Goal: Task Accomplishment & Management: Manage account settings

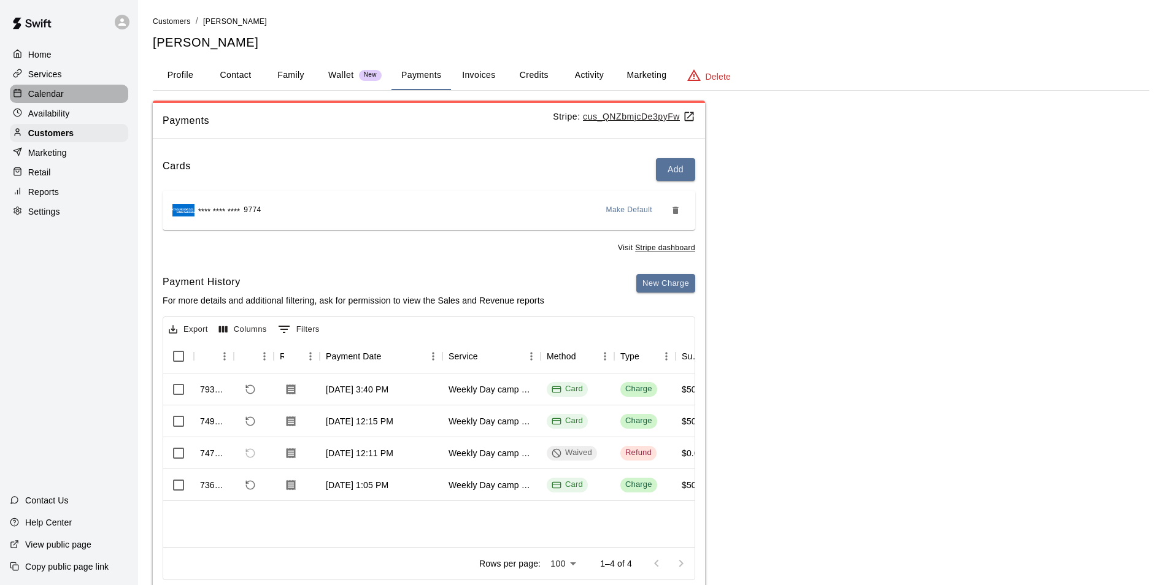
click at [80, 88] on div "Calendar" at bounding box center [69, 94] width 118 height 18
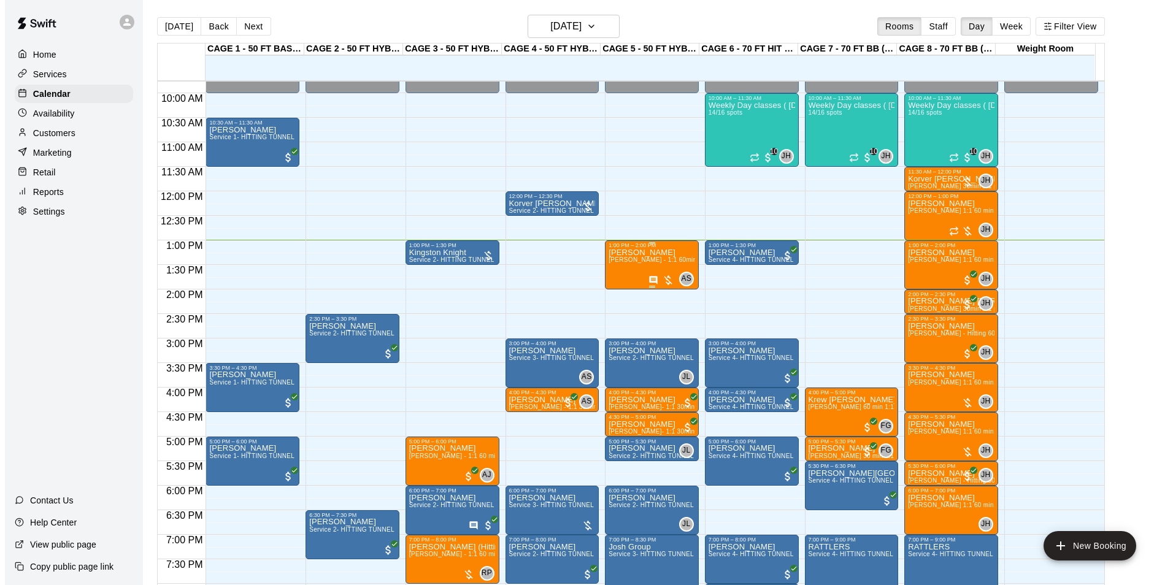
scroll to position [501, 0]
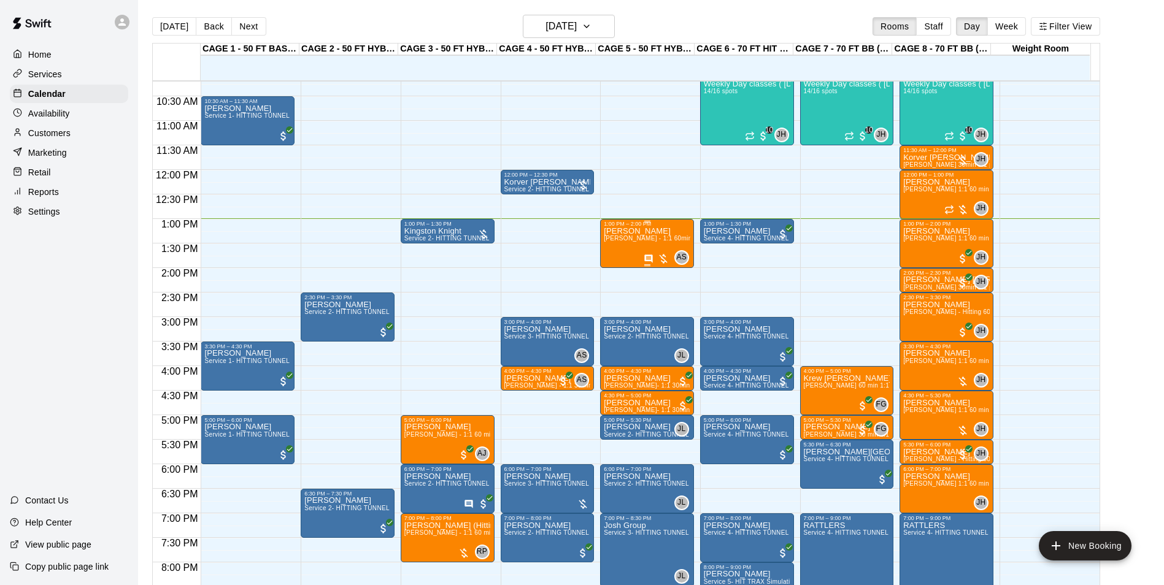
click at [651, 247] on div "Sadie Roche Allie Skaggs - 1:1 60min softball Hitting / Fielding instruction" at bounding box center [647, 519] width 86 height 585
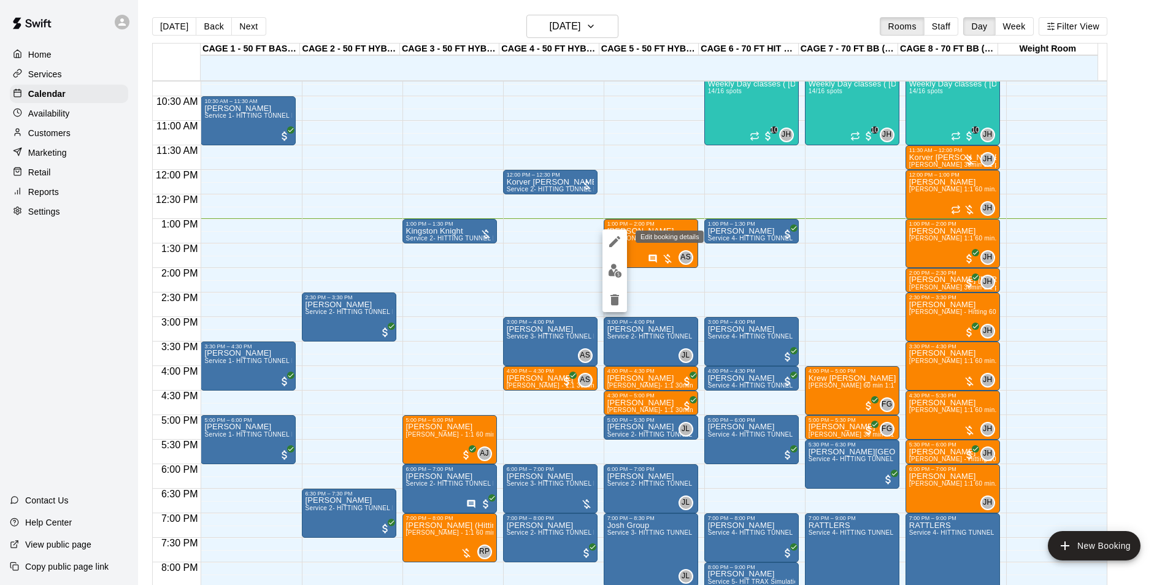
click at [613, 247] on icon "edit" at bounding box center [614, 241] width 15 height 15
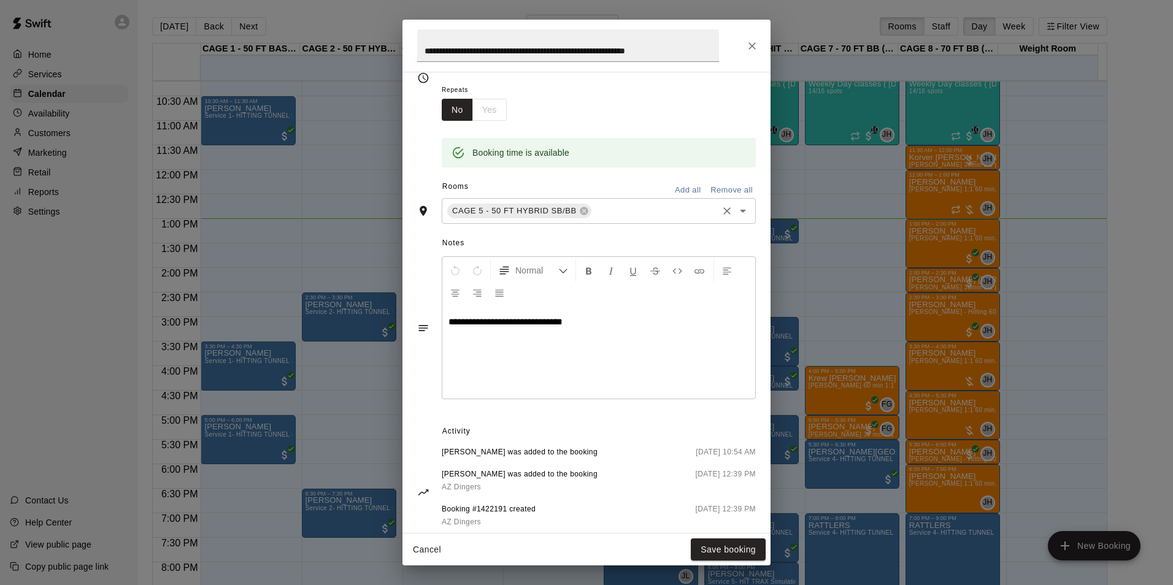
scroll to position [218, 0]
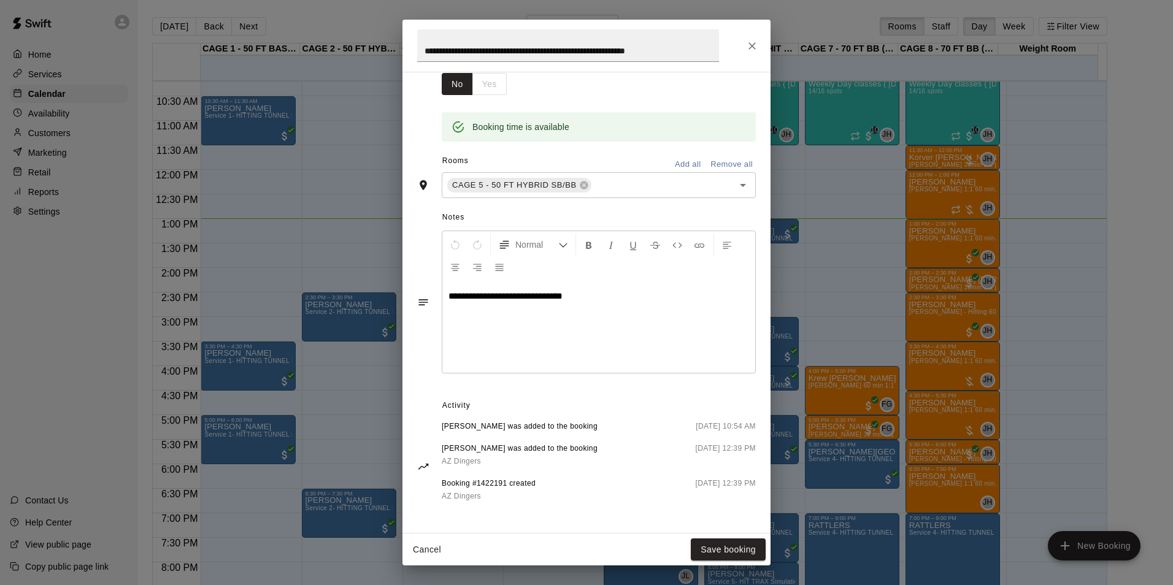
click at [750, 42] on icon "Close" at bounding box center [752, 46] width 12 height 12
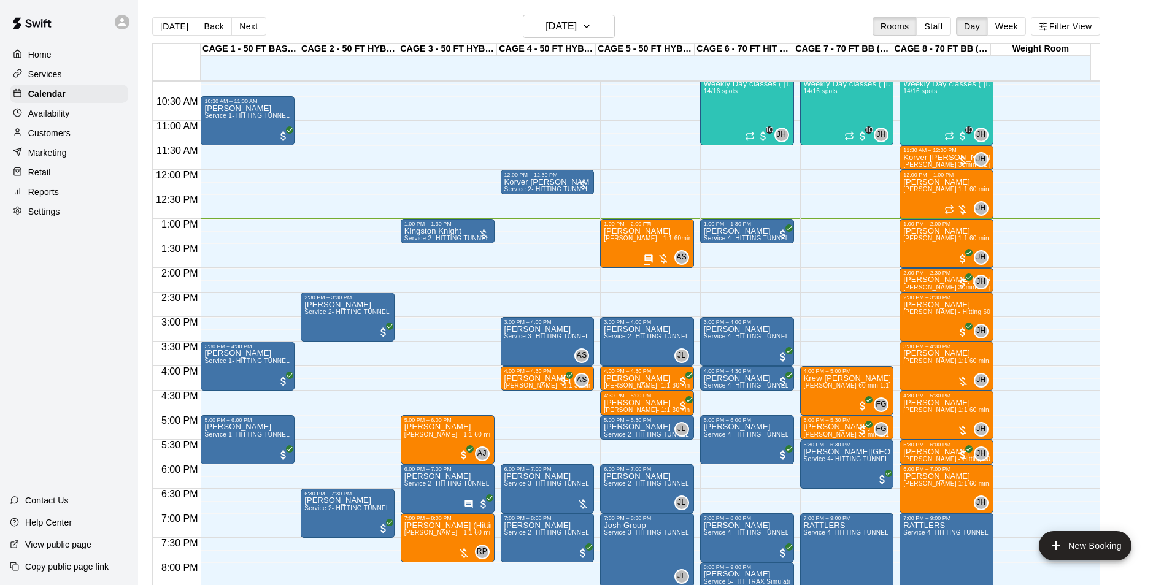
click at [655, 242] on span "Allie Skaggs - 1:1 60min softball Hitting / Fielding instruction" at bounding box center [700, 238] width 193 height 7
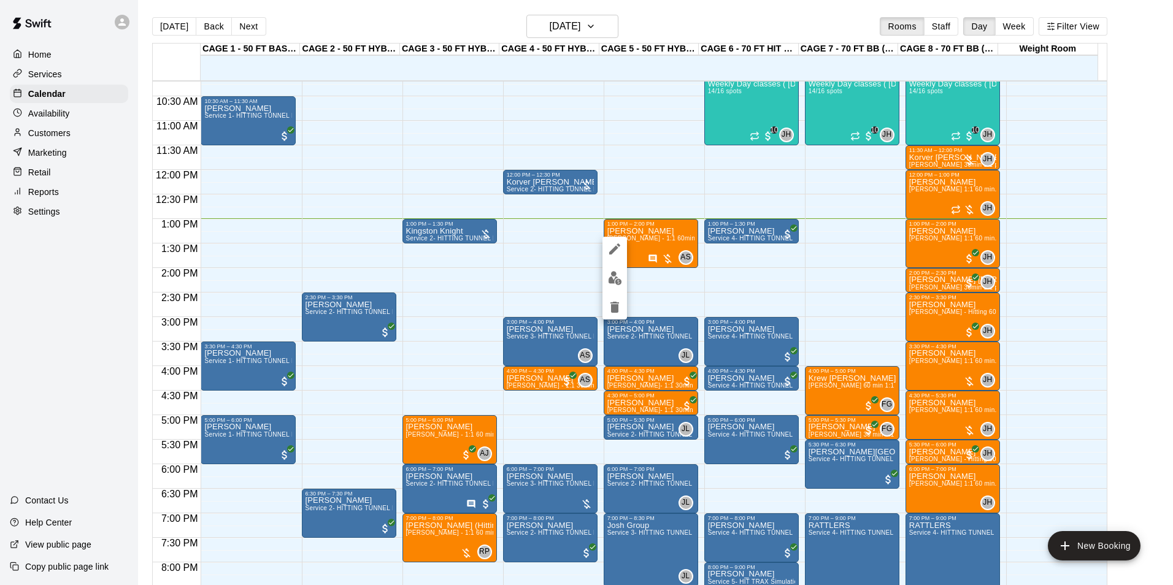
click at [616, 278] on img "edit" at bounding box center [615, 278] width 14 height 14
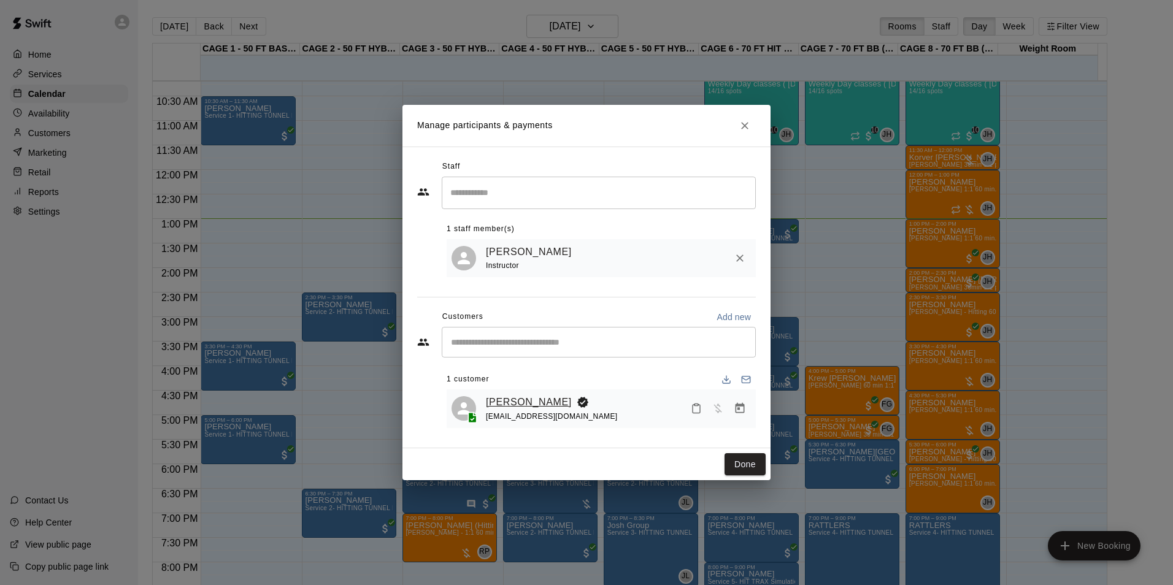
click at [507, 399] on link "[PERSON_NAME]" at bounding box center [529, 402] width 86 height 16
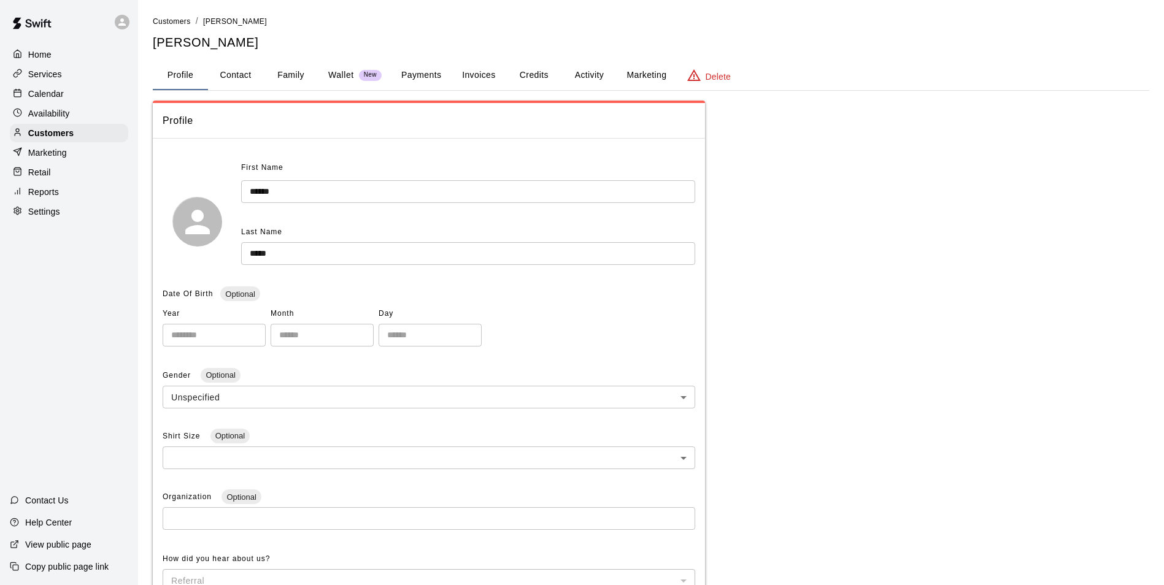
click at [460, 71] on button "Invoices" at bounding box center [478, 75] width 55 height 29
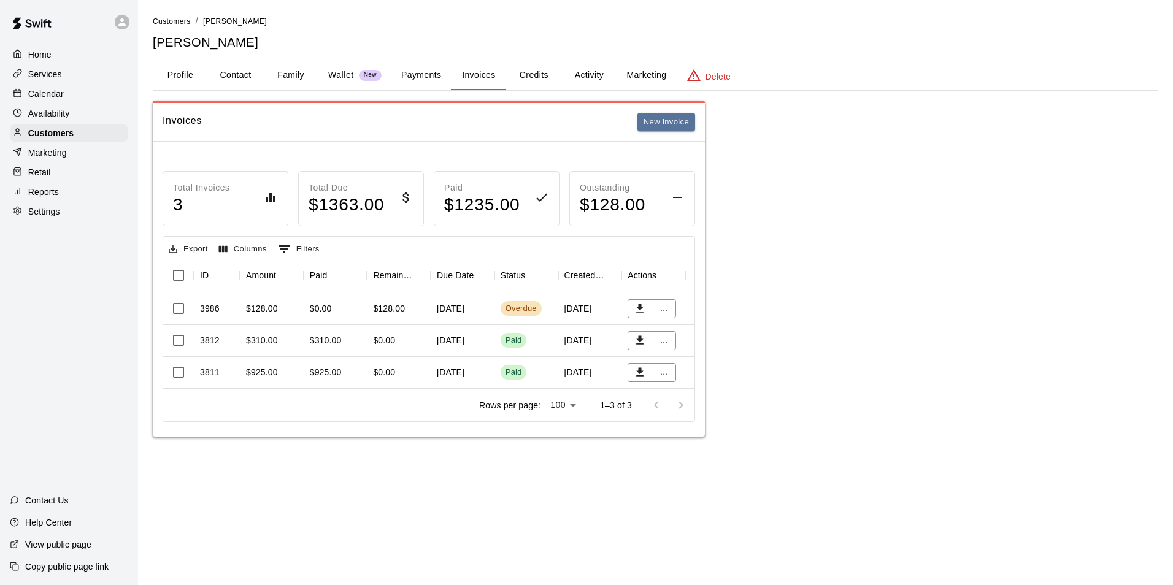
click at [552, 304] on div "Overdue" at bounding box center [526, 309] width 64 height 32
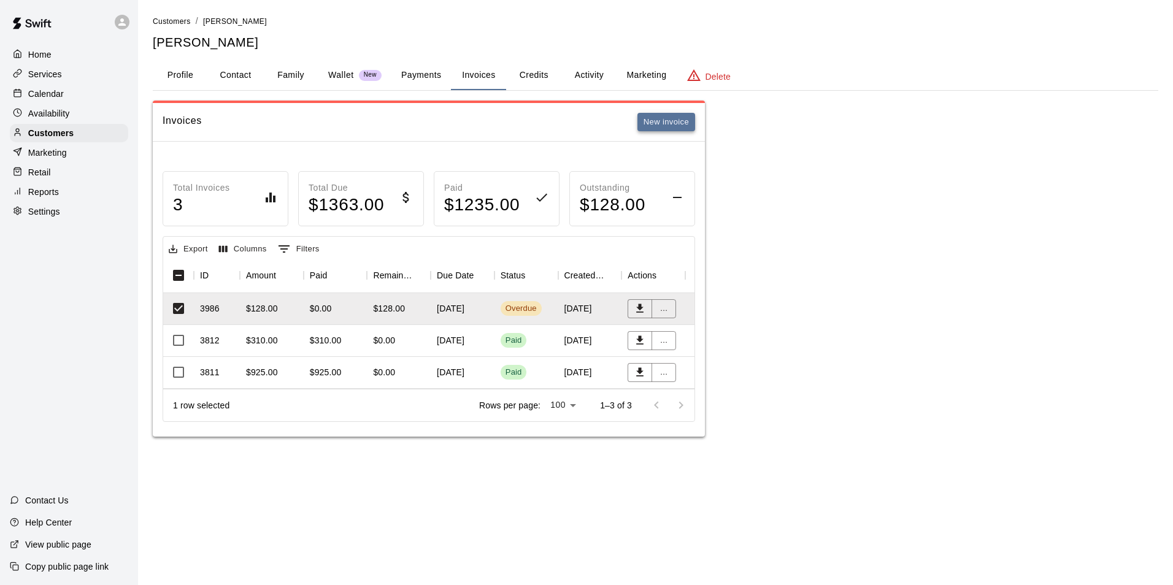
click at [666, 126] on button "New invoice" at bounding box center [666, 122] width 58 height 19
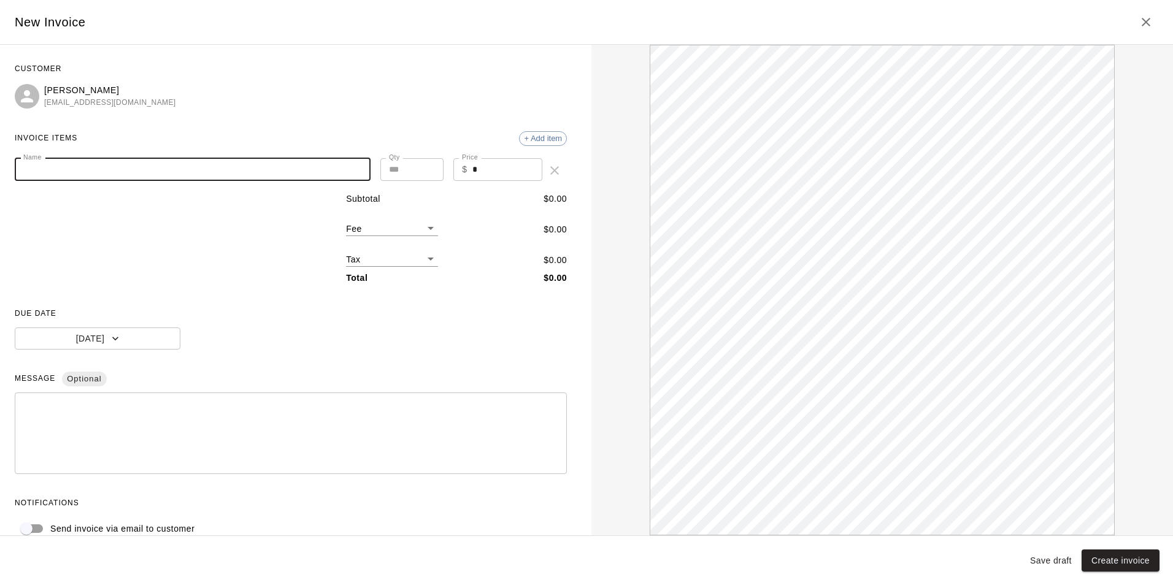
click at [331, 166] on input "Name" at bounding box center [193, 169] width 356 height 23
type input "*"
click at [1149, 21] on icon "Close" at bounding box center [1145, 22] width 15 height 15
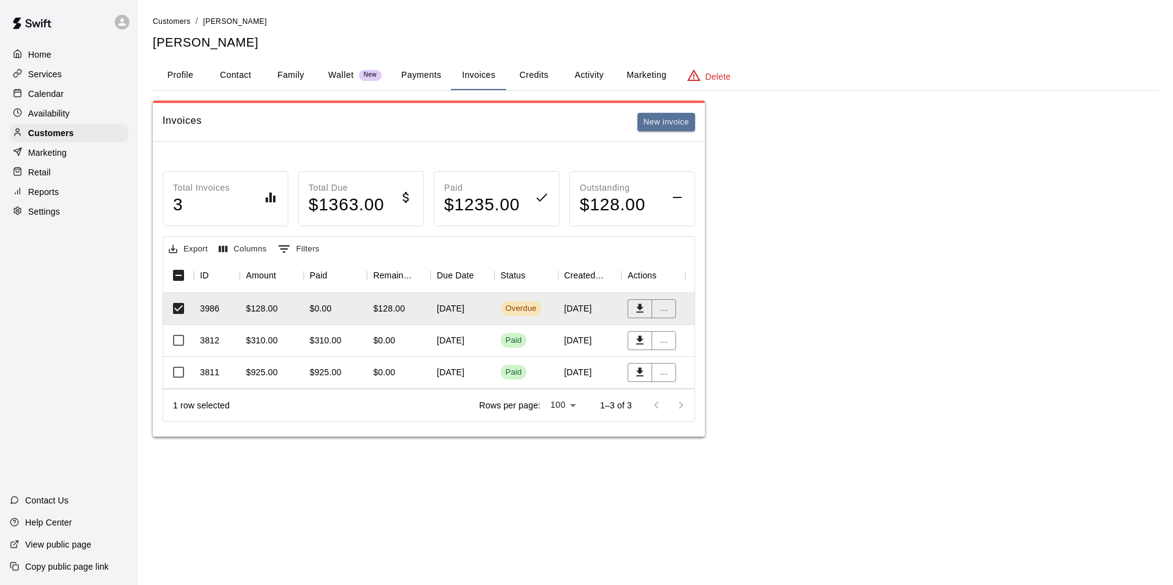
click at [187, 77] on button "Profile" at bounding box center [180, 75] width 55 height 29
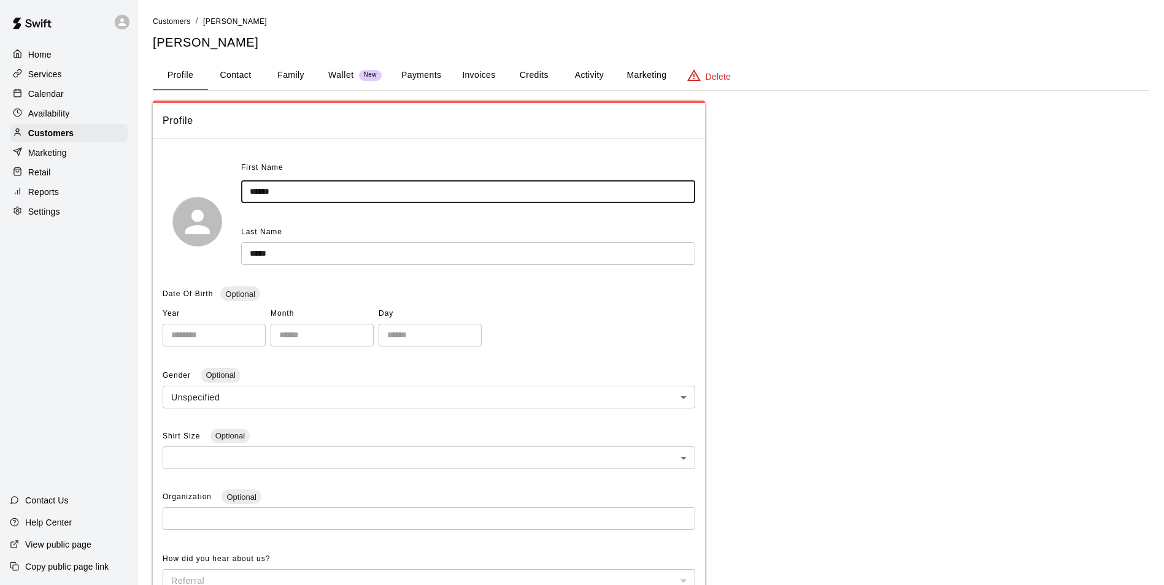
click at [302, 193] on input "******" at bounding box center [468, 191] width 454 height 23
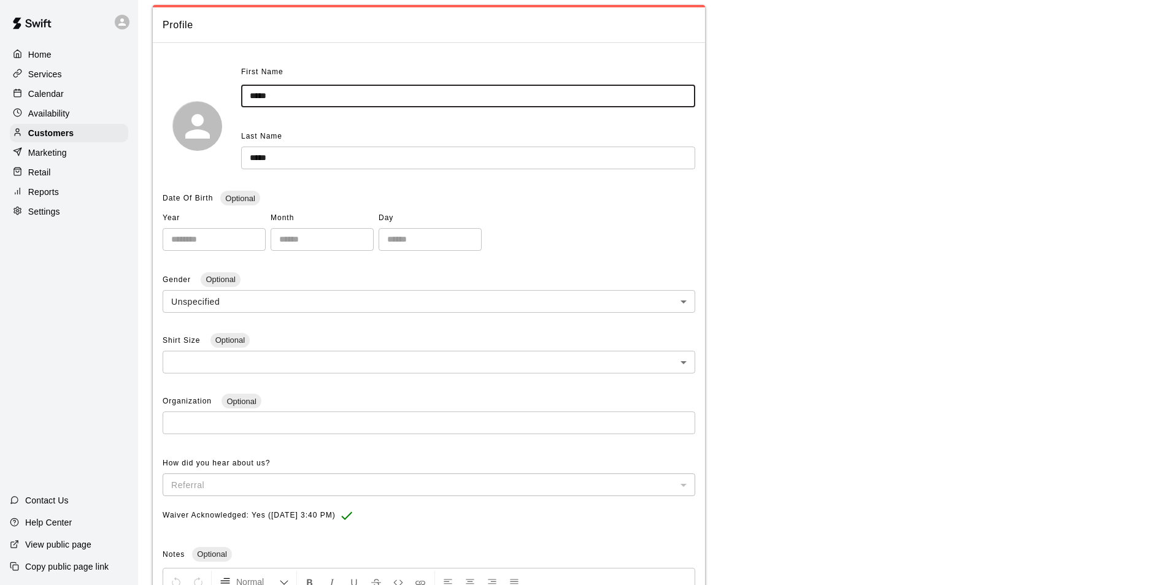
scroll to position [291, 0]
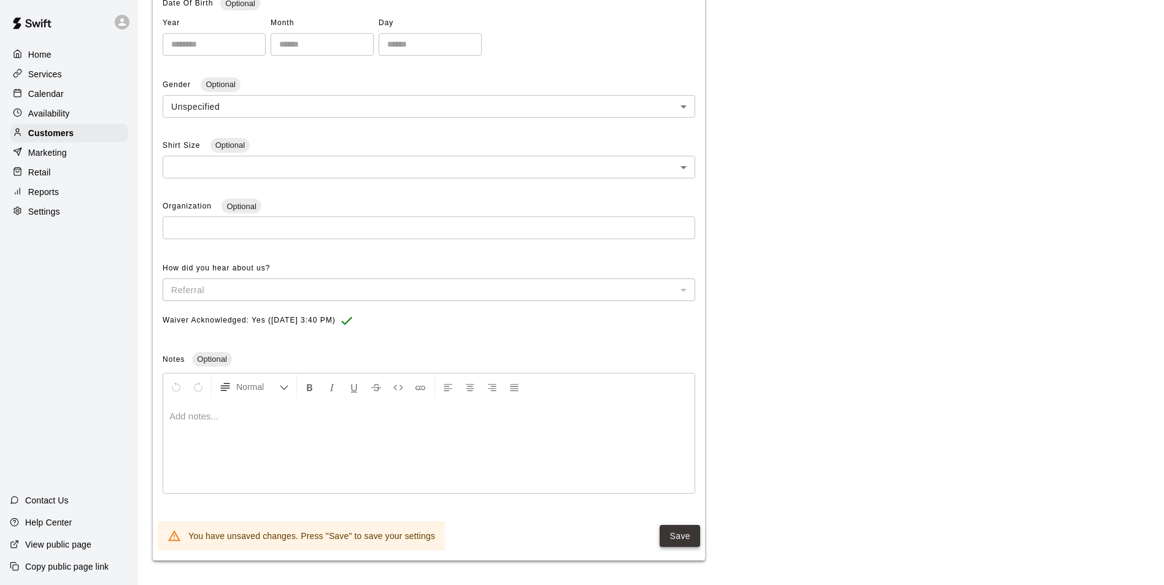
type input "*****"
click at [685, 531] on button "Save" at bounding box center [679, 536] width 40 height 23
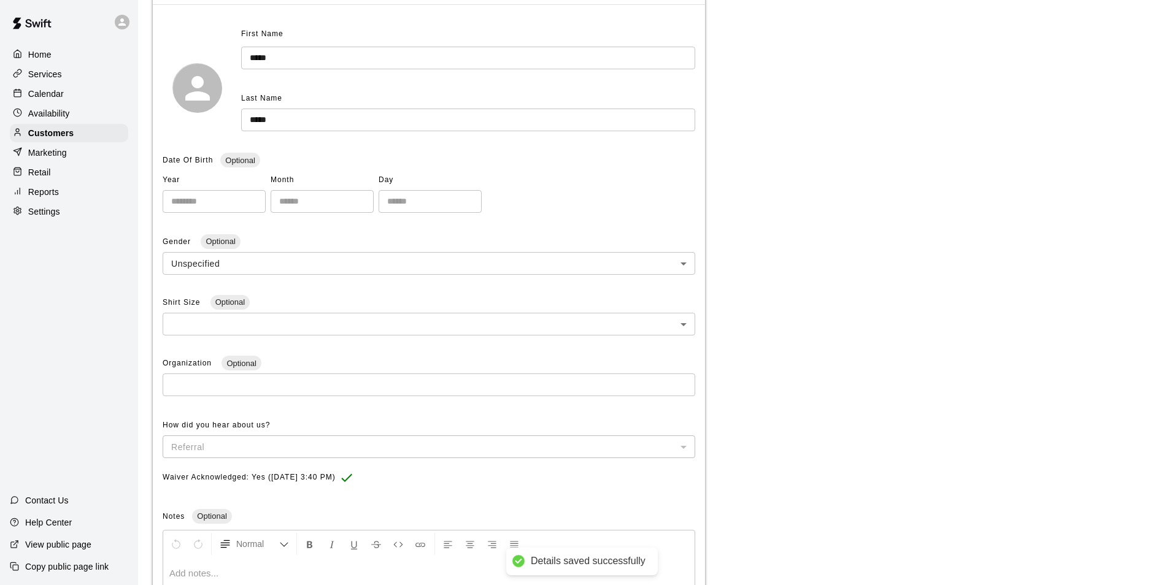
scroll to position [0, 0]
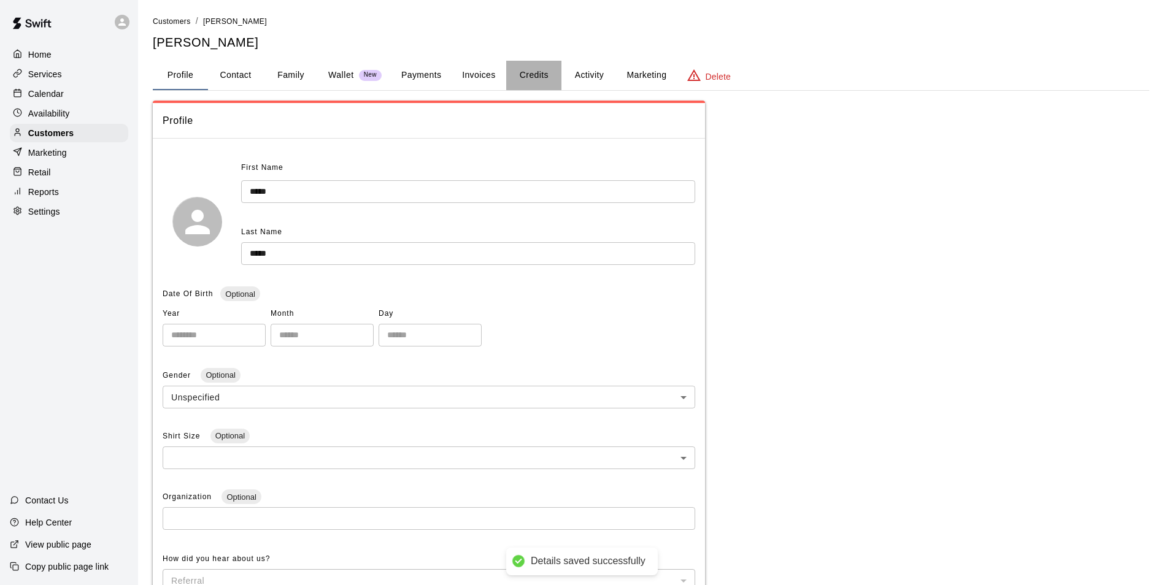
click at [543, 69] on button "Credits" at bounding box center [533, 75] width 55 height 29
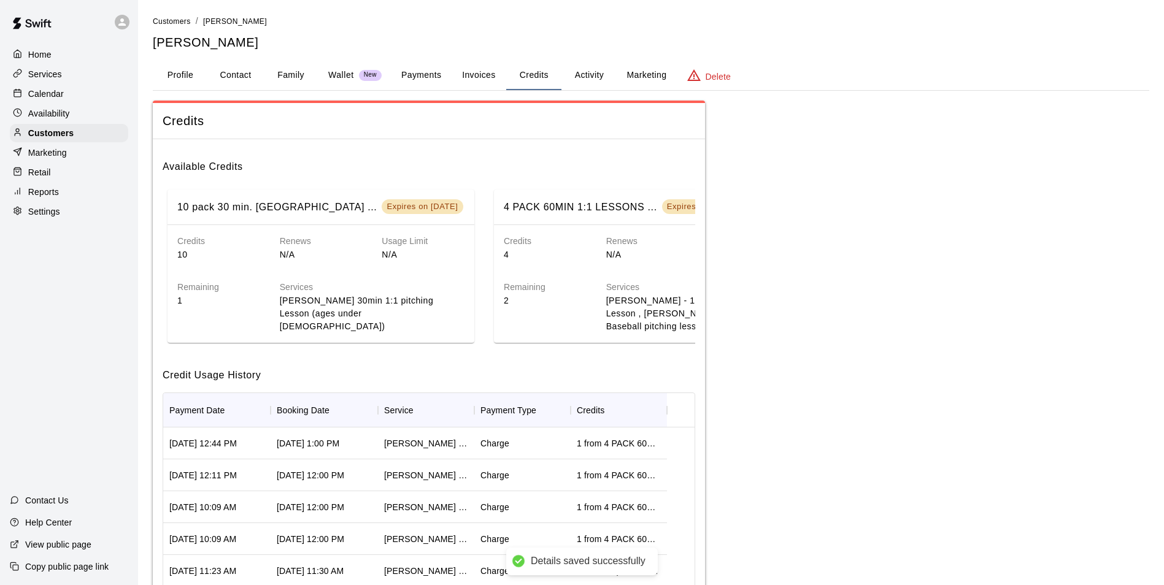
click at [485, 82] on button "Invoices" at bounding box center [478, 75] width 55 height 29
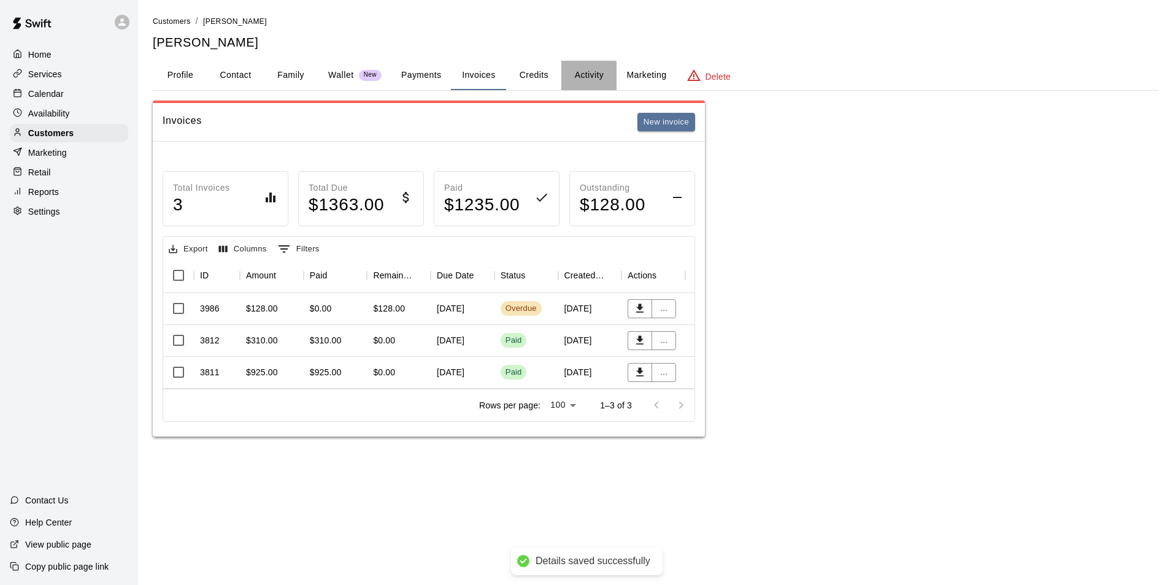
click at [577, 80] on button "Activity" at bounding box center [588, 75] width 55 height 29
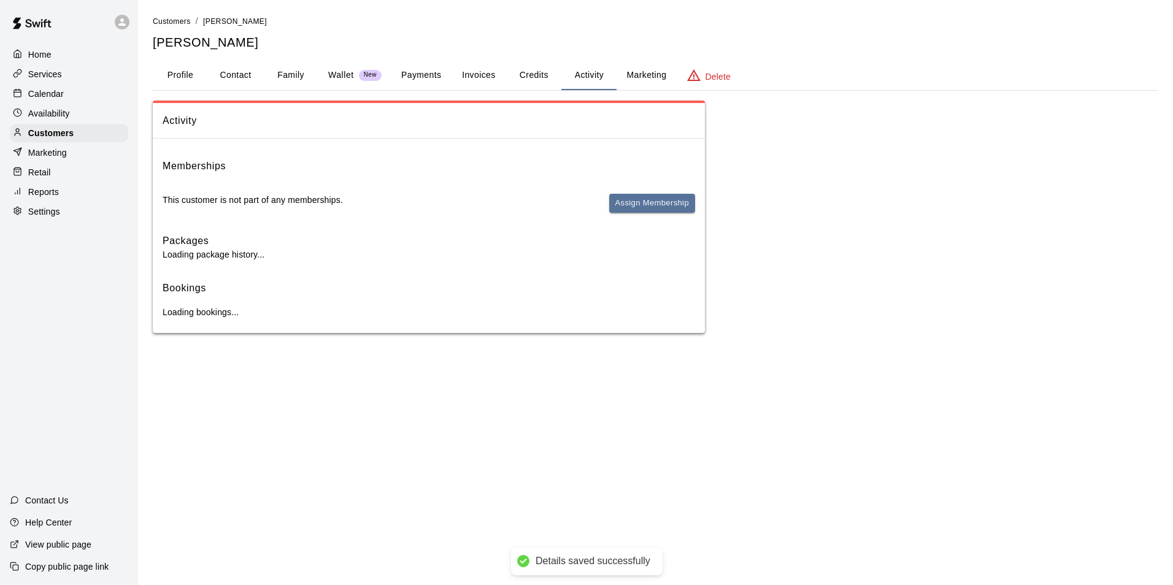
drag, startPoint x: 512, startPoint y: 83, endPoint x: 493, endPoint y: 81, distance: 19.2
click at [510, 83] on button "Credits" at bounding box center [533, 75] width 55 height 29
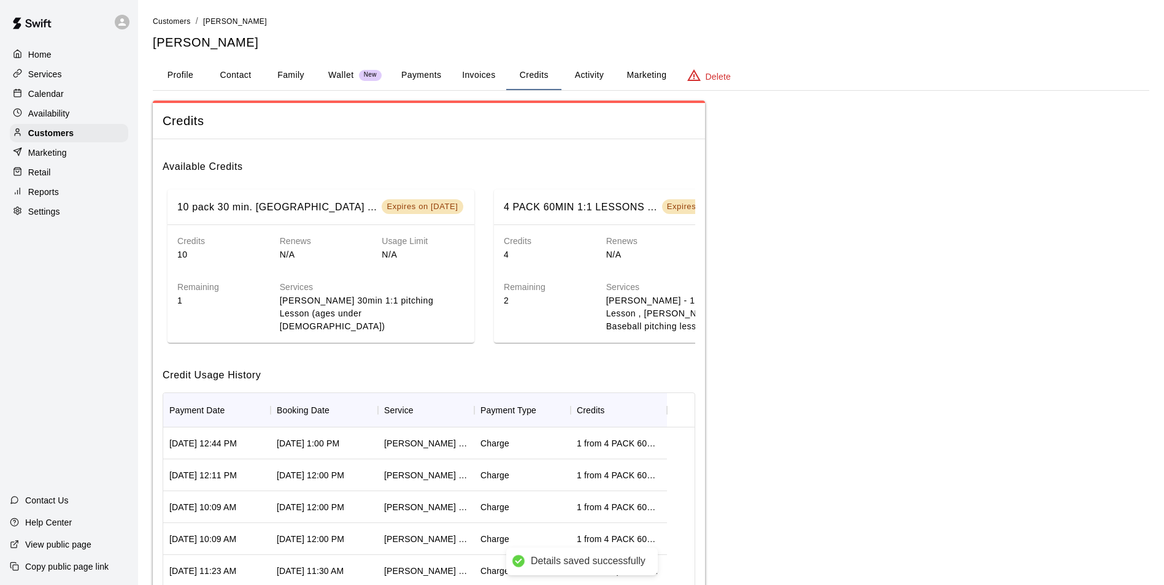
click at [493, 81] on button "Invoices" at bounding box center [478, 75] width 55 height 29
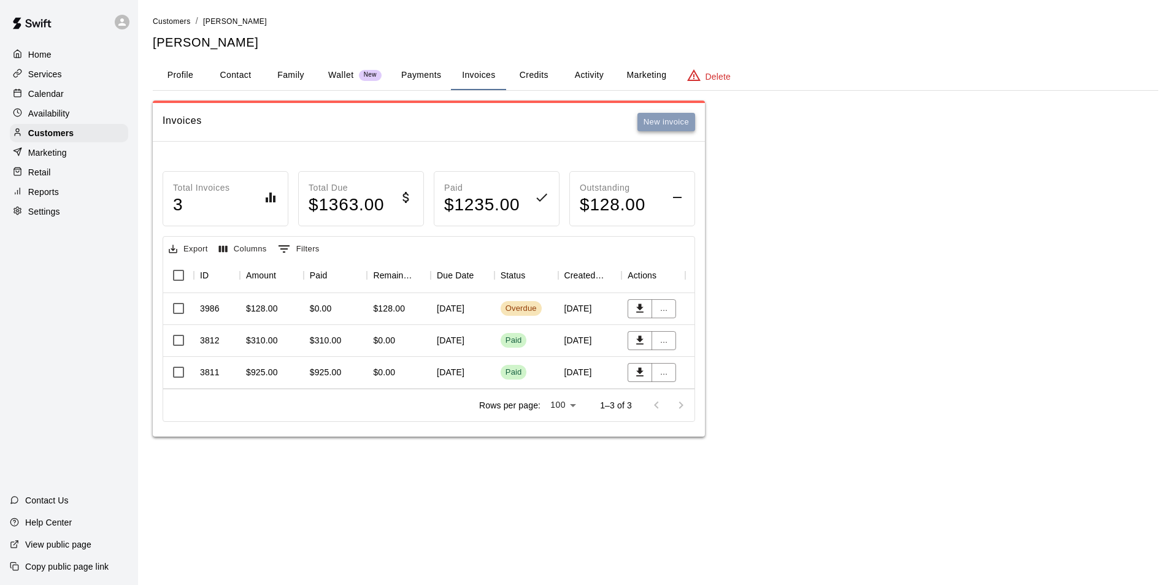
click at [684, 128] on button "New invoice" at bounding box center [666, 122] width 58 height 19
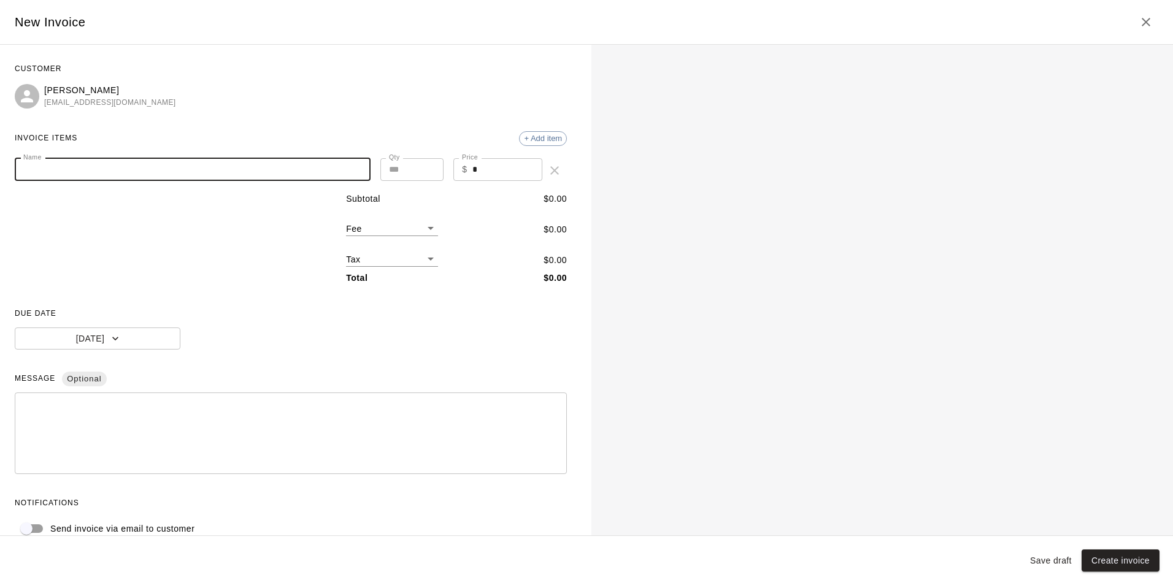
drag, startPoint x: 243, startPoint y: 180, endPoint x: 242, endPoint y: 174, distance: 6.9
click at [243, 180] on input "Name" at bounding box center [193, 169] width 356 height 23
type input "**********"
click at [496, 163] on input "*" at bounding box center [507, 169] width 71 height 23
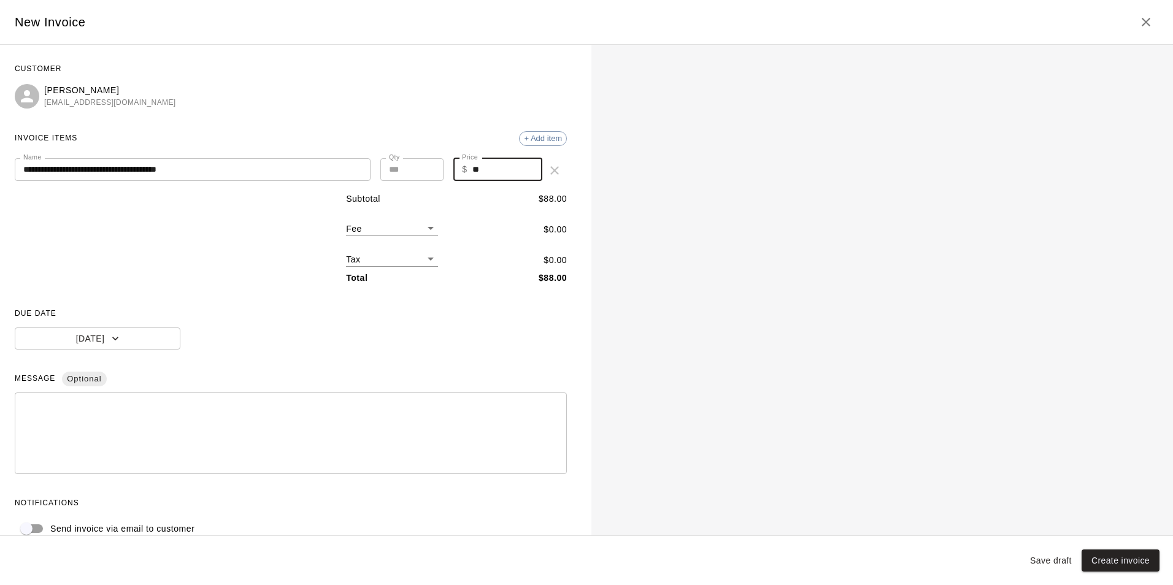
type input "**"
click at [458, 120] on div "**********" at bounding box center [291, 299] width 552 height 481
click at [287, 404] on textarea at bounding box center [290, 433] width 535 height 61
click at [150, 337] on button "[DATE]" at bounding box center [98, 339] width 166 height 23
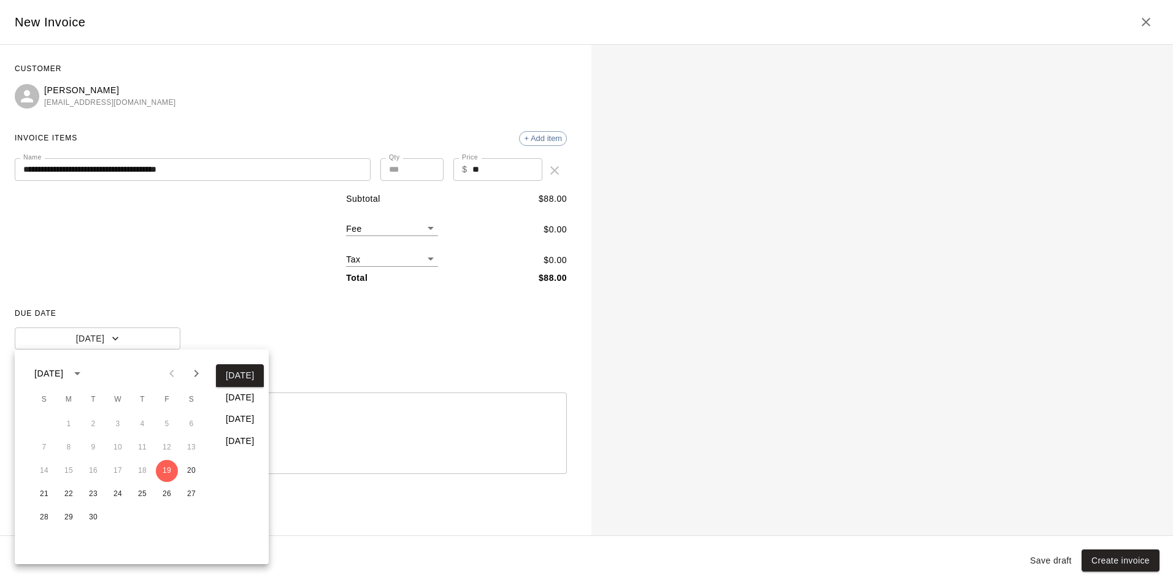
click at [239, 401] on button "In 7 days" at bounding box center [240, 397] width 48 height 23
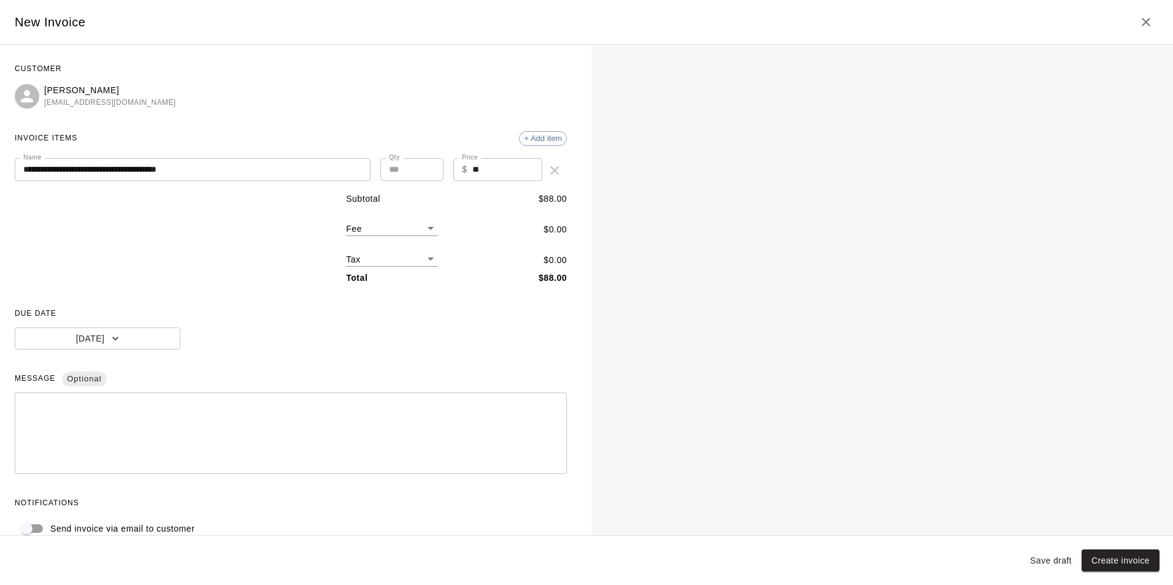
click at [343, 326] on div "September 2025 S M T W T F S 1 2 3 4 5 6 7 8 9 10 11 12 13 14 15 16 17 18 19 20…" at bounding box center [586, 292] width 1173 height 585
click at [36, 536] on div "Save draft Create invoice" at bounding box center [586, 561] width 1173 height 50
click at [188, 360] on div "**********" at bounding box center [291, 299] width 552 height 481
click at [183, 395] on div "* ​" at bounding box center [291, 434] width 552 height 82
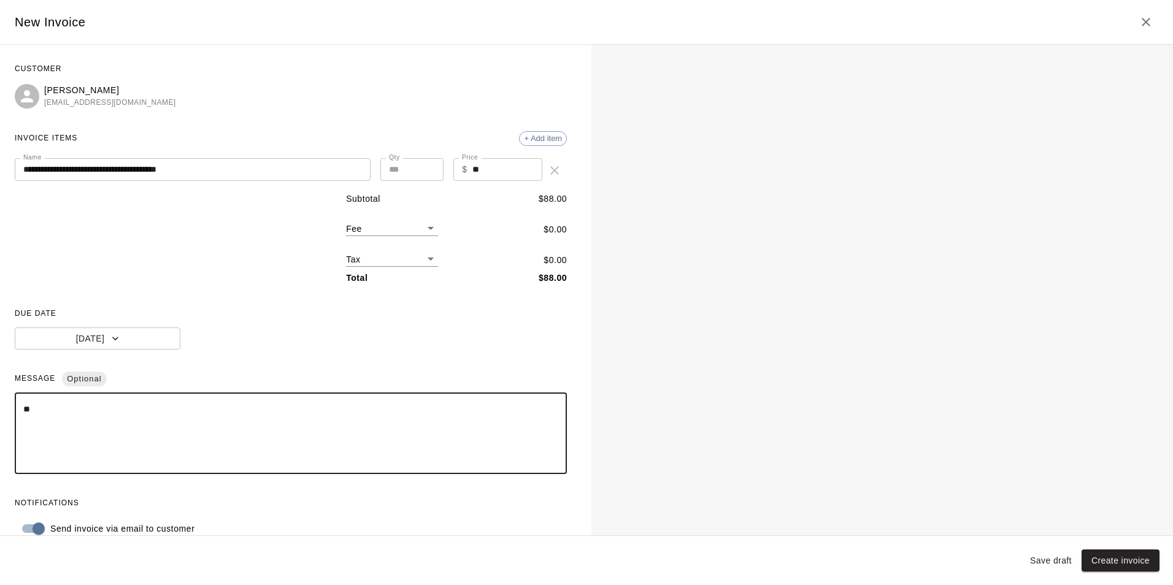
type textarea "*"
click at [541, 348] on div "DUE DATE Sep 26, 2025" at bounding box center [291, 326] width 552 height 45
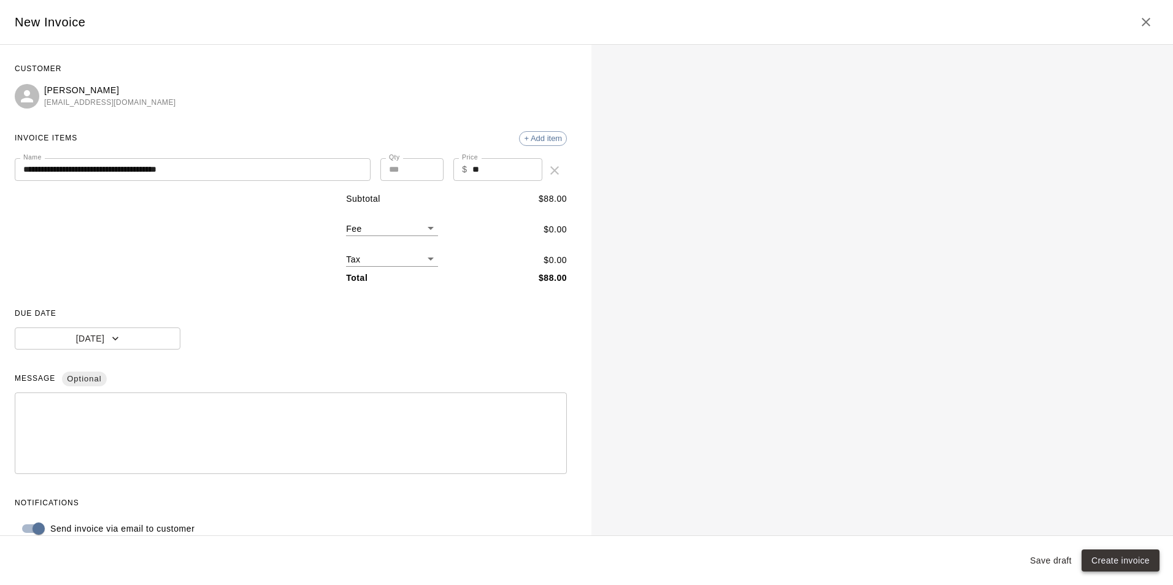
click at [1109, 558] on button "Create invoice" at bounding box center [1120, 561] width 78 height 23
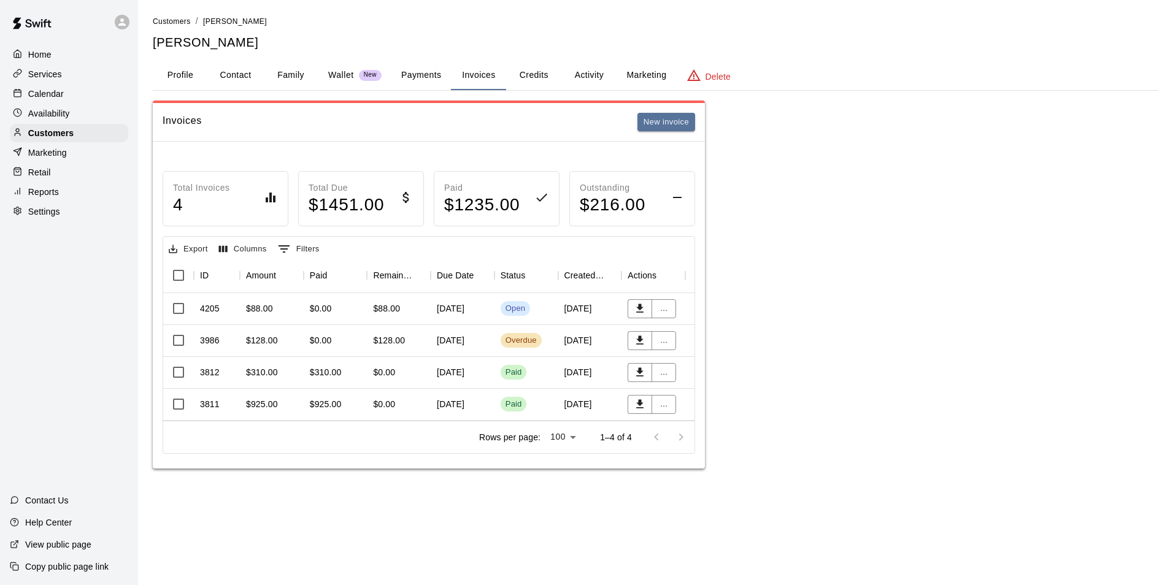
click at [55, 91] on p "Calendar" at bounding box center [46, 94] width 36 height 12
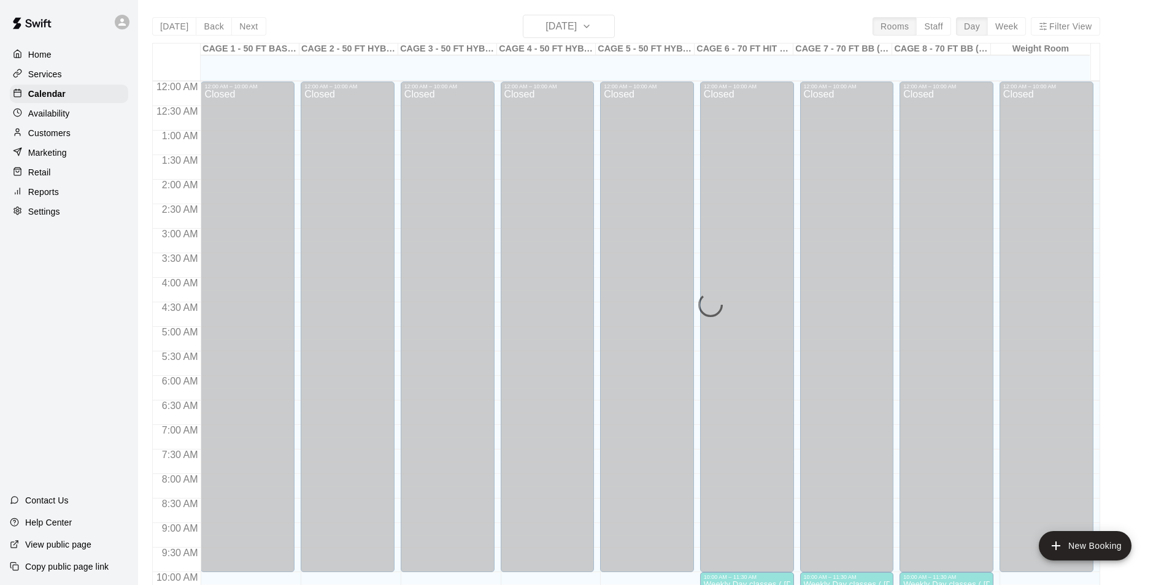
scroll to position [623, 0]
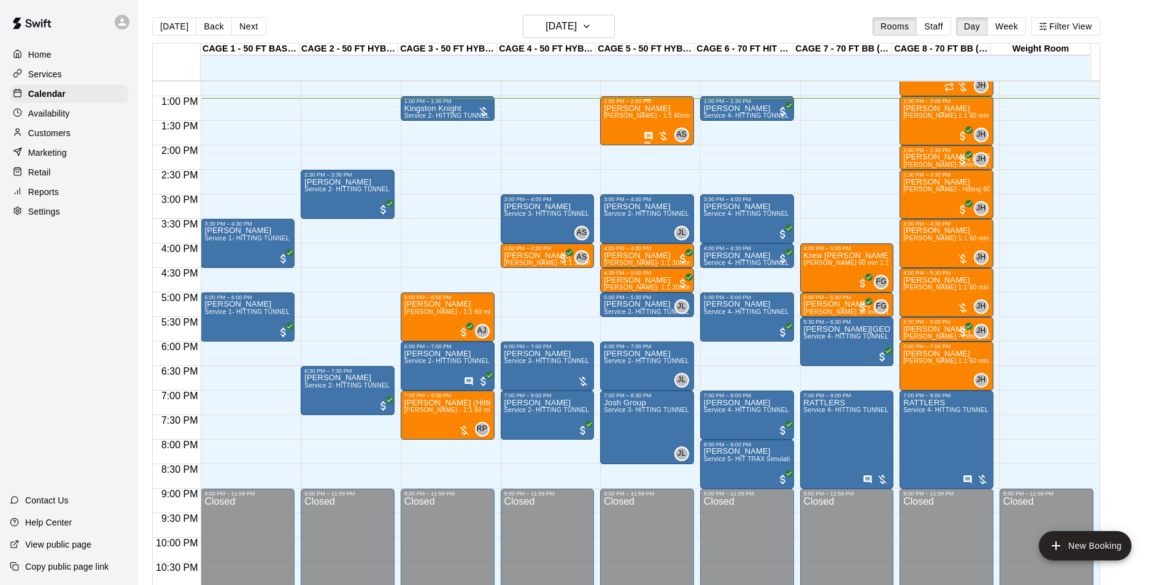
click at [653, 116] on span "[PERSON_NAME] - 1:1 60min softball Hitting / Fielding instruction" at bounding box center [700, 115] width 193 height 7
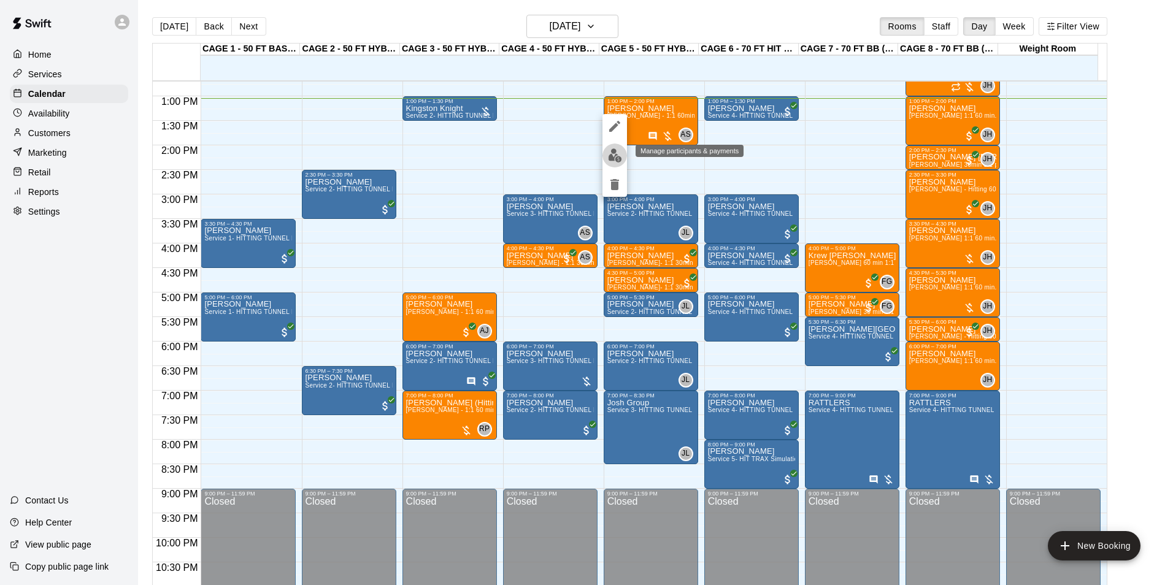
click at [616, 159] on img "edit" at bounding box center [615, 155] width 14 height 14
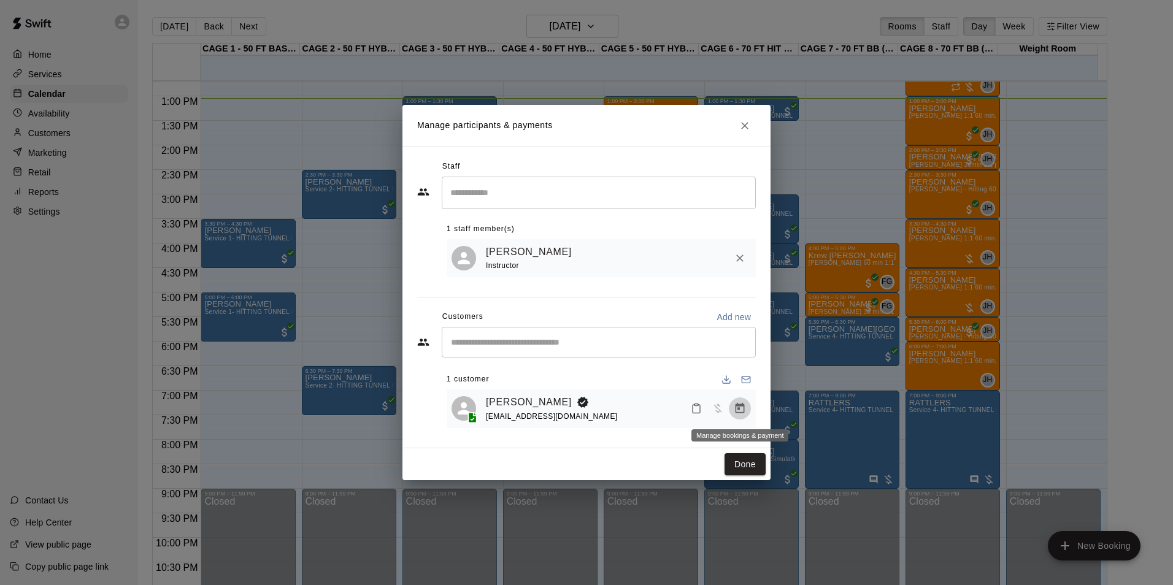
click at [736, 409] on icon "Manage bookings & payment" at bounding box center [739, 408] width 9 height 10
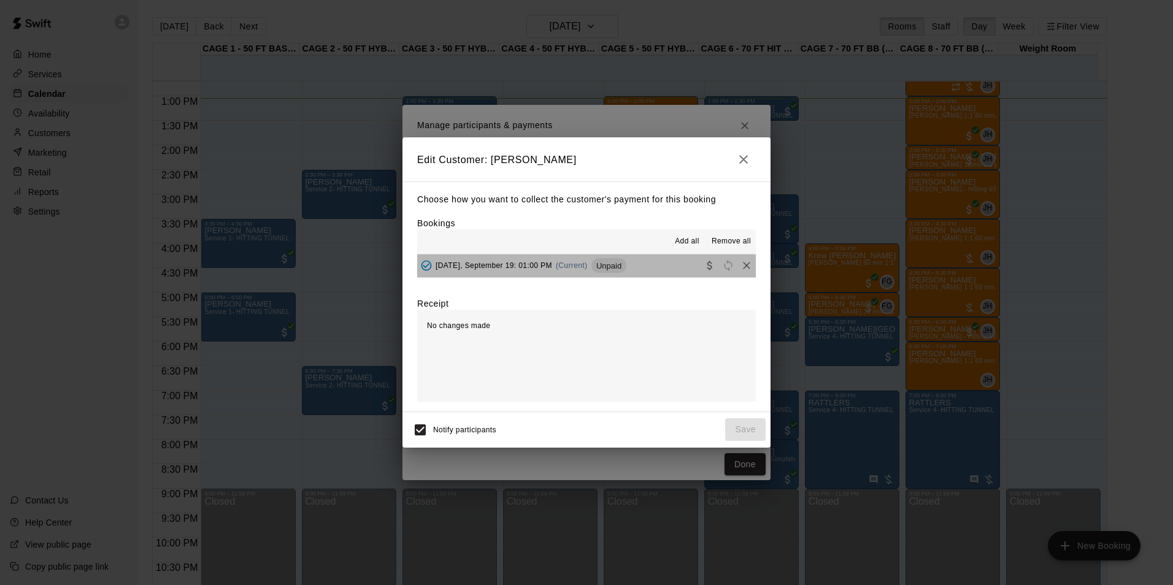
click at [628, 270] on button "Friday, September 19: 01:00 PM (Current) Unpaid" at bounding box center [586, 266] width 339 height 23
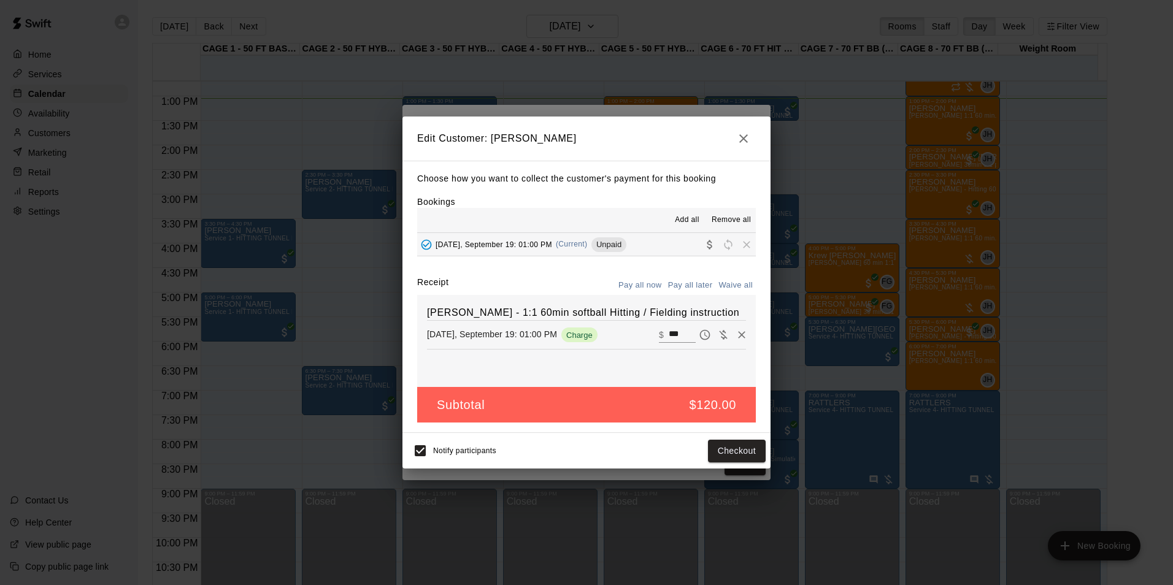
click at [673, 331] on input "***" at bounding box center [682, 335] width 27 height 16
type input "**"
click at [689, 280] on button "Pay all later" at bounding box center [690, 285] width 51 height 19
click at [736, 453] on button "Save" at bounding box center [745, 451] width 40 height 23
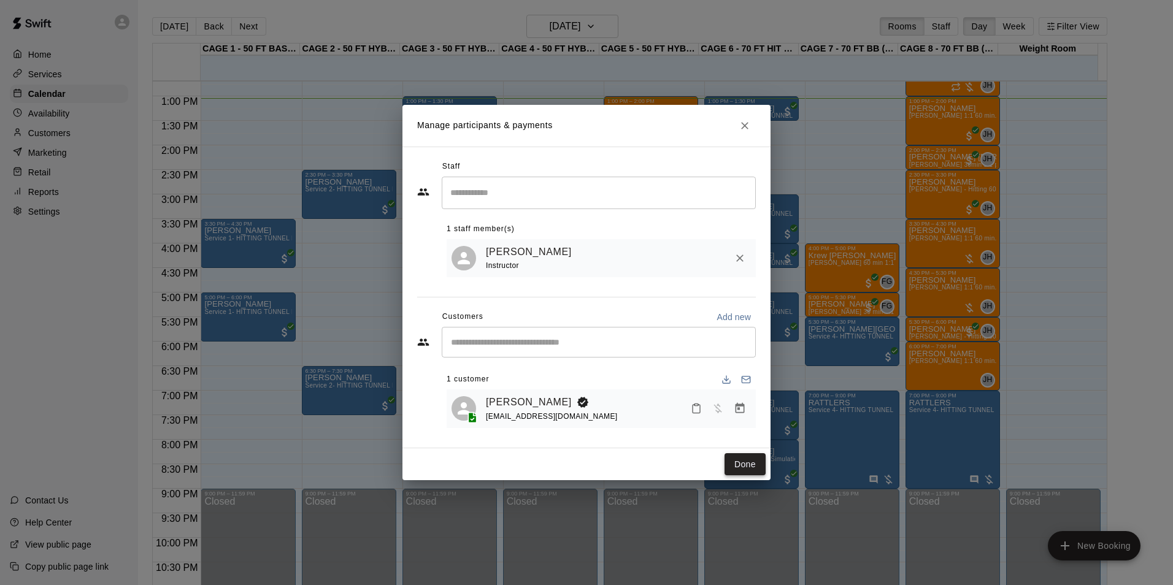
click at [740, 462] on button "Done" at bounding box center [744, 464] width 41 height 23
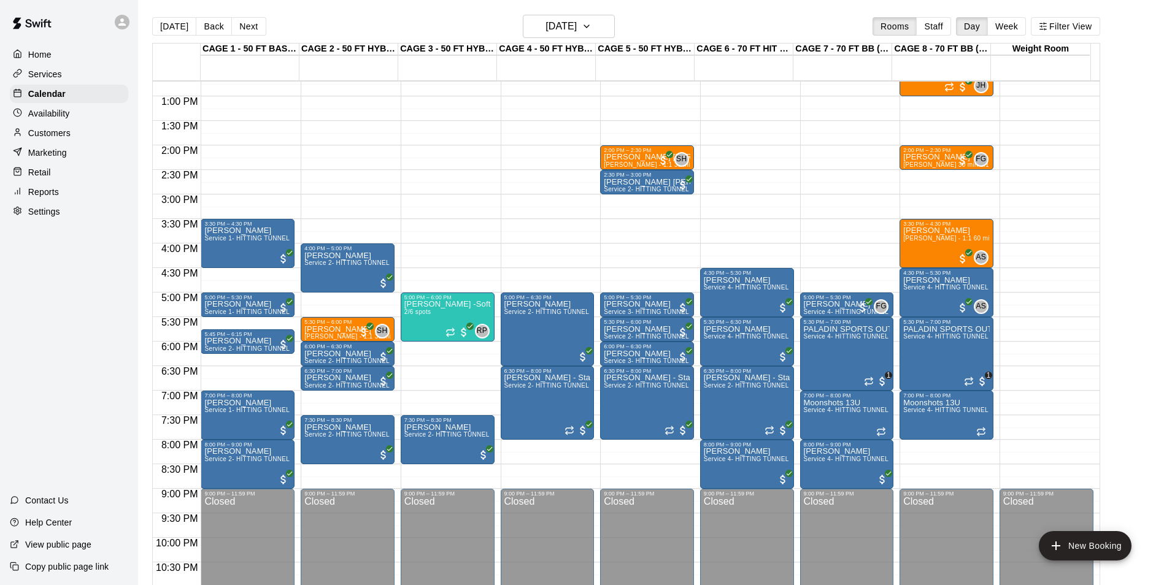
scroll to position [439, 0]
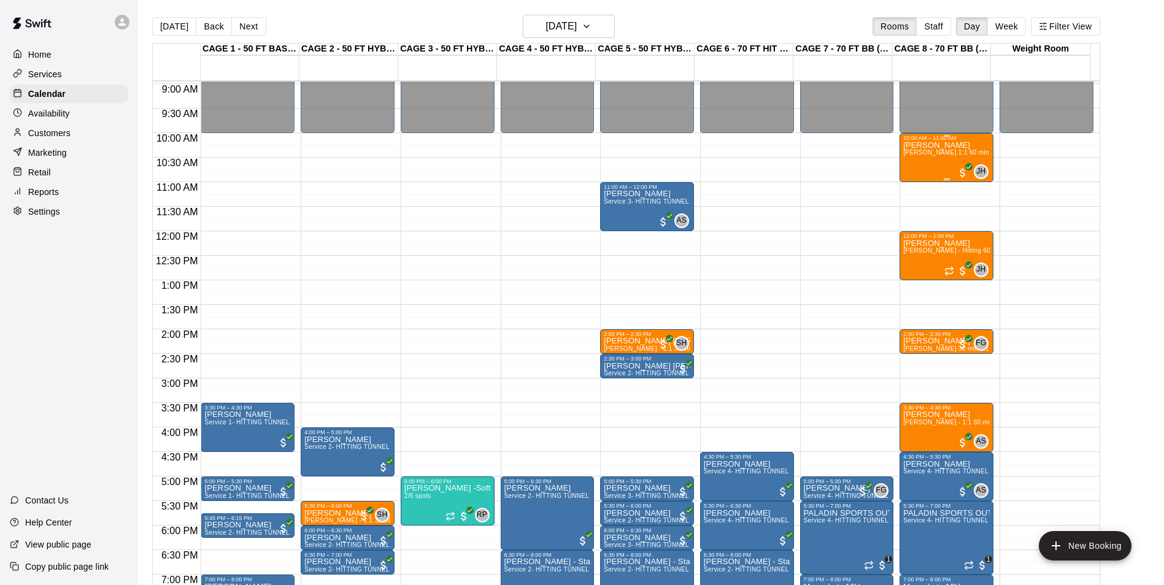
click at [947, 159] on div "Grant Sersig John Havird 1:1 60 min. pitching Lesson" at bounding box center [946, 433] width 86 height 585
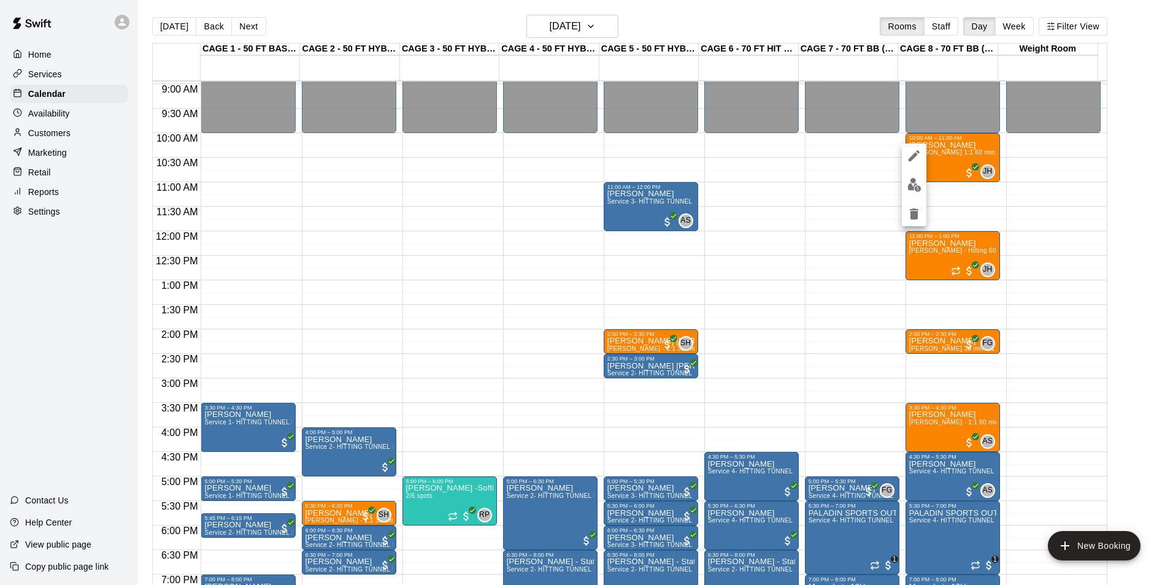
click at [822, 191] on div at bounding box center [586, 292] width 1173 height 585
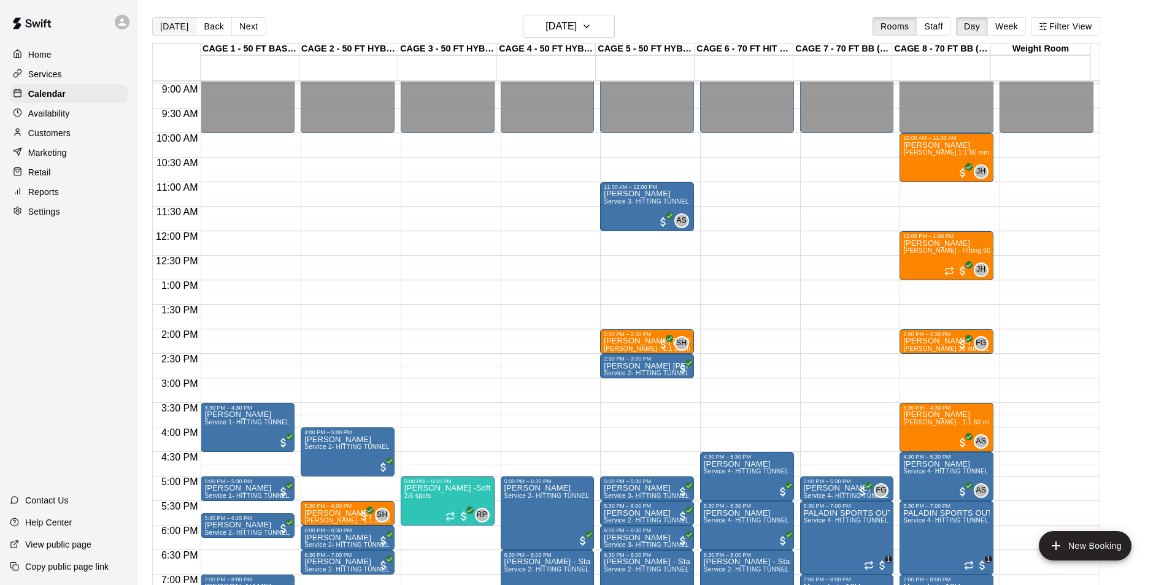
click at [182, 24] on button "[DATE]" at bounding box center [174, 26] width 44 height 18
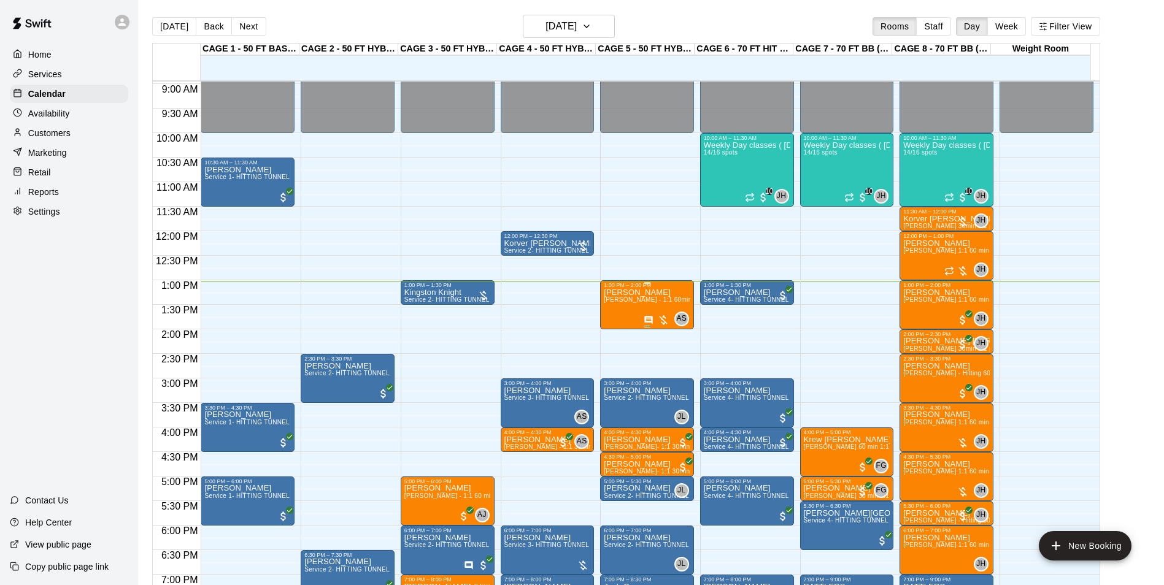
click at [636, 301] on span "[PERSON_NAME] - 1:1 60min softball Hitting / Fielding instruction" at bounding box center [700, 299] width 193 height 7
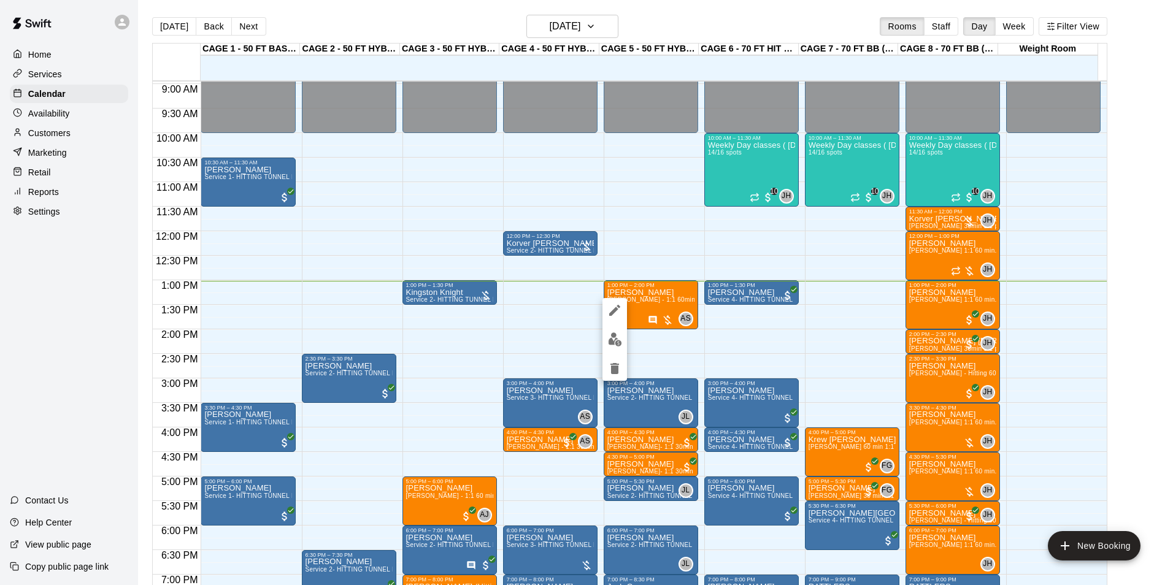
click at [616, 338] on img "edit" at bounding box center [615, 339] width 14 height 14
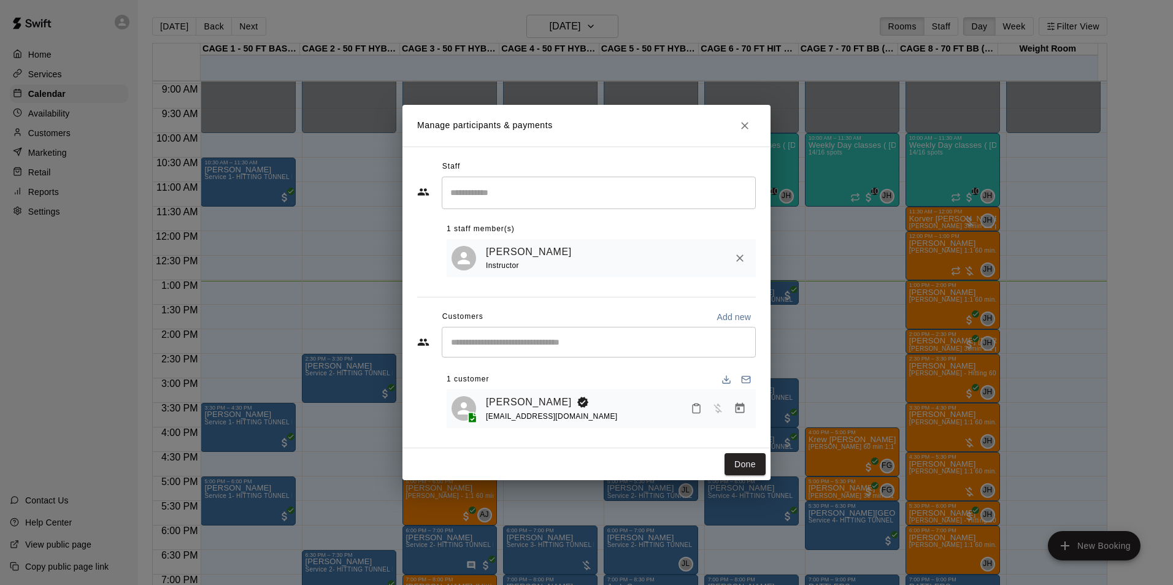
click at [504, 412] on div "nroche04@gmail.com" at bounding box center [552, 416] width 132 height 13
click at [504, 407] on link "[PERSON_NAME]" at bounding box center [529, 402] width 86 height 16
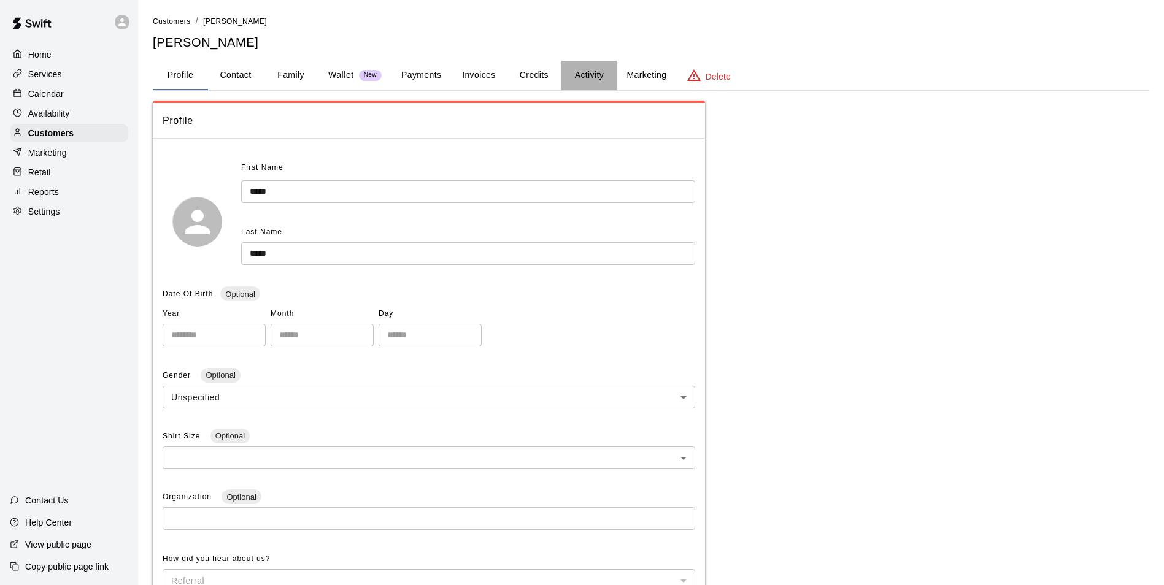
click at [586, 85] on button "Activity" at bounding box center [588, 75] width 55 height 29
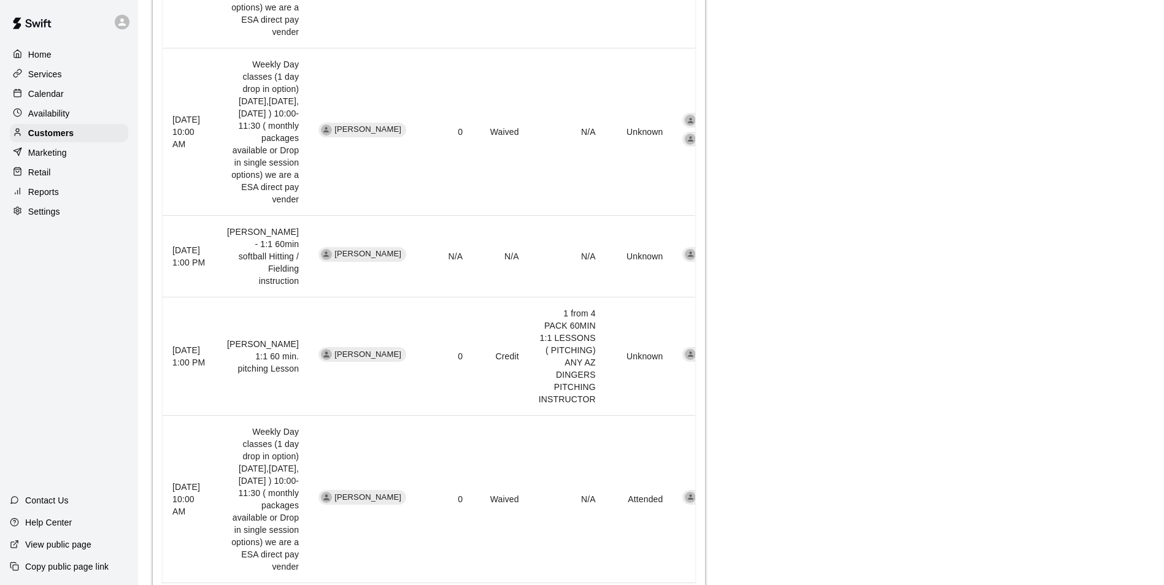
scroll to position [947, 0]
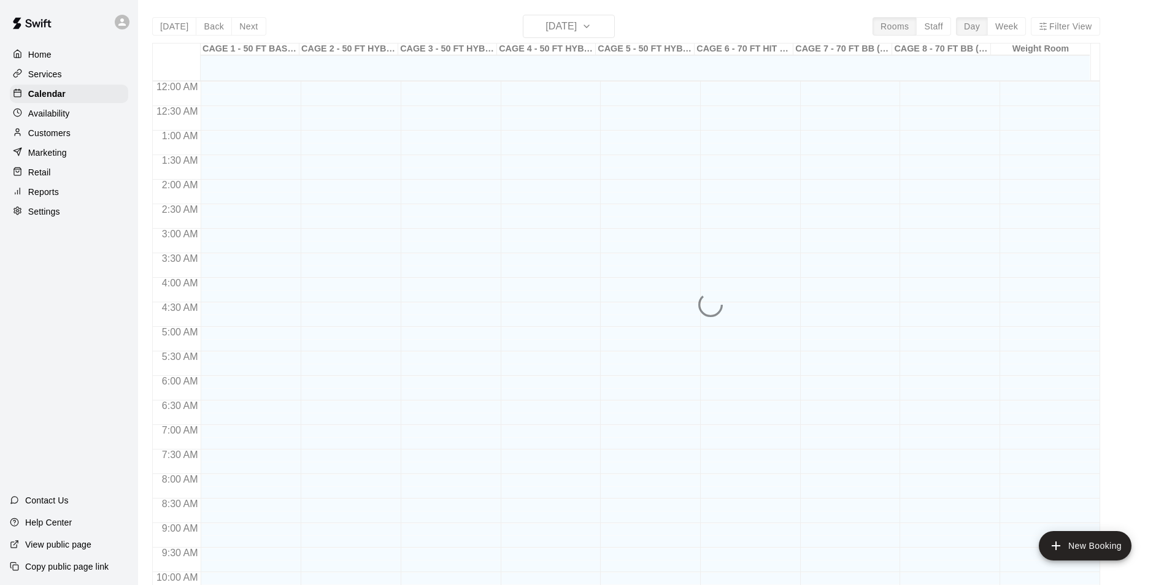
scroll to position [623, 0]
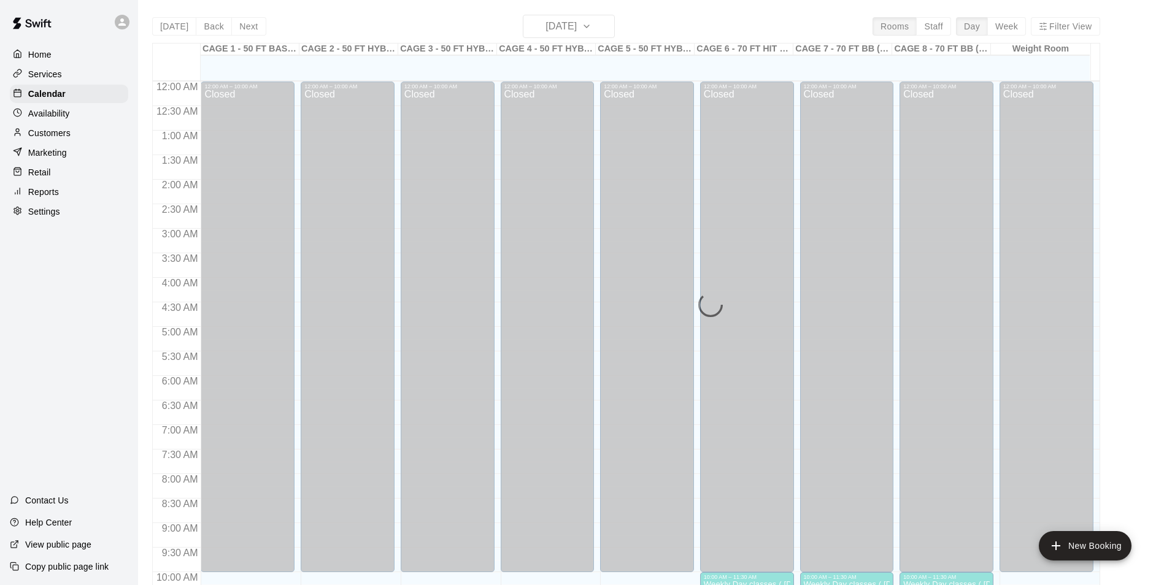
scroll to position [623, 0]
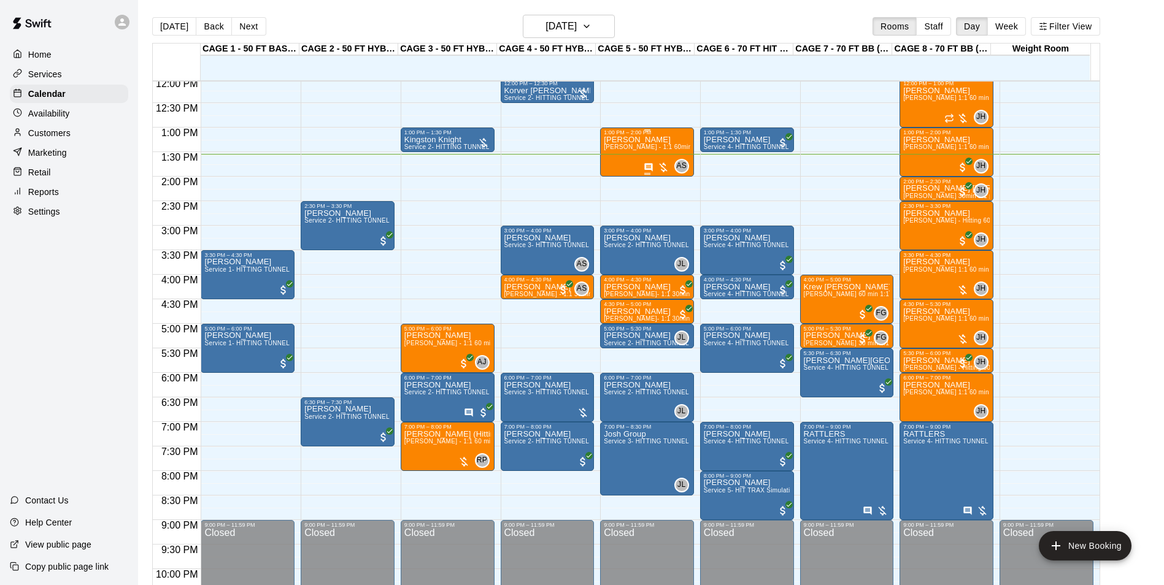
scroll to position [562, 0]
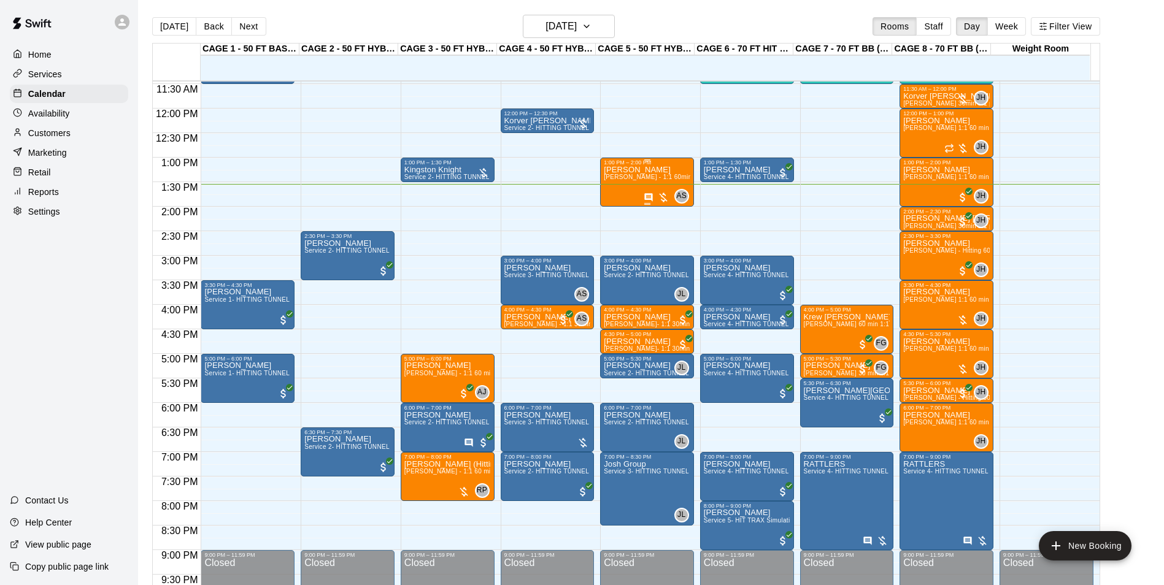
click at [617, 170] on p "[PERSON_NAME]" at bounding box center [647, 170] width 86 height 0
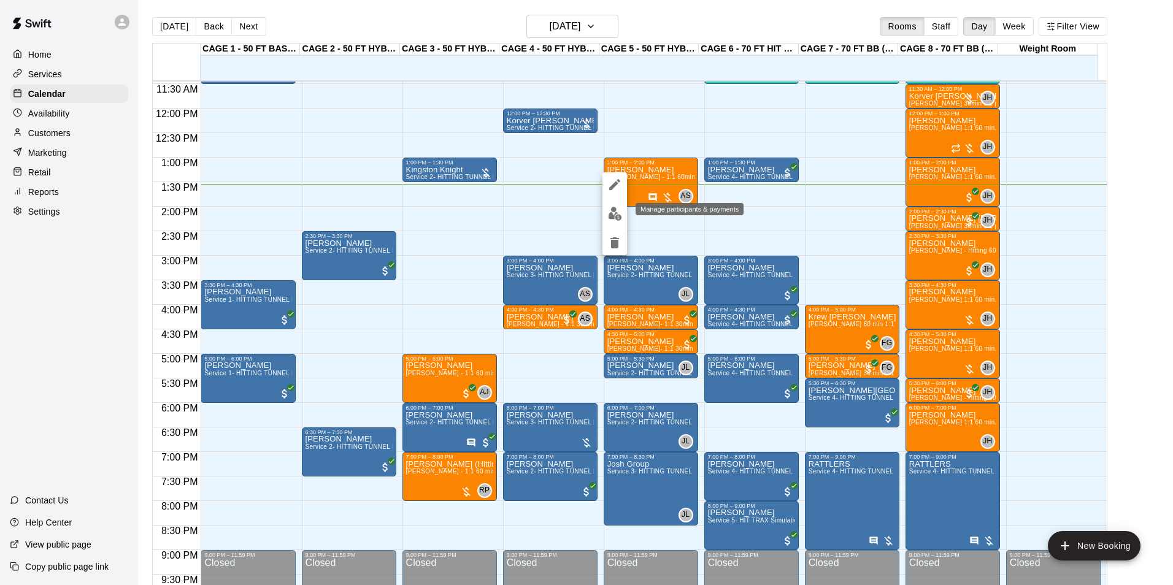
click at [613, 215] on img "edit" at bounding box center [615, 214] width 14 height 14
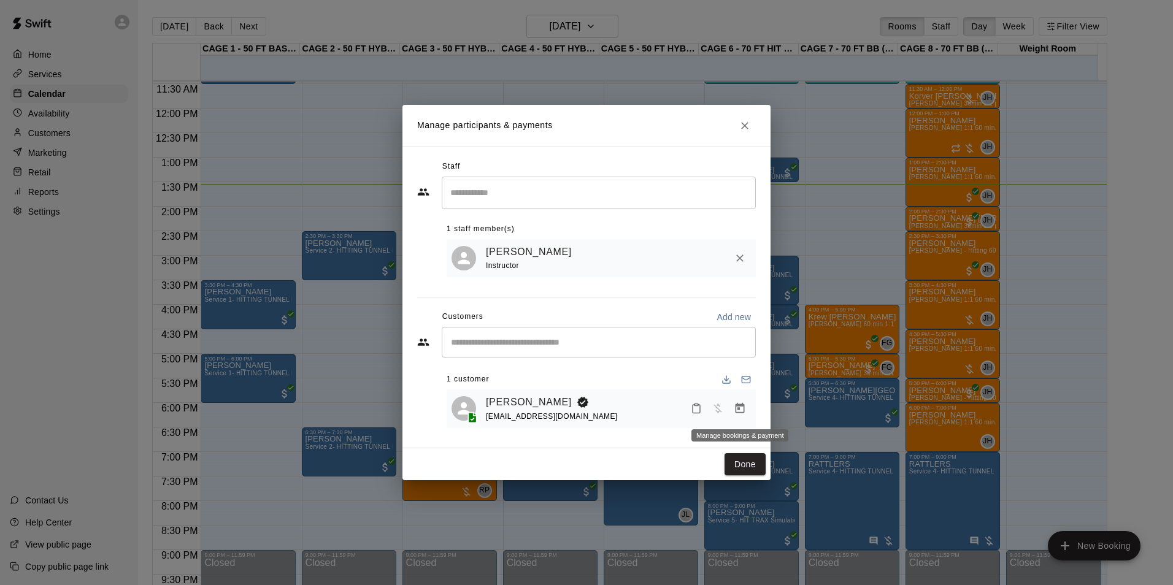
click at [739, 402] on button "Manage bookings & payment" at bounding box center [740, 408] width 22 height 22
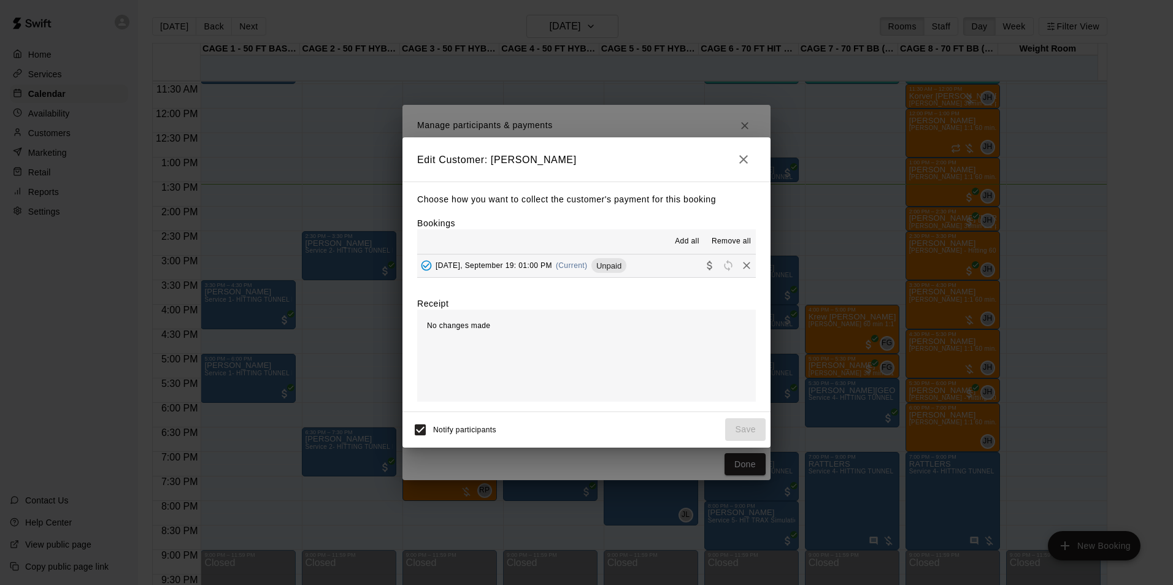
click at [636, 274] on button "Friday, September 19: 01:00 PM (Current) Unpaid" at bounding box center [586, 266] width 339 height 23
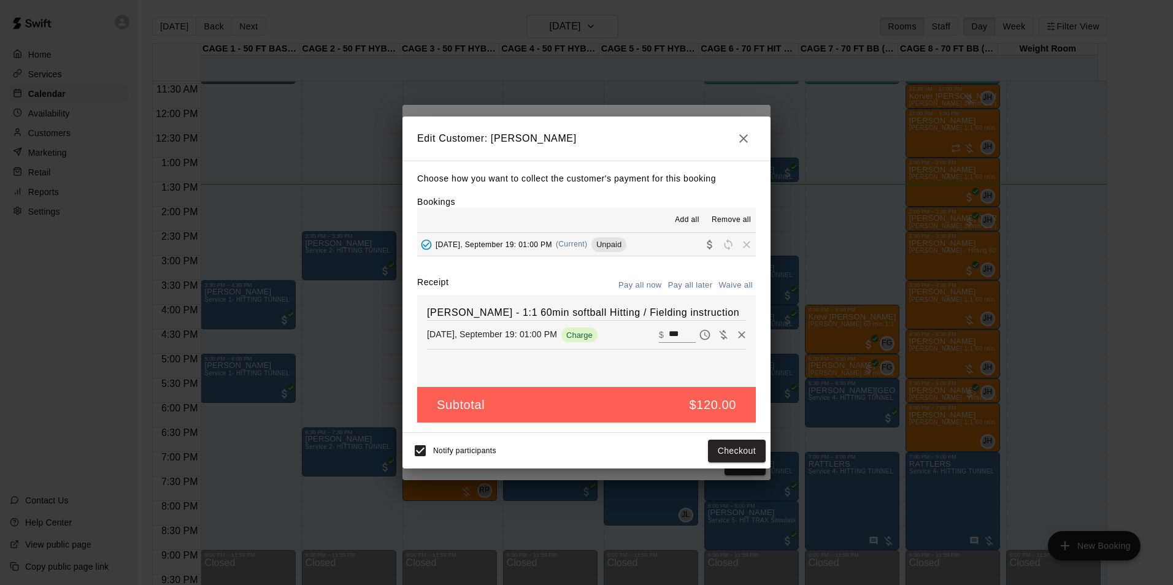
click at [673, 338] on input "***" at bounding box center [682, 335] width 27 height 16
type input "**"
click at [751, 458] on button "Checkout" at bounding box center [737, 451] width 58 height 23
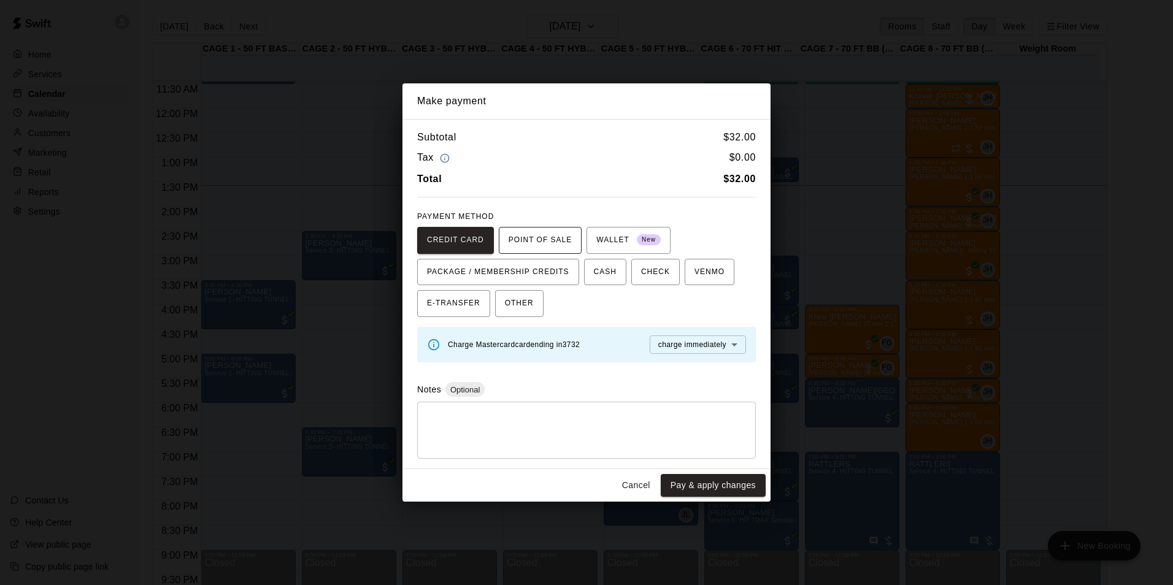
click at [548, 242] on span "POINT OF SALE" at bounding box center [539, 241] width 63 height 20
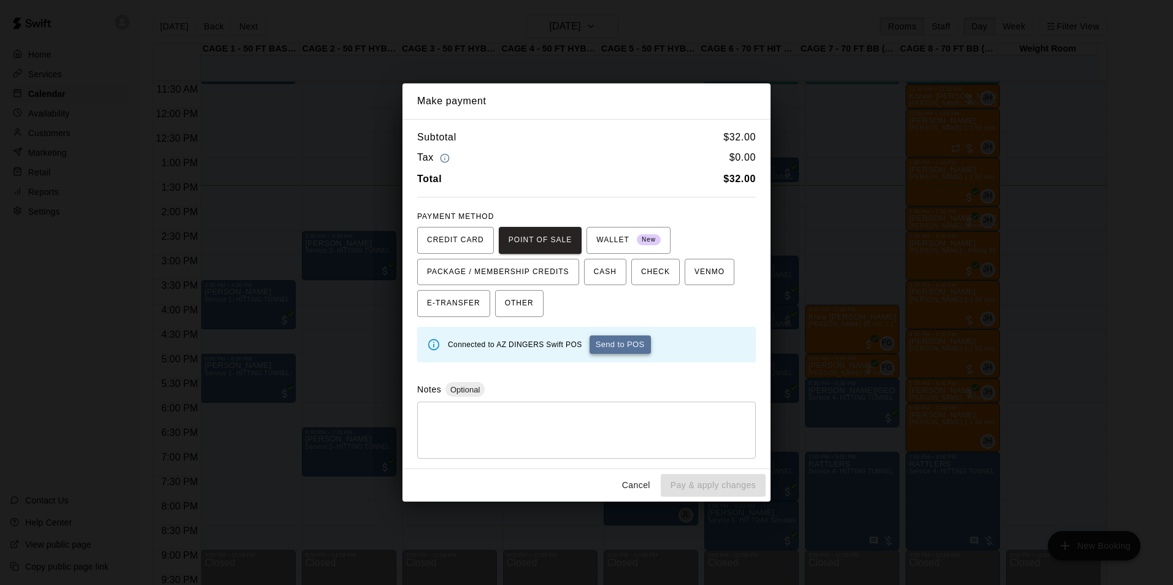
click at [608, 343] on button "Send to POS" at bounding box center [619, 345] width 61 height 18
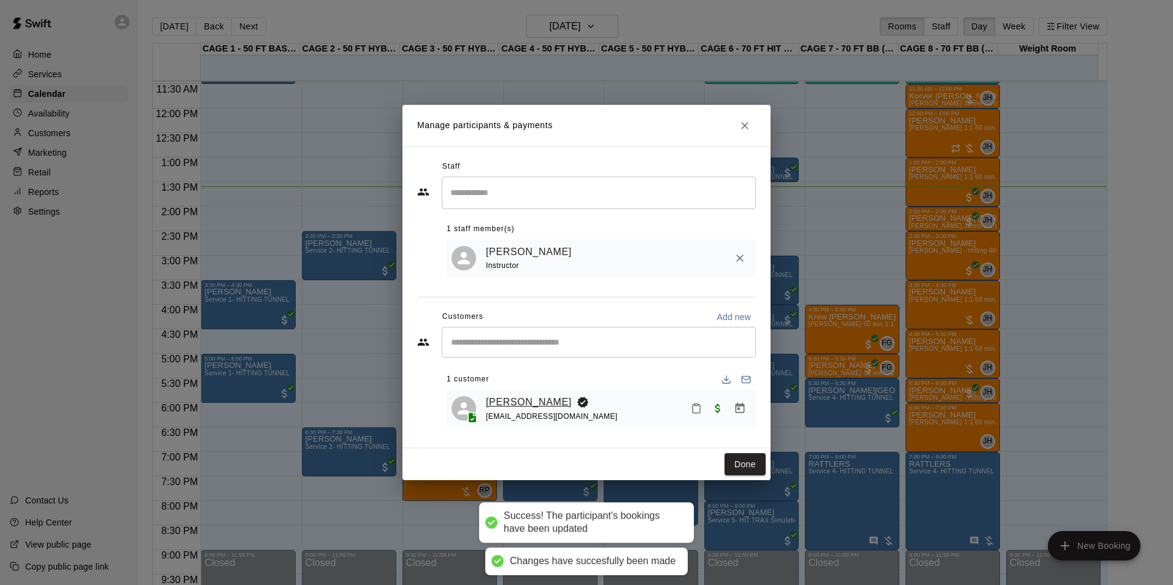
click at [506, 402] on link "[PERSON_NAME]" at bounding box center [529, 402] width 86 height 16
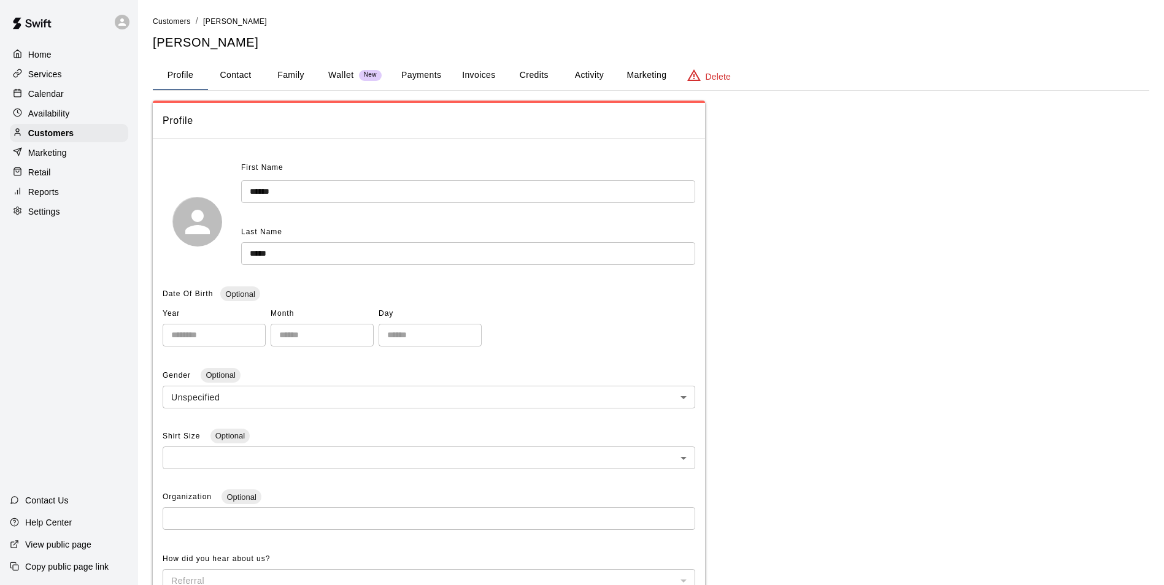
click at [440, 77] on button "Payments" at bounding box center [420, 75] width 59 height 29
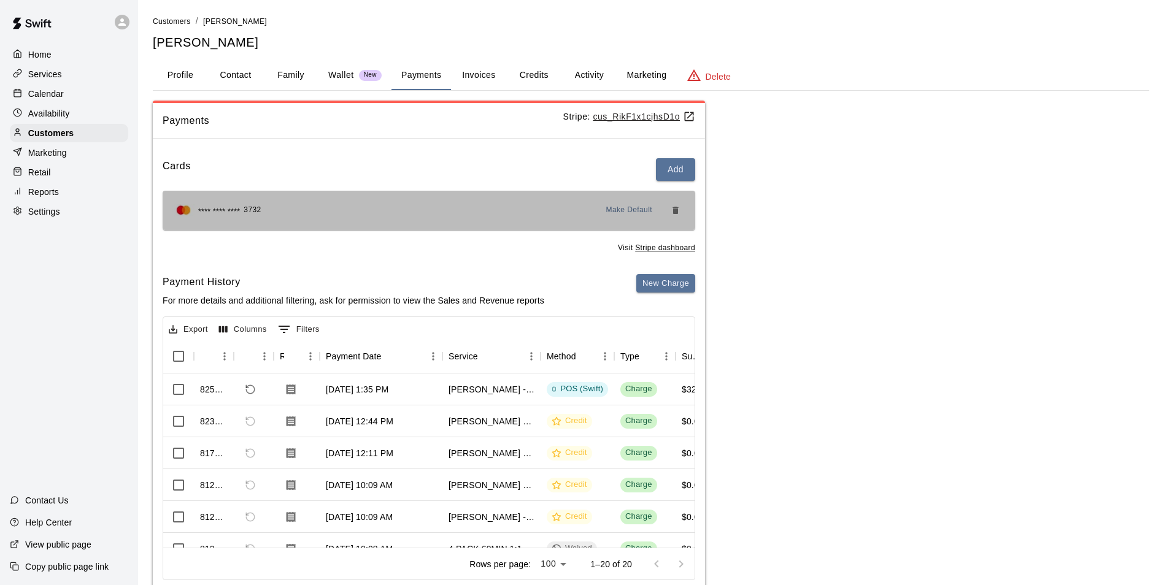
click at [404, 222] on div "**** **** **** 3732 Make Default" at bounding box center [429, 210] width 532 height 39
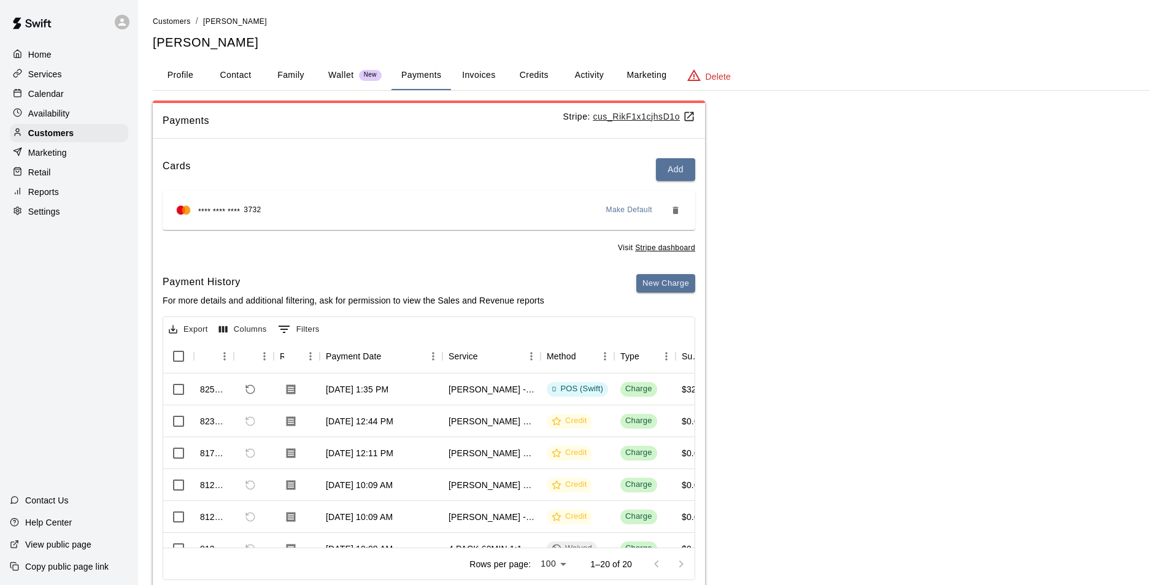
click at [59, 99] on p "Calendar" at bounding box center [46, 94] width 36 height 12
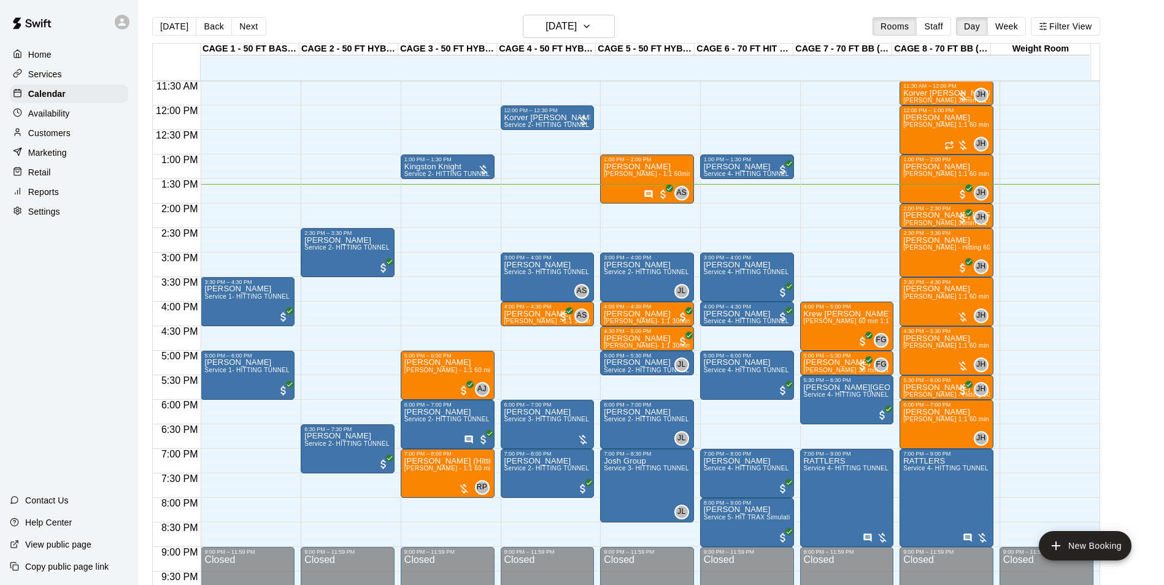
scroll to position [501, 0]
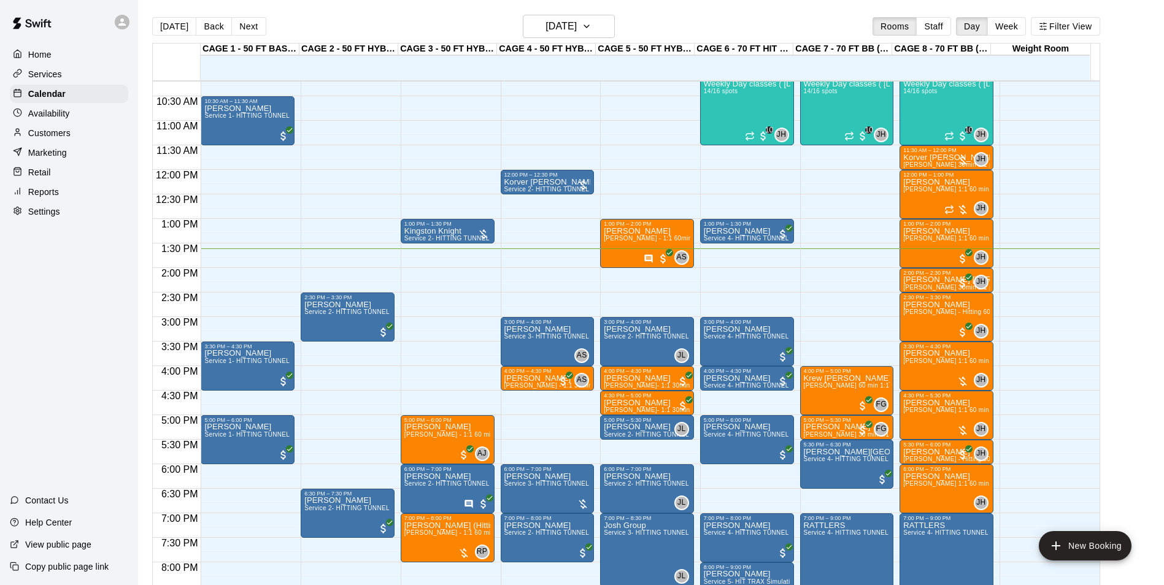
click at [570, 14] on main "Today Back Next Friday Sep 19 Rooms Staff Day Week Filter View CAGE 1 - 50 FT B…" at bounding box center [651, 302] width 1026 height 605
click at [571, 24] on h6 "[DATE]" at bounding box center [560, 26] width 31 height 17
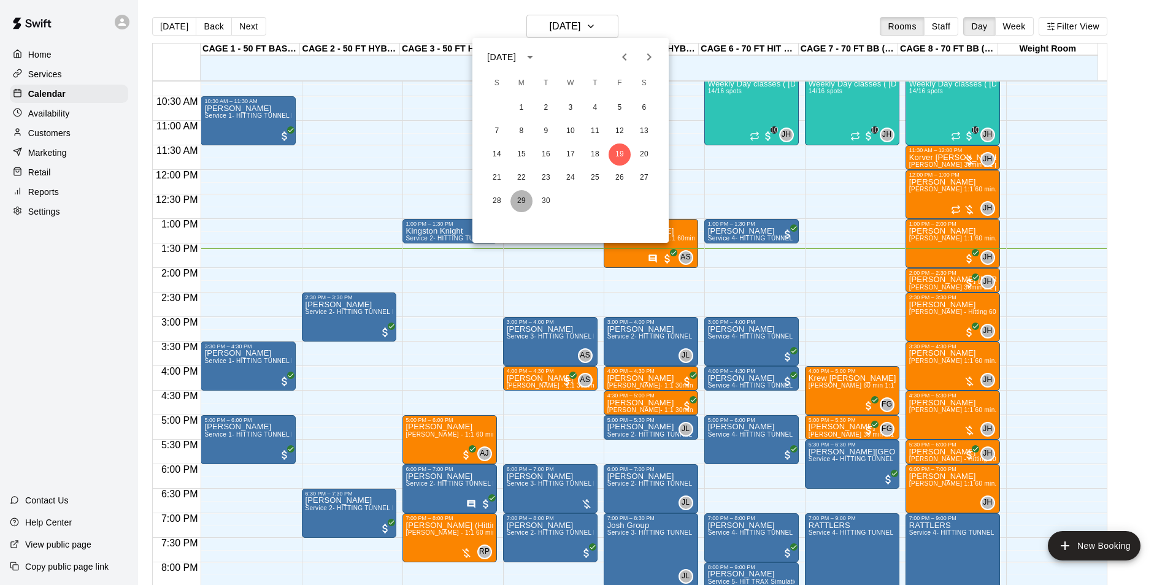
click at [528, 204] on button "29" at bounding box center [521, 201] width 22 height 22
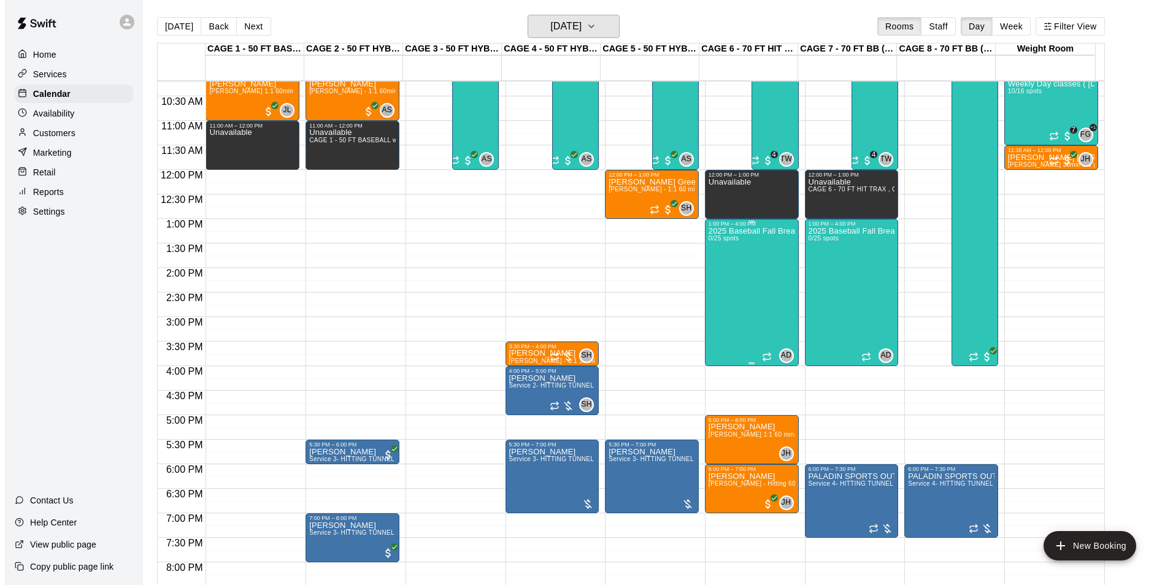
scroll to position [317, 0]
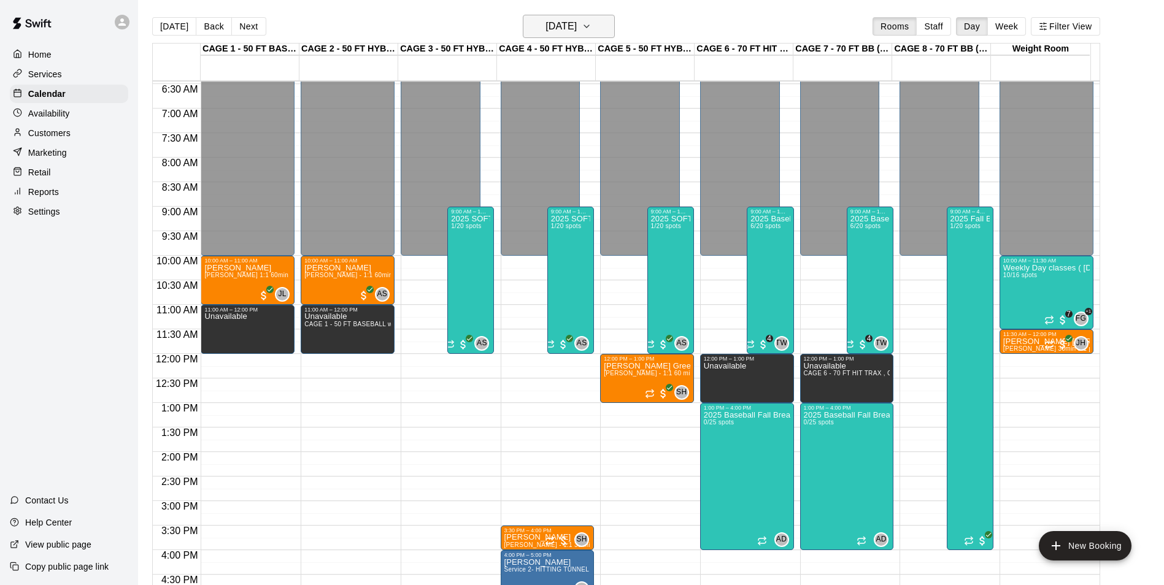
click at [597, 17] on button "Monday Sep 29" at bounding box center [569, 26] width 92 height 23
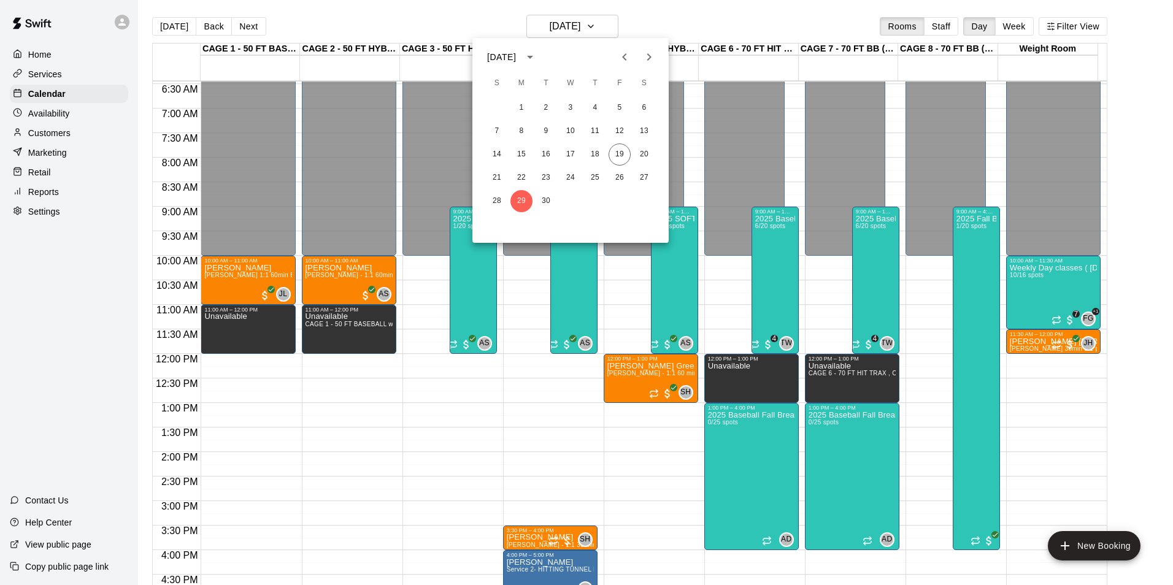
click at [642, 50] on icon "Next month" at bounding box center [649, 57] width 15 height 15
click at [523, 133] on button "6" at bounding box center [521, 131] width 22 height 22
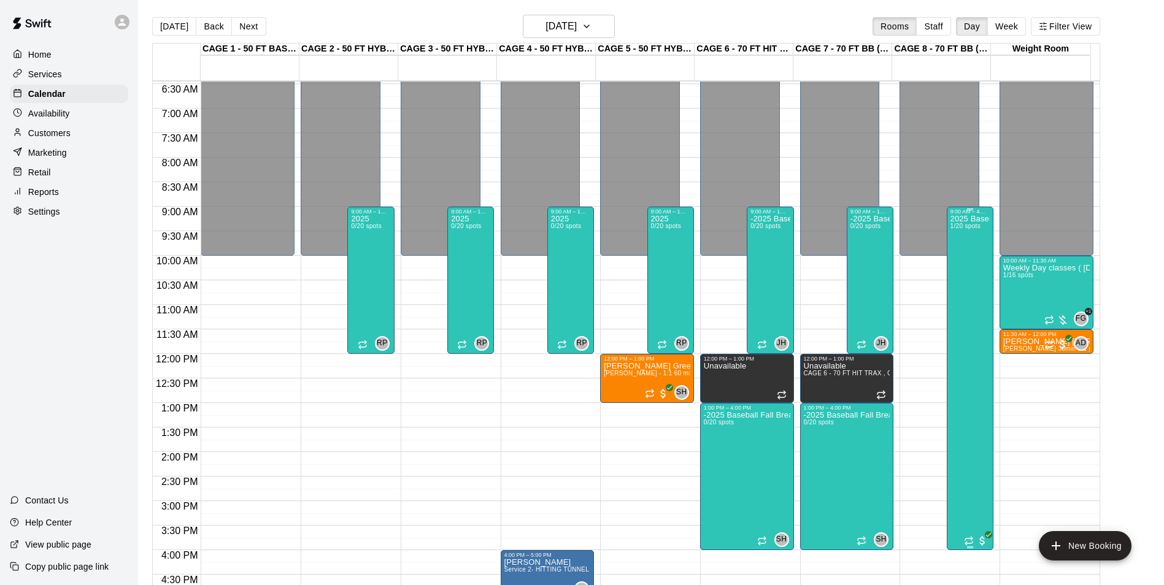
click at [964, 291] on div "2025 Baseball Fall Break camp ( Full day options ) 9am to 4:00 (session 2 Octob…" at bounding box center [969, 507] width 39 height 585
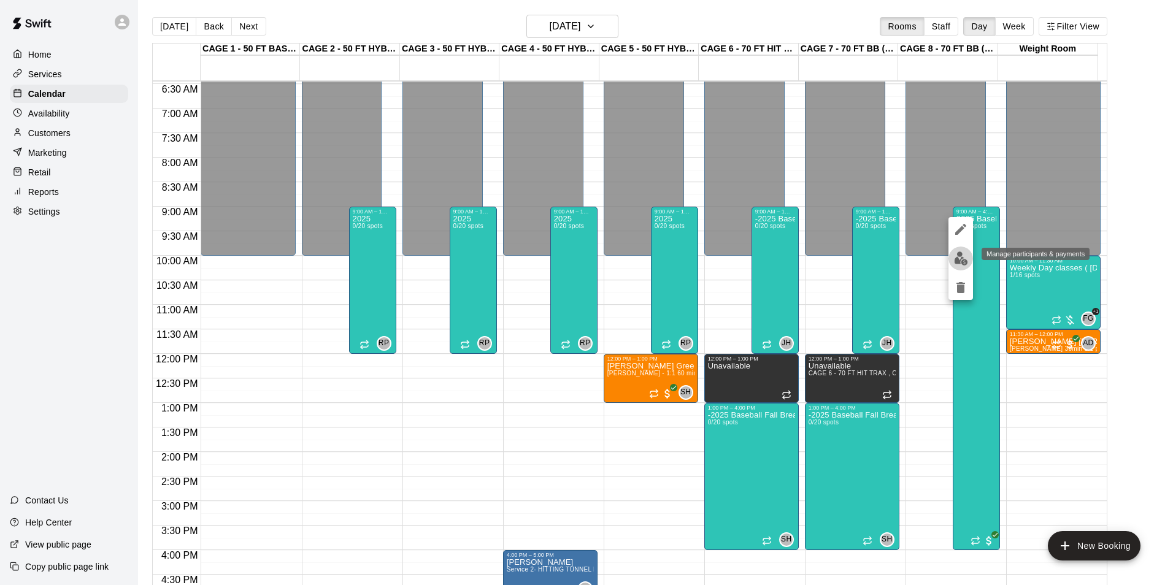
click at [964, 265] on img "edit" at bounding box center [961, 258] width 14 height 14
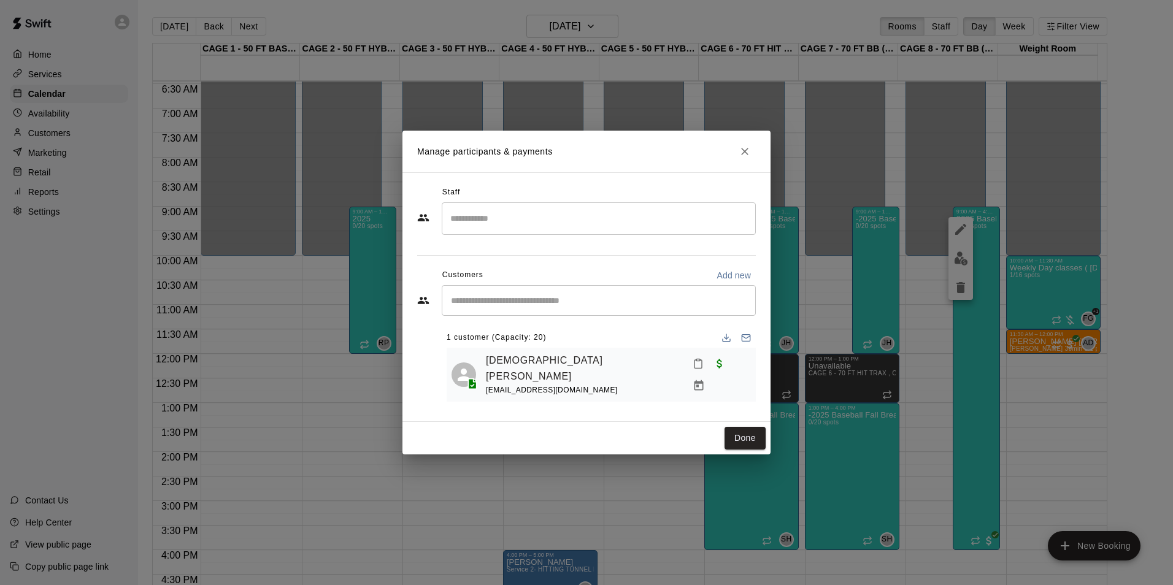
click at [750, 168] on h2 "Manage participants & payments" at bounding box center [586, 152] width 368 height 42
click at [750, 167] on h2 "Manage participants & payments" at bounding box center [586, 152] width 368 height 42
drag, startPoint x: 750, startPoint y: 167, endPoint x: 739, endPoint y: 148, distance: 22.8
click at [739, 148] on icon "Close" at bounding box center [745, 151] width 12 height 12
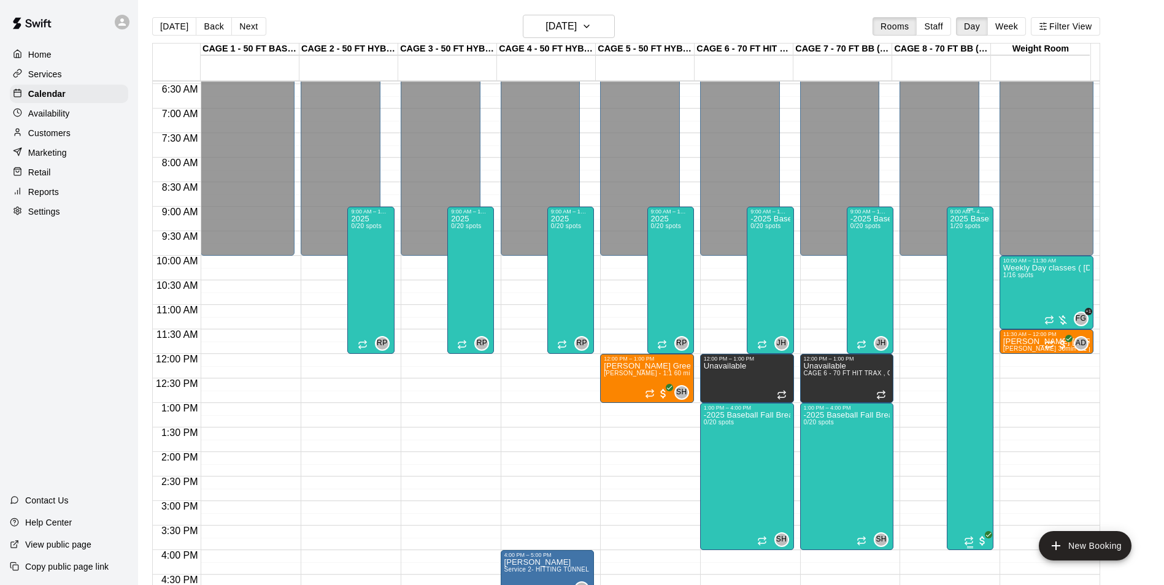
click at [973, 315] on div "2025 Baseball Fall Break camp ( Full day options ) 9am to 4:00 (session 2 Octob…" at bounding box center [969, 507] width 39 height 585
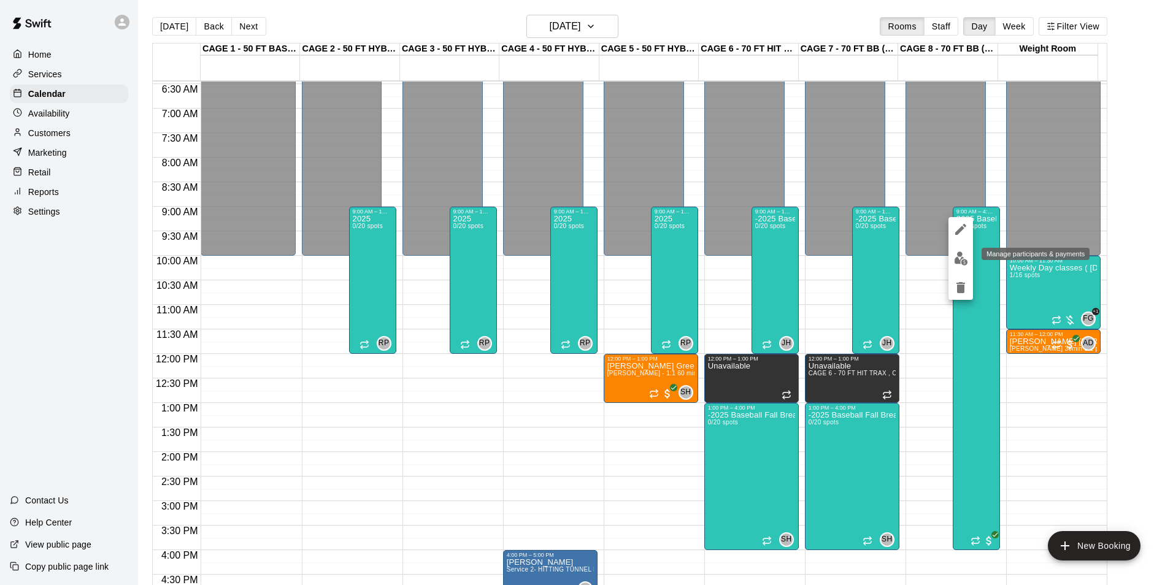
click at [954, 261] on img "edit" at bounding box center [961, 258] width 14 height 14
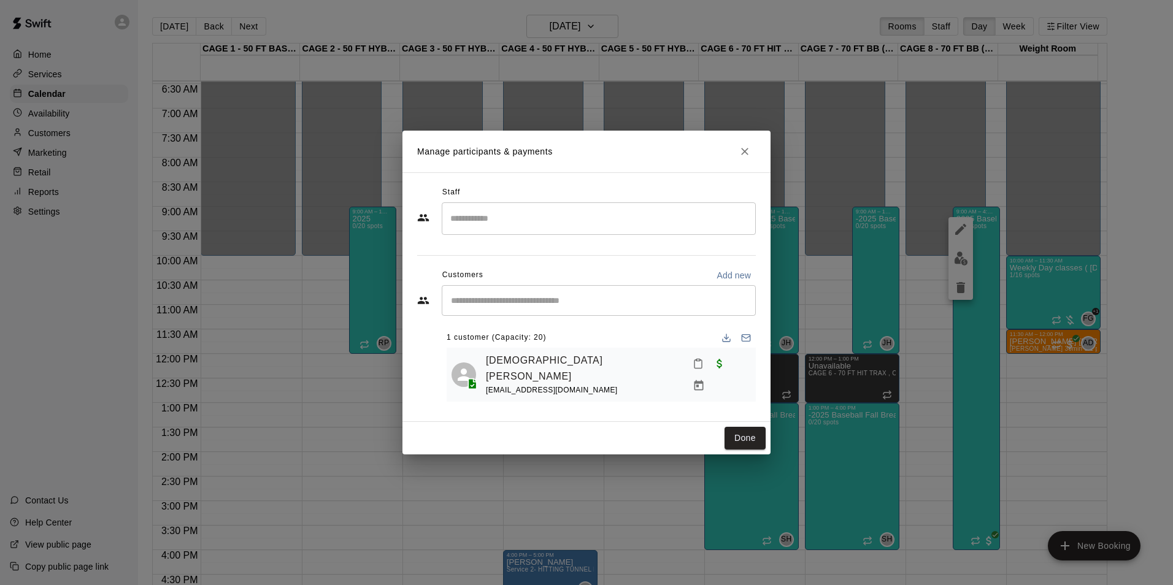
click at [578, 305] on input "Start typing to search customers..." at bounding box center [598, 300] width 303 height 12
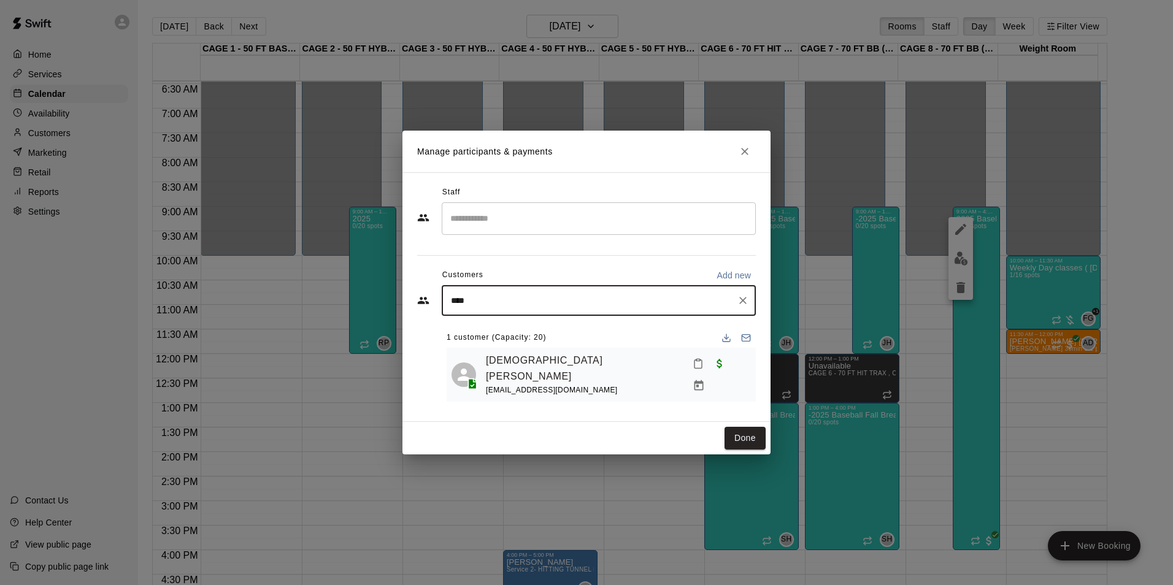
type input "*****"
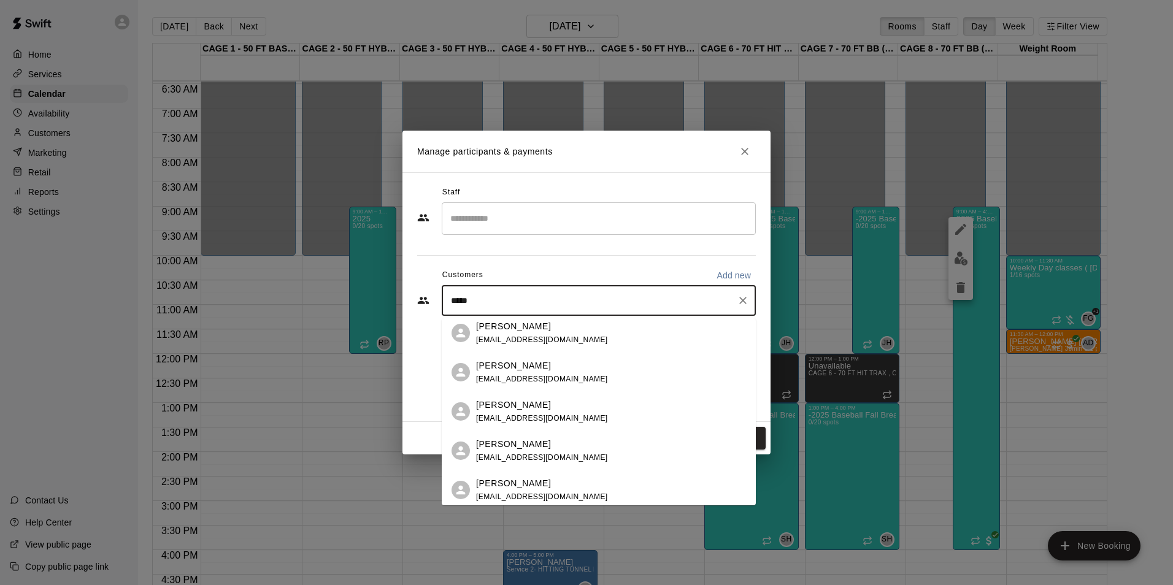
scroll to position [166, 0]
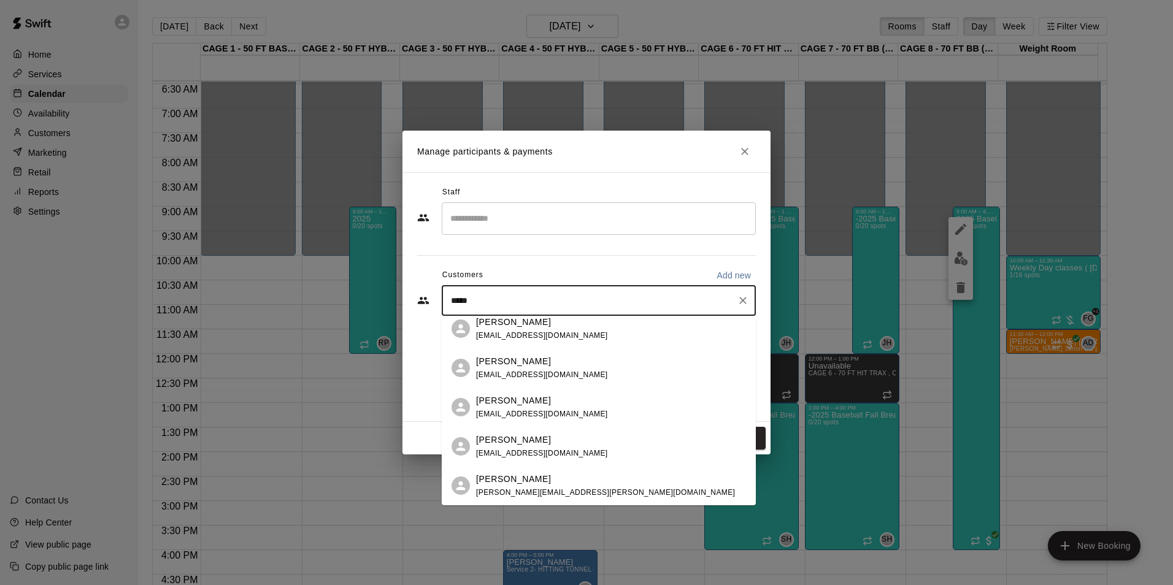
click at [568, 403] on div "Declan Roche nroche04@gmail.com" at bounding box center [611, 407] width 270 height 26
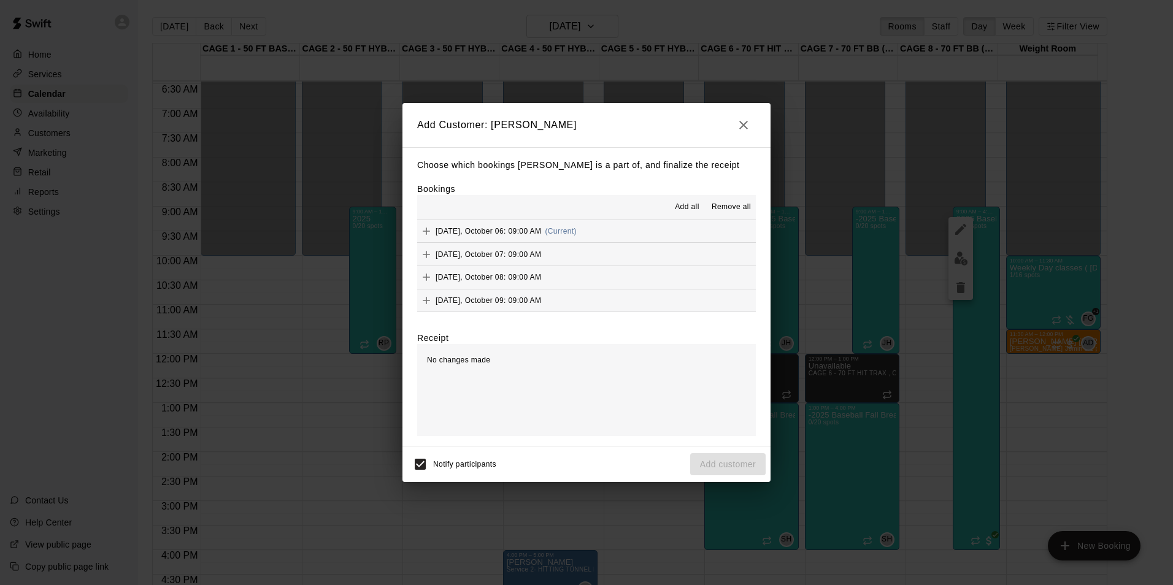
click at [597, 233] on button "Monday, October 06: 09:00 AM (Current)" at bounding box center [586, 231] width 339 height 23
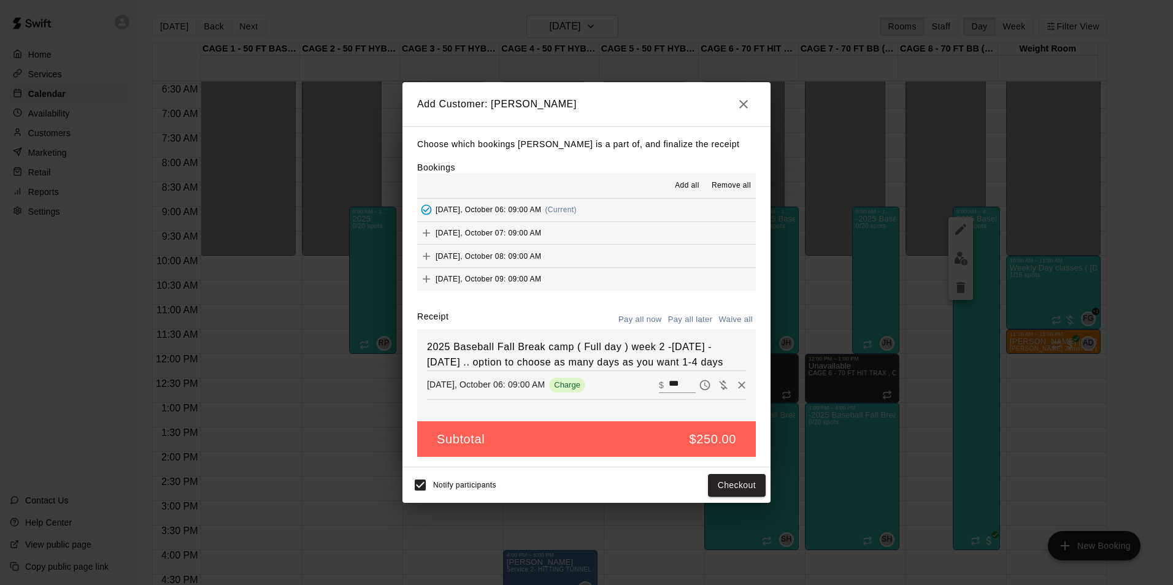
click at [597, 233] on button "Tuesday, October 07: 09:00 AM" at bounding box center [586, 233] width 339 height 23
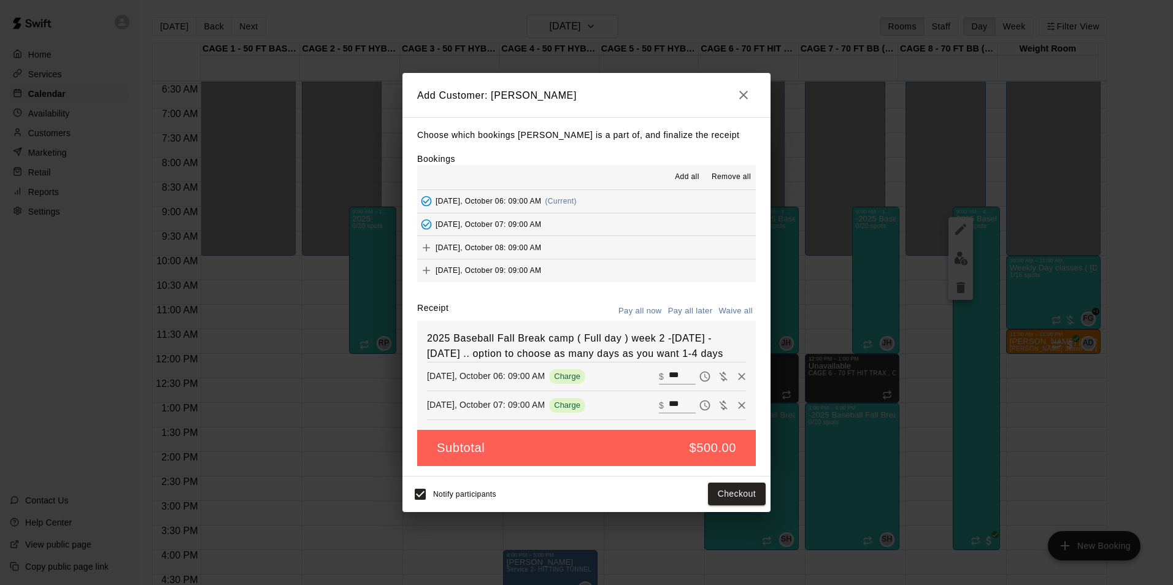
click at [591, 249] on button "Wednesday, October 08: 09:00 AM" at bounding box center [586, 247] width 339 height 23
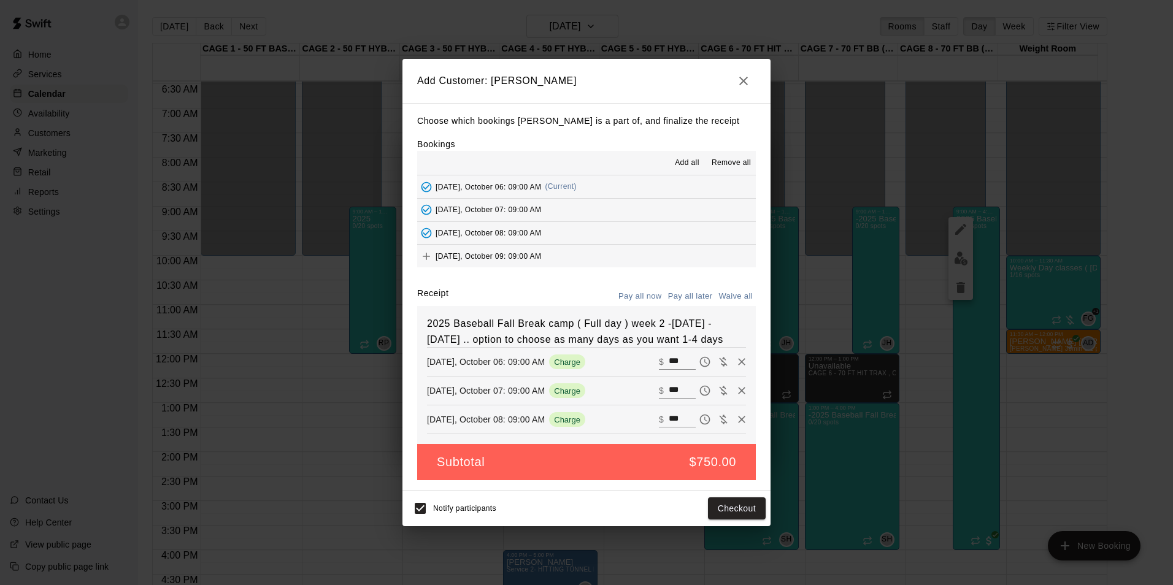
click at [582, 252] on button "Thursday, October 09: 09:00 AM" at bounding box center [586, 256] width 339 height 23
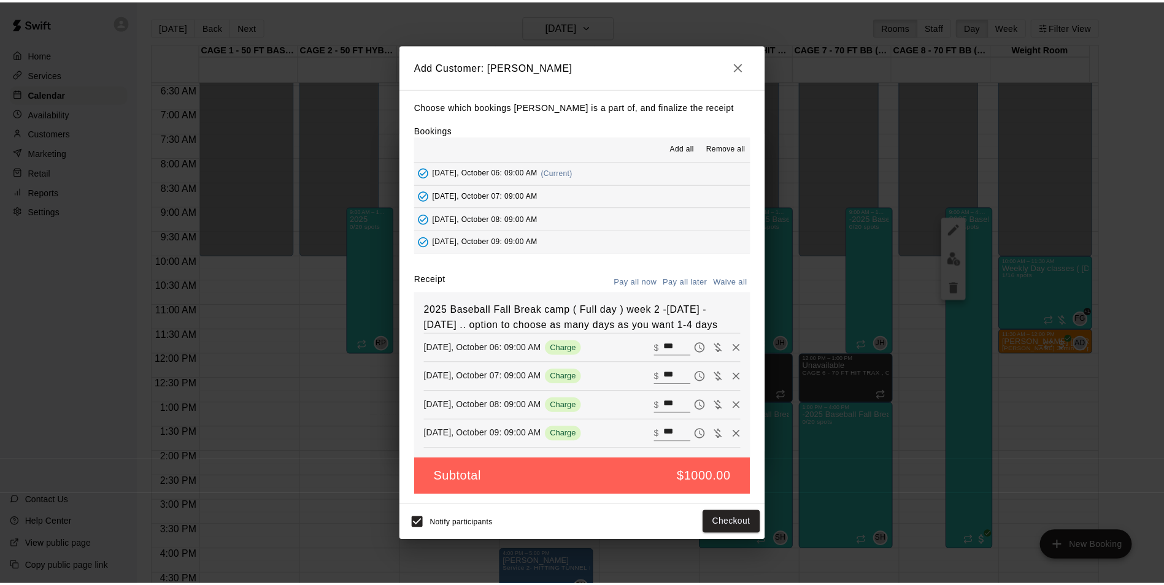
scroll to position [1, 0]
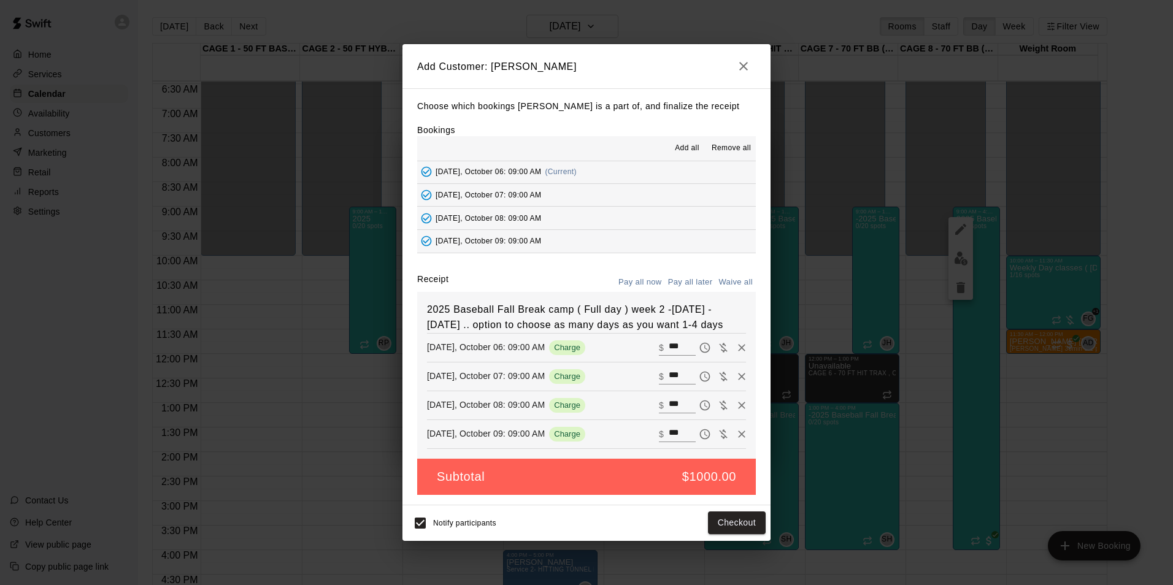
click at [687, 274] on button "Pay all later" at bounding box center [690, 282] width 51 height 19
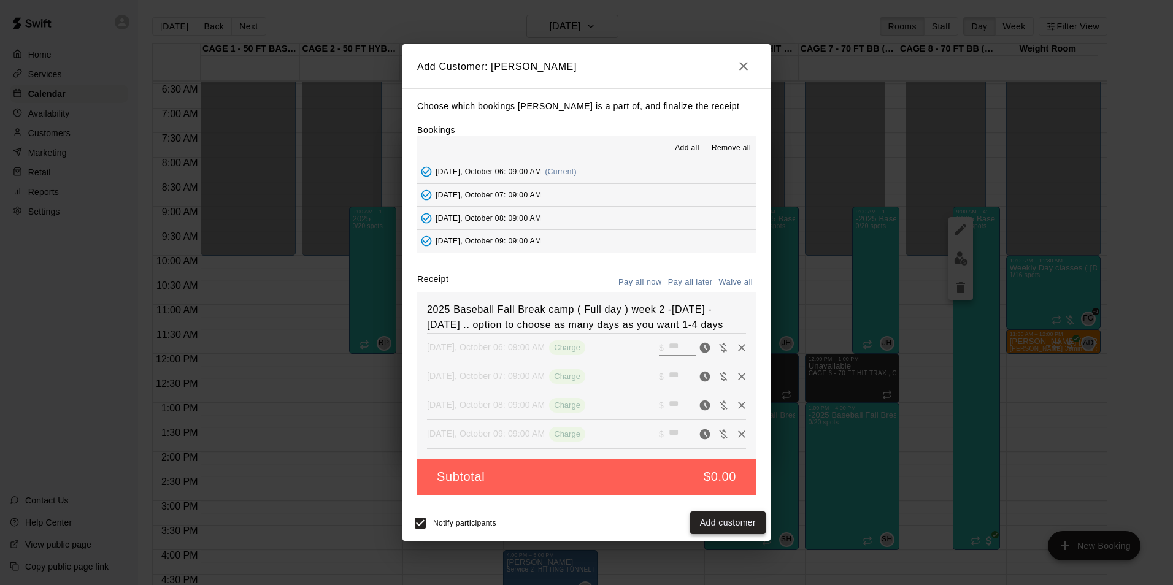
click at [720, 521] on button "Add customer" at bounding box center [727, 523] width 75 height 23
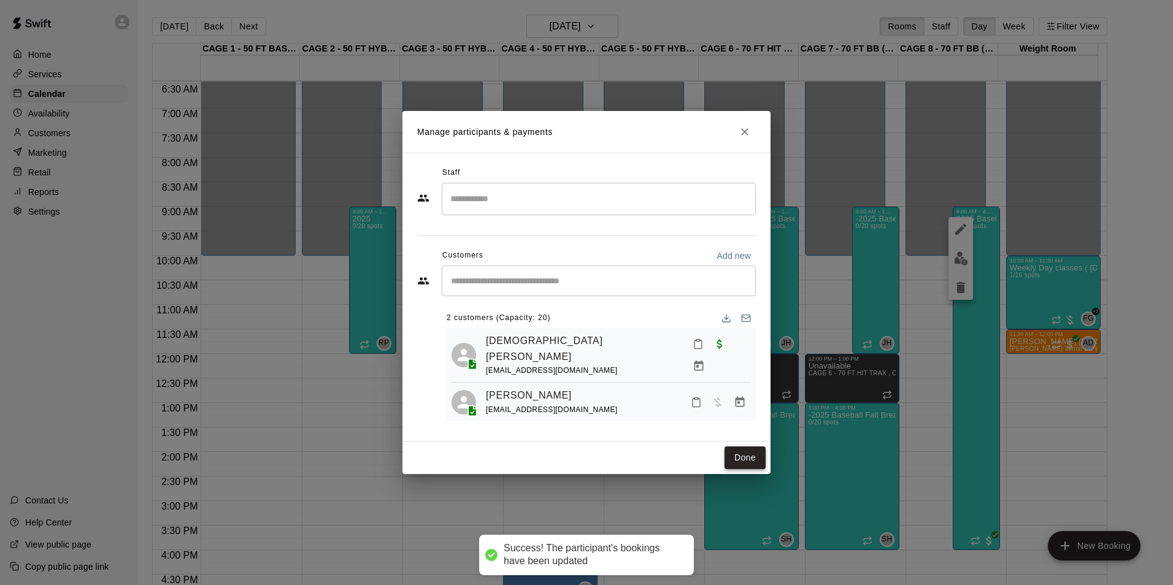
click at [729, 455] on button "Done" at bounding box center [744, 458] width 41 height 23
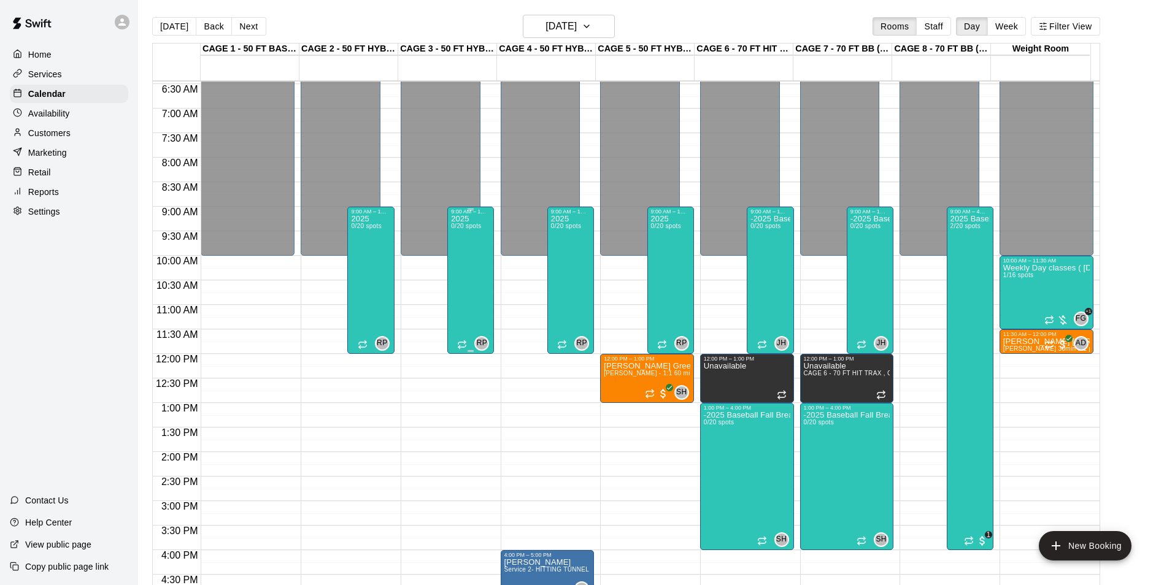
click at [459, 261] on div "2025 0/20 spots" at bounding box center [466, 507] width 30 height 585
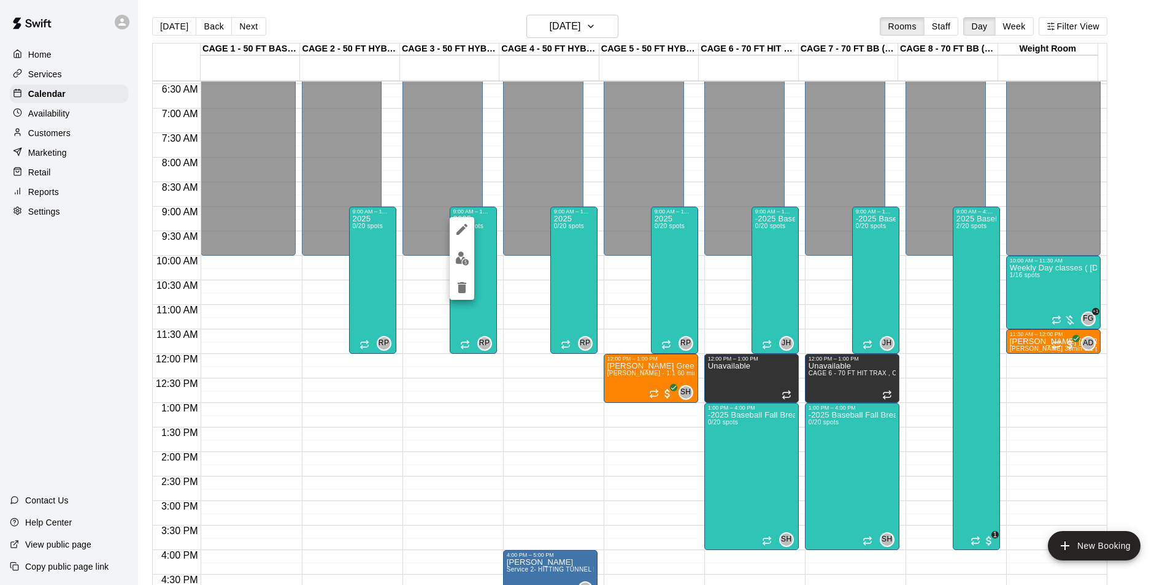
click at [469, 269] on div at bounding box center [462, 258] width 25 height 83
click at [469, 265] on img "edit" at bounding box center [462, 258] width 14 height 14
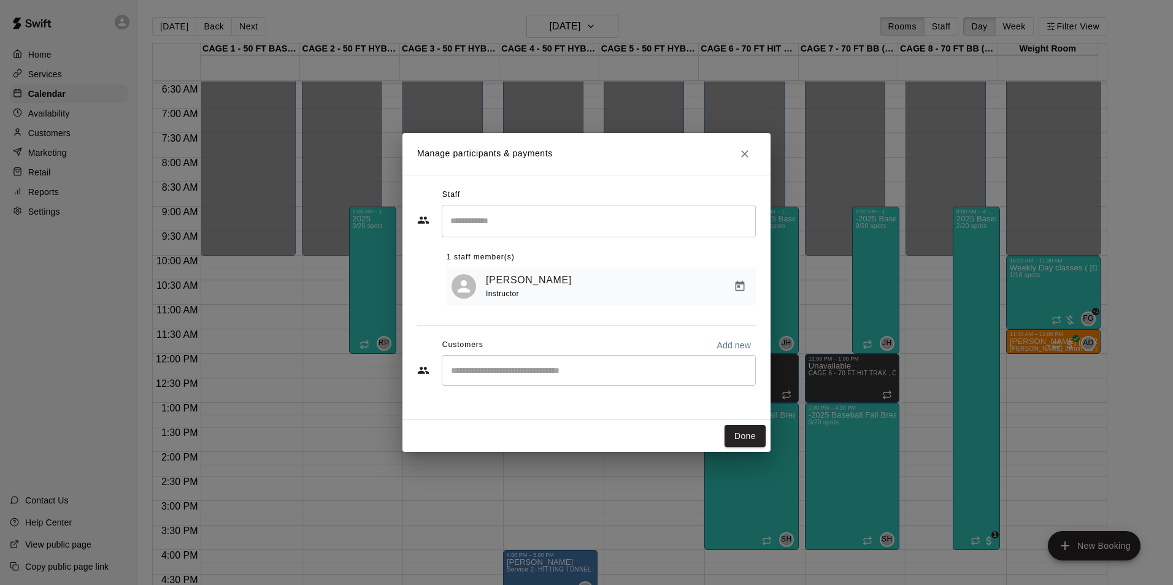
click at [750, 159] on icon "Close" at bounding box center [745, 154] width 12 height 12
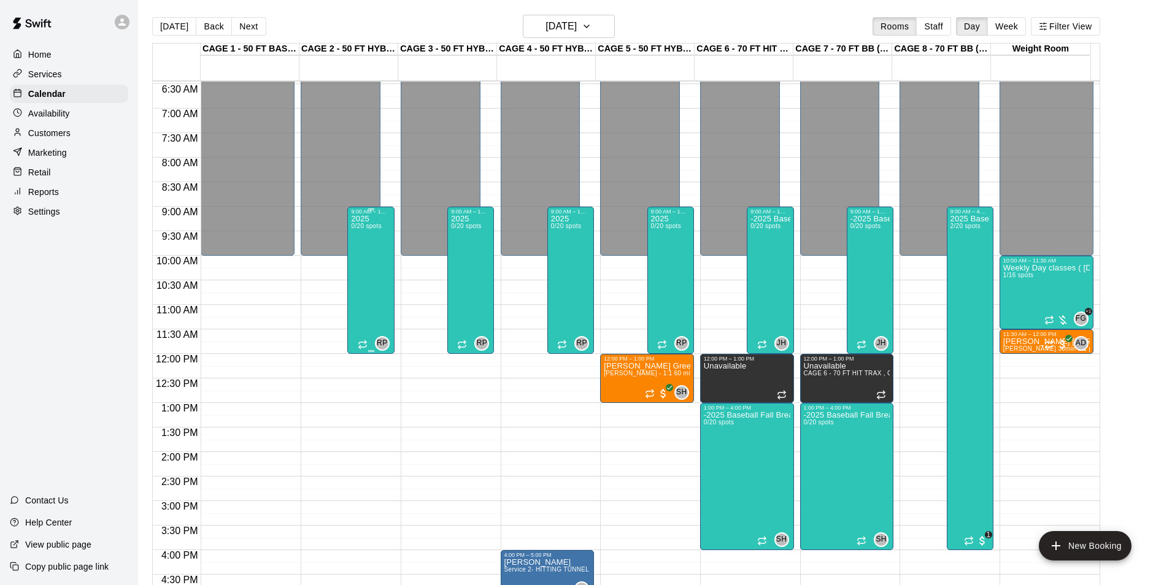
click at [367, 271] on div "2025 0/20 spots" at bounding box center [366, 507] width 30 height 585
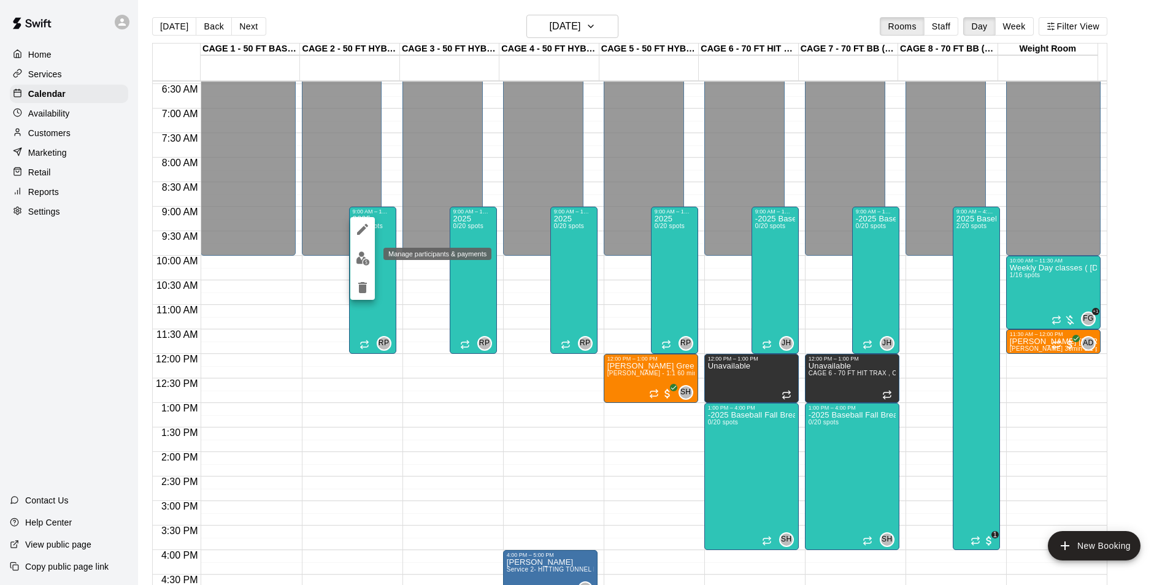
click at [372, 256] on button "edit" at bounding box center [362, 259] width 25 height 24
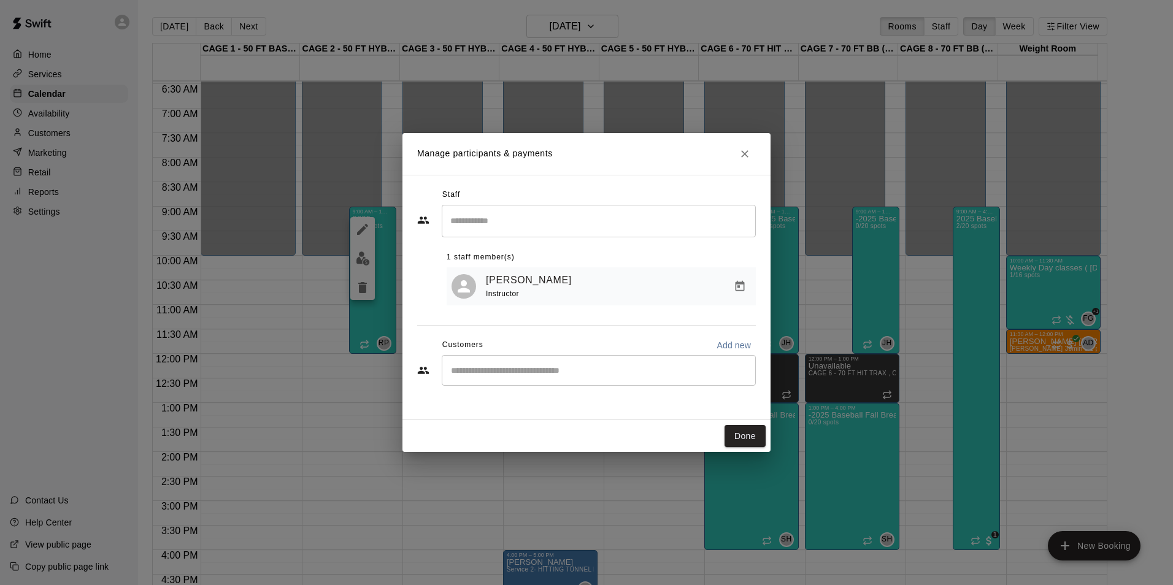
click at [542, 377] on input "Start typing to search customers..." at bounding box center [598, 370] width 303 height 12
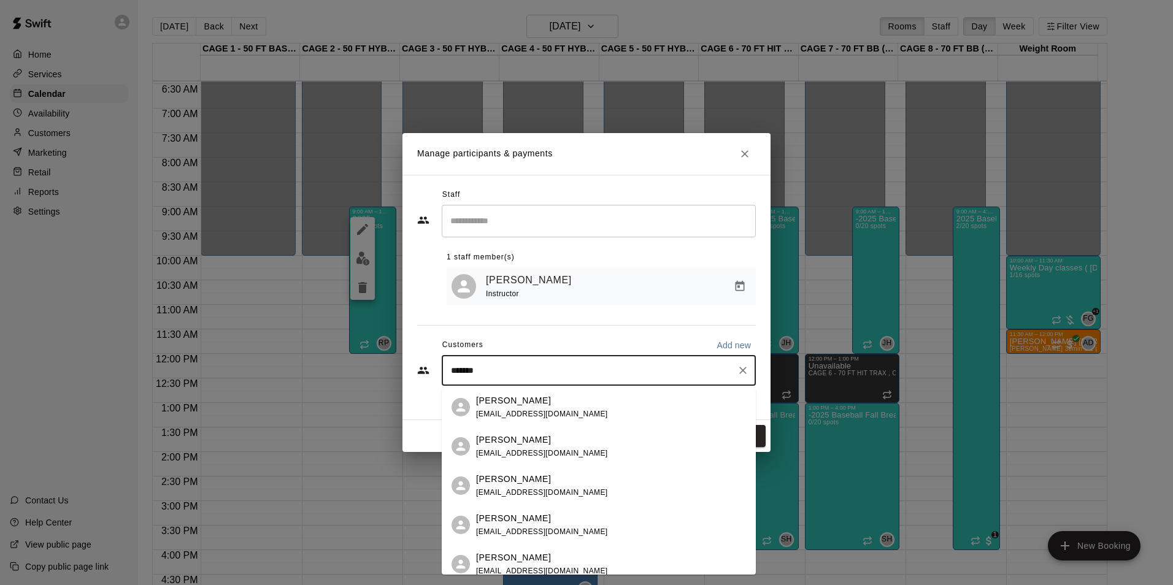
type input "********"
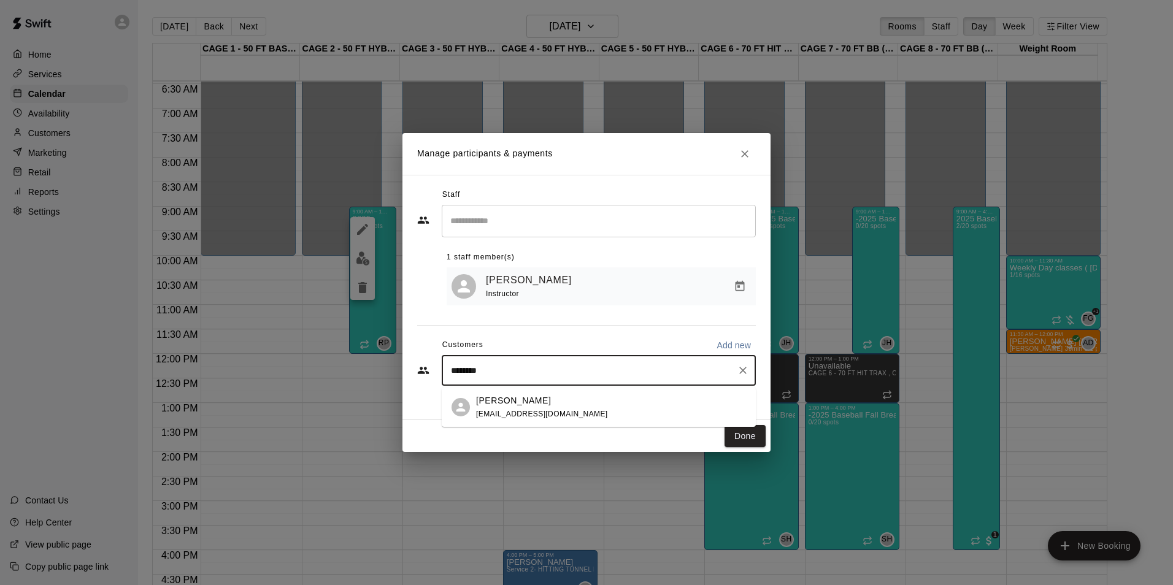
click at [511, 399] on p "[PERSON_NAME]" at bounding box center [513, 400] width 75 height 13
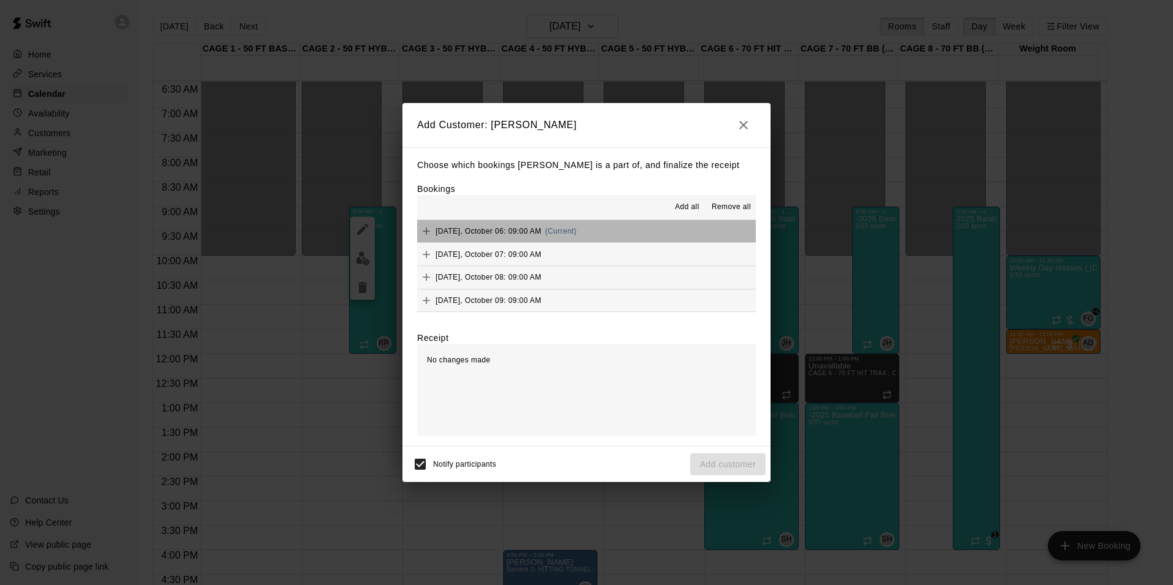
click at [599, 226] on button "Monday, October 06: 09:00 AM (Current)" at bounding box center [586, 231] width 339 height 23
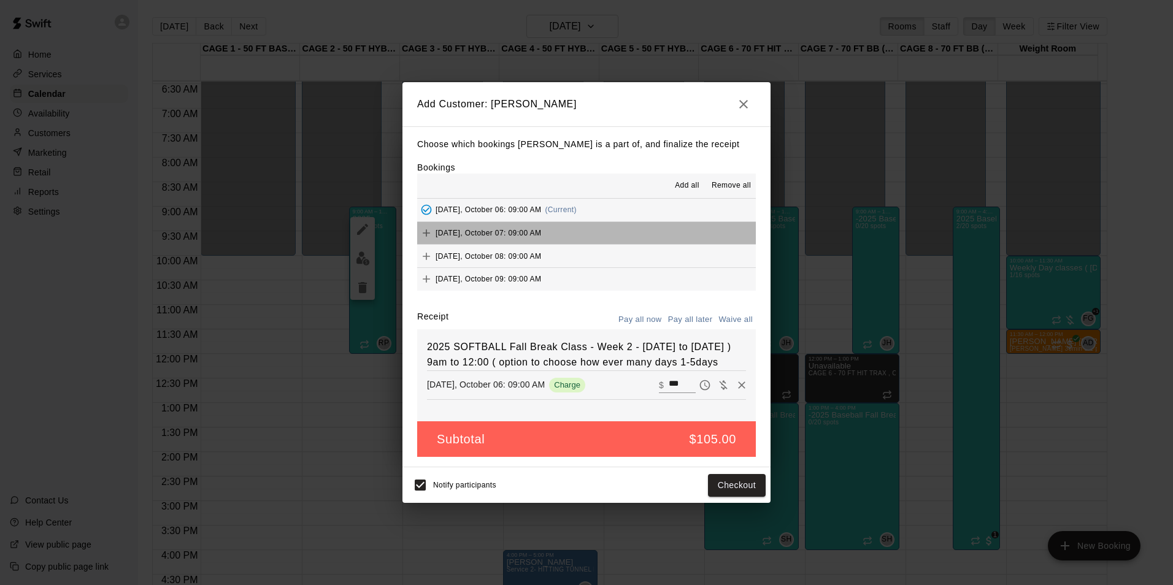
click at [596, 225] on button "Tuesday, October 07: 09:00 AM" at bounding box center [586, 233] width 339 height 23
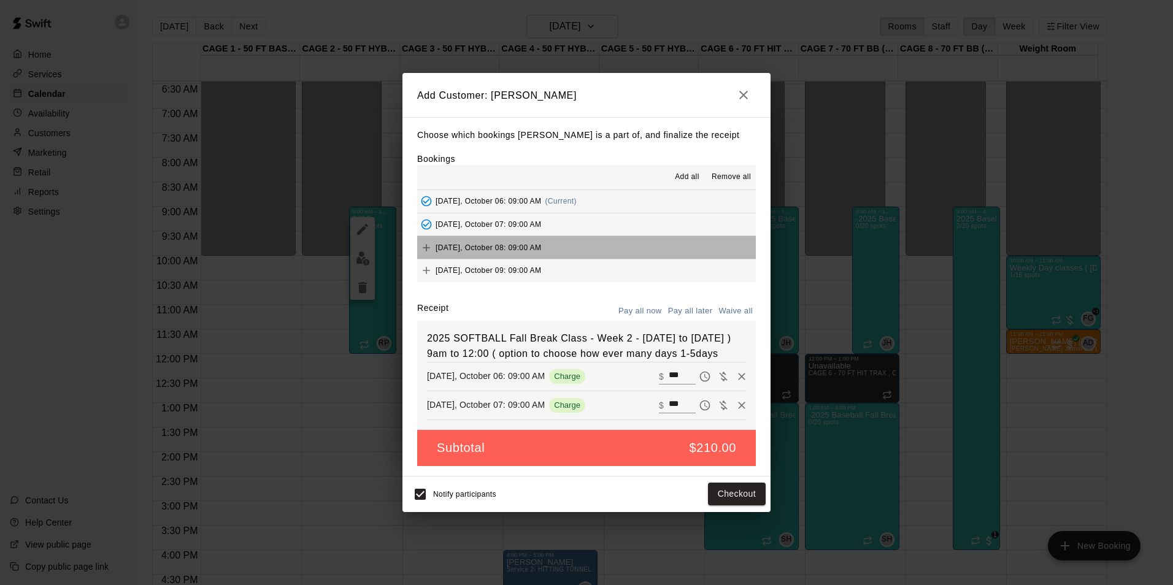
click at [593, 240] on button "Wednesday, October 08: 09:00 AM" at bounding box center [586, 247] width 339 height 23
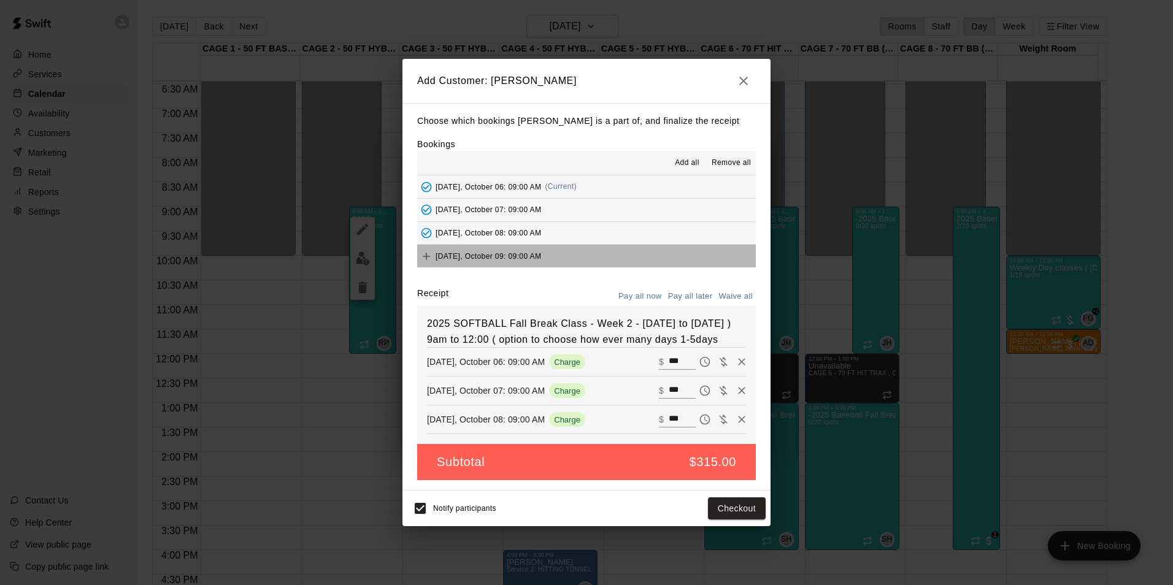
click at [587, 258] on button "Thursday, October 09: 09:00 AM" at bounding box center [586, 256] width 339 height 23
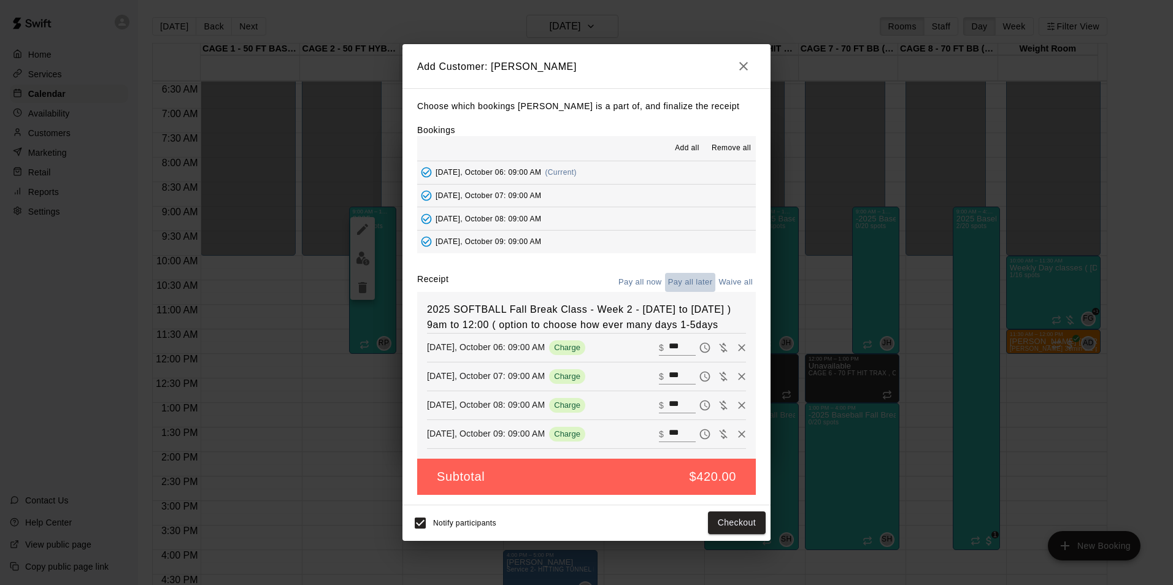
click at [678, 274] on button "Pay all later" at bounding box center [690, 282] width 51 height 19
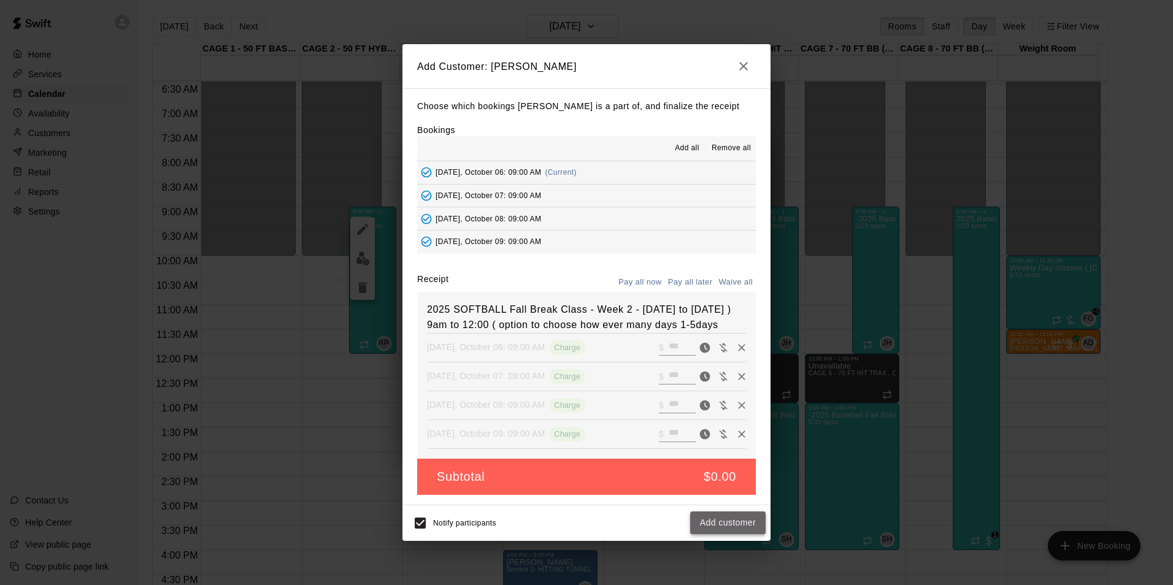
click at [725, 530] on button "Add customer" at bounding box center [727, 523] width 75 height 23
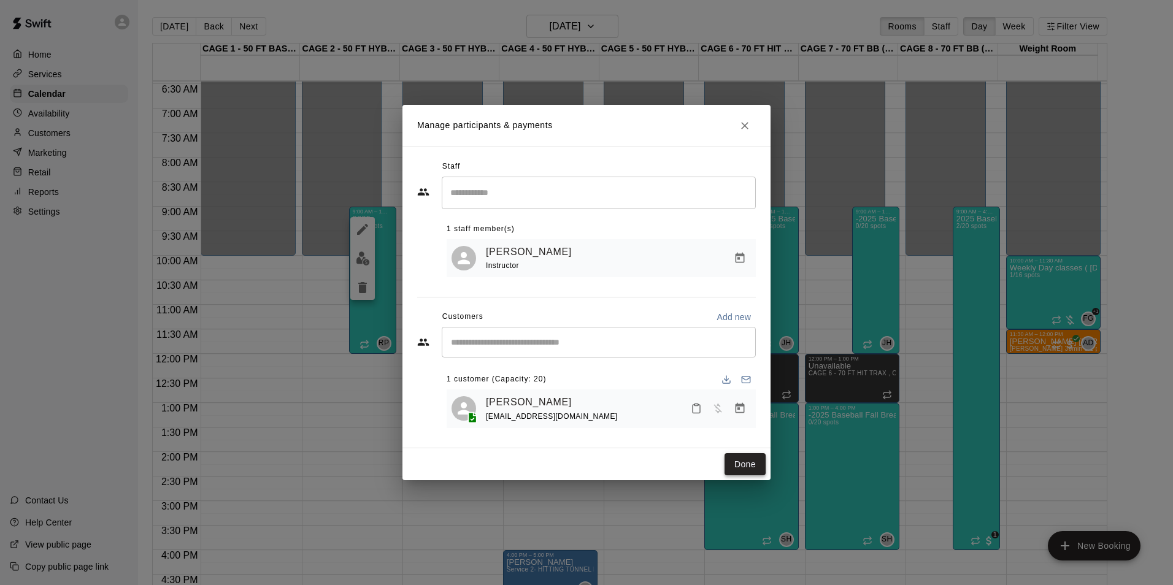
click at [735, 461] on button "Done" at bounding box center [744, 464] width 41 height 23
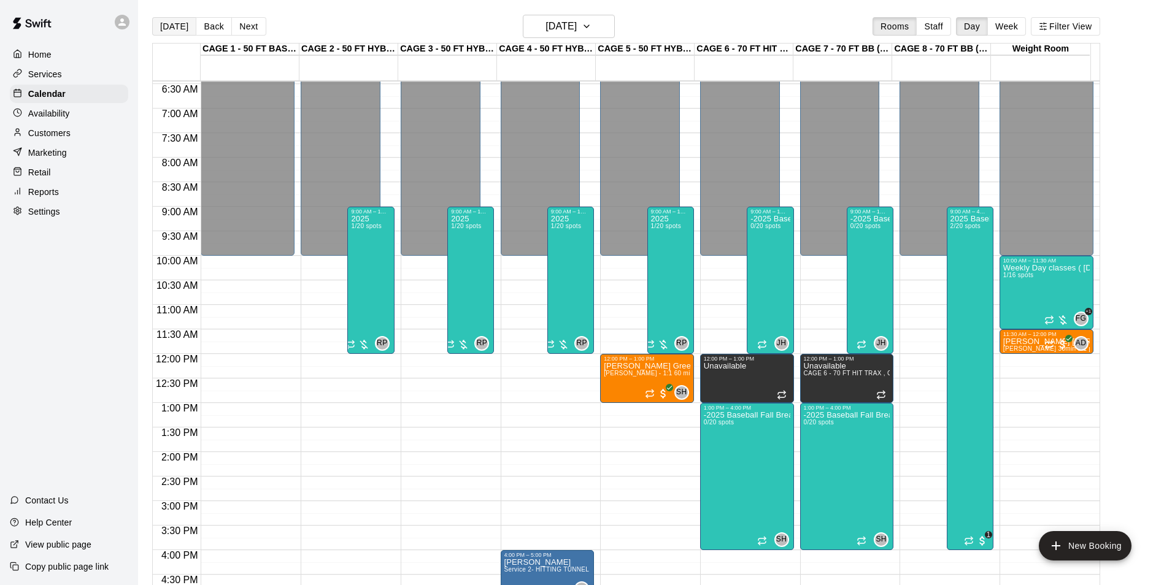
click at [183, 25] on button "[DATE]" at bounding box center [174, 26] width 44 height 18
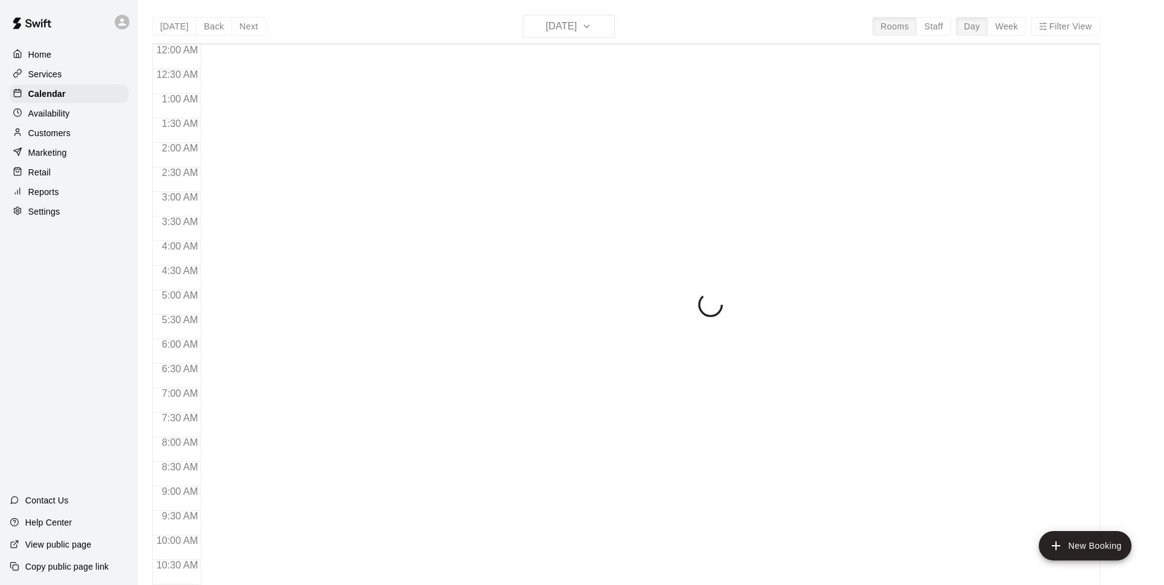
scroll to position [623, 0]
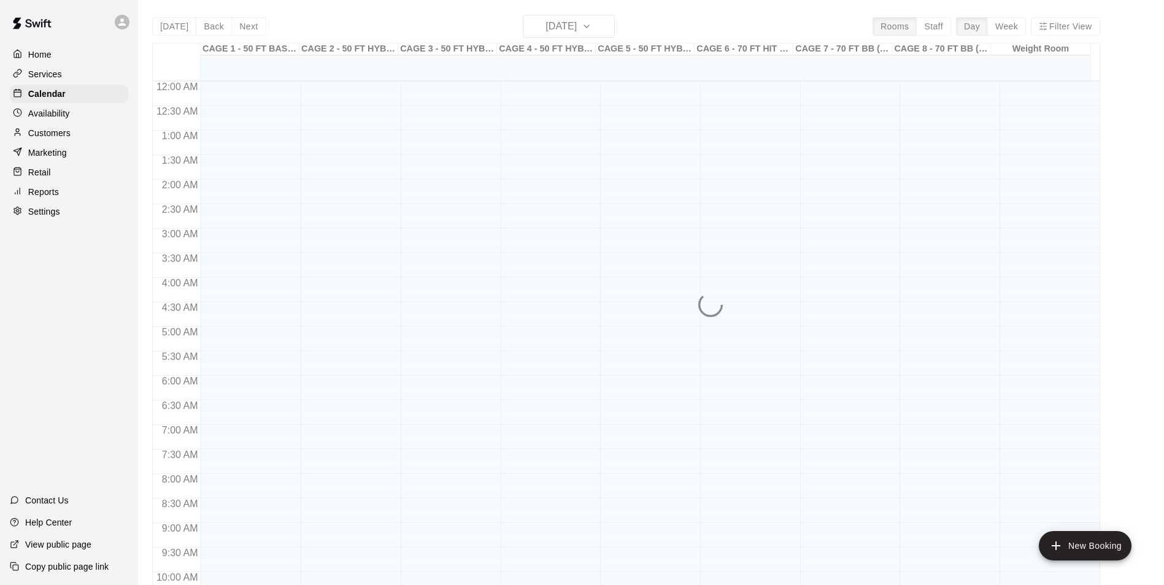
scroll to position [623, 0]
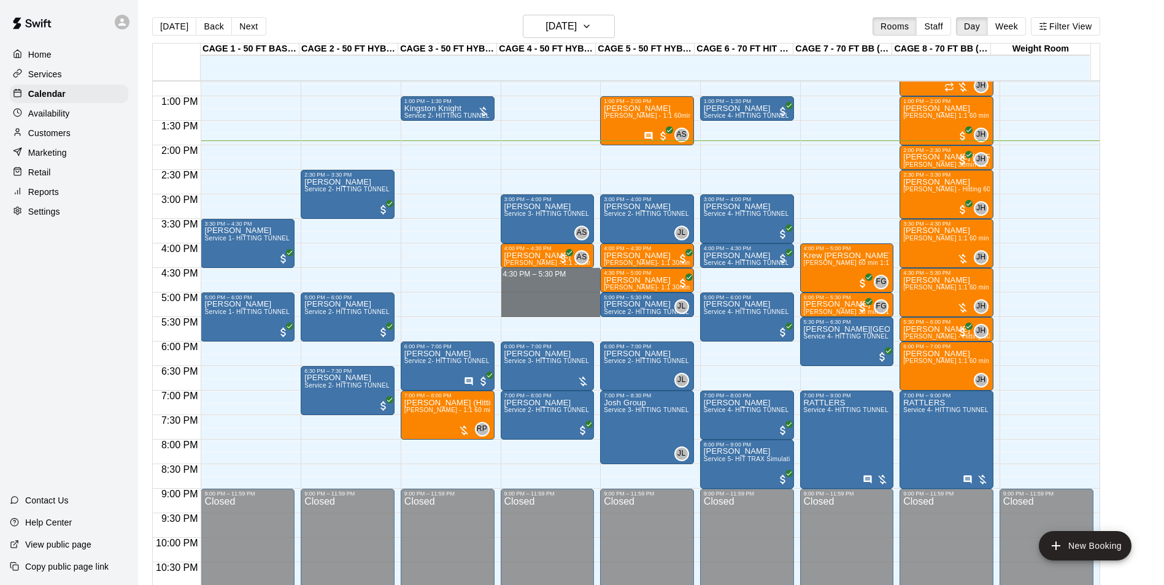
drag, startPoint x: 547, startPoint y: 271, endPoint x: 543, endPoint y: 314, distance: 43.1
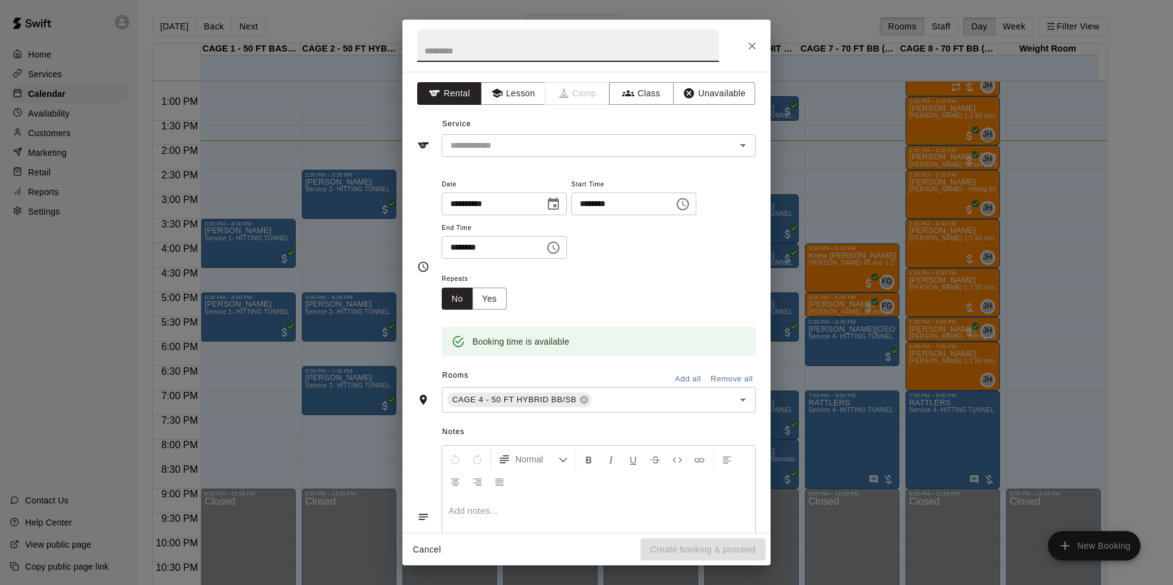
click at [530, 130] on div "Service ​" at bounding box center [586, 136] width 339 height 42
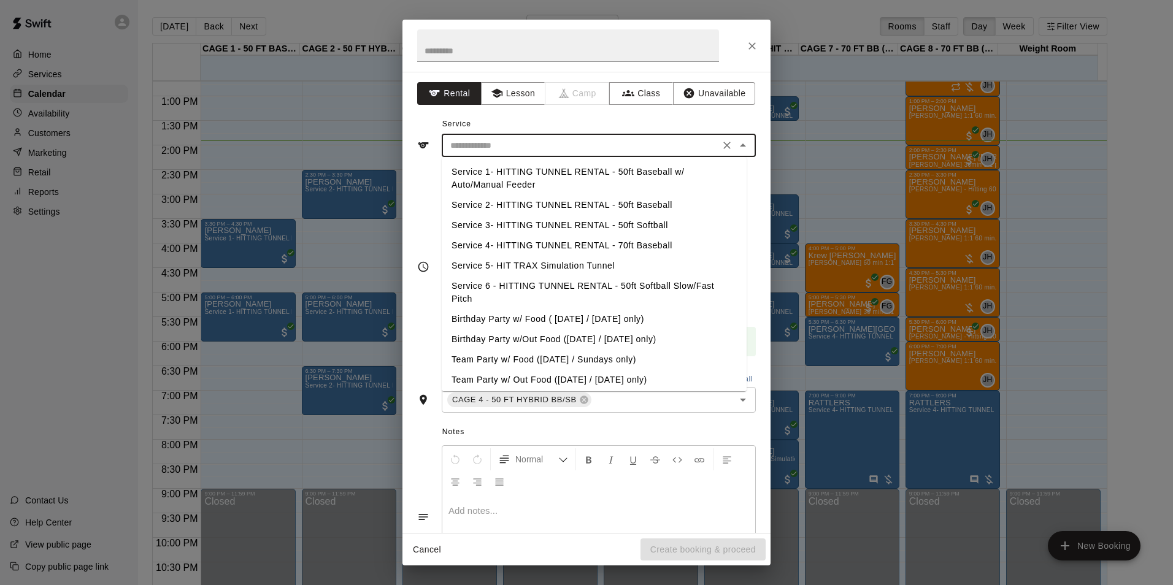
click at [524, 152] on input "text" at bounding box center [580, 145] width 271 height 15
click at [601, 210] on li "Service 2- HITTING TUNNEL RENTAL - 50ft Baseball" at bounding box center [594, 205] width 305 height 20
type input "**********"
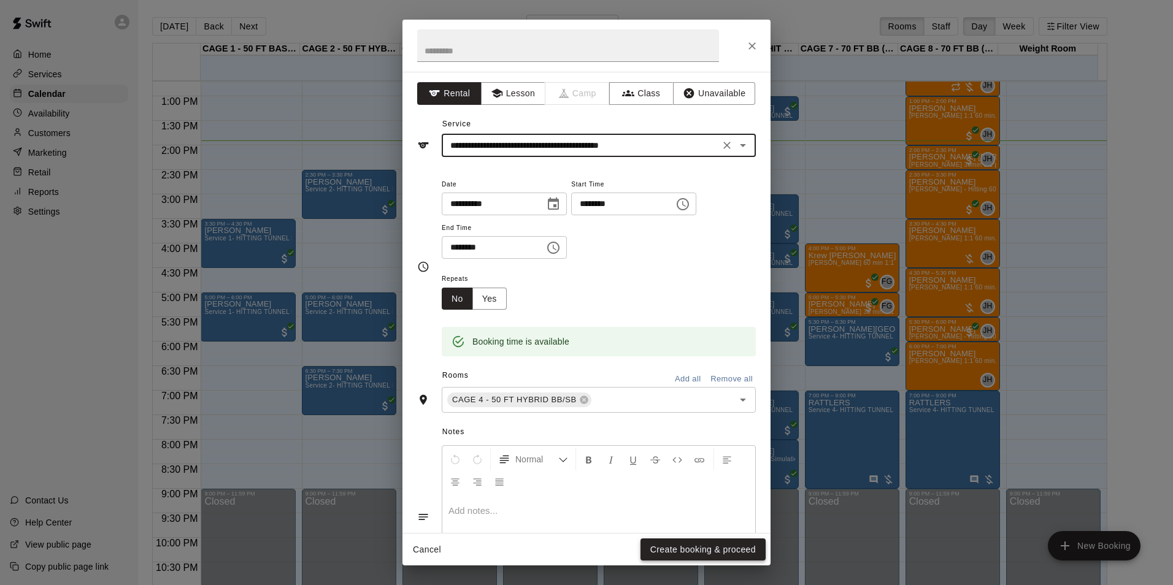
click at [695, 554] on button "Create booking & proceed" at bounding box center [702, 550] width 125 height 23
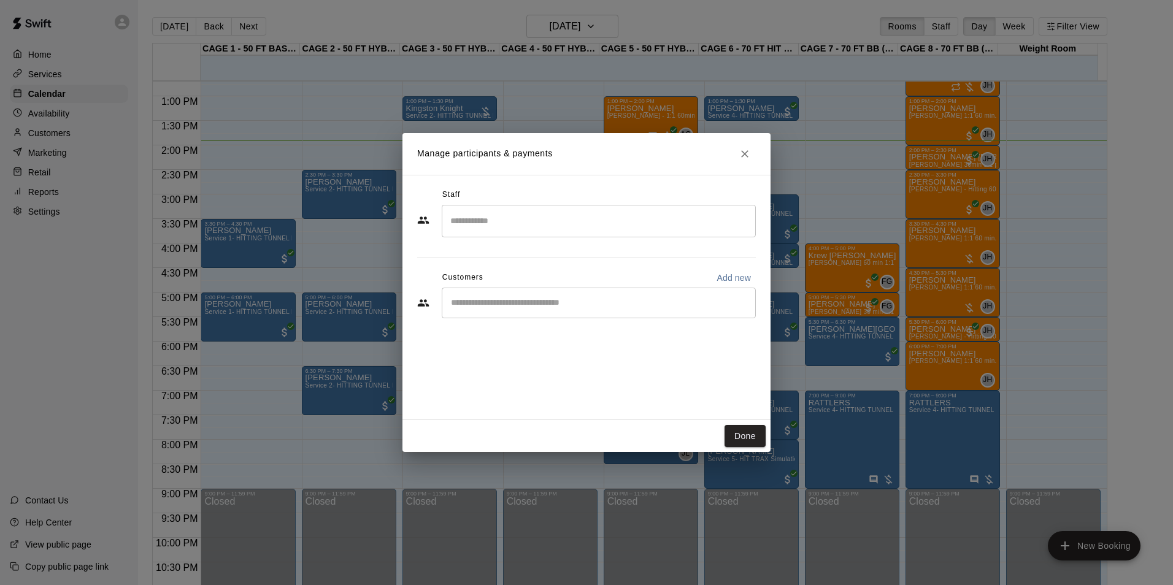
click at [554, 305] on input "Start typing to search customers..." at bounding box center [598, 303] width 303 height 12
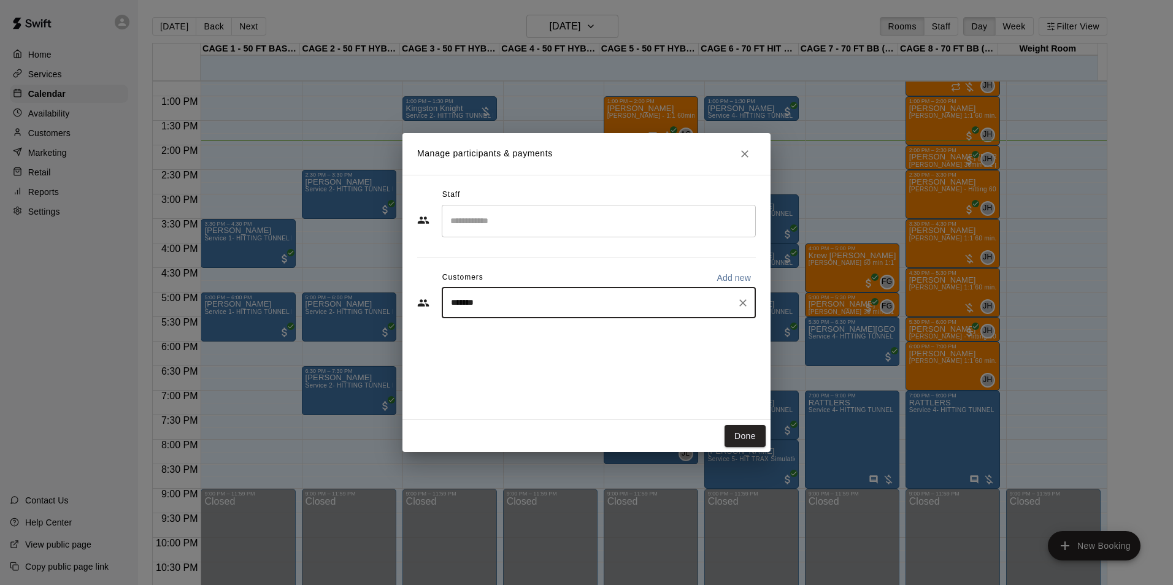
type input "******"
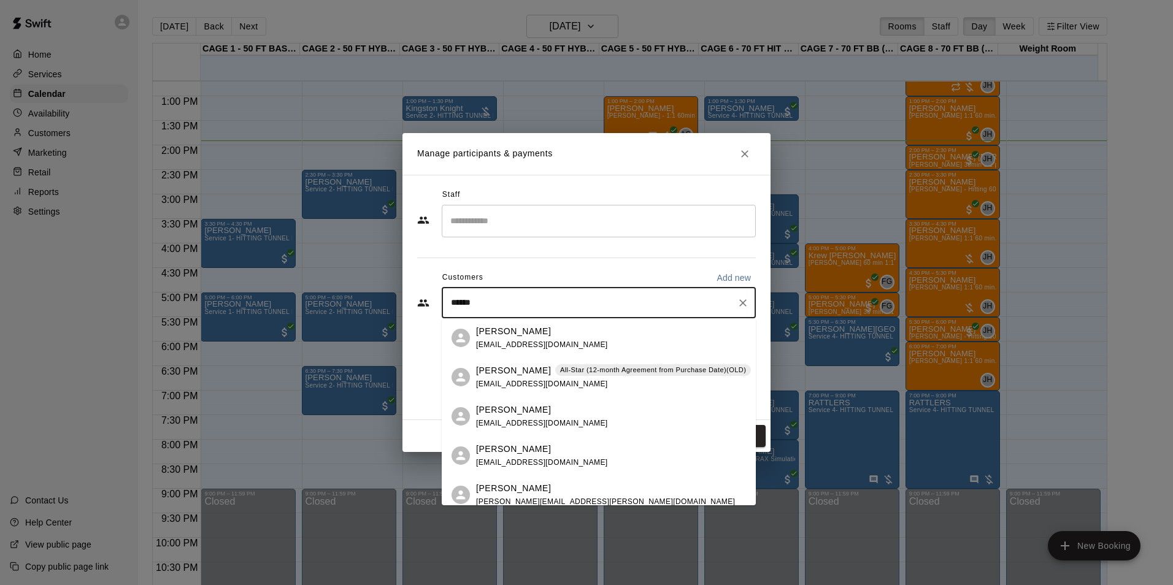
click at [475, 378] on div "GERARD FARRELLY All-Star (12-month Agreement from Purchase Date)(OLD) azallstar…" at bounding box center [599, 377] width 314 height 39
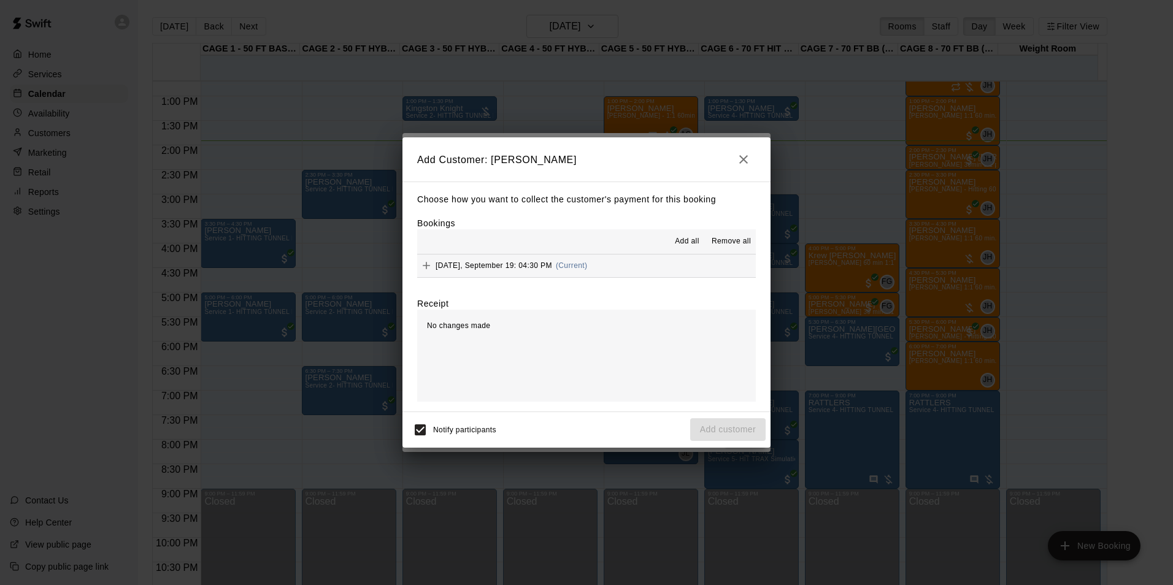
click at [624, 266] on button "Friday, September 19: 04:30 PM (Current)" at bounding box center [586, 266] width 339 height 23
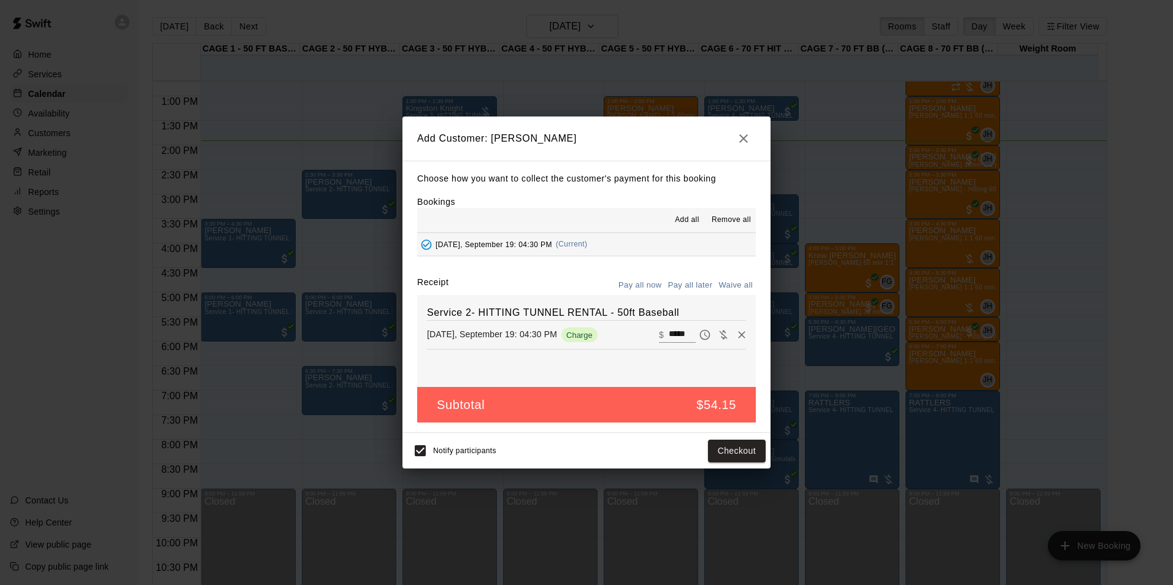
click at [683, 280] on button "Pay all later" at bounding box center [690, 285] width 51 height 19
click at [716, 457] on button "Add customer" at bounding box center [727, 451] width 75 height 23
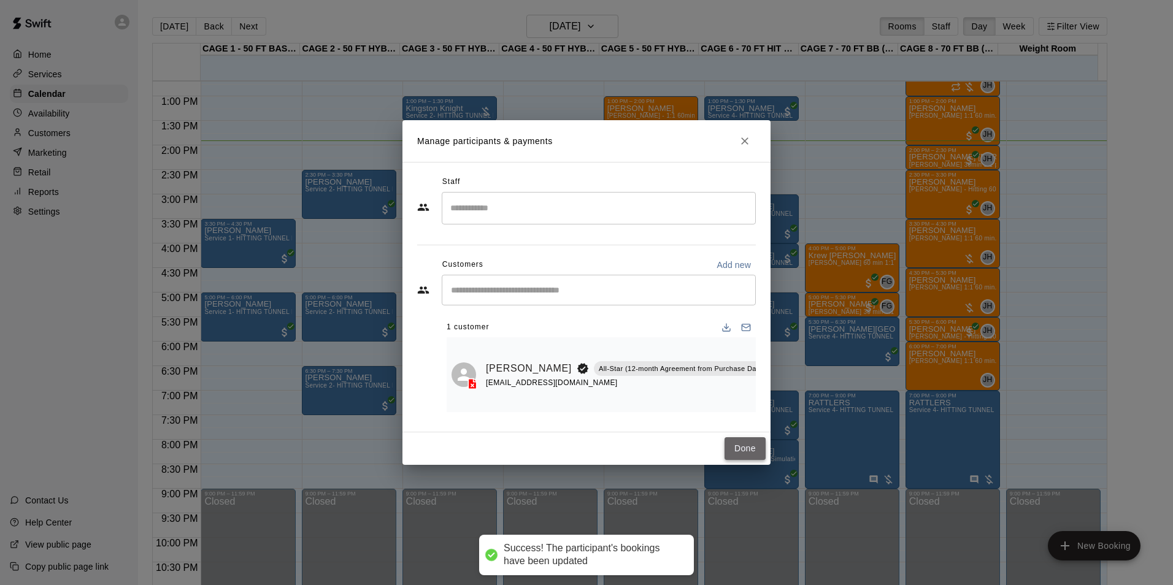
click at [734, 446] on button "Done" at bounding box center [744, 448] width 41 height 23
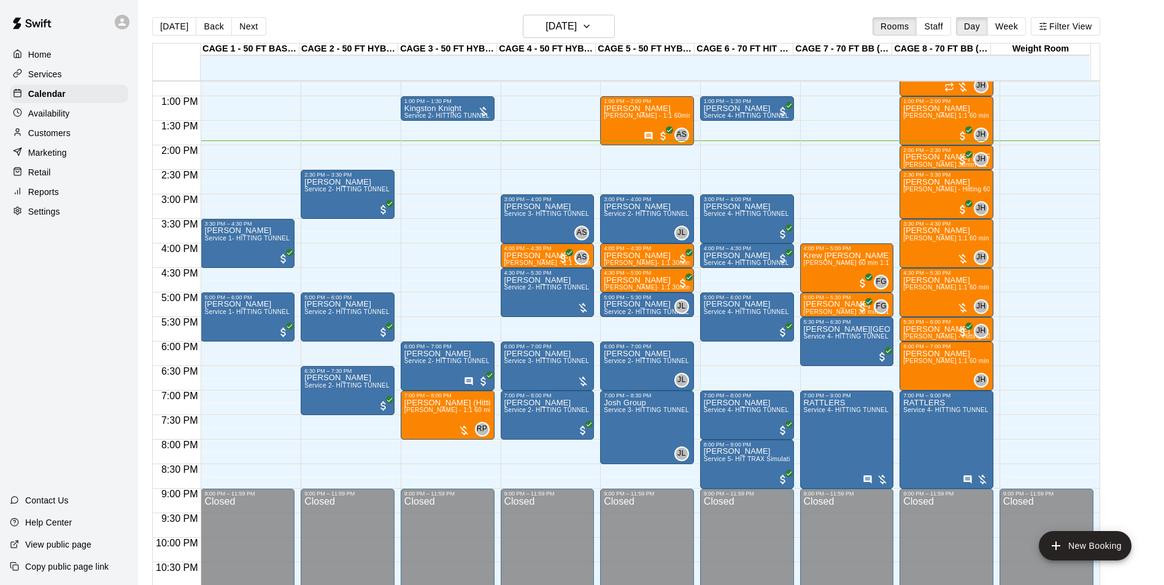
click at [167, 15] on div "Today Back Next Friday Sep 19 Rooms Staff Day Week Filter View" at bounding box center [626, 29] width 948 height 28
click at [165, 25] on button "[DATE]" at bounding box center [174, 26] width 44 height 18
click at [166, 23] on button "[DATE]" at bounding box center [174, 26] width 44 height 18
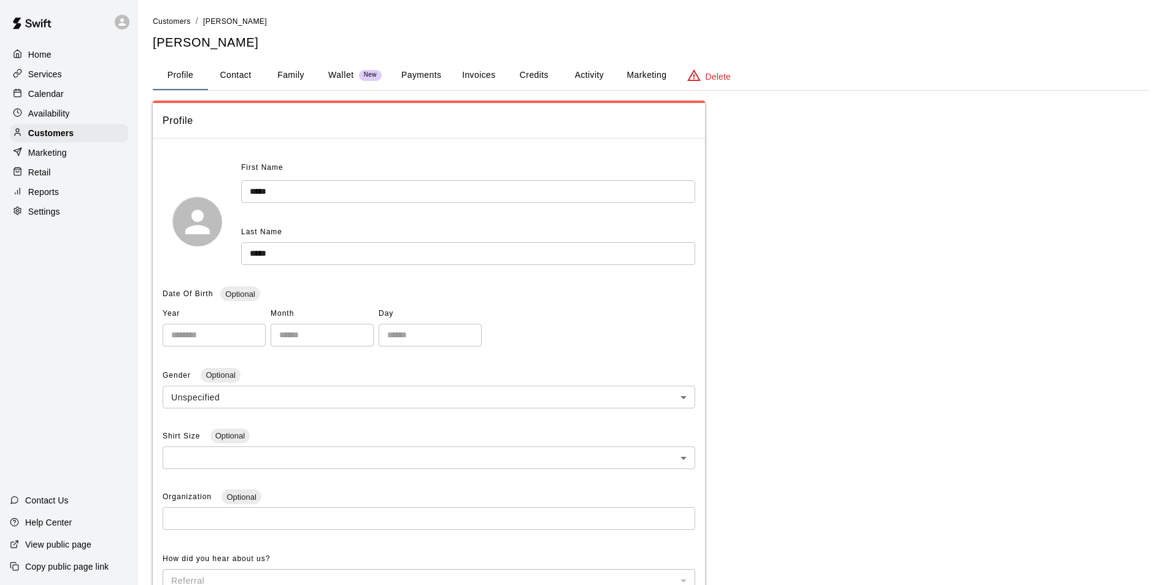
click at [77, 82] on div "Services" at bounding box center [69, 74] width 118 height 18
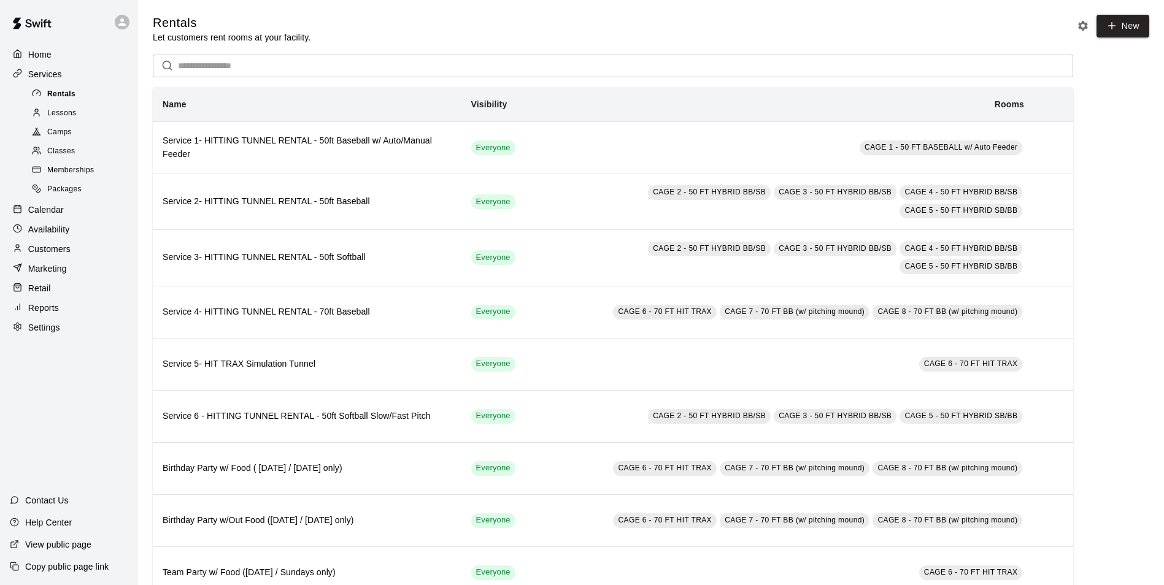
click at [76, 96] on div "Rentals" at bounding box center [81, 94] width 104 height 17
click at [64, 213] on div "Calendar" at bounding box center [69, 210] width 118 height 18
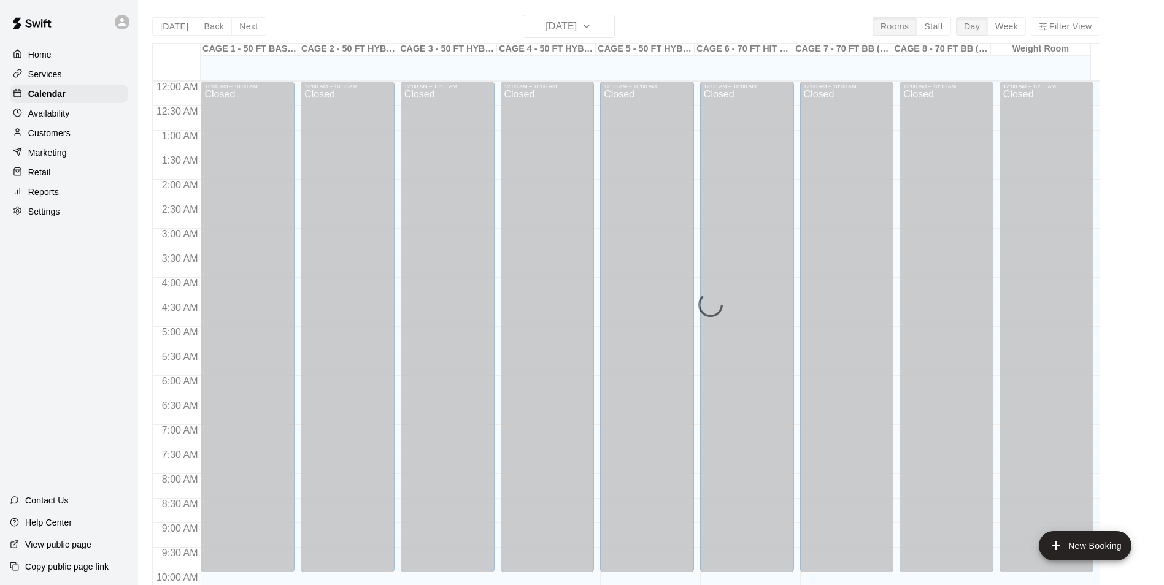
scroll to position [623, 0]
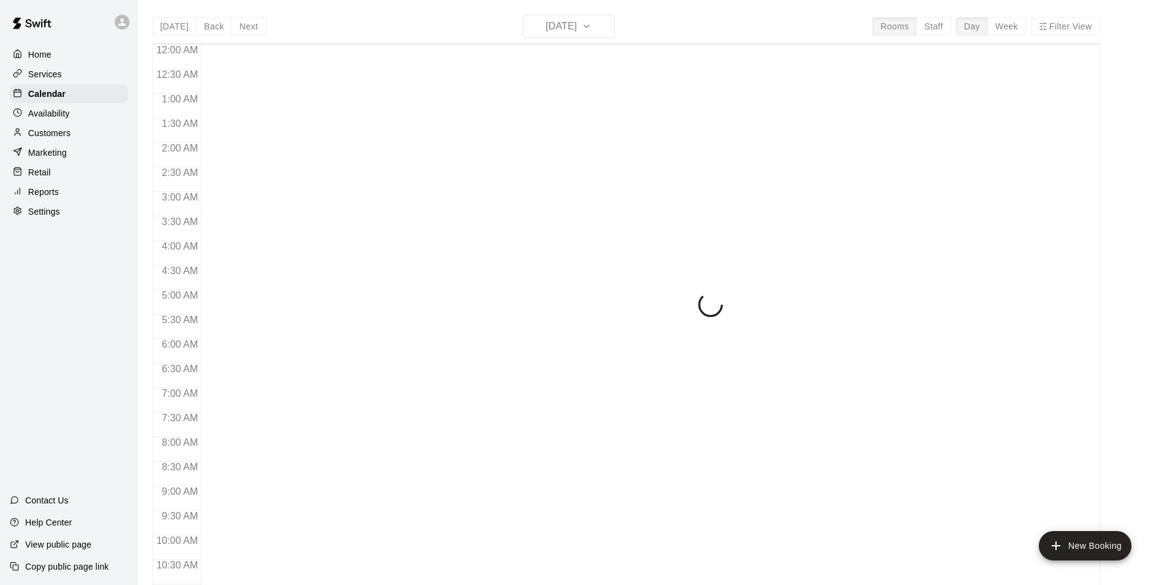
scroll to position [623, 0]
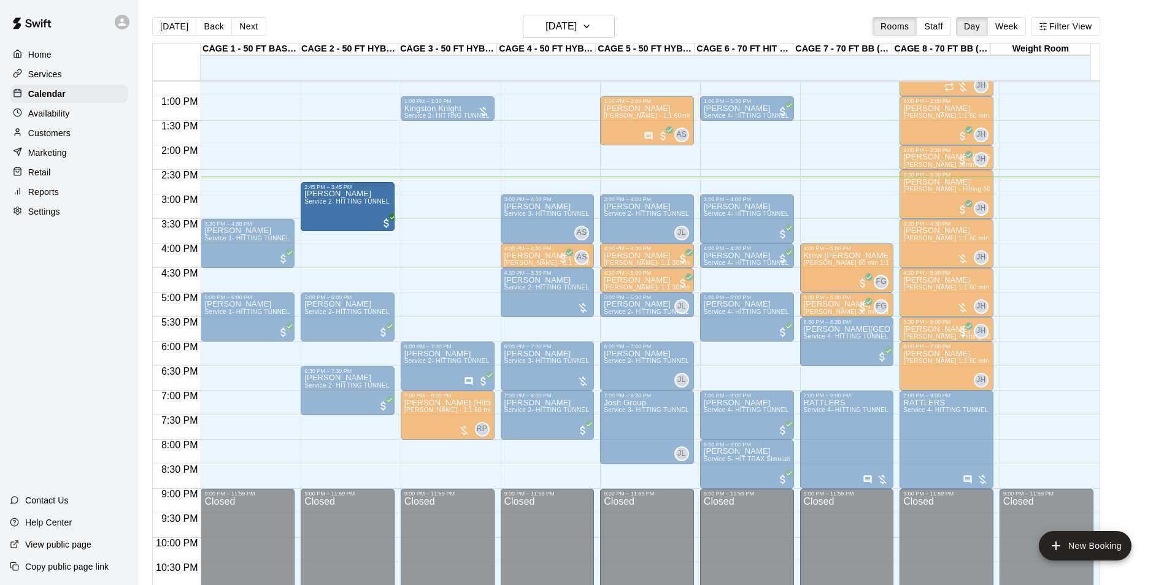
drag, startPoint x: 362, startPoint y: 190, endPoint x: 359, endPoint y: 205, distance: 15.5
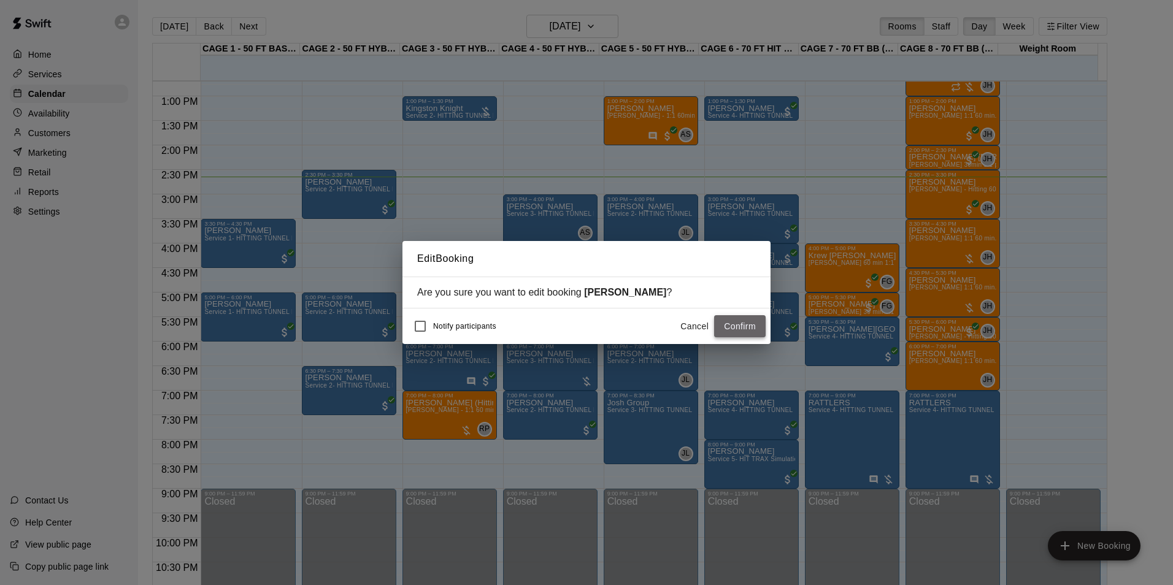
click at [736, 331] on button "Confirm" at bounding box center [740, 326] width 52 height 23
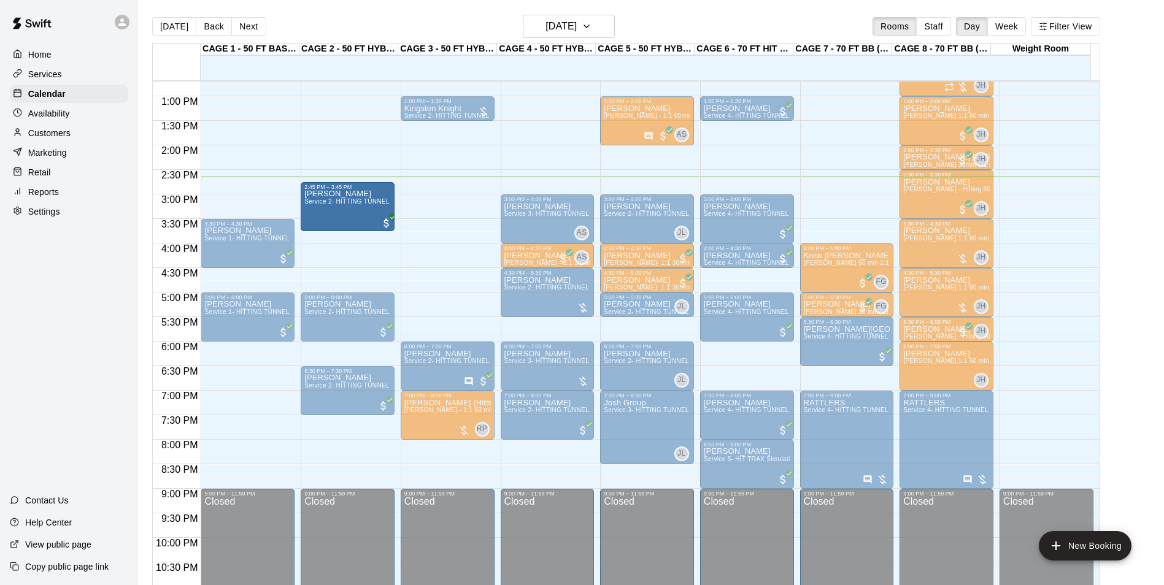
drag, startPoint x: 358, startPoint y: 192, endPoint x: 356, endPoint y: 205, distance: 12.9
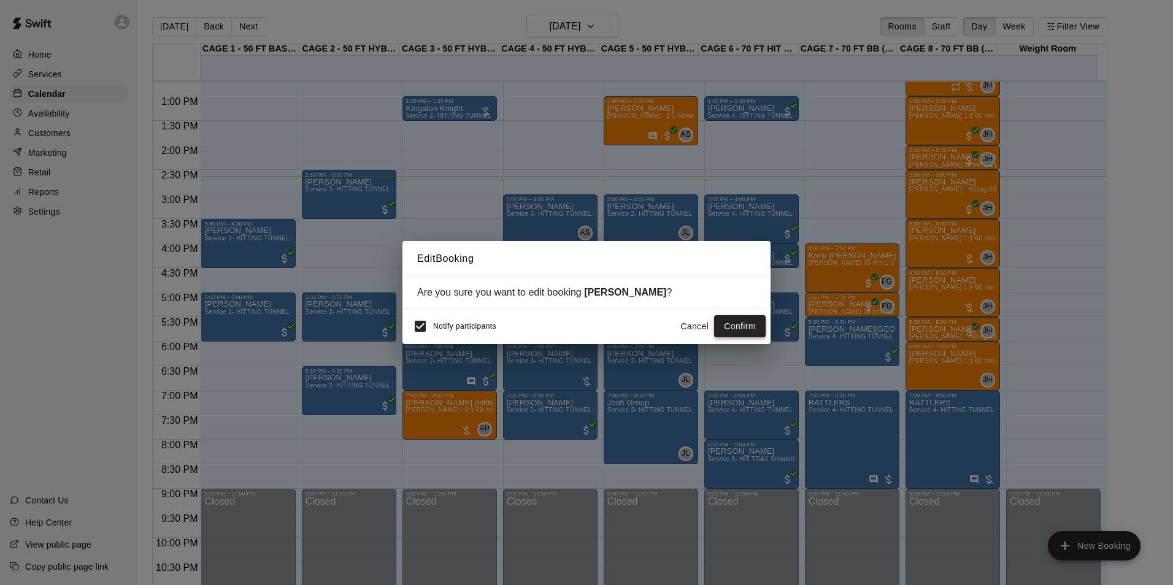
click at [749, 331] on button "Confirm" at bounding box center [740, 326] width 52 height 23
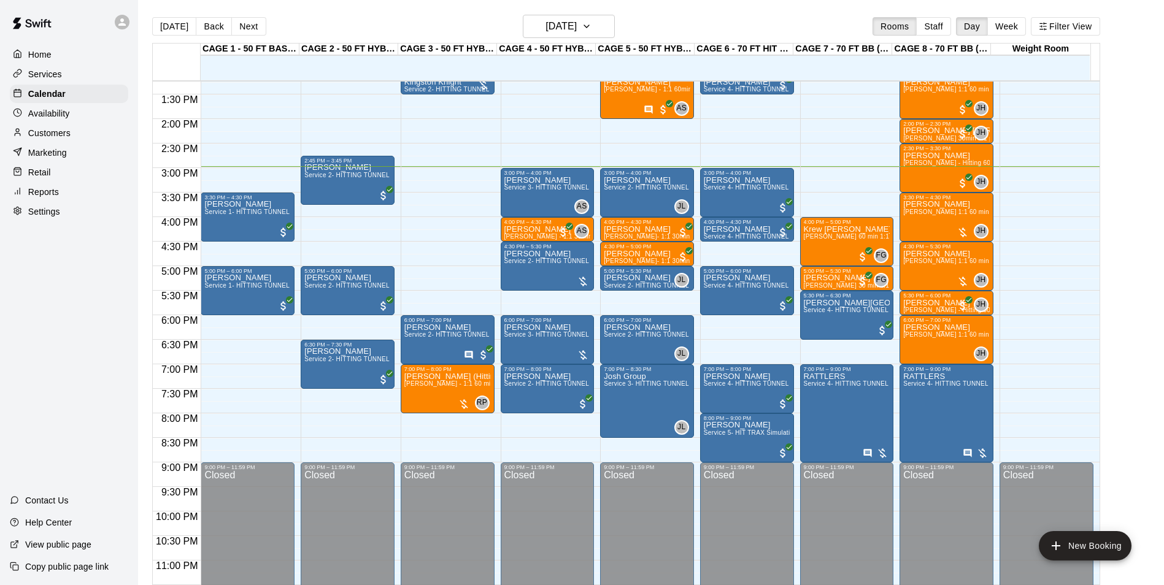
scroll to position [661, 0]
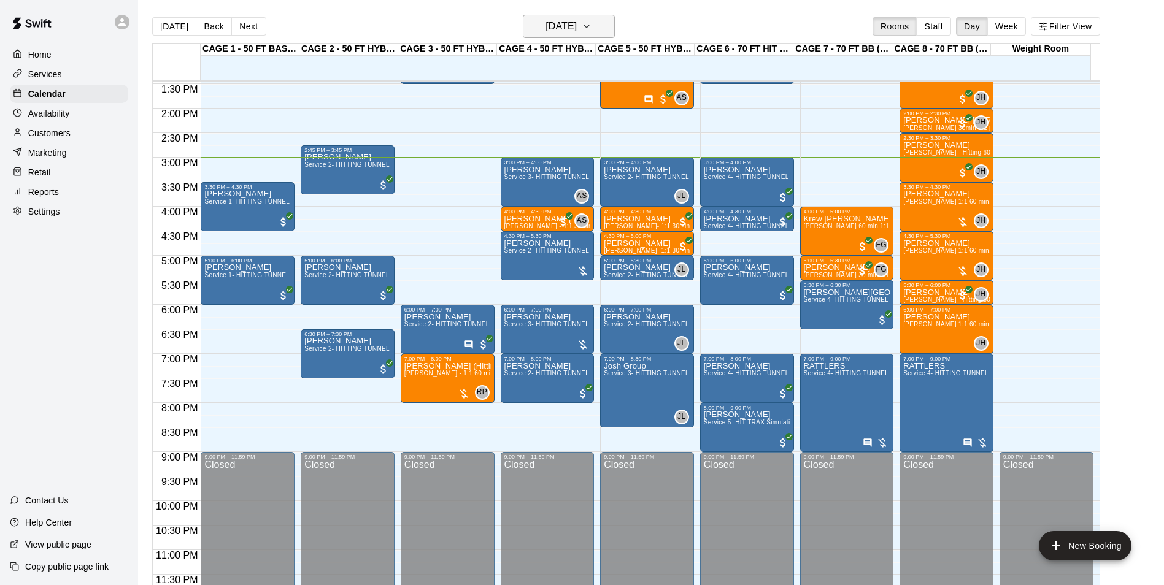
click at [612, 18] on button "[DATE]" at bounding box center [569, 26] width 92 height 23
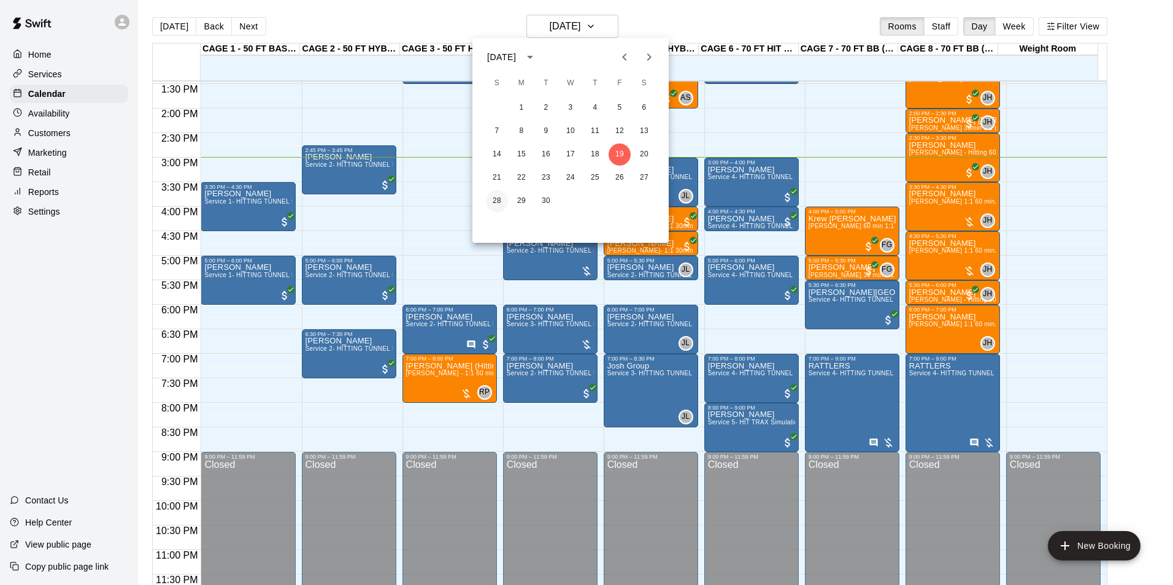
click at [502, 194] on button "28" at bounding box center [497, 201] width 22 height 22
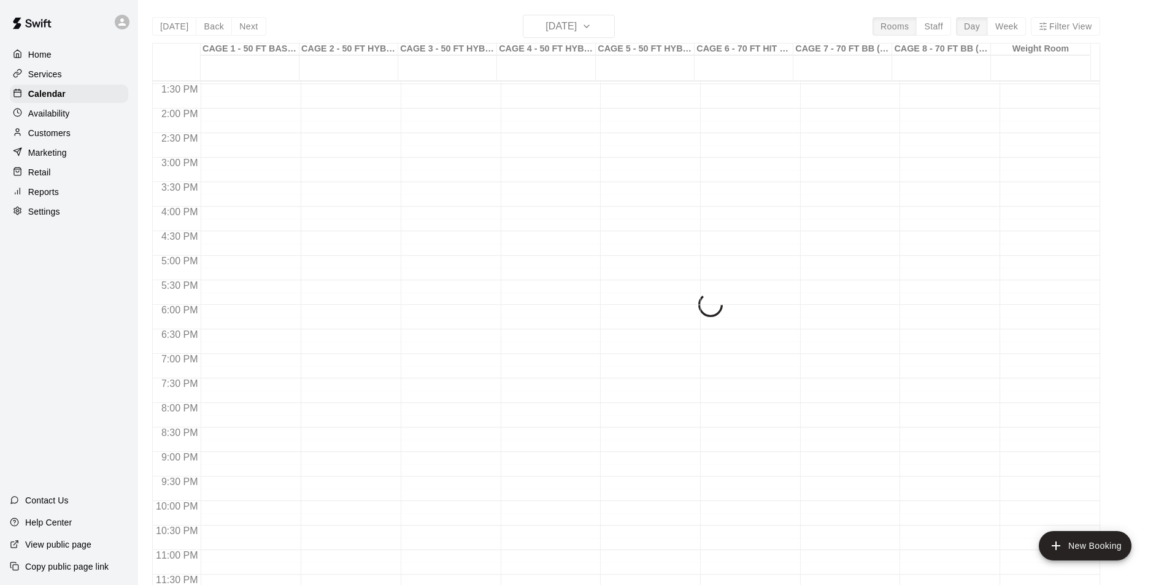
click at [574, 34] on div "Today Back Next Sunday Sep 28 Rooms Staff Day Week Filter View CAGE 1 - 50 FT B…" at bounding box center [626, 307] width 948 height 585
click at [575, 33] on div "Today Back Next Sunday Sep 28 Rooms Staff Day Week Filter View CAGE 1 - 50 FT B…" at bounding box center [626, 307] width 948 height 585
click at [190, 29] on div "Today Back Next Sunday Sep 28 Rooms Staff Day Week Filter View CAGE 1 - 50 FT B…" at bounding box center [626, 307] width 948 height 585
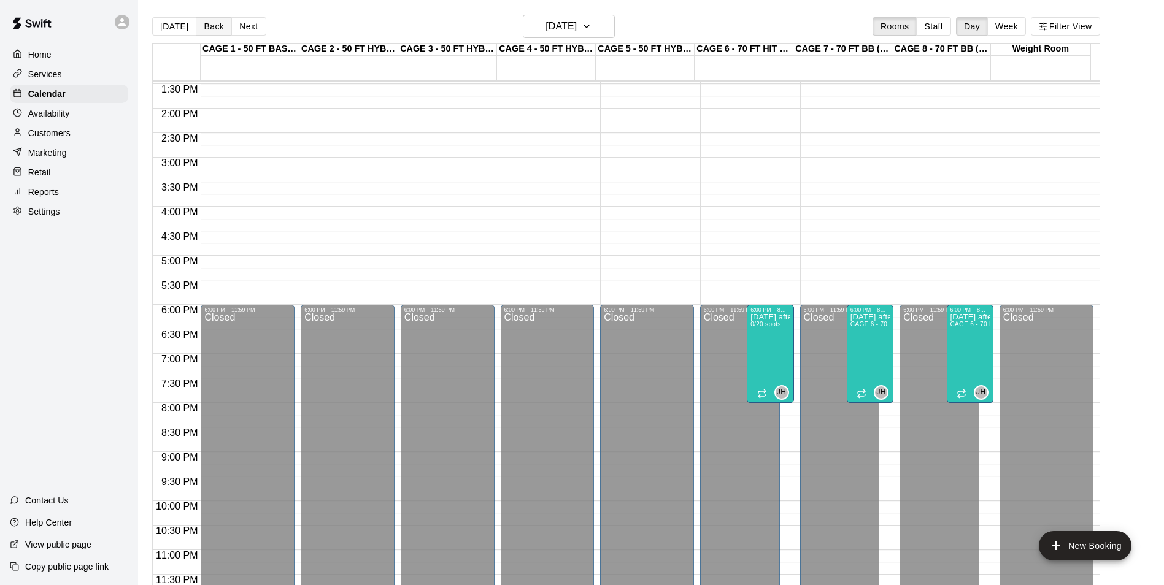
click at [196, 23] on button "Back" at bounding box center [214, 26] width 36 height 18
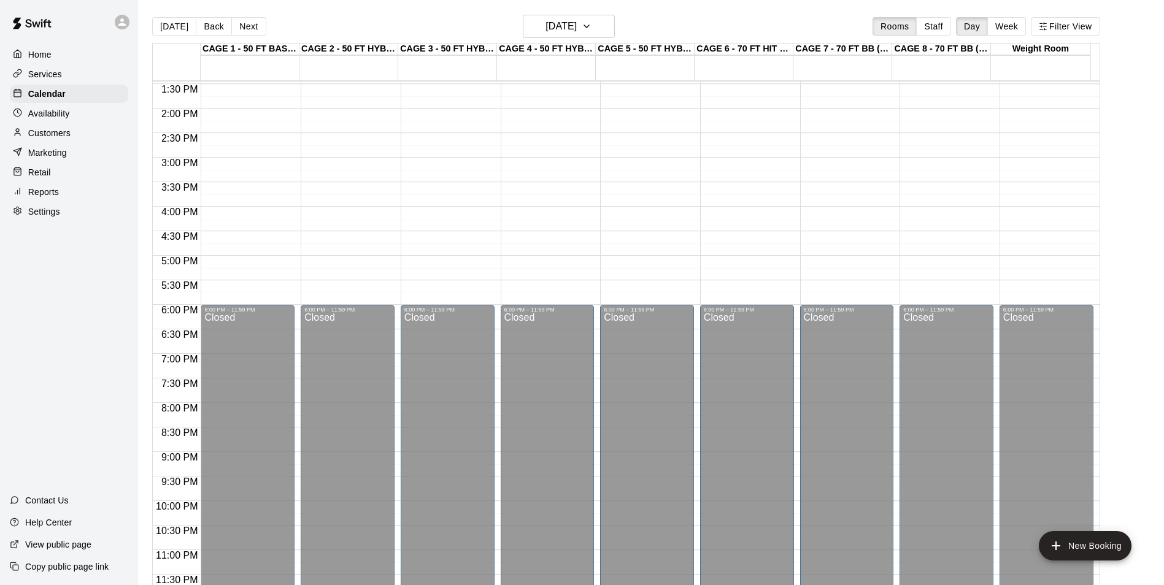
click at [180, 42] on div "Today Back Next Saturday Sep 27 Rooms Staff Day Week Filter View" at bounding box center [626, 29] width 948 height 28
click at [180, 26] on button "[DATE]" at bounding box center [174, 26] width 44 height 18
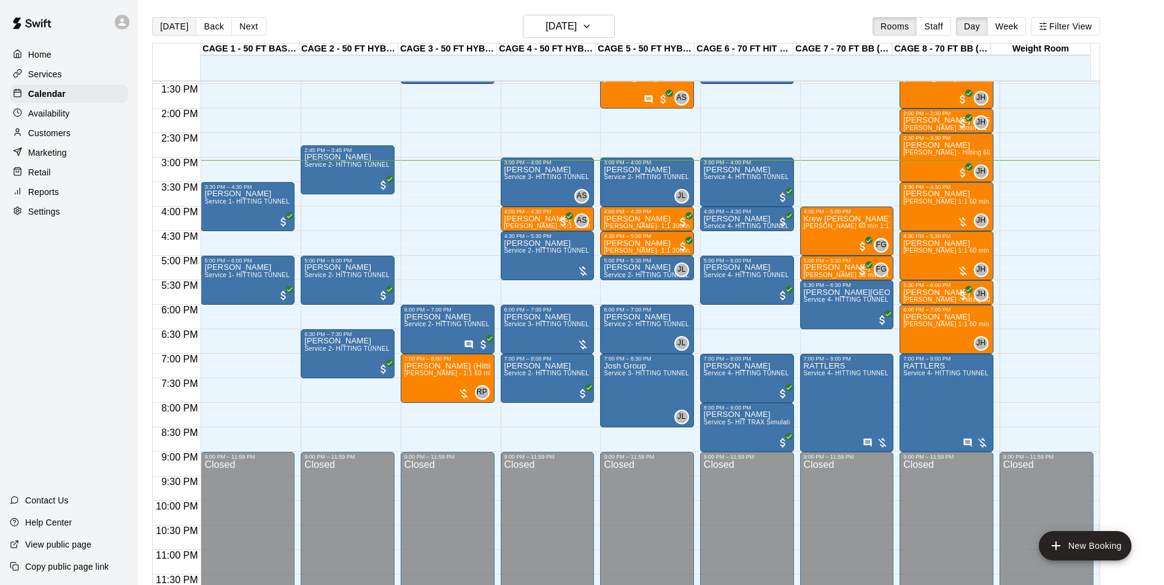
click at [164, 29] on button "[DATE]" at bounding box center [174, 26] width 44 height 18
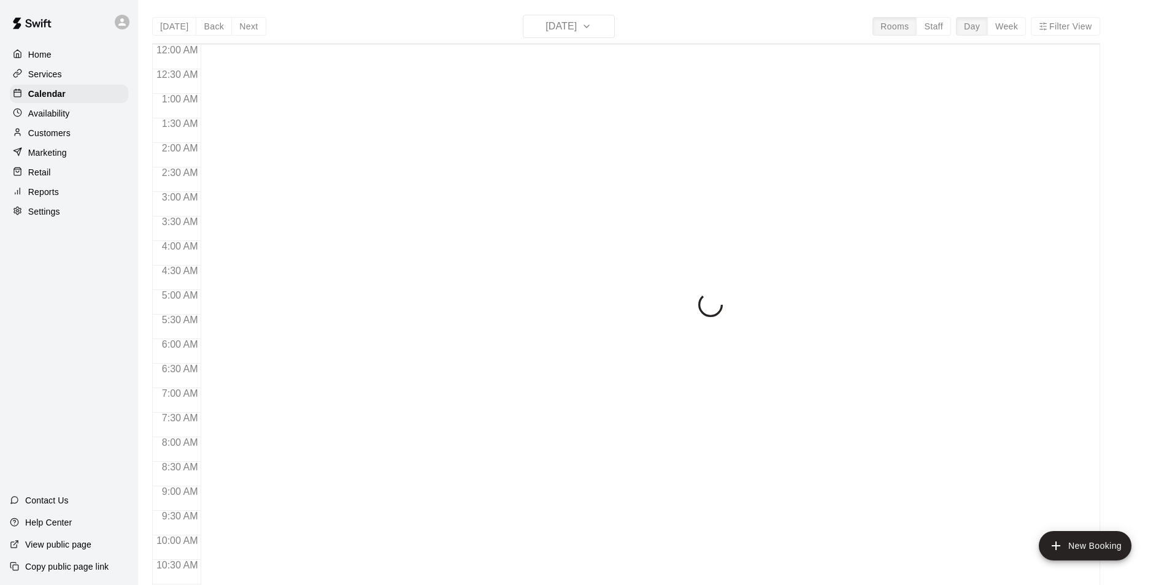
scroll to position [623, 0]
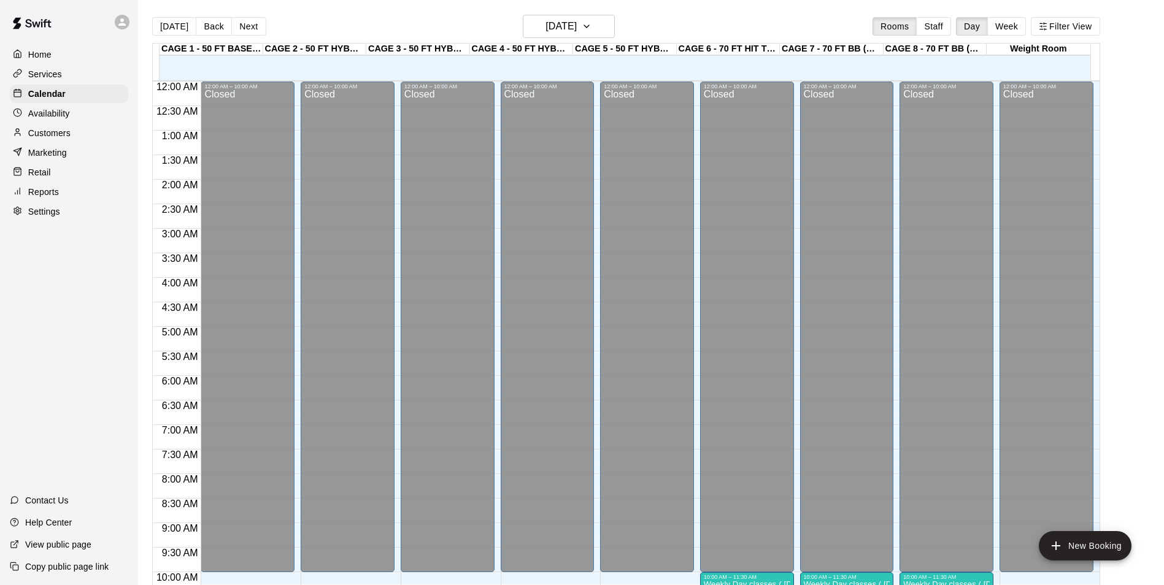
scroll to position [623, 0]
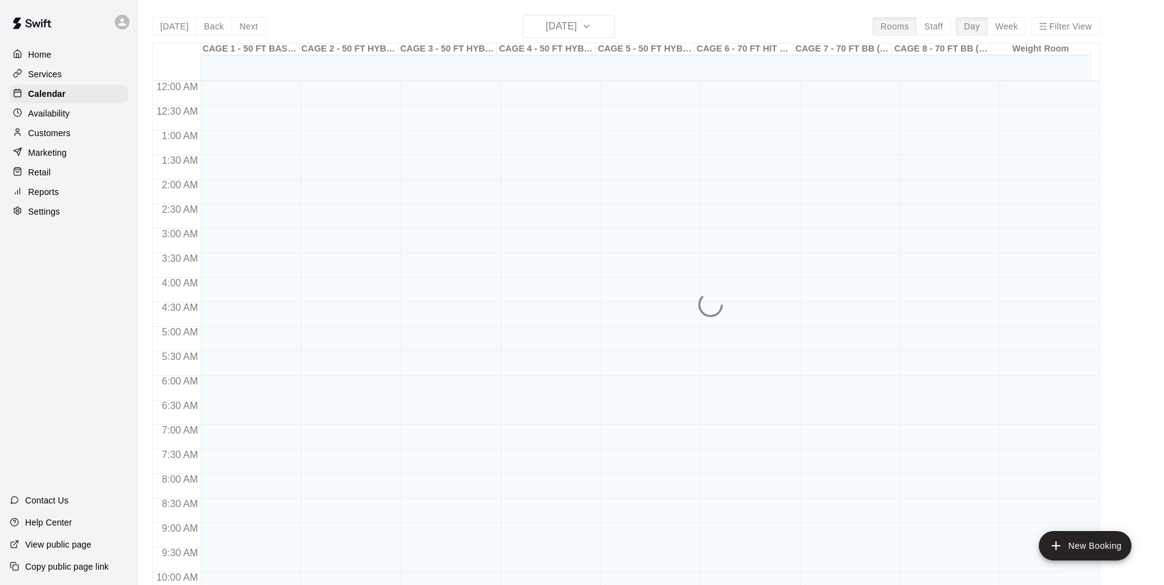
scroll to position [623, 0]
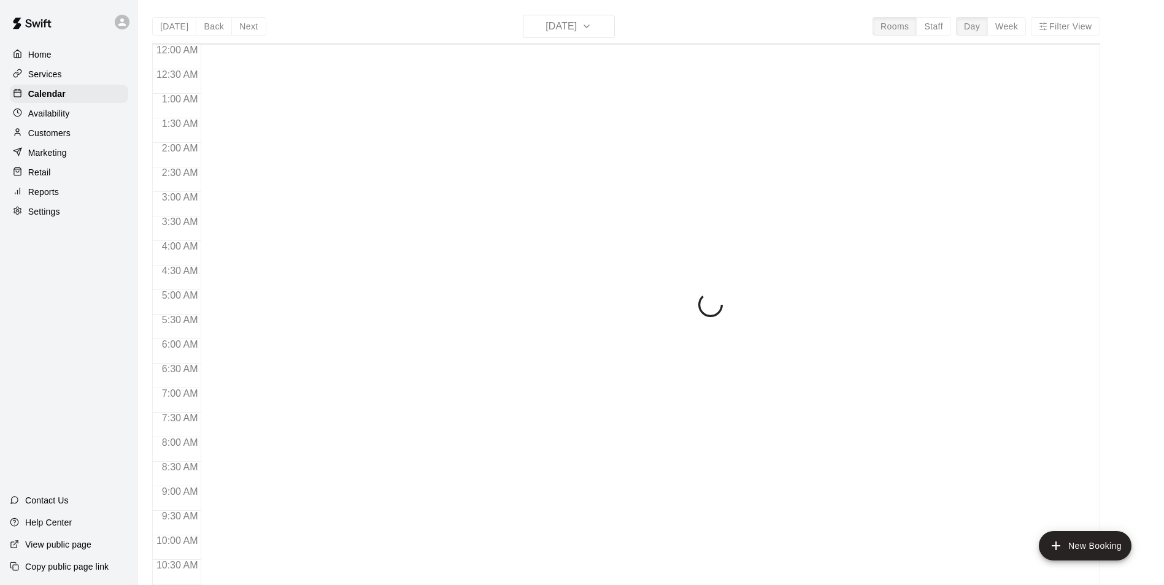
scroll to position [623, 0]
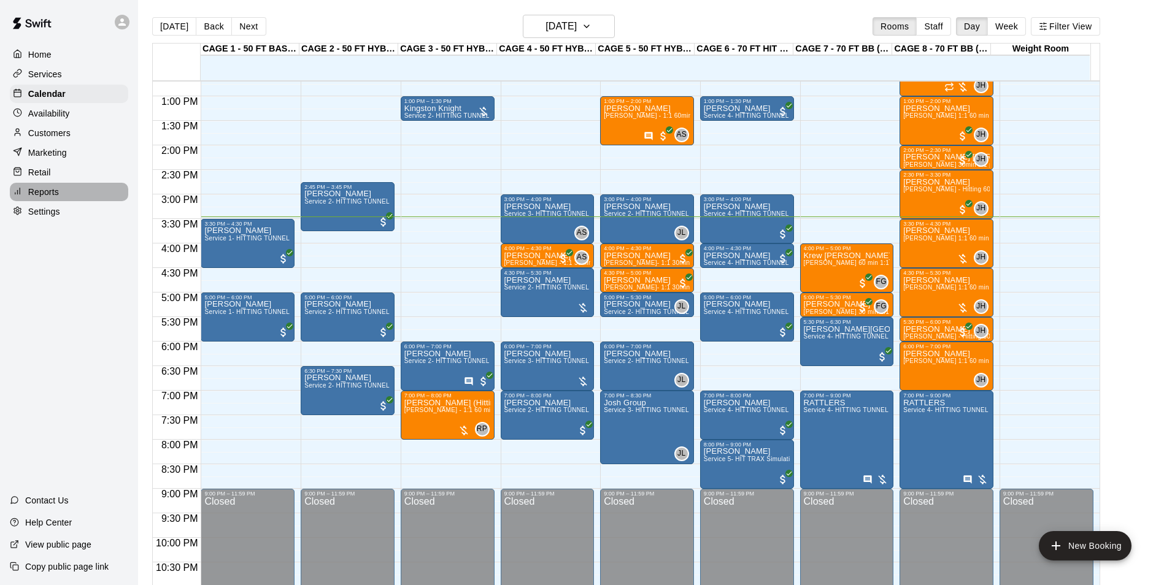
click at [40, 193] on p "Reports" at bounding box center [43, 192] width 31 height 12
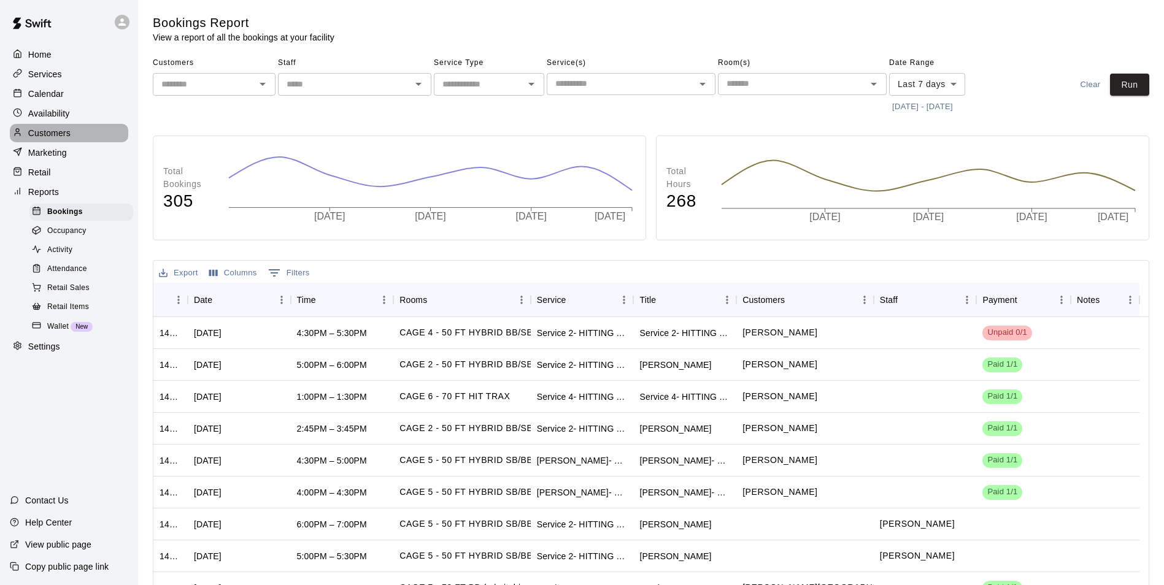
click at [56, 130] on p "Customers" at bounding box center [49, 133] width 42 height 12
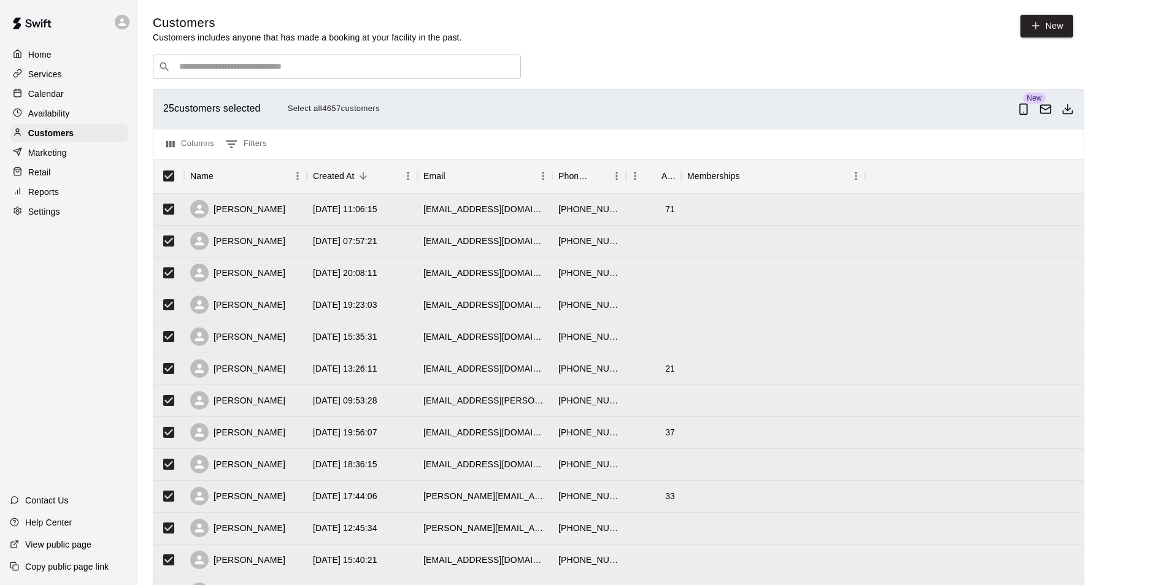
click at [353, 99] on div "25 customers selected Select all 4657 customers New" at bounding box center [618, 109] width 930 height 39
click at [351, 104] on button "Select all 4657 customers" at bounding box center [334, 108] width 98 height 19
click at [1077, 102] on button "Download as csv" at bounding box center [1067, 109] width 22 height 22
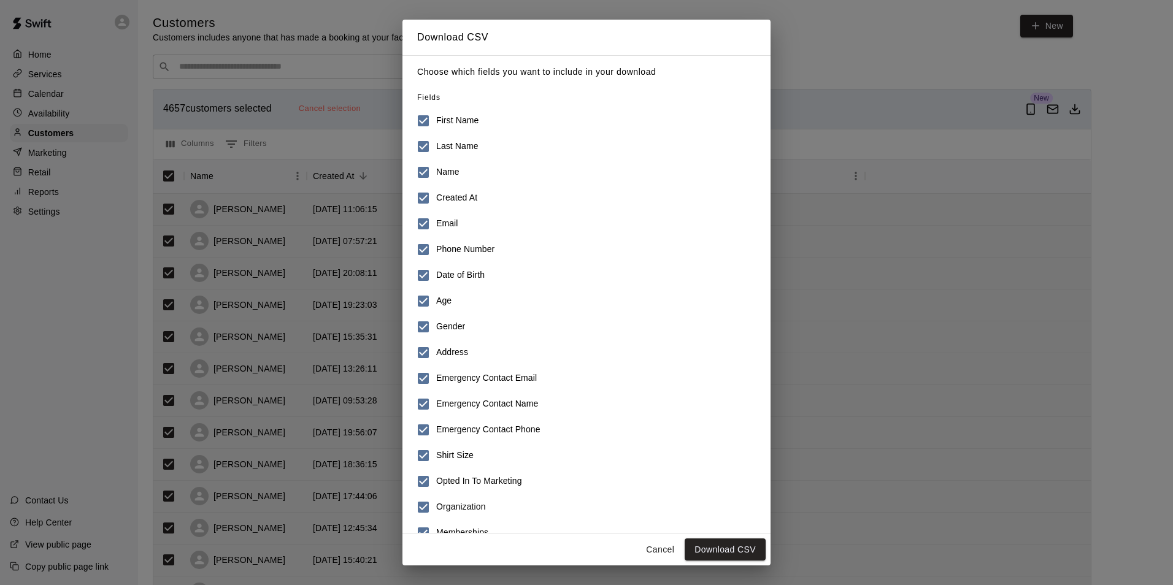
click at [445, 123] on h6 "First Name" at bounding box center [457, 120] width 42 height 13
click at [443, 148] on h6 "Last Name" at bounding box center [457, 146] width 42 height 13
click at [439, 253] on h6 "Phone Number" at bounding box center [465, 249] width 58 height 13
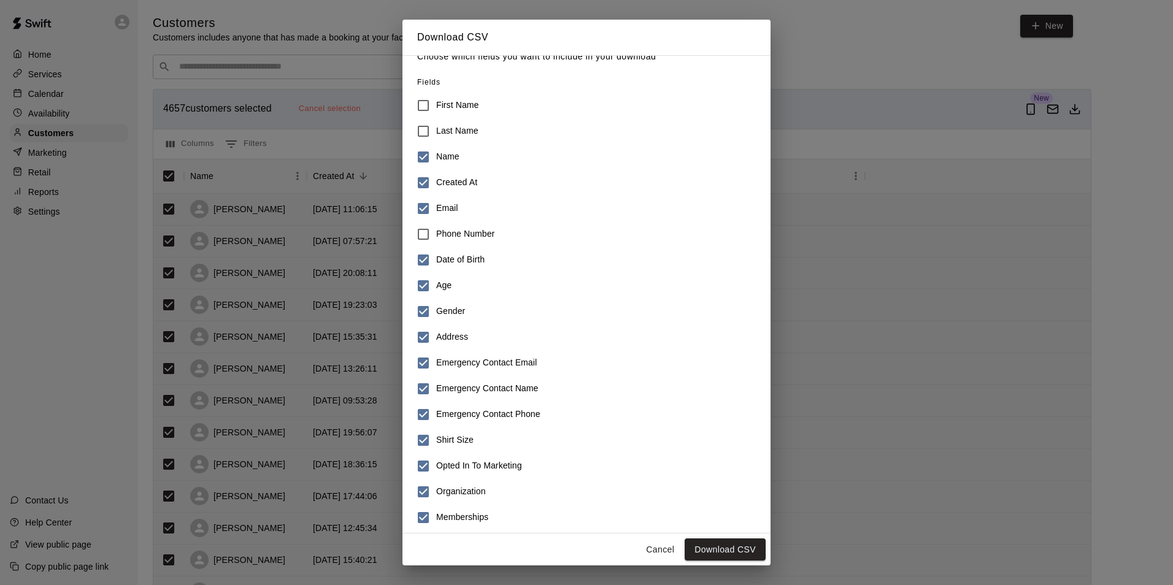
scroll to position [23, 0]
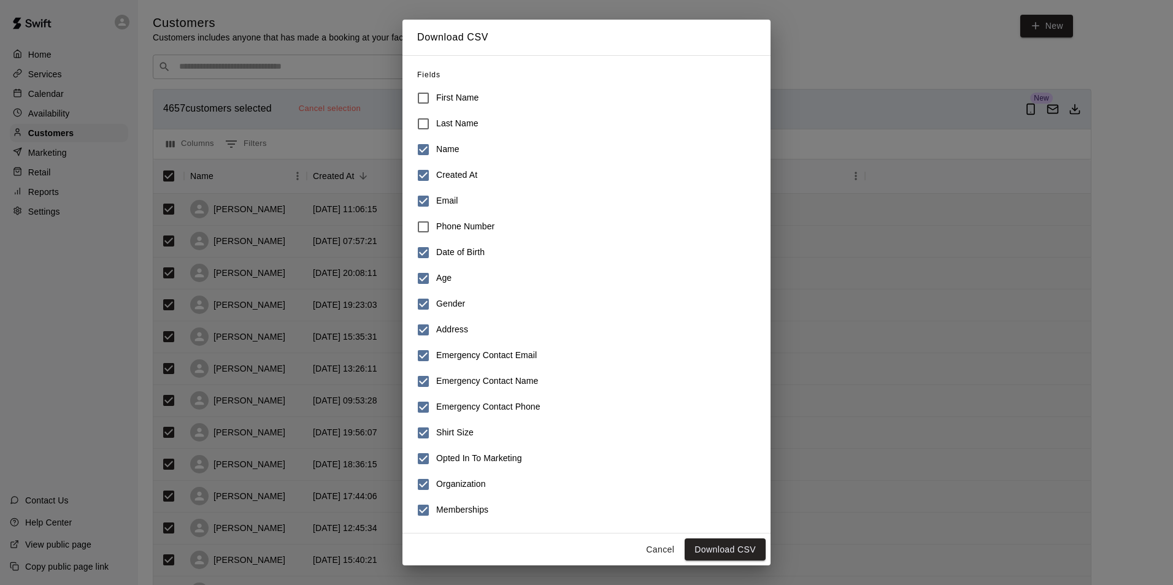
click at [444, 246] on h6 "Date of Birth" at bounding box center [460, 252] width 48 height 13
click at [451, 306] on h6 "Gender" at bounding box center [450, 303] width 29 height 13
click at [453, 332] on h6 "Address" at bounding box center [452, 329] width 32 height 13
click at [460, 356] on h6 "Emergency Contact Email" at bounding box center [486, 355] width 101 height 13
click at [461, 379] on h6 "Emergency Contact Name" at bounding box center [487, 381] width 102 height 13
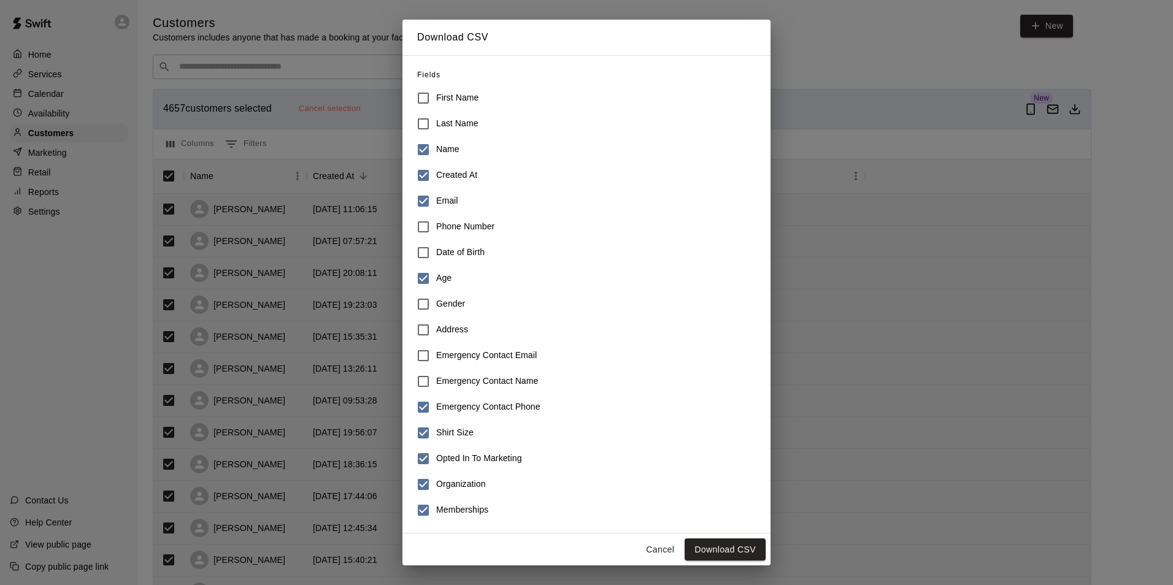
click at [460, 399] on label "Emergency Contact Phone" at bounding box center [578, 407] width 336 height 26
click at [464, 438] on h6 "Shirt Size" at bounding box center [454, 432] width 37 height 13
click at [700, 542] on button "Download CSV" at bounding box center [725, 550] width 81 height 23
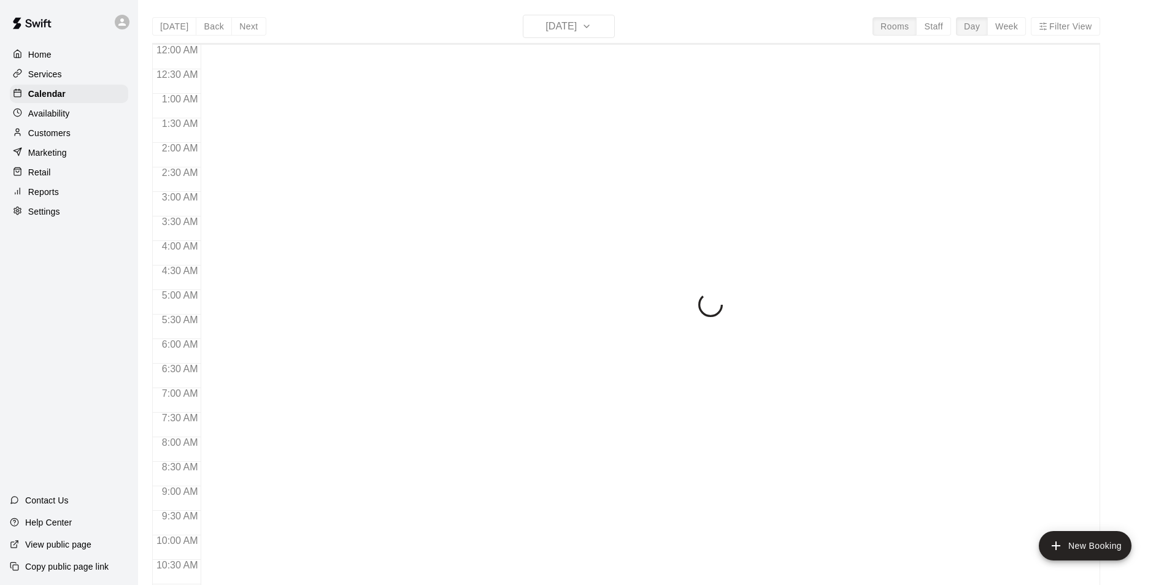
scroll to position [623, 0]
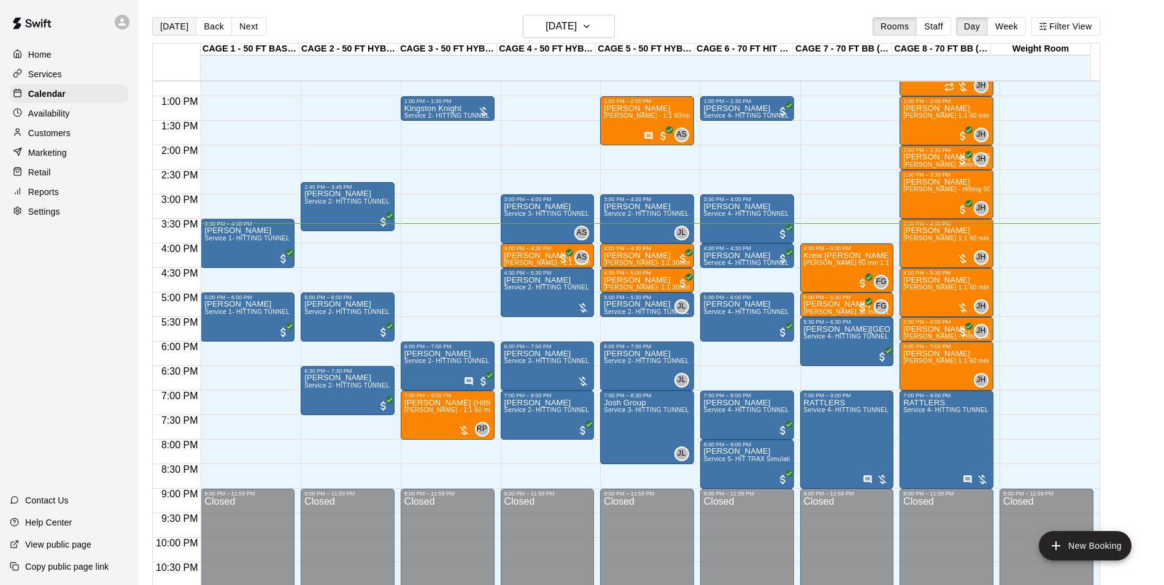
click at [160, 22] on button "[DATE]" at bounding box center [174, 26] width 44 height 18
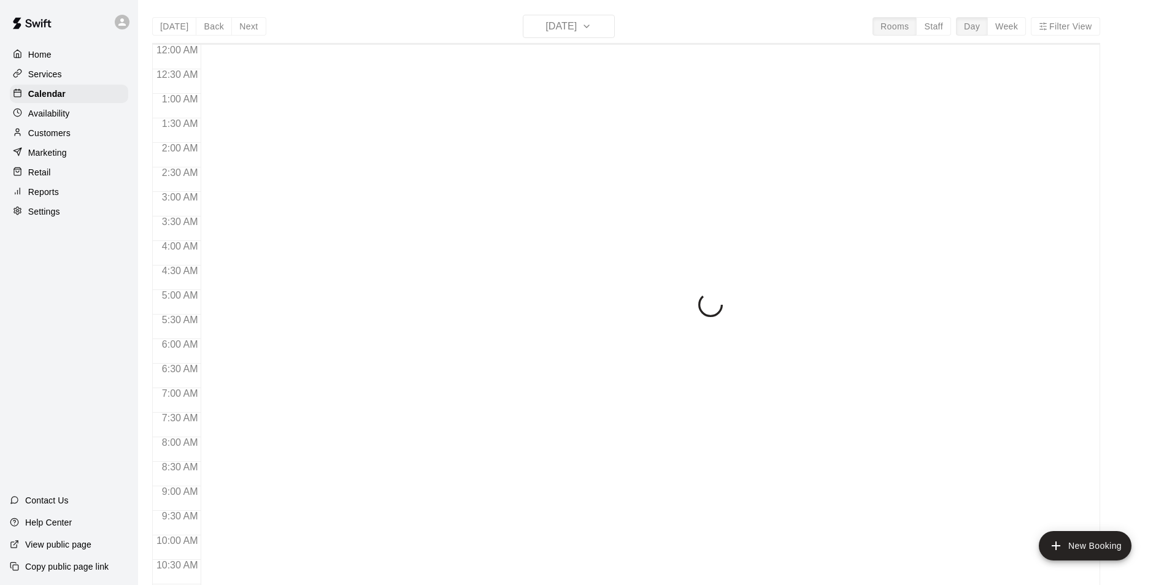
scroll to position [623, 0]
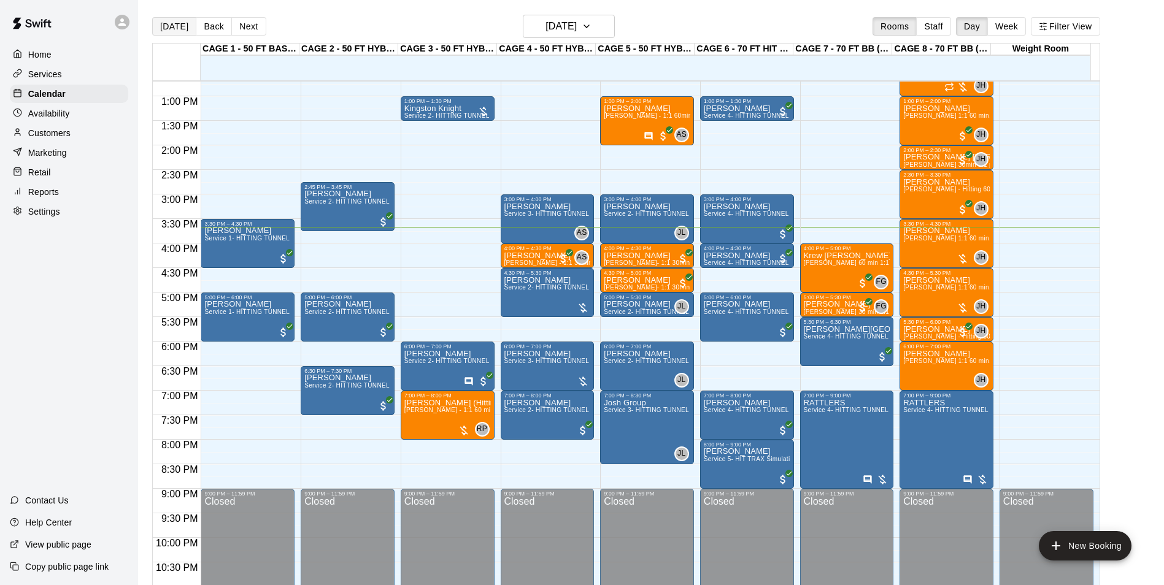
drag, startPoint x: 172, startPoint y: 12, endPoint x: 170, endPoint y: 20, distance: 8.2
click at [170, 13] on main "Today Back Next Friday Sep 19 Rooms Staff Day Week Filter View CAGE 1 - 50 FT B…" at bounding box center [651, 302] width 1026 height 605
click at [171, 29] on button "[DATE]" at bounding box center [174, 26] width 44 height 18
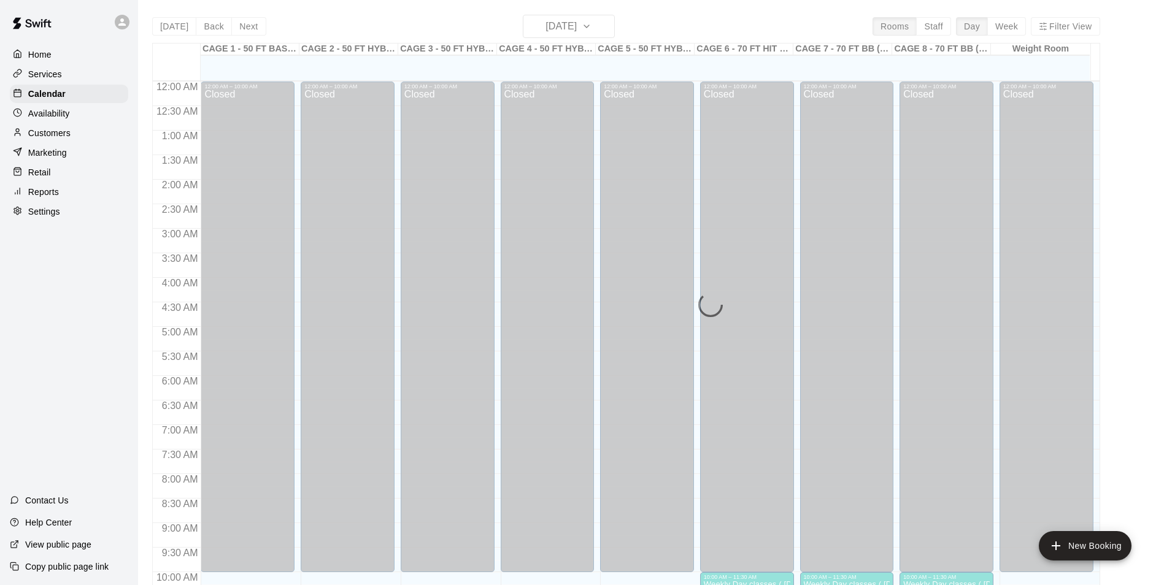
scroll to position [623, 0]
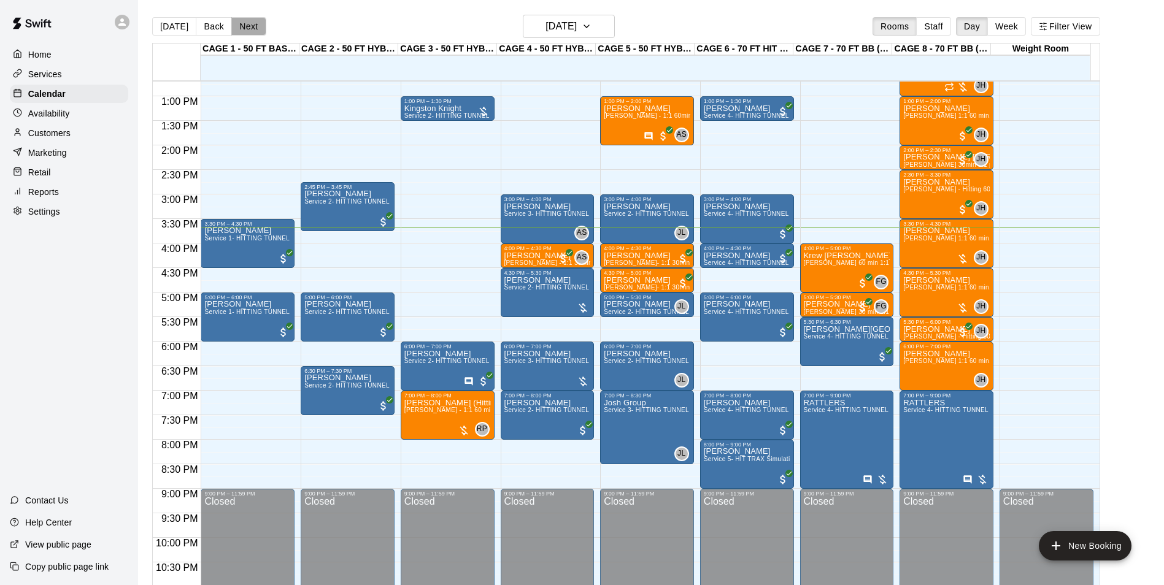
click at [249, 29] on button "Next" at bounding box center [248, 26] width 34 height 18
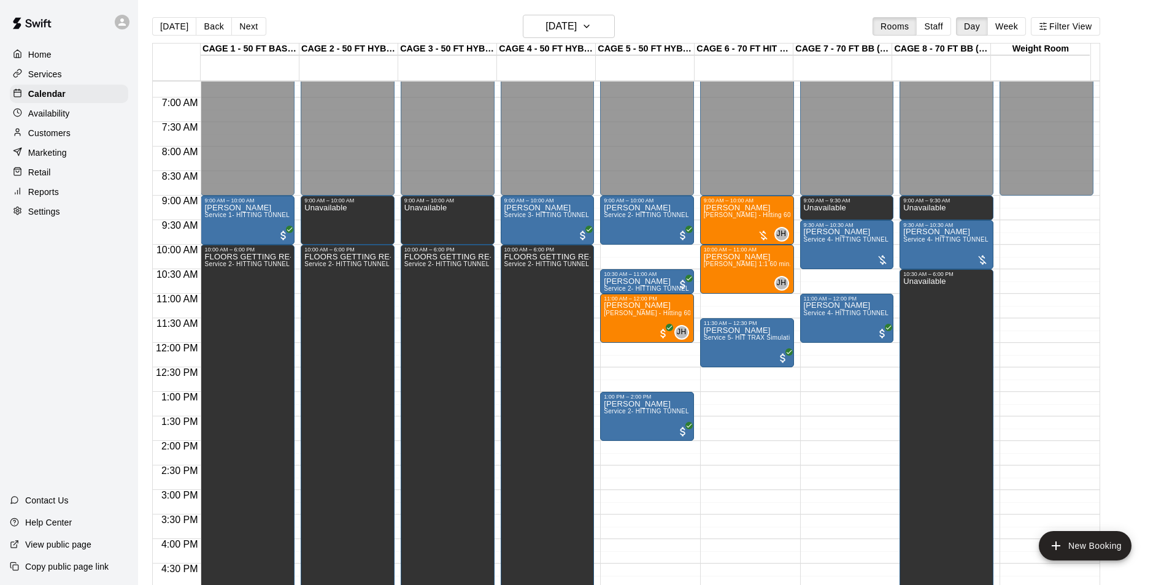
scroll to position [317, 0]
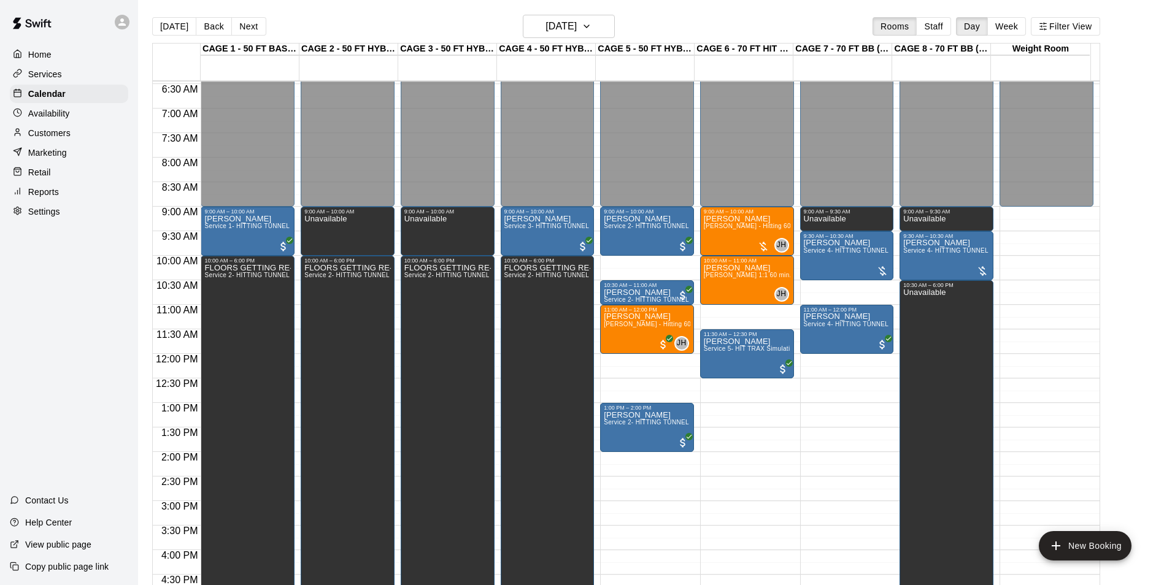
click at [61, 129] on p "Customers" at bounding box center [49, 133] width 42 height 12
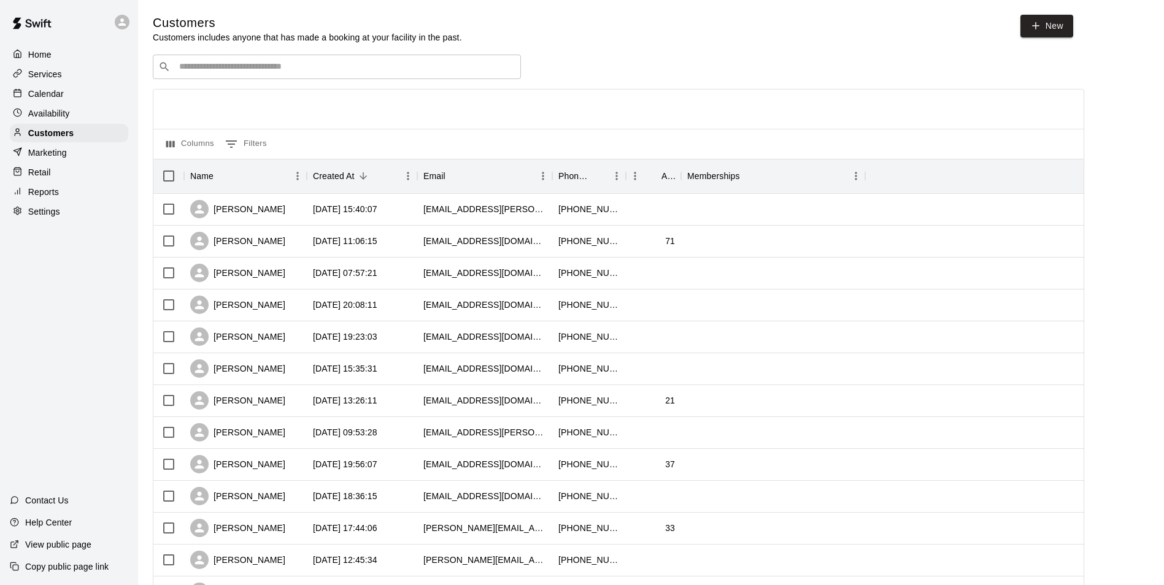
click at [343, 88] on div "​ ​ Columns 0 Filters Name Created At Email Phone Number Age Memberships Annabe…" at bounding box center [618, 540] width 931 height 970
click at [348, 67] on input "Search customers by name or email" at bounding box center [345, 67] width 340 height 12
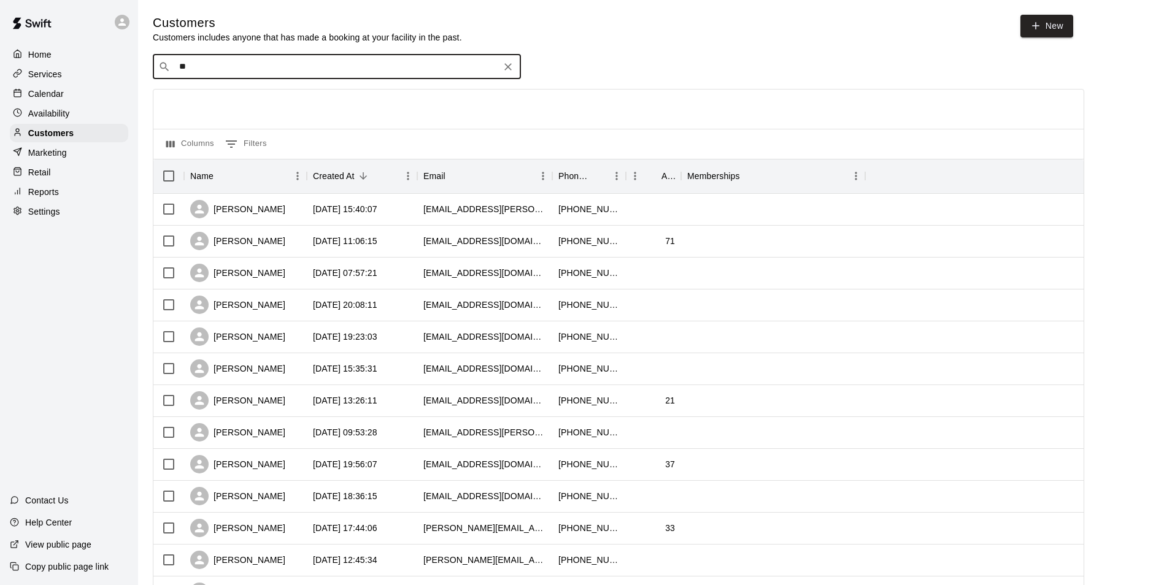
type input "*"
type input "*****"
click at [295, 100] on div "Larry Wirtz laurencewirtz@msn.com" at bounding box center [349, 101] width 324 height 26
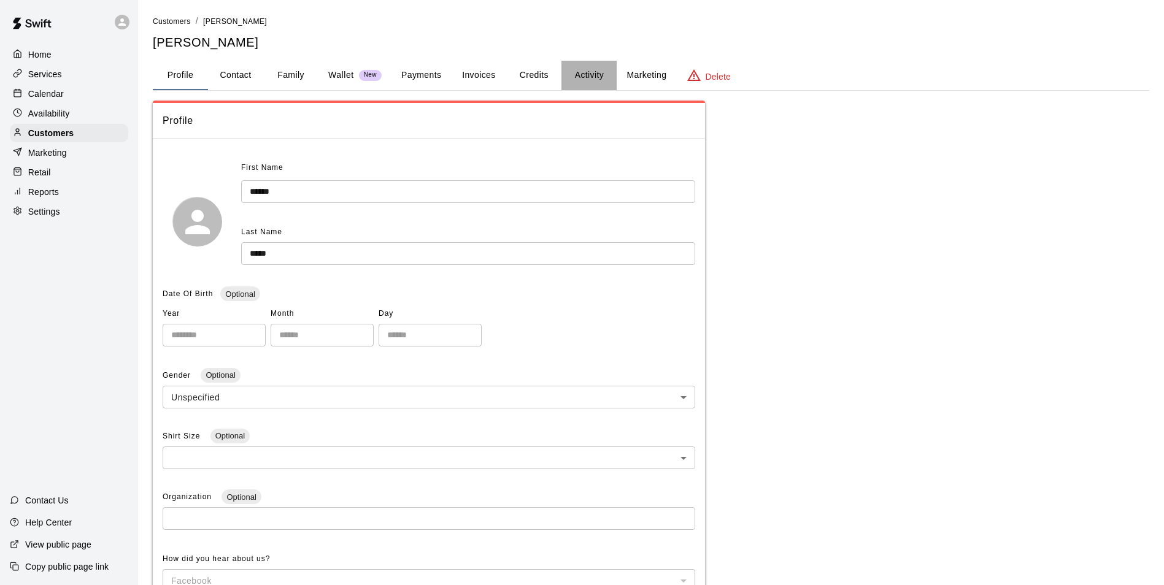
click at [588, 83] on button "Activity" at bounding box center [588, 75] width 55 height 29
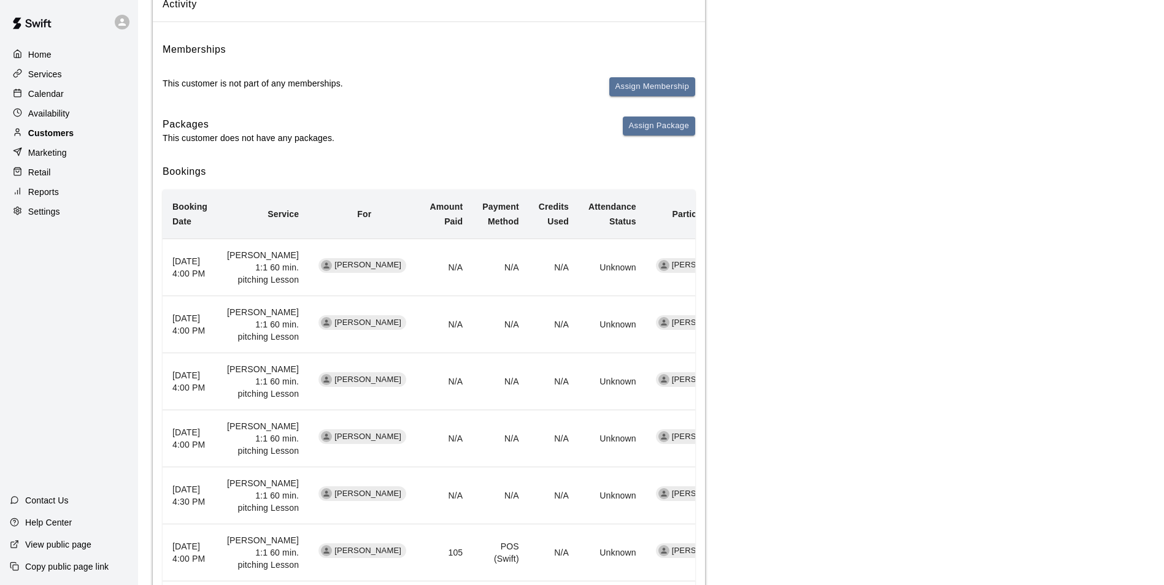
scroll to position [61, 0]
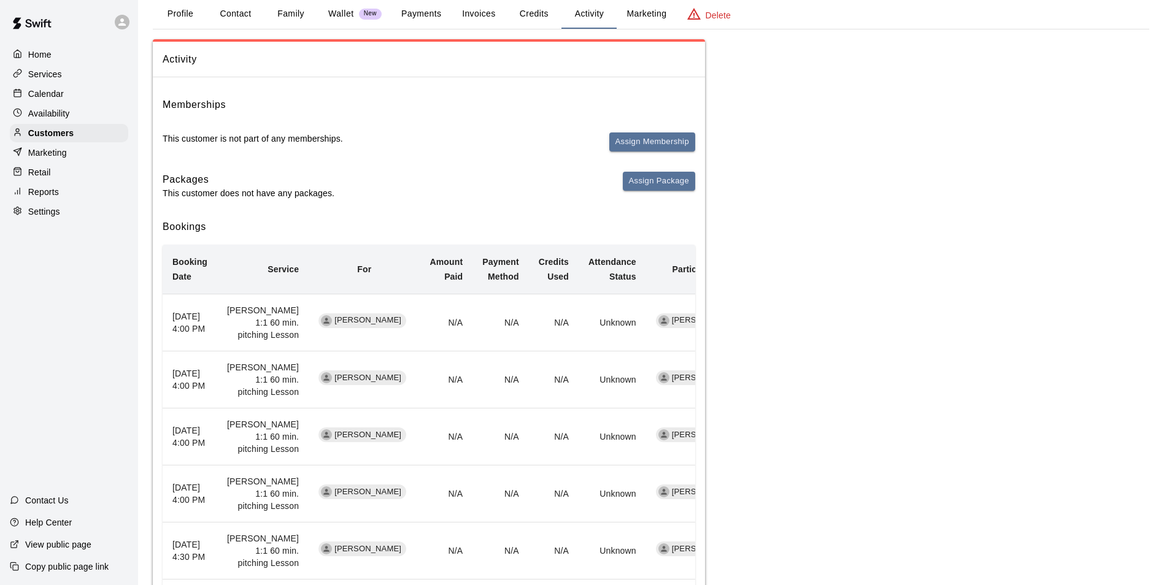
click at [55, 99] on p "Calendar" at bounding box center [46, 94] width 36 height 12
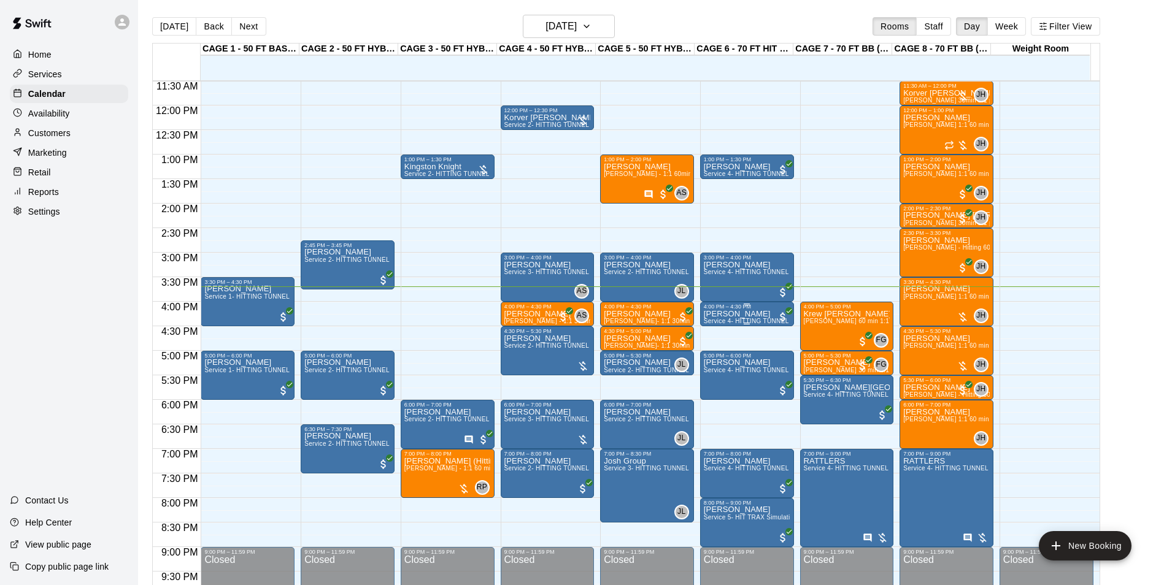
scroll to position [562, 0]
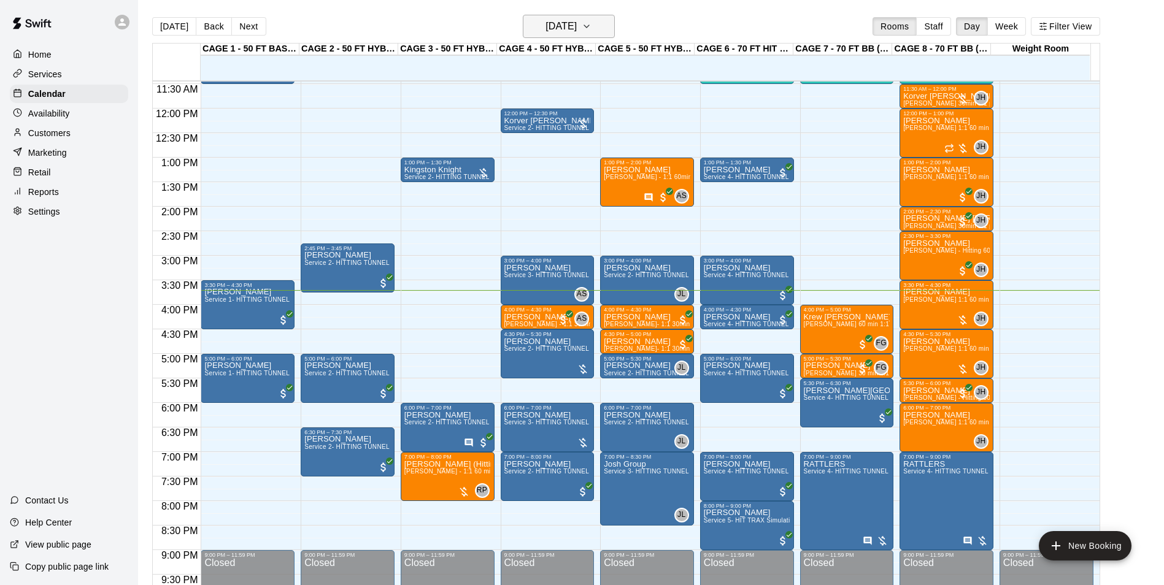
click at [550, 26] on h6 "[DATE]" at bounding box center [560, 26] width 31 height 17
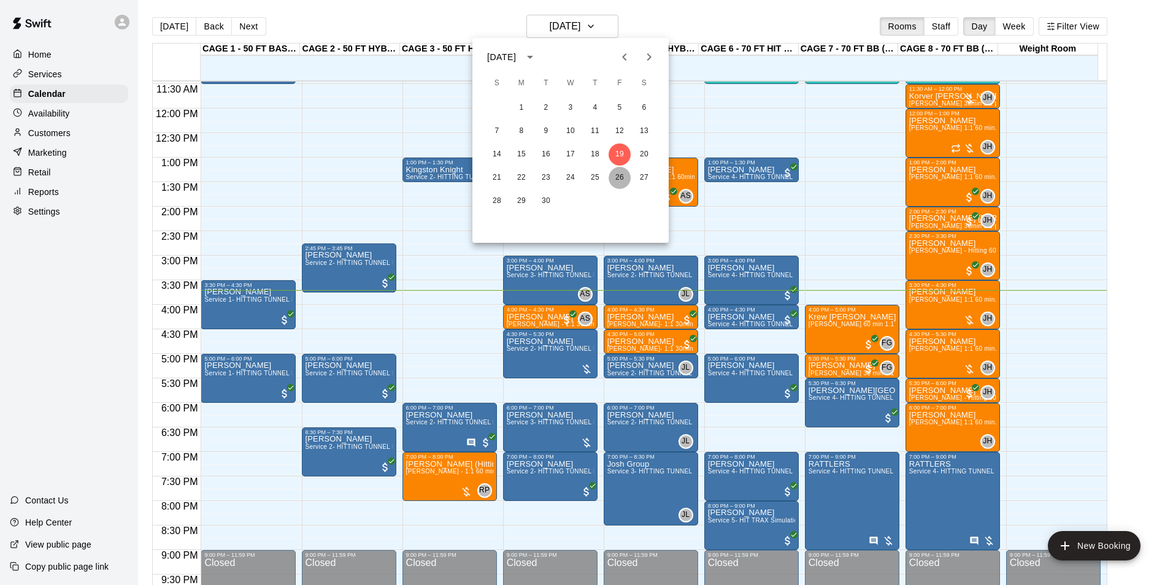
click at [622, 177] on button "26" at bounding box center [619, 178] width 22 height 22
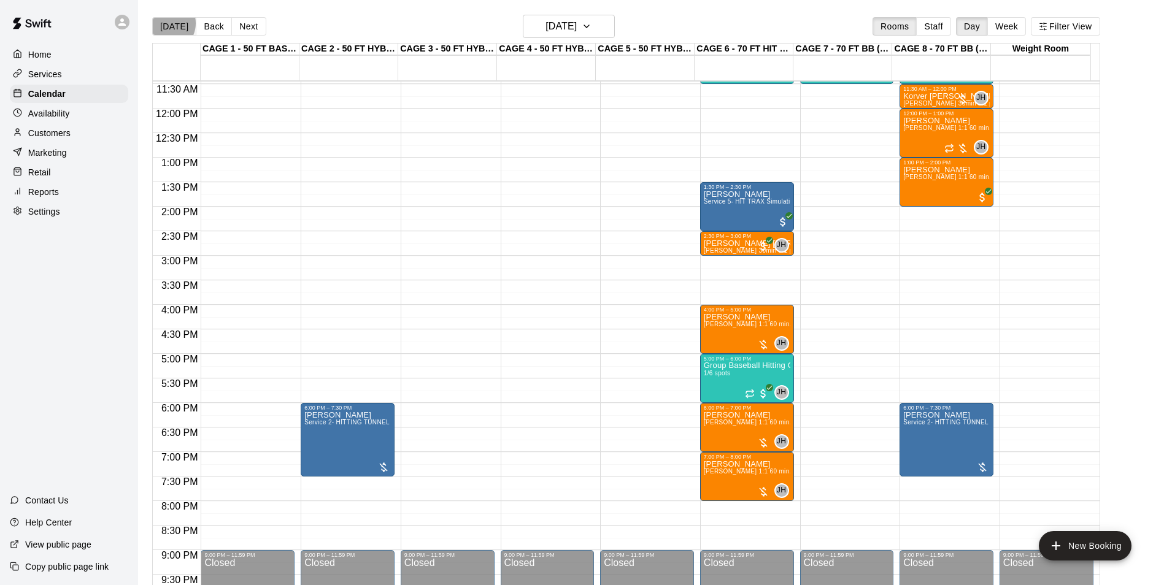
click at [166, 23] on button "[DATE]" at bounding box center [174, 26] width 44 height 18
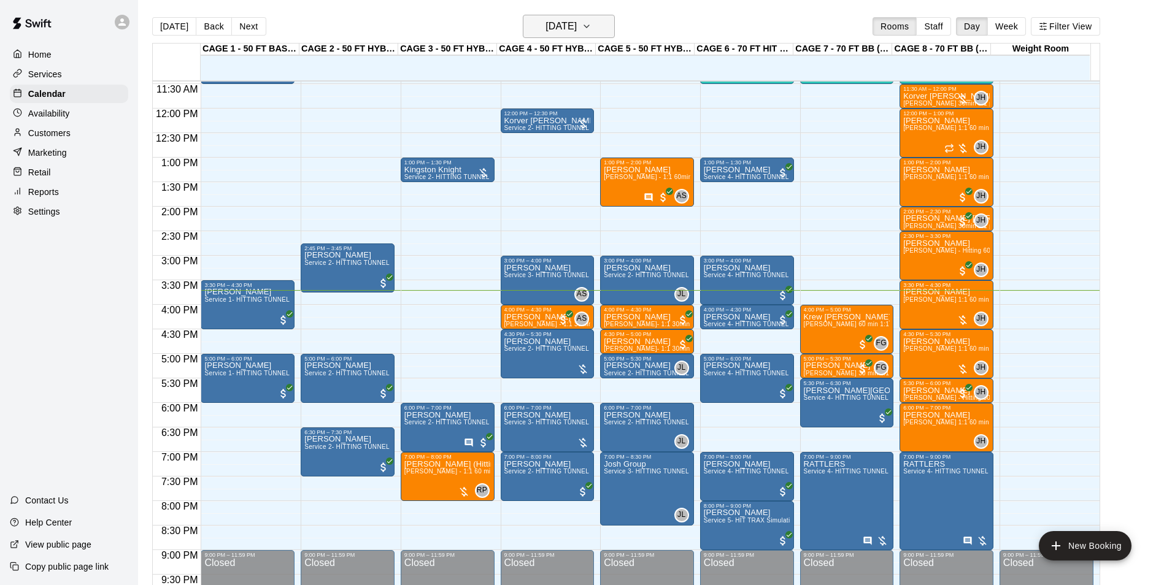
click at [577, 24] on h6 "[DATE]" at bounding box center [560, 26] width 31 height 17
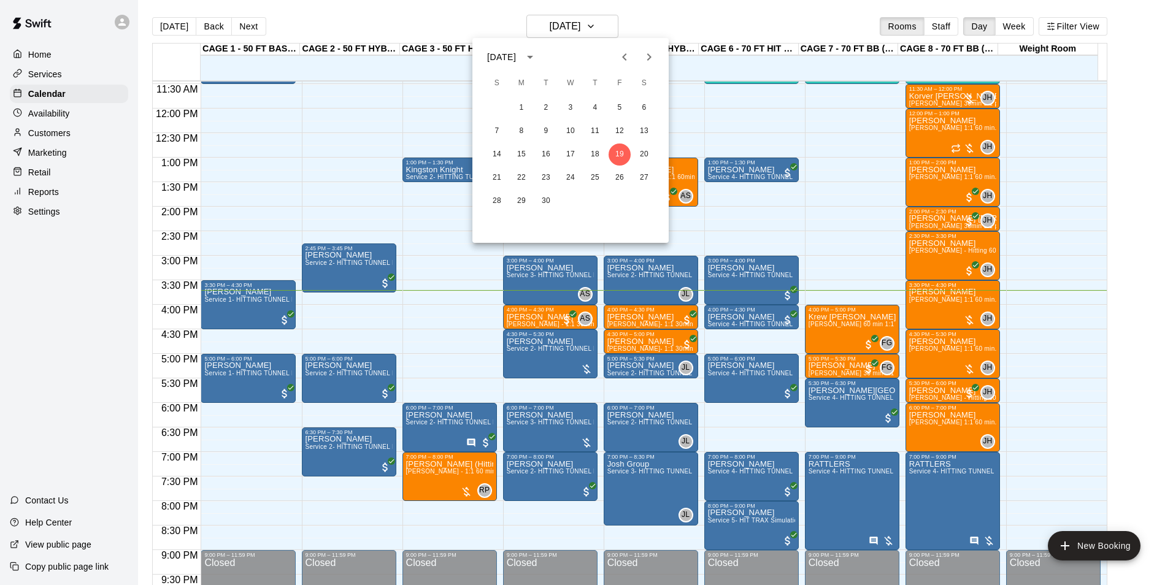
click at [498, 24] on div at bounding box center [586, 292] width 1173 height 585
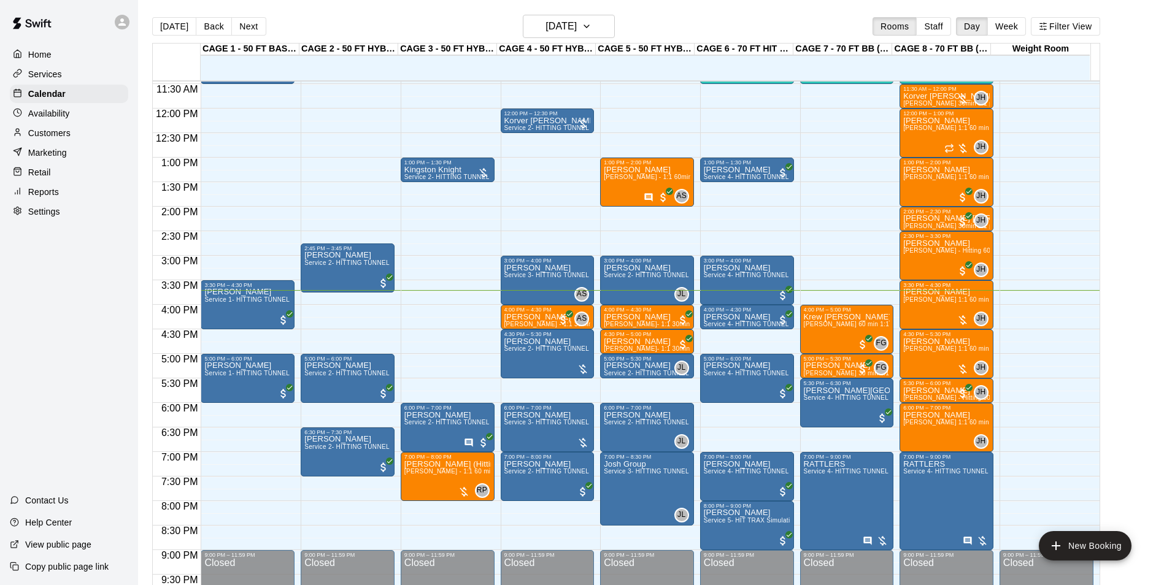
click at [177, 41] on div "Today Back Next Friday Sep 19 Rooms Staff Day Week Filter View" at bounding box center [626, 29] width 948 height 28
drag, startPoint x: 472, startPoint y: 295, endPoint x: 464, endPoint y: 319, distance: 25.2
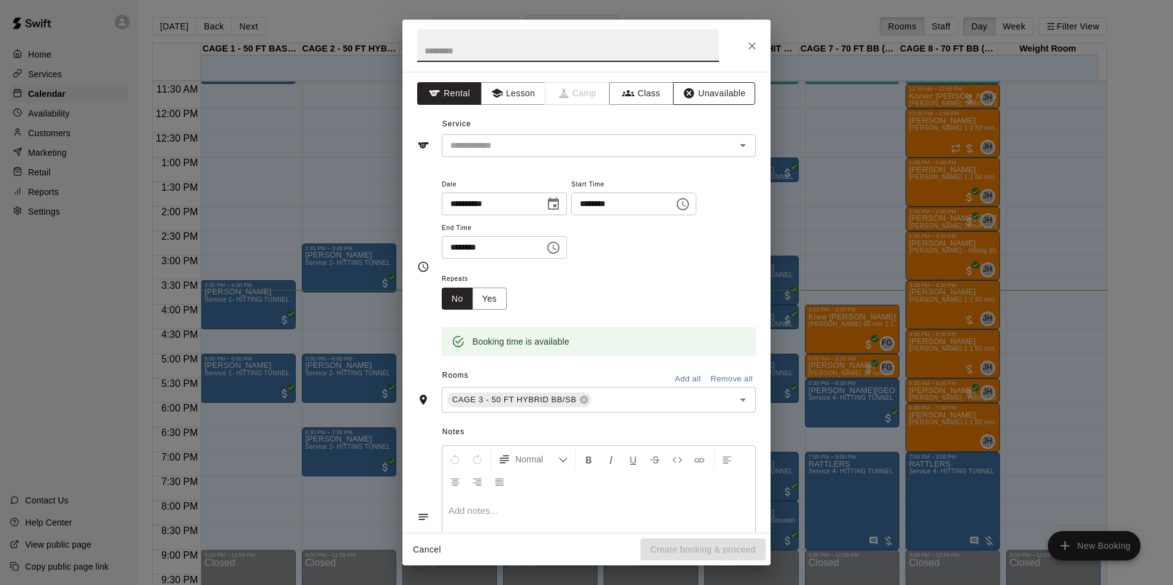
click at [703, 84] on button "Unavailable" at bounding box center [714, 93] width 82 height 23
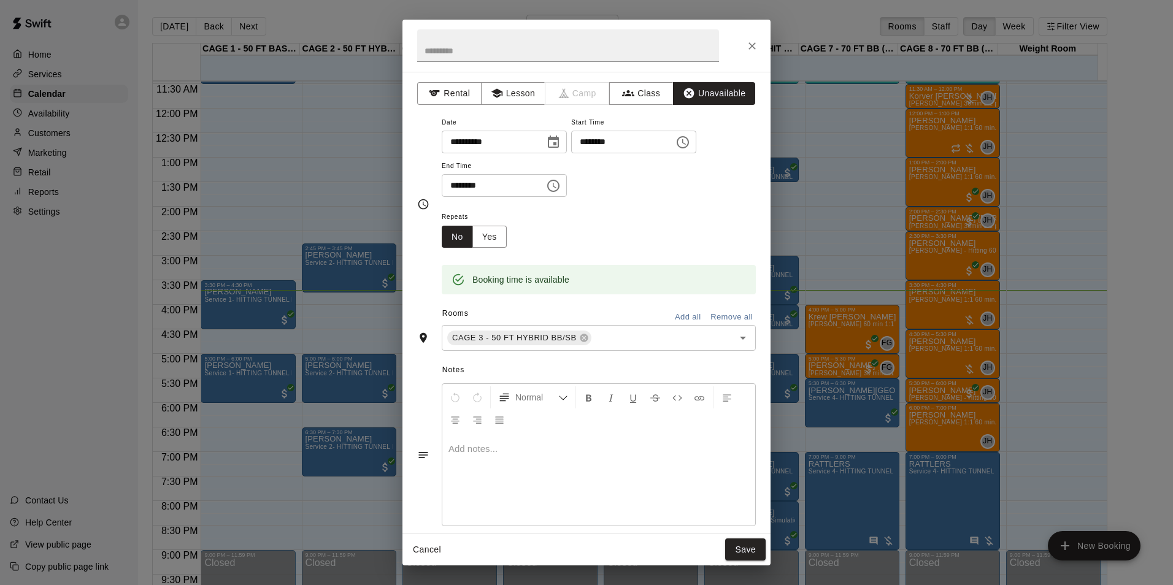
drag, startPoint x: 740, startPoint y: 550, endPoint x: 739, endPoint y: 121, distance: 429.4
click at [739, 121] on div "**********" at bounding box center [586, 293] width 368 height 546
click at [754, 40] on icon "Close" at bounding box center [752, 46] width 12 height 12
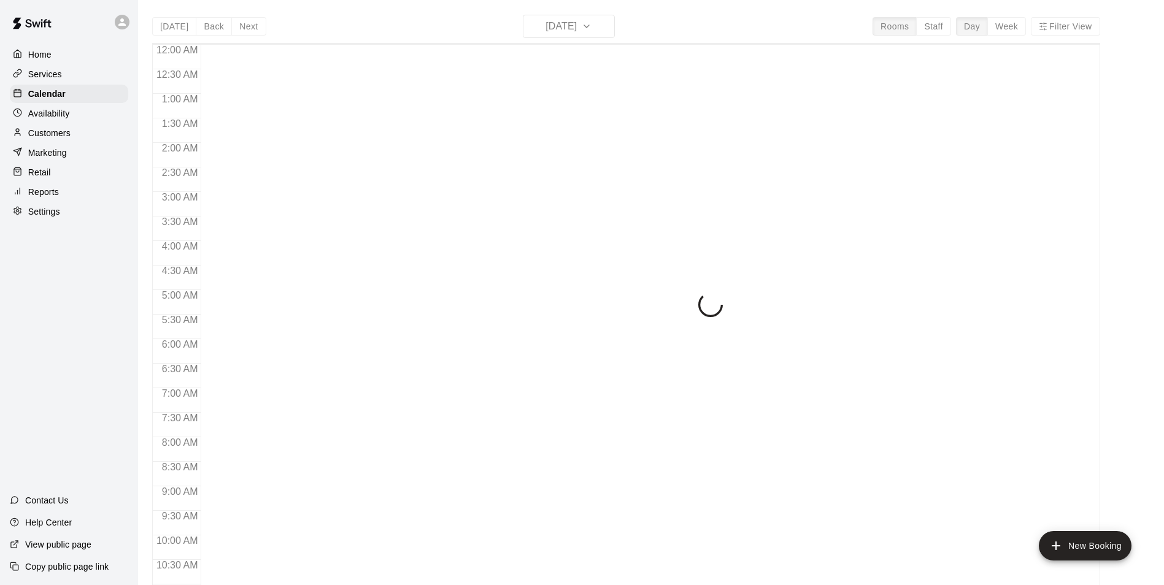
scroll to position [623, 0]
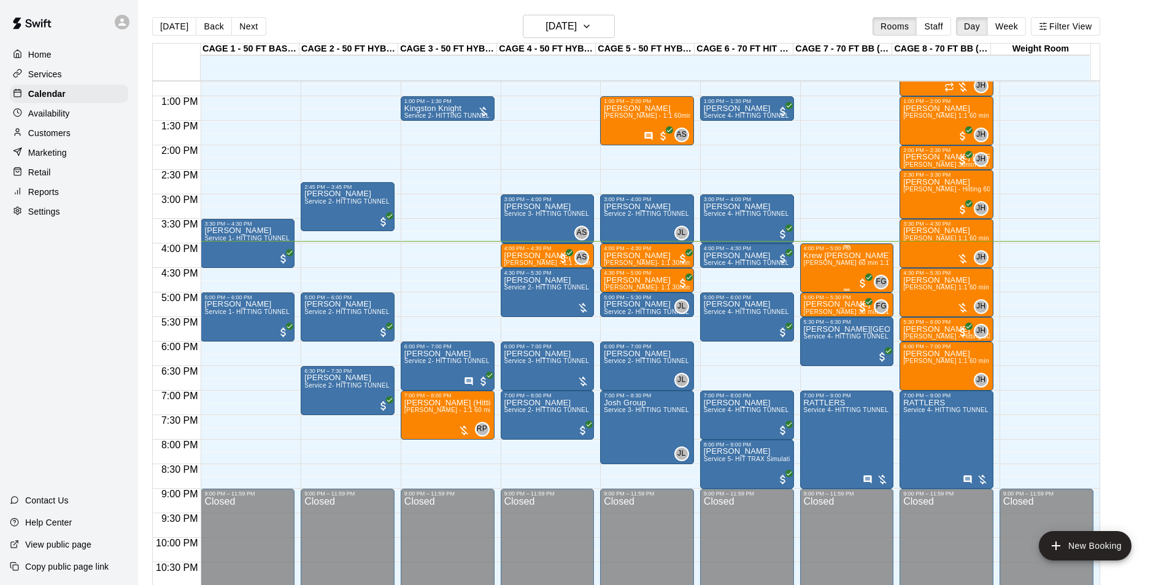
click at [847, 275] on div "[PERSON_NAME] [PERSON_NAME] 60 min 1:1 baseball hitting / fielding / pitching l…" at bounding box center [847, 543] width 86 height 585
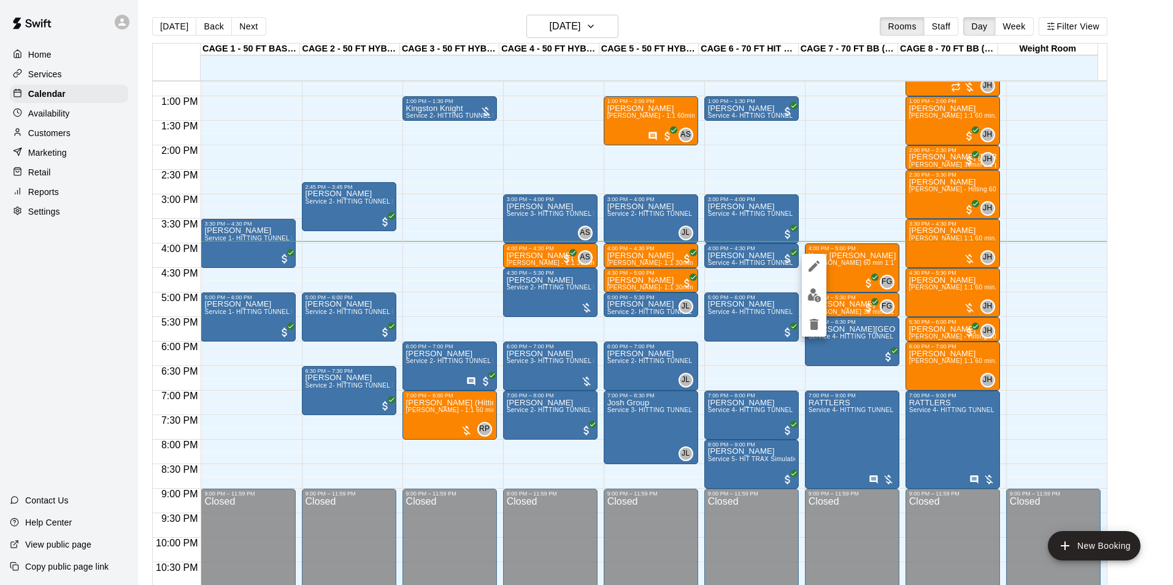
click at [840, 222] on div at bounding box center [586, 292] width 1173 height 585
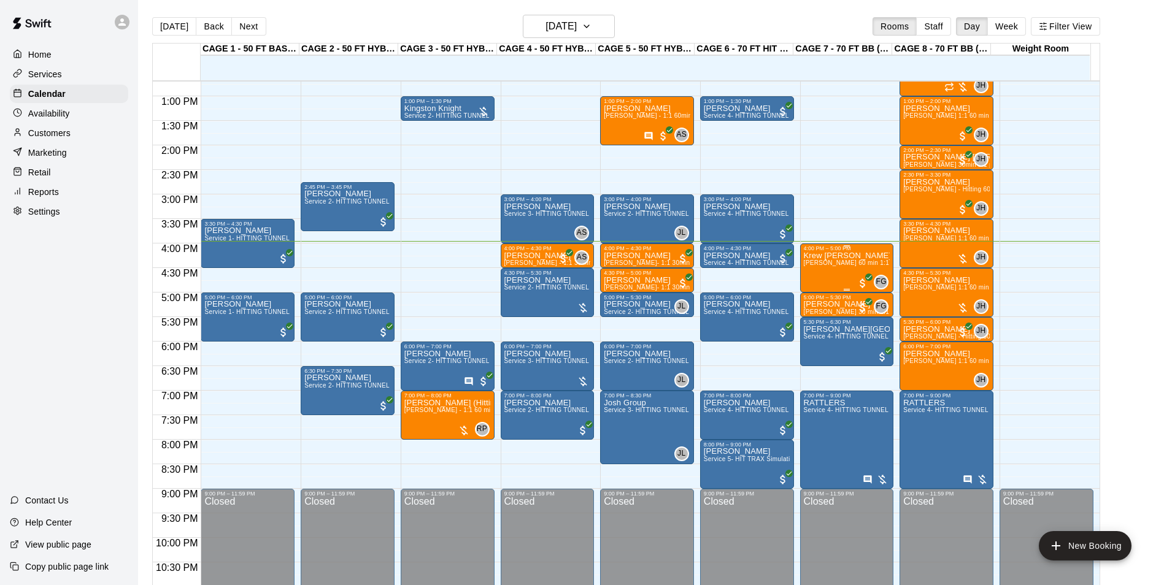
click at [832, 266] on span "[PERSON_NAME] 60 min 1:1 baseball hitting / fielding / pitching lessons" at bounding box center [909, 262] width 211 height 7
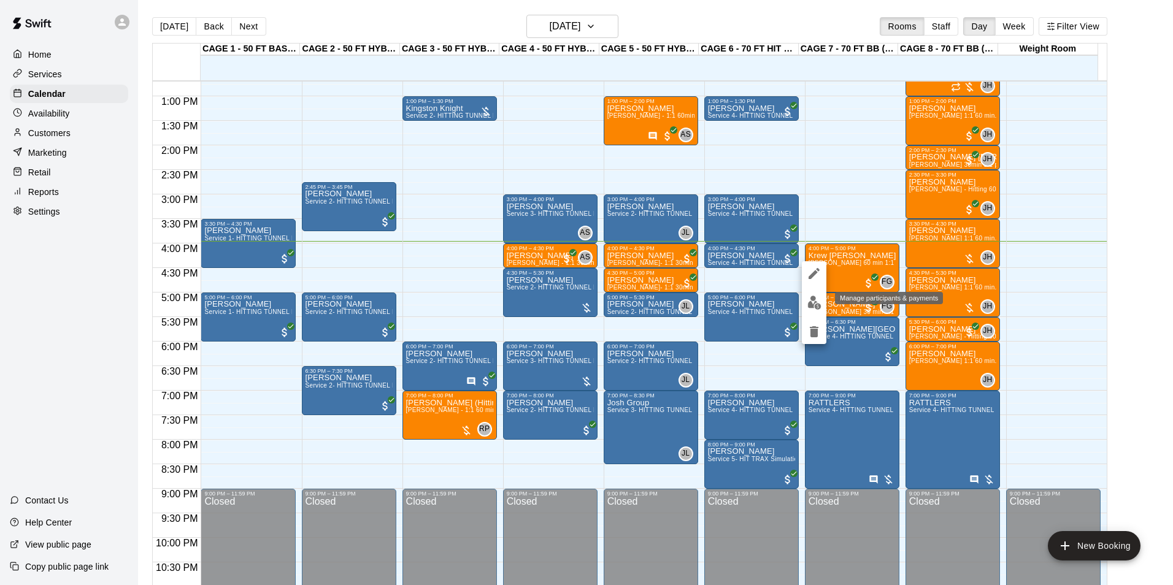
click at [816, 301] on img "edit" at bounding box center [814, 303] width 14 height 14
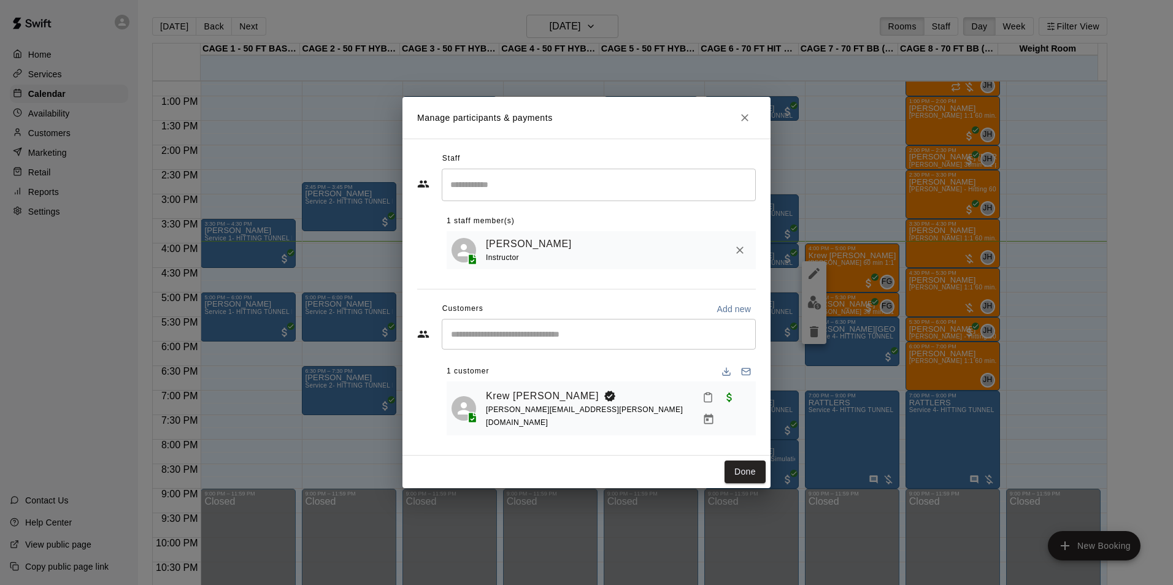
click at [702, 403] on icon "Mark attendance" at bounding box center [707, 397] width 11 height 11
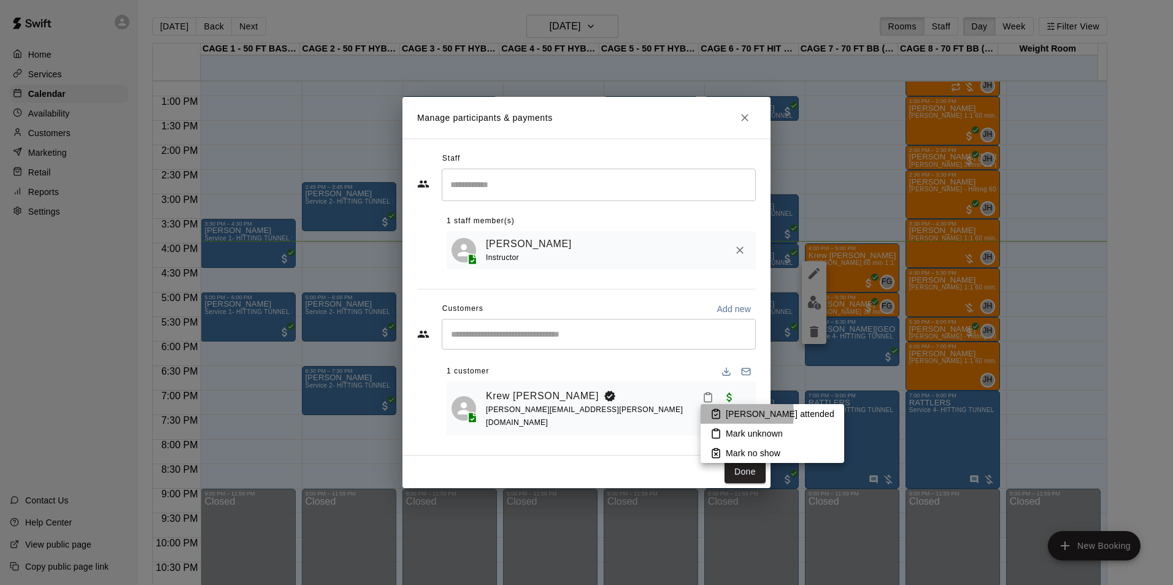
click at [720, 413] on icon at bounding box center [715, 414] width 7 height 9
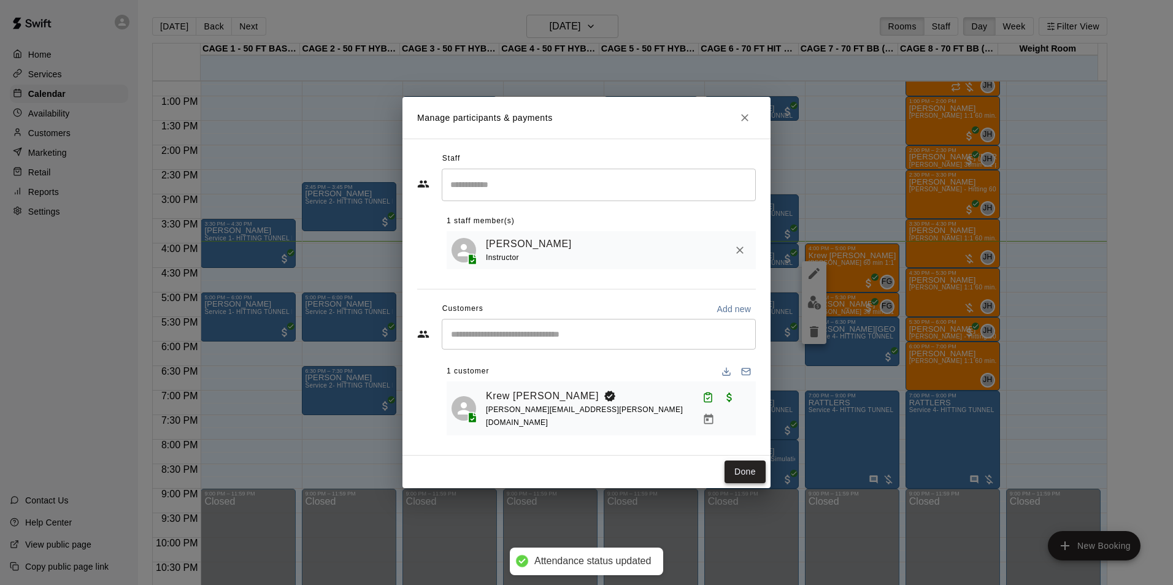
click at [733, 463] on button "Done" at bounding box center [744, 472] width 41 height 23
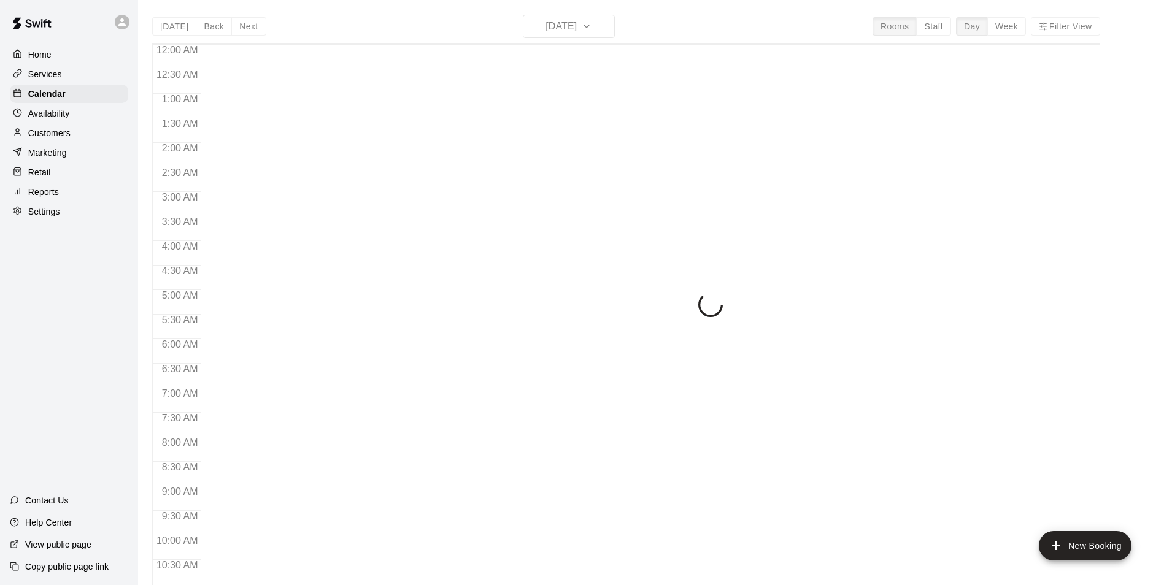
scroll to position [623, 0]
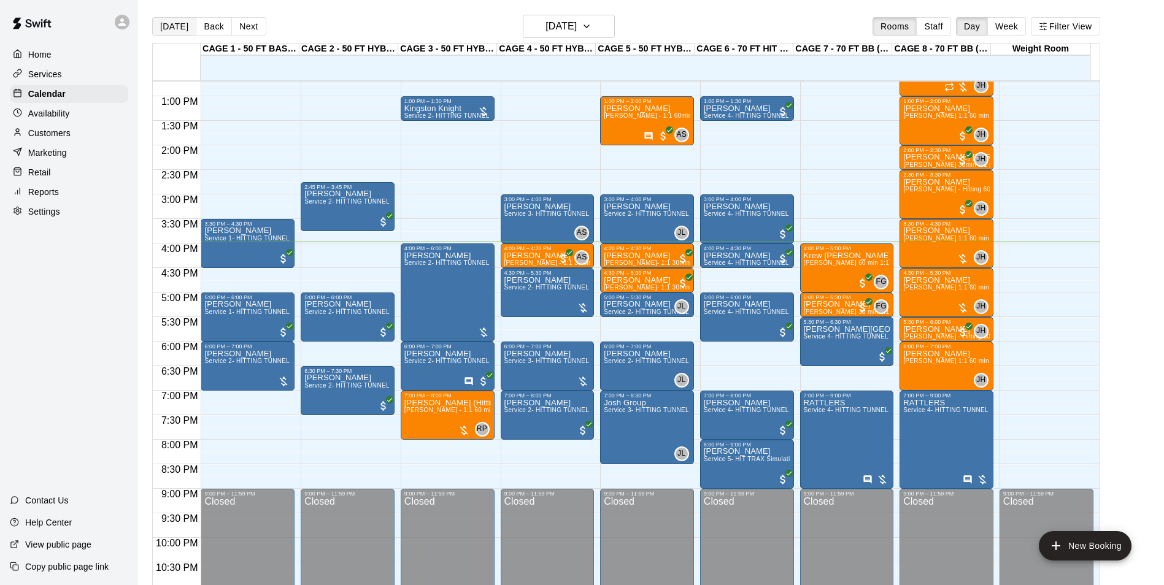
click at [166, 22] on button "[DATE]" at bounding box center [174, 26] width 44 height 18
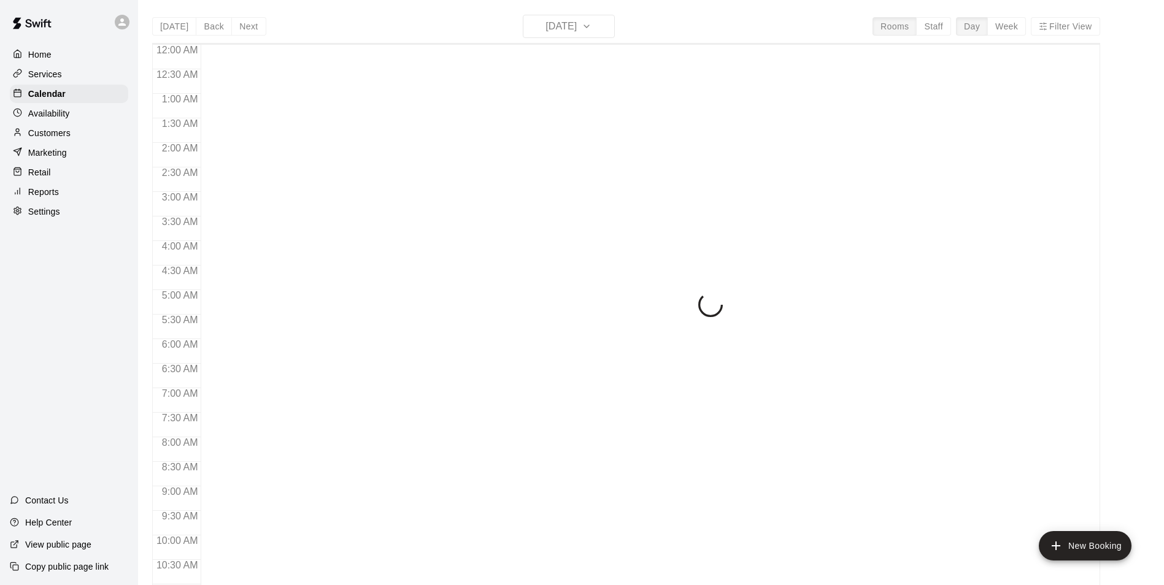
scroll to position [623, 0]
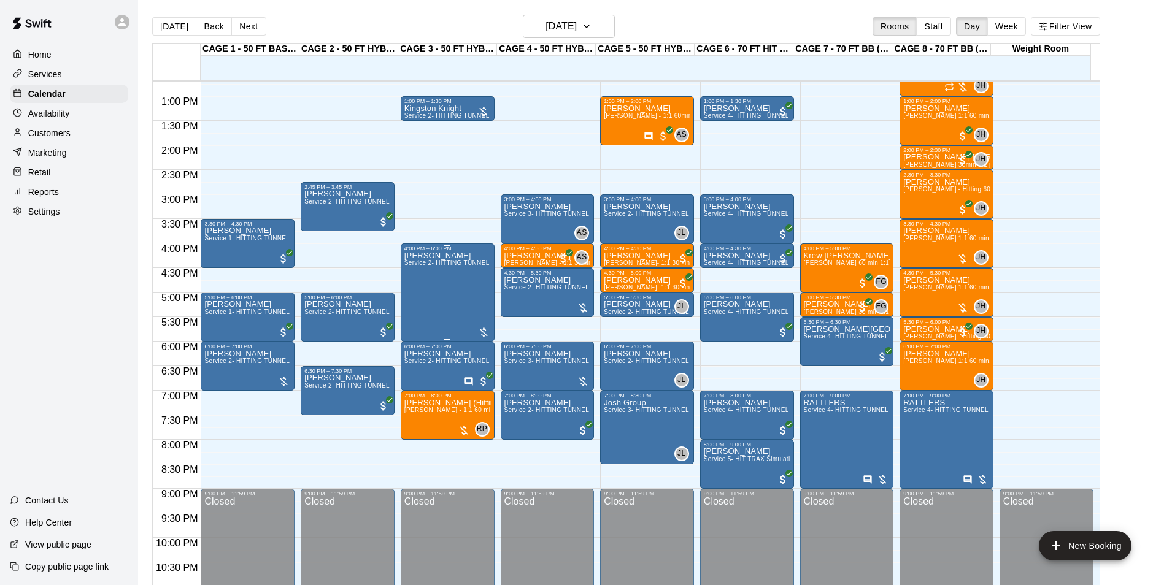
click at [460, 272] on div "[PERSON_NAME] Service 2- HITTING TUNNEL RENTAL - 50ft Baseball" at bounding box center [447, 543] width 86 height 585
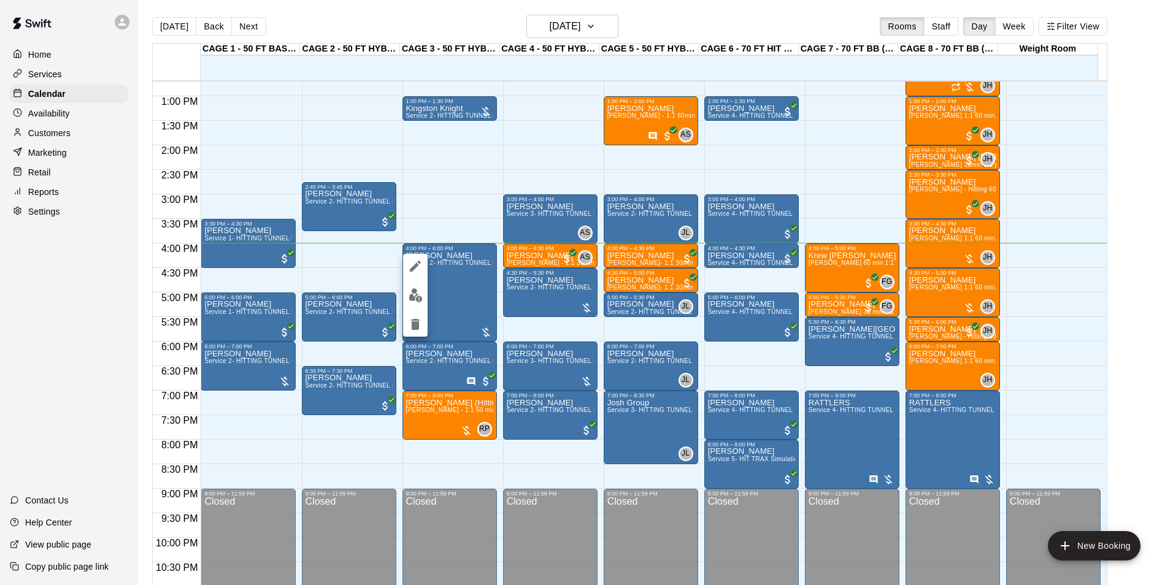
click at [416, 291] on img "edit" at bounding box center [416, 295] width 14 height 14
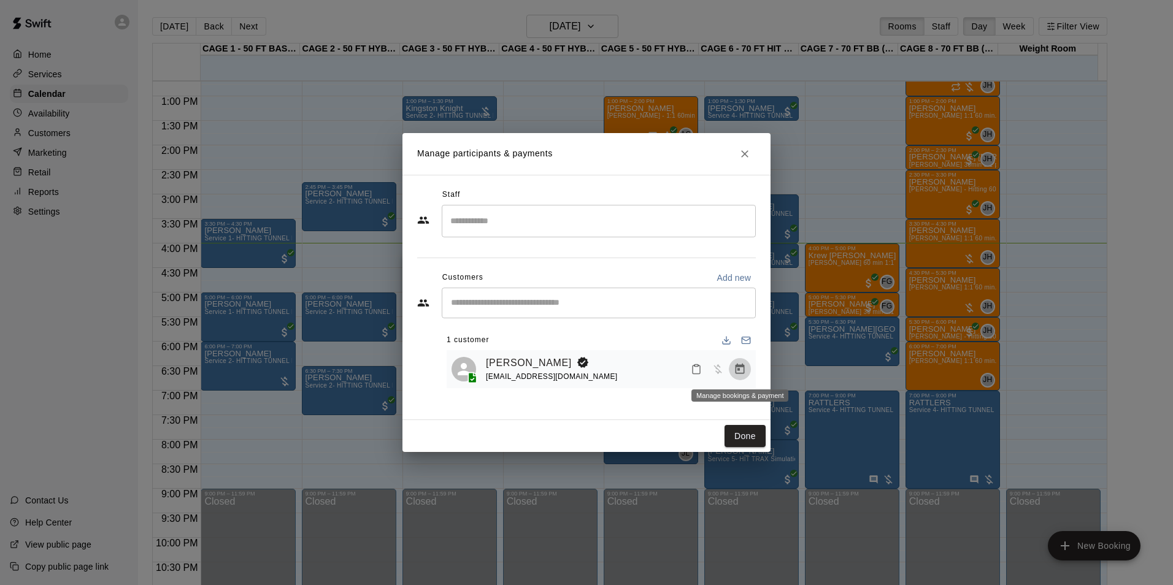
click at [733, 365] on button "Manage bookings & payment" at bounding box center [740, 369] width 22 height 22
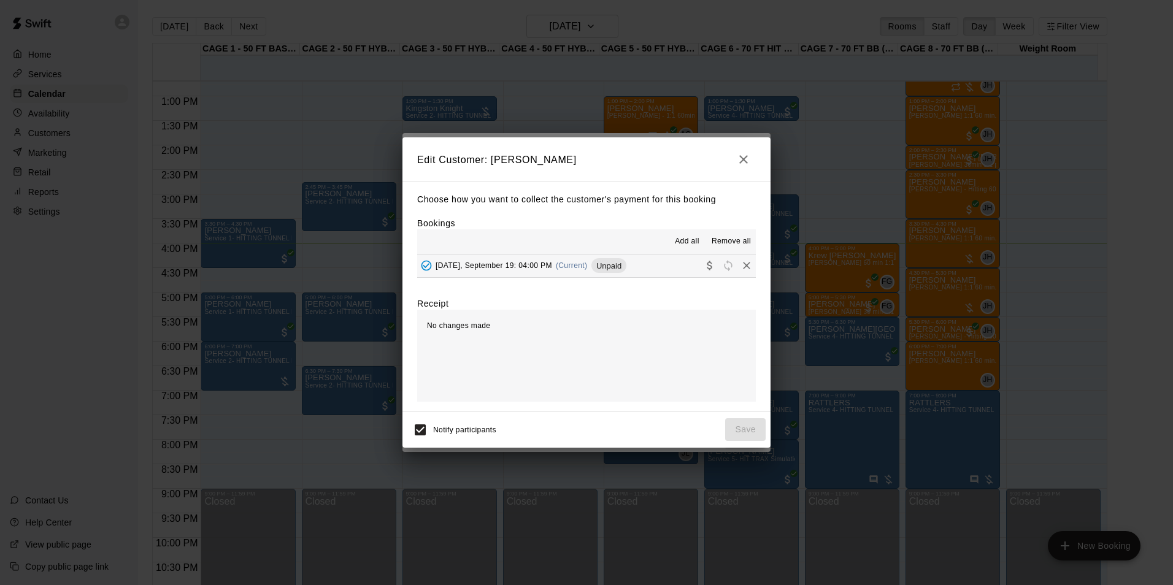
click at [678, 264] on button "[DATE], September 19: 04:00 PM (Current) Unpaid" at bounding box center [586, 266] width 339 height 23
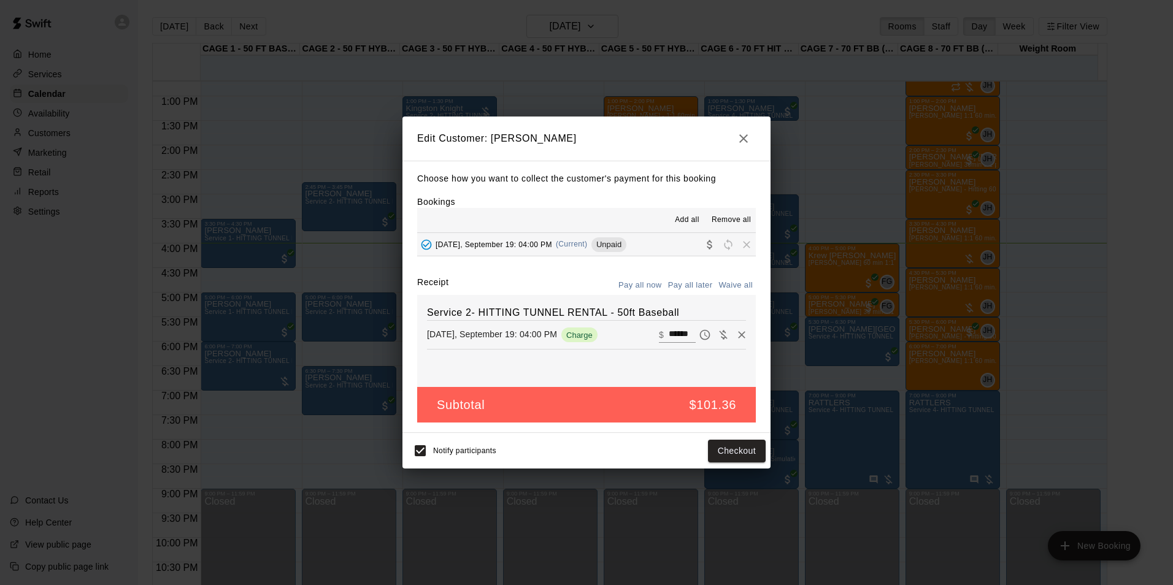
click at [670, 328] on input "******" at bounding box center [682, 335] width 27 height 16
type input "**"
click at [721, 450] on button "Checkout" at bounding box center [737, 451] width 58 height 23
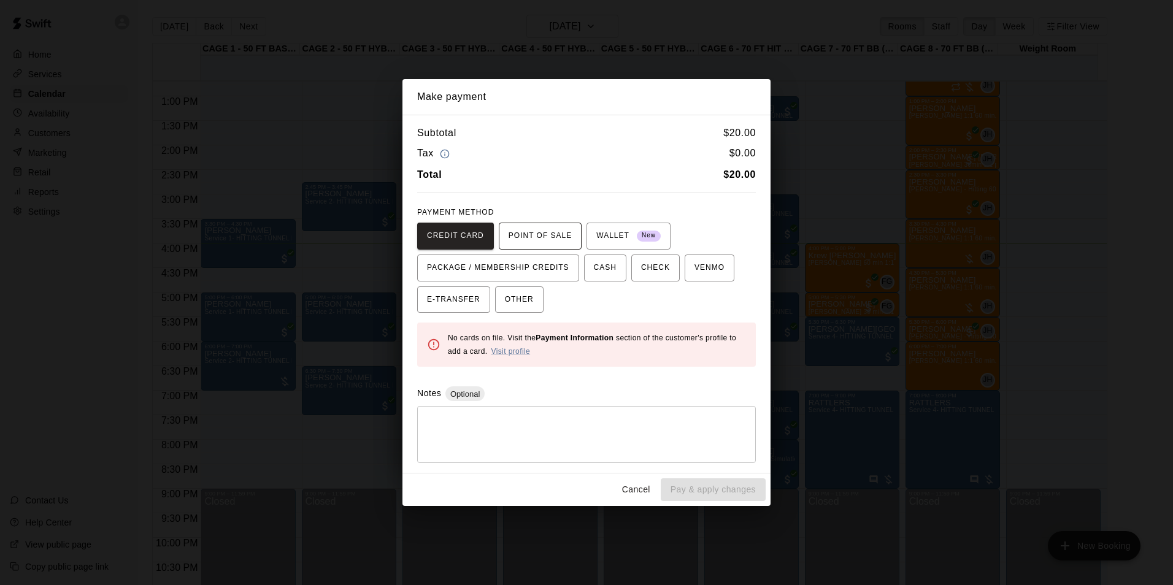
click at [559, 235] on span "POINT OF SALE" at bounding box center [539, 236] width 63 height 20
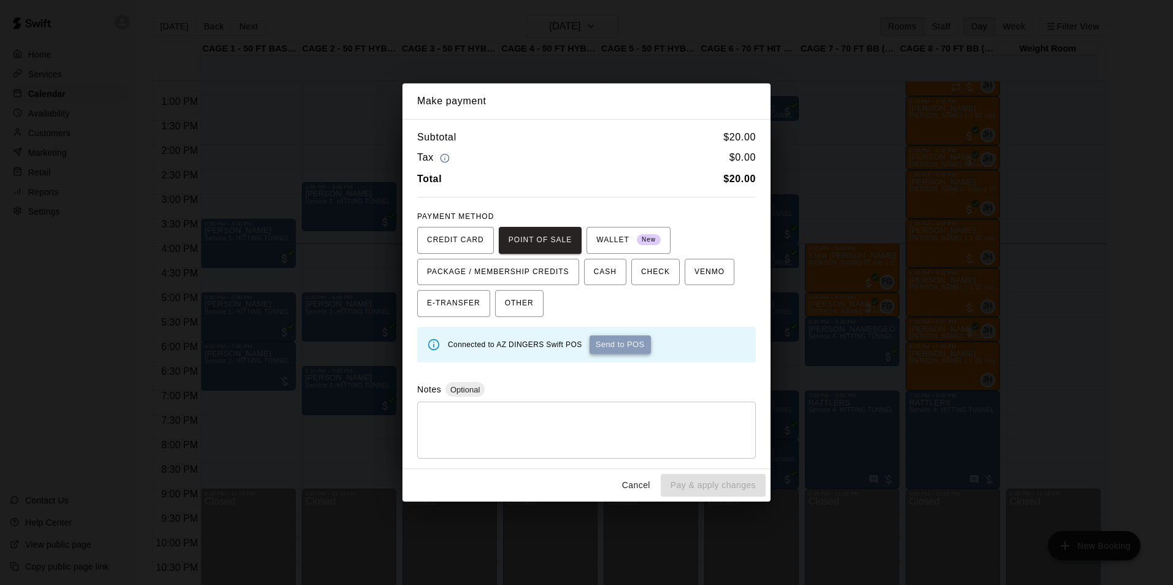
click at [631, 341] on button "Send to POS" at bounding box center [619, 345] width 61 height 18
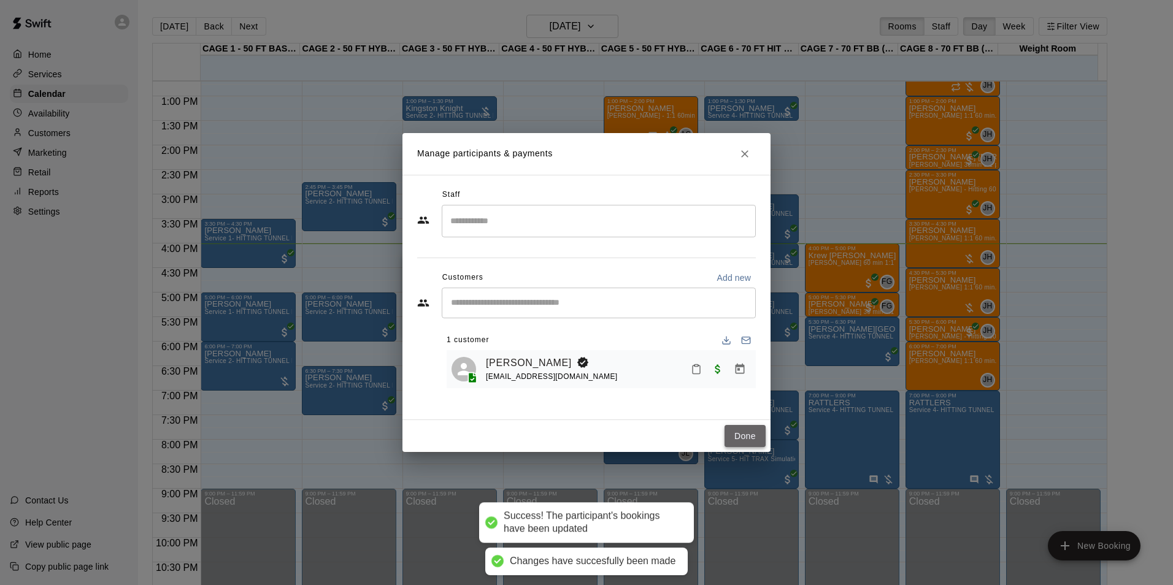
click at [753, 434] on button "Done" at bounding box center [744, 436] width 41 height 23
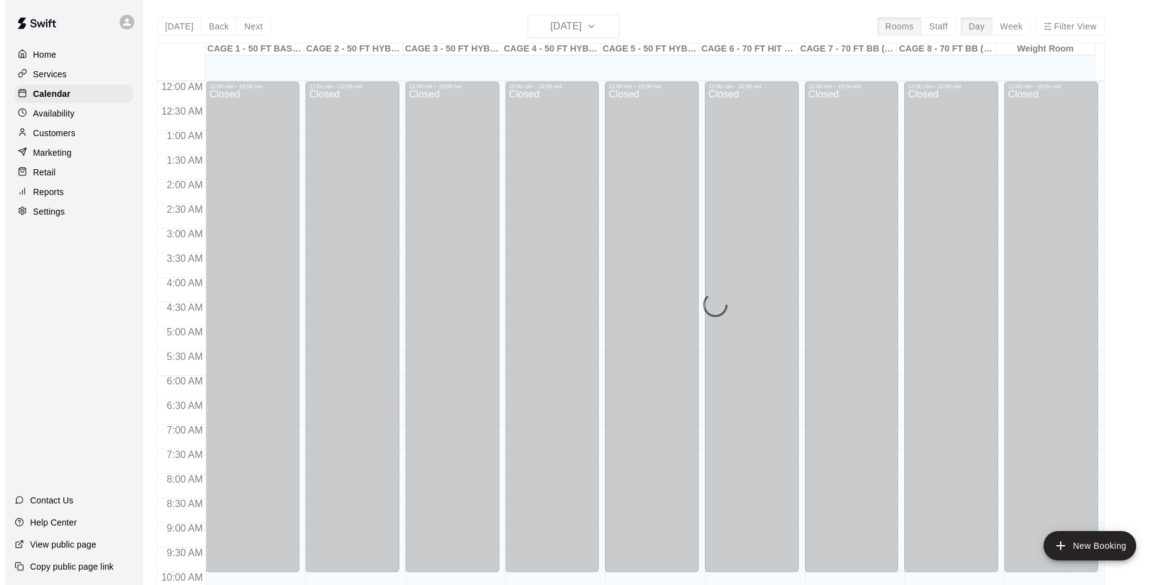
scroll to position [623, 0]
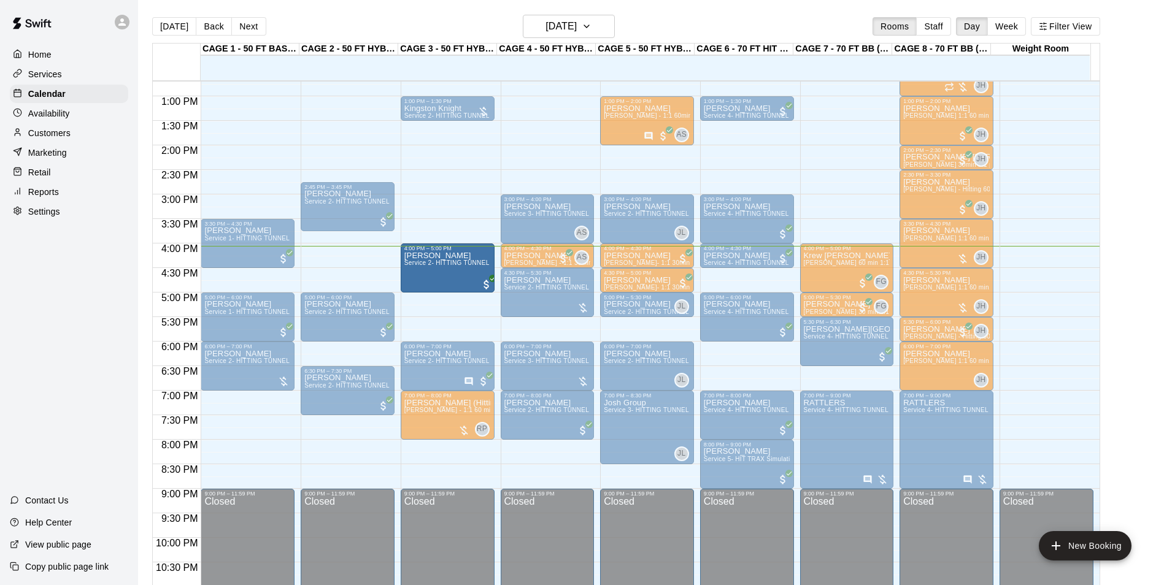
drag, startPoint x: 444, startPoint y: 340, endPoint x: 444, endPoint y: 299, distance: 41.1
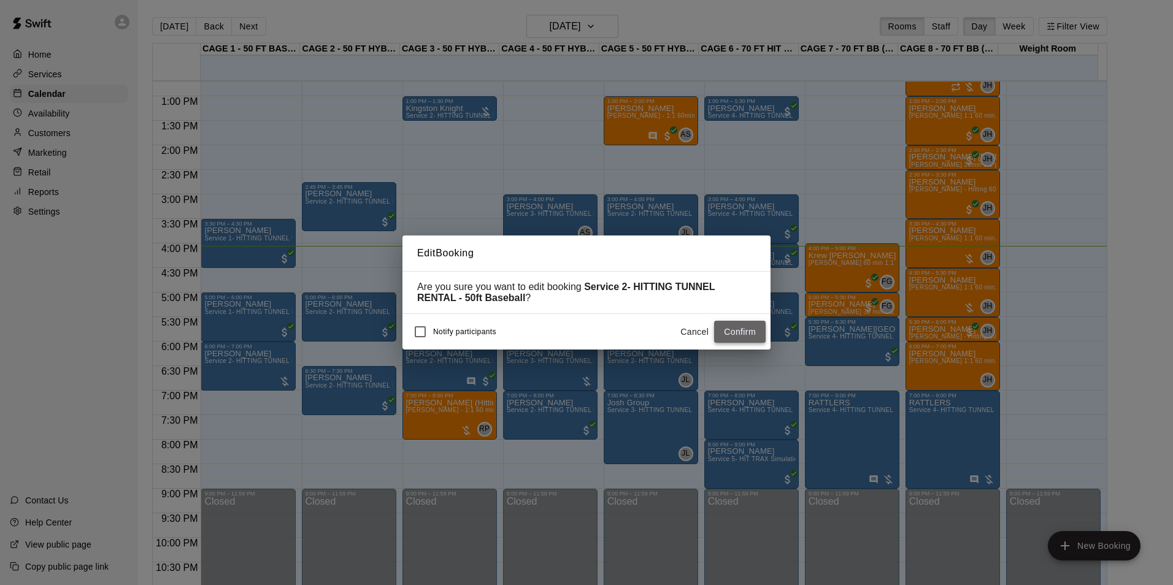
click at [751, 329] on button "Confirm" at bounding box center [740, 332] width 52 height 23
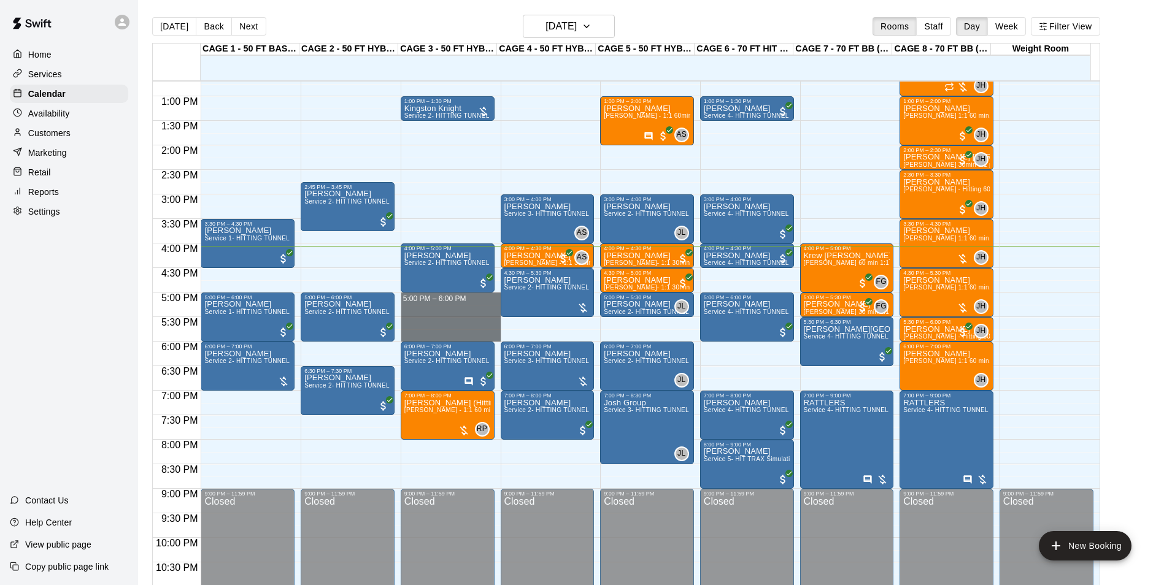
drag, startPoint x: 458, startPoint y: 295, endPoint x: 456, endPoint y: 340, distance: 45.4
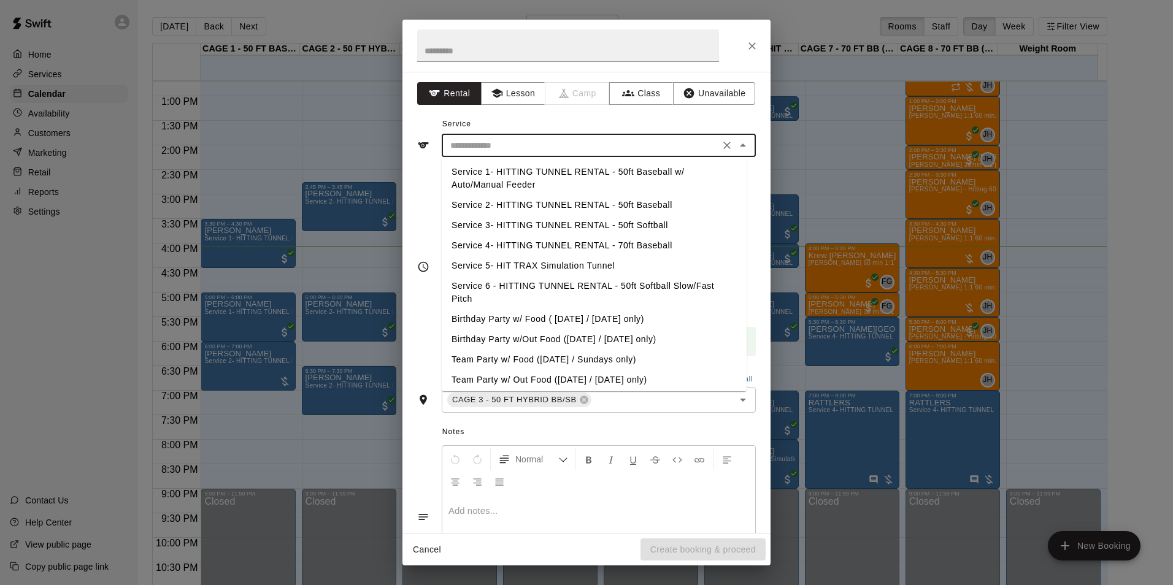
click at [506, 144] on input "text" at bounding box center [580, 145] width 271 height 15
click at [521, 206] on li "Service 2- HITTING TUNNEL RENTAL - 50ft Baseball" at bounding box center [594, 205] width 305 height 20
type input "**********"
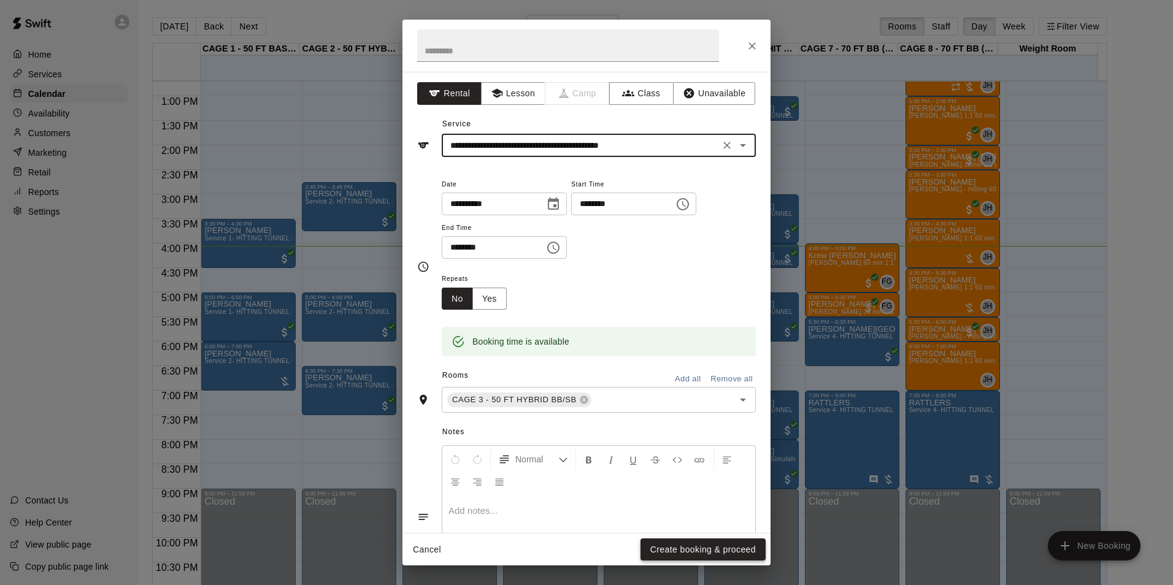
click at [689, 539] on button "Create booking & proceed" at bounding box center [702, 550] width 125 height 23
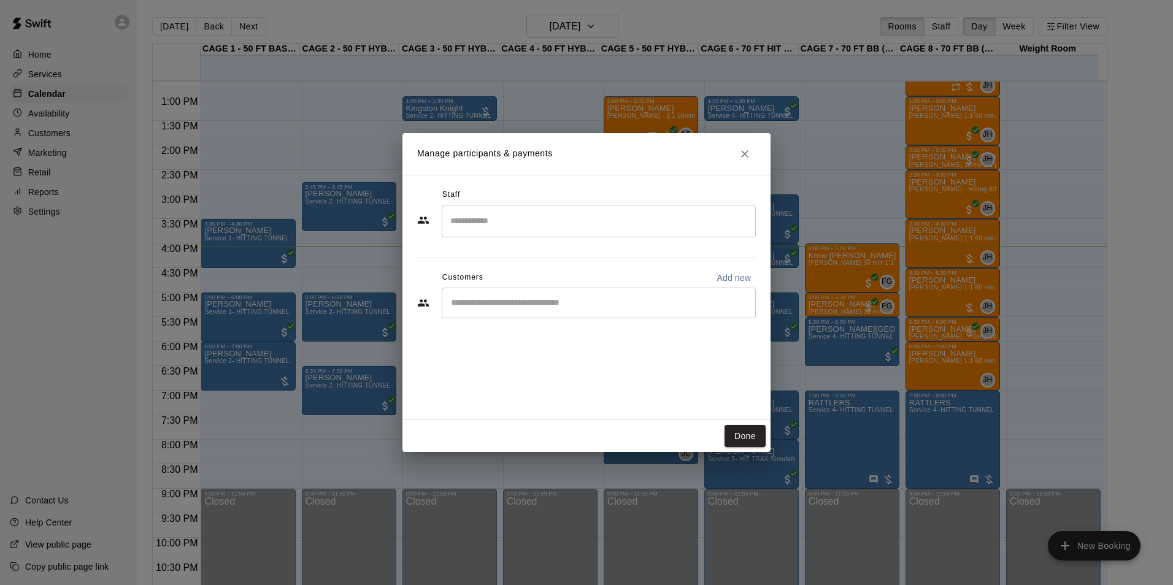
click at [506, 239] on div "Staff ​ Customers Add new ​" at bounding box center [586, 257] width 339 height 145
click at [504, 288] on div "​" at bounding box center [599, 303] width 314 height 31
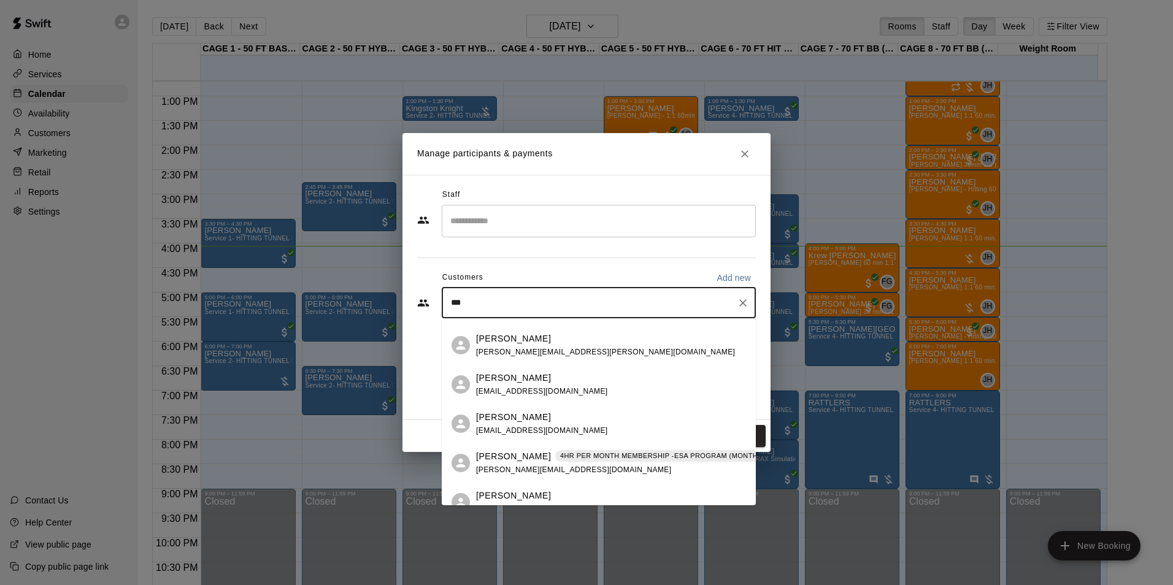
scroll to position [429, 0]
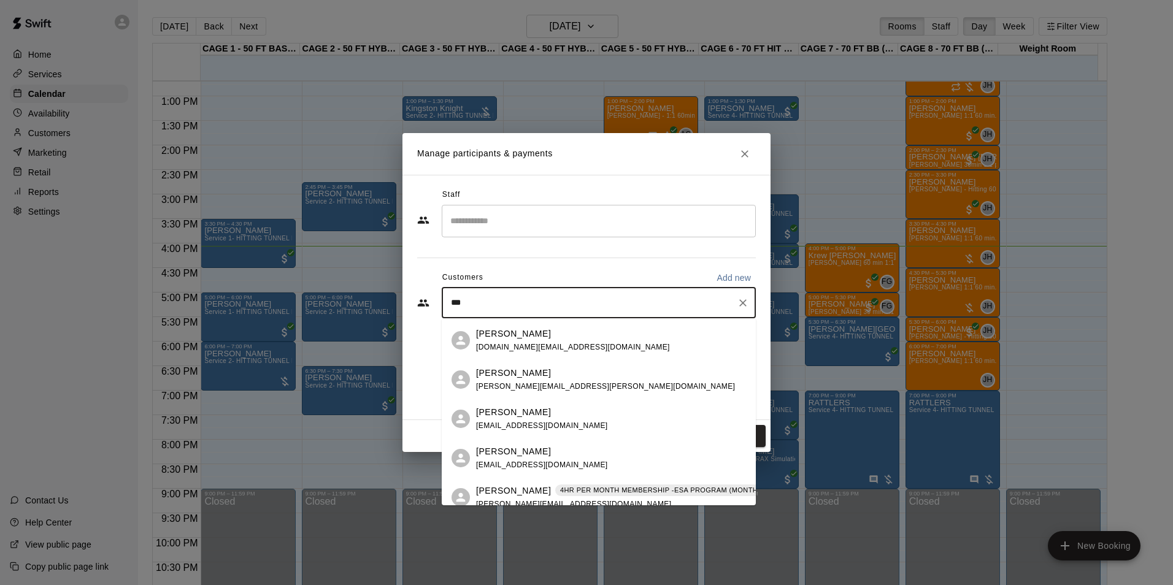
drag, startPoint x: 585, startPoint y: 294, endPoint x: 280, endPoint y: 307, distance: 305.1
click at [301, 306] on div "Manage participants & payments Staff ​ Customers Add new *** ​ Done" at bounding box center [586, 292] width 1173 height 585
type input "*"
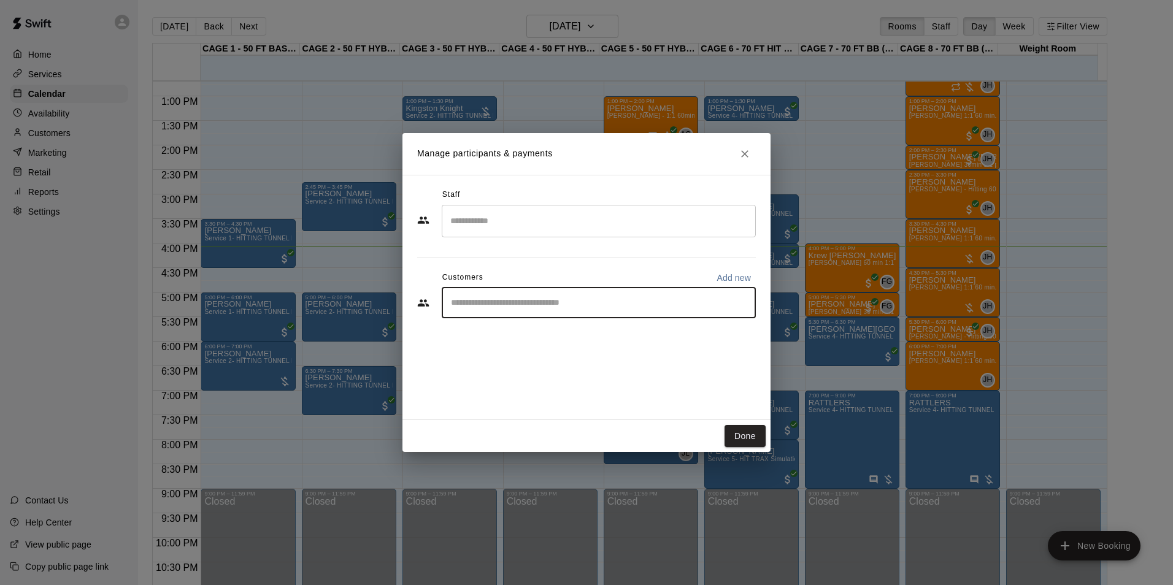
click at [524, 215] on input "Search staff" at bounding box center [598, 220] width 303 height 21
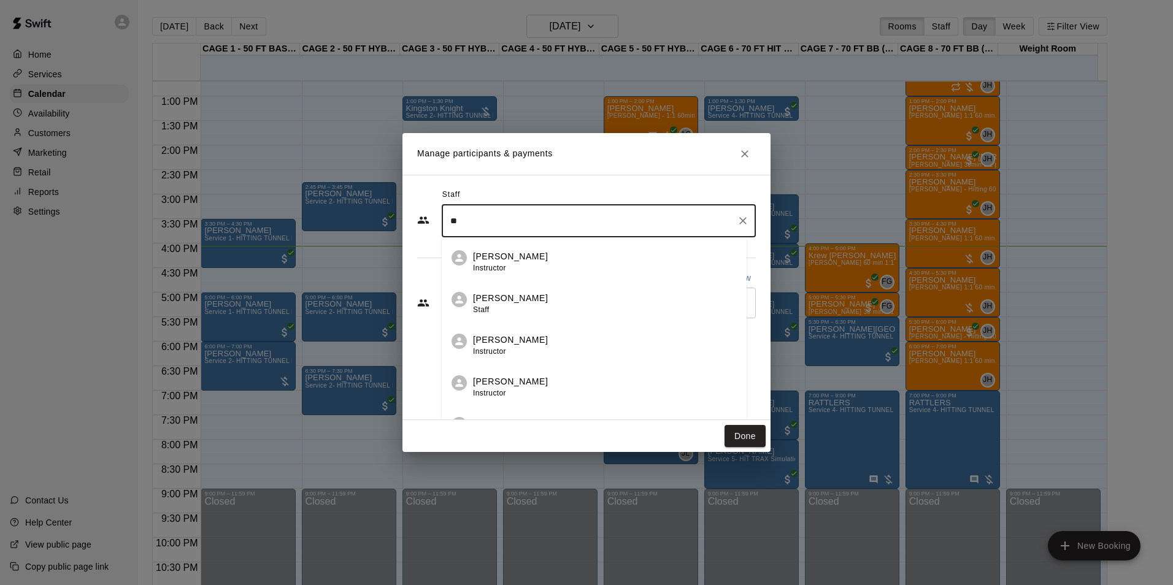
type input "*"
click at [553, 175] on div "Staff ​ [PERSON_NAME] Instructor [PERSON_NAME] Staff [PERSON_NAME] Instructor […" at bounding box center [586, 297] width 368 height 245
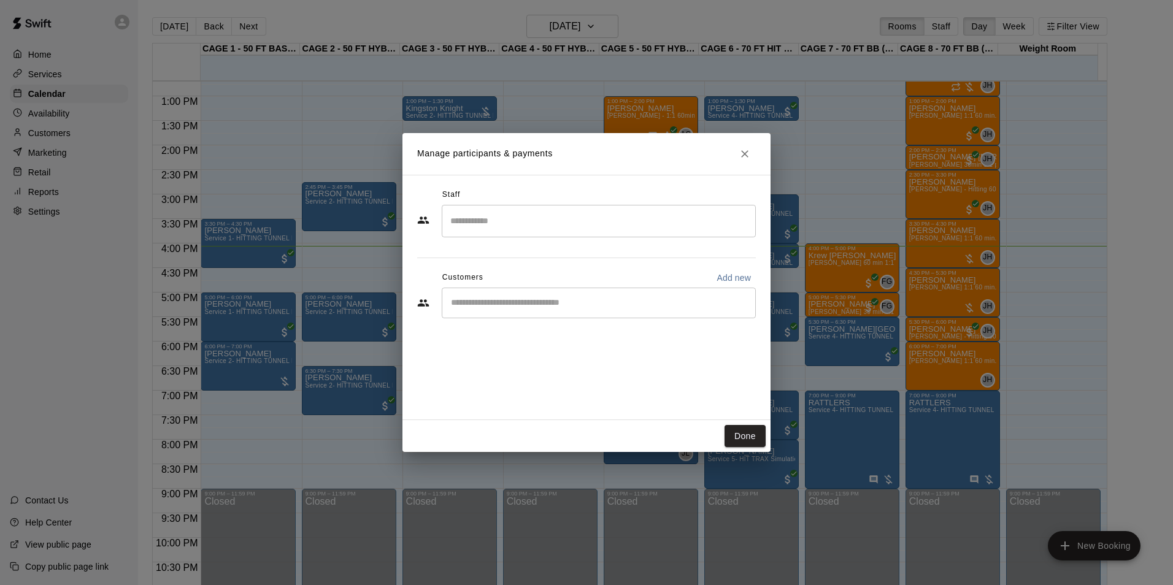
click at [532, 290] on div "​" at bounding box center [599, 303] width 314 height 31
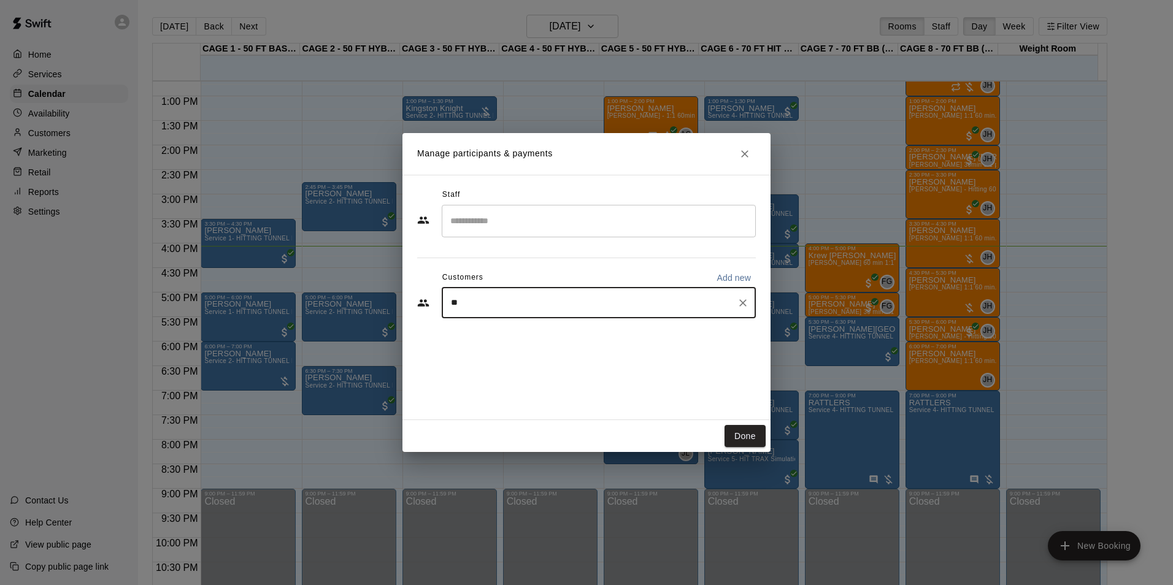
type input "***"
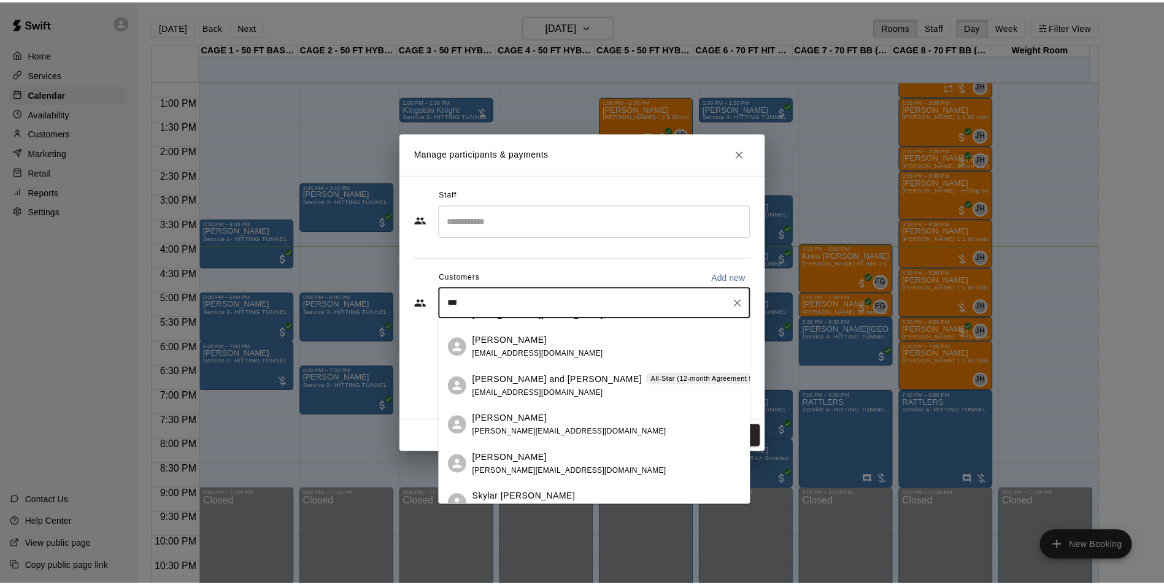
scroll to position [797, 0]
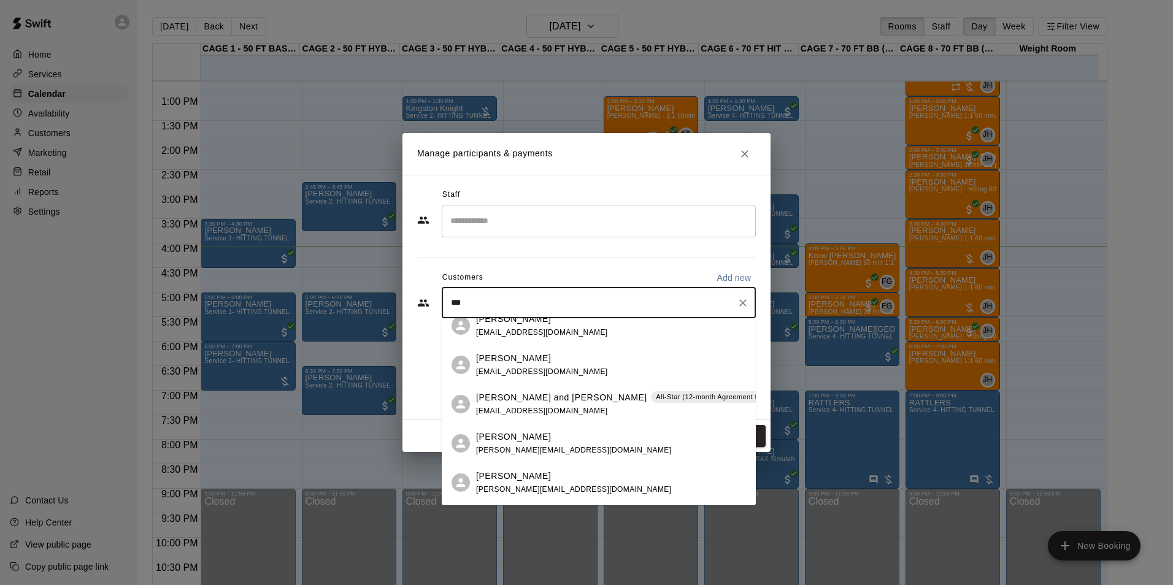
click at [552, 357] on div "[PERSON_NAME]" at bounding box center [542, 358] width 132 height 13
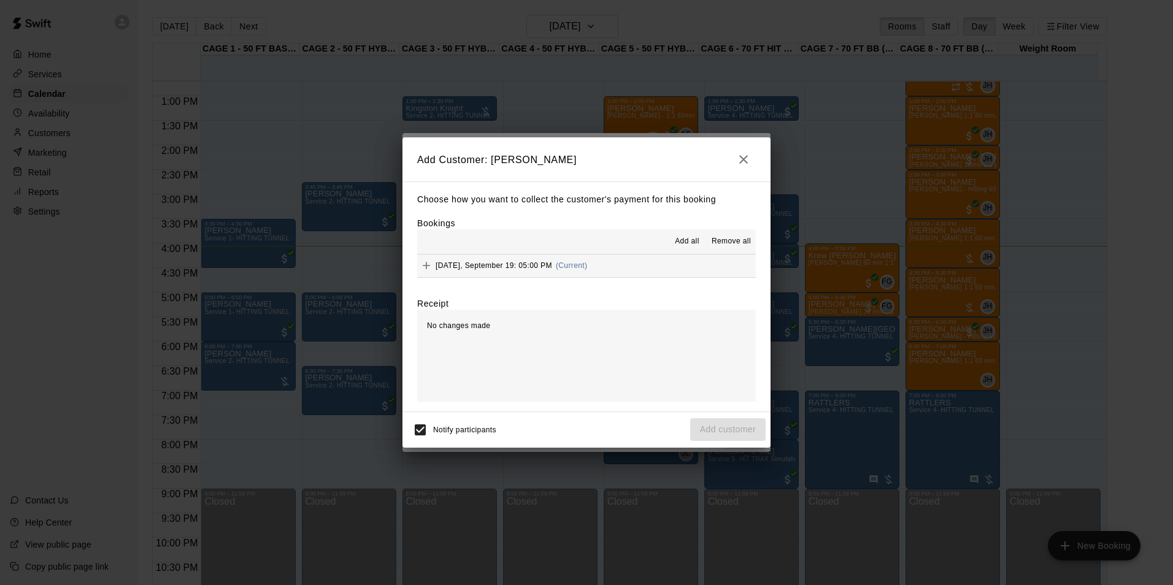
click at [648, 274] on button "[DATE], September 19: 05:00 PM (Current)" at bounding box center [586, 266] width 339 height 23
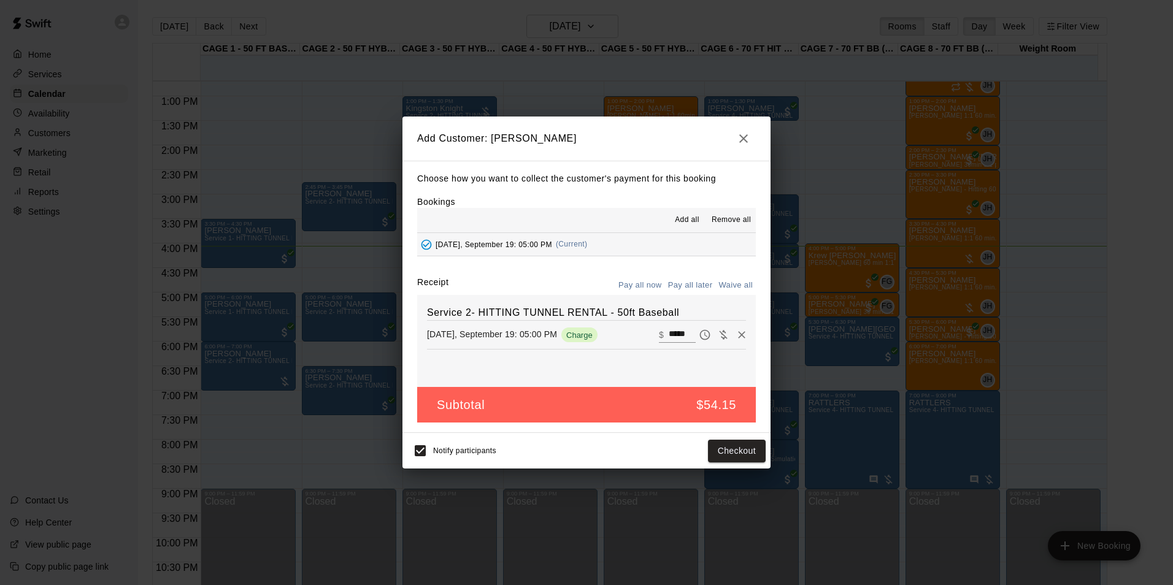
click at [671, 282] on button "Pay all later" at bounding box center [690, 285] width 51 height 19
click at [742, 447] on button "Add customer" at bounding box center [727, 451] width 75 height 23
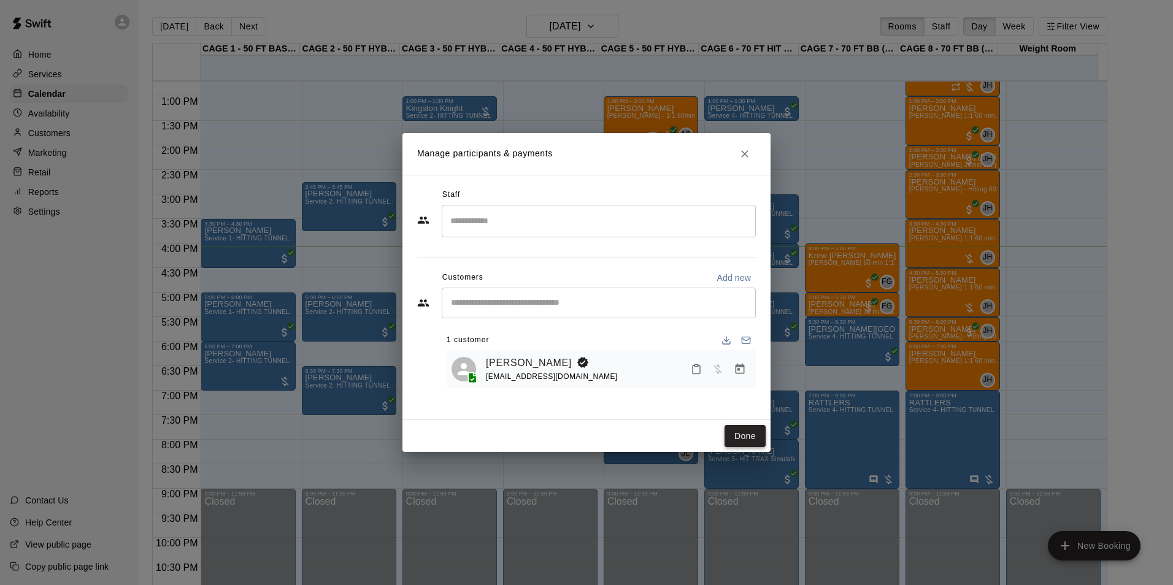
click at [751, 425] on div "Done" at bounding box center [586, 436] width 368 height 33
click at [751, 425] on button "Done" at bounding box center [744, 436] width 41 height 23
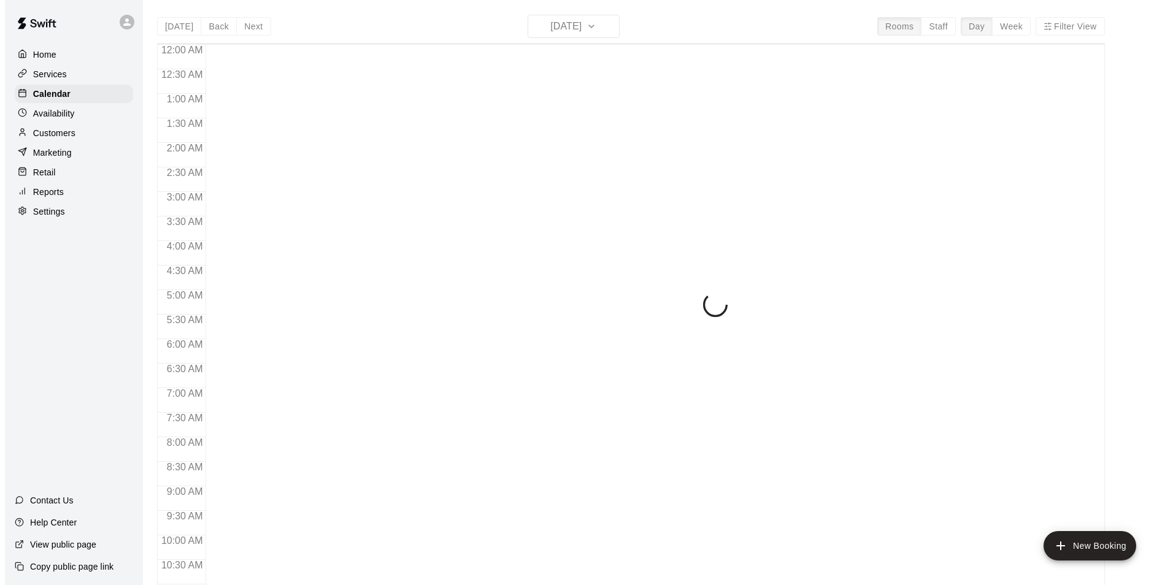
scroll to position [623, 0]
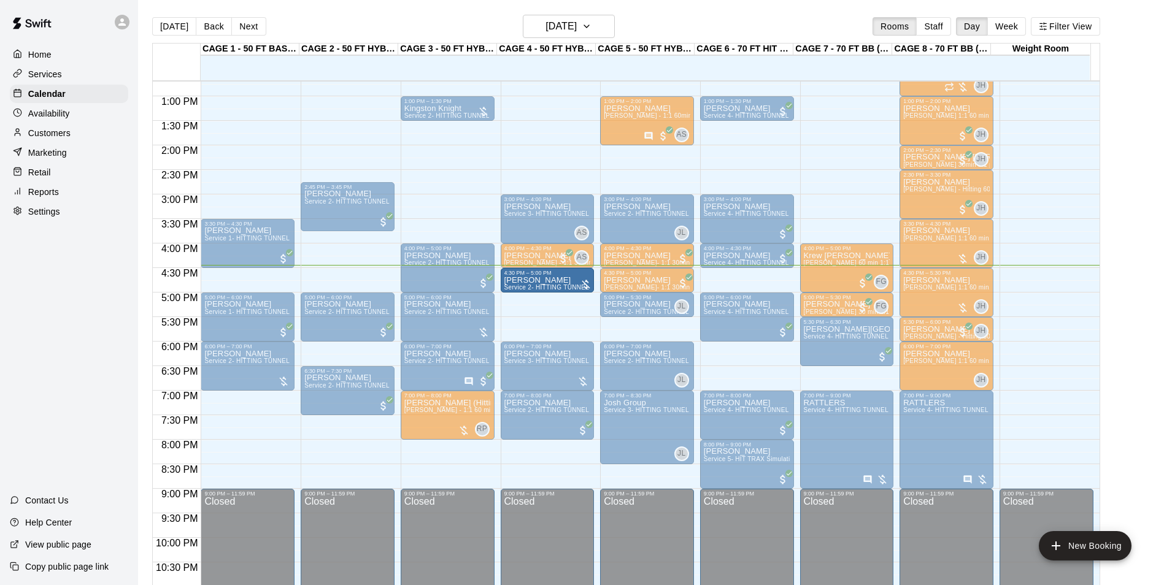
drag, startPoint x: 543, startPoint y: 315, endPoint x: 543, endPoint y: 302, distance: 12.9
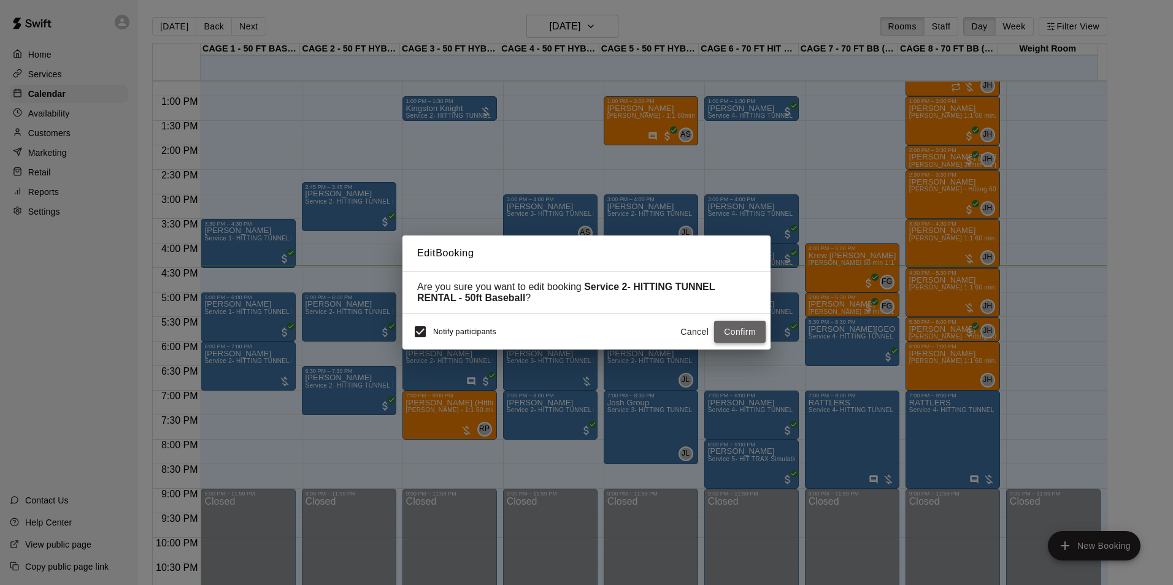
click at [745, 334] on button "Confirm" at bounding box center [740, 332] width 52 height 23
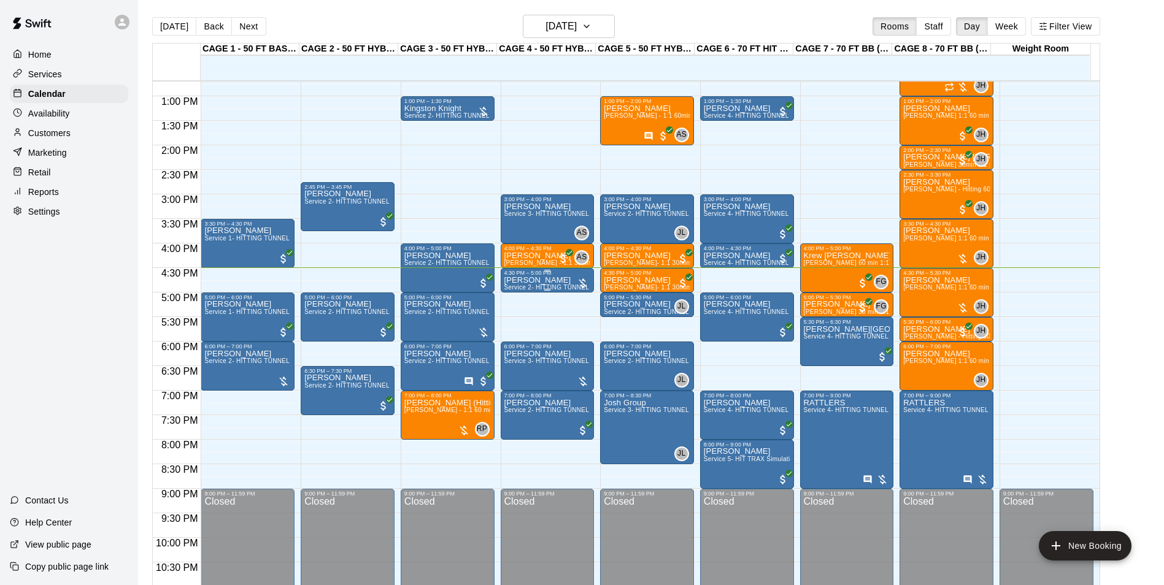
click at [550, 285] on div "GERARD FARRELLY Service 2- HITTING TUNNEL RENTAL - 50ft Baseball" at bounding box center [547, 568] width 86 height 585
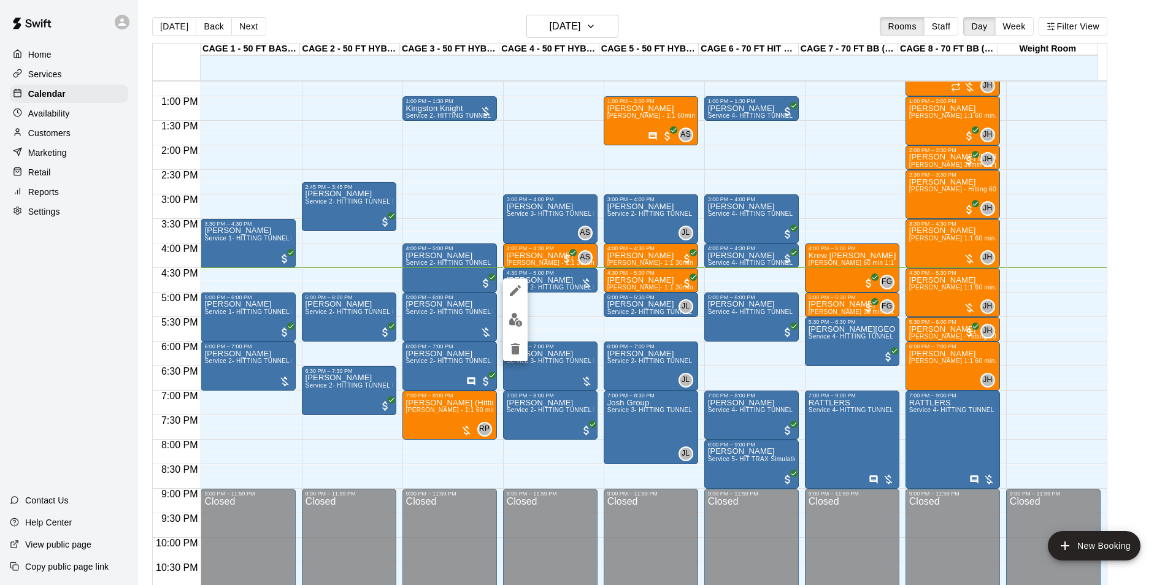
click at [519, 317] on img "edit" at bounding box center [515, 320] width 14 height 14
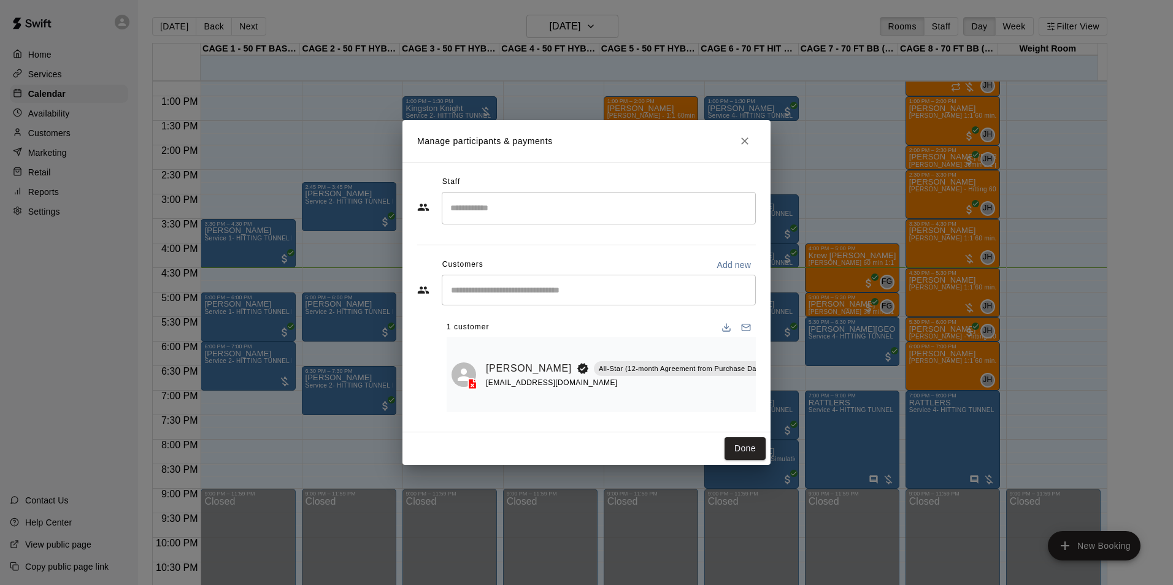
click at [710, 404] on div "GERARD FARRELLY All-Star (12-month Agreement from Purchase Date)(OLD) azallstar…" at bounding box center [601, 374] width 309 height 75
drag, startPoint x: 704, startPoint y: 418, endPoint x: 724, endPoint y: 413, distance: 20.8
click at [724, 413] on div "Staff ​ Customers Add new ​ 1 customer GERARD FARRELLY All-Star (12-month Agree…" at bounding box center [586, 297] width 339 height 250
click at [773, 397] on button "Manage bookings & payment" at bounding box center [784, 396] width 22 height 22
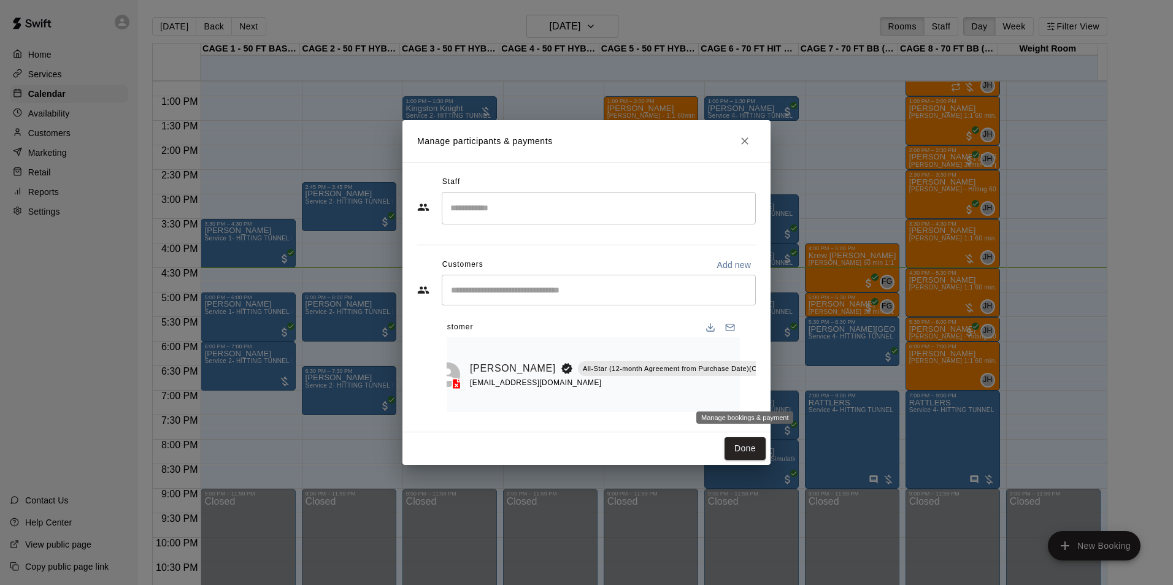
click at [749, 397] on body "Home Services Calendar Availability Customers Marketing Retail Reports Settings…" at bounding box center [586, 302] width 1173 height 605
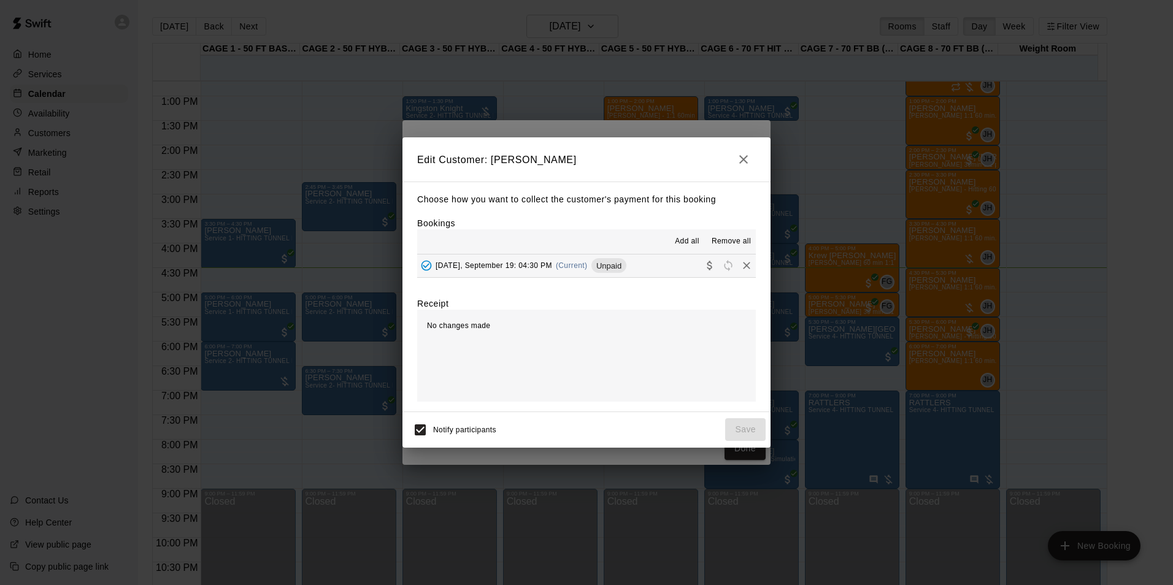
click at [650, 250] on div "Add all Remove all" at bounding box center [586, 241] width 339 height 25
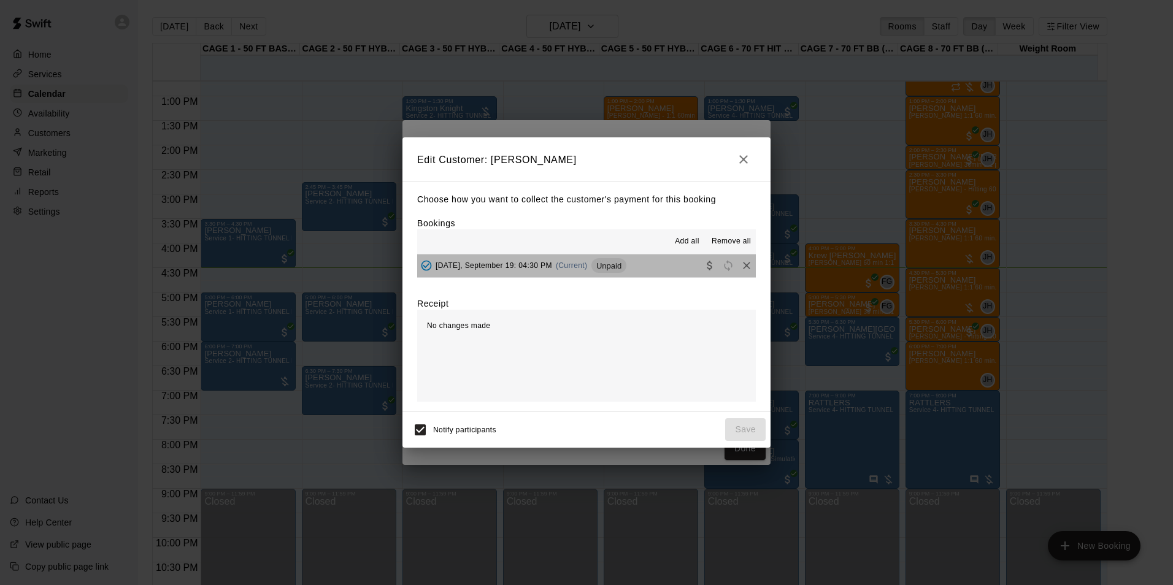
drag, startPoint x: 650, startPoint y: 255, endPoint x: 653, endPoint y: 264, distance: 9.1
click at [650, 256] on button "Friday, September 19: 04:30 PM (Current) Unpaid" at bounding box center [586, 266] width 339 height 23
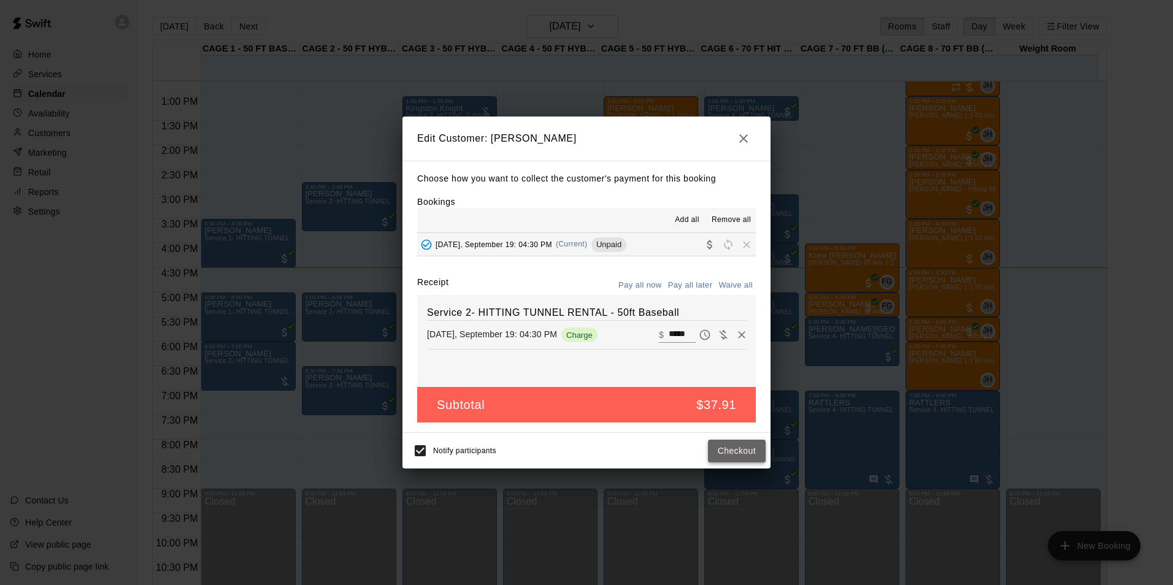
click at [729, 454] on button "Checkout" at bounding box center [737, 451] width 58 height 23
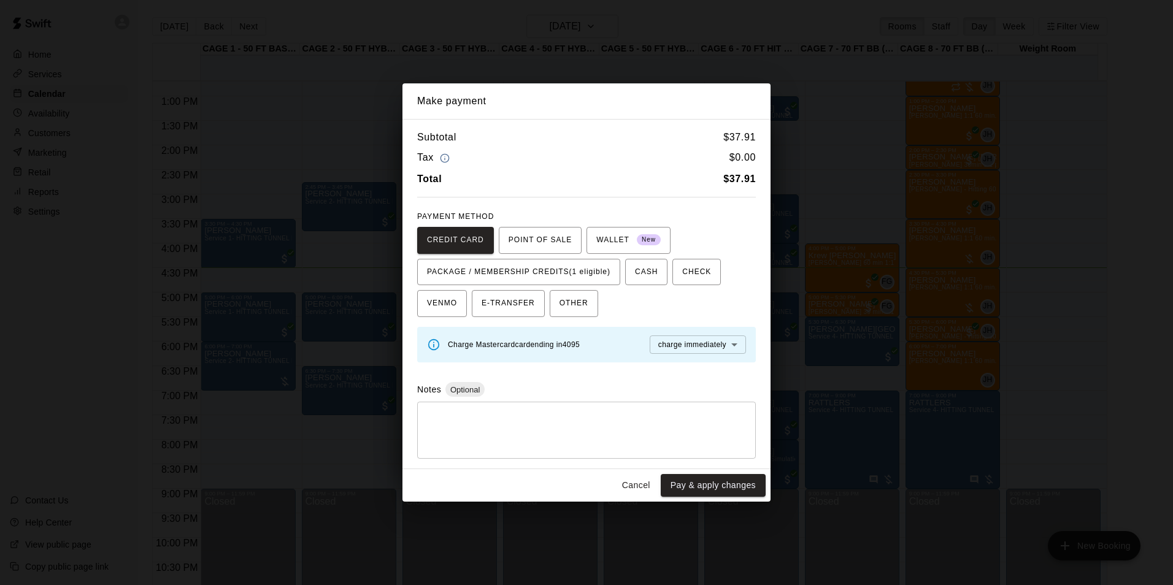
click at [589, 291] on div "CREDIT CARD POINT OF SALE WALLET New PACKAGE / MEMBERSHIP CREDITS (1 eligible) …" at bounding box center [586, 272] width 339 height 91
click at [589, 272] on span "PACKAGE / MEMBERSHIP CREDITS (1 eligible)" at bounding box center [518, 273] width 183 height 20
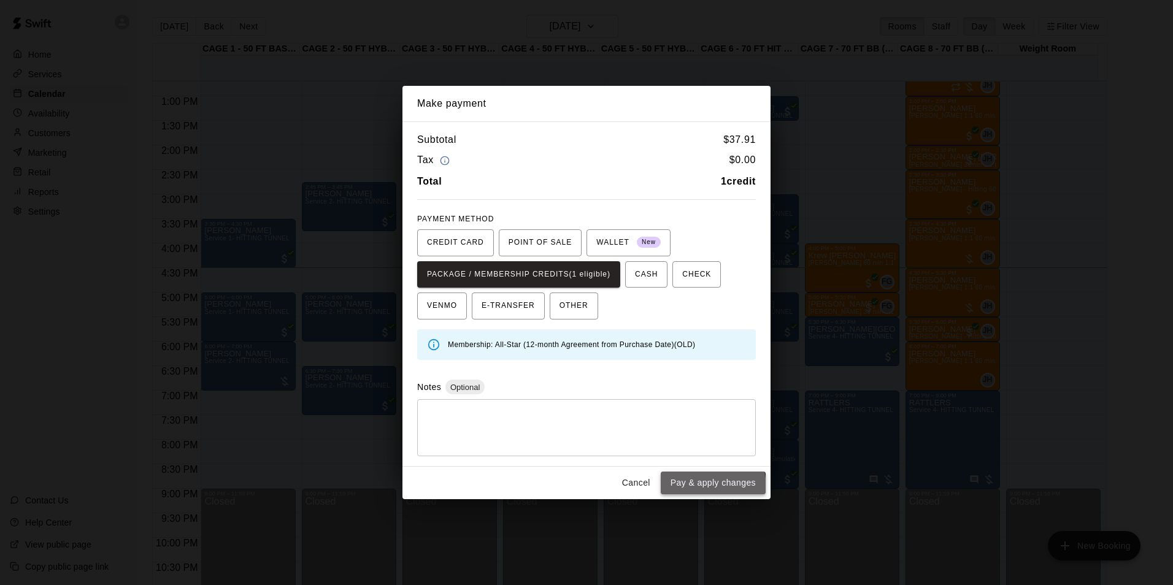
click at [704, 487] on button "Pay & apply changes" at bounding box center [713, 483] width 105 height 23
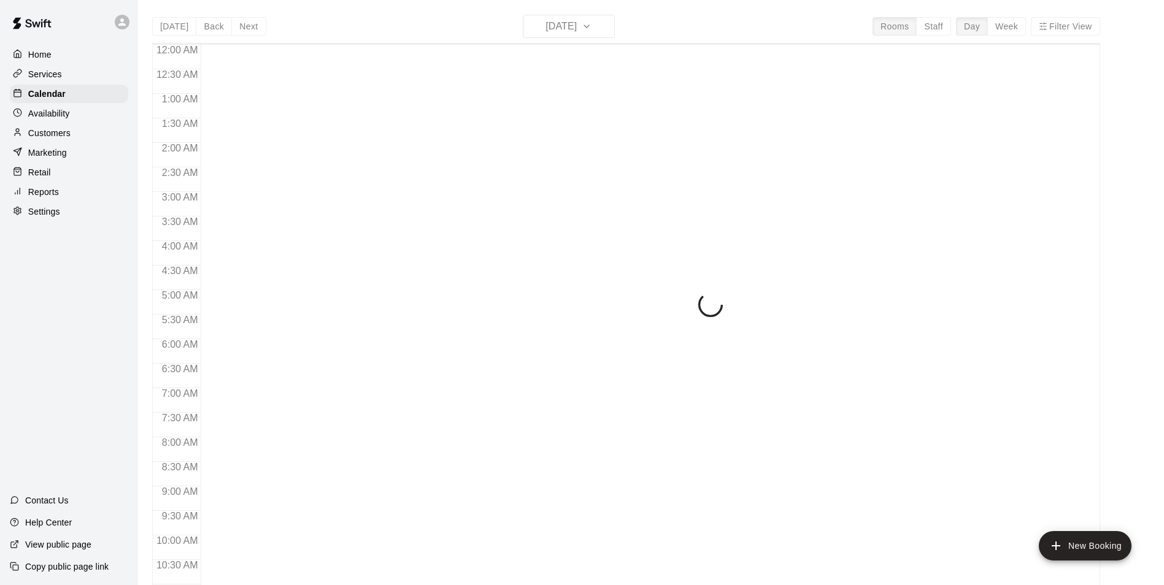
scroll to position [623, 0]
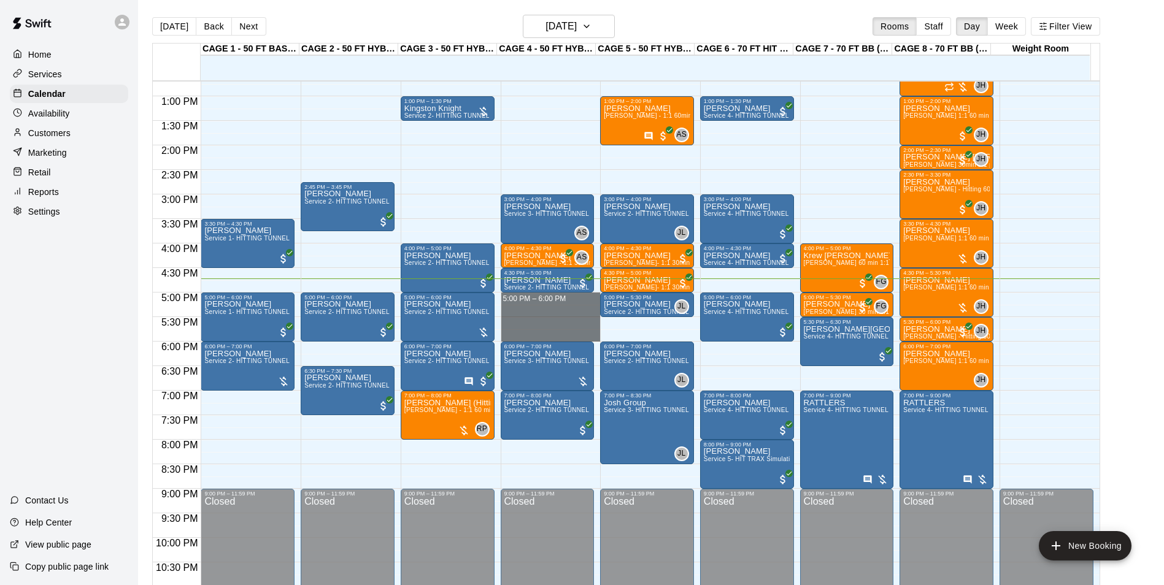
drag, startPoint x: 537, startPoint y: 298, endPoint x: 540, endPoint y: 334, distance: 35.7
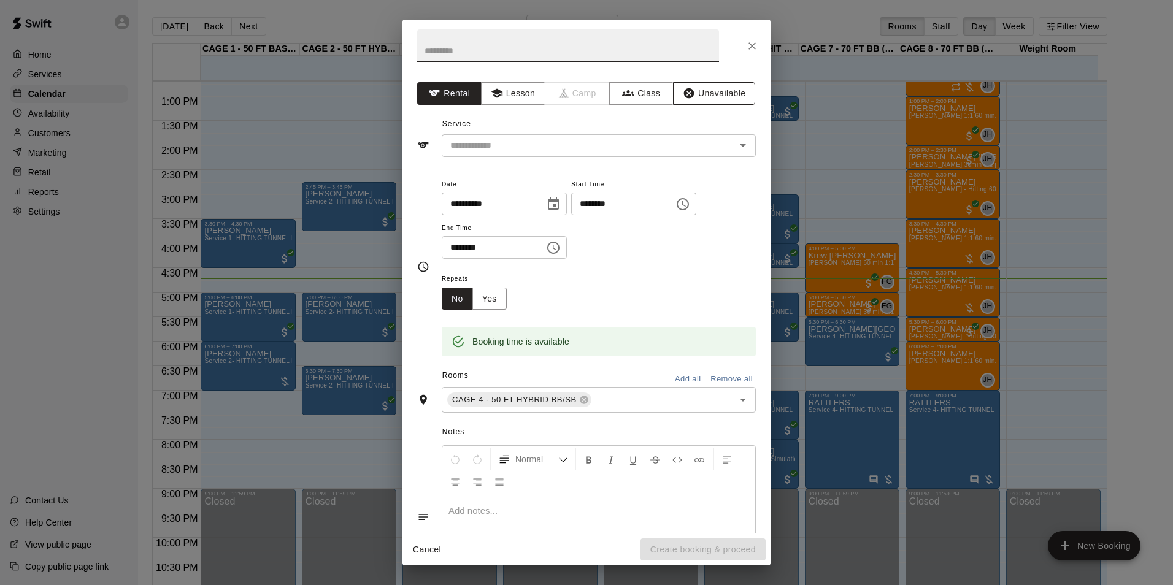
click at [700, 96] on button "Unavailable" at bounding box center [714, 93] width 82 height 23
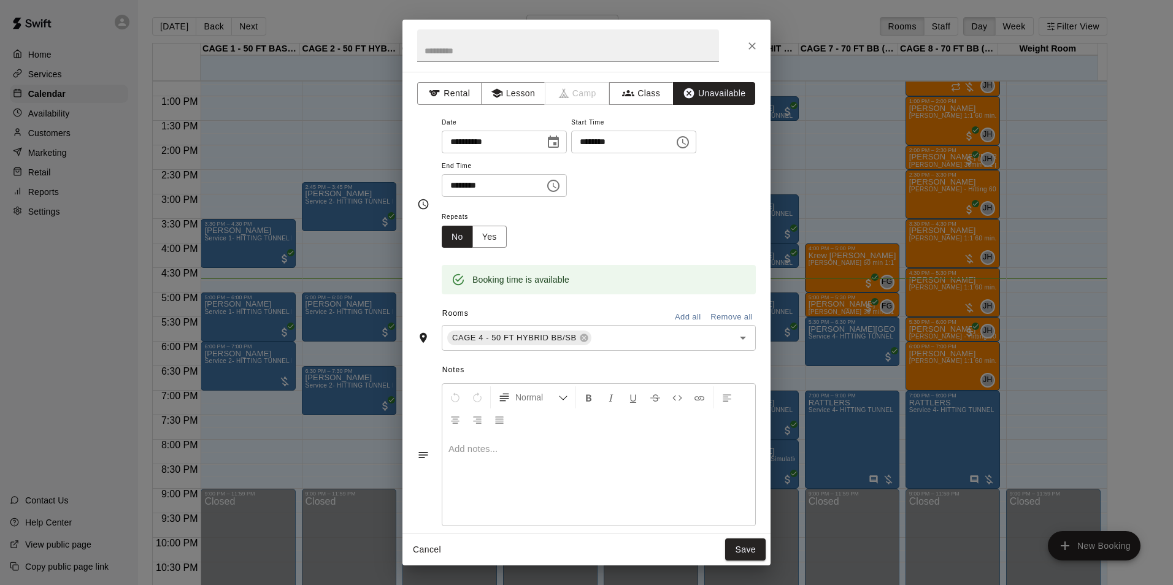
click at [740, 535] on div "Cancel Save" at bounding box center [586, 550] width 368 height 33
click at [739, 543] on button "Save" at bounding box center [745, 550] width 40 height 23
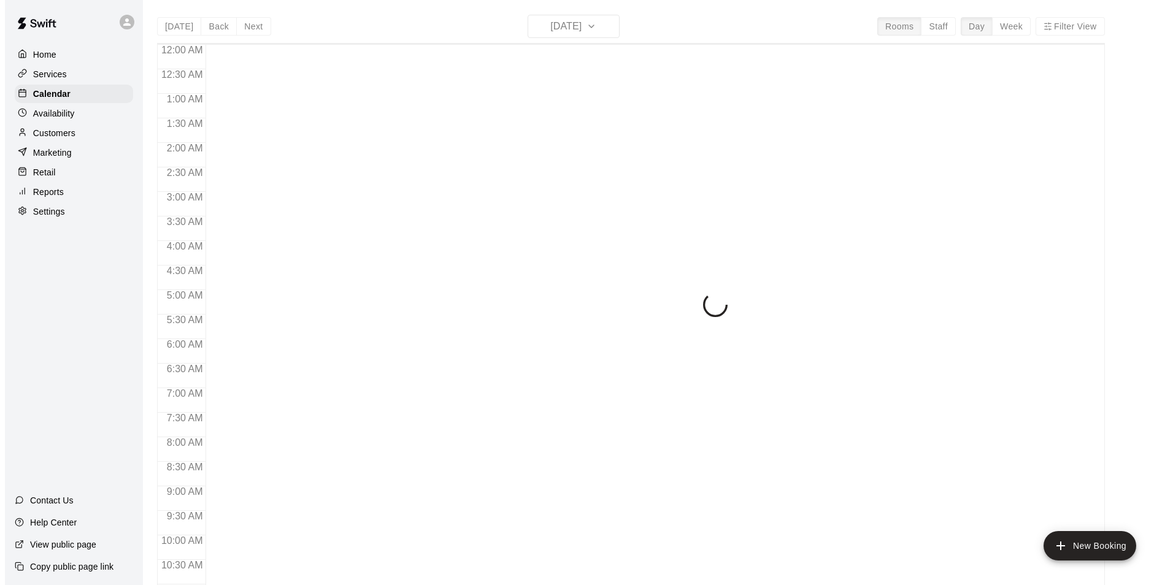
scroll to position [623, 0]
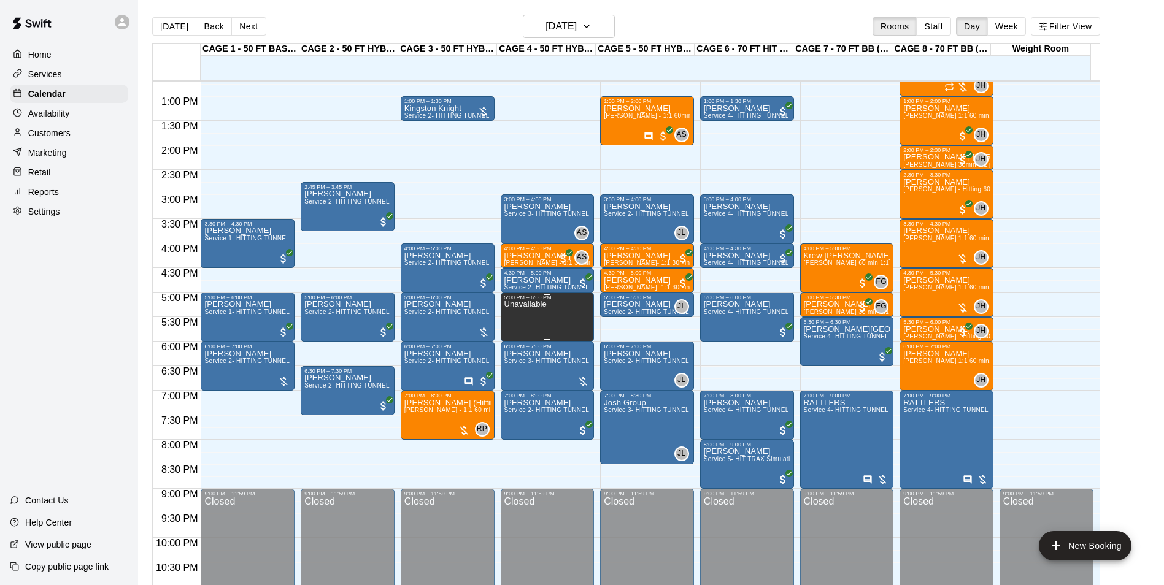
click at [572, 326] on div "Unavailable" at bounding box center [547, 593] width 86 height 585
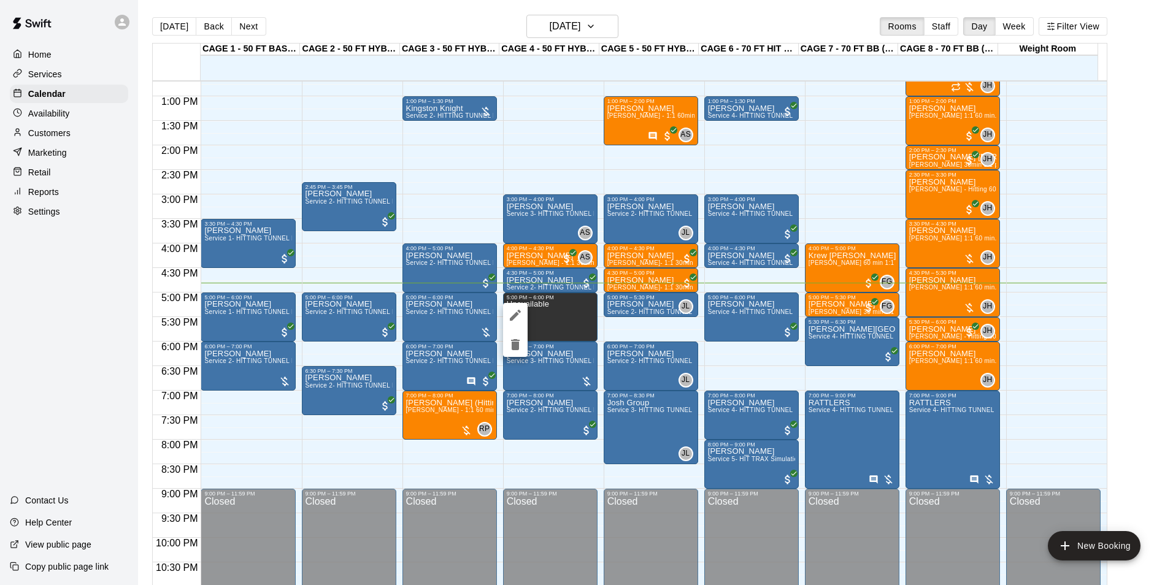
click at [515, 313] on icon "edit" at bounding box center [515, 315] width 15 height 15
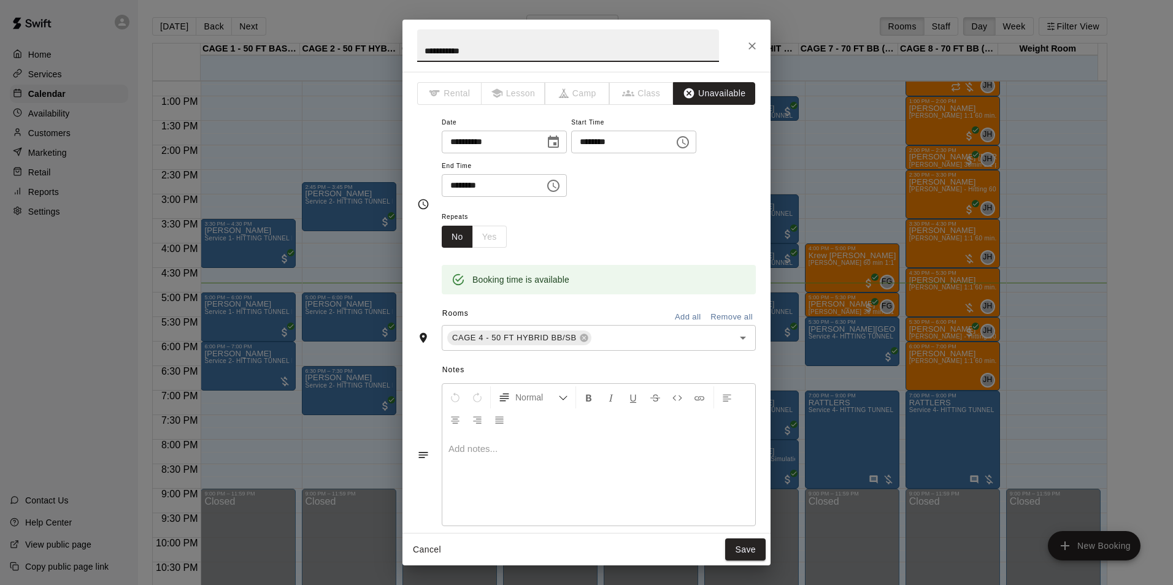
click at [716, 84] on button "Unavailable" at bounding box center [714, 93] width 82 height 23
click at [753, 49] on icon "Close" at bounding box center [752, 46] width 12 height 12
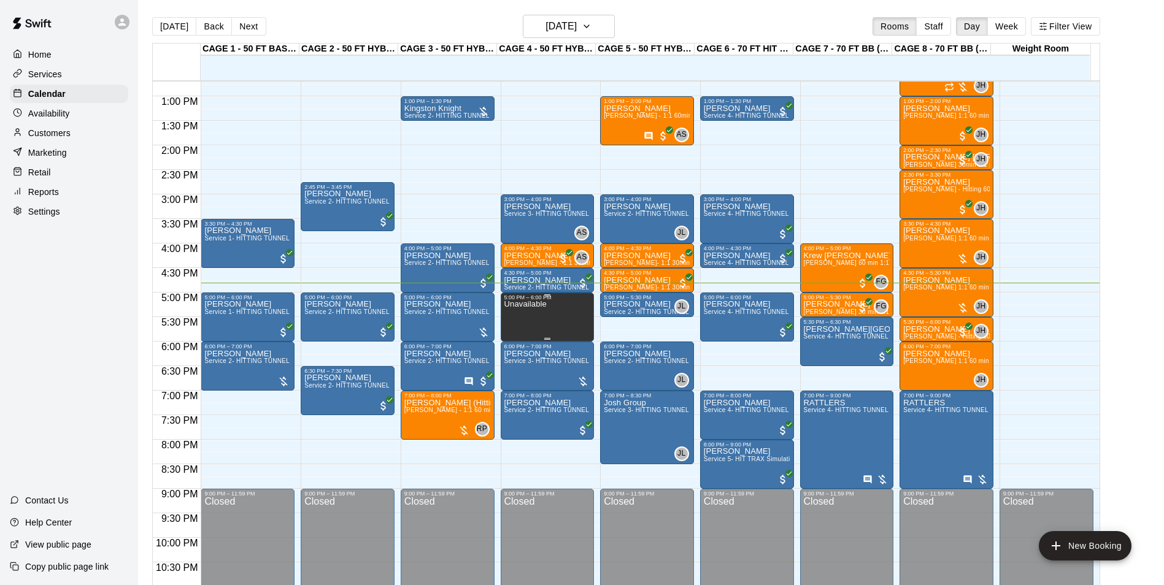
click at [549, 313] on div "Unavailable" at bounding box center [547, 593] width 86 height 585
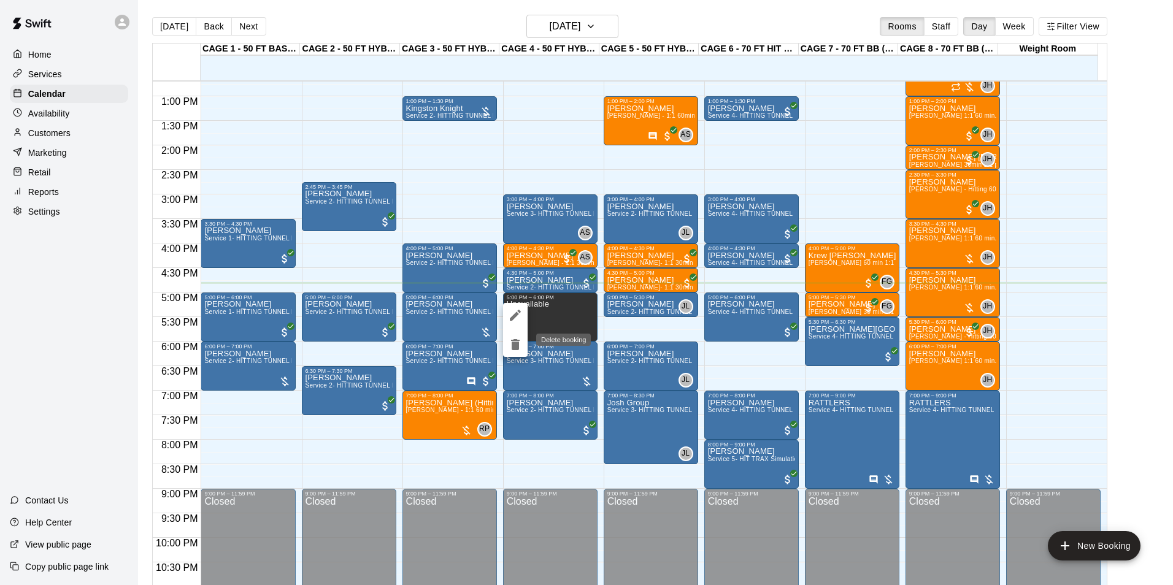
click at [520, 339] on icon "delete" at bounding box center [515, 344] width 15 height 15
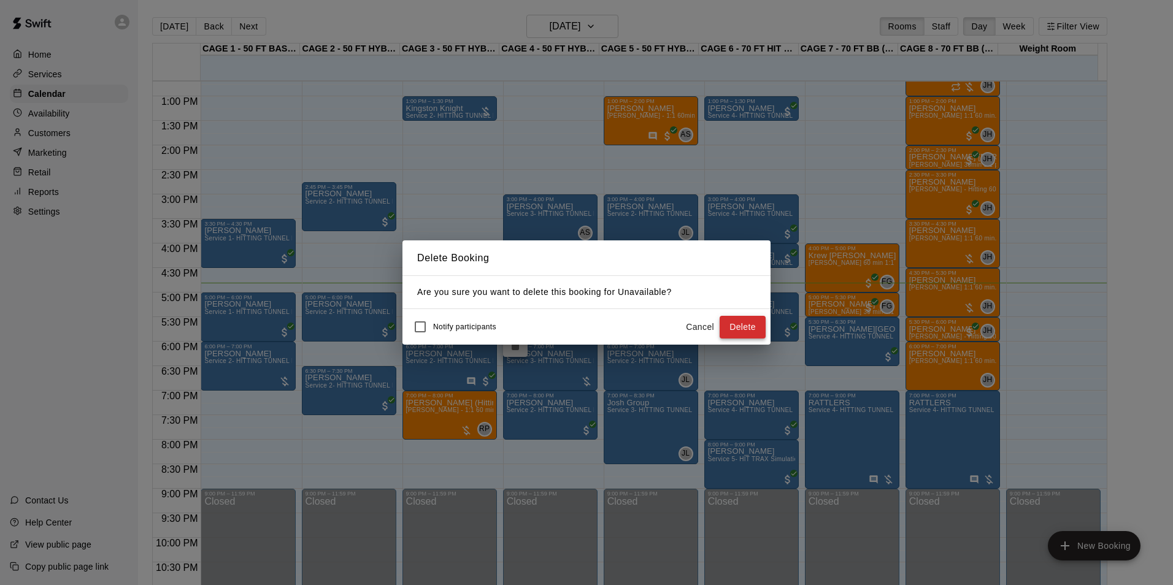
click at [742, 321] on button "Delete" at bounding box center [743, 327] width 46 height 23
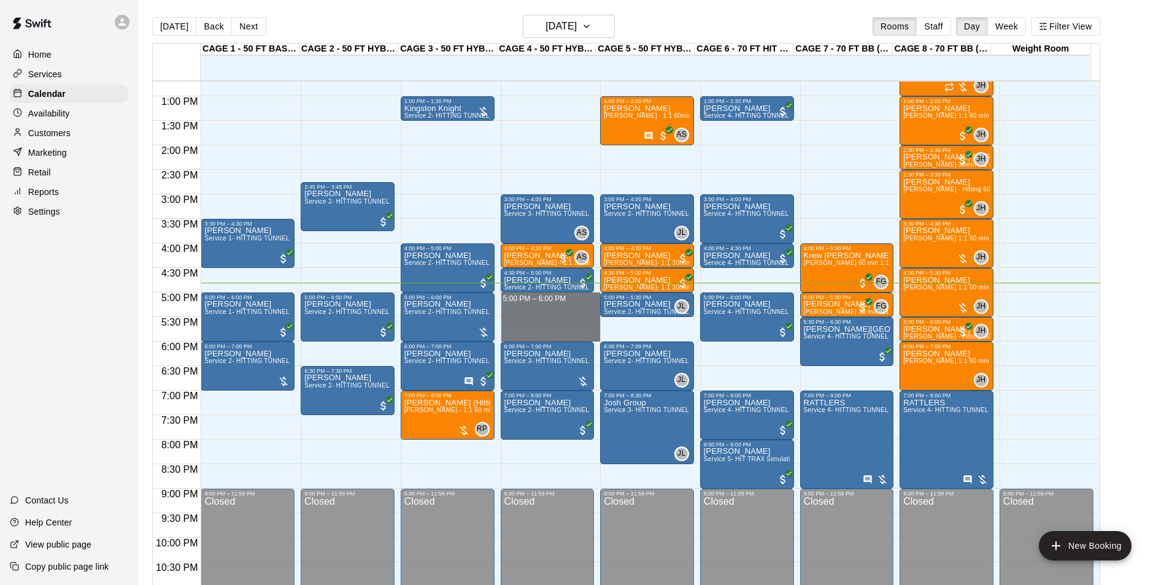
drag, startPoint x: 551, startPoint y: 295, endPoint x: 564, endPoint y: 340, distance: 46.4
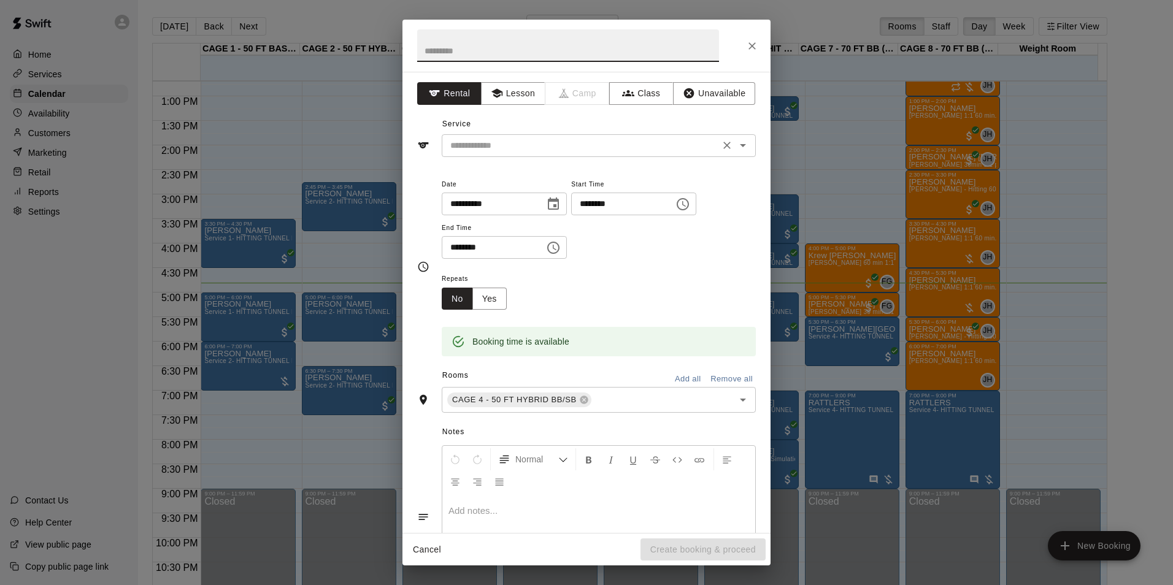
click at [527, 136] on div "​" at bounding box center [599, 145] width 314 height 23
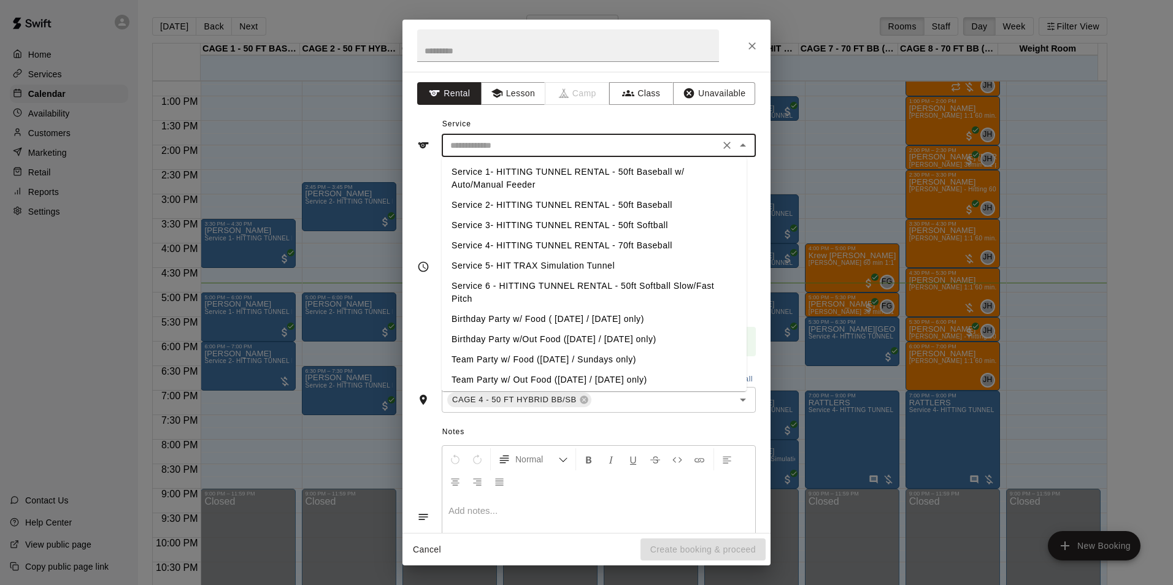
click at [574, 204] on li "Service 2- HITTING TUNNEL RENTAL - 50ft Baseball" at bounding box center [594, 205] width 305 height 20
type input "**********"
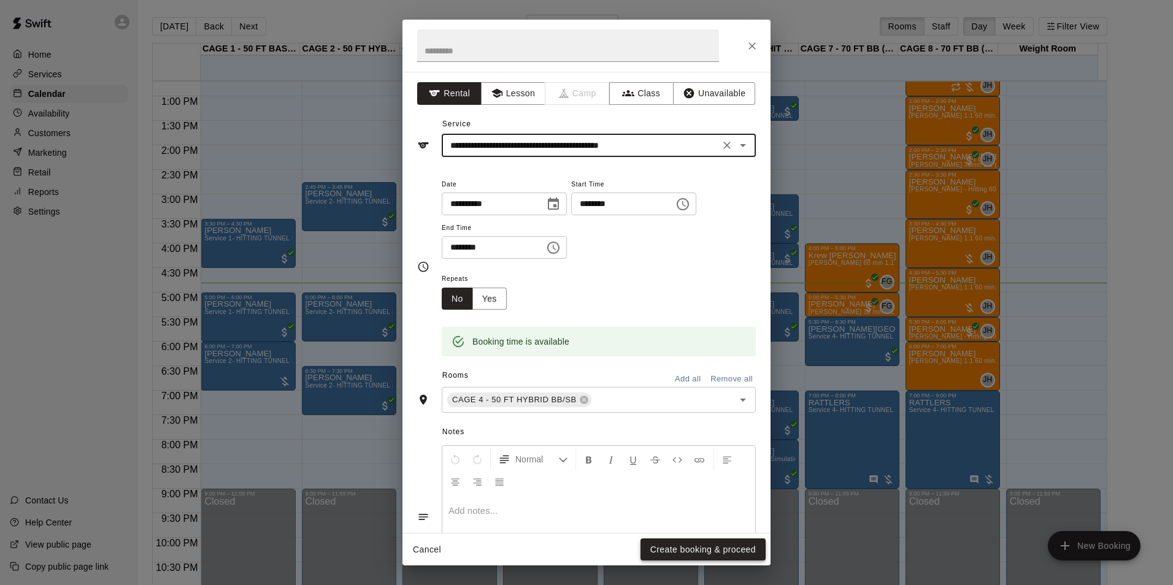
click at [706, 550] on button "Create booking & proceed" at bounding box center [702, 550] width 125 height 23
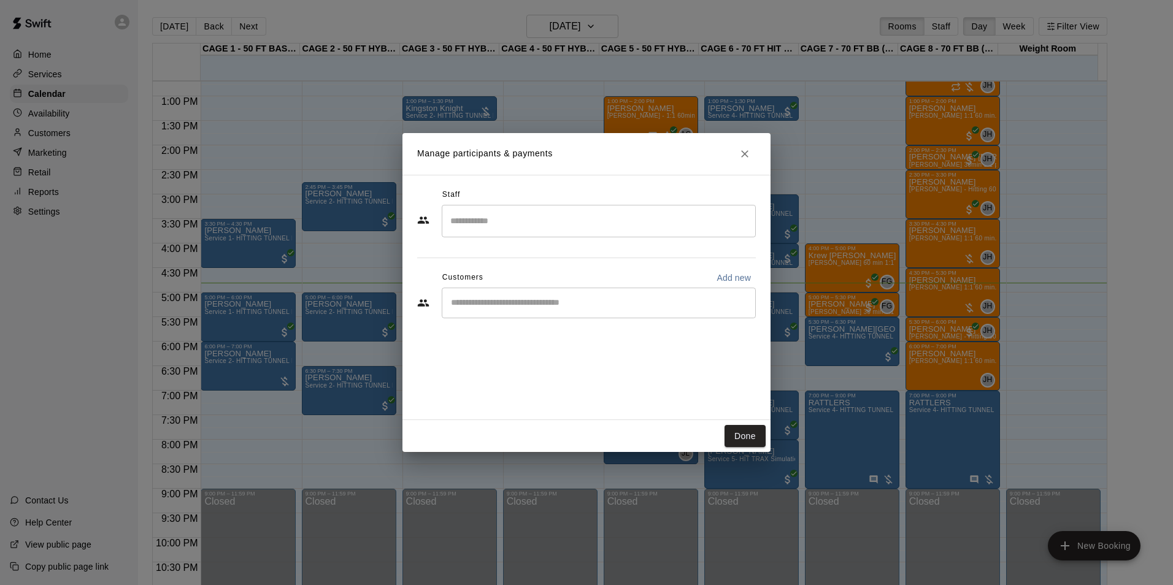
click at [577, 308] on input "Start typing to search customers..." at bounding box center [598, 303] width 303 height 12
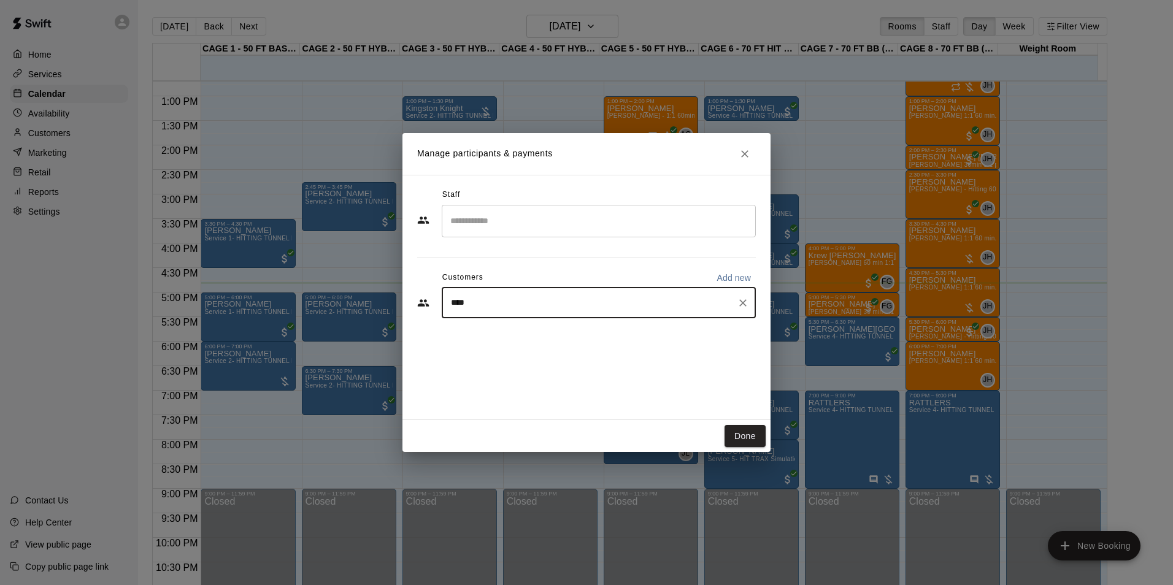
type input "*****"
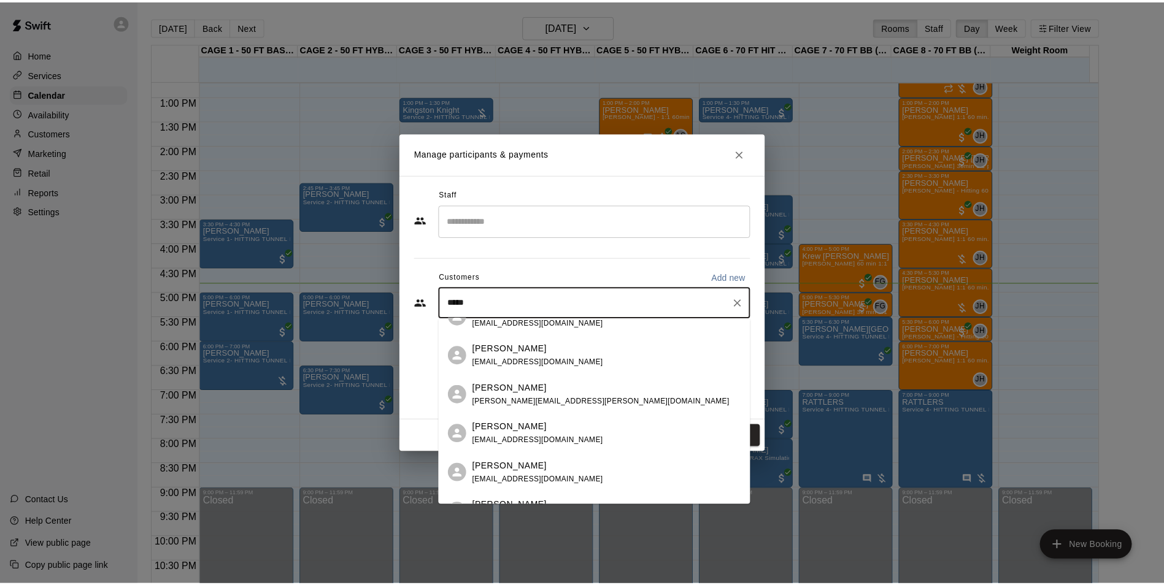
scroll to position [0, 0]
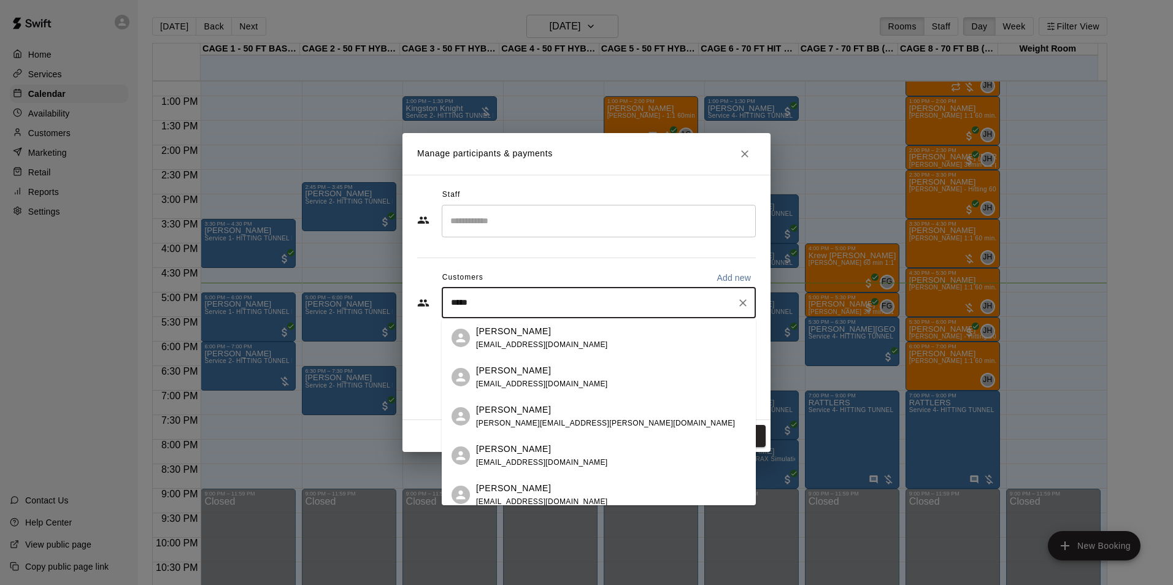
click at [545, 384] on span "nroche04@gmail.com" at bounding box center [542, 384] width 132 height 9
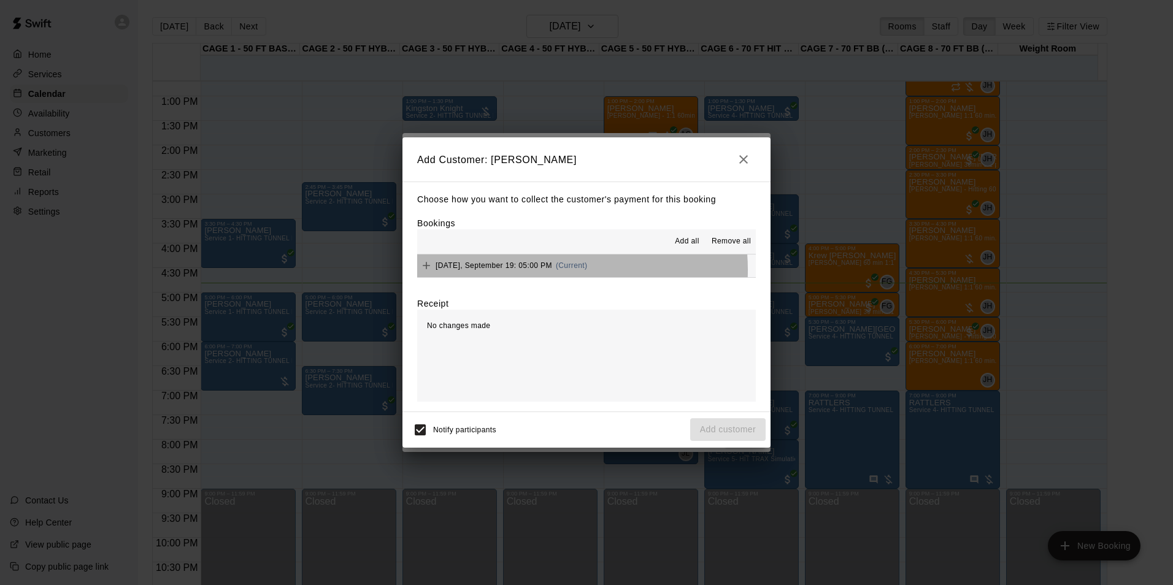
click at [547, 271] on div "Friday, September 19: 05:00 PM (Current)" at bounding box center [502, 265] width 170 height 18
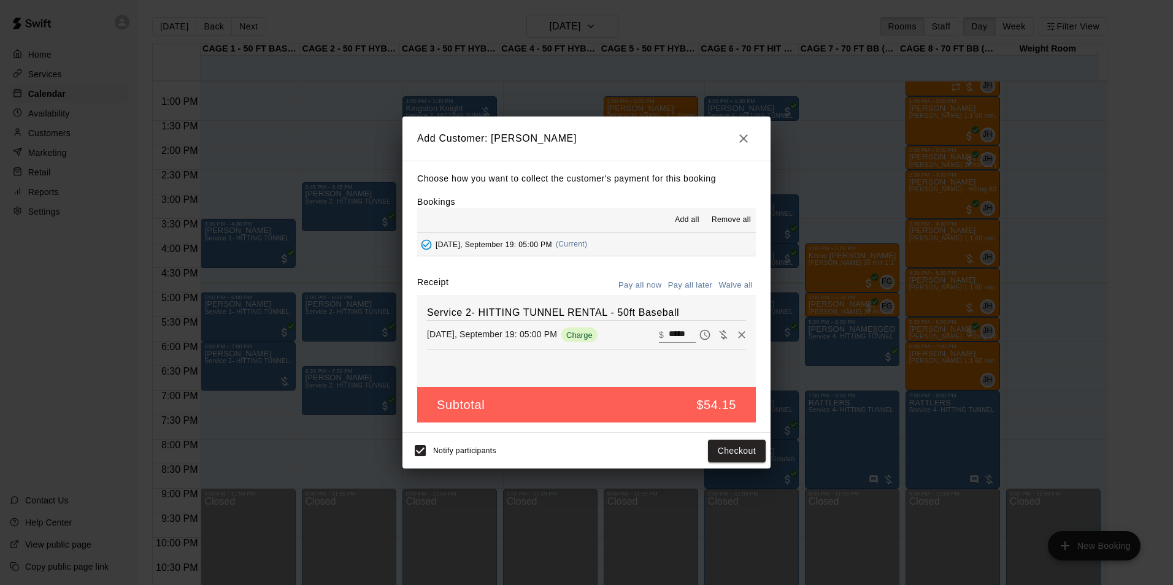
click at [694, 291] on button "Pay all later" at bounding box center [690, 285] width 51 height 19
click at [727, 451] on button "Add customer" at bounding box center [727, 451] width 75 height 23
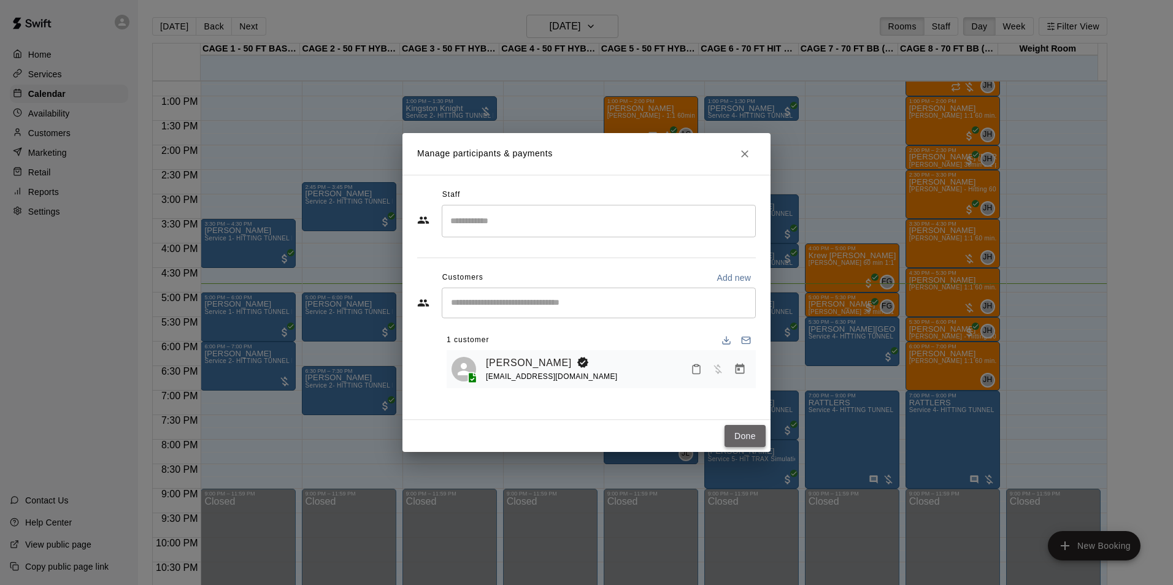
click at [732, 432] on button "Done" at bounding box center [744, 436] width 41 height 23
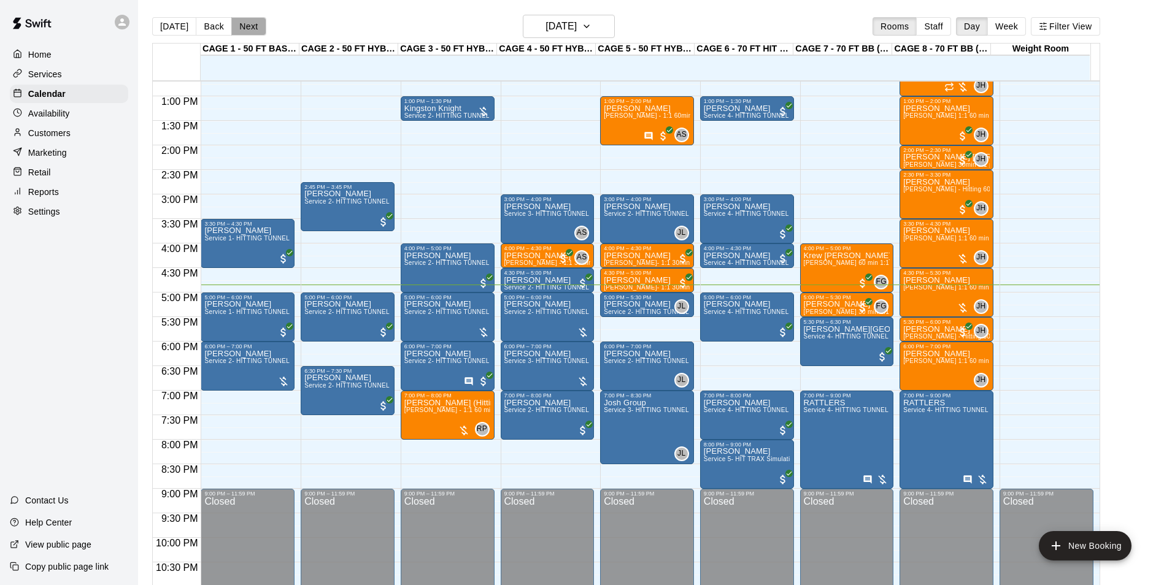
click at [257, 33] on button "Next" at bounding box center [248, 26] width 34 height 18
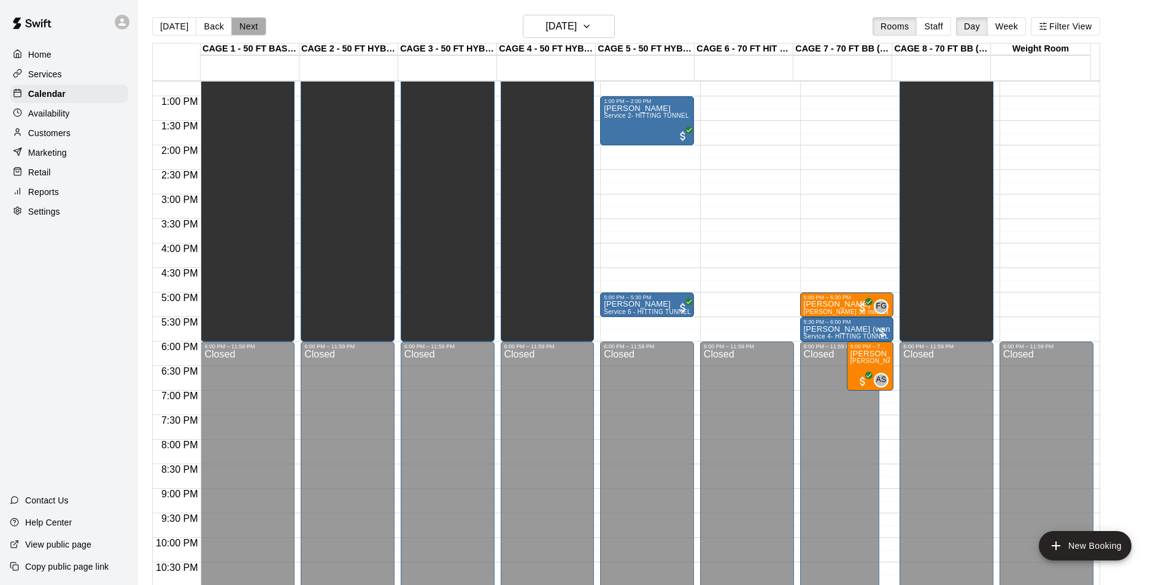
click at [257, 33] on button "Next" at bounding box center [248, 26] width 34 height 18
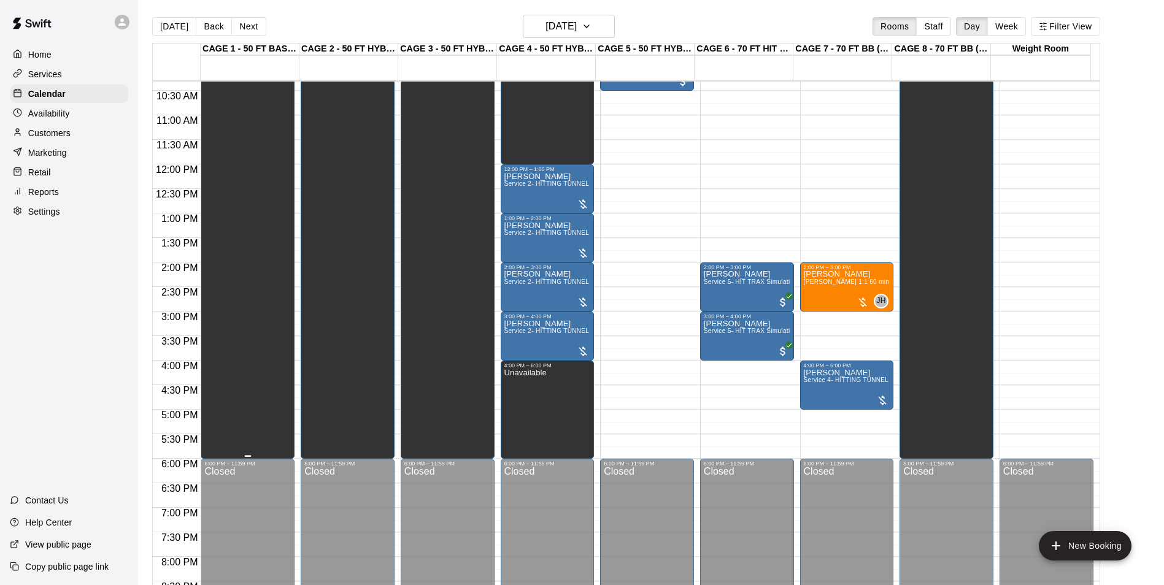
scroll to position [501, 0]
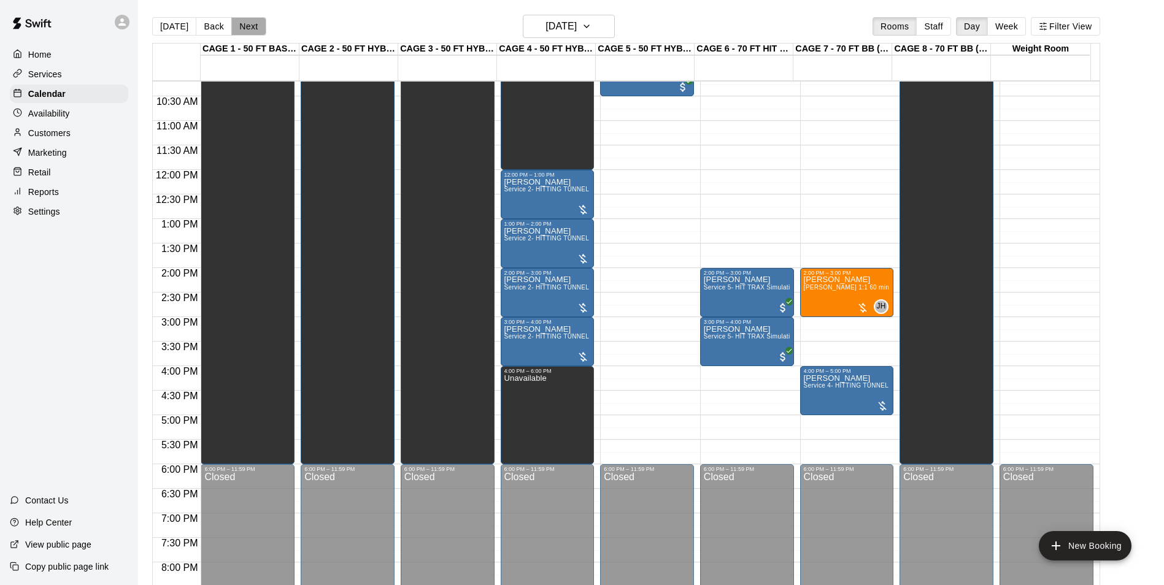
click at [242, 17] on button "Next" at bounding box center [248, 26] width 34 height 18
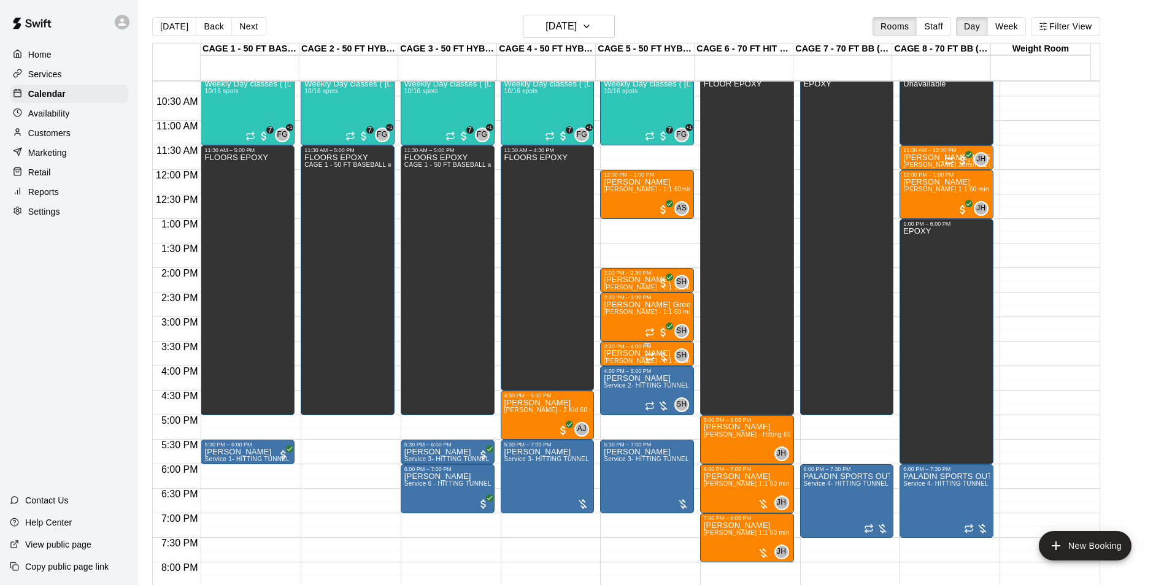
scroll to position [562, 0]
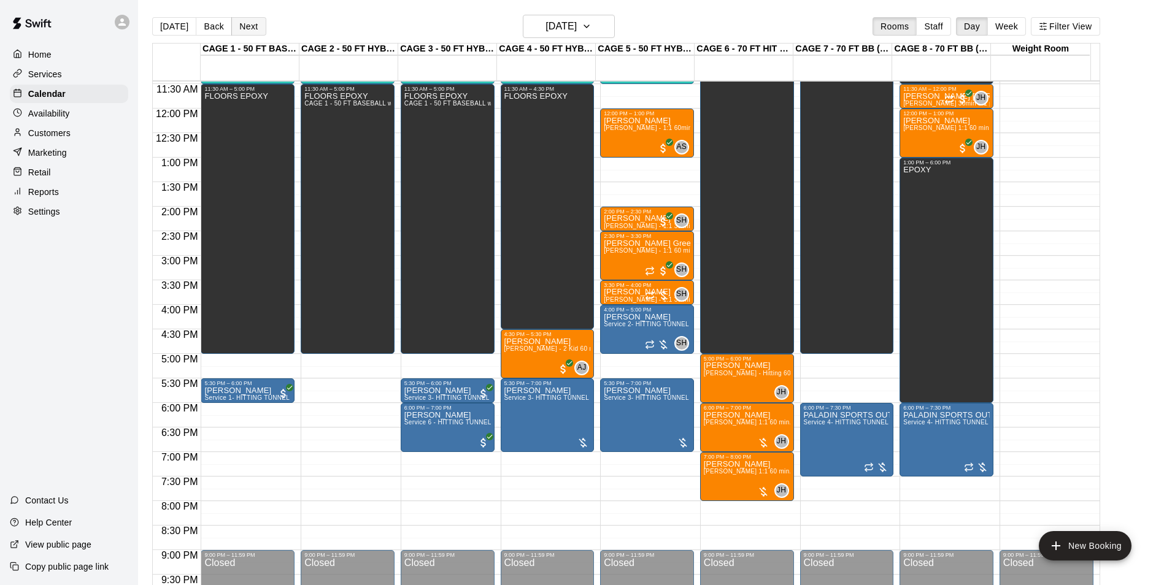
click at [245, 22] on button "Next" at bounding box center [248, 26] width 34 height 18
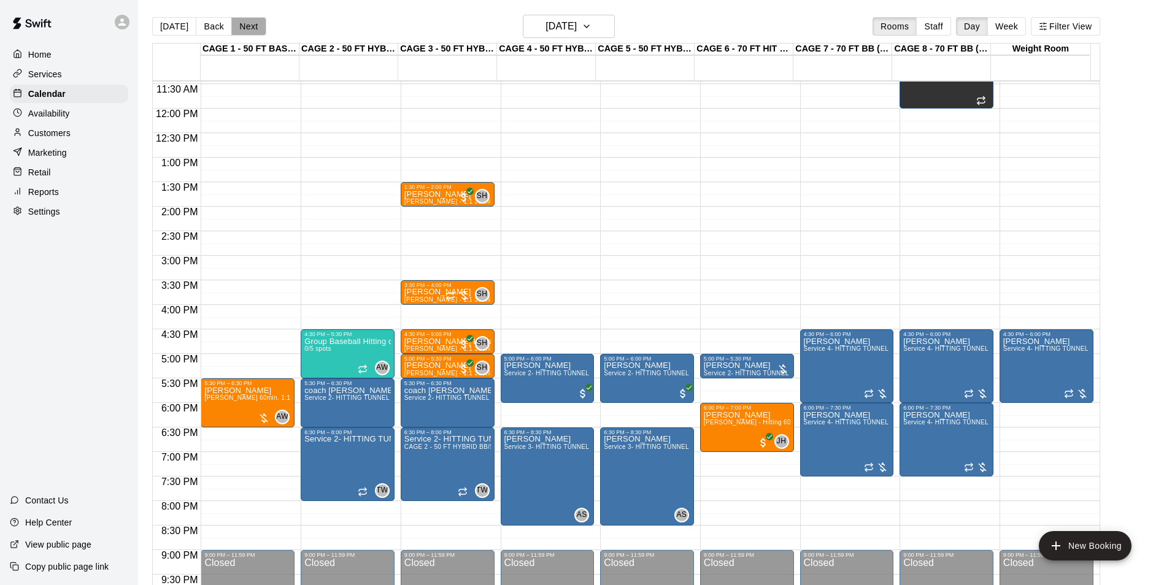
click at [245, 22] on button "Next" at bounding box center [248, 26] width 34 height 18
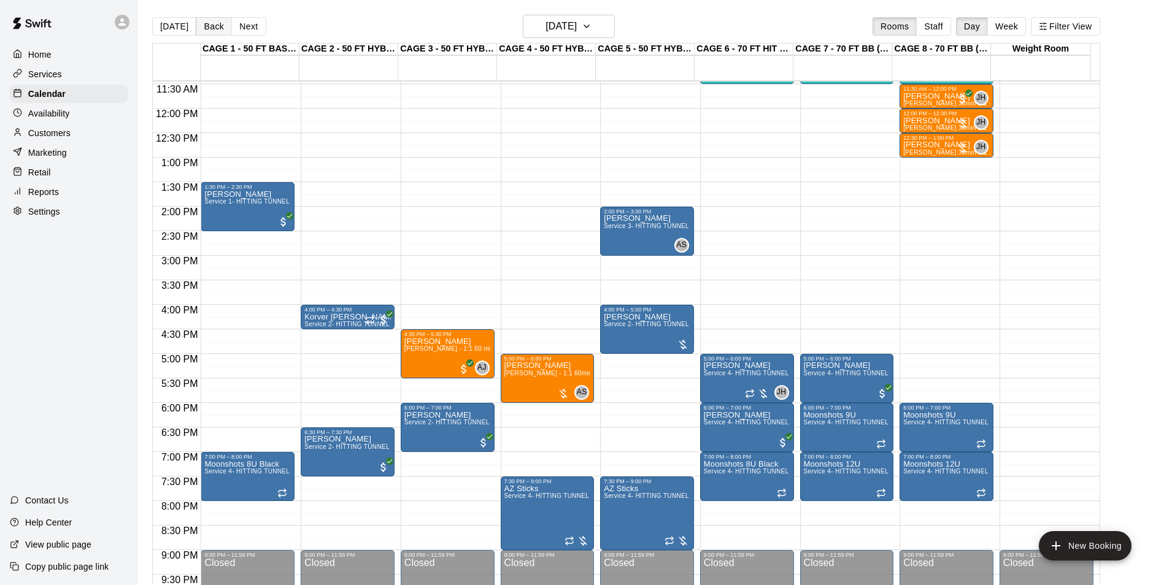
click at [200, 21] on button "Back" at bounding box center [214, 26] width 36 height 18
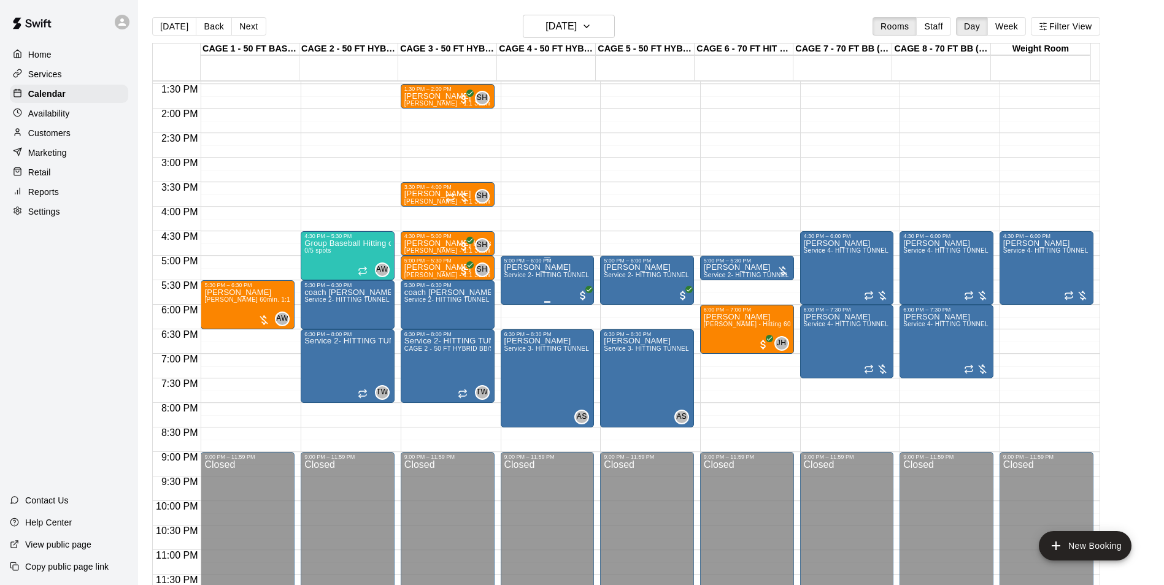
scroll to position [661, 0]
click at [248, 39] on div "Today Back Next Tuesday Sep 23 Rooms Staff Day Week Filter View" at bounding box center [626, 29] width 948 height 28
click at [250, 32] on button "Next" at bounding box center [248, 26] width 34 height 18
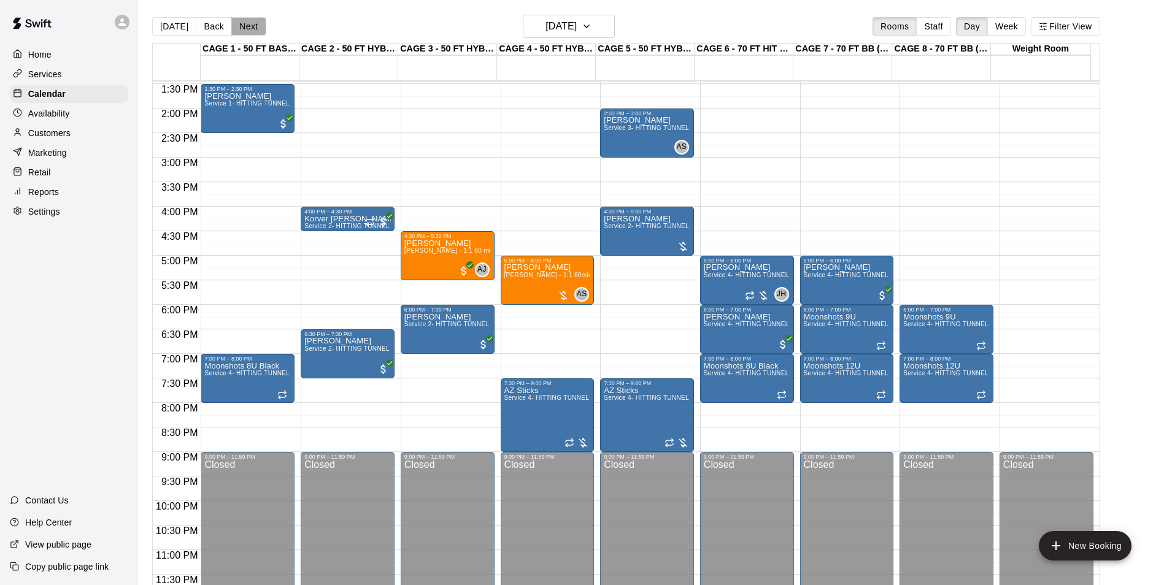
click at [257, 26] on button "Next" at bounding box center [248, 26] width 34 height 18
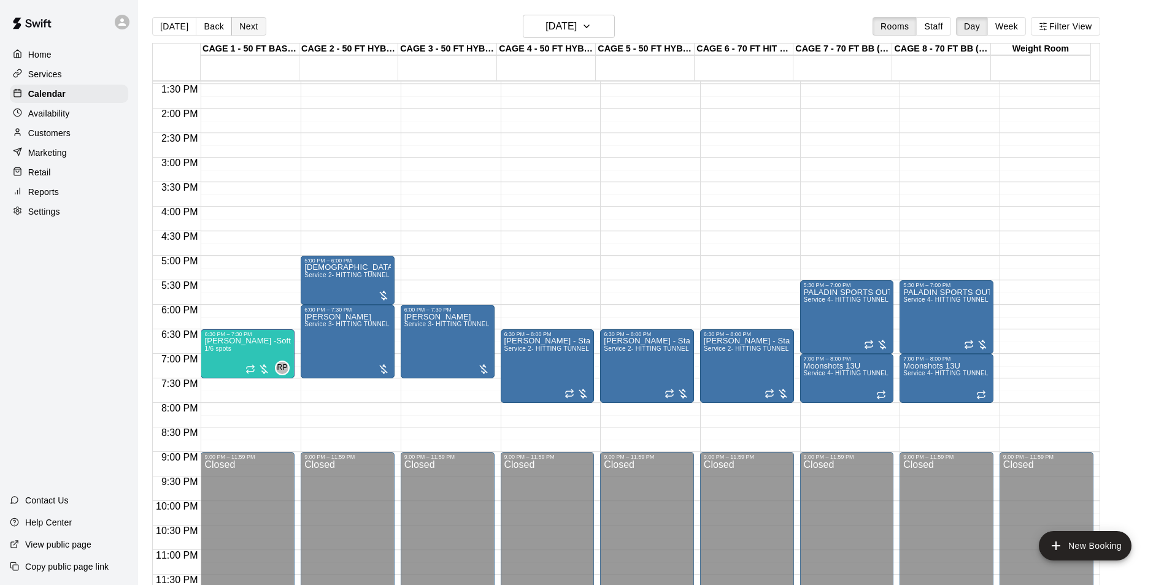
click at [257, 27] on button "Next" at bounding box center [248, 26] width 34 height 18
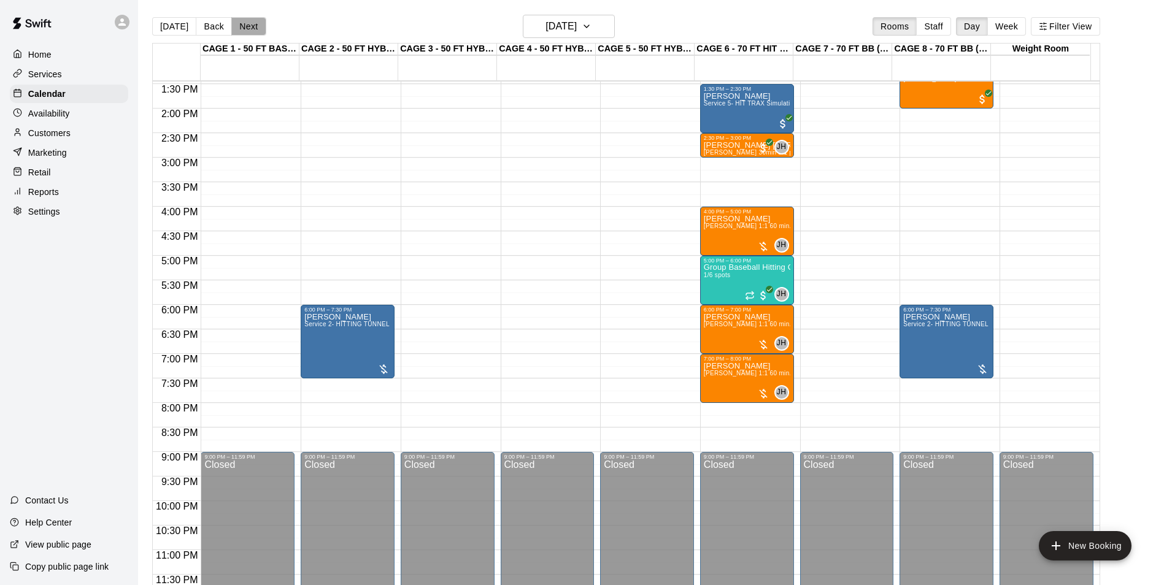
click at [257, 27] on button "Next" at bounding box center [248, 26] width 34 height 18
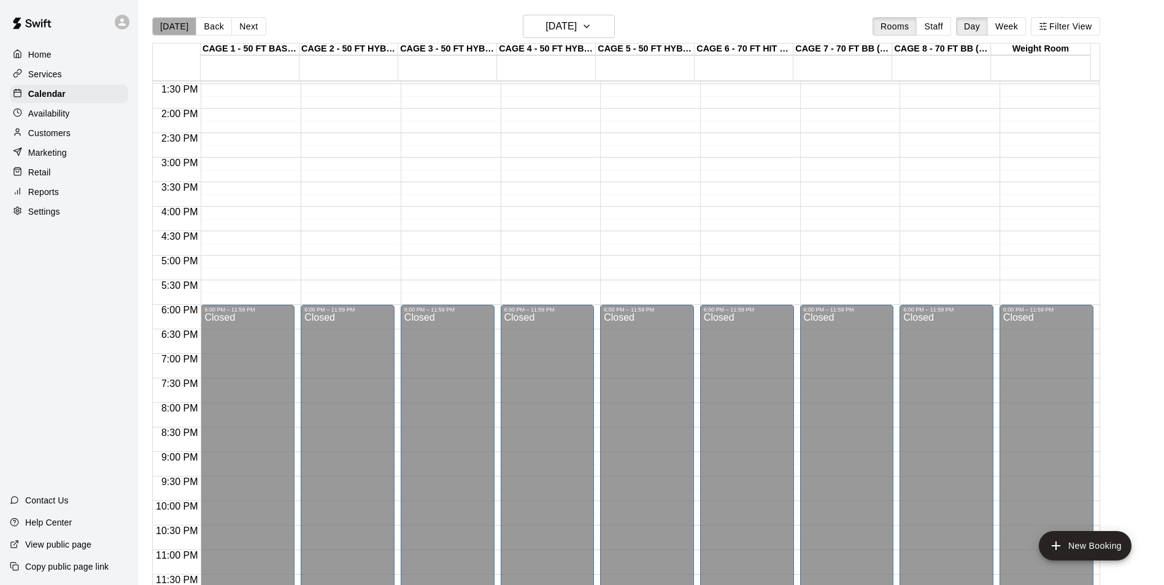
click at [181, 36] on button "[DATE]" at bounding box center [174, 26] width 44 height 18
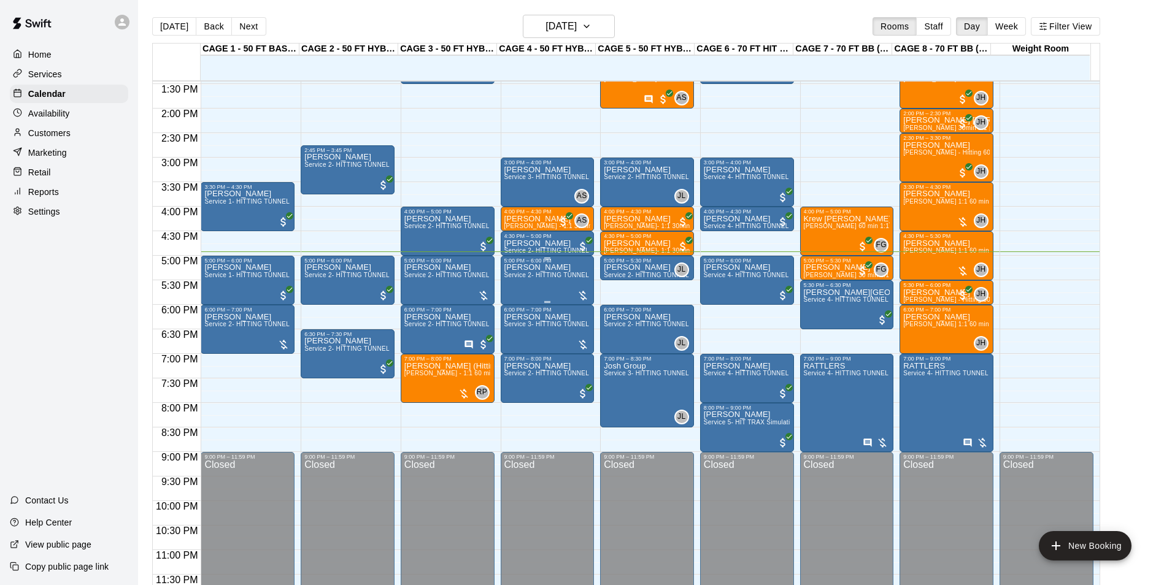
click at [535, 277] on span "Service 2- HITTING TUNNEL RENTAL - 50ft Baseball" at bounding box center [582, 275] width 156 height 7
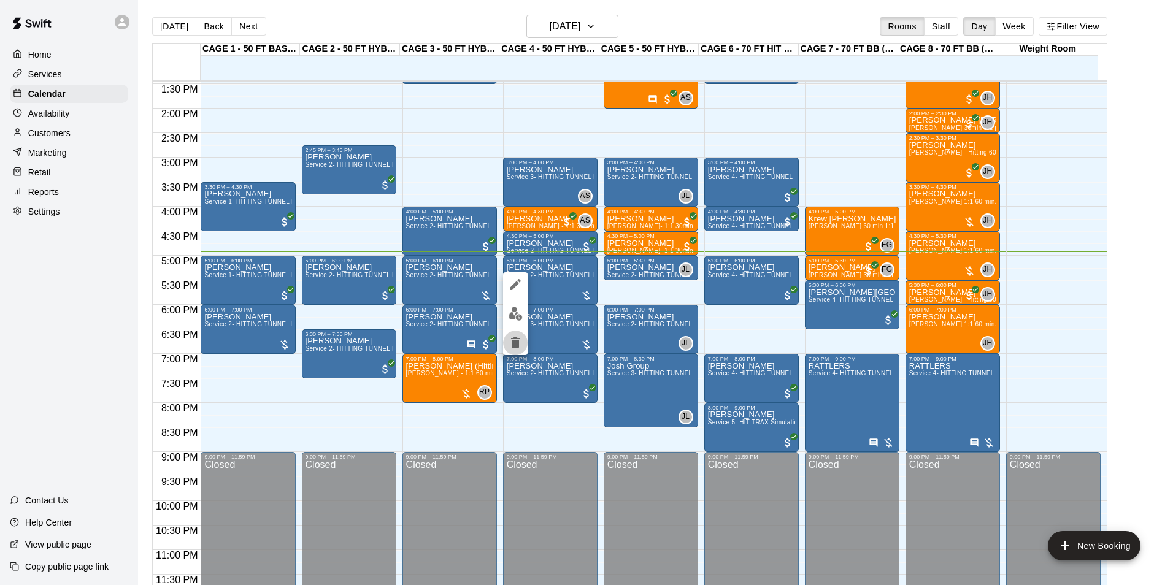
click at [513, 336] on icon "delete" at bounding box center [515, 343] width 15 height 15
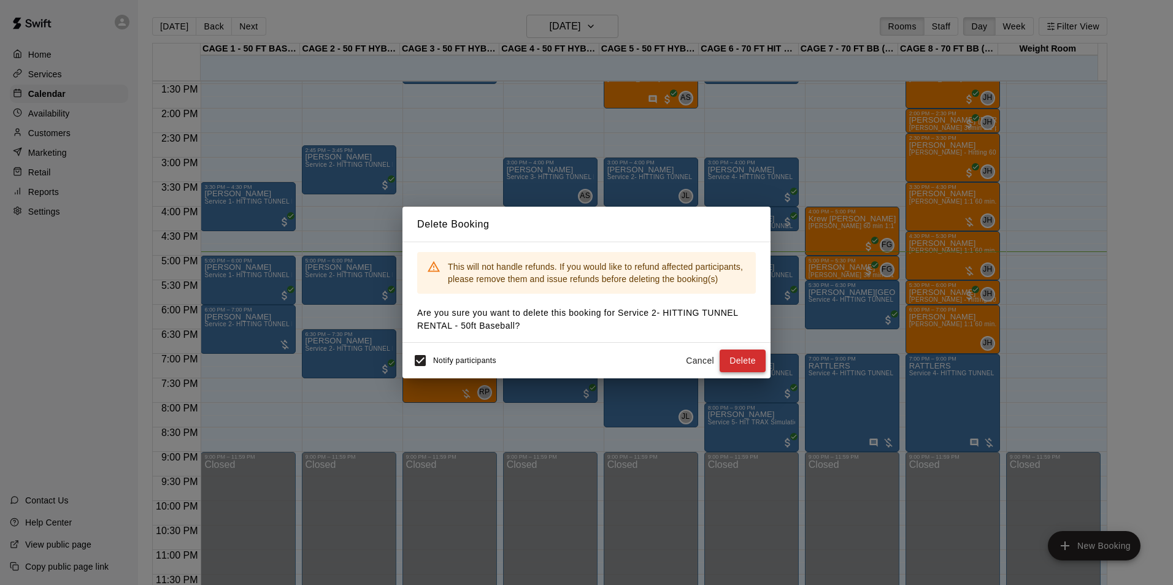
click at [733, 359] on button "Delete" at bounding box center [743, 361] width 46 height 23
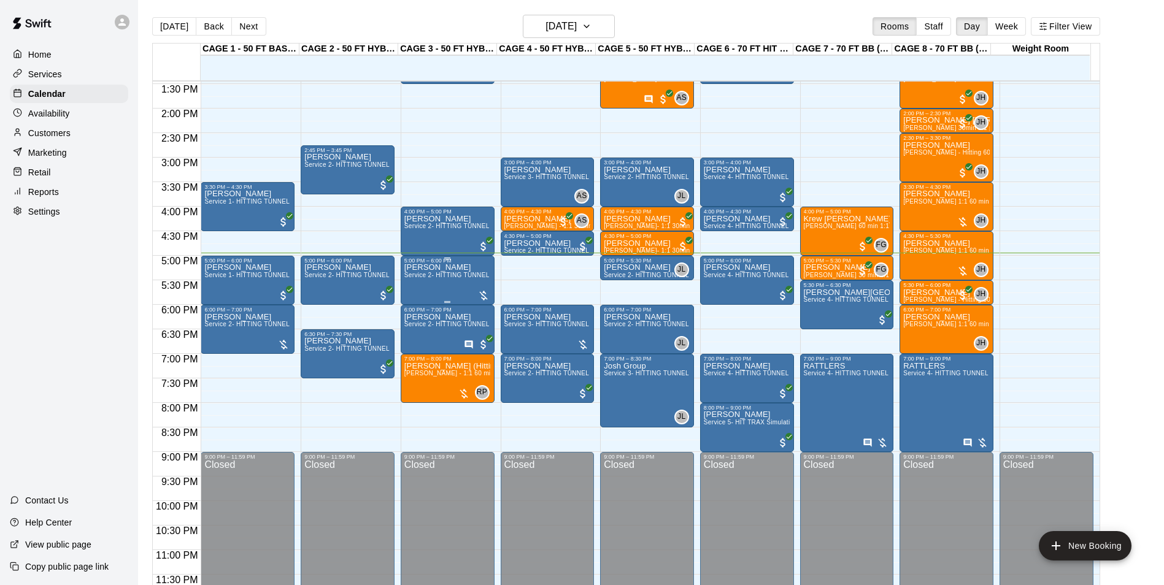
click at [463, 275] on span "Service 2- HITTING TUNNEL RENTAL - 50ft Baseball" at bounding box center [482, 275] width 156 height 7
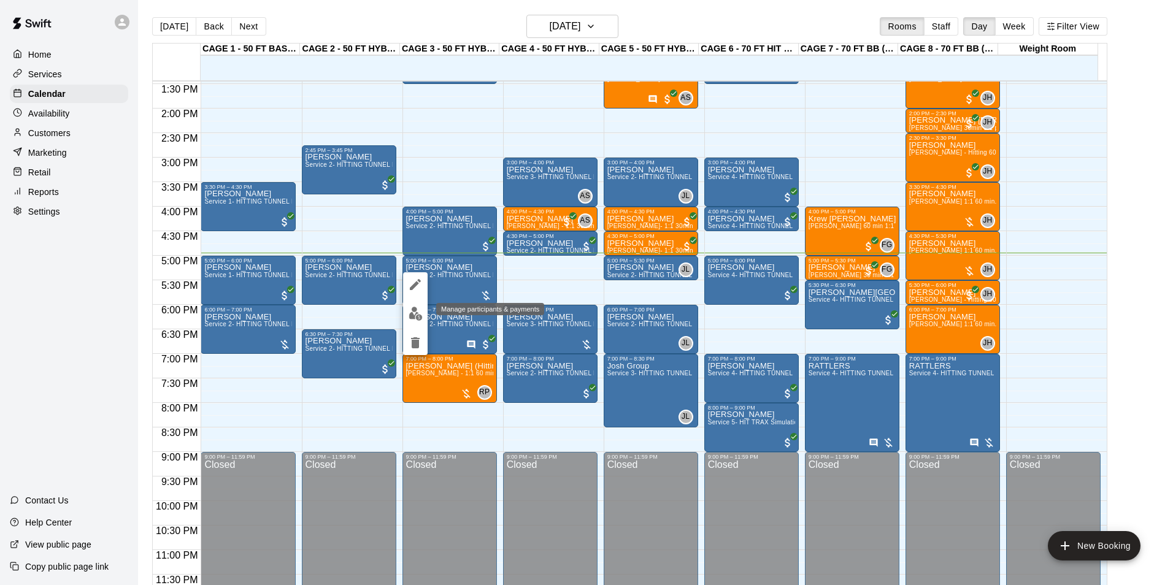
click at [409, 305] on button "edit" at bounding box center [415, 314] width 25 height 24
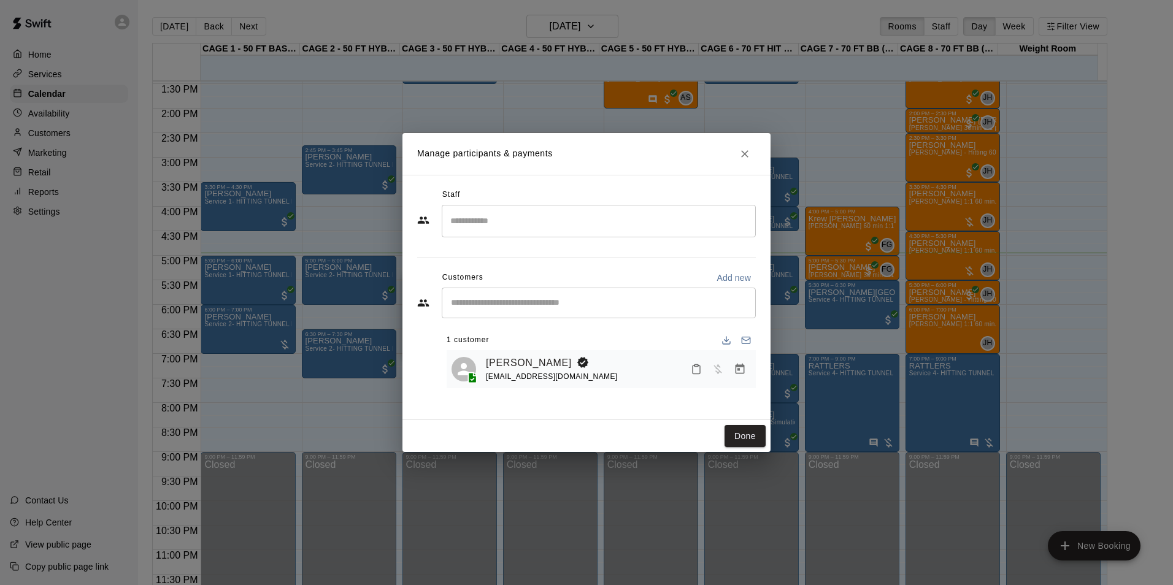
click at [745, 370] on icon "Manage bookings & payment" at bounding box center [740, 369] width 12 height 12
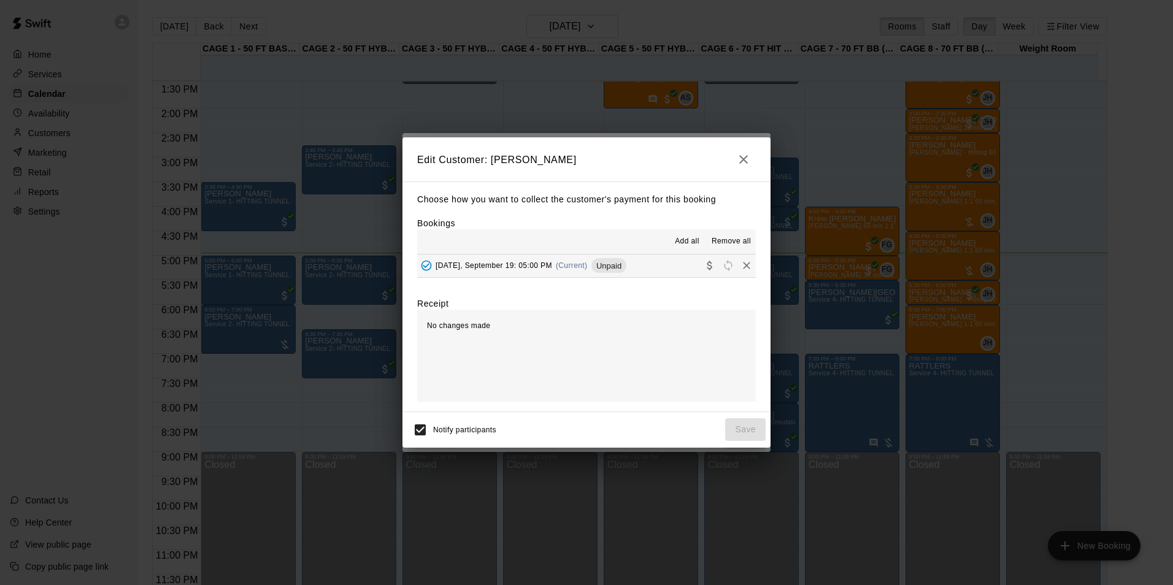
click at [642, 279] on div "Choose how you want to collect the customer's payment for this booking Bookings…" at bounding box center [586, 297] width 368 height 230
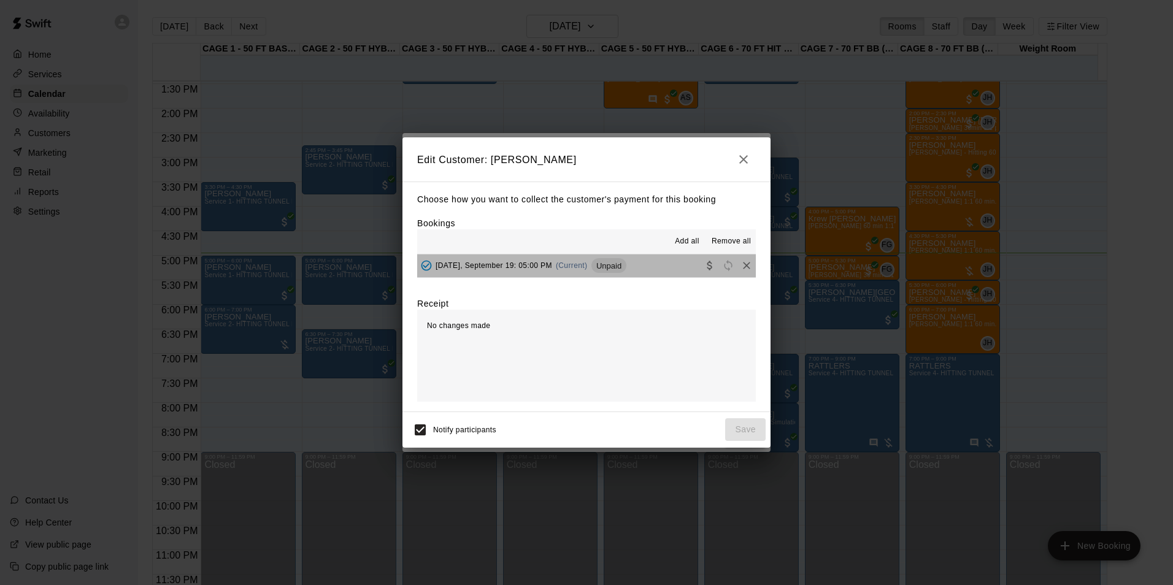
click at [644, 272] on button "Friday, September 19: 05:00 PM (Current) Unpaid" at bounding box center [586, 266] width 339 height 23
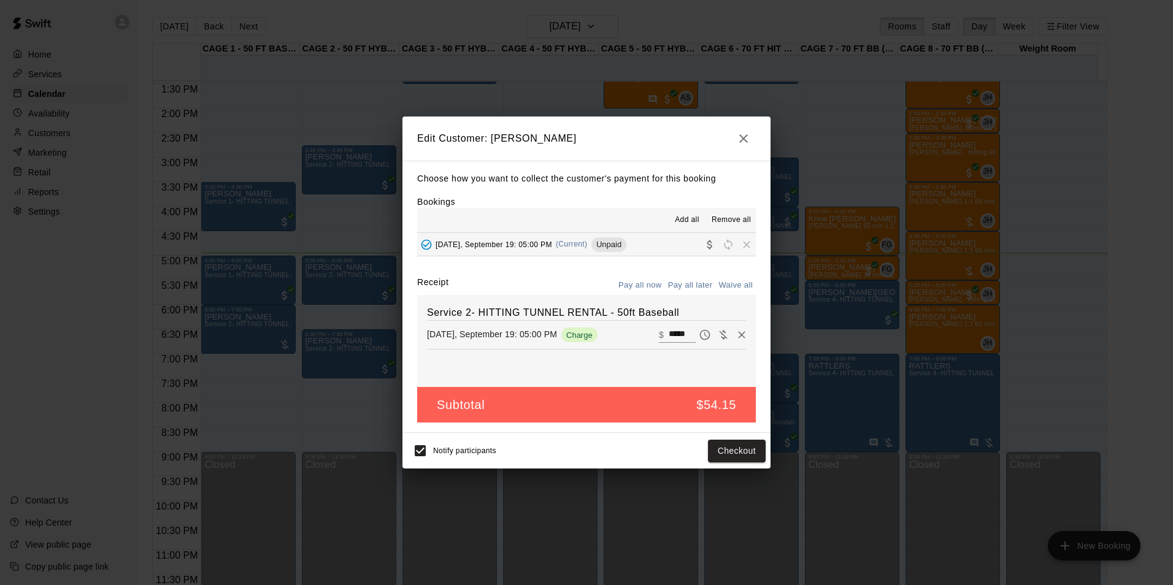
click at [680, 333] on input "*****" at bounding box center [682, 335] width 27 height 16
type input "**"
click at [741, 443] on button "Checkout" at bounding box center [737, 451] width 58 height 23
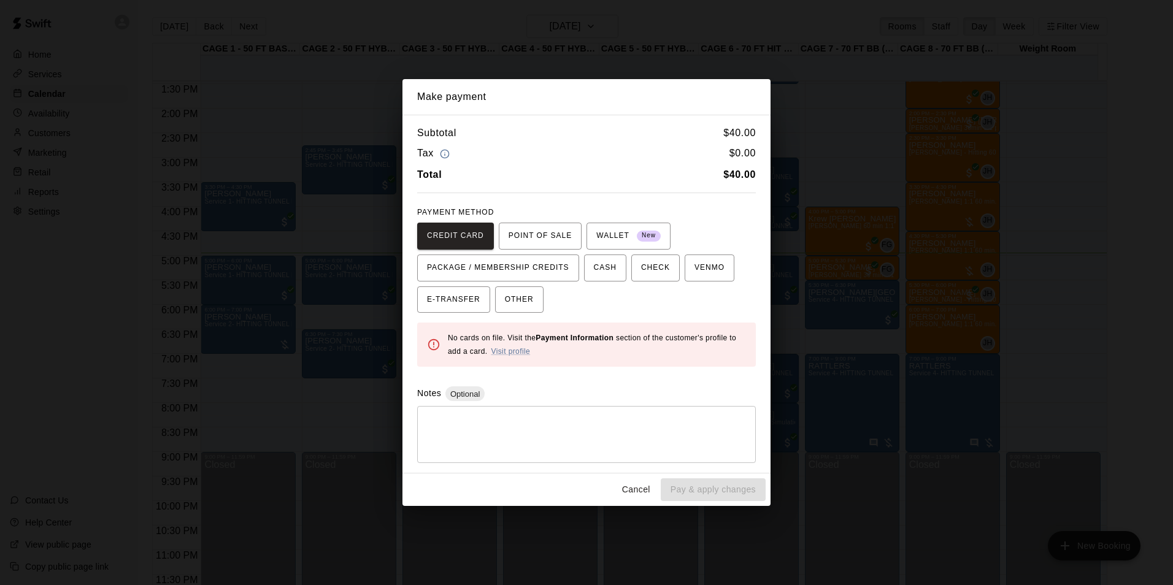
click at [577, 253] on div "CREDIT CARD POINT OF SALE WALLET New PACKAGE / MEMBERSHIP CREDITS CASH CHECK VE…" at bounding box center [586, 268] width 339 height 91
click at [584, 261] on button "CASH" at bounding box center [605, 268] width 42 height 27
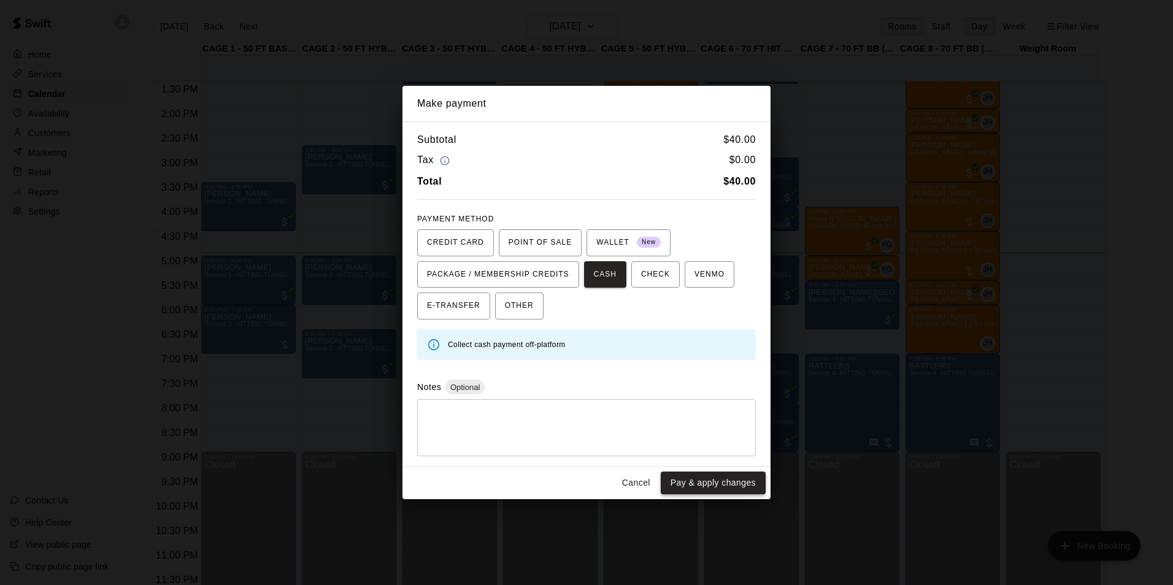
click at [692, 482] on button "Pay & apply changes" at bounding box center [713, 483] width 105 height 23
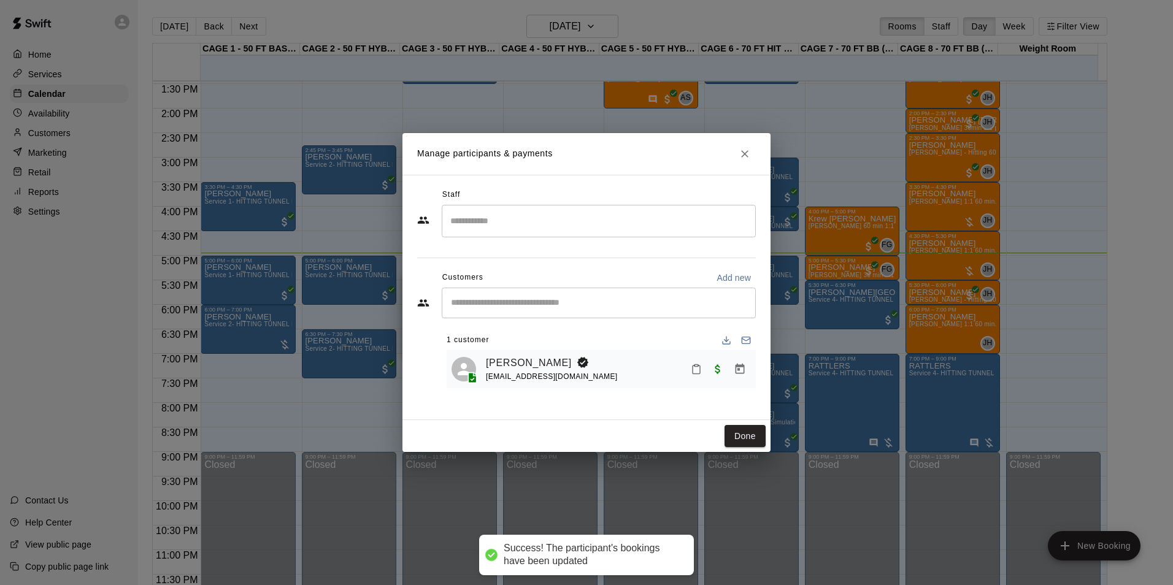
click at [766, 436] on div "Done" at bounding box center [586, 436] width 368 height 33
click at [751, 439] on button "Done" at bounding box center [744, 436] width 41 height 23
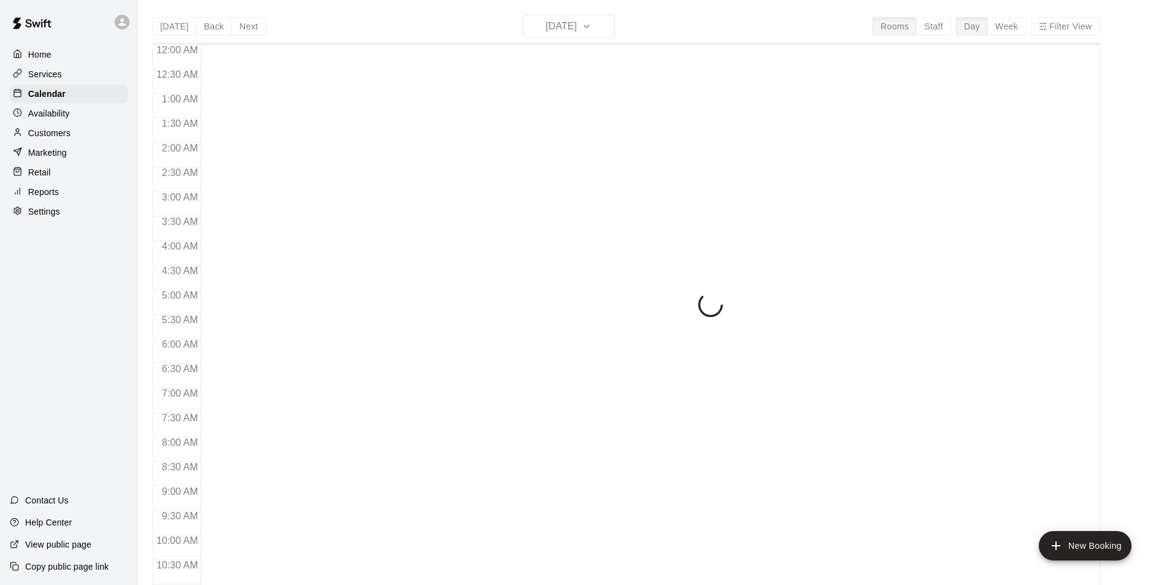
scroll to position [623, 0]
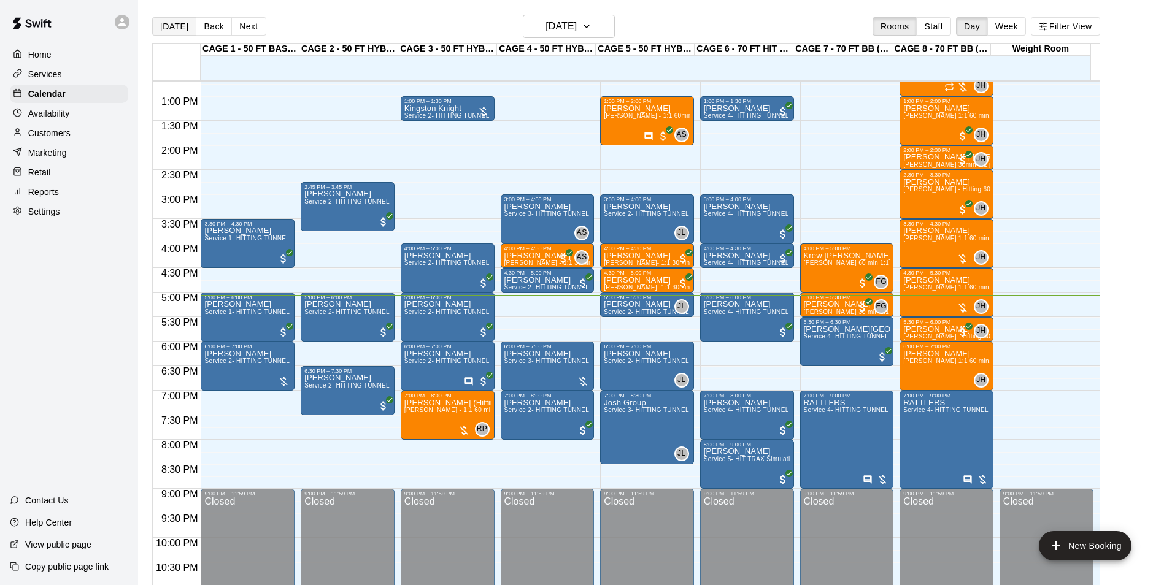
click at [163, 26] on button "[DATE]" at bounding box center [174, 26] width 44 height 18
click at [169, 25] on button "[DATE]" at bounding box center [174, 26] width 44 height 18
drag, startPoint x: 759, startPoint y: 368, endPoint x: 759, endPoint y: 383, distance: 14.7
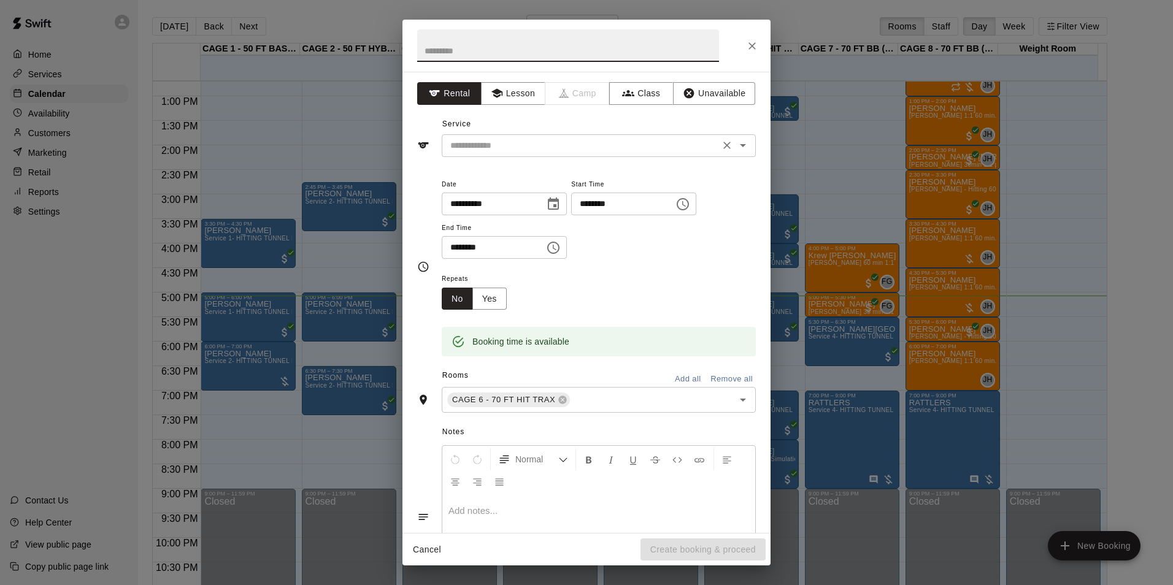
click at [581, 137] on div "​" at bounding box center [599, 145] width 314 height 23
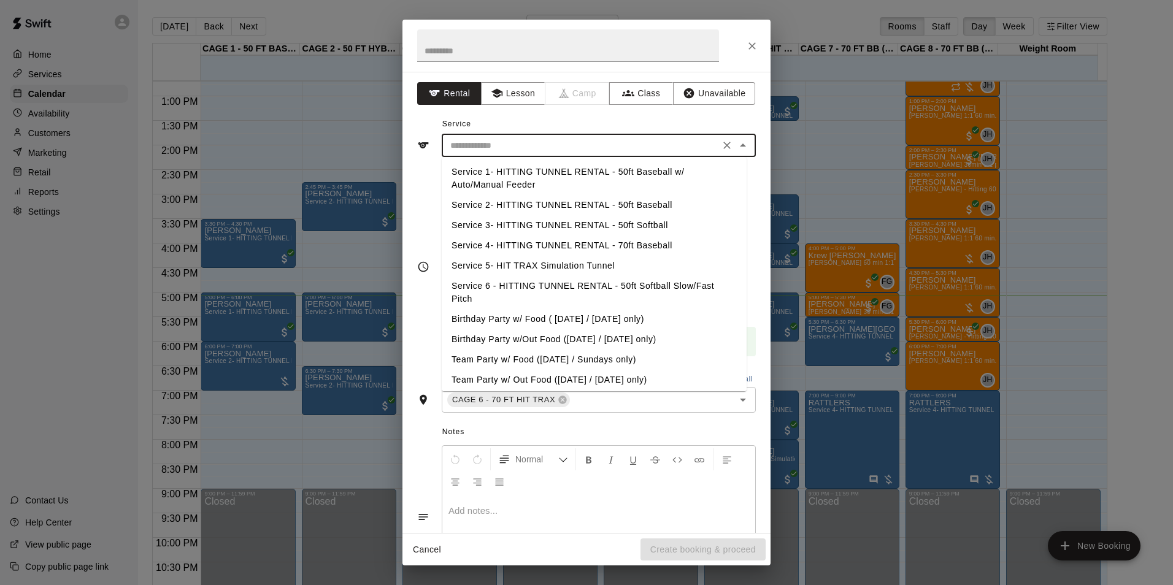
click at [620, 246] on li "Service 4- HITTING TUNNEL RENTAL - 70ft Baseball" at bounding box center [594, 246] width 305 height 20
type input "**********"
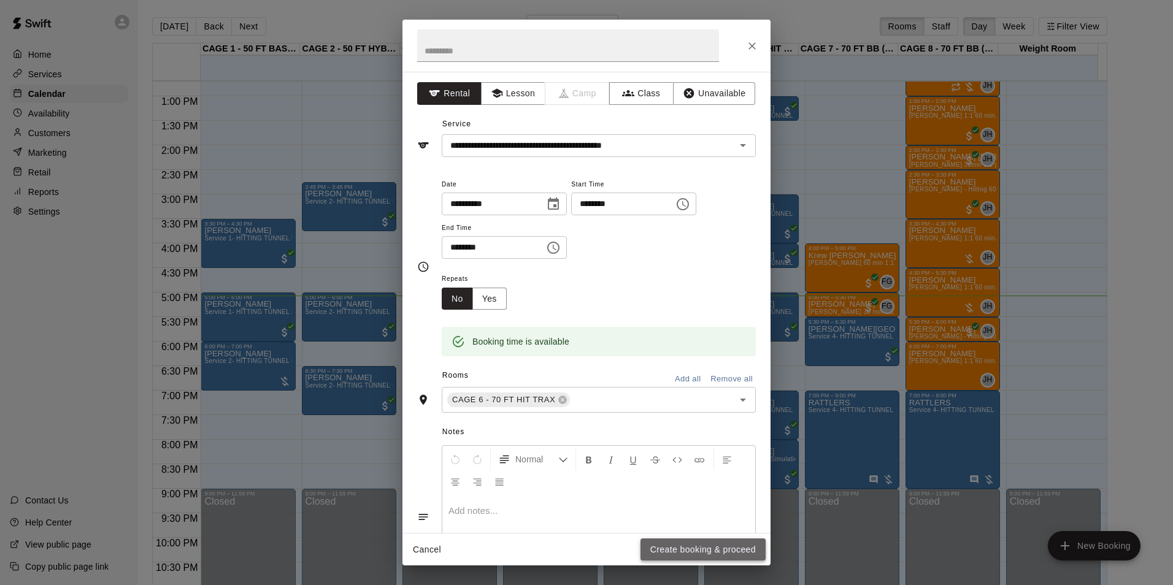
click at [735, 553] on button "Create booking & proceed" at bounding box center [702, 550] width 125 height 23
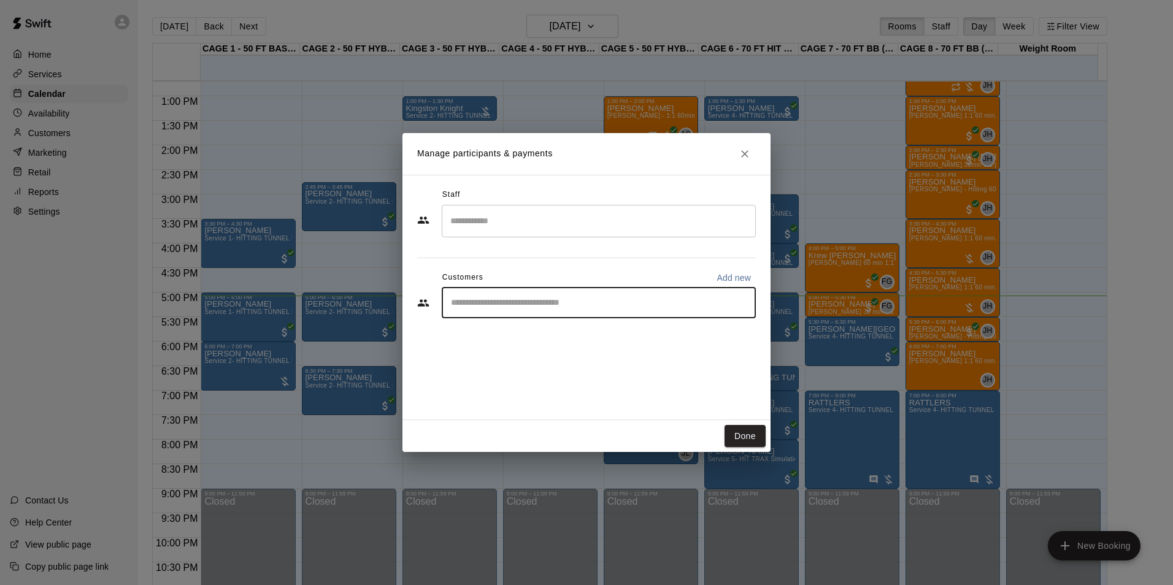
click at [523, 309] on input "Start typing to search customers..." at bounding box center [598, 303] width 303 height 12
type input "*****"
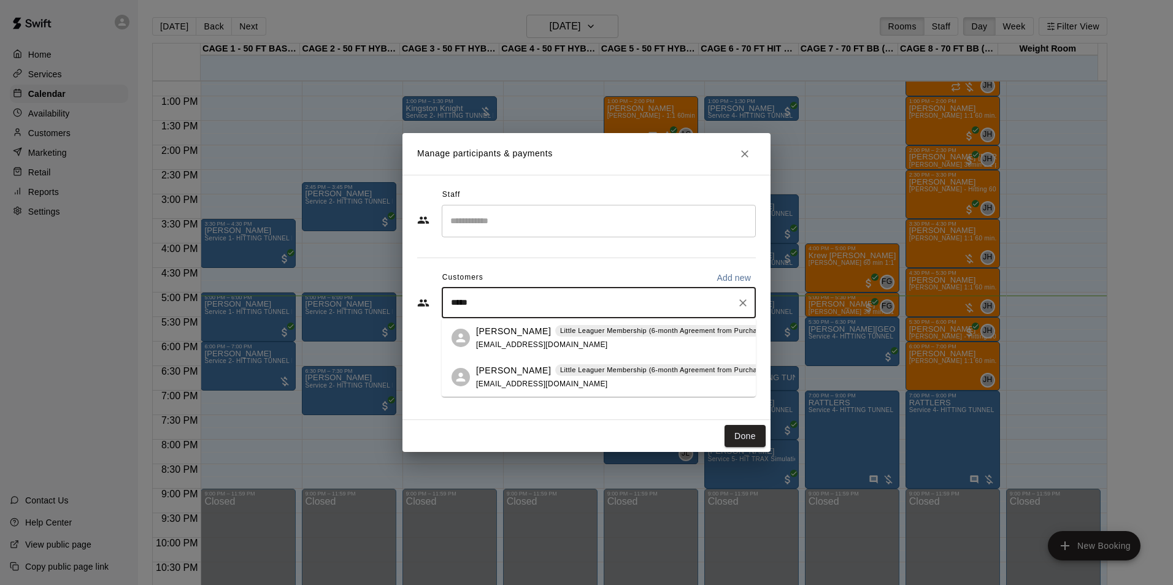
click at [487, 332] on p "[PERSON_NAME]" at bounding box center [513, 331] width 75 height 13
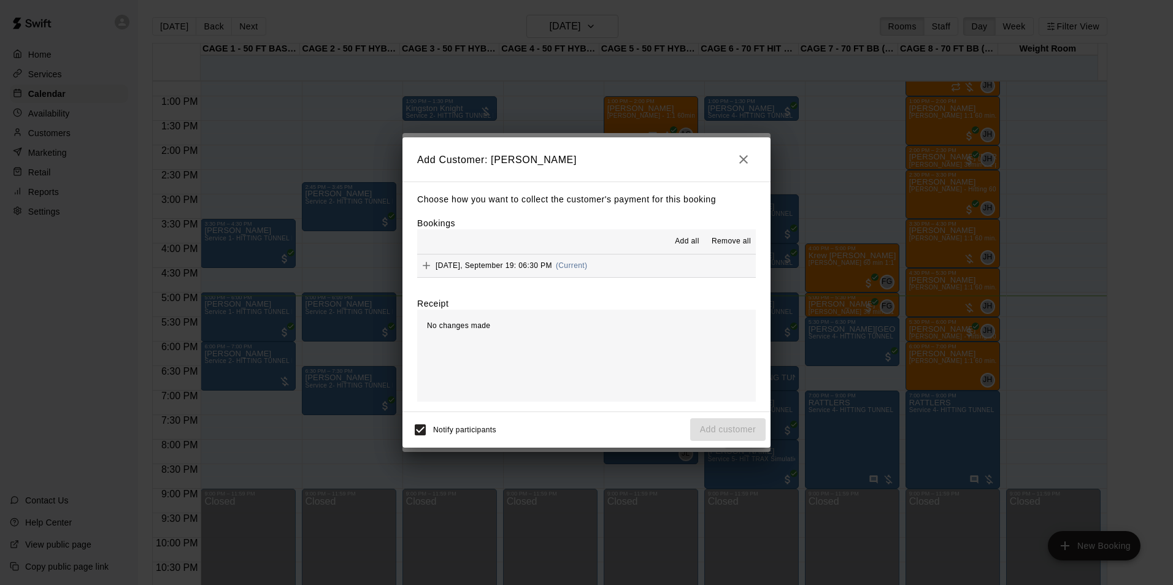
click at [577, 276] on button "Friday, September 19: 06:30 PM (Current)" at bounding box center [586, 266] width 339 height 23
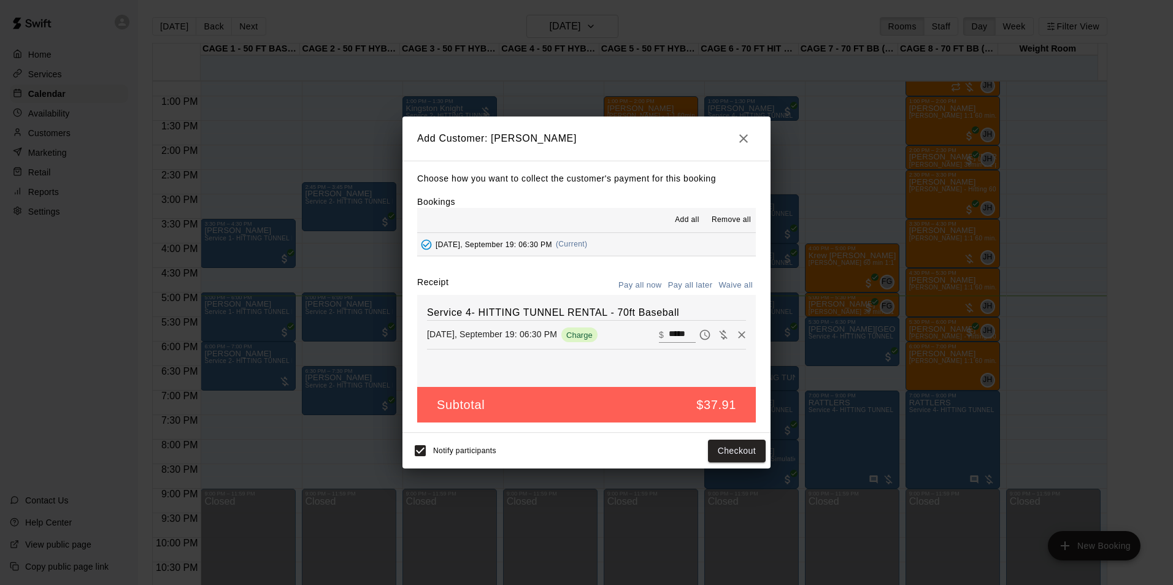
drag, startPoint x: 675, startPoint y: 287, endPoint x: 710, endPoint y: 329, distance: 54.0
click at [676, 287] on button "Pay all later" at bounding box center [690, 285] width 51 height 19
click at [754, 450] on button "Add customer" at bounding box center [727, 451] width 75 height 23
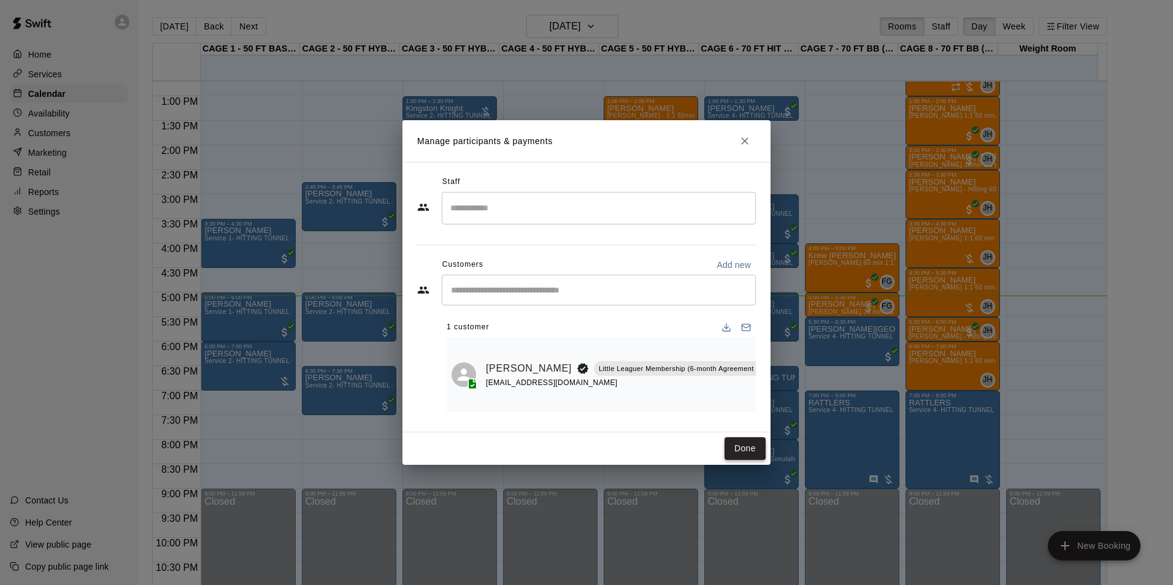
click at [729, 455] on button "Done" at bounding box center [744, 448] width 41 height 23
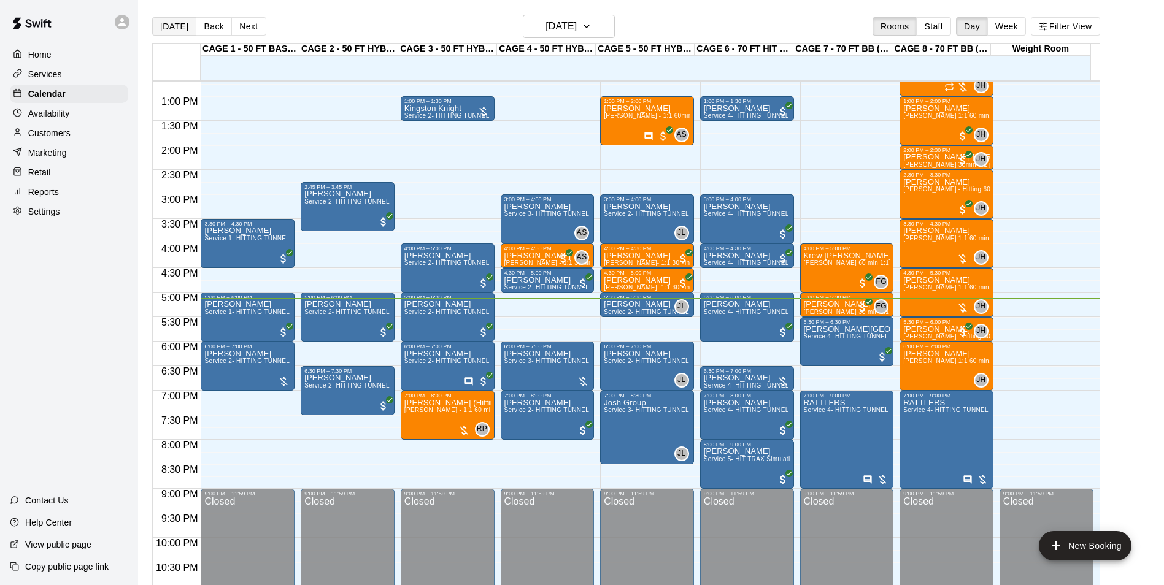
click at [180, 29] on button "[DATE]" at bounding box center [174, 26] width 44 height 18
click at [578, 14] on main "Today Back Next Friday Sep 19 Rooms Staff Day Week Filter View CAGE 1 - 50 FT B…" at bounding box center [651, 302] width 1026 height 605
click at [577, 20] on h6 "[DATE]" at bounding box center [560, 26] width 31 height 17
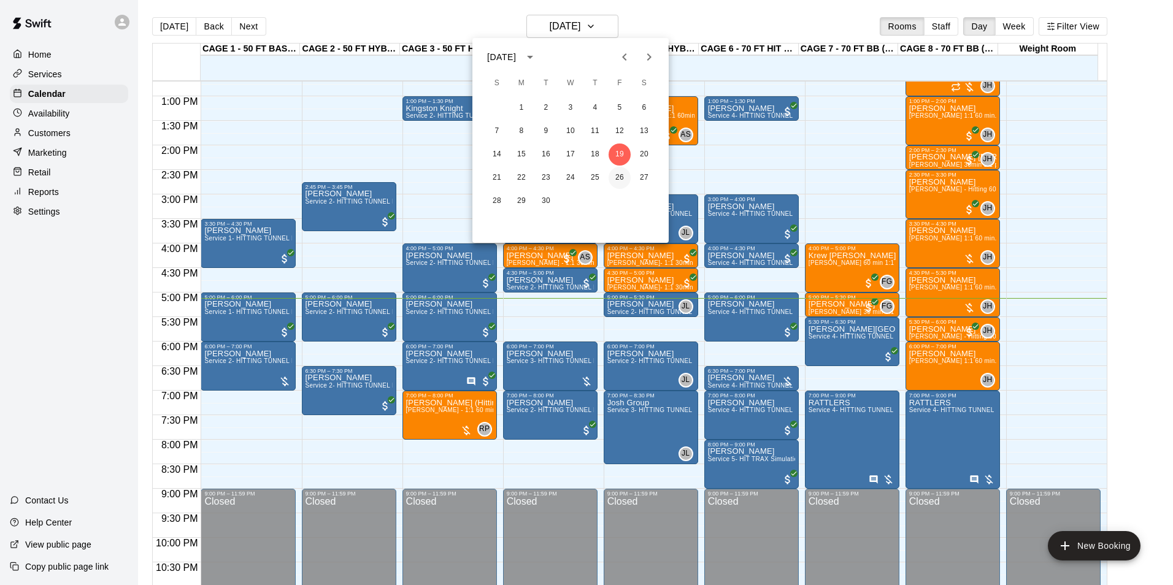
click at [621, 179] on button "26" at bounding box center [619, 178] width 22 height 22
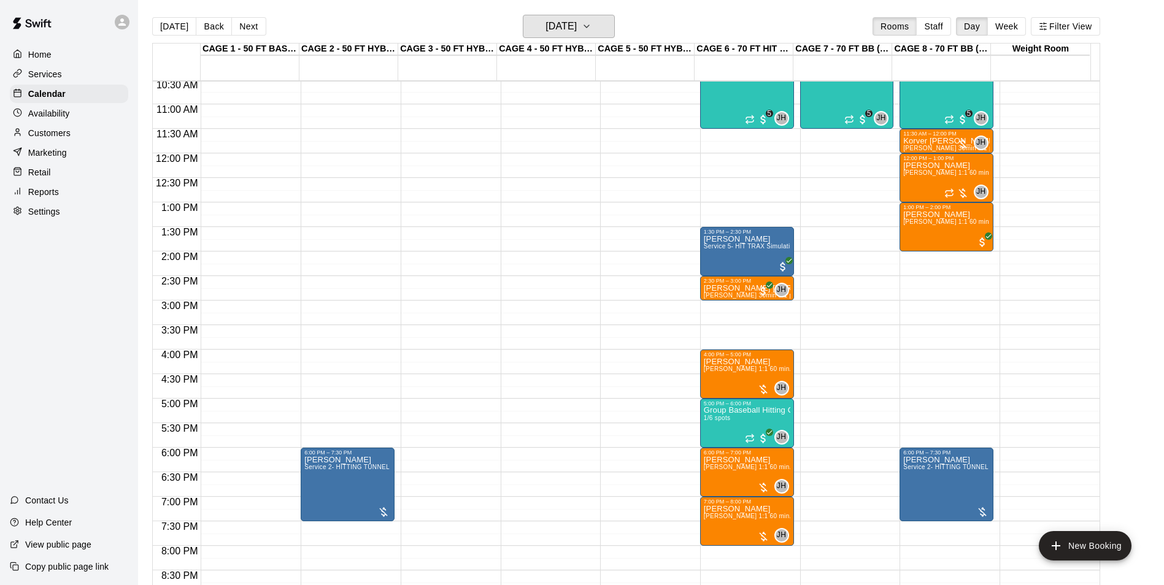
scroll to position [501, 0]
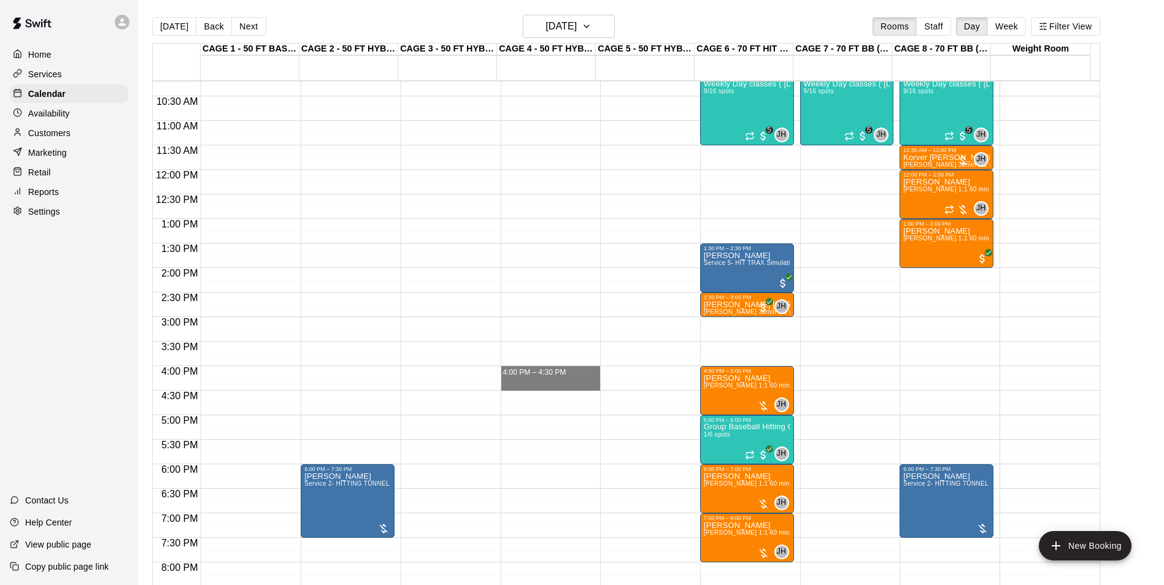
drag, startPoint x: 531, startPoint y: 369, endPoint x: 530, endPoint y: 384, distance: 14.7
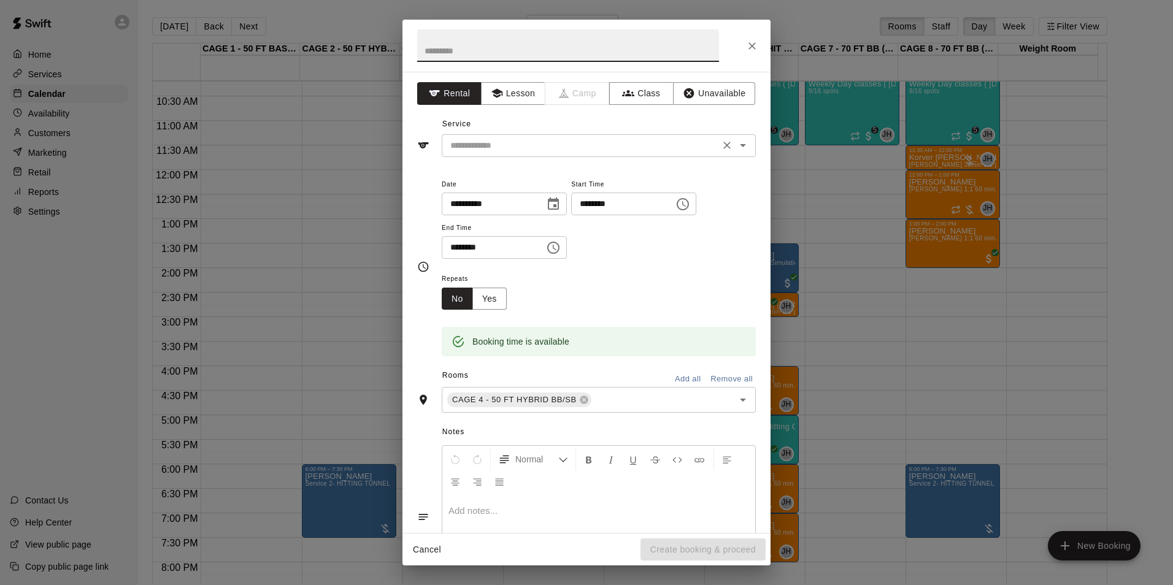
click at [616, 152] on input "text" at bounding box center [580, 145] width 271 height 15
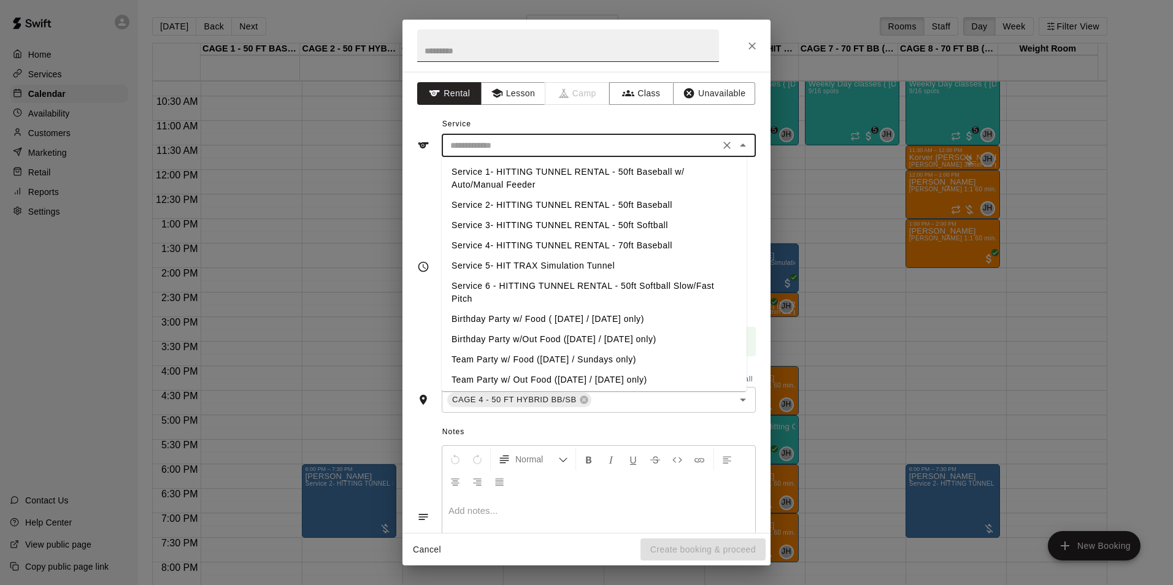
click at [534, 55] on input "text" at bounding box center [568, 45] width 302 height 33
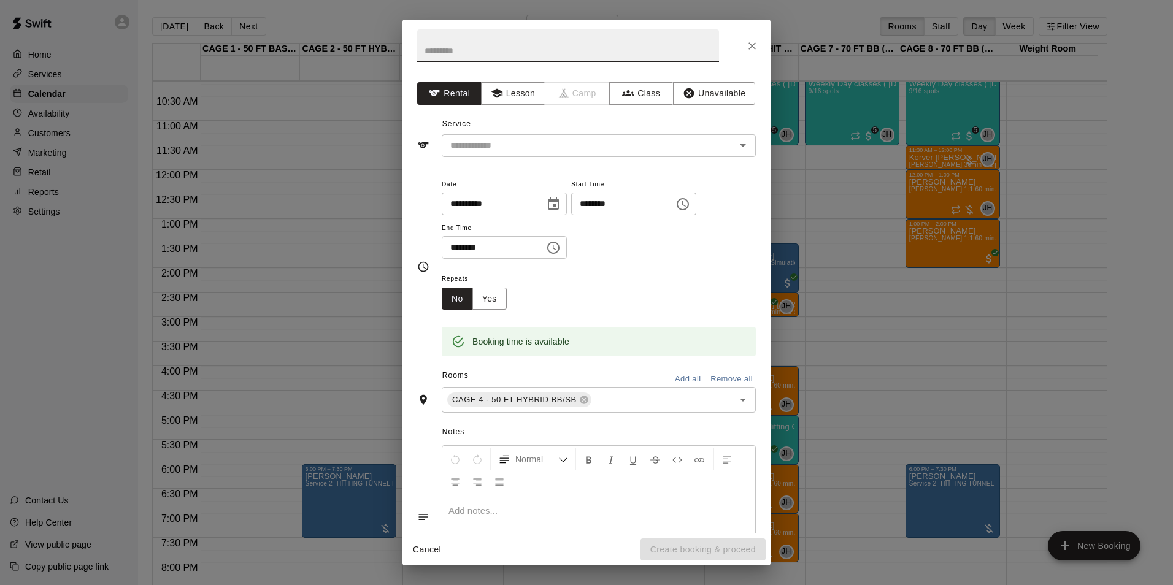
click at [709, 128] on div "Service ​" at bounding box center [586, 136] width 339 height 42
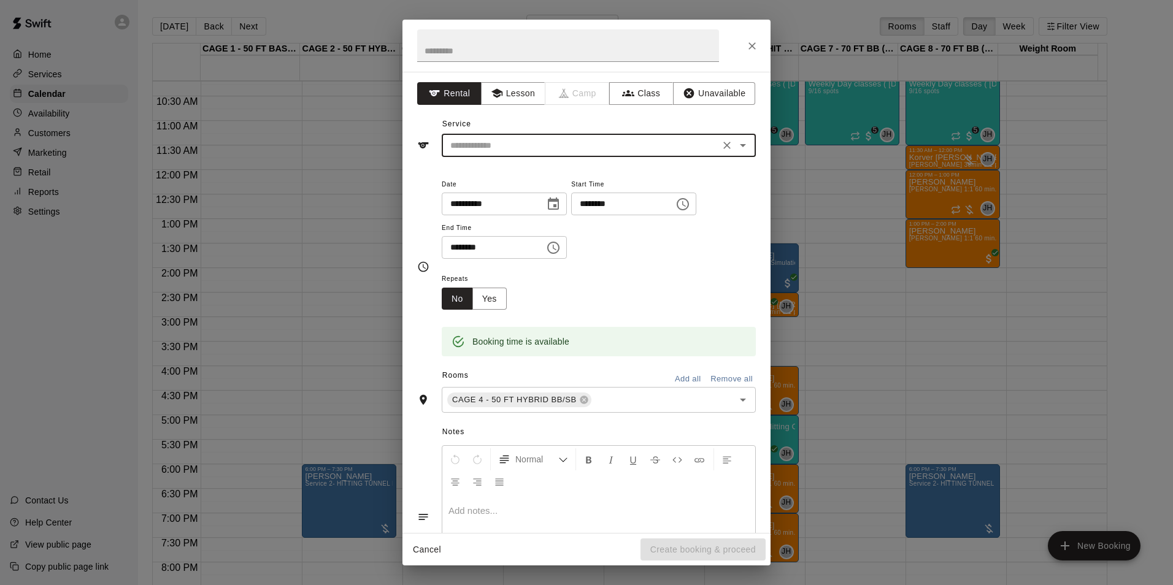
click at [651, 147] on input "text" at bounding box center [580, 145] width 271 height 15
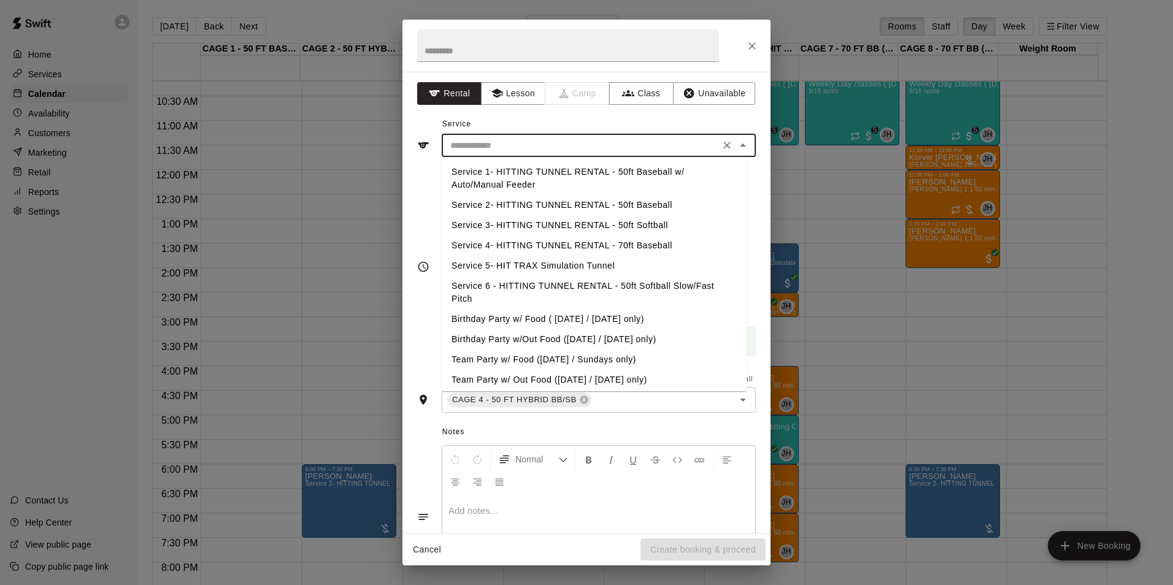
drag, startPoint x: 651, startPoint y: 147, endPoint x: 619, endPoint y: 140, distance: 32.7
click at [618, 140] on input "text" at bounding box center [580, 145] width 271 height 15
click at [623, 121] on div "Service ​ Service 1- HITTING TUNNEL RENTAL - 50ft Baseball w/ Auto/Manual Feede…" at bounding box center [586, 136] width 339 height 42
click at [610, 138] on input "text" at bounding box center [580, 145] width 271 height 15
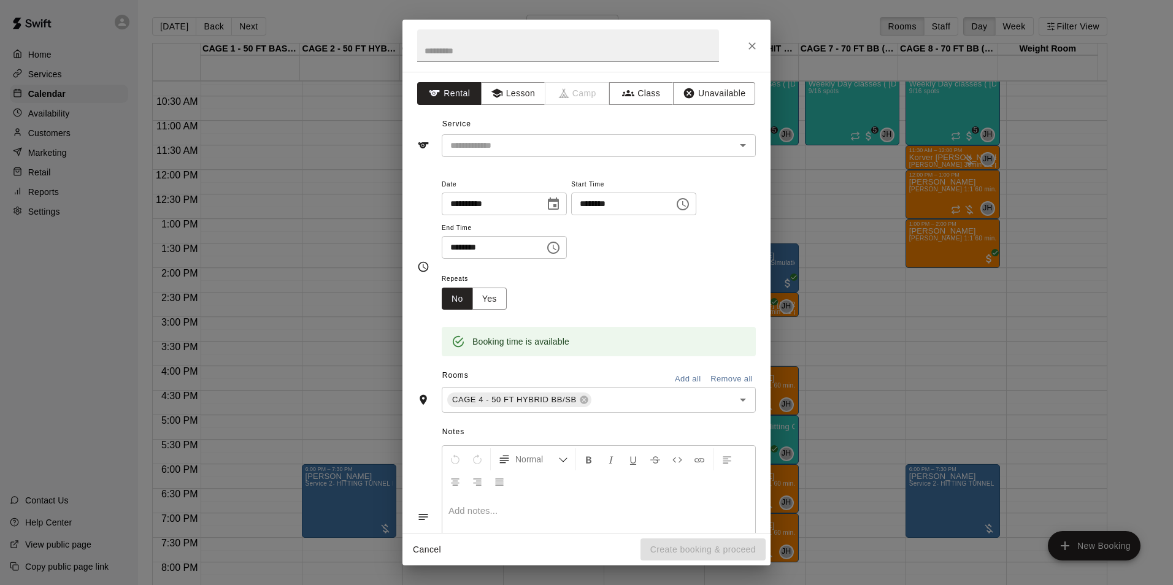
click at [615, 112] on div "**********" at bounding box center [586, 302] width 368 height 461
click at [745, 42] on button "Close" at bounding box center [752, 46] width 22 height 22
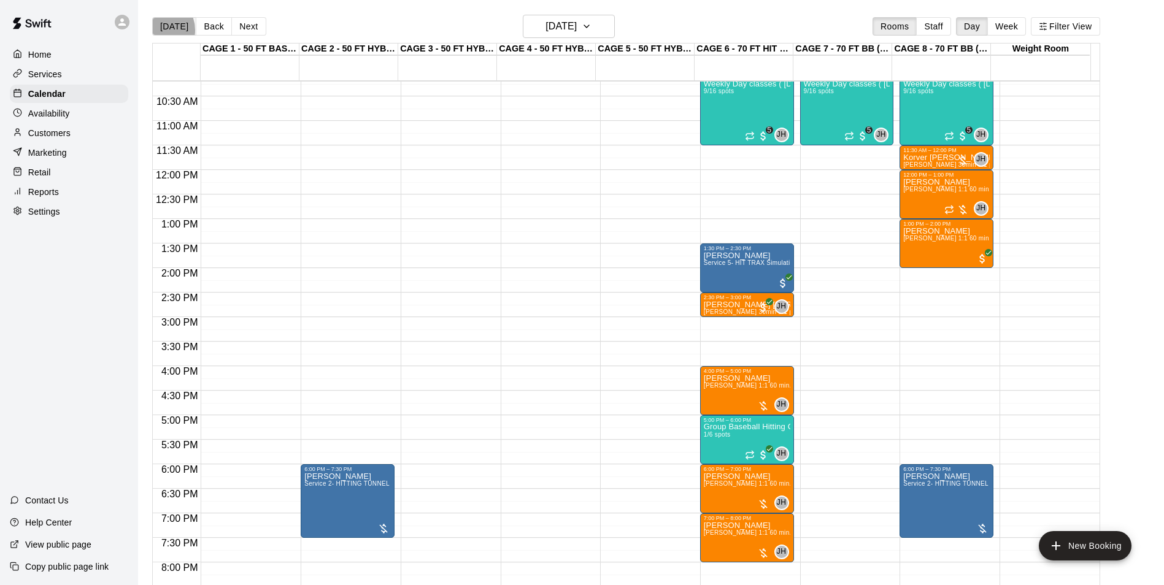
click at [157, 29] on button "[DATE]" at bounding box center [174, 26] width 44 height 18
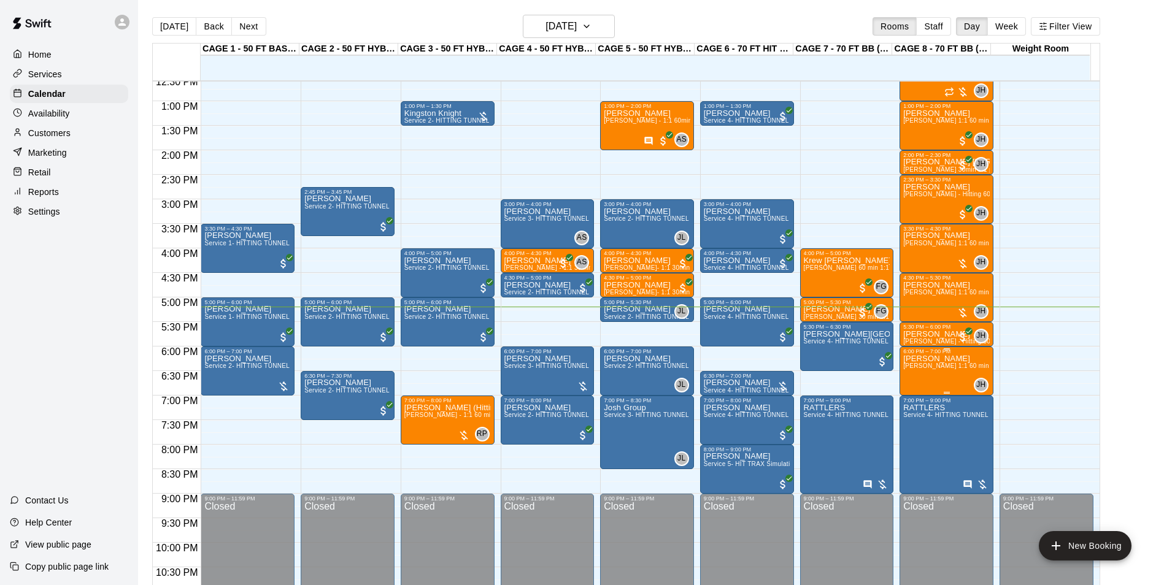
scroll to position [623, 0]
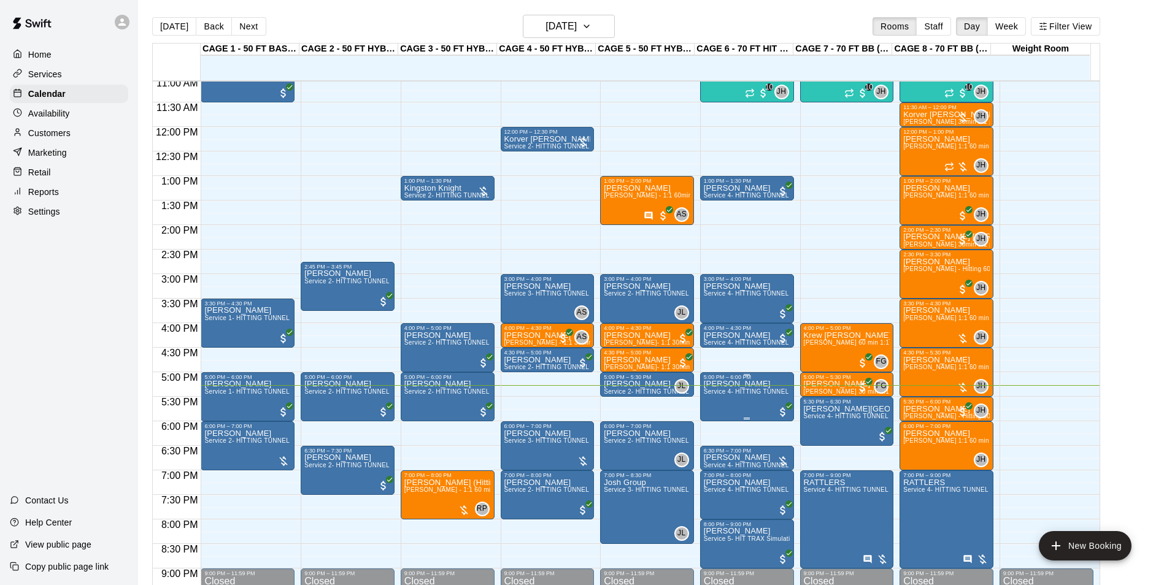
scroll to position [562, 0]
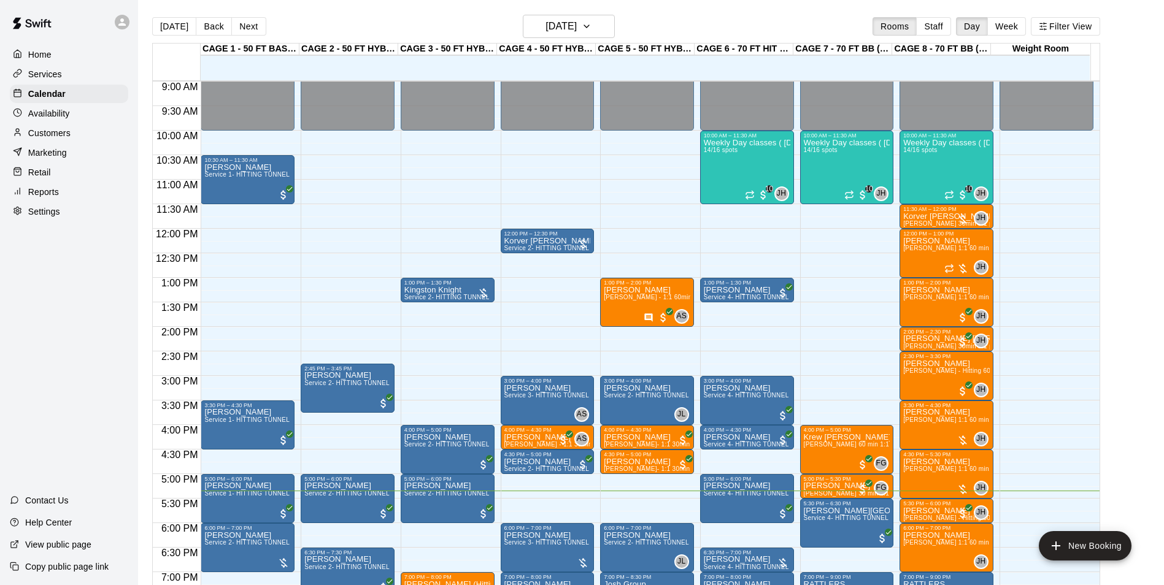
scroll to position [439, 0]
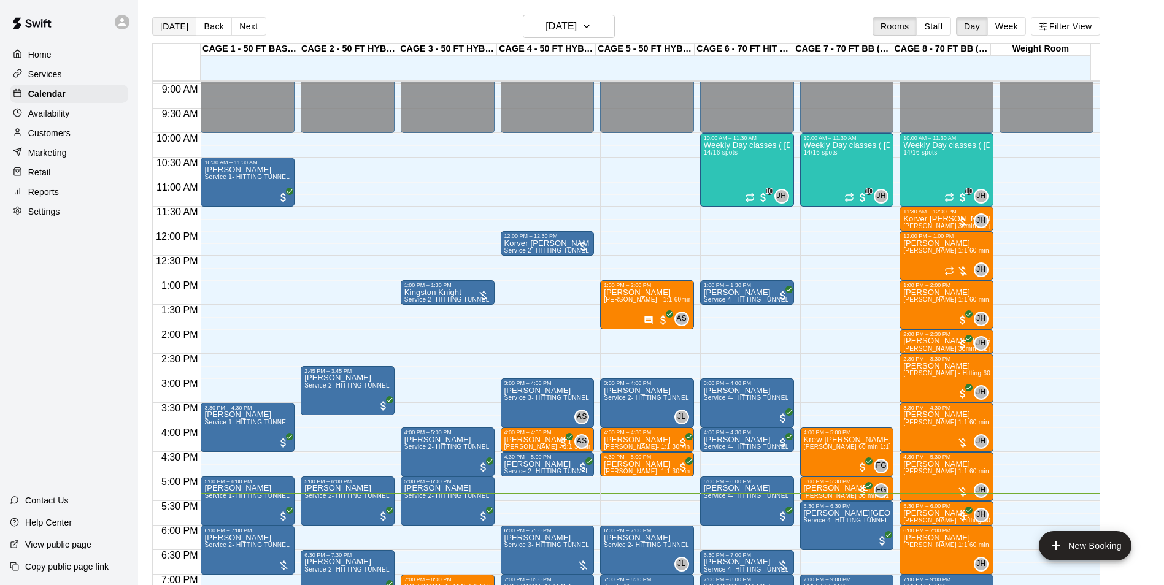
click at [180, 29] on button "[DATE]" at bounding box center [174, 26] width 44 height 18
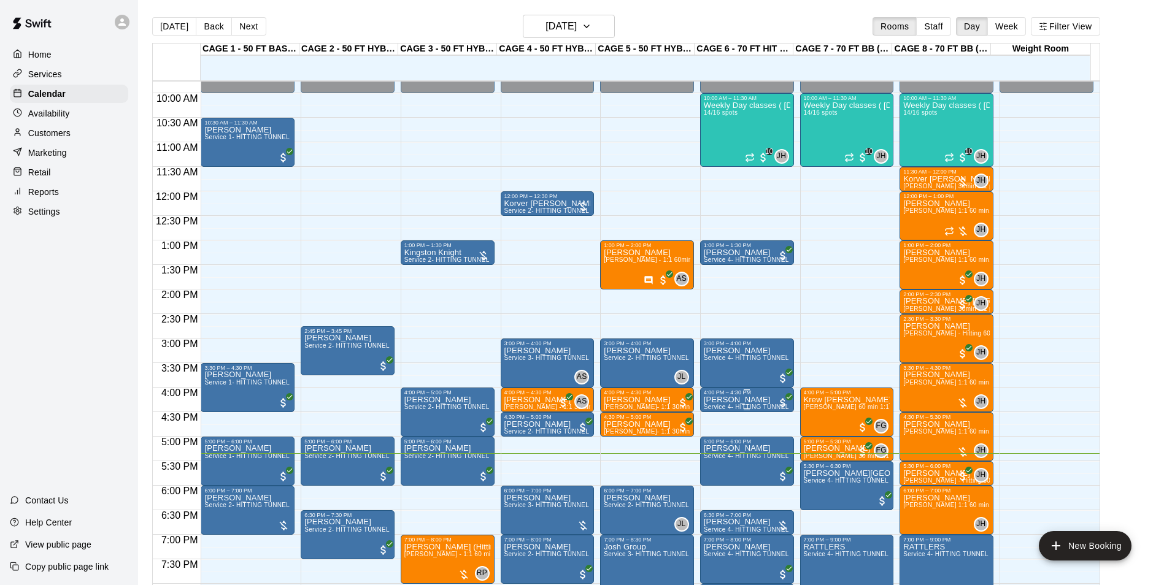
scroll to position [501, 0]
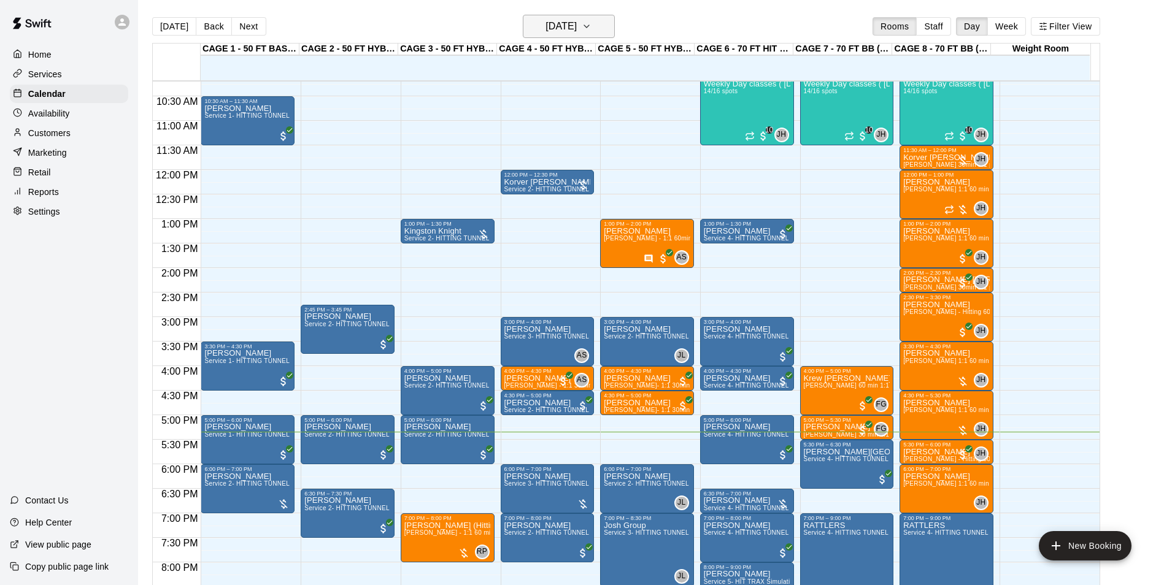
click at [591, 31] on icon "button" at bounding box center [586, 26] width 10 height 15
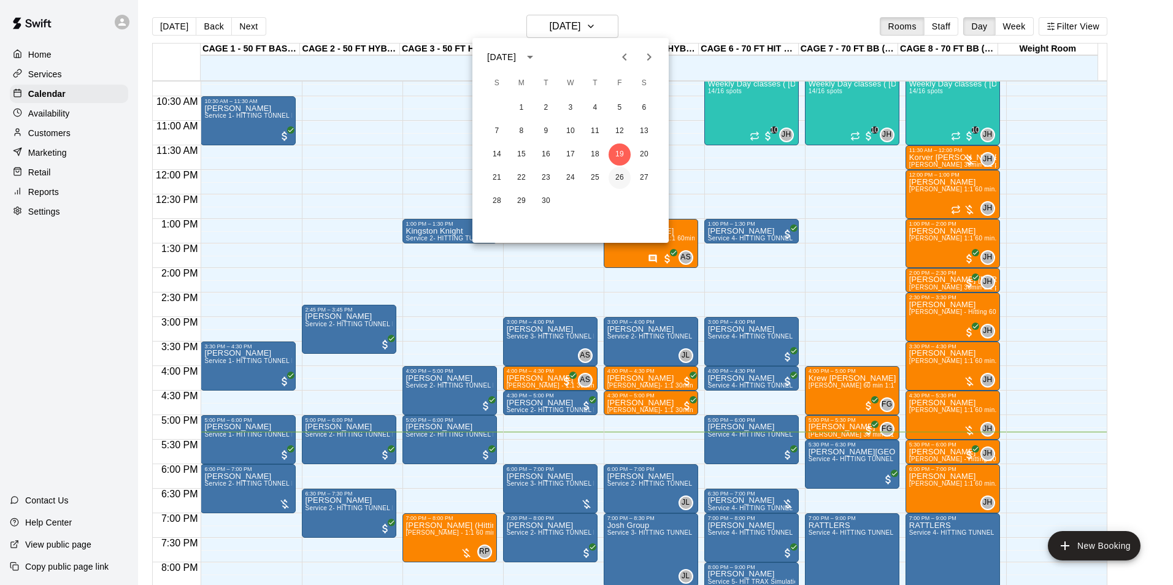
click at [619, 176] on button "26" at bounding box center [619, 178] width 22 height 22
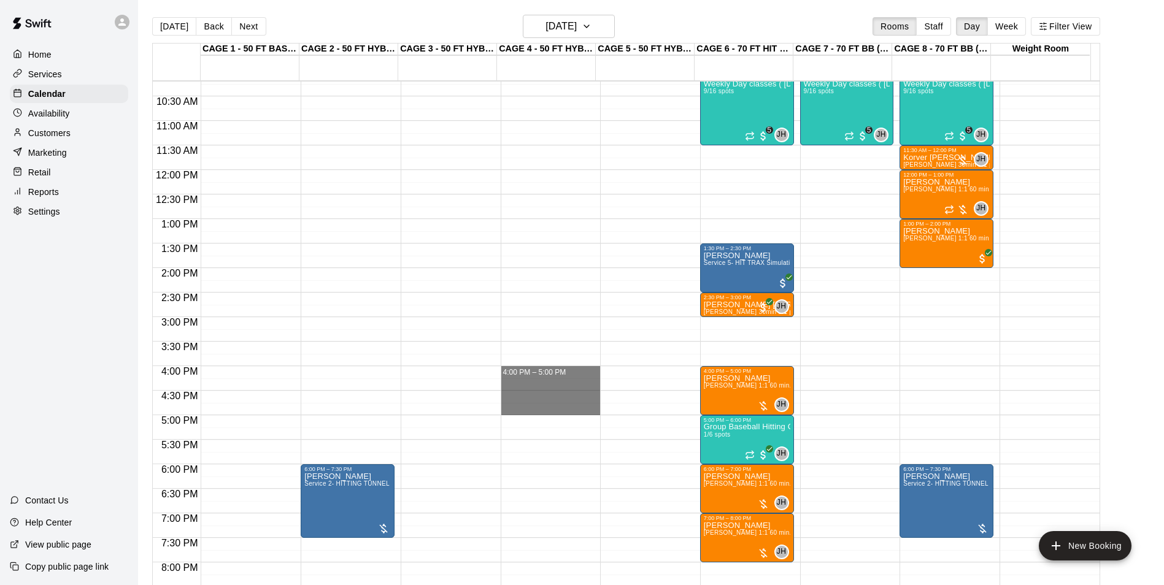
drag, startPoint x: 522, startPoint y: 371, endPoint x: 523, endPoint y: 409, distance: 38.0
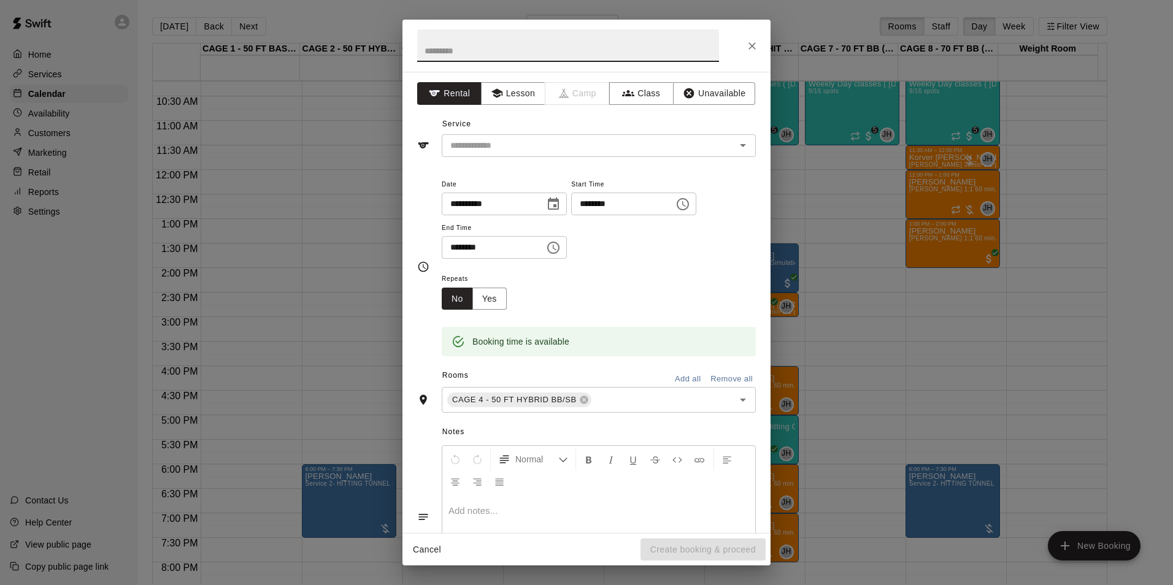
click at [756, 45] on icon "Close" at bounding box center [752, 46] width 12 height 12
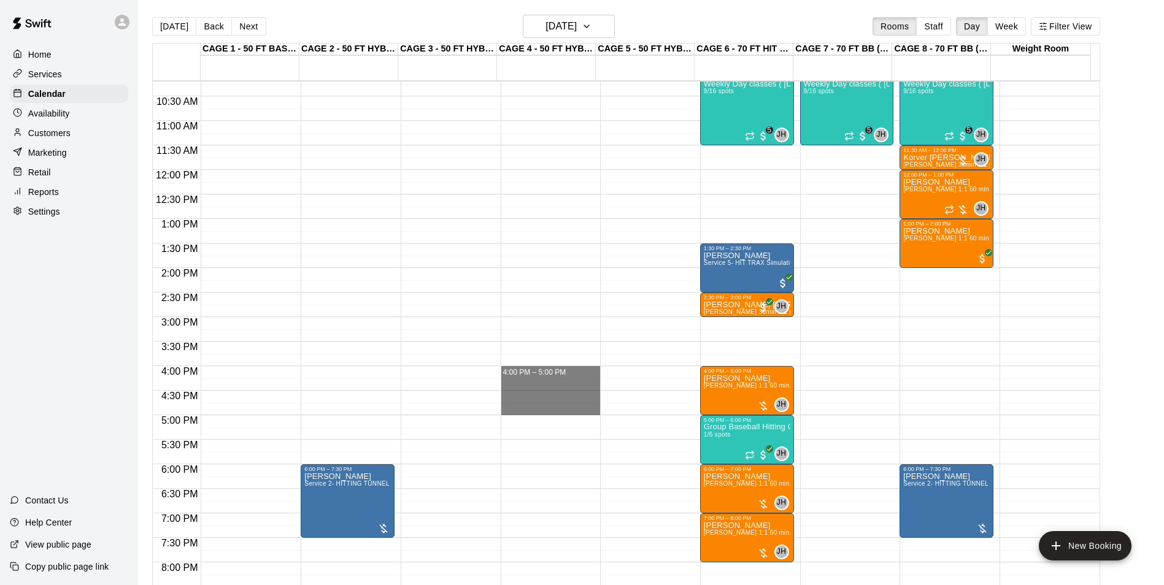
drag, startPoint x: 543, startPoint y: 369, endPoint x: 544, endPoint y: 412, distance: 43.6
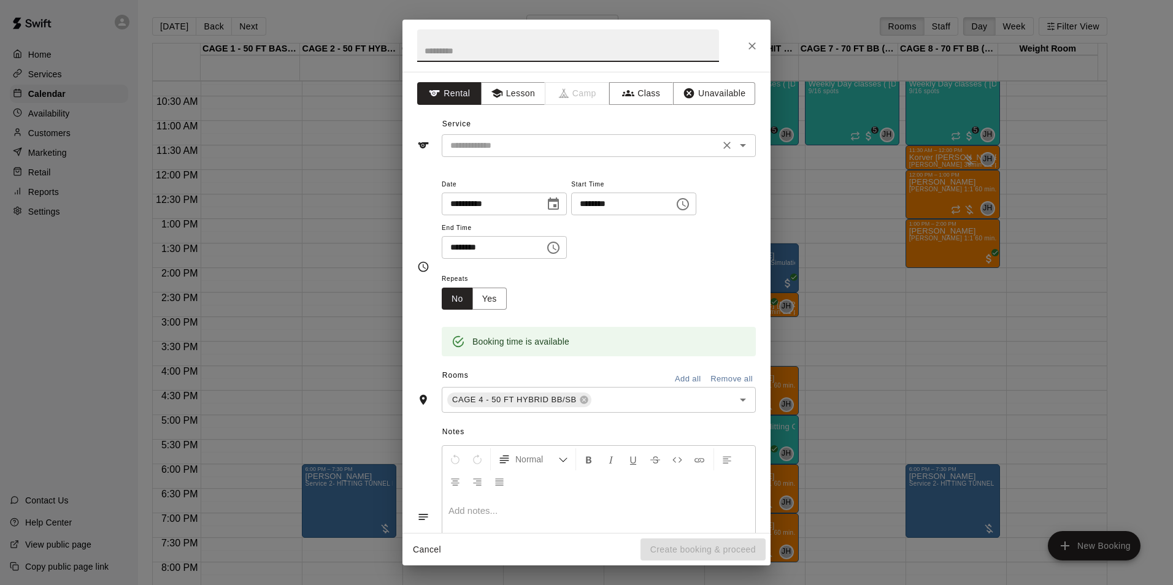
click at [574, 152] on input "text" at bounding box center [580, 145] width 271 height 15
click at [512, 105] on div "**********" at bounding box center [586, 302] width 368 height 461
click at [512, 94] on button "Lesson" at bounding box center [513, 93] width 64 height 23
click at [521, 146] on input "text" at bounding box center [580, 145] width 271 height 15
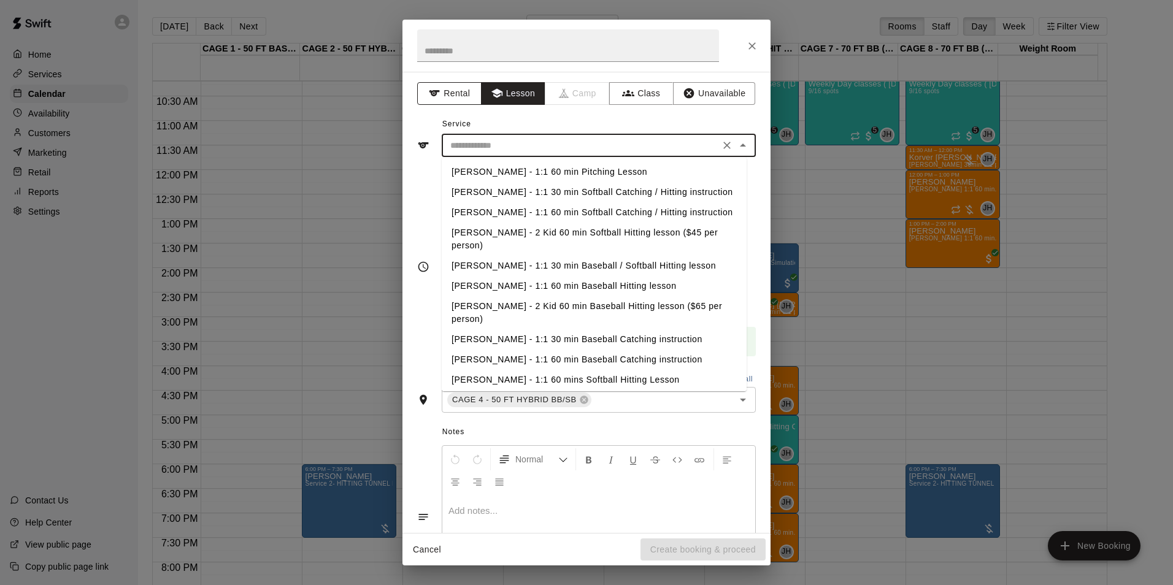
click at [469, 96] on button "Rental" at bounding box center [449, 93] width 64 height 23
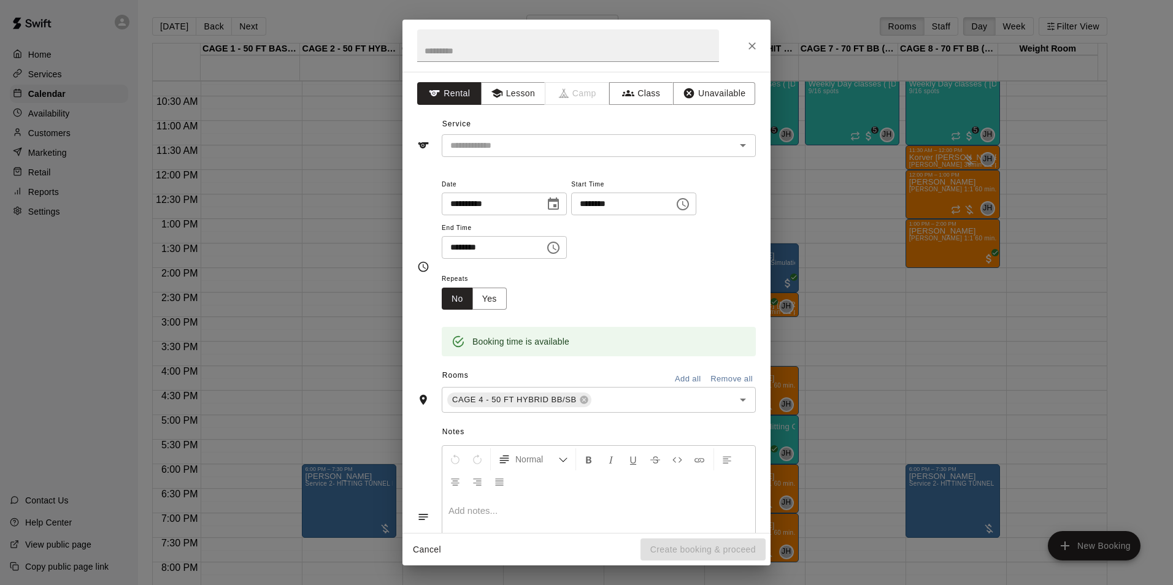
click at [526, 108] on div "**********" at bounding box center [586, 302] width 368 height 461
click at [515, 90] on button "Lesson" at bounding box center [513, 93] width 64 height 23
click at [589, 144] on input "text" at bounding box center [580, 145] width 271 height 15
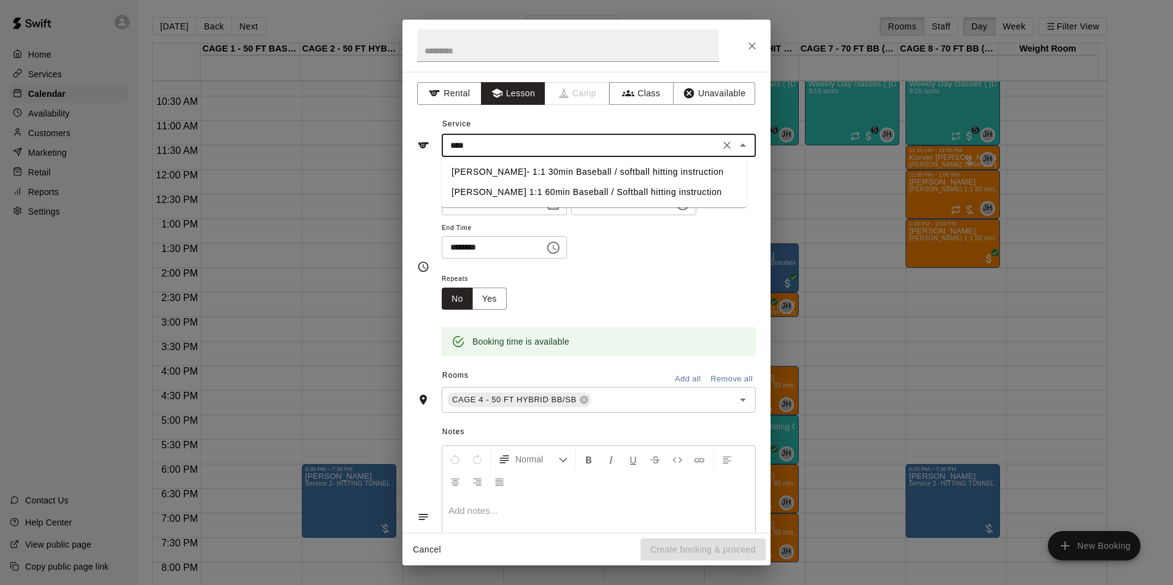
click at [597, 194] on li "[PERSON_NAME] 1:1 60min Baseball / Softball hitting instruction" at bounding box center [594, 192] width 305 height 20
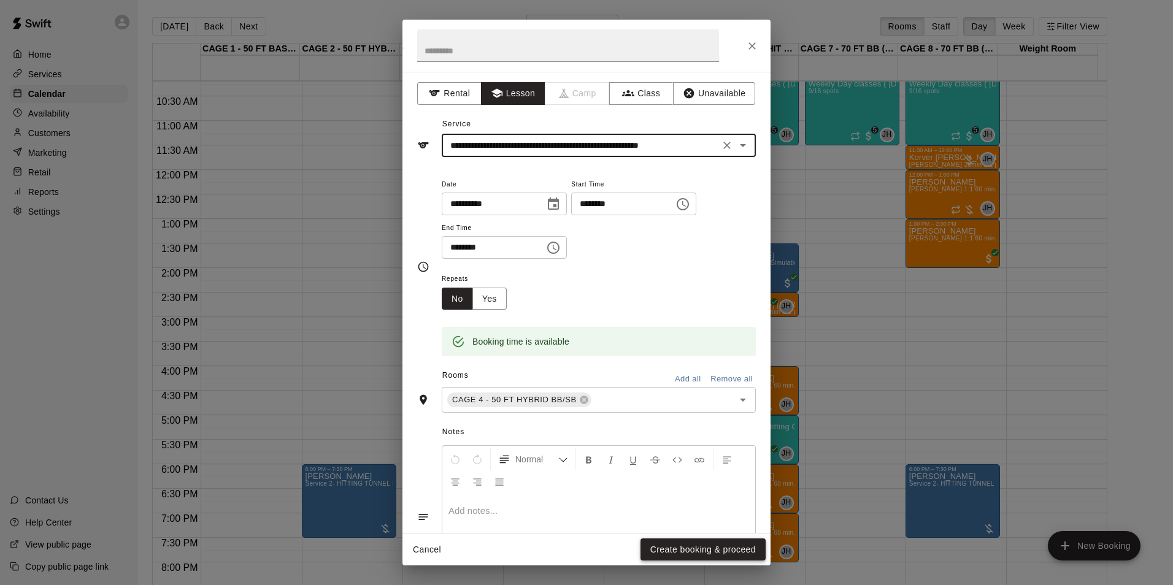
type input "**********"
click at [716, 552] on button "Create booking & proceed" at bounding box center [702, 550] width 125 height 23
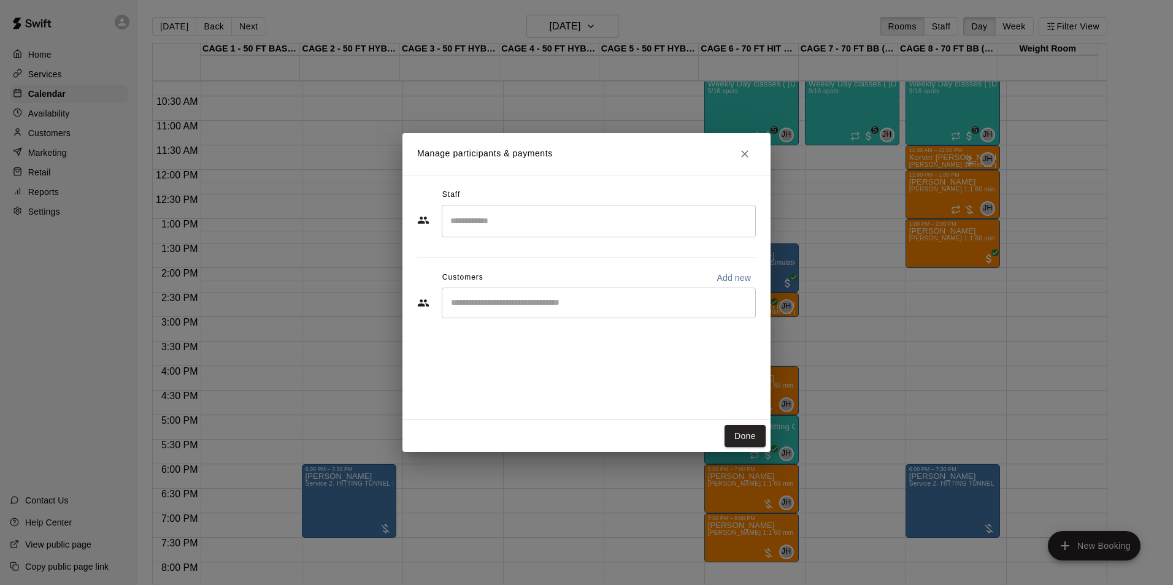
click at [618, 297] on input "Start typing to search customers..." at bounding box center [598, 303] width 303 height 12
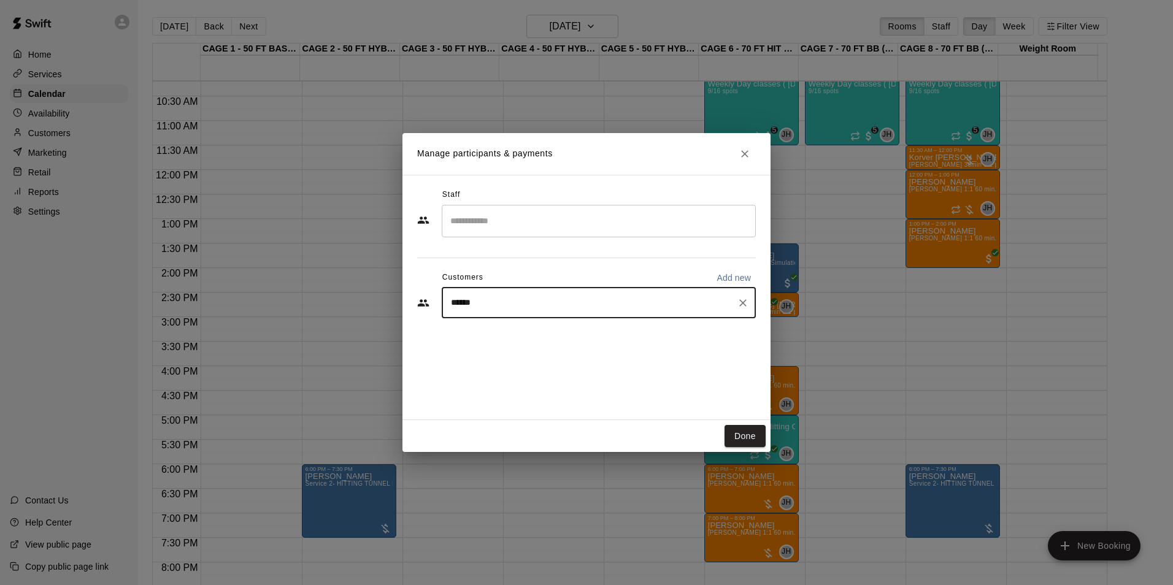
type input "*******"
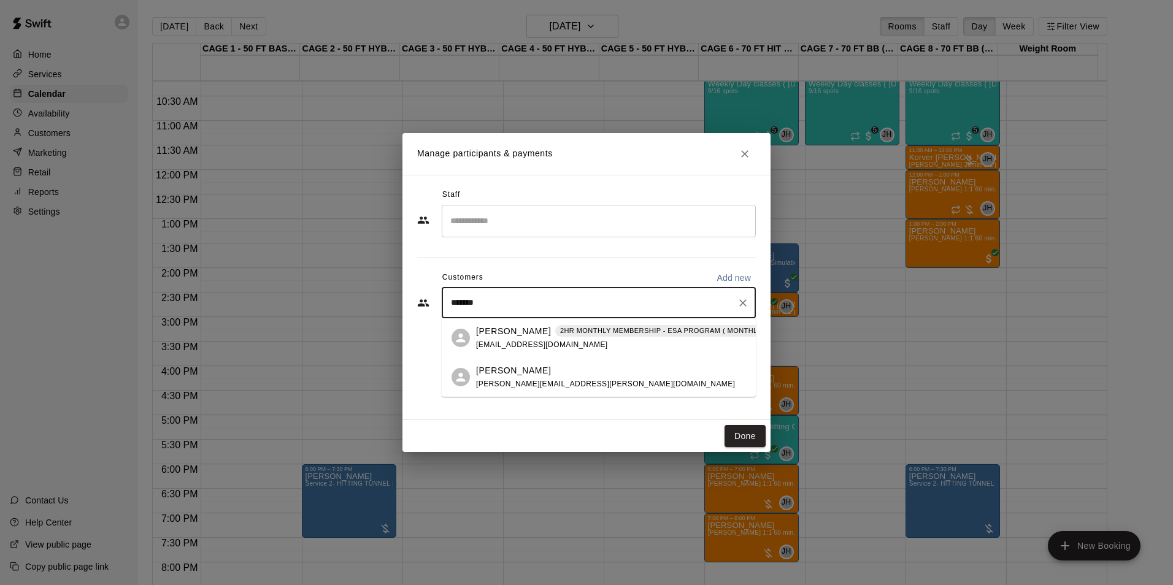
click at [555, 326] on span "2HR MONTHLY MEMBERSHIP - ESA PROGRAM ( MONTHLY OR QUARTERLY OR ANNUAL)" at bounding box center [712, 331] width 315 height 10
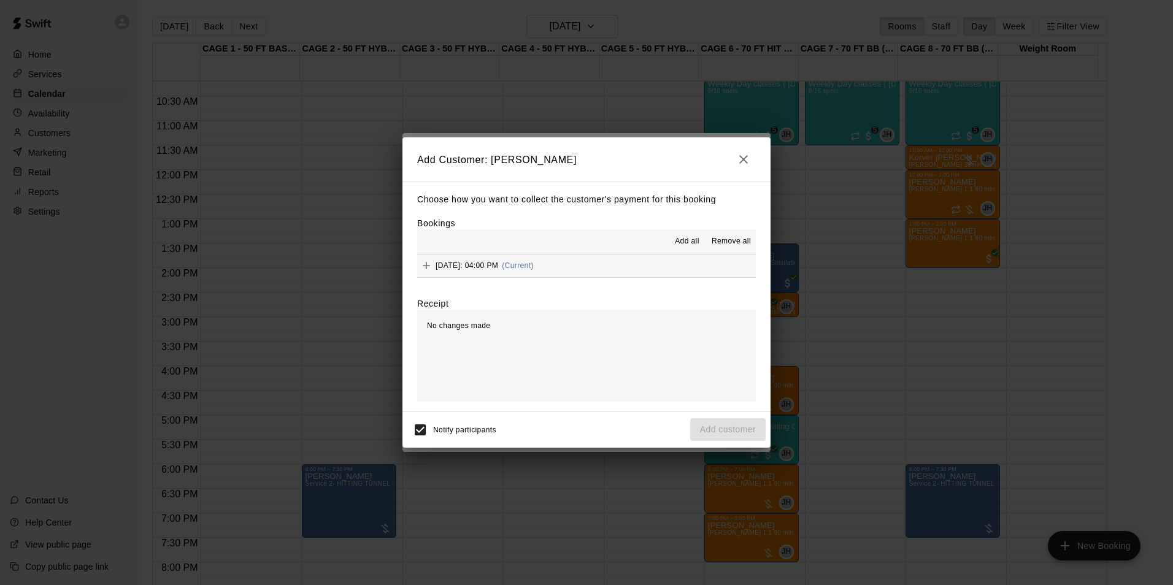
click at [581, 279] on div "Choose how you want to collect the customer's payment for this booking Bookings…" at bounding box center [586, 297] width 368 height 230
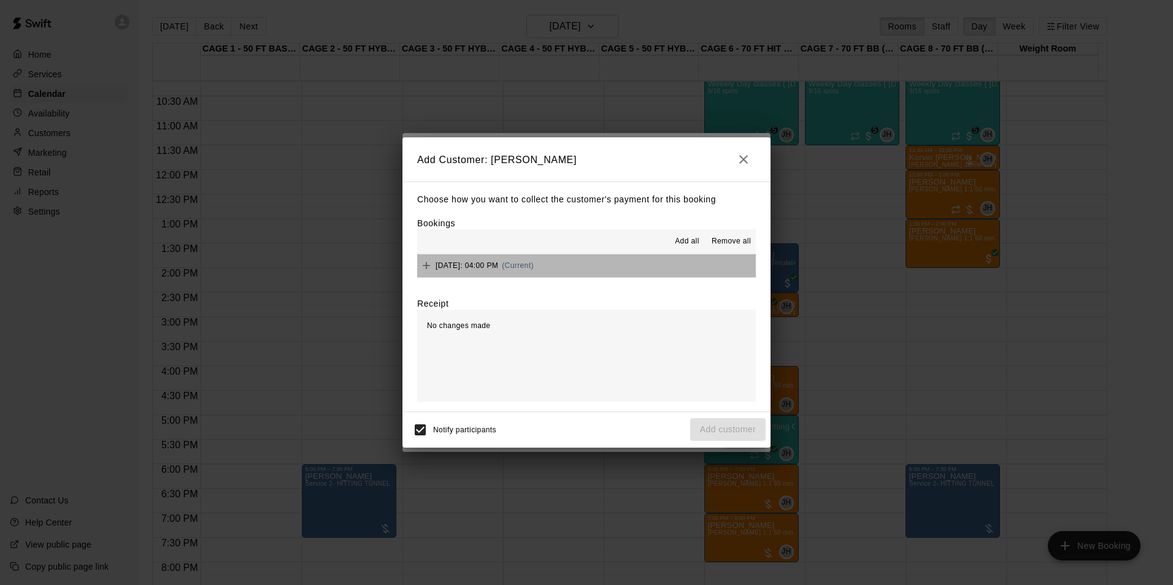
click at [595, 272] on button "Friday, September 26: 04:00 PM (Current)" at bounding box center [586, 266] width 339 height 23
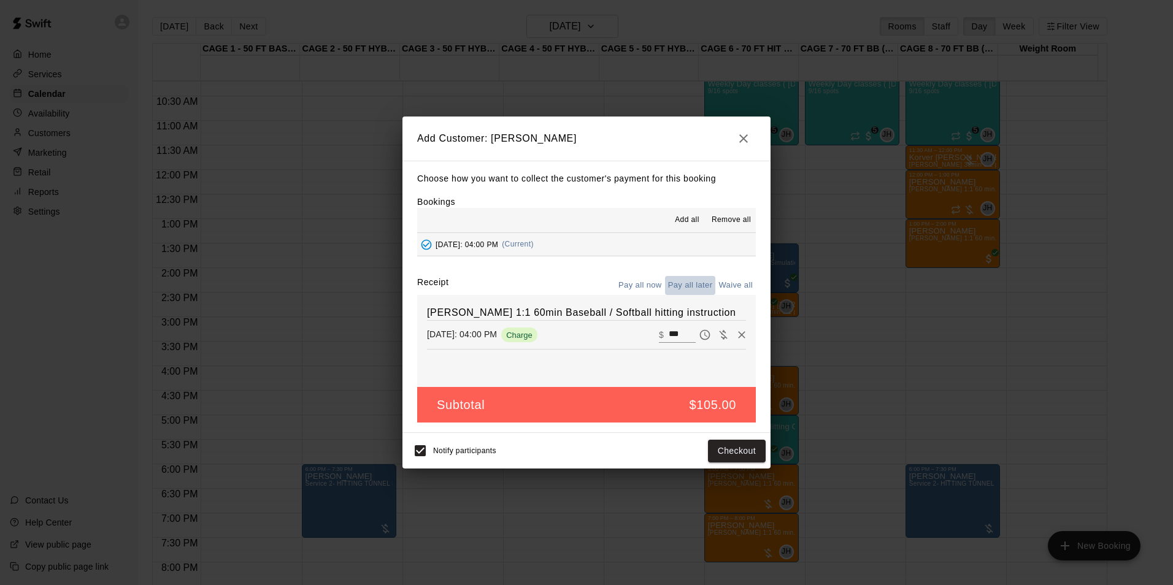
click at [680, 285] on button "Pay all later" at bounding box center [690, 285] width 51 height 19
click at [702, 447] on button "Add customer" at bounding box center [727, 451] width 75 height 23
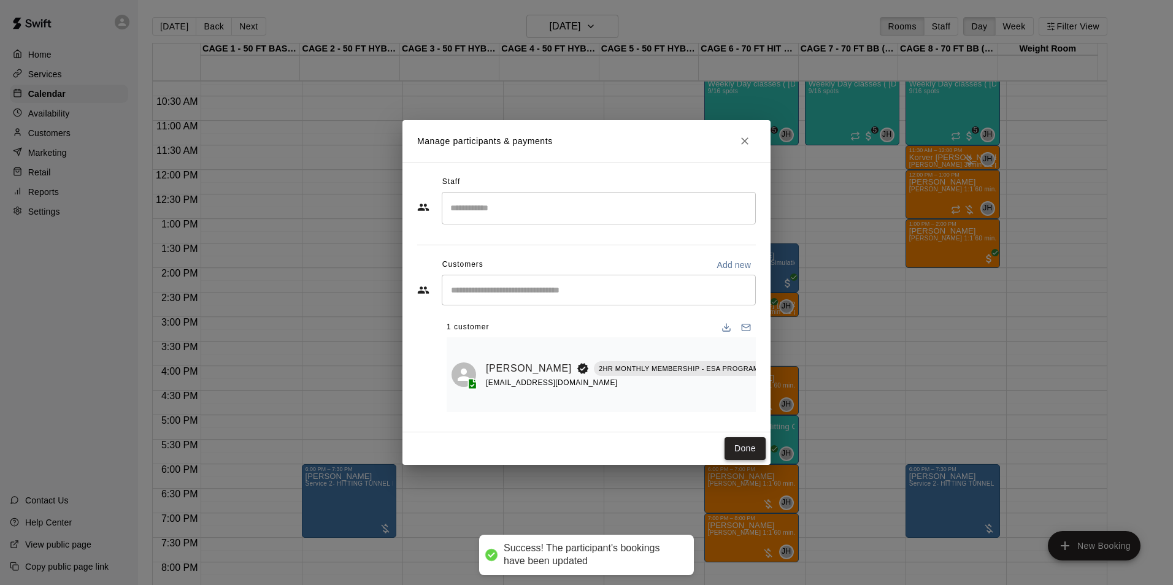
click at [740, 448] on button "Done" at bounding box center [744, 448] width 41 height 23
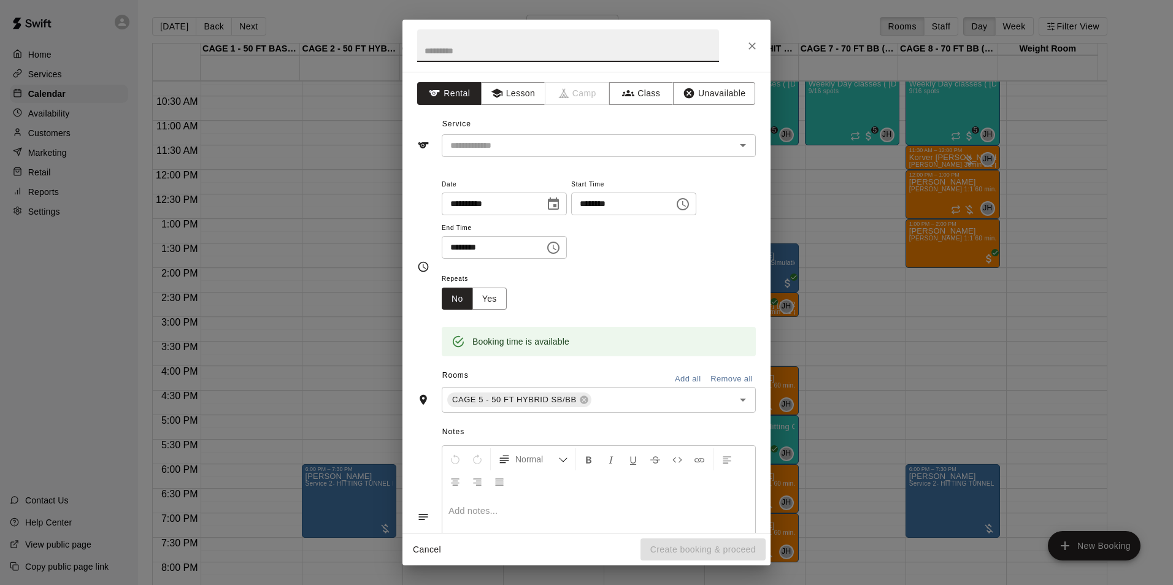
click at [750, 37] on button "Close" at bounding box center [752, 46] width 22 height 22
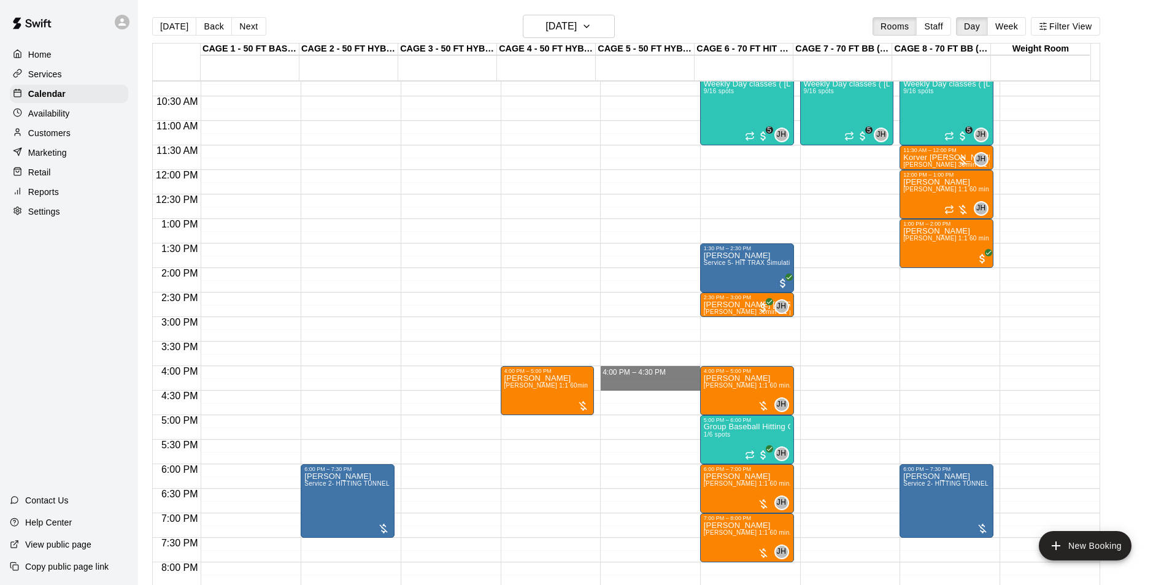
drag, startPoint x: 640, startPoint y: 370, endPoint x: 640, endPoint y: 383, distance: 12.9
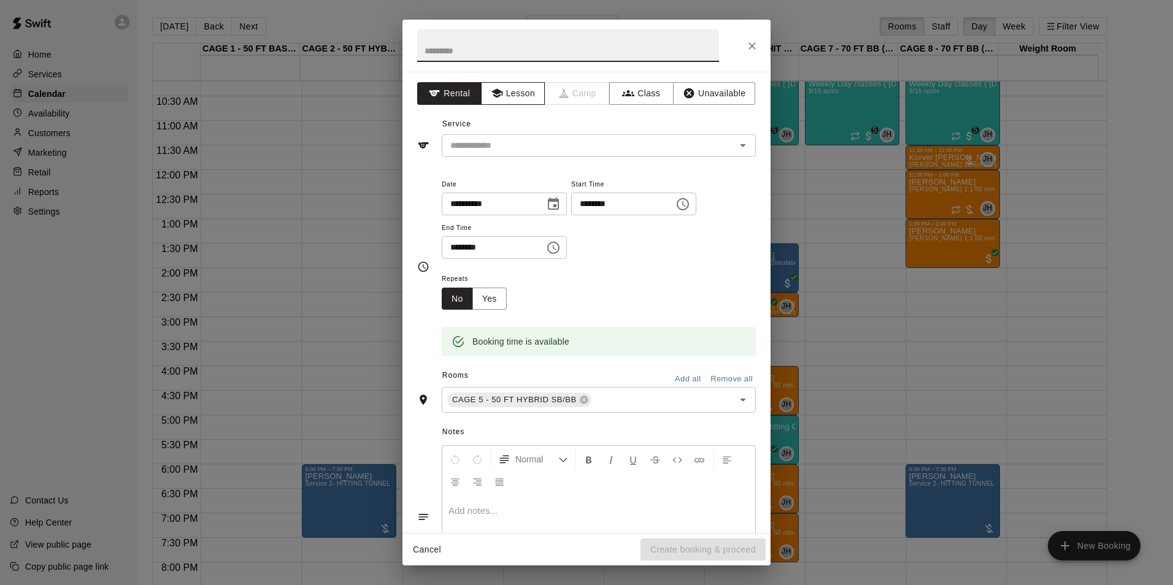
click at [537, 89] on button "Lesson" at bounding box center [513, 93] width 64 height 23
click at [532, 142] on input "text" at bounding box center [580, 145] width 271 height 15
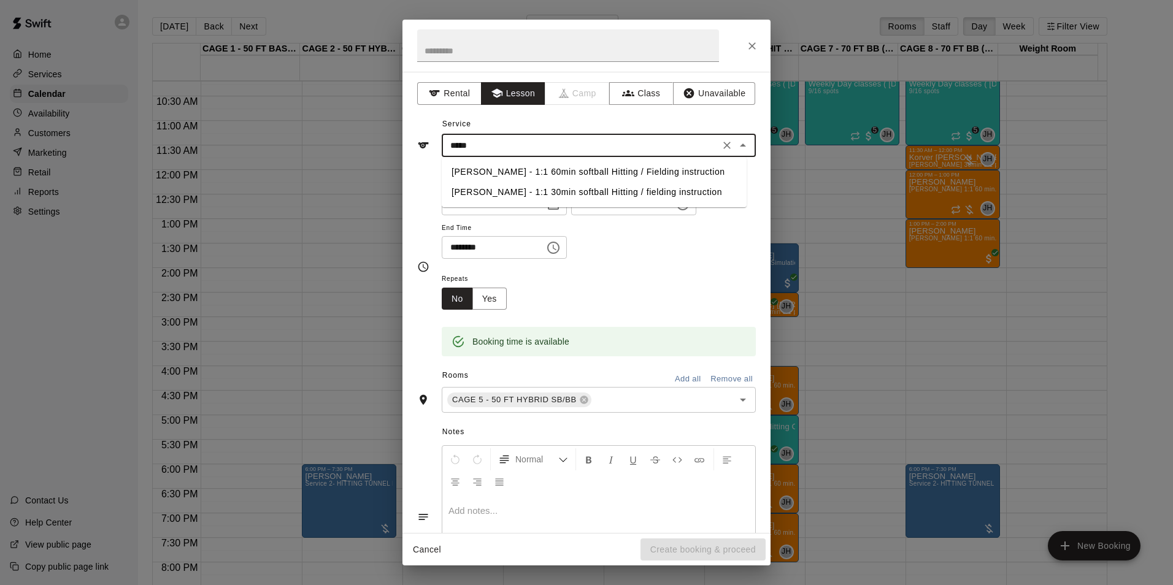
click at [526, 196] on li "[PERSON_NAME] - 1:1 30min softball Hitting / fielding instruction" at bounding box center [594, 192] width 305 height 20
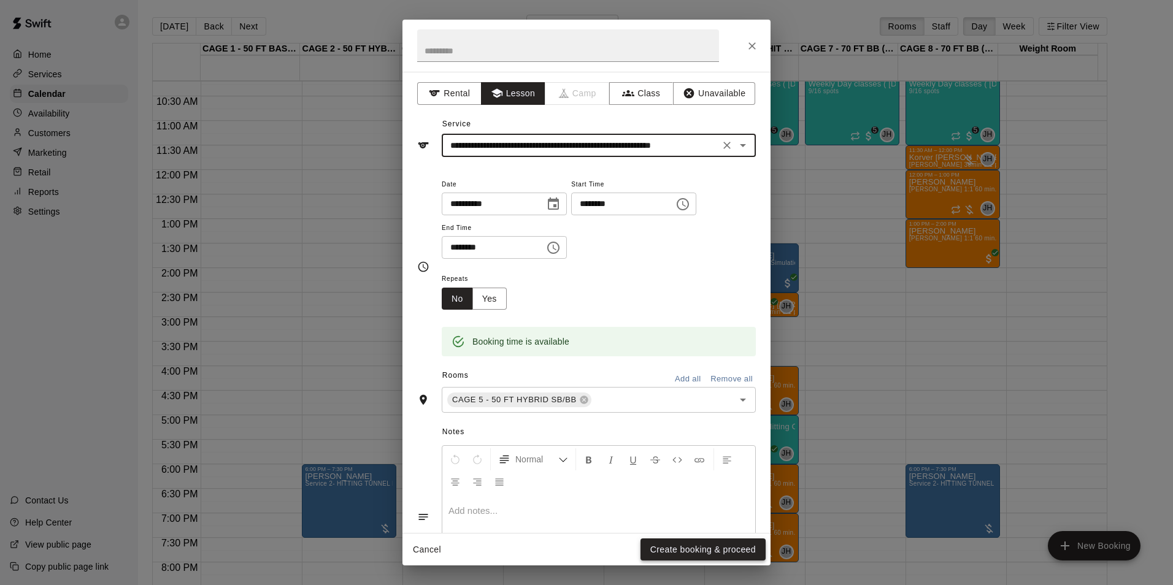
type input "**********"
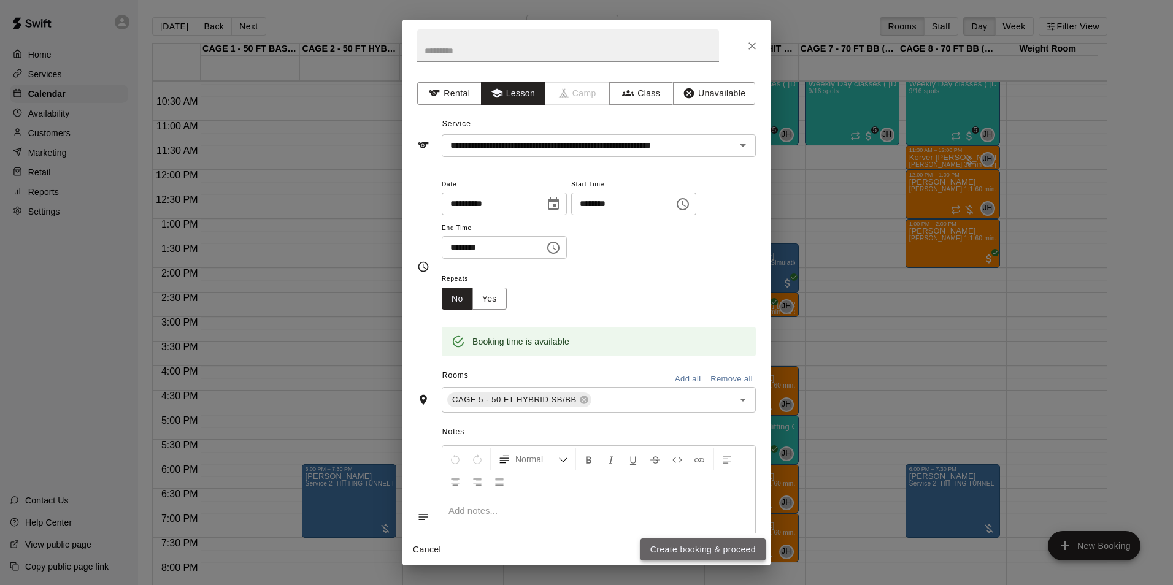
click at [747, 548] on button "Create booking & proceed" at bounding box center [702, 550] width 125 height 23
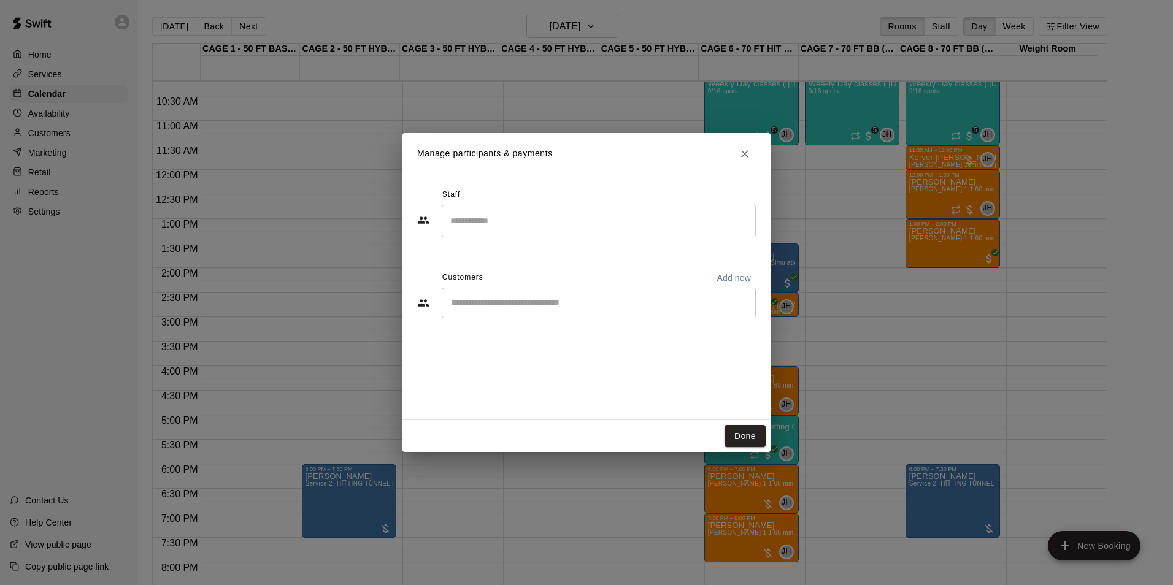
click at [638, 327] on div "Staff ​ Customers Add new ​" at bounding box center [586, 257] width 339 height 145
click at [636, 291] on div "​" at bounding box center [599, 303] width 314 height 31
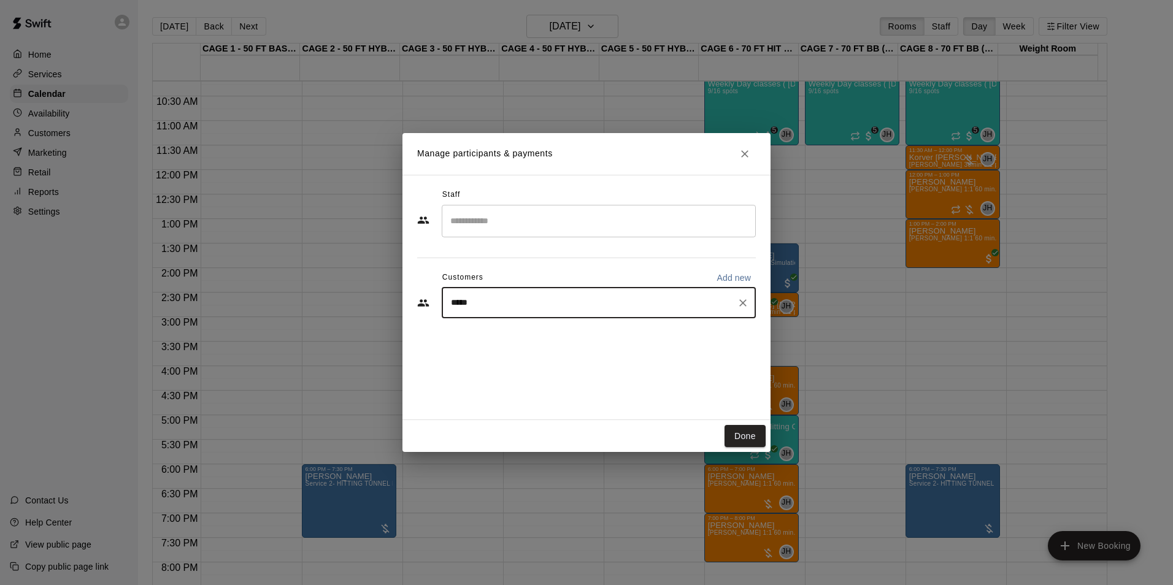
drag, startPoint x: 534, startPoint y: 297, endPoint x: 393, endPoint y: 297, distance: 141.7
click at [393, 297] on div "Manage participants & payments Staff ​ Customers Add new ***** ​ Done" at bounding box center [586, 292] width 1173 height 585
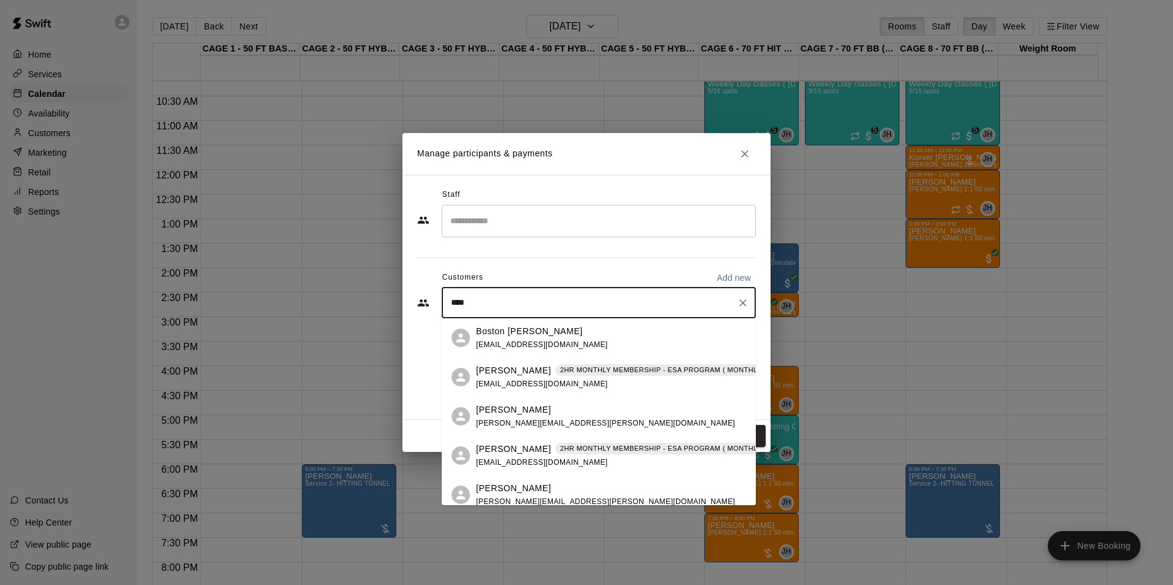
type input "*****"
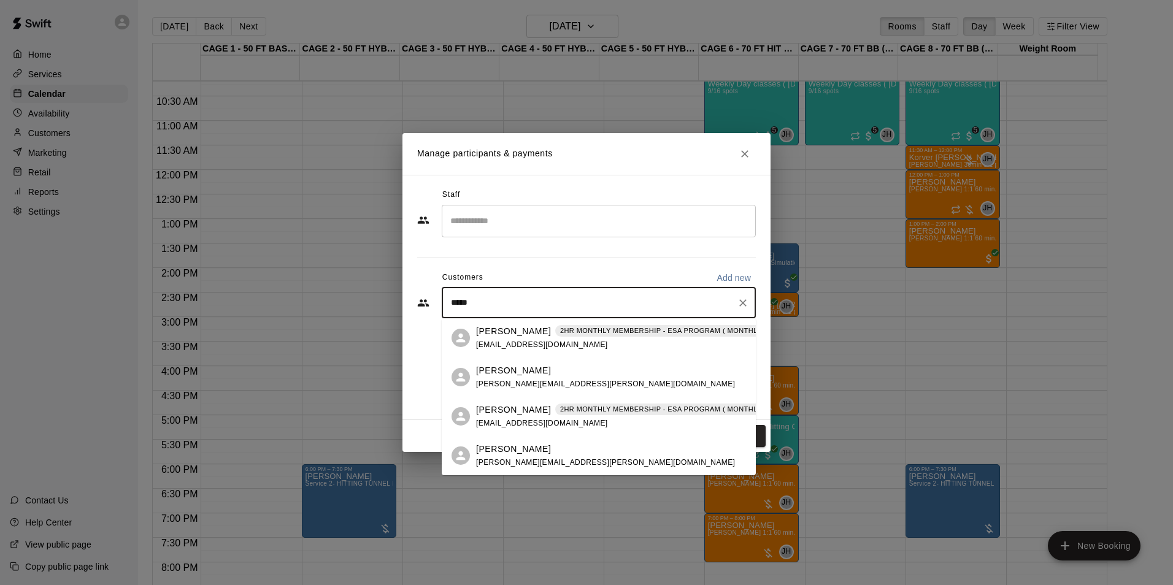
click at [506, 415] on p "Micah Leben" at bounding box center [513, 410] width 75 height 13
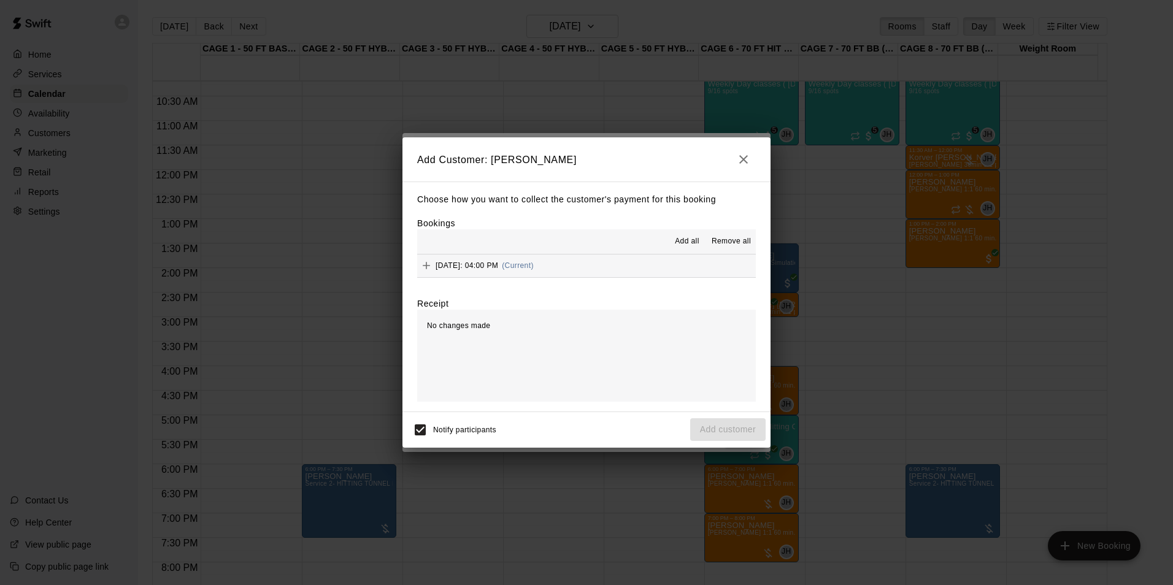
click at [581, 287] on div "Choose how you want to collect the customer's payment for this booking Bookings…" at bounding box center [586, 297] width 368 height 230
click at [583, 272] on button "Friday, September 26: 04:00 PM (Current)" at bounding box center [586, 266] width 339 height 23
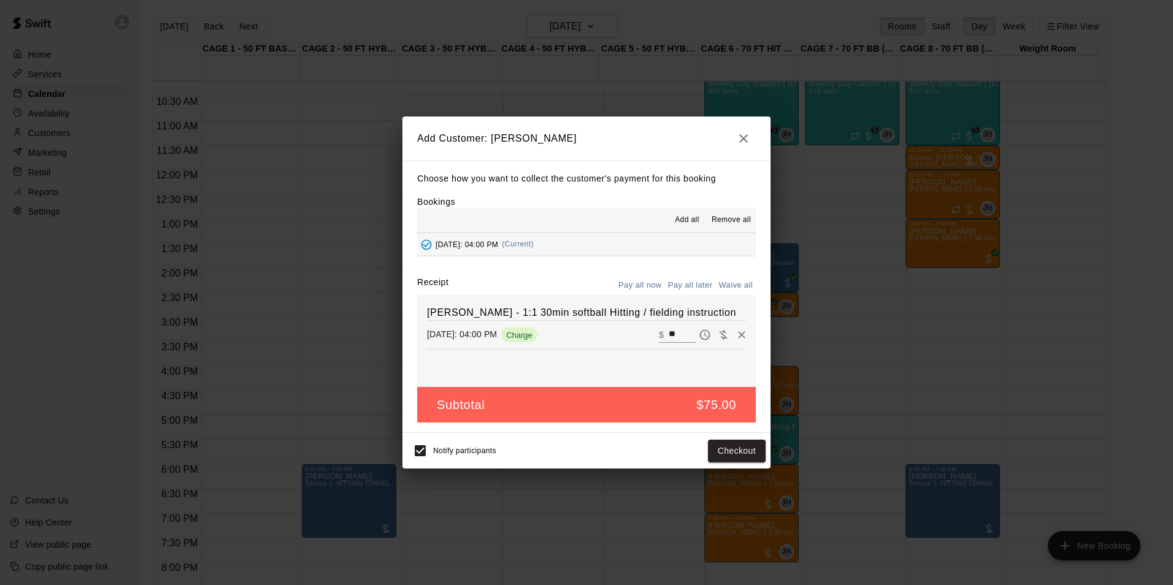
click at [705, 282] on button "Pay all later" at bounding box center [690, 285] width 51 height 19
click at [721, 451] on button "Add customer" at bounding box center [727, 451] width 75 height 23
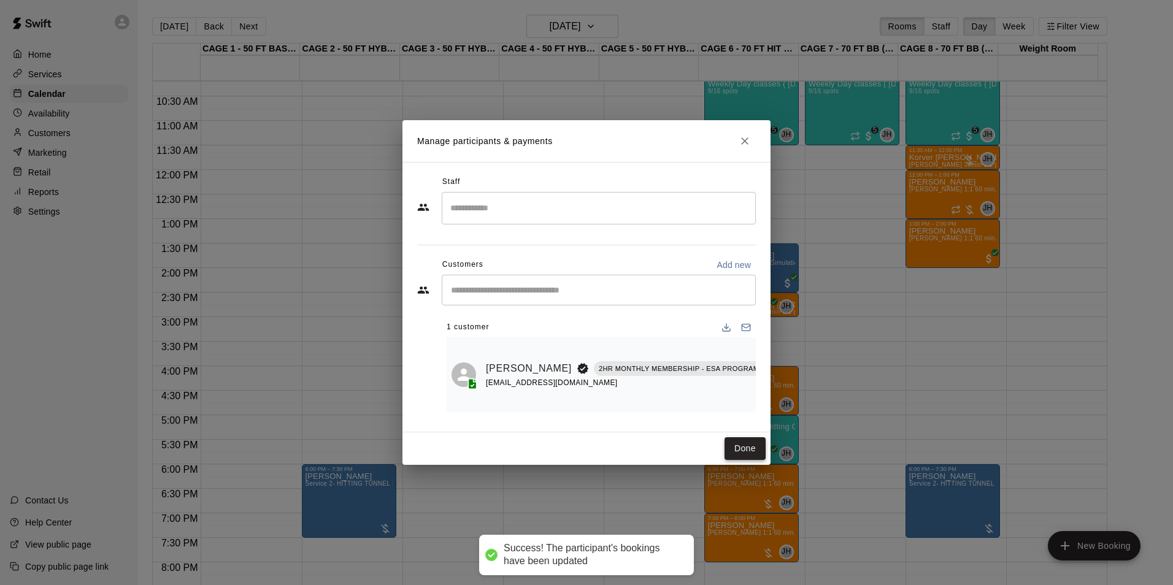
click at [743, 447] on button "Done" at bounding box center [744, 448] width 41 height 23
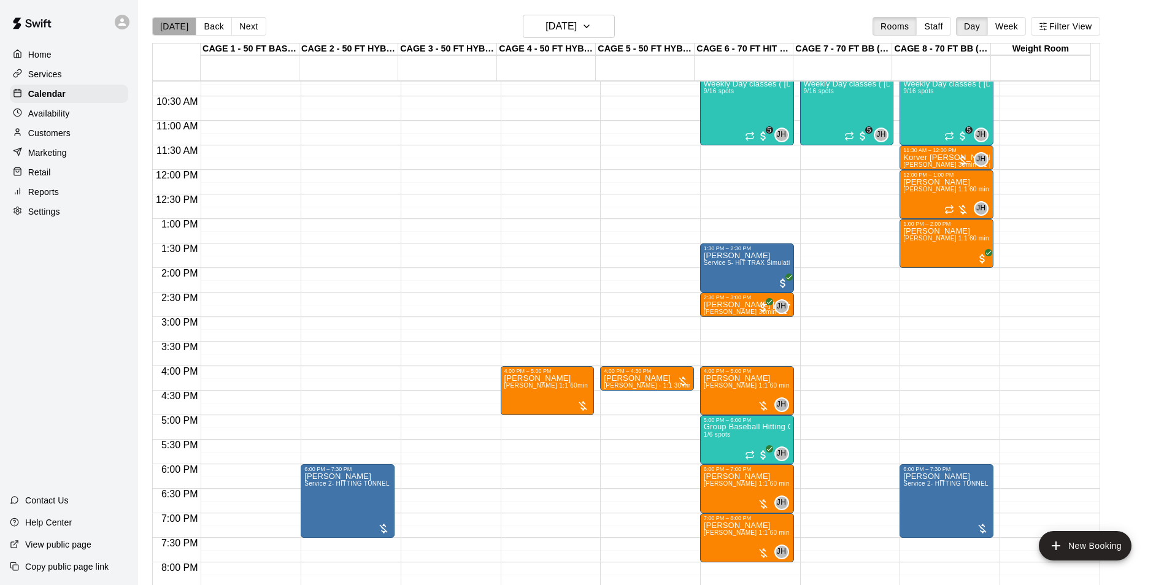
click at [176, 23] on button "[DATE]" at bounding box center [174, 26] width 44 height 18
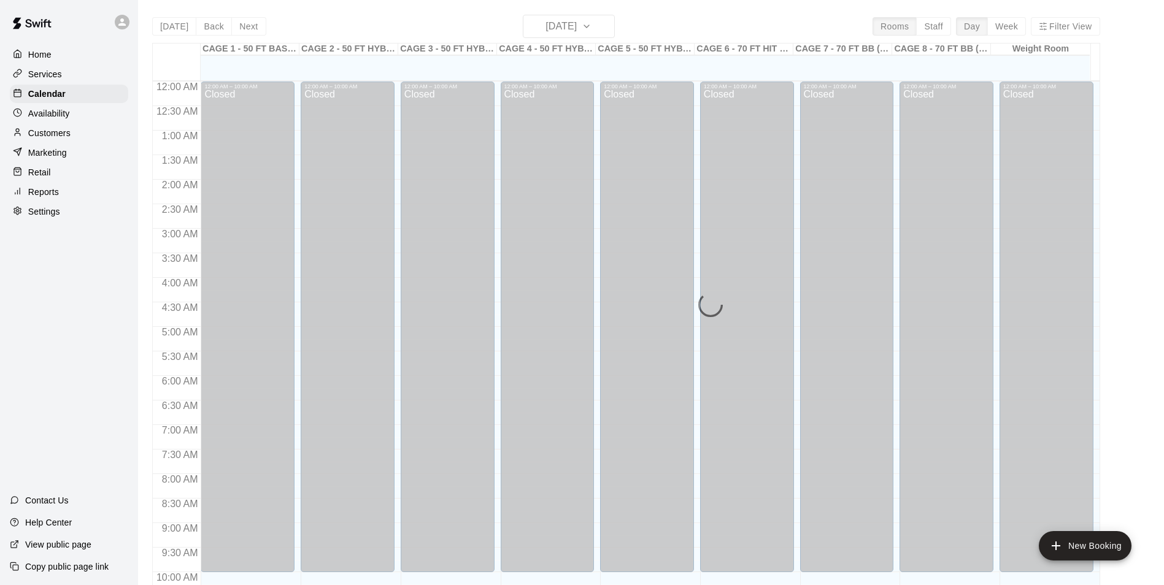
scroll to position [623, 0]
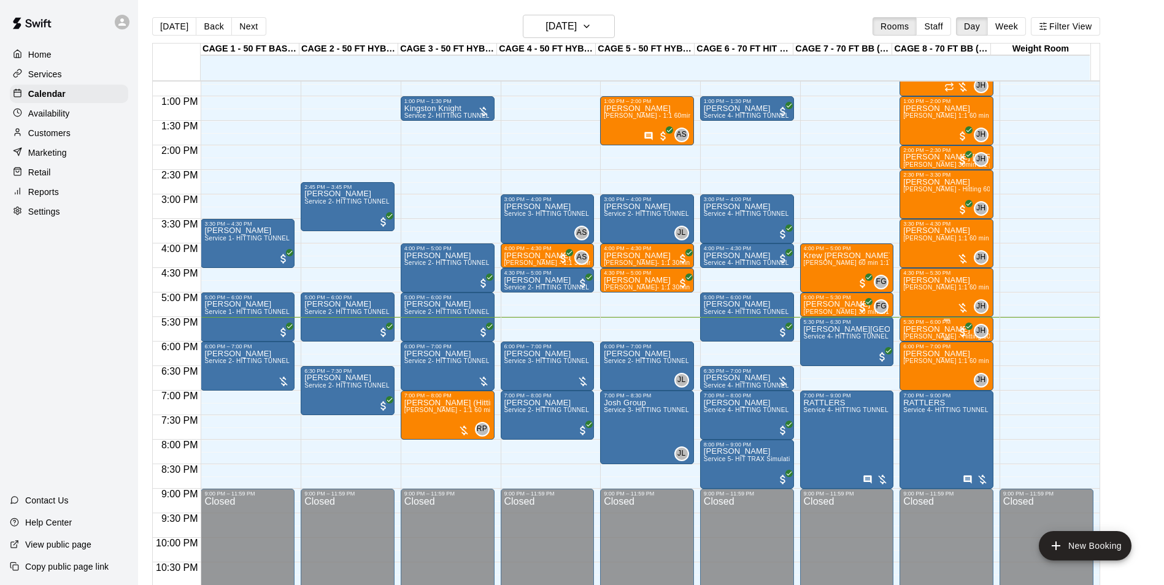
click at [942, 329] on p "[PERSON_NAME]" at bounding box center [946, 329] width 86 height 0
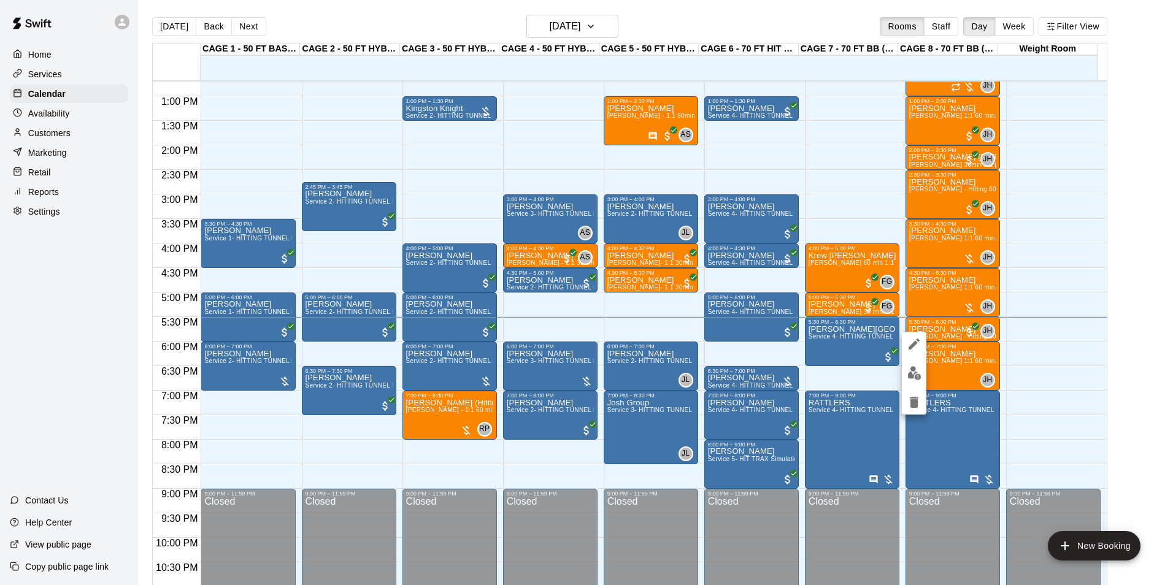
click at [1042, 343] on div at bounding box center [586, 292] width 1173 height 585
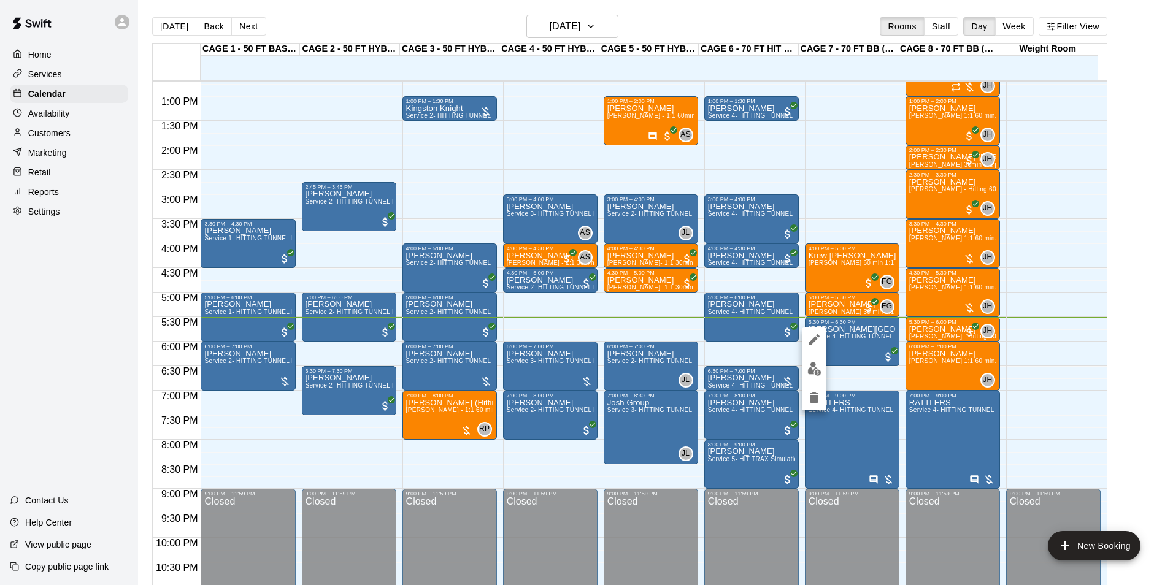
click at [1163, 331] on div at bounding box center [586, 292] width 1173 height 585
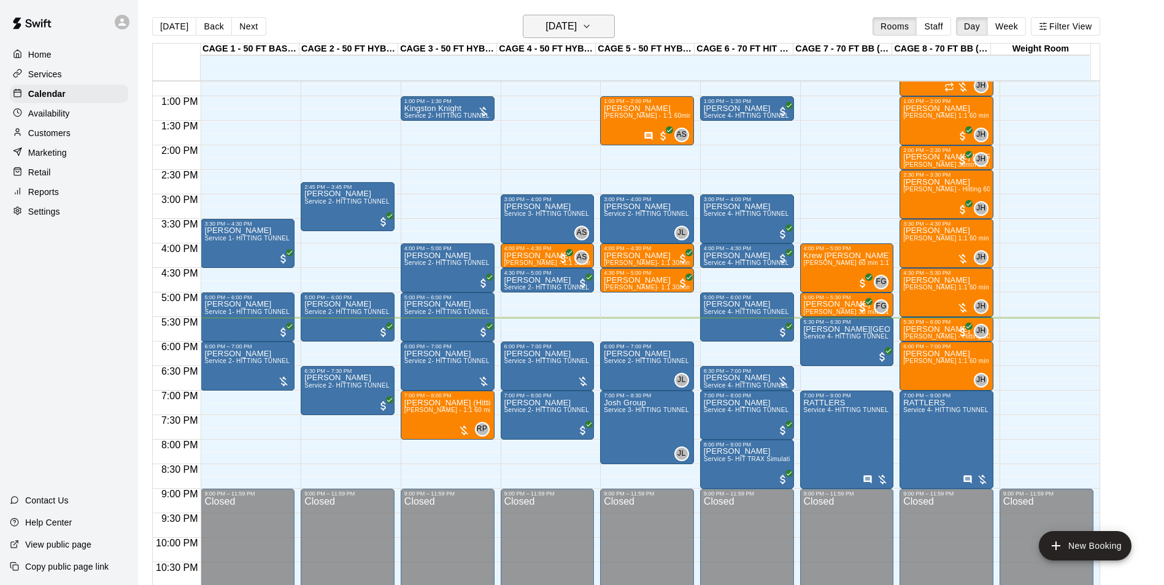
click at [548, 29] on h6 "[DATE]" at bounding box center [560, 26] width 31 height 17
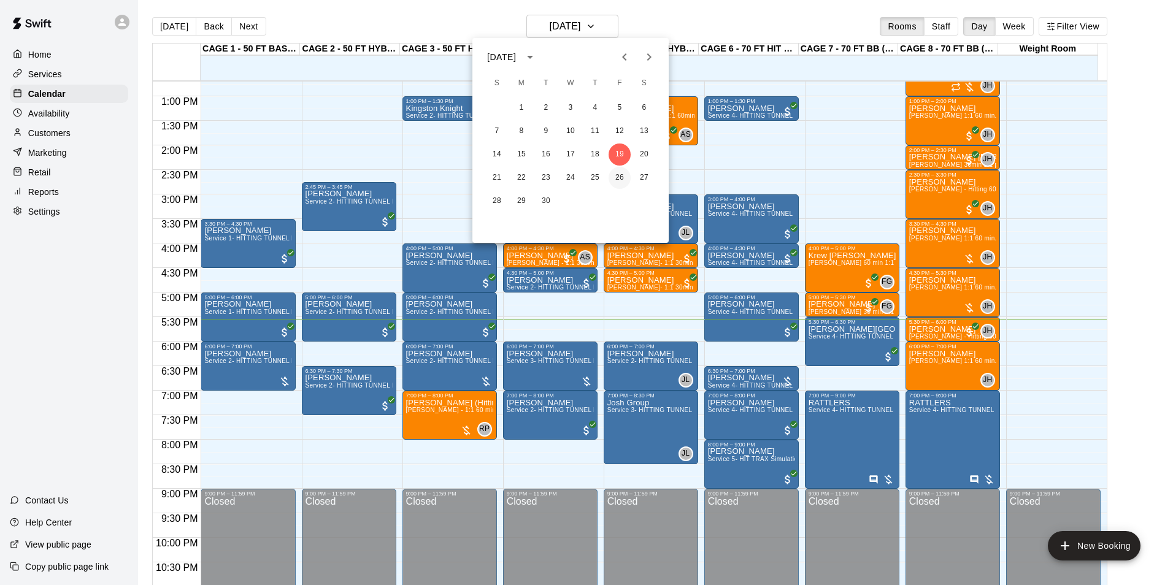
click at [616, 178] on button "26" at bounding box center [619, 178] width 22 height 22
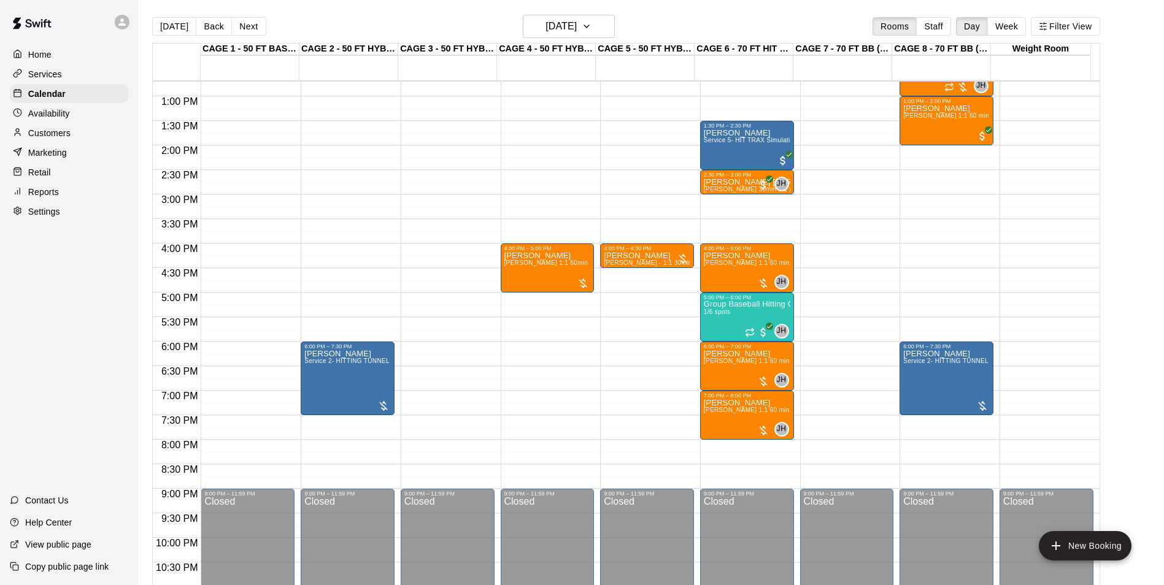
click at [561, 13] on main "Today Back Next Friday Sep 26 Rooms Staff Day Week Filter View CAGE 1 - 50 FT B…" at bounding box center [651, 302] width 1026 height 605
click at [571, 40] on div "Today Back Next Friday Sep 26 Rooms Staff Day Week Filter View" at bounding box center [626, 29] width 948 height 28
click at [575, 32] on h6 "Friday Sep 26" at bounding box center [560, 26] width 31 height 17
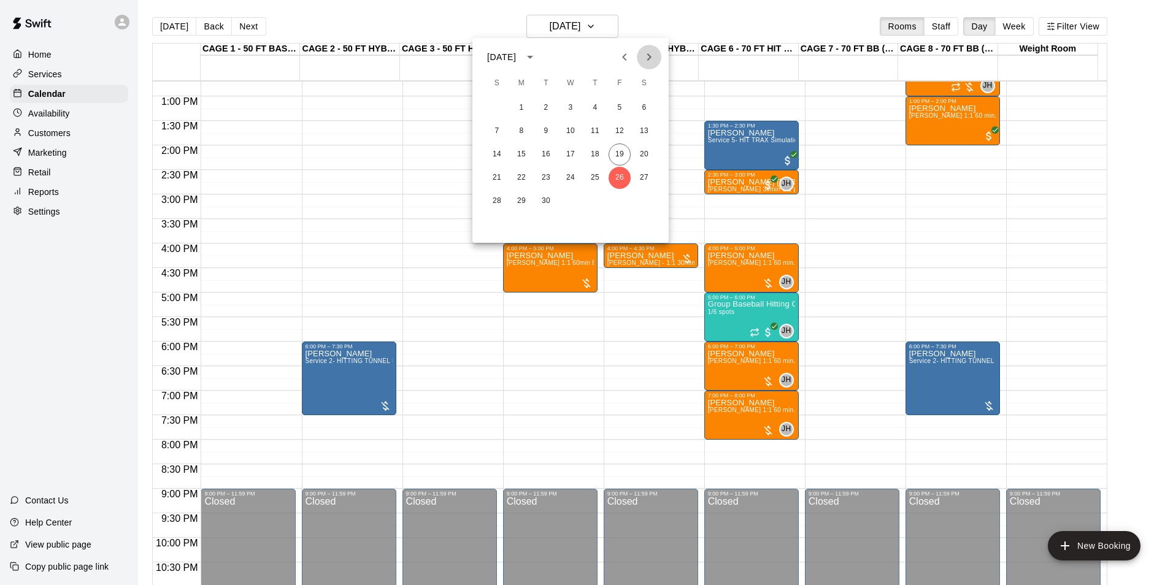
click at [654, 59] on icon "Next month" at bounding box center [649, 57] width 15 height 15
click at [620, 100] on button "3" at bounding box center [619, 108] width 22 height 22
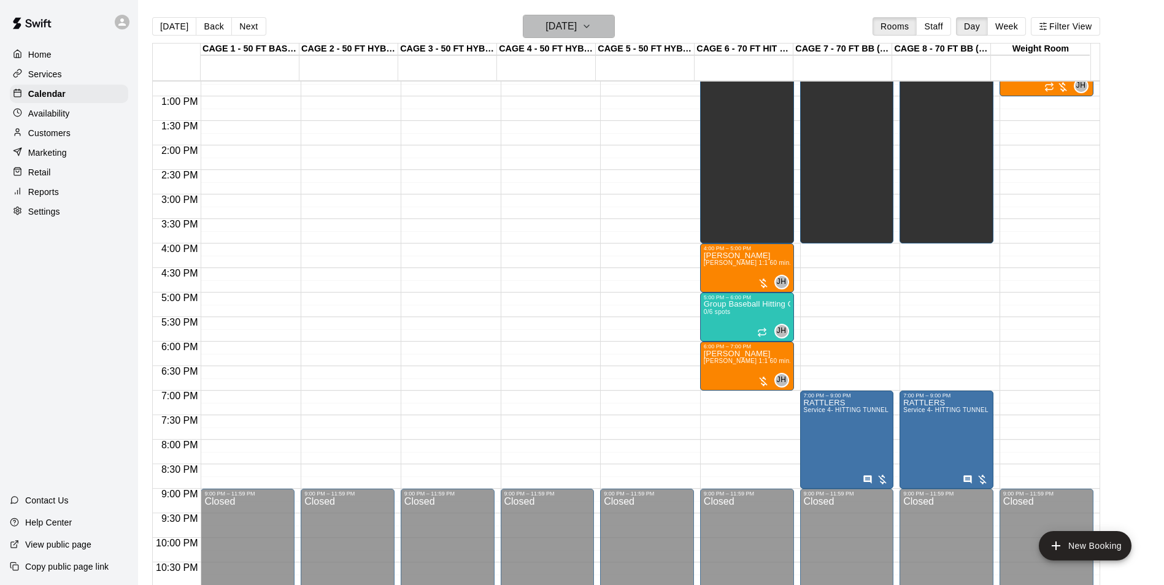
click at [591, 23] on icon "button" at bounding box center [586, 26] width 10 height 15
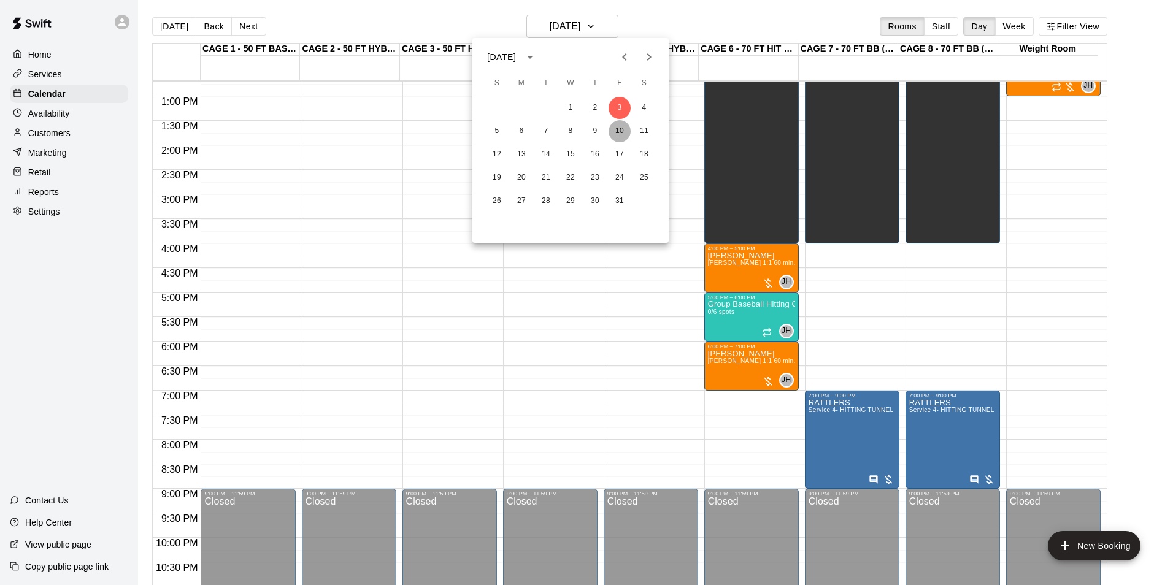
click at [616, 129] on button "10" at bounding box center [619, 131] width 22 height 22
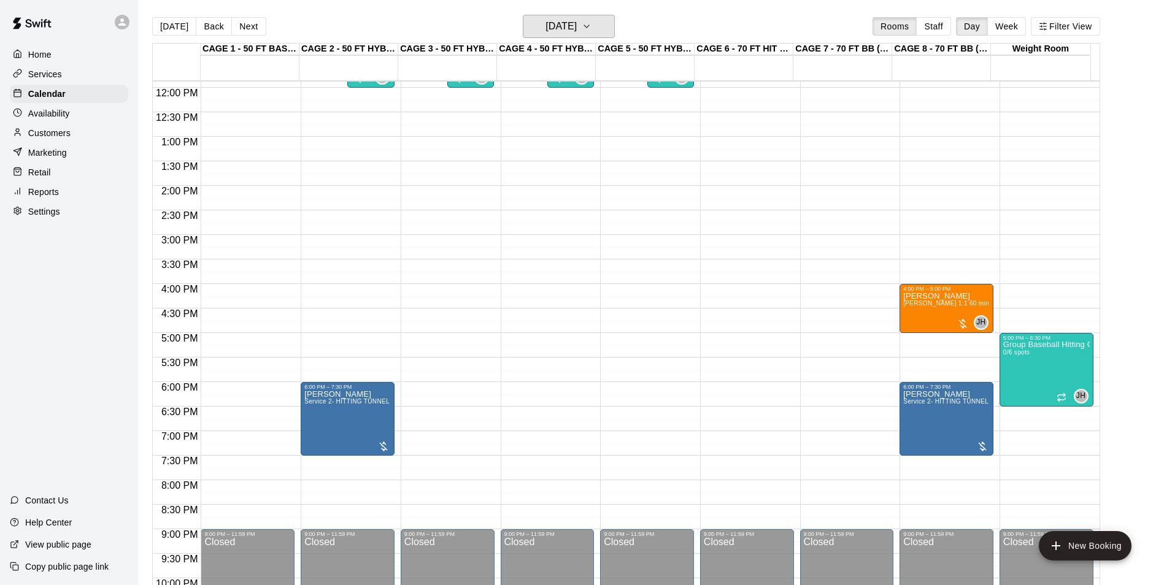
scroll to position [562, 0]
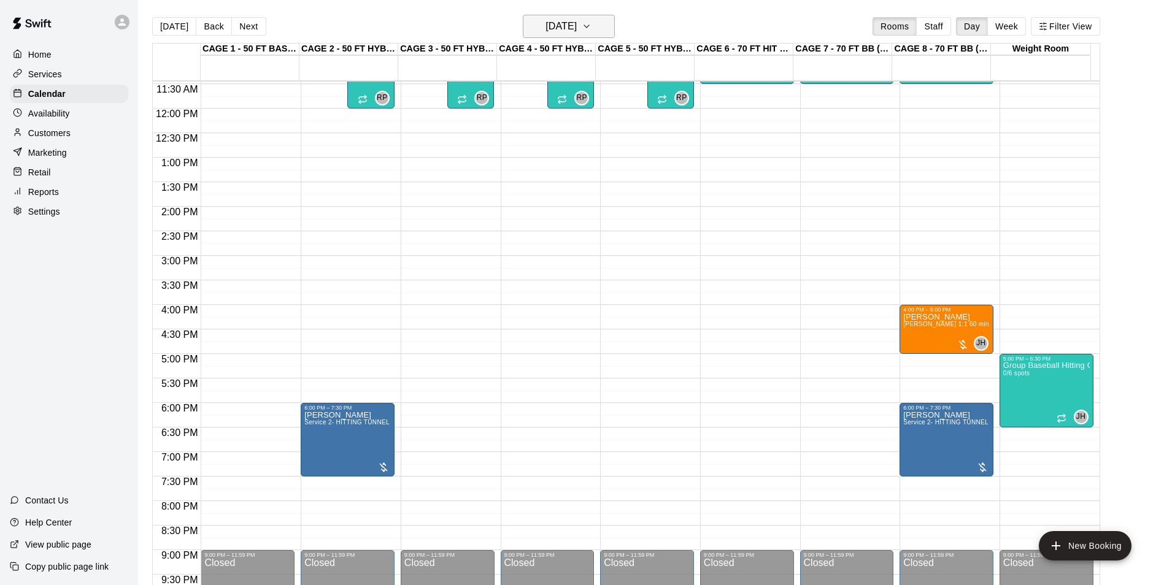
click at [591, 24] on icon "button" at bounding box center [586, 26] width 10 height 15
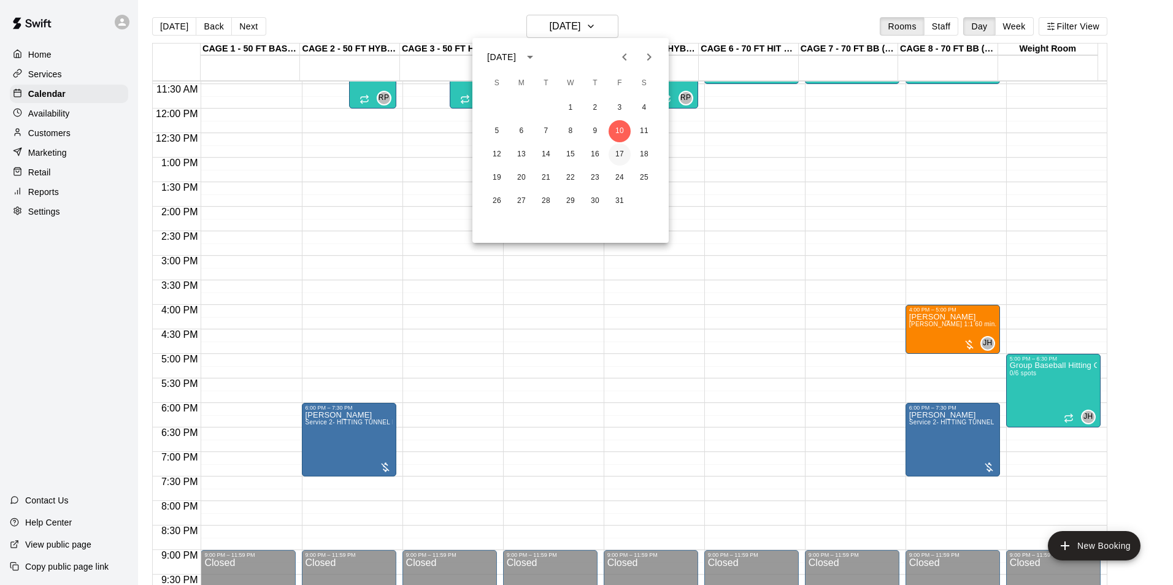
click at [617, 153] on button "17" at bounding box center [619, 155] width 22 height 22
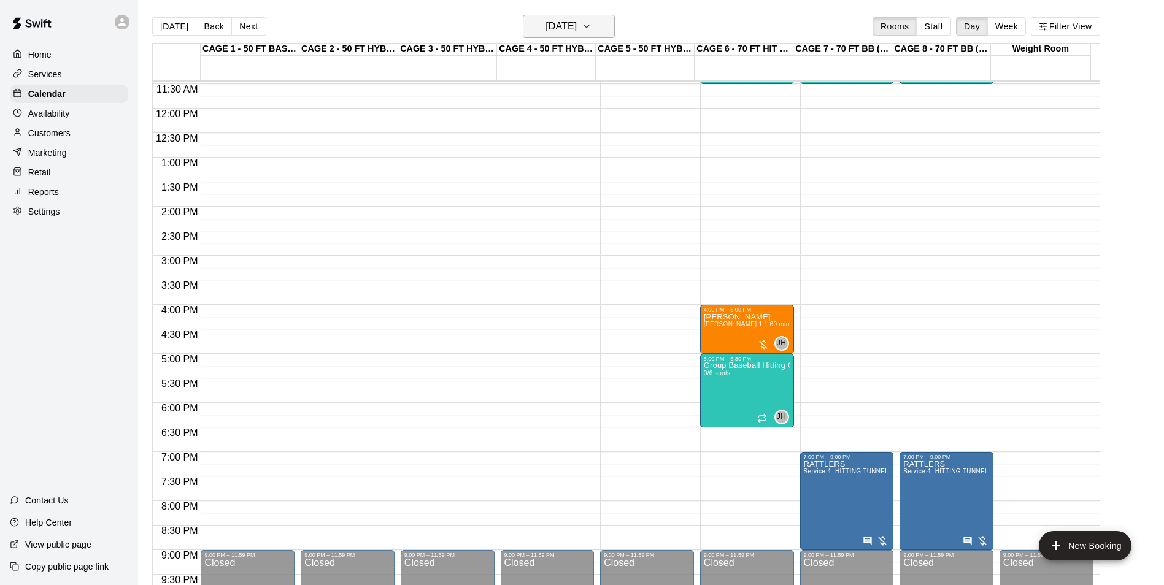
click at [577, 33] on h6 "Friday Oct 17" at bounding box center [560, 26] width 31 height 17
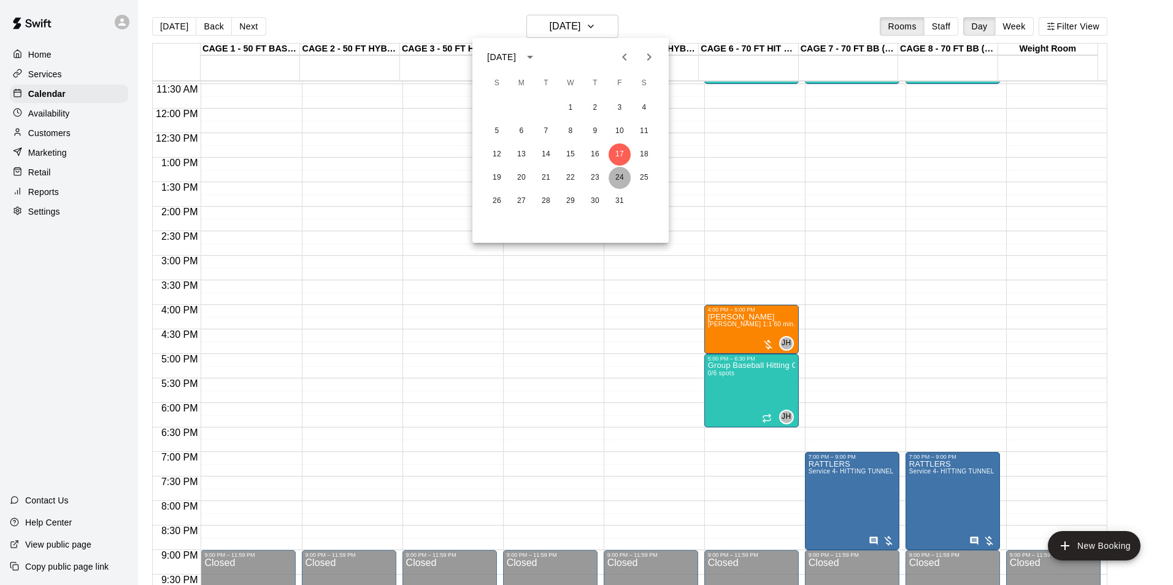
click at [615, 183] on button "24" at bounding box center [619, 178] width 22 height 22
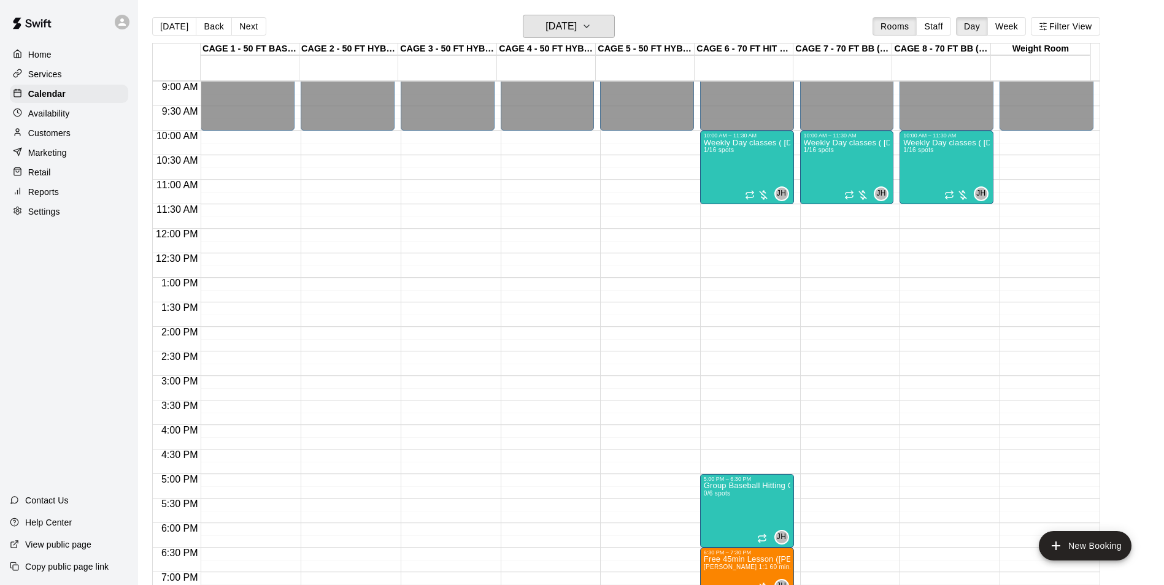
scroll to position [439, 0]
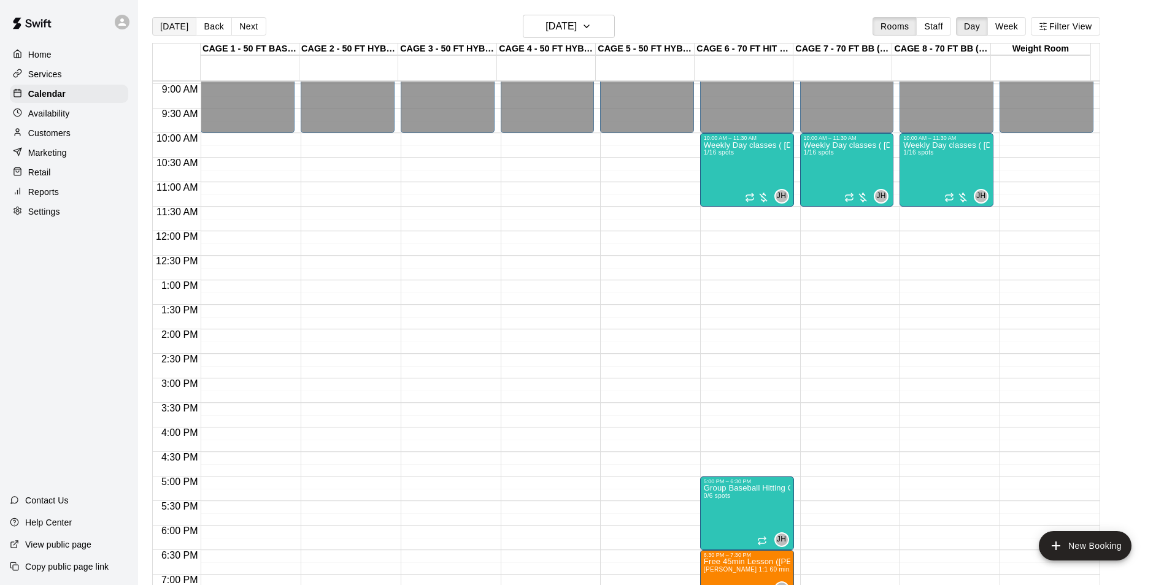
click at [155, 17] on button "[DATE]" at bounding box center [174, 26] width 44 height 18
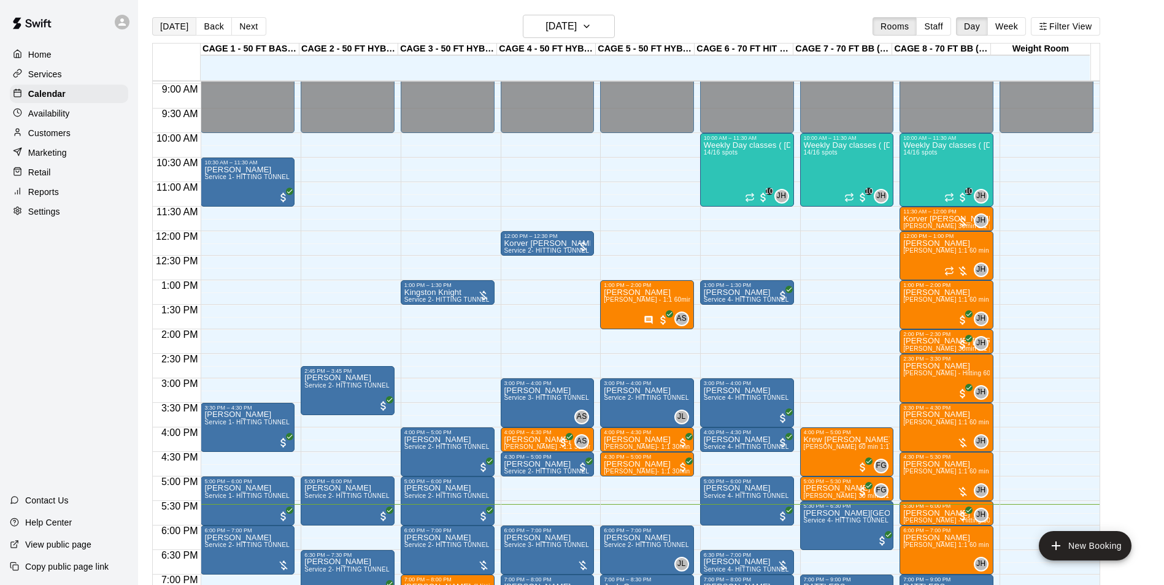
click at [164, 34] on button "[DATE]" at bounding box center [174, 26] width 44 height 18
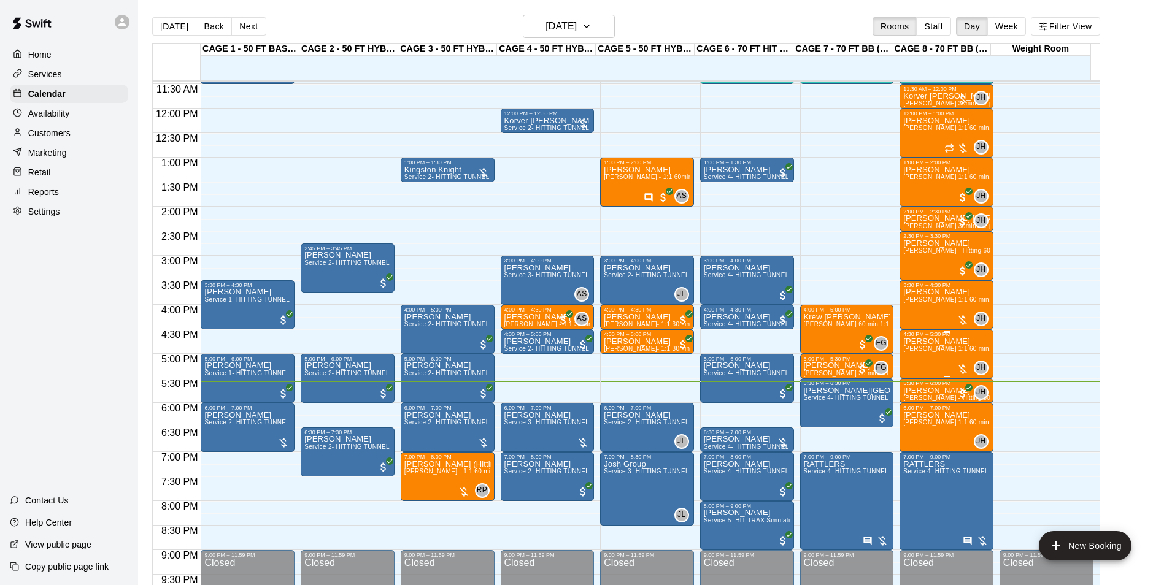
click at [956, 352] on span "[PERSON_NAME] 1:1 60 min. pitching Lesson" at bounding box center [970, 348] width 135 height 7
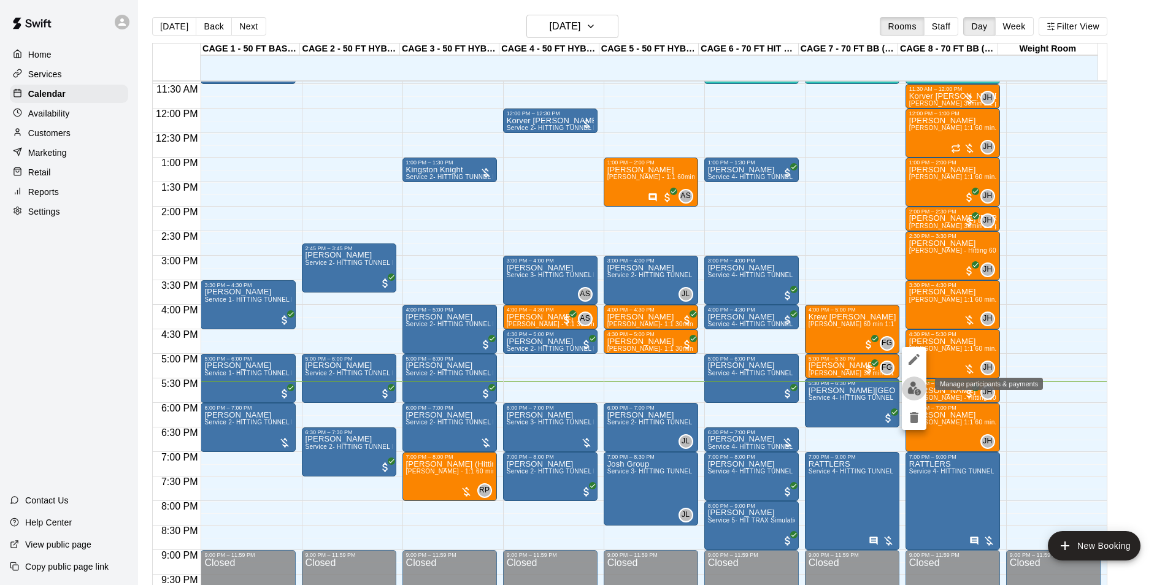
click at [916, 386] on img "edit" at bounding box center [914, 389] width 14 height 14
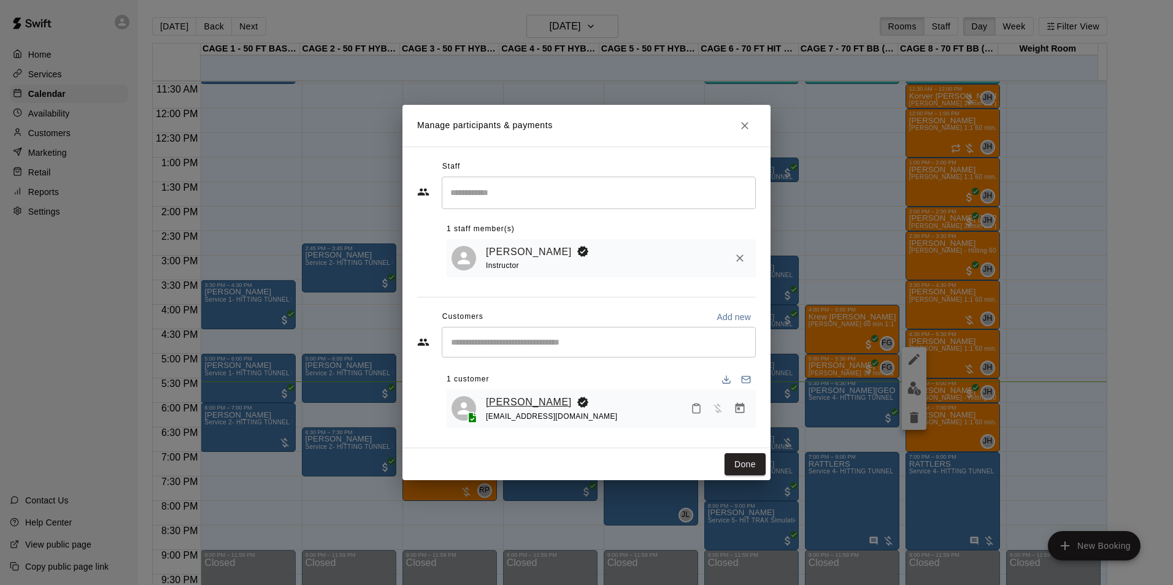
click at [516, 400] on link "[PERSON_NAME]" at bounding box center [529, 402] width 86 height 16
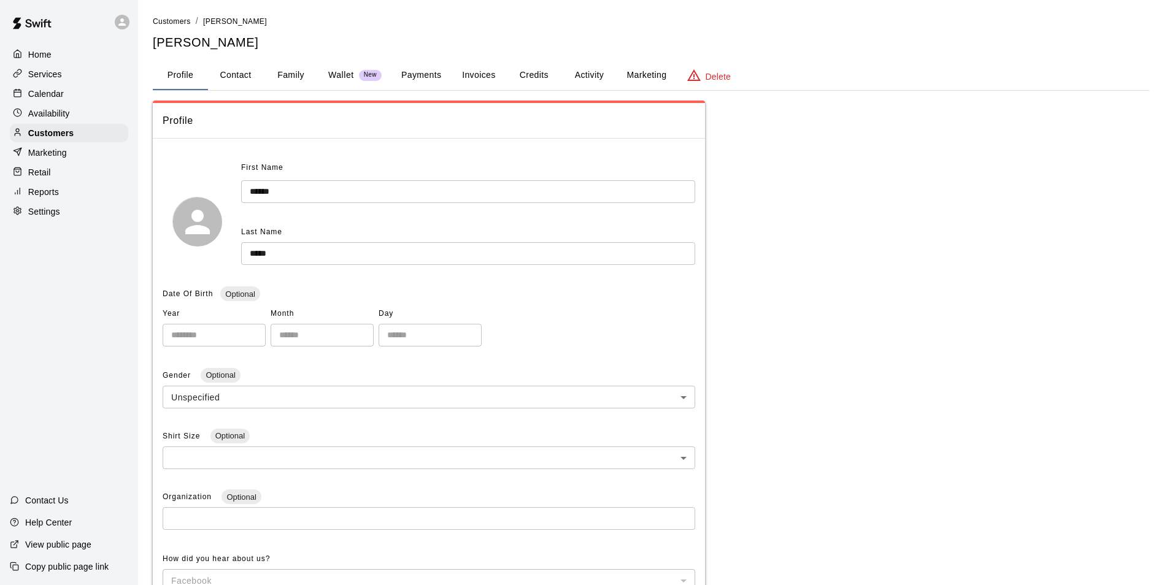
click at [431, 72] on button "Payments" at bounding box center [420, 75] width 59 height 29
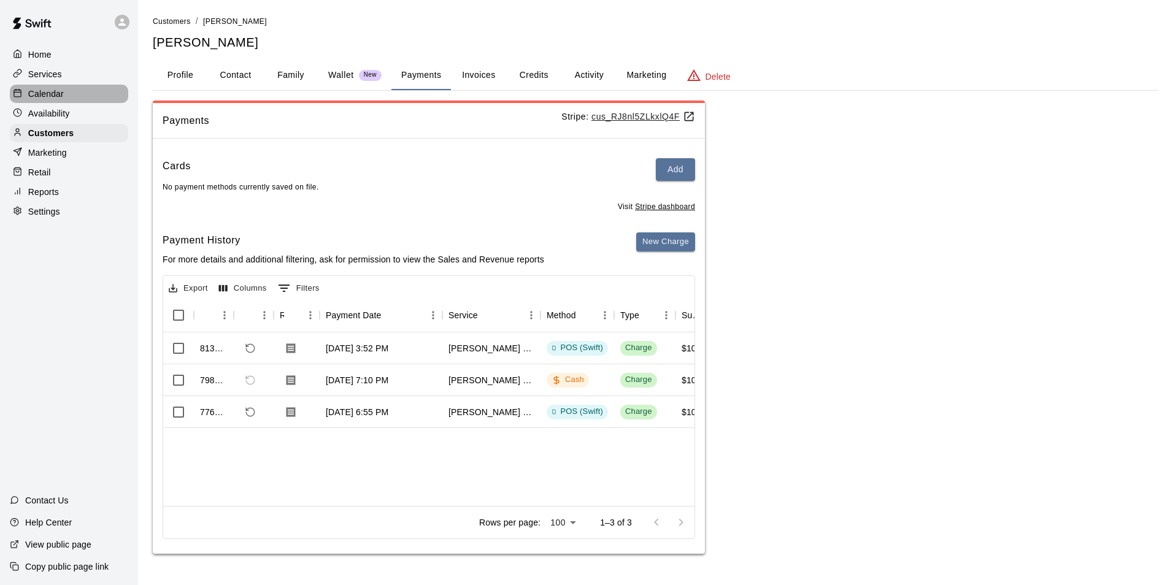
click at [61, 100] on p "Calendar" at bounding box center [46, 94] width 36 height 12
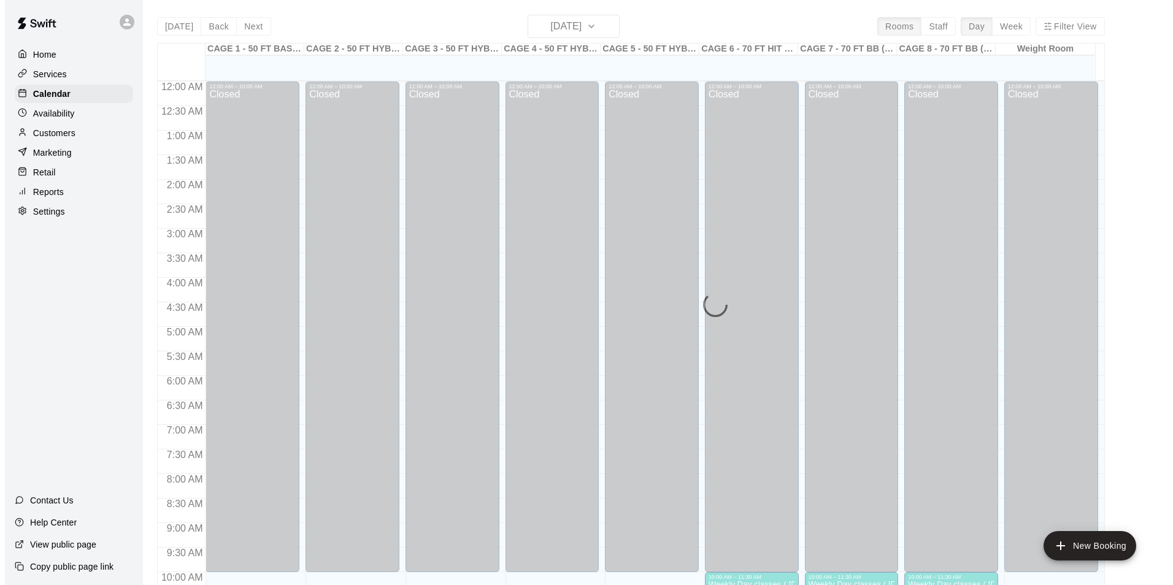
scroll to position [623, 0]
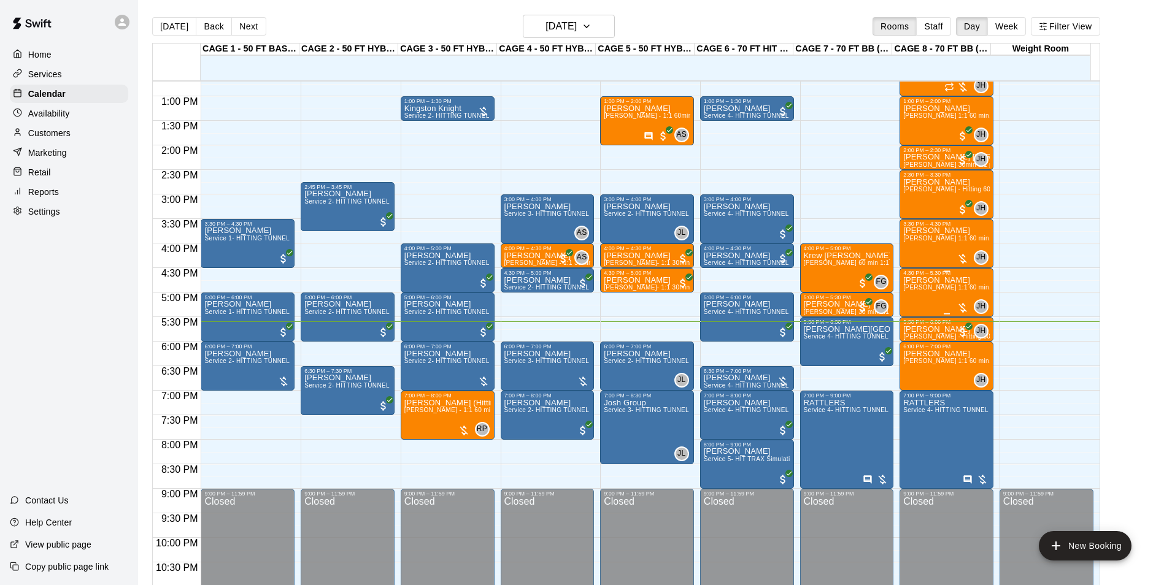
click at [937, 302] on div "Larry Wirtz John Havird 1:1 60 min. pitching Lesson" at bounding box center [946, 568] width 86 height 585
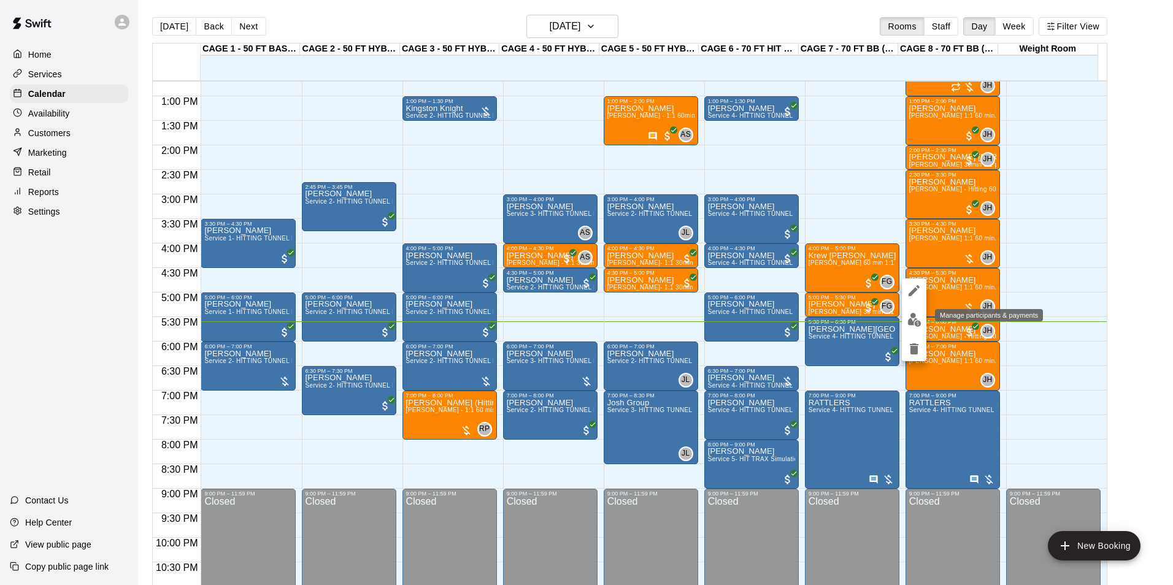
click at [916, 323] on img "edit" at bounding box center [914, 320] width 14 height 14
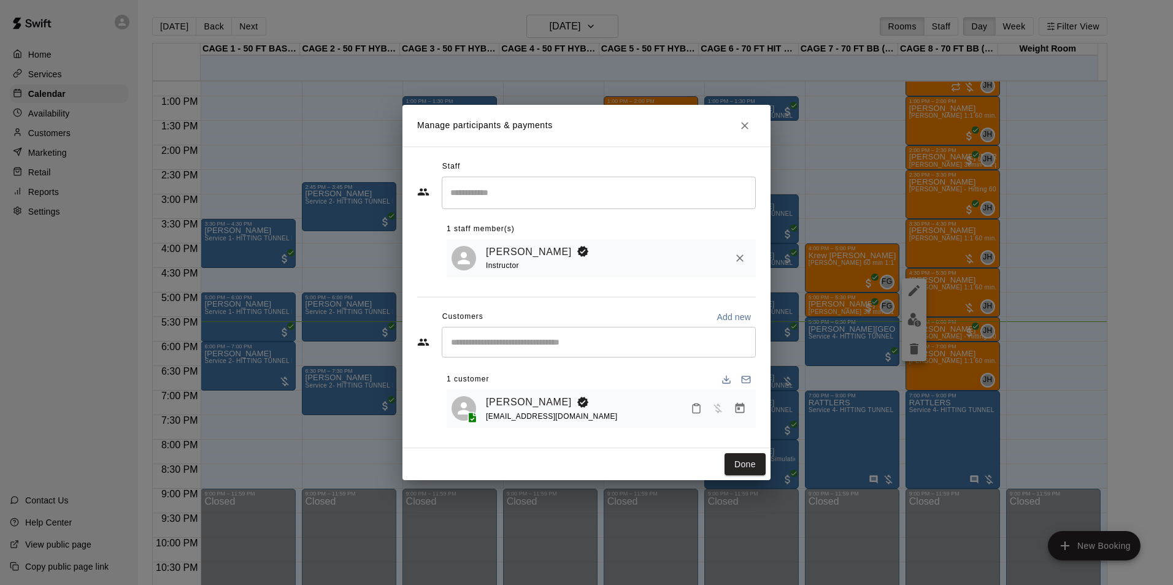
click at [743, 405] on icon "Manage bookings & payment" at bounding box center [740, 408] width 12 height 12
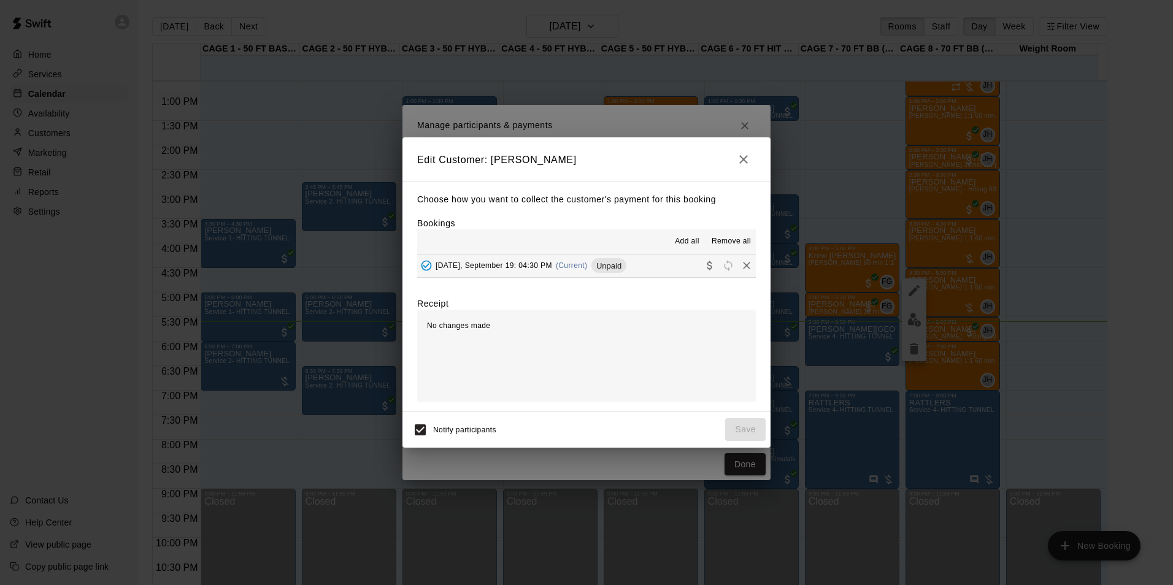
click at [581, 265] on span "(Current)" at bounding box center [572, 265] width 32 height 9
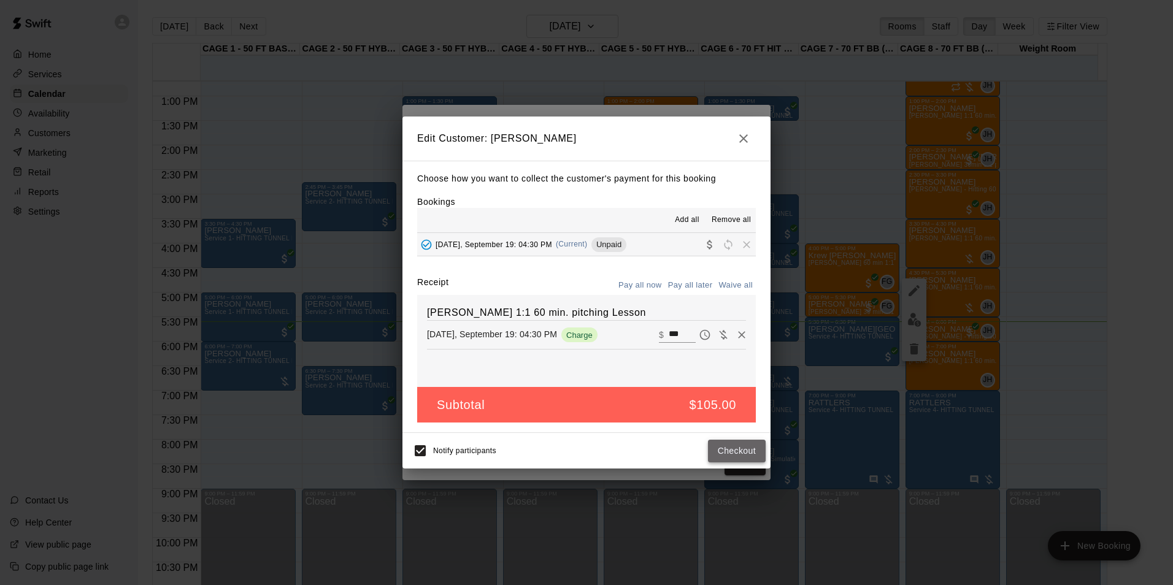
click at [724, 448] on button "Checkout" at bounding box center [737, 451] width 58 height 23
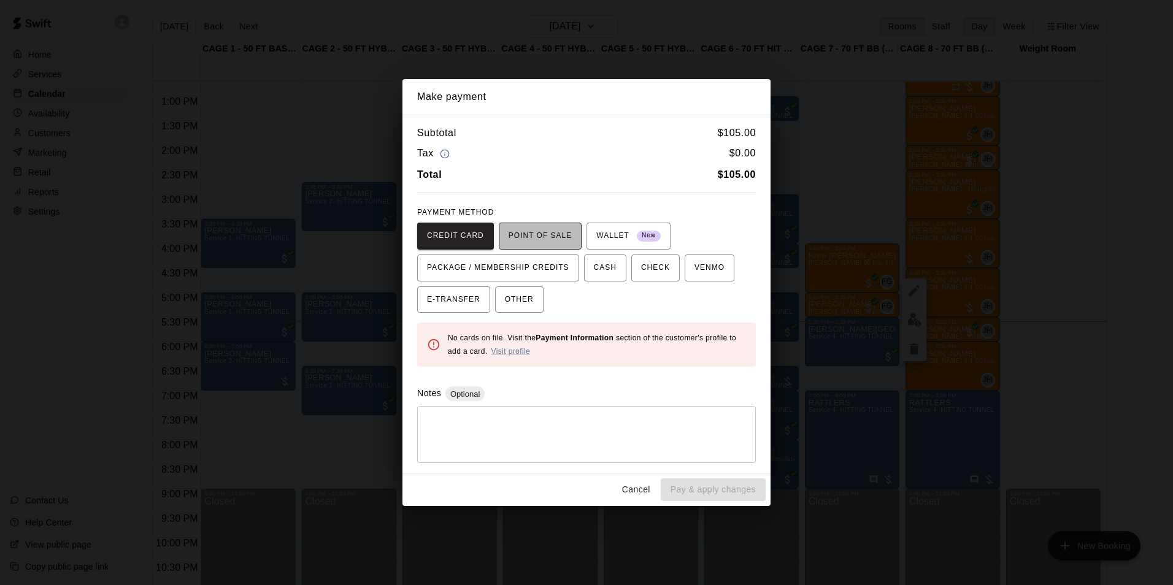
click at [542, 231] on span "POINT OF SALE" at bounding box center [539, 236] width 63 height 20
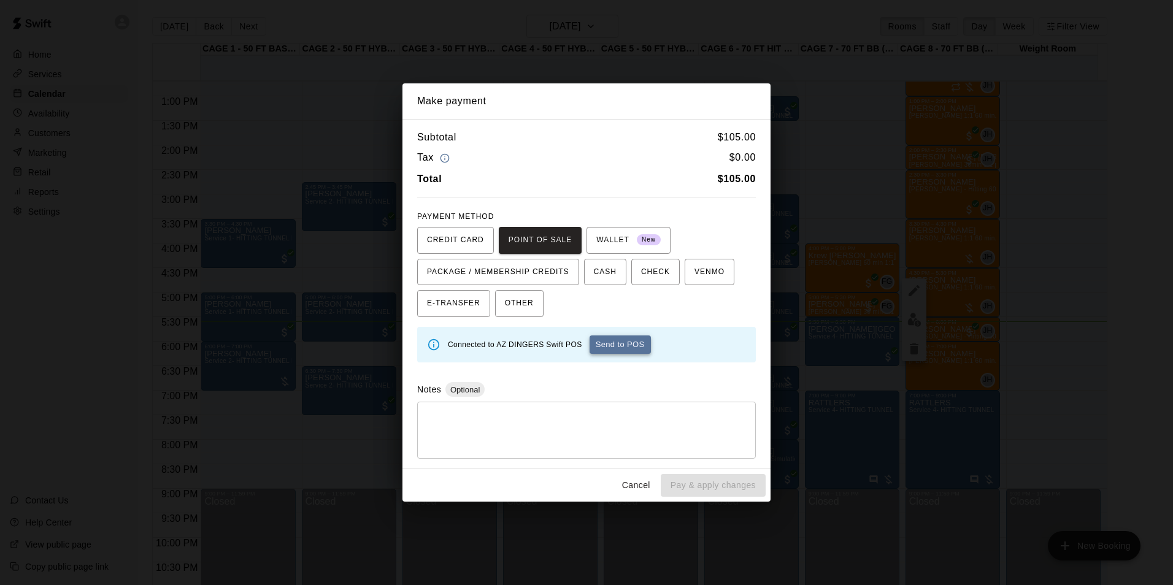
click at [624, 344] on button "Send to POS" at bounding box center [619, 345] width 61 height 18
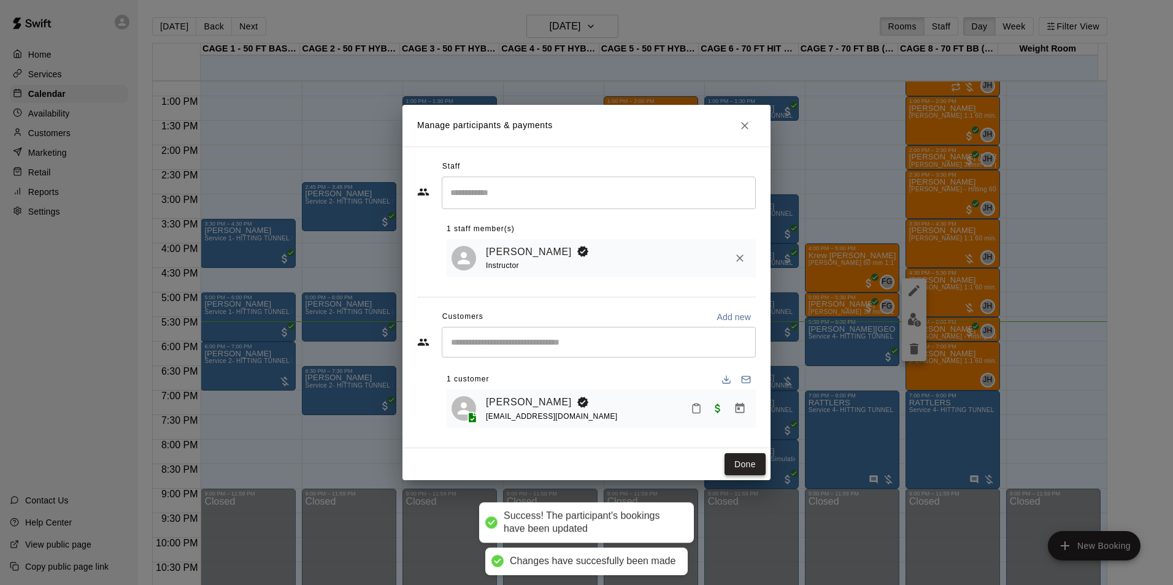
click at [729, 470] on button "Done" at bounding box center [744, 464] width 41 height 23
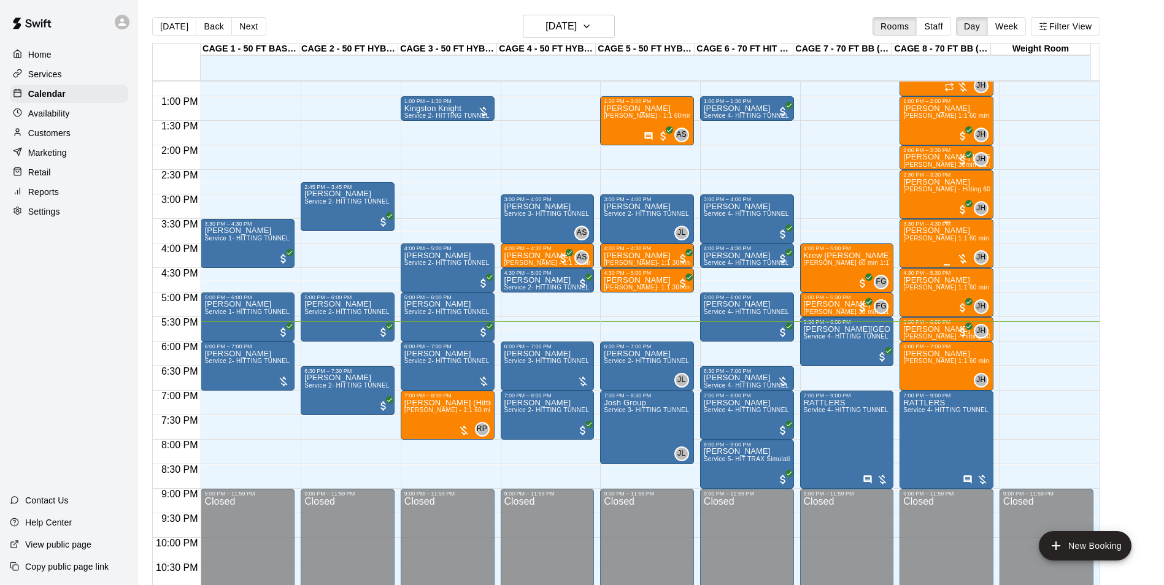
click at [940, 242] on span "[PERSON_NAME] 1:1 60 min. pitching Lesson" at bounding box center [970, 238] width 135 height 7
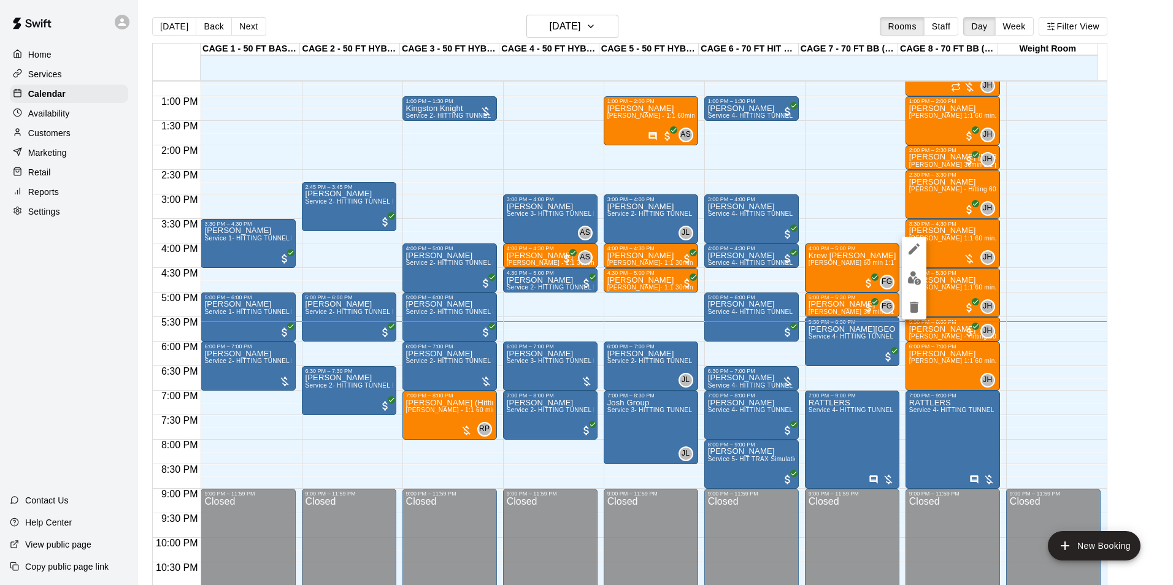
click at [907, 279] on img "edit" at bounding box center [914, 278] width 14 height 14
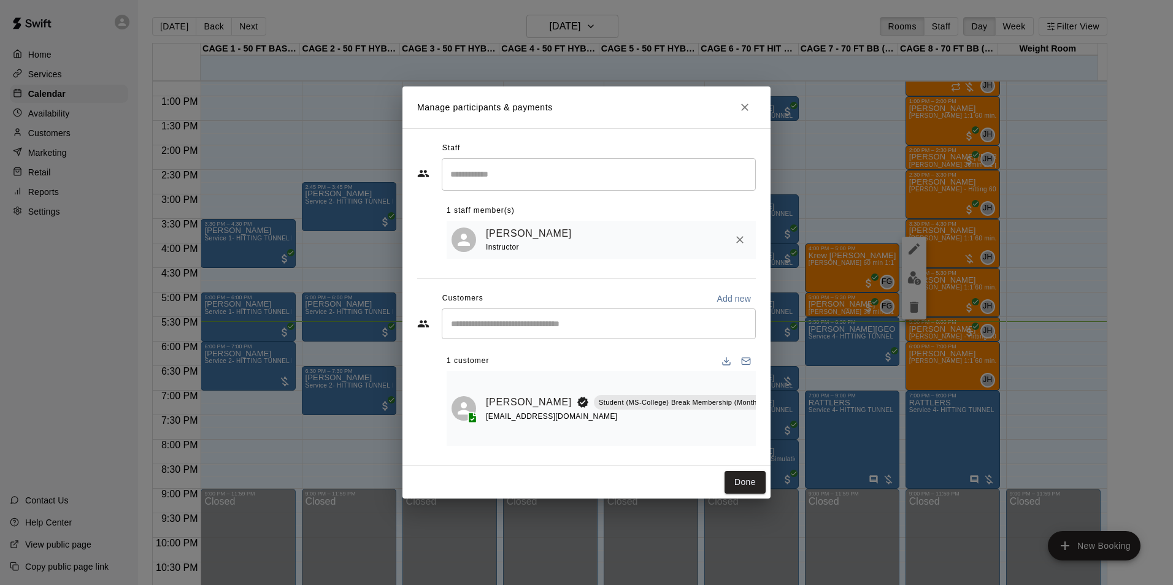
scroll to position [0, 38]
click at [800, 424] on icon "Manage bookings & payment" at bounding box center [806, 430] width 12 height 12
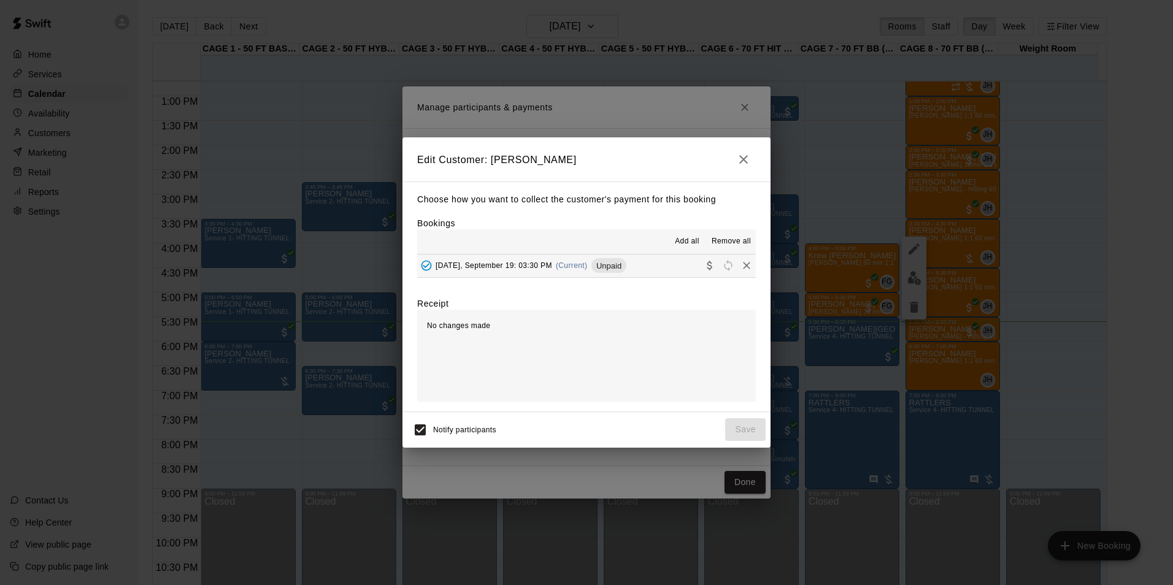
click at [635, 282] on div "Choose how you want to collect the customer's payment for this booking Bookings…" at bounding box center [586, 297] width 368 height 230
click at [634, 261] on button "Friday, September 19: 03:30 PM (Current) Unpaid" at bounding box center [586, 266] width 339 height 23
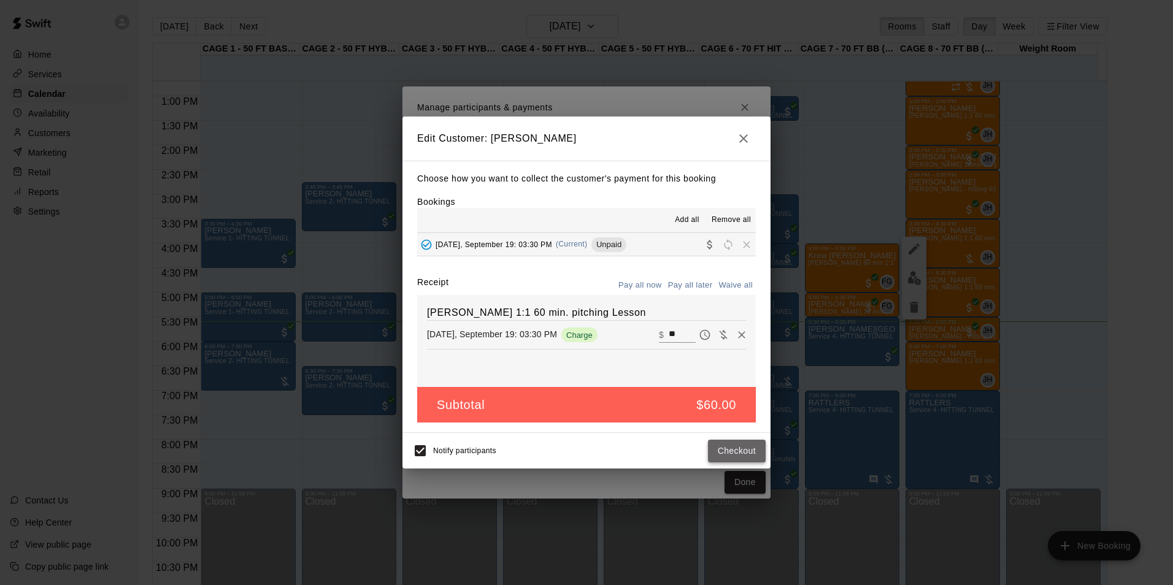
click at [712, 448] on button "Checkout" at bounding box center [737, 451] width 58 height 23
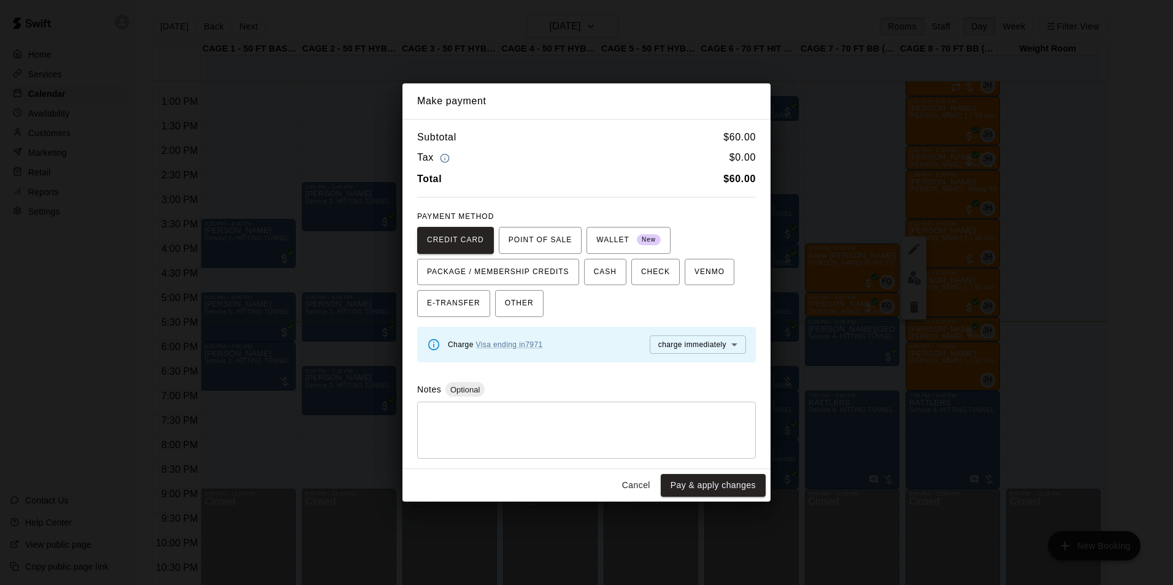
click at [642, 489] on button "Cancel" at bounding box center [635, 485] width 39 height 23
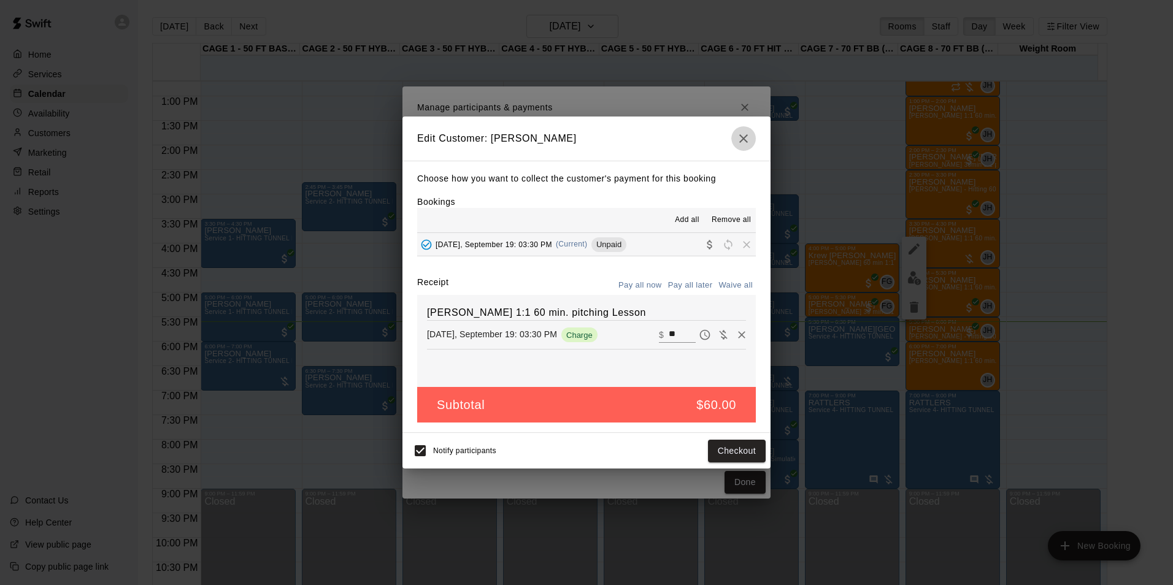
click at [742, 137] on icon "button" at bounding box center [743, 138] width 9 height 9
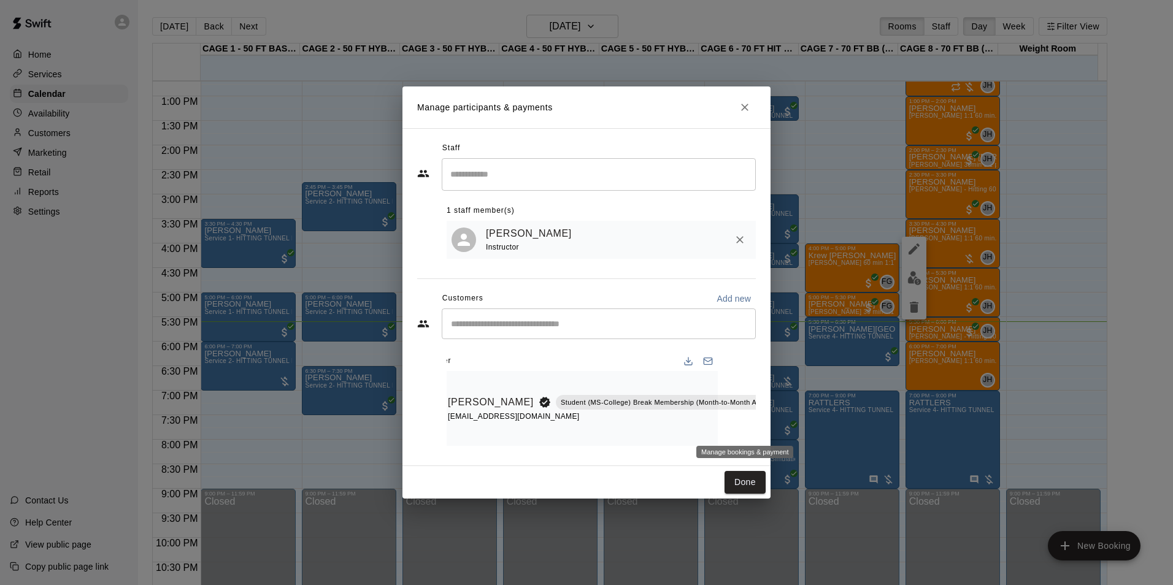
click at [795, 423] on button "Manage bookings & payment" at bounding box center [806, 430] width 22 height 22
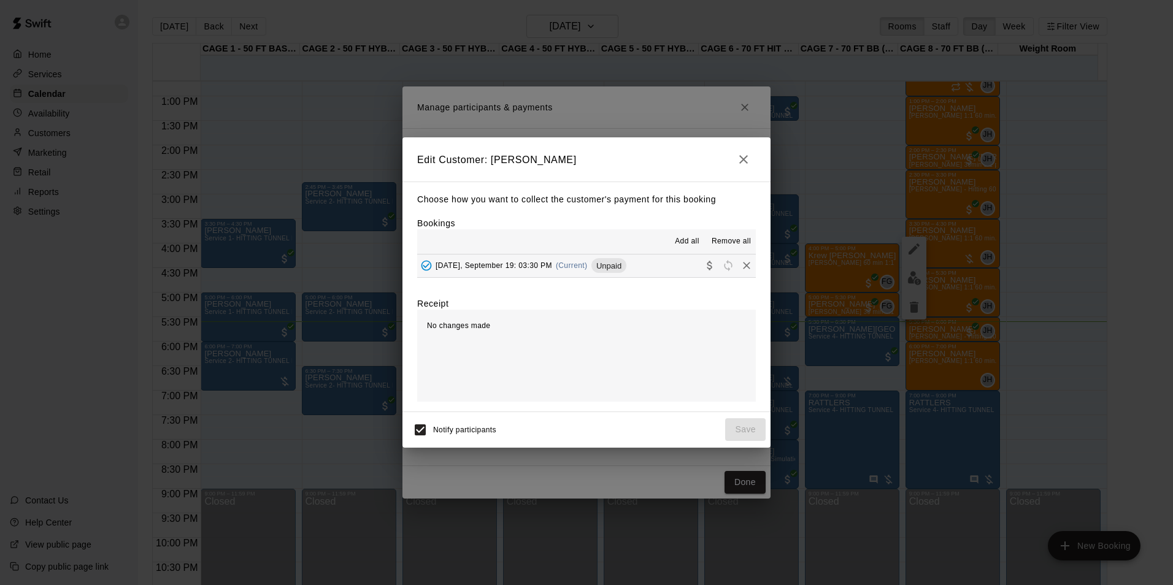
click at [651, 246] on div "Add all Remove all" at bounding box center [586, 241] width 339 height 25
click at [651, 256] on button "Friday, September 19: 03:30 PM (Current) Unpaid" at bounding box center [586, 266] width 339 height 23
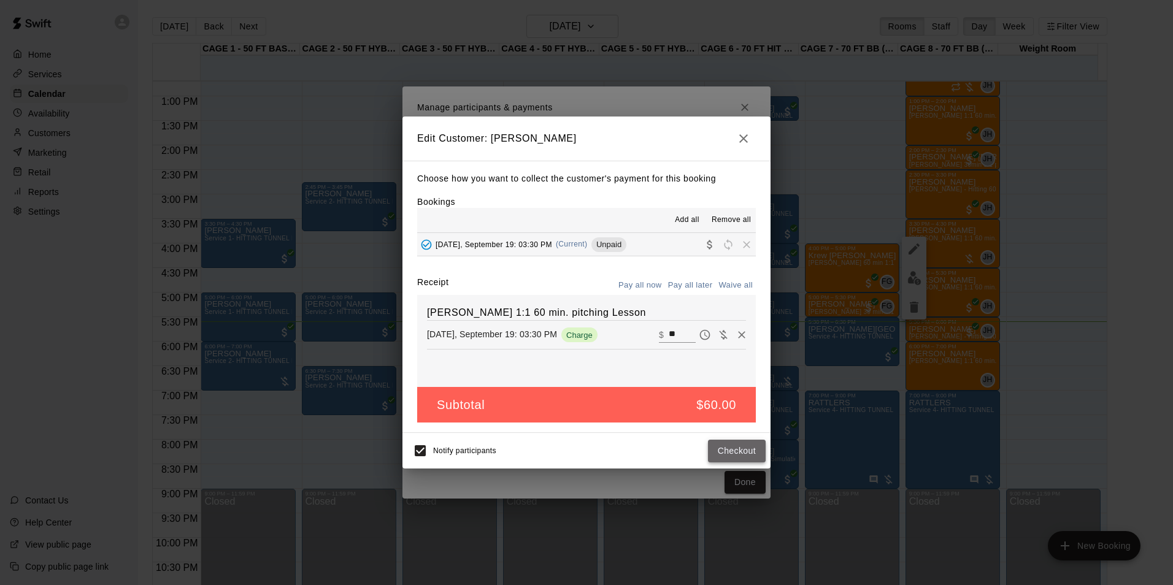
click at [731, 458] on button "Checkout" at bounding box center [737, 451] width 58 height 23
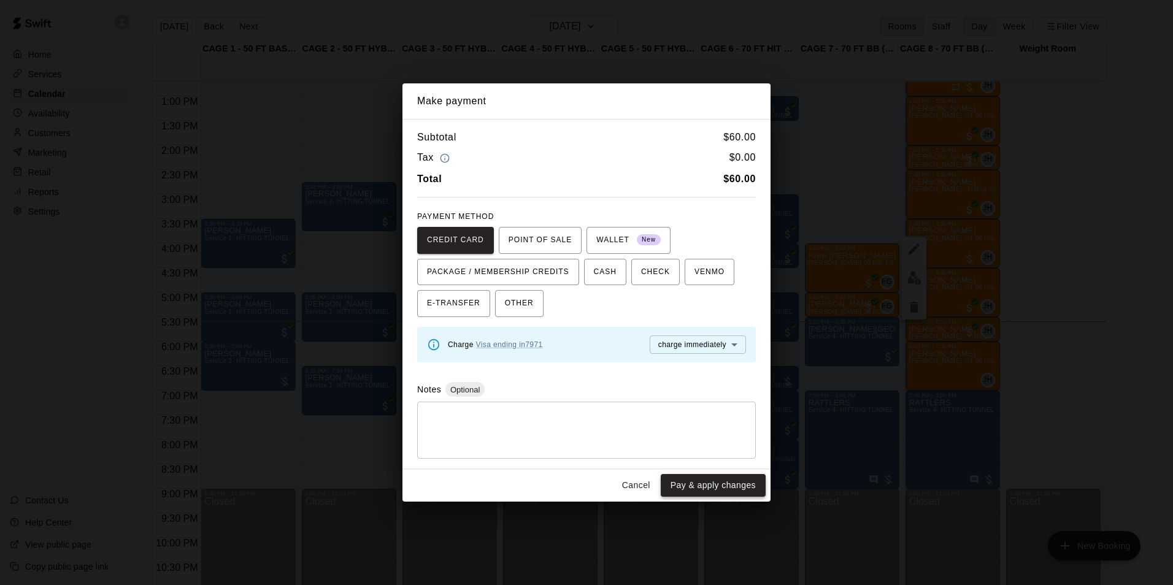
click at [694, 482] on button "Pay & apply changes" at bounding box center [713, 485] width 105 height 23
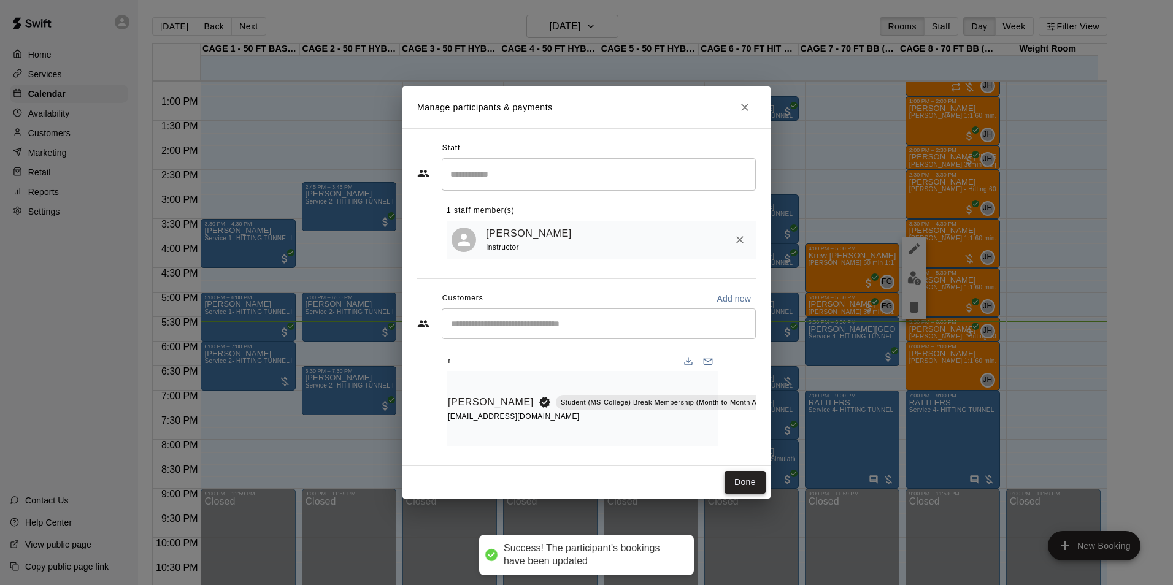
click at [729, 490] on button "Done" at bounding box center [744, 482] width 41 height 23
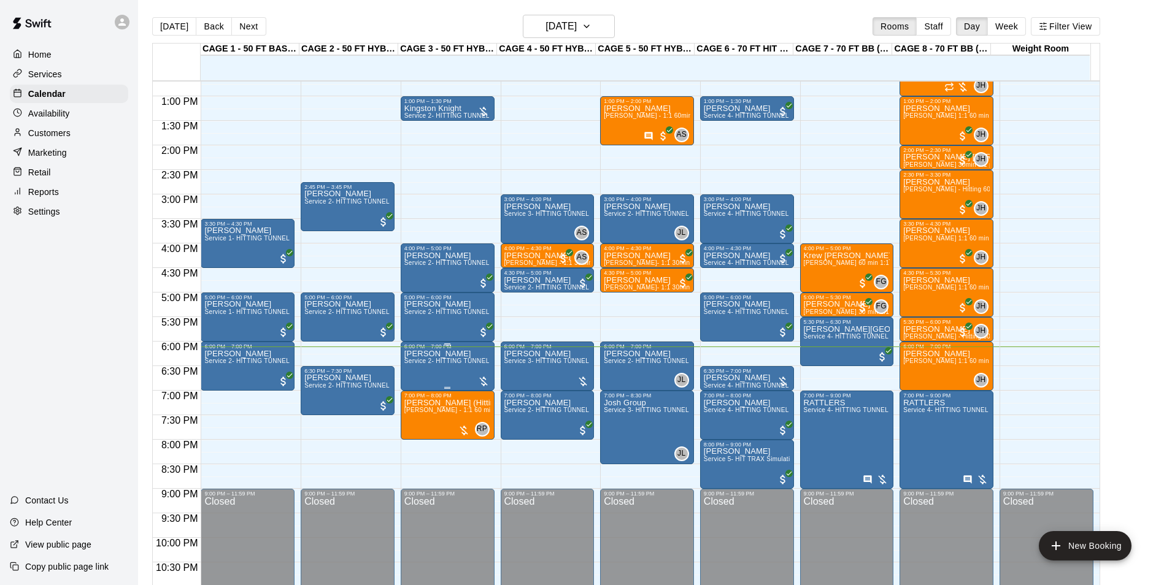
click at [433, 364] on span "Service 2- HITTING TUNNEL RENTAL - 50ft Baseball" at bounding box center [482, 361] width 156 height 7
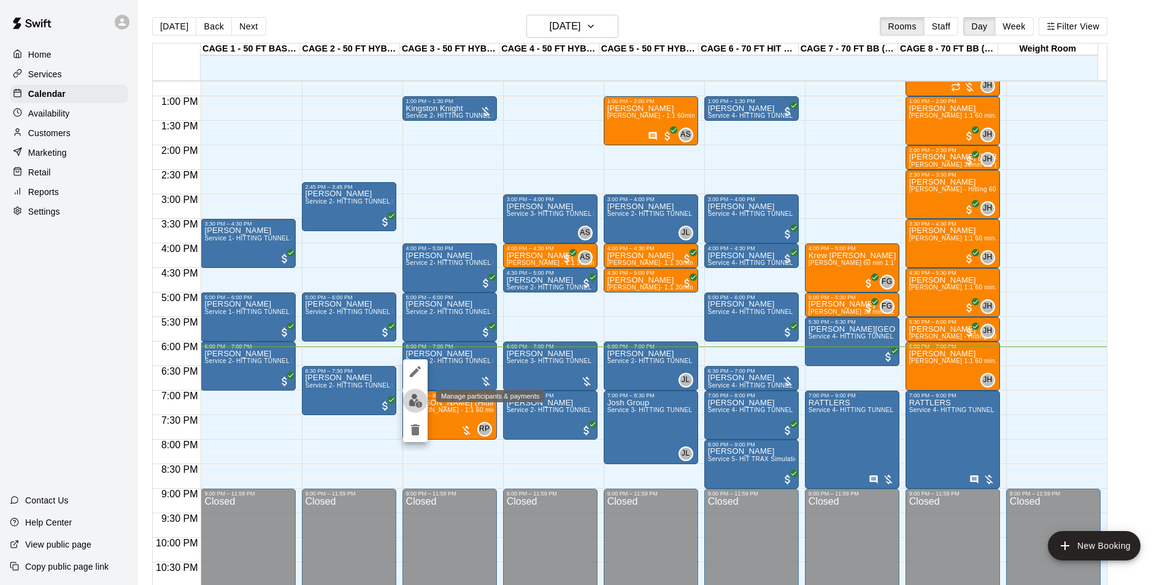
click at [415, 396] on img "edit" at bounding box center [416, 401] width 14 height 14
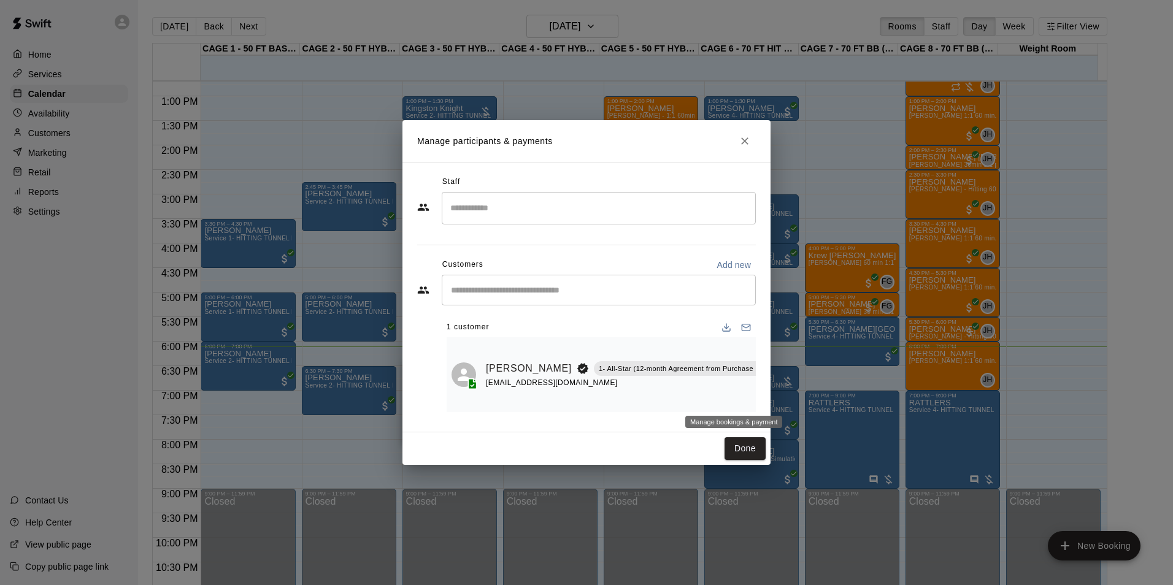
click at [785, 396] on icon "Manage bookings & payment" at bounding box center [789, 396] width 9 height 10
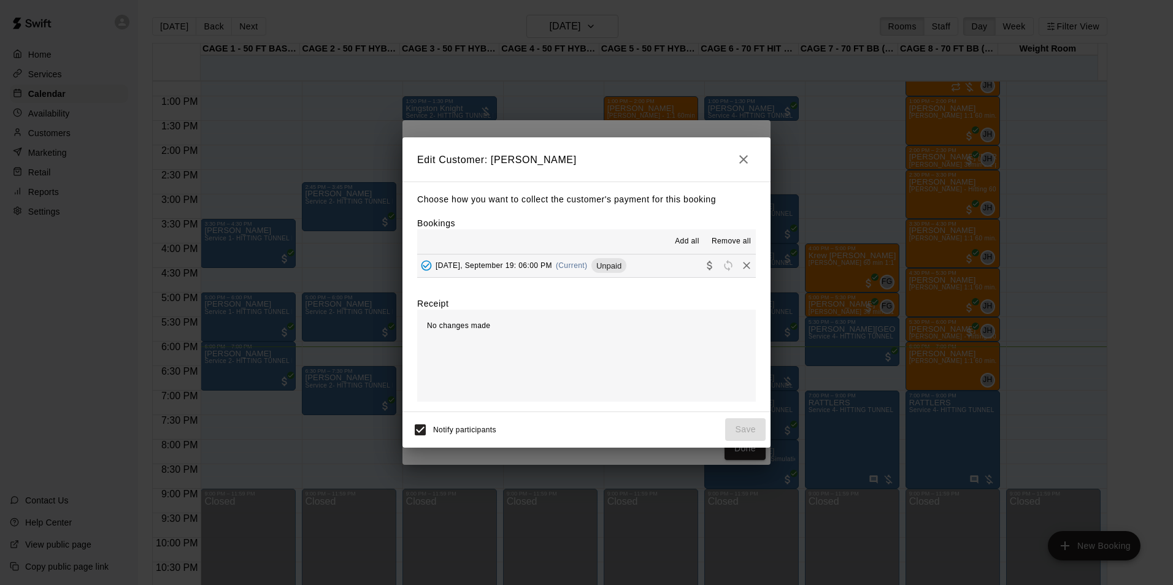
drag, startPoint x: 588, startPoint y: 270, endPoint x: 597, endPoint y: 271, distance: 9.2
click at [591, 270] on span "Unpaid" at bounding box center [608, 265] width 35 height 9
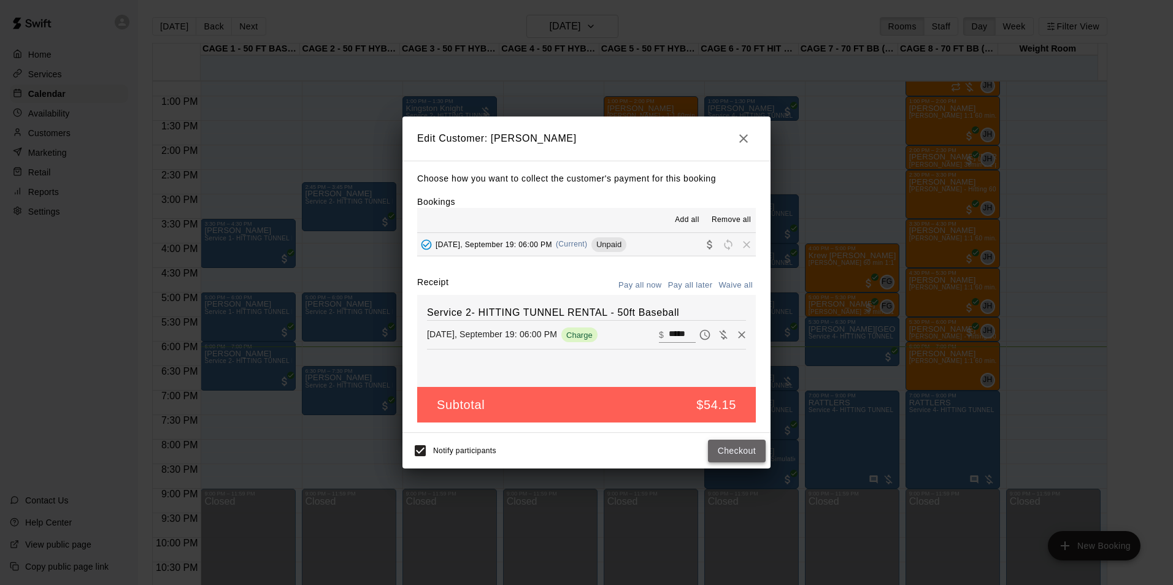
click at [752, 457] on button "Checkout" at bounding box center [737, 451] width 58 height 23
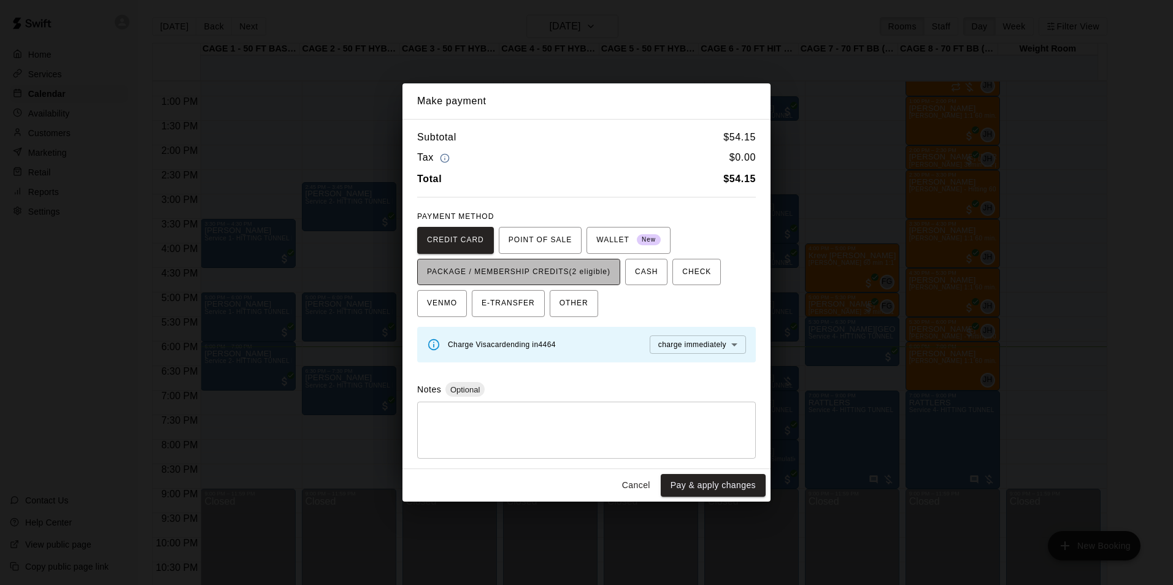
click at [535, 266] on span "PACKAGE / MEMBERSHIP CREDITS (2 eligible)" at bounding box center [518, 273] width 183 height 20
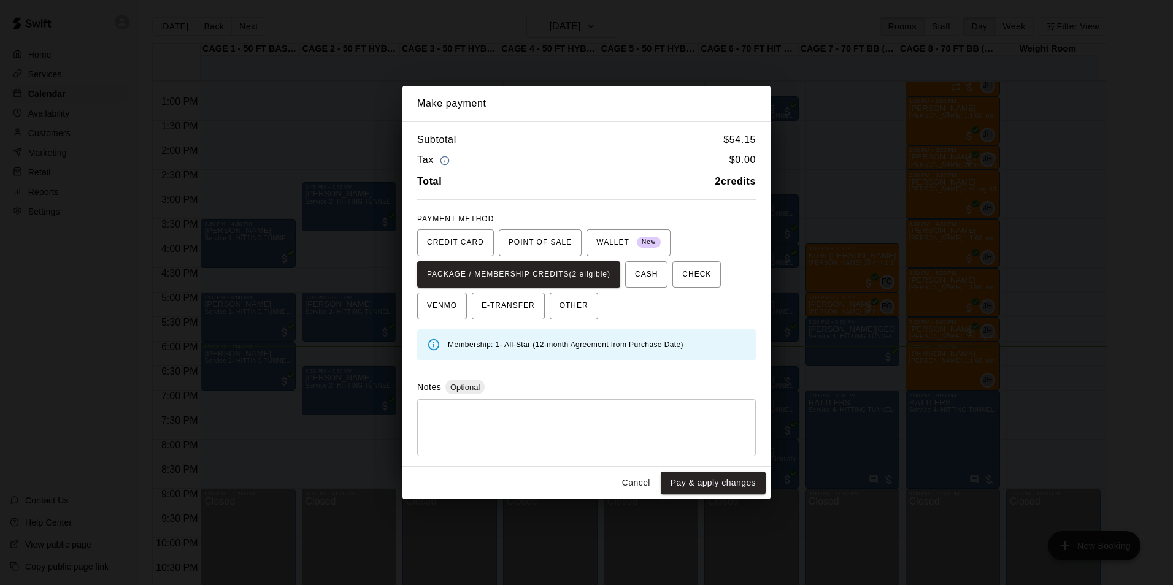
click at [642, 478] on button "Cancel" at bounding box center [635, 483] width 39 height 23
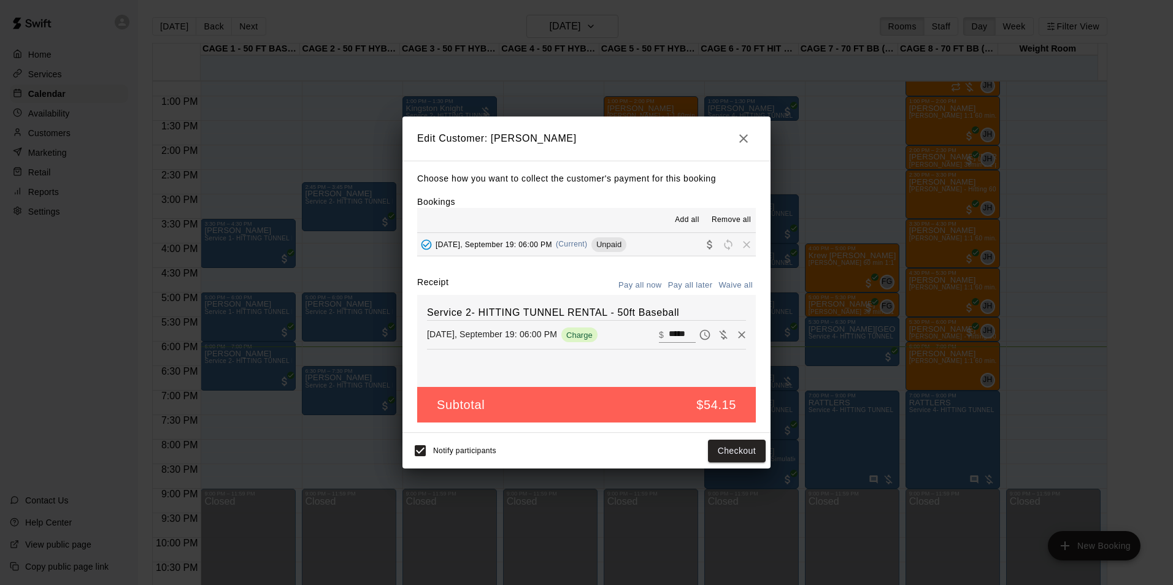
click at [746, 129] on button "button" at bounding box center [743, 138] width 25 height 25
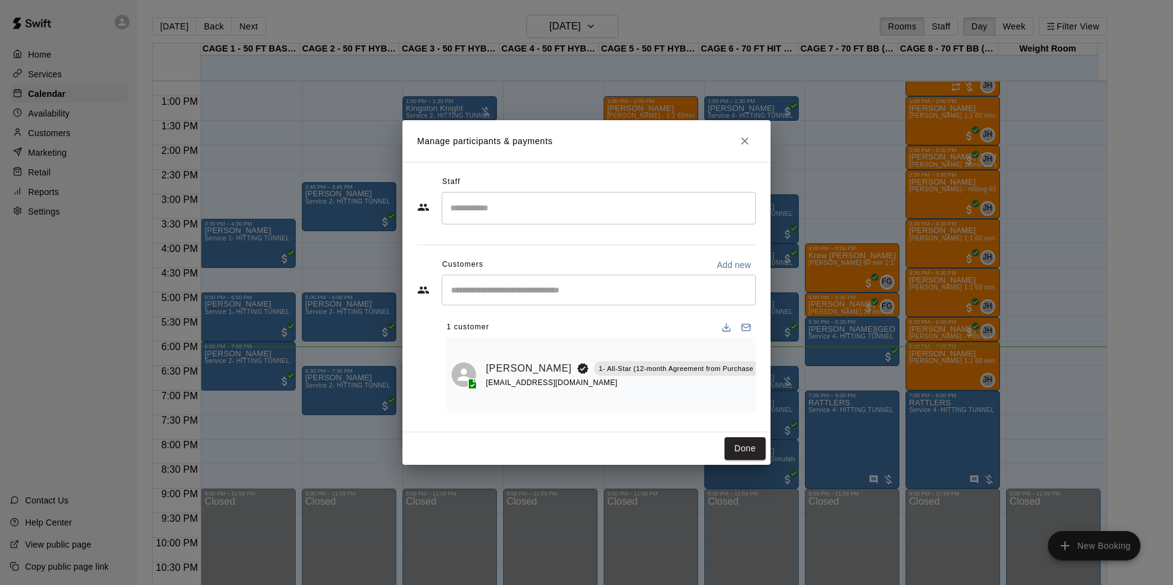
click at [746, 137] on icon "Close" at bounding box center [745, 141] width 12 height 12
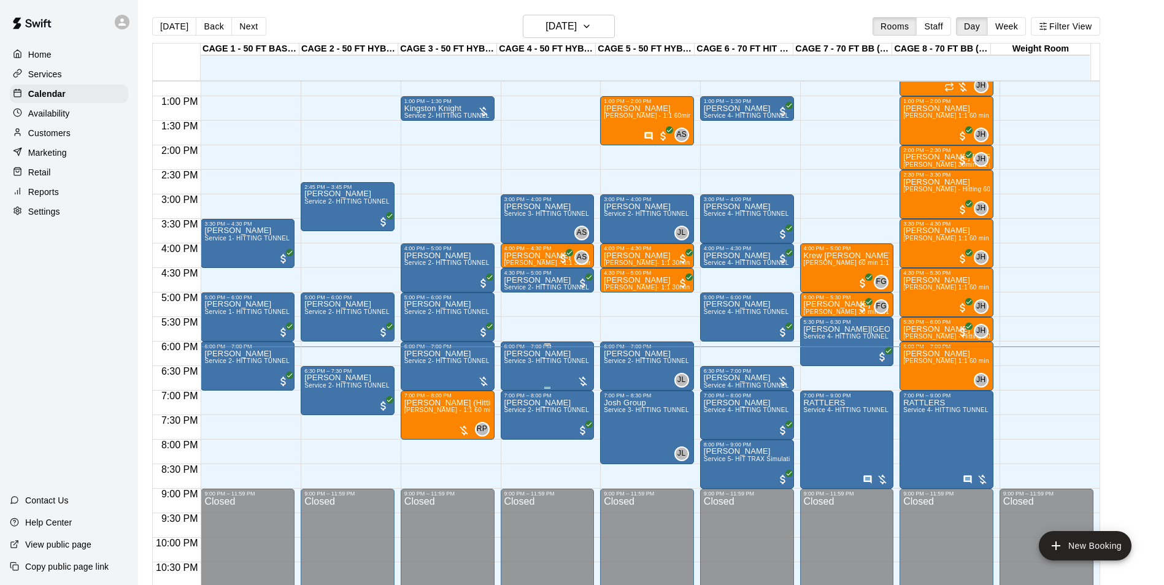
click at [543, 363] on span "Service 3- HITTING TUNNEL RENTAL - 50ft Softball" at bounding box center [580, 361] width 153 height 7
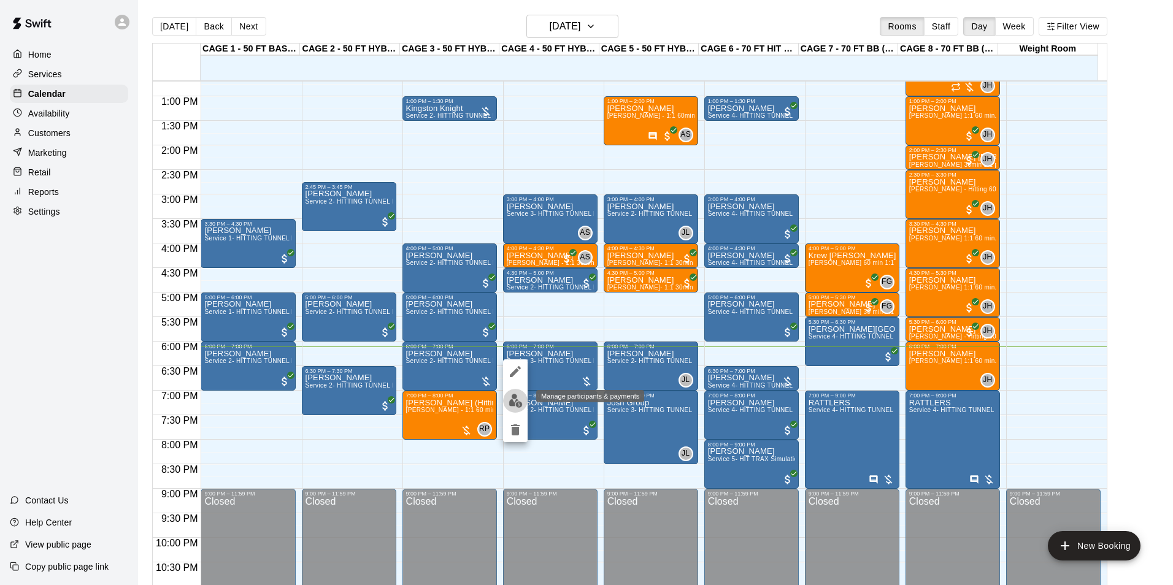
click at [511, 404] on img "edit" at bounding box center [515, 401] width 14 height 14
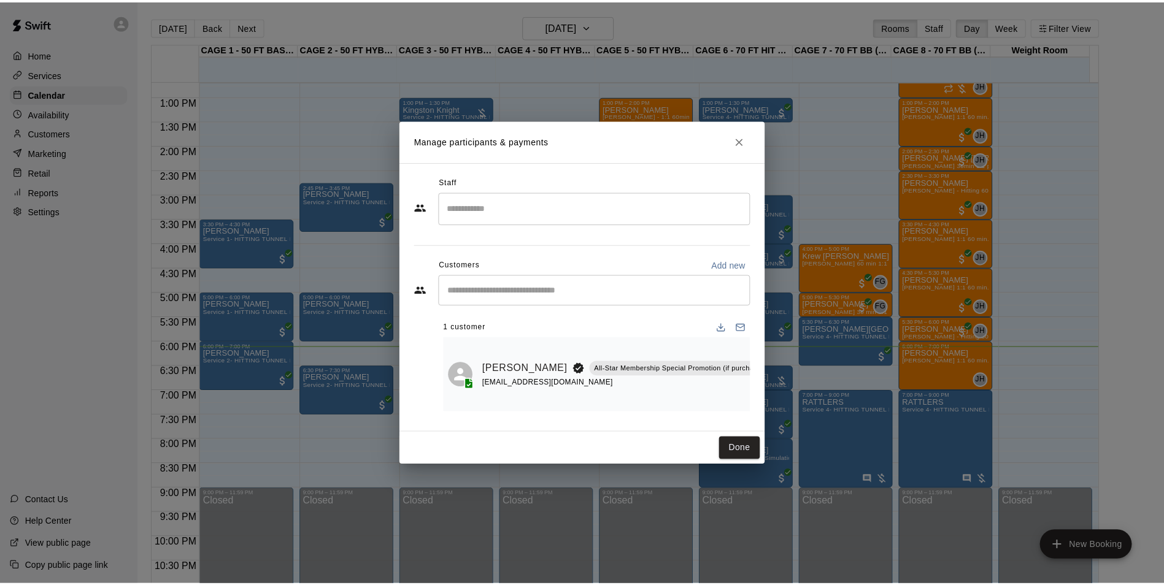
scroll to position [0, 144]
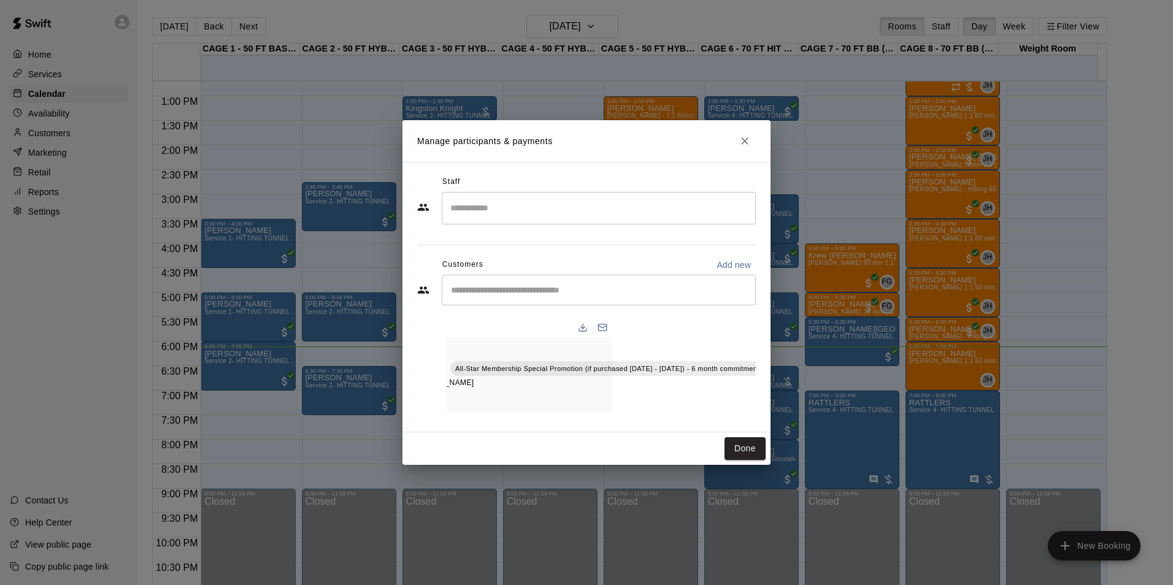
click at [764, 385] on button "Manage bookings & payment" at bounding box center [775, 396] width 22 height 22
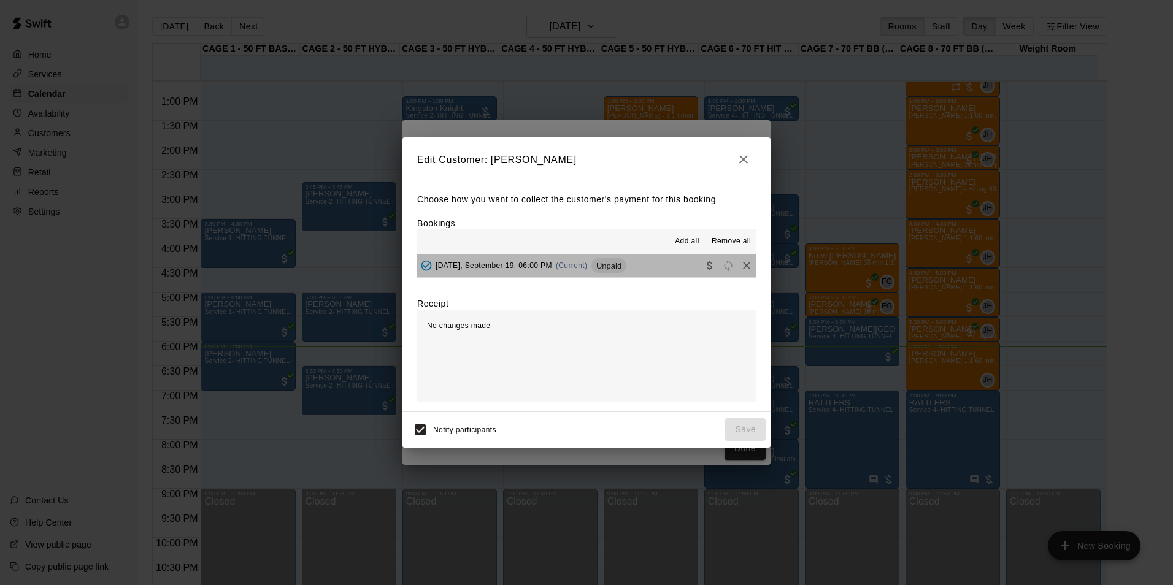
click at [594, 266] on span "Unpaid" at bounding box center [608, 265] width 35 height 9
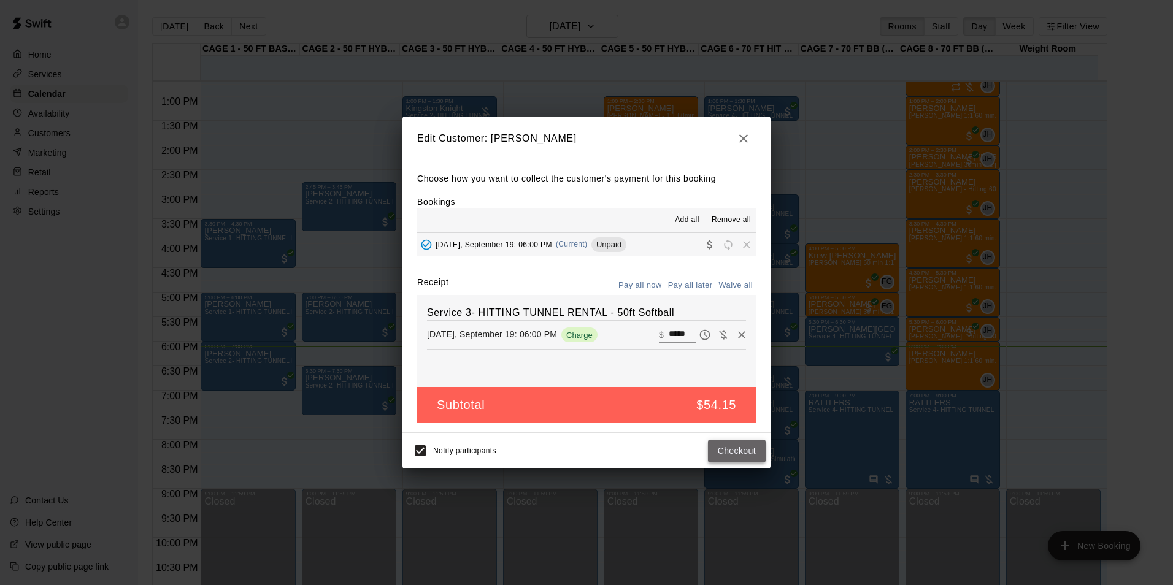
click at [729, 450] on button "Checkout" at bounding box center [737, 451] width 58 height 23
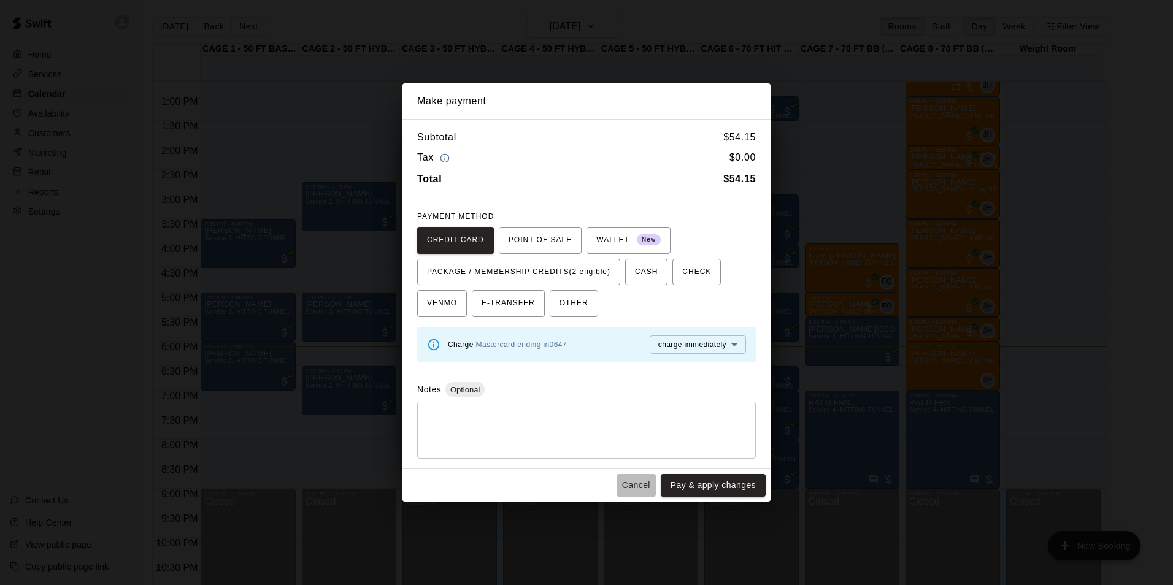
click at [631, 475] on button "Cancel" at bounding box center [635, 485] width 39 height 23
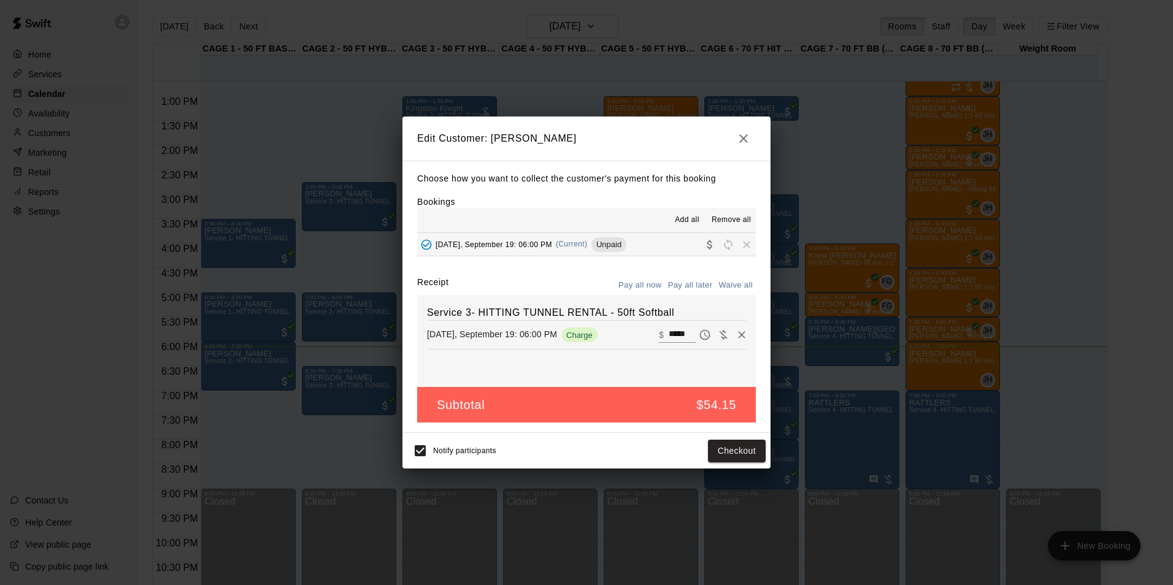
click at [742, 143] on icon "button" at bounding box center [743, 138] width 15 height 15
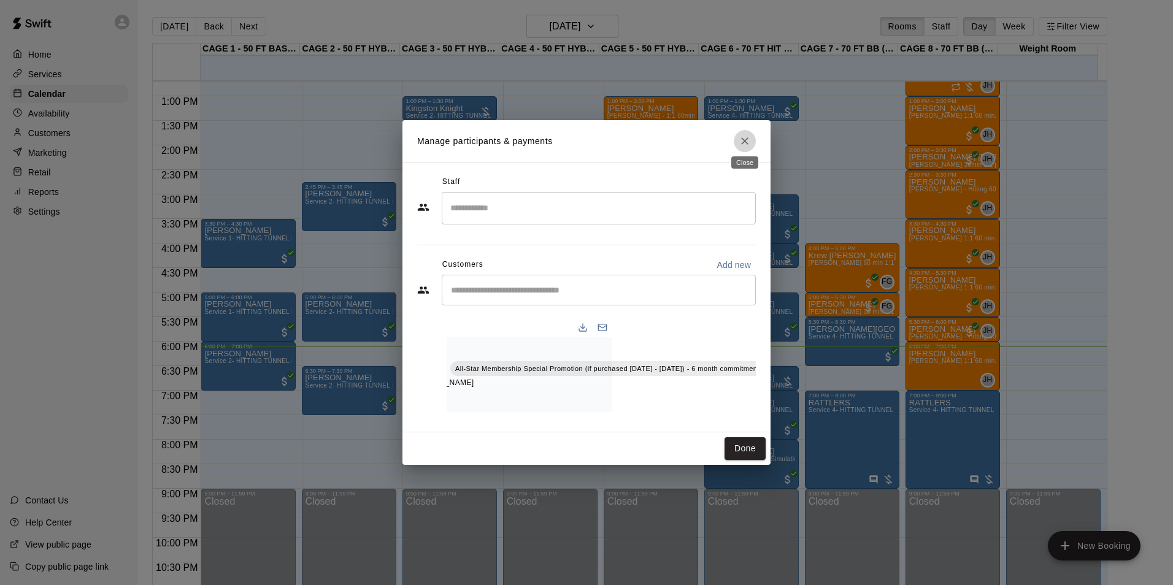
click at [743, 146] on button "Close" at bounding box center [745, 141] width 22 height 22
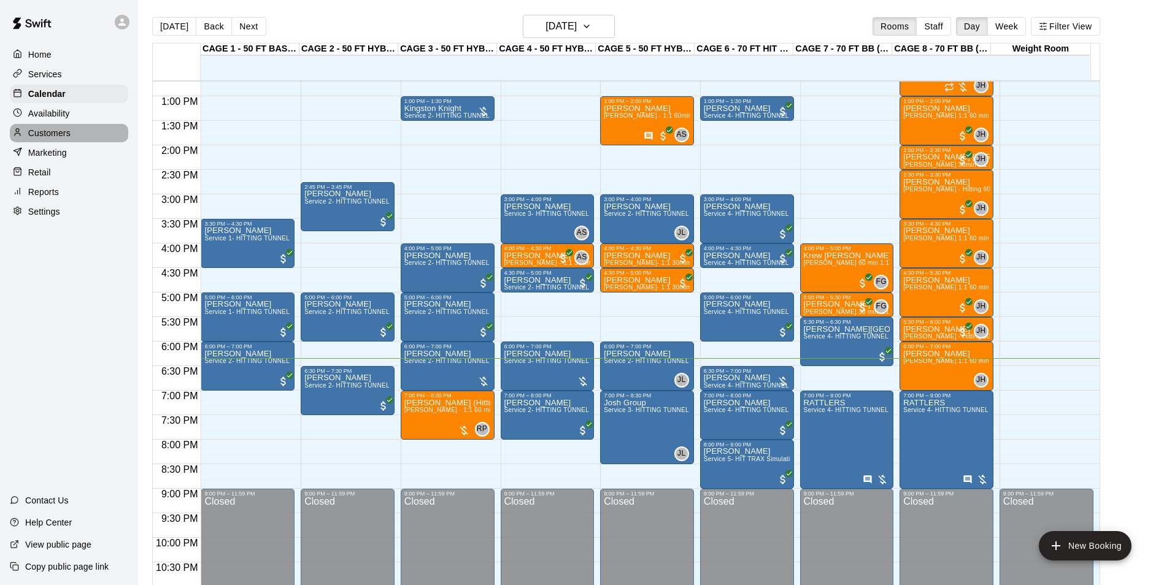
click at [62, 142] on div "Customers" at bounding box center [69, 133] width 118 height 18
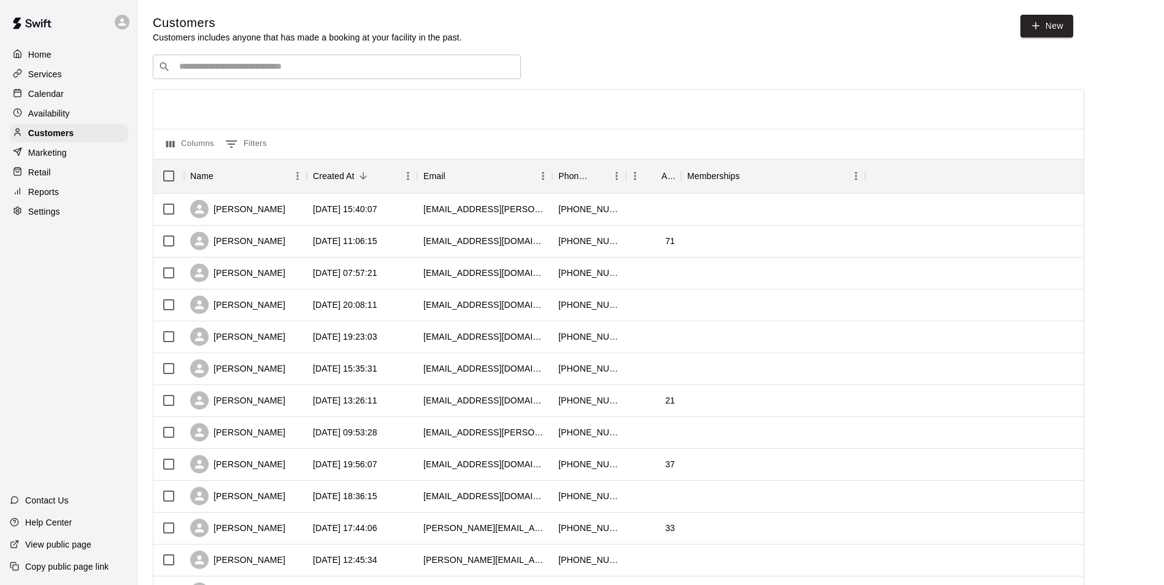
click at [63, 86] on div "Calendar" at bounding box center [69, 94] width 118 height 18
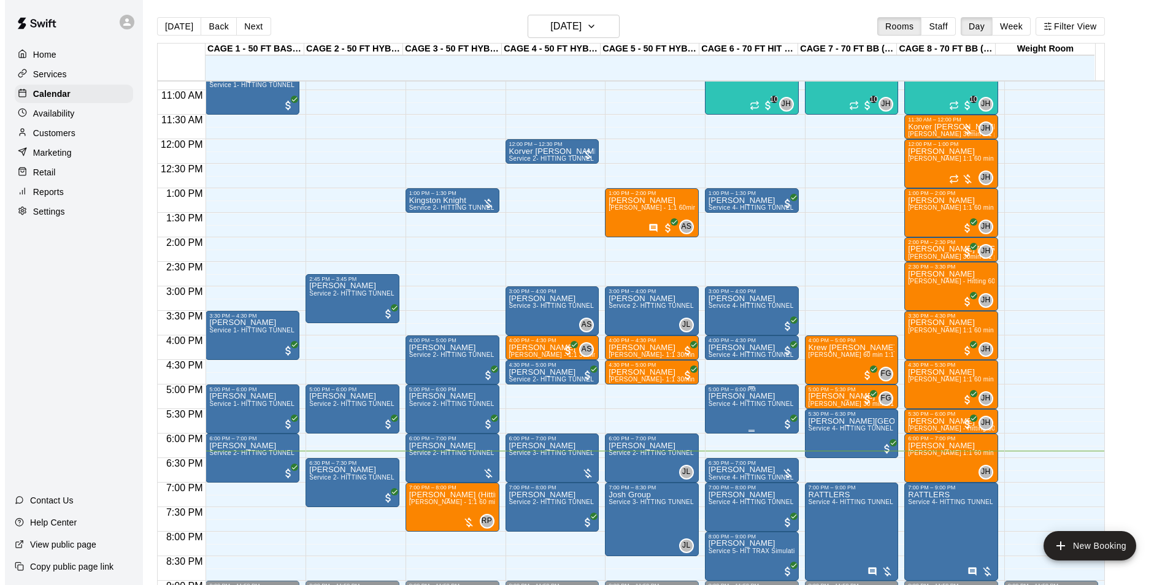
scroll to position [501, 0]
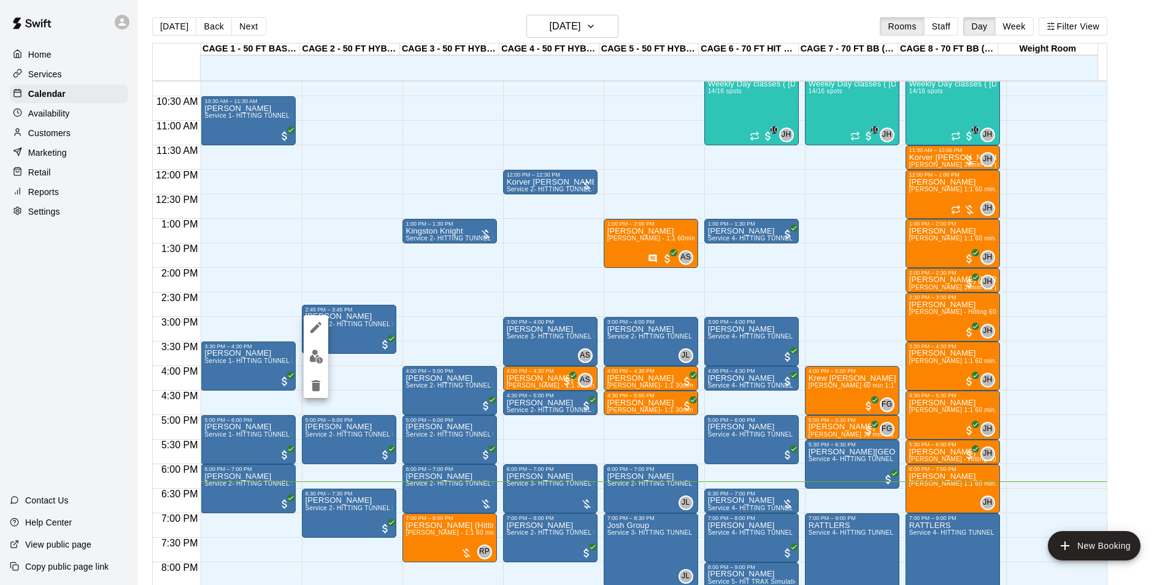
click at [306, 352] on button "edit" at bounding box center [316, 357] width 25 height 24
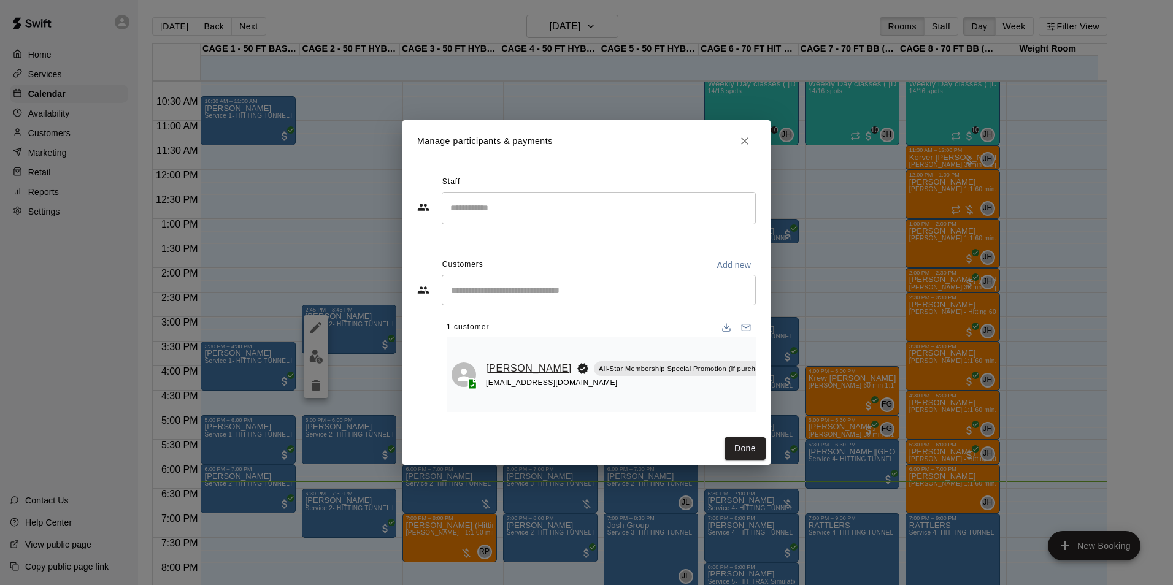
click at [486, 361] on link "Oliver Jauss" at bounding box center [529, 369] width 86 height 16
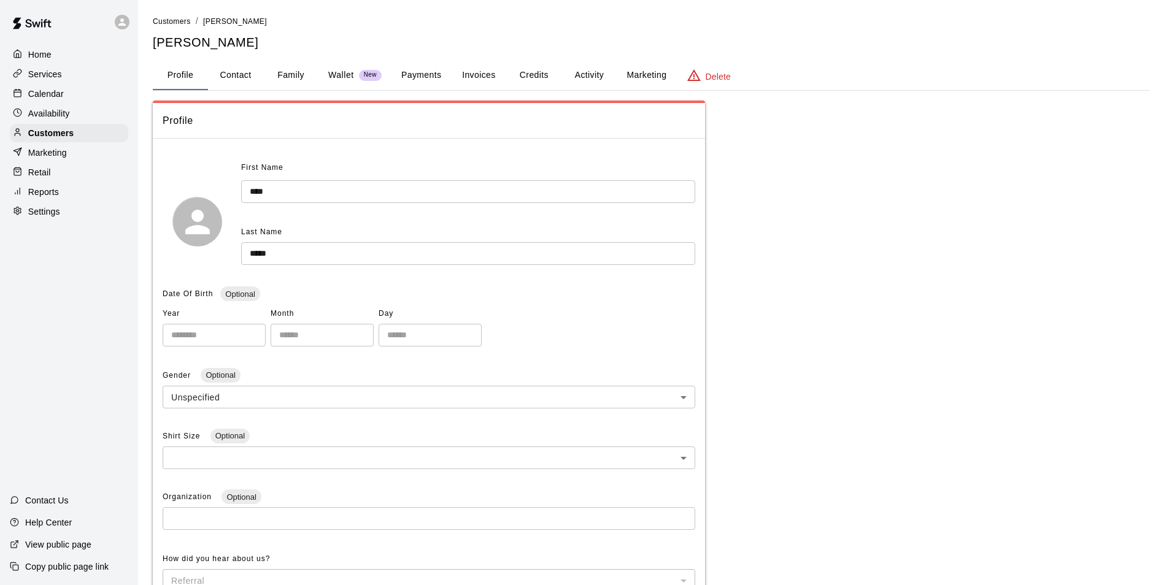
click at [485, 83] on button "Invoices" at bounding box center [478, 75] width 55 height 29
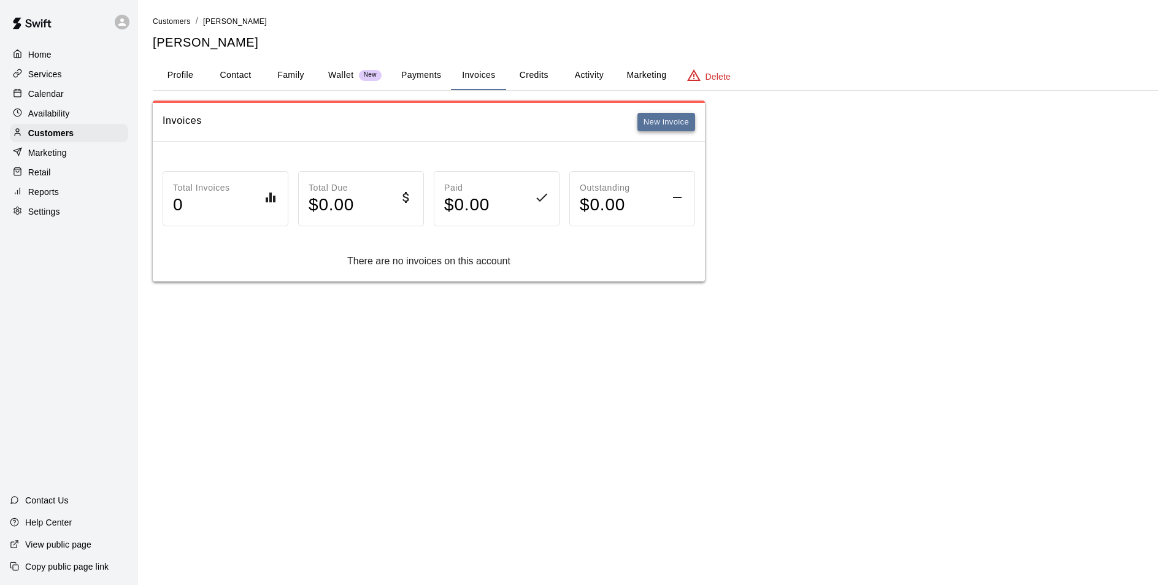
click at [670, 122] on button "New invoice" at bounding box center [666, 122] width 58 height 19
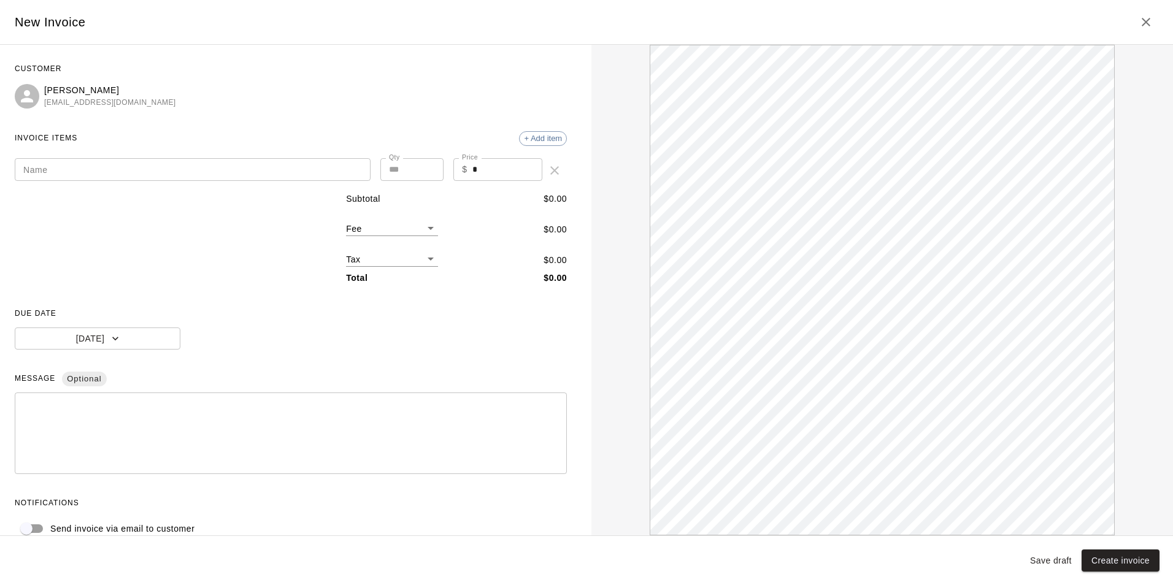
click at [199, 169] on input "Name" at bounding box center [193, 169] width 356 height 23
click at [473, 161] on input "*" at bounding box center [507, 169] width 71 height 23
click at [342, 472] on div "* ​" at bounding box center [291, 434] width 552 height 82
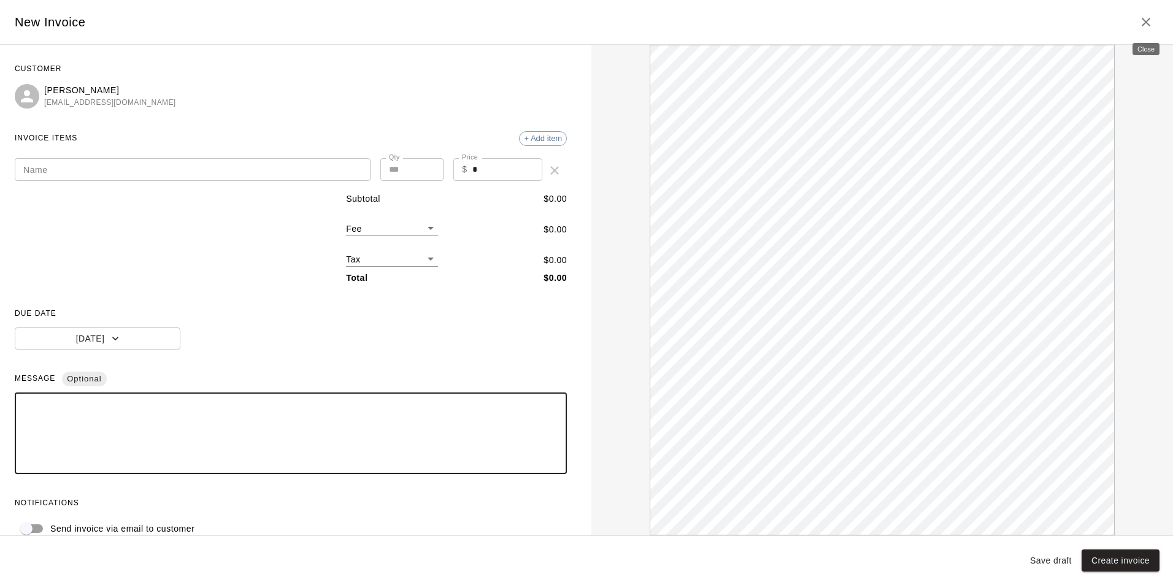
click at [1140, 18] on icon "Close" at bounding box center [1145, 22] width 15 height 15
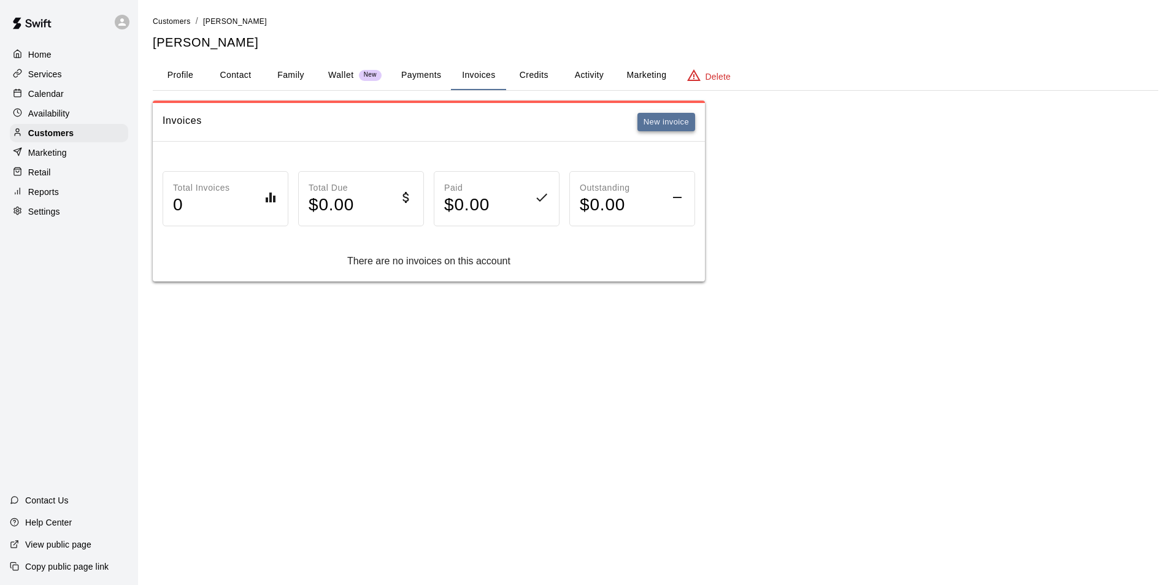
click at [675, 123] on button "New invoice" at bounding box center [666, 122] width 58 height 19
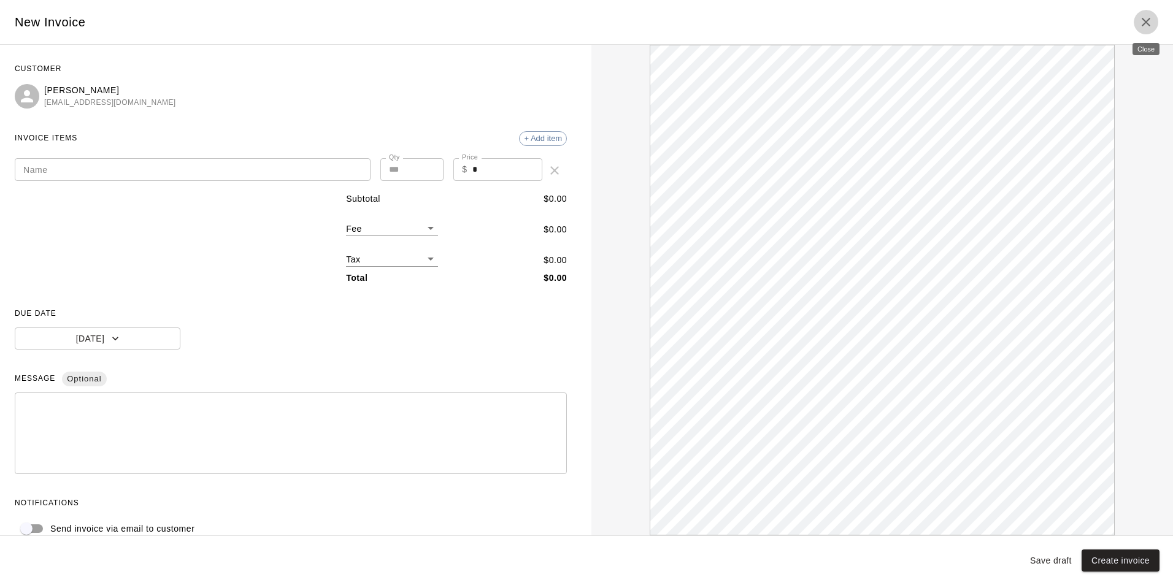
click at [1151, 24] on icon "Close" at bounding box center [1145, 22] width 15 height 15
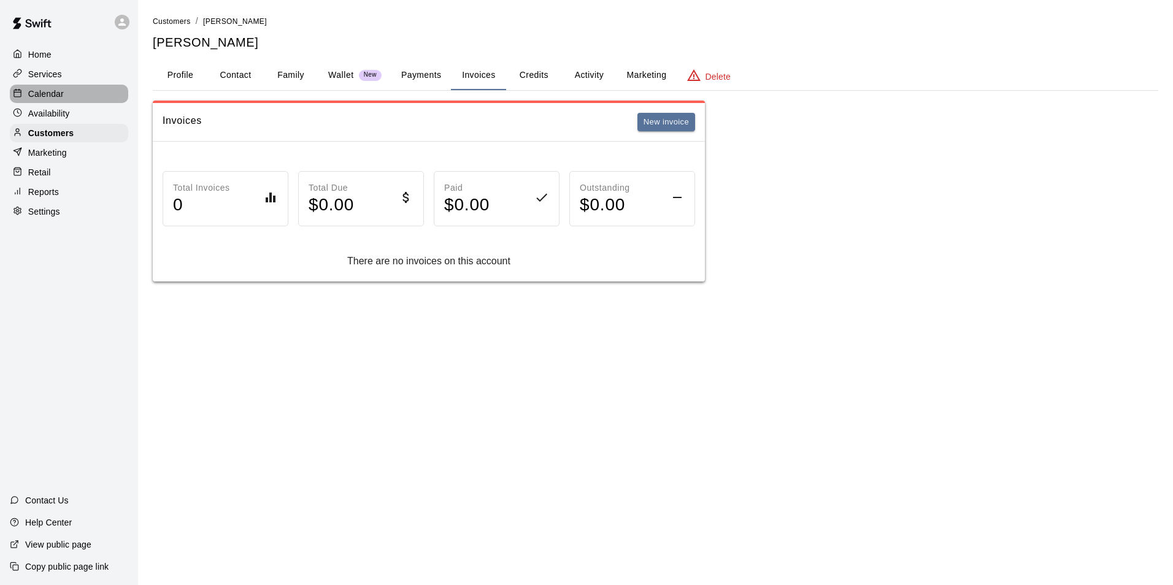
click at [47, 86] on div "Calendar" at bounding box center [69, 94] width 118 height 18
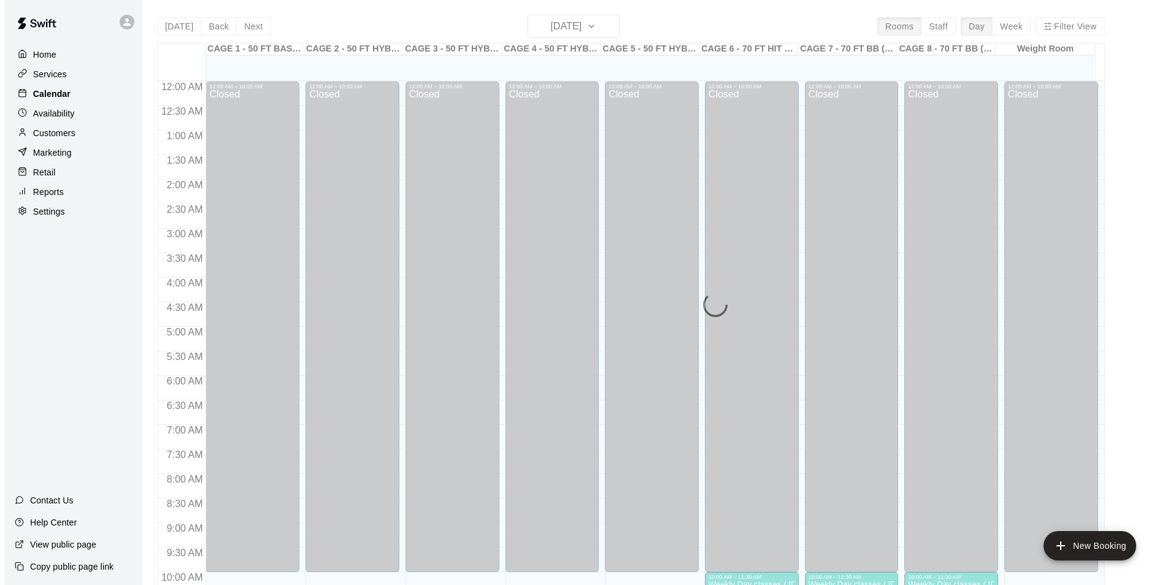
scroll to position [623, 0]
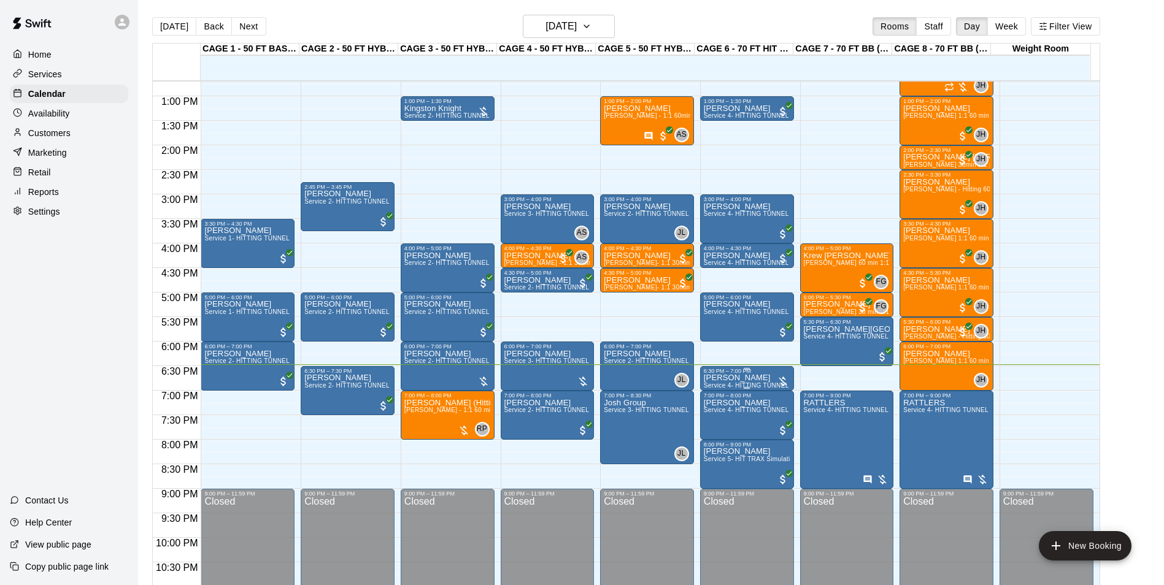
click at [738, 372] on div "6:30 PM – 7:00 PM" at bounding box center [747, 371] width 86 height 6
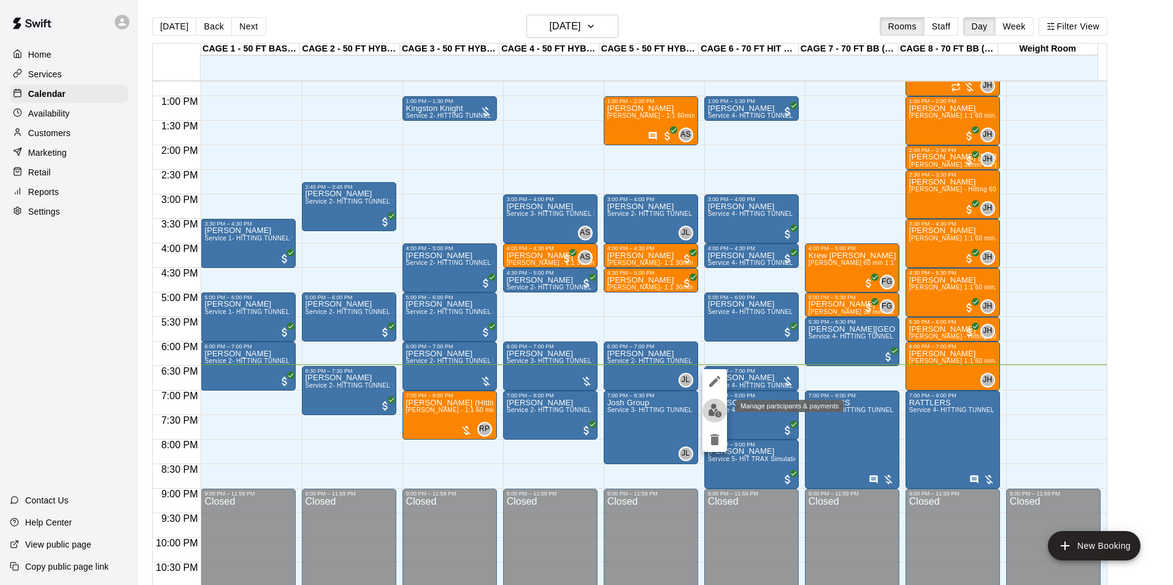
click at [718, 408] on img "edit" at bounding box center [715, 411] width 14 height 14
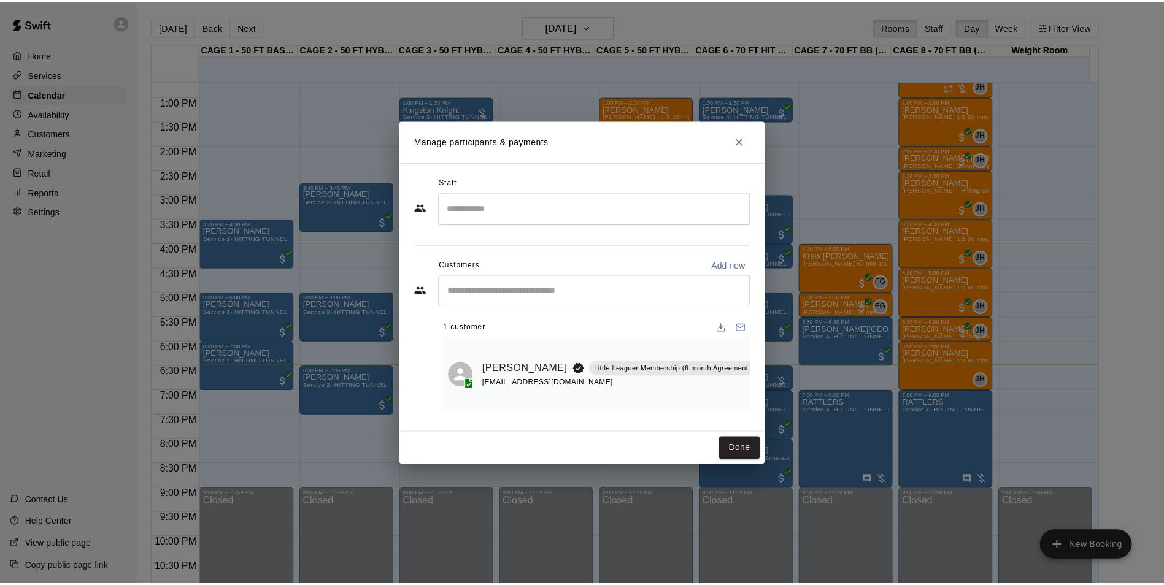
scroll to position [0, 61]
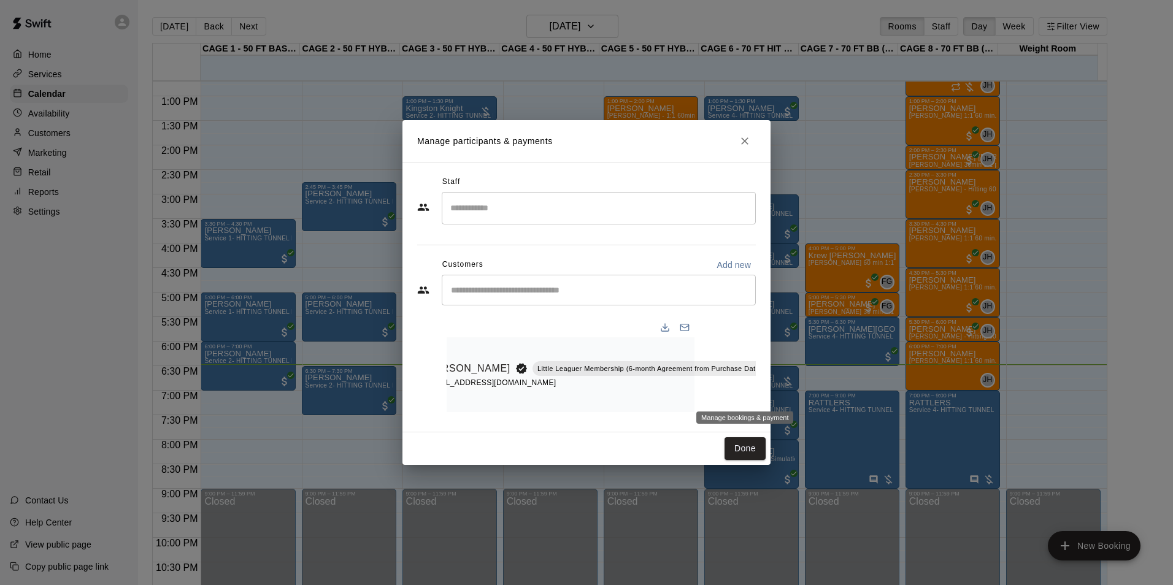
click at [791, 390] on icon "Manage bookings & payment" at bounding box center [797, 396] width 12 height 12
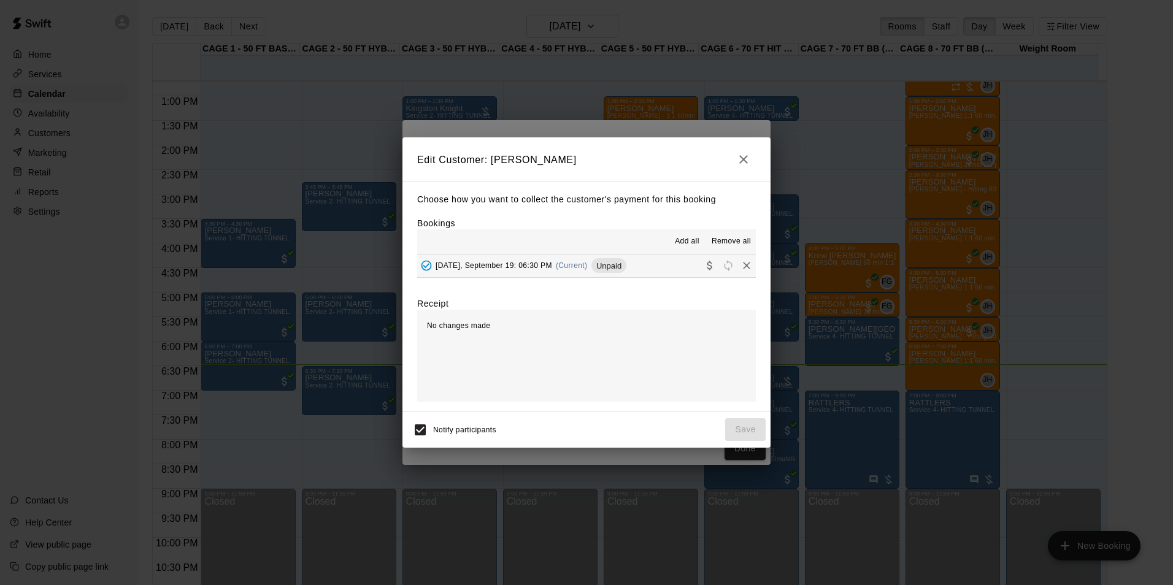
click at [742, 156] on icon "button" at bounding box center [743, 159] width 15 height 15
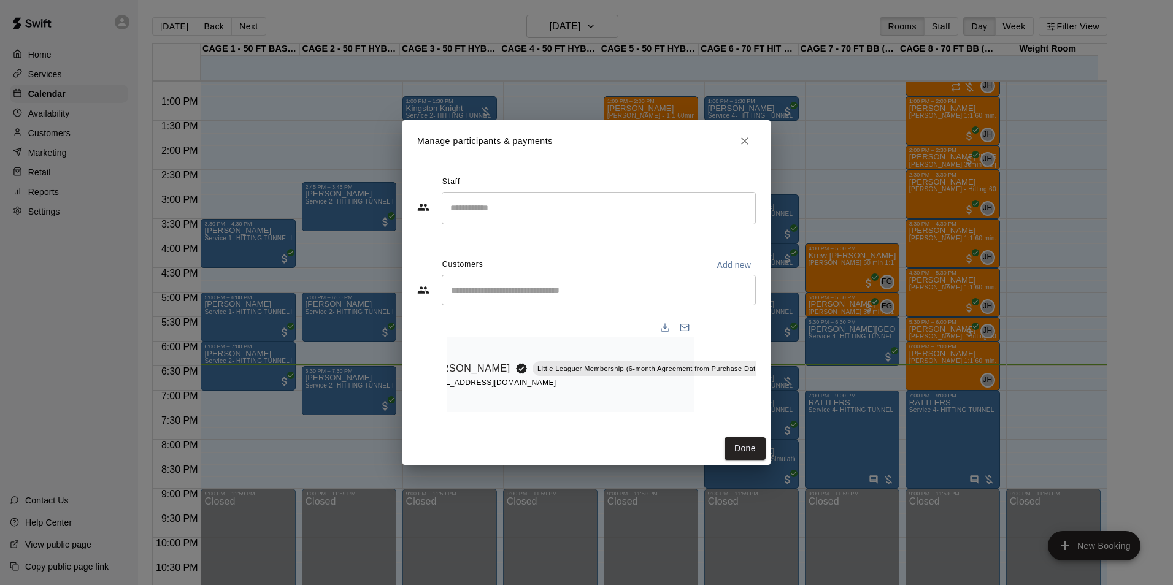
click at [746, 137] on icon "Close" at bounding box center [745, 141] width 12 height 12
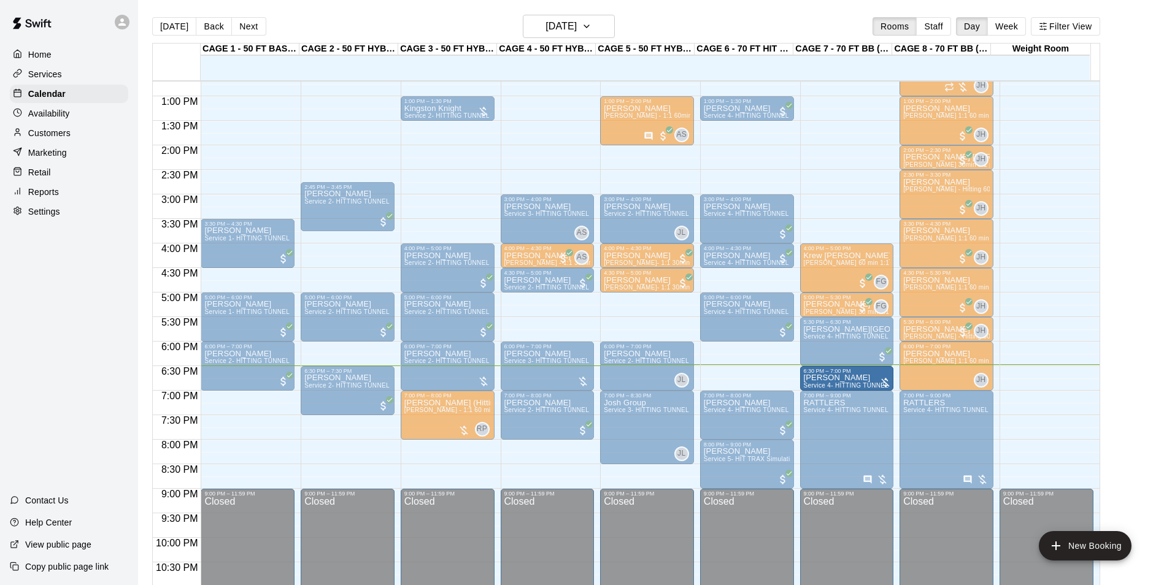
drag, startPoint x: 750, startPoint y: 382, endPoint x: 822, endPoint y: 384, distance: 72.4
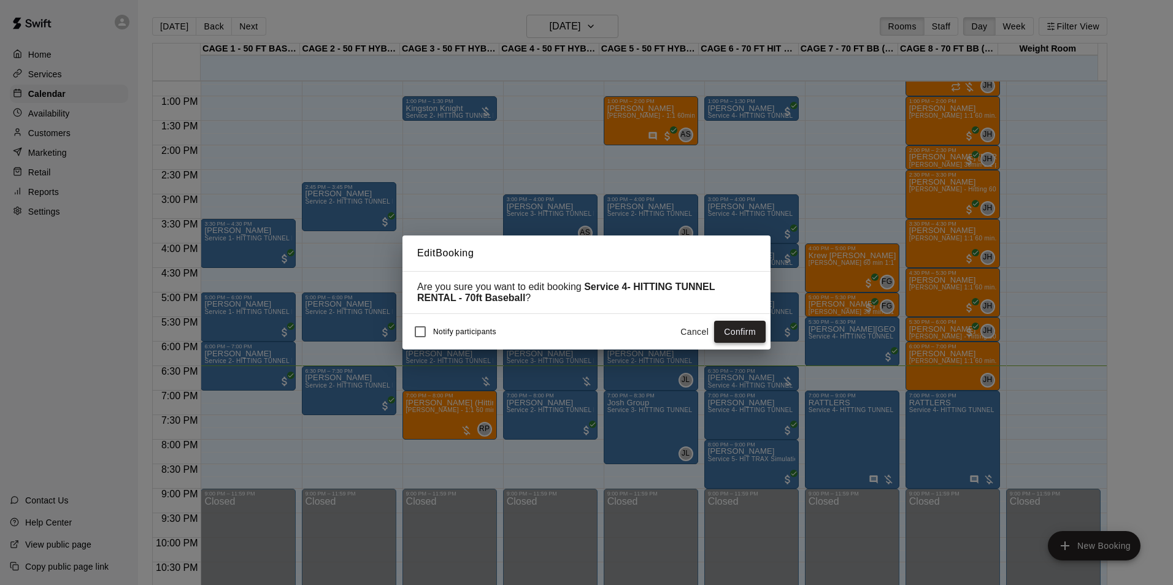
click at [751, 337] on button "Confirm" at bounding box center [740, 332] width 52 height 23
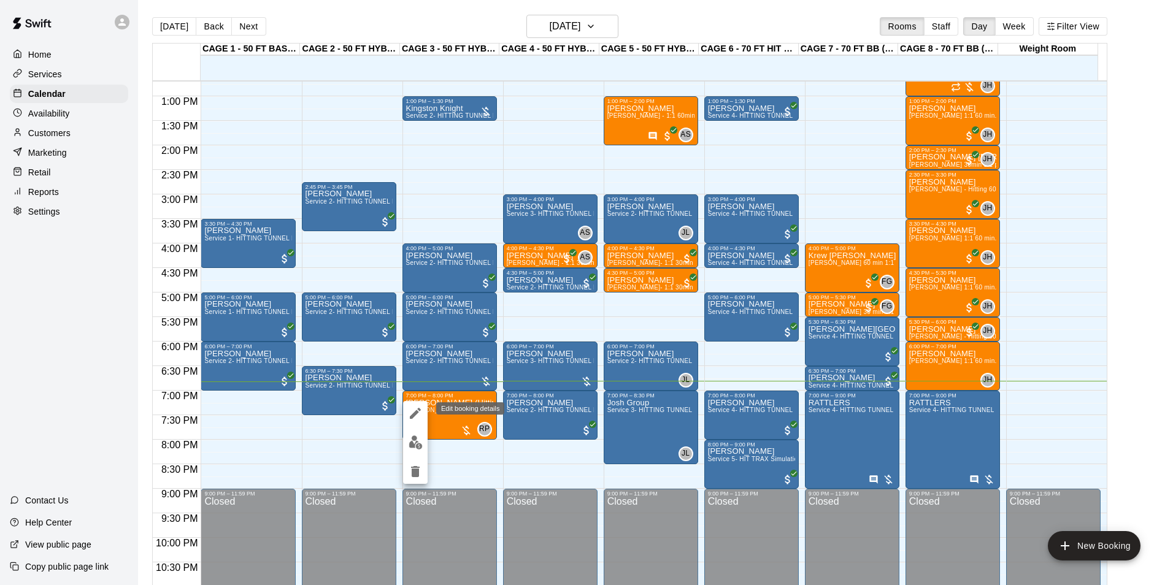
click at [415, 415] on icon "edit" at bounding box center [415, 413] width 11 height 11
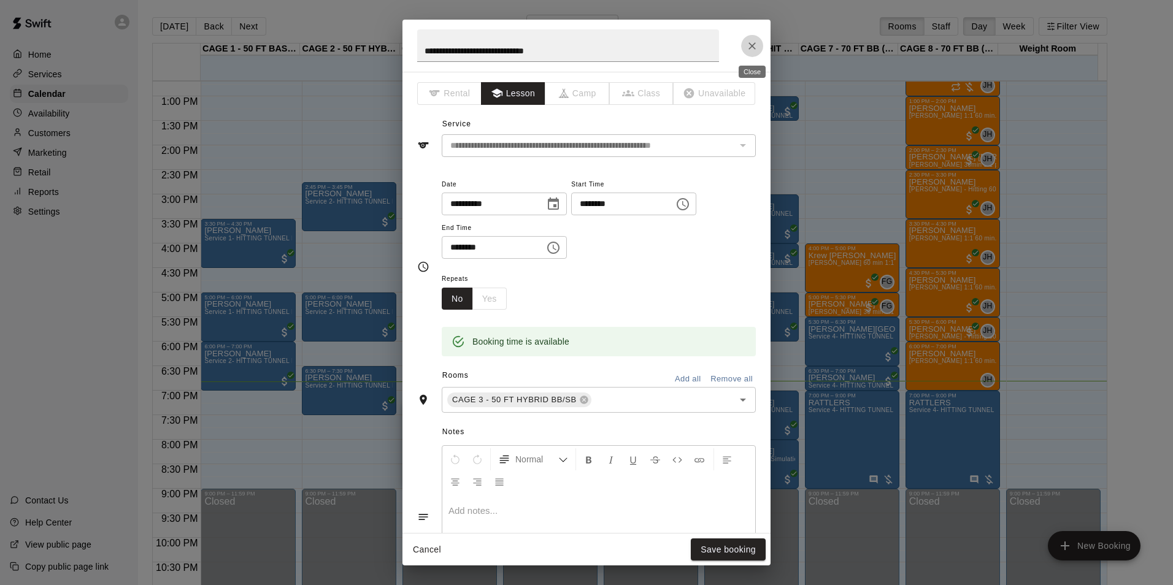
click at [748, 44] on icon "Close" at bounding box center [752, 46] width 12 height 12
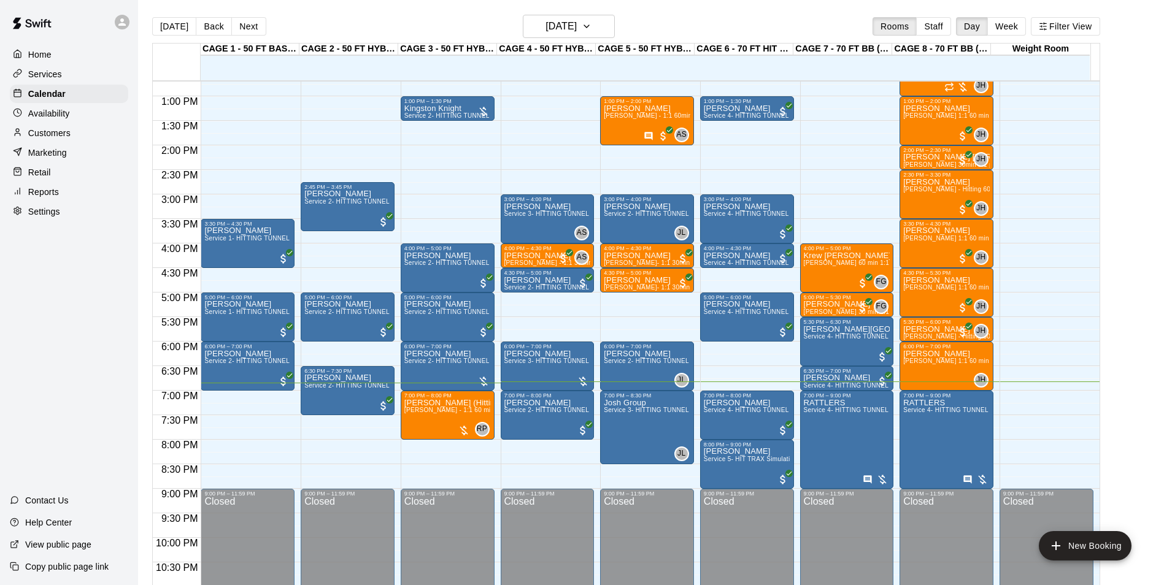
click at [245, 27] on button "Next" at bounding box center [248, 26] width 34 height 18
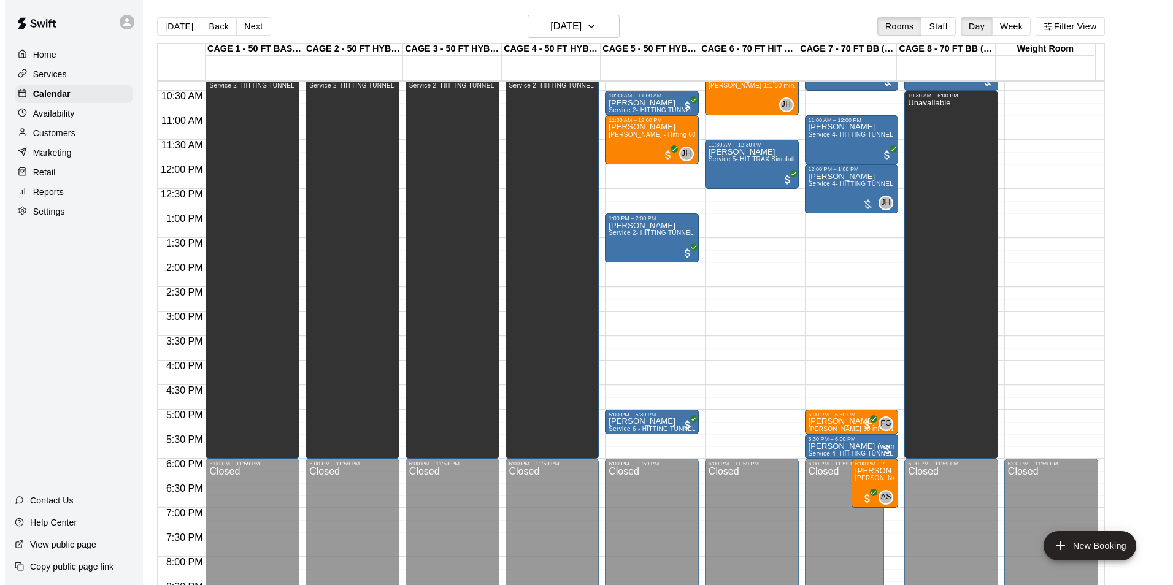
scroll to position [501, 0]
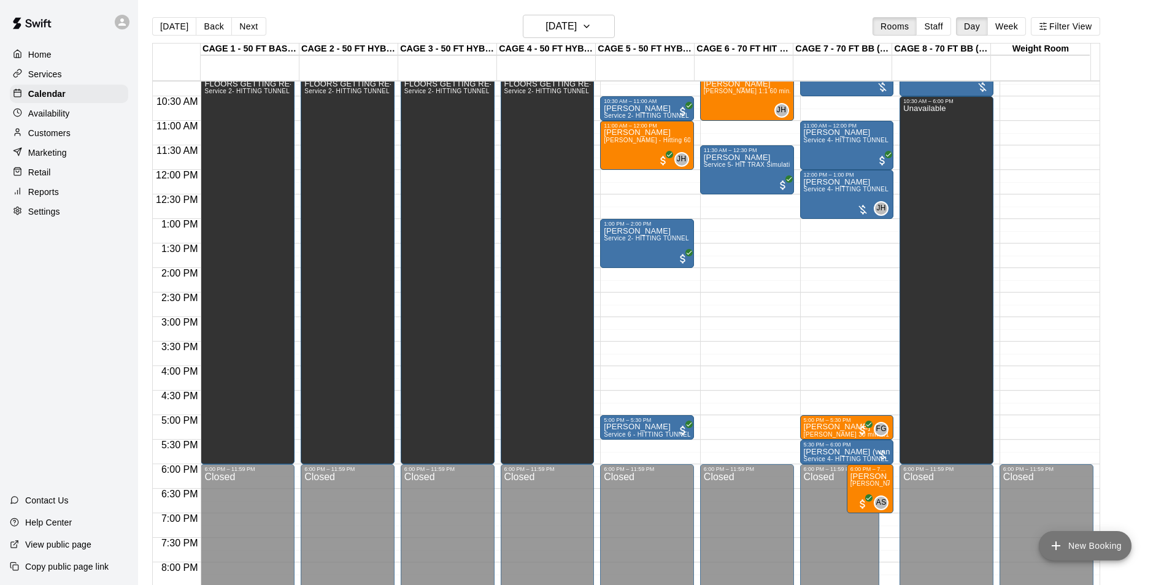
click at [1092, 545] on button "New Booking" at bounding box center [1084, 545] width 93 height 29
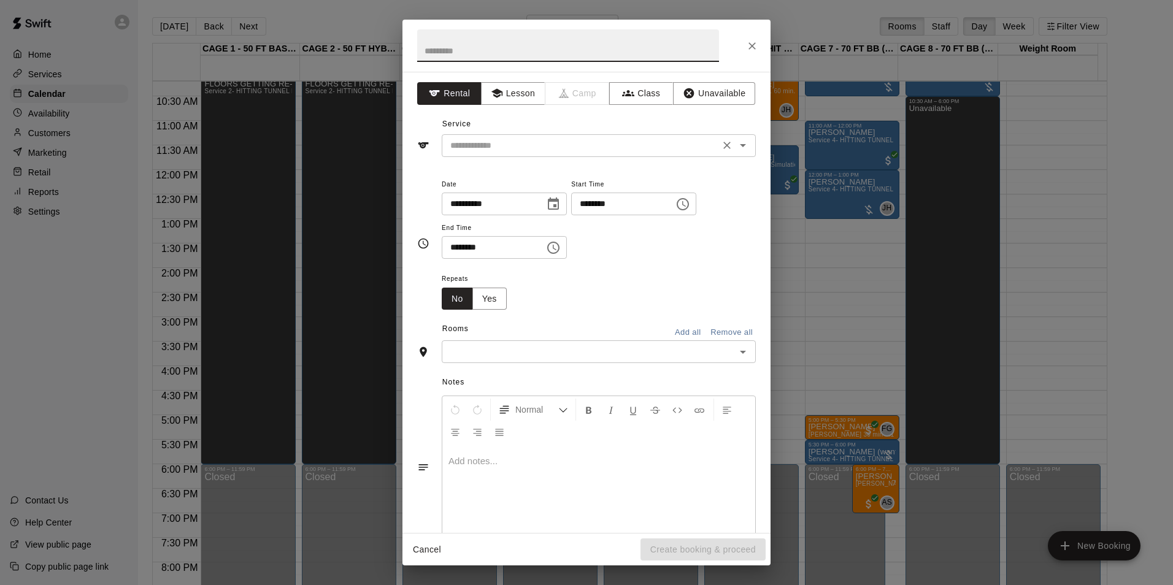
click at [617, 148] on input "text" at bounding box center [580, 145] width 271 height 15
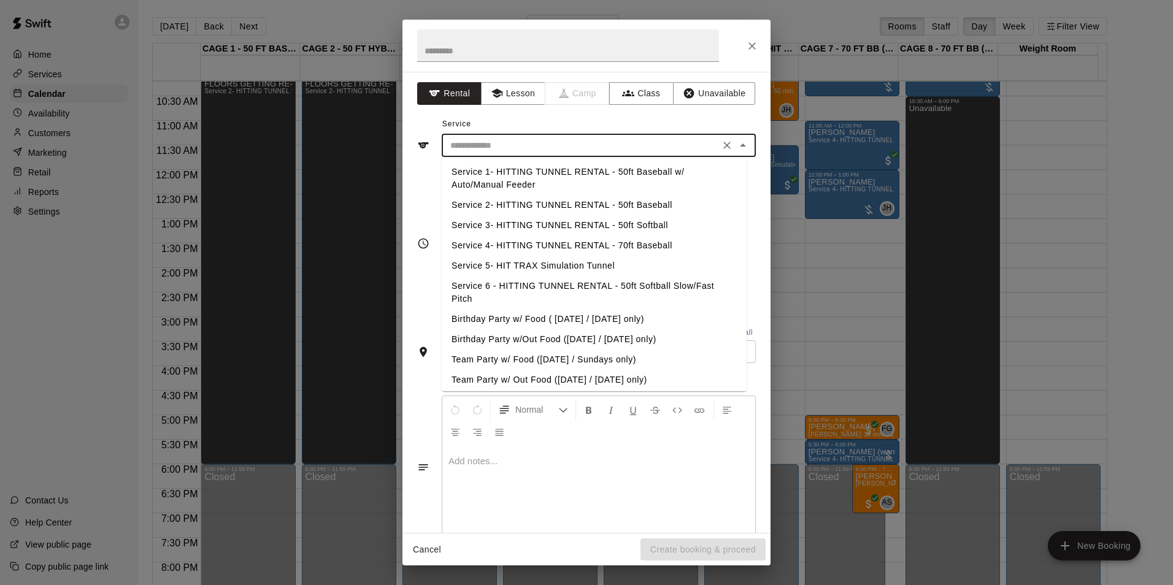
click at [631, 250] on li "Service 4- HITTING TUNNEL RENTAL - 70ft Baseball" at bounding box center [594, 246] width 305 height 20
type input "**********"
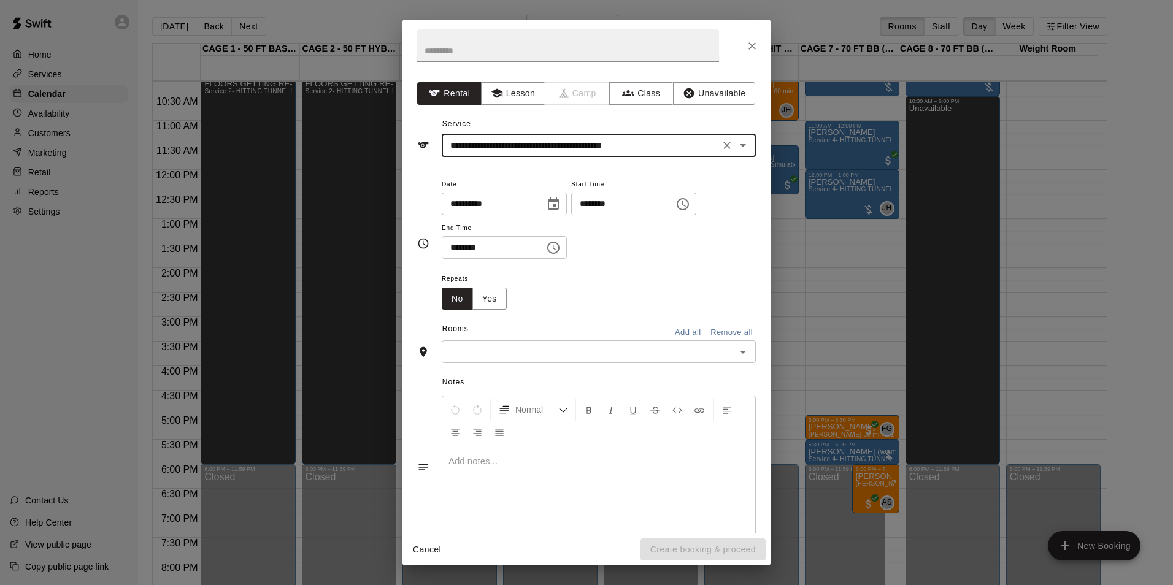
click at [596, 204] on input "********" at bounding box center [618, 204] width 94 height 23
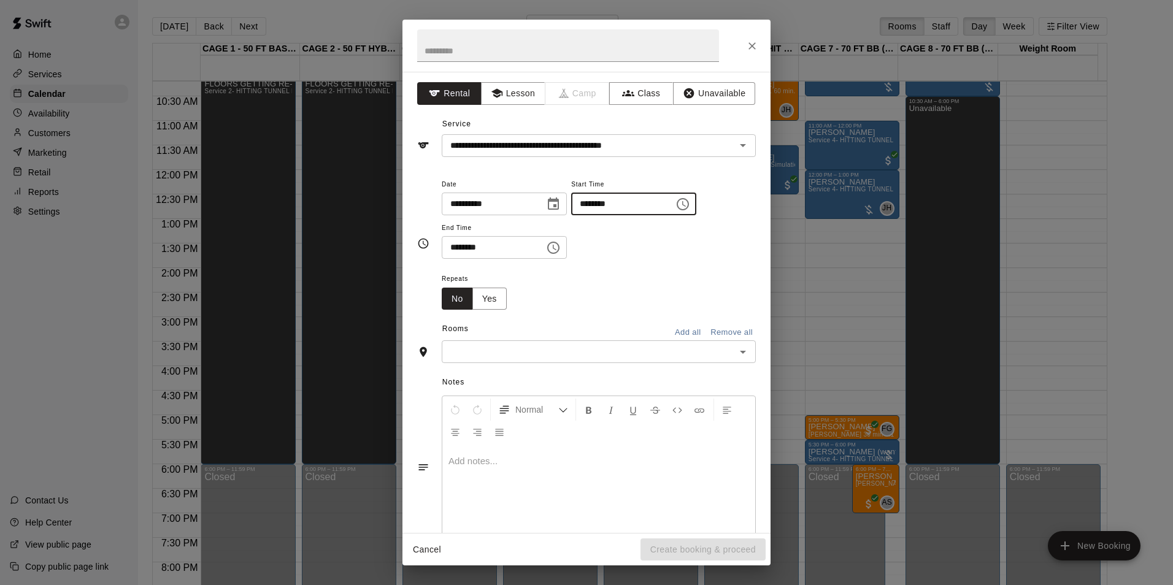
type input "********"
click at [455, 245] on input "********" at bounding box center [489, 247] width 94 height 23
click at [456, 245] on input "********" at bounding box center [489, 247] width 94 height 23
click at [455, 247] on input "********" at bounding box center [489, 247] width 94 height 23
type input "********"
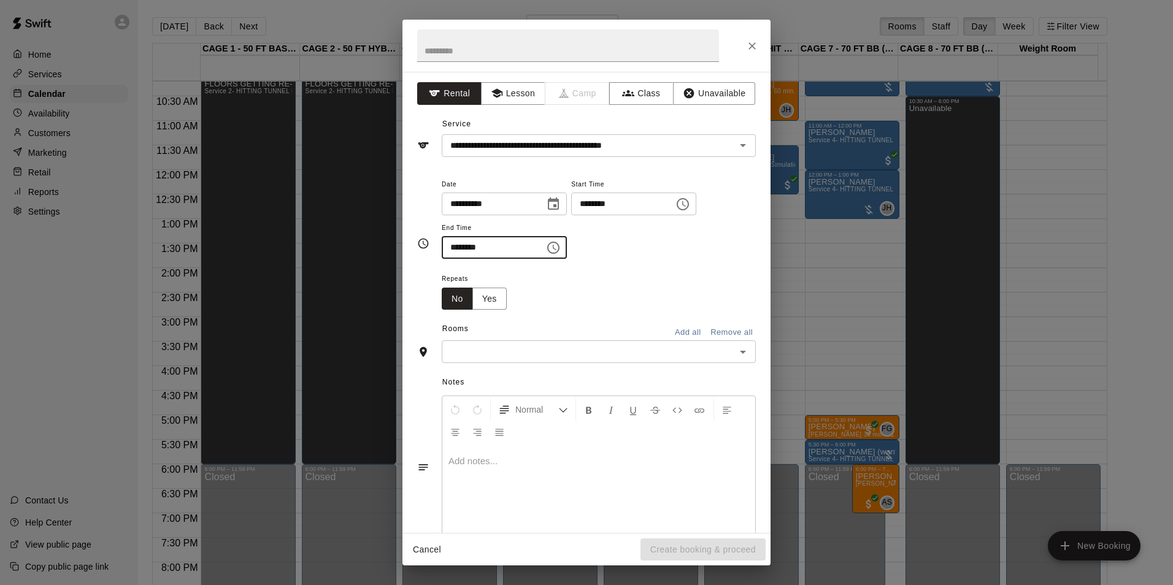
click at [566, 274] on div "Repeats No Yes" at bounding box center [599, 290] width 314 height 39
click at [536, 345] on input "text" at bounding box center [588, 351] width 286 height 15
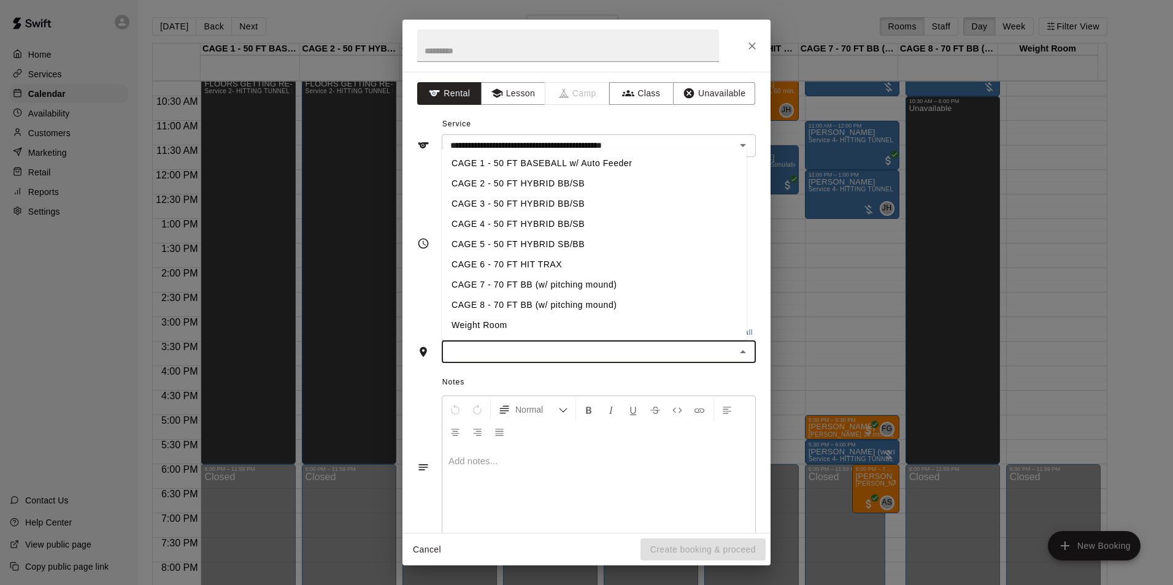
click at [535, 286] on li "CAGE 7 - 70 FT BB (w/ pitching mound)" at bounding box center [594, 285] width 305 height 20
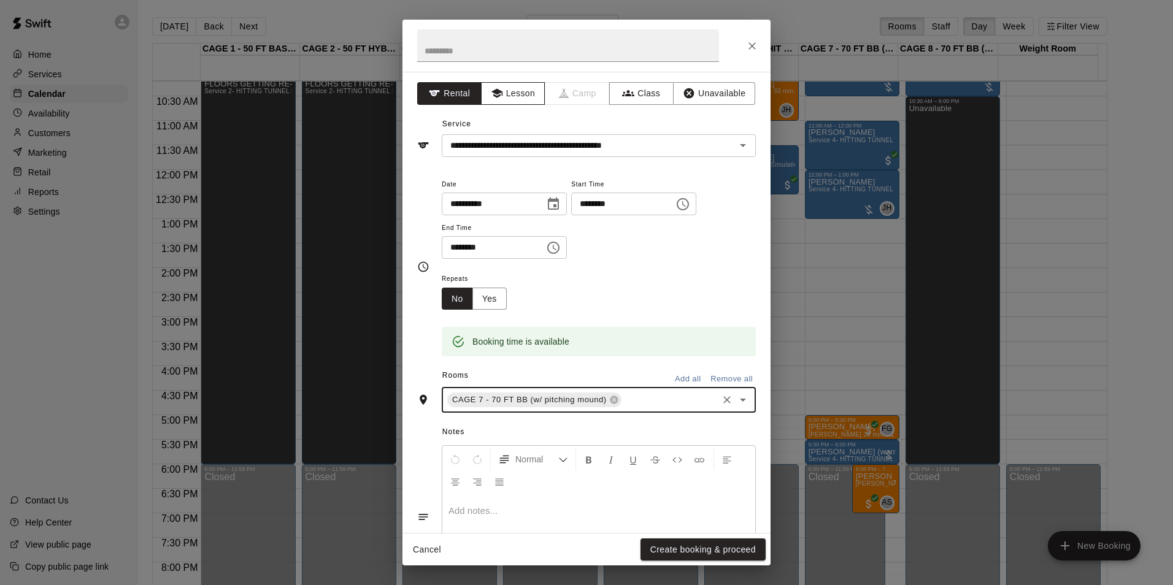
click at [518, 102] on button "Lesson" at bounding box center [513, 93] width 64 height 23
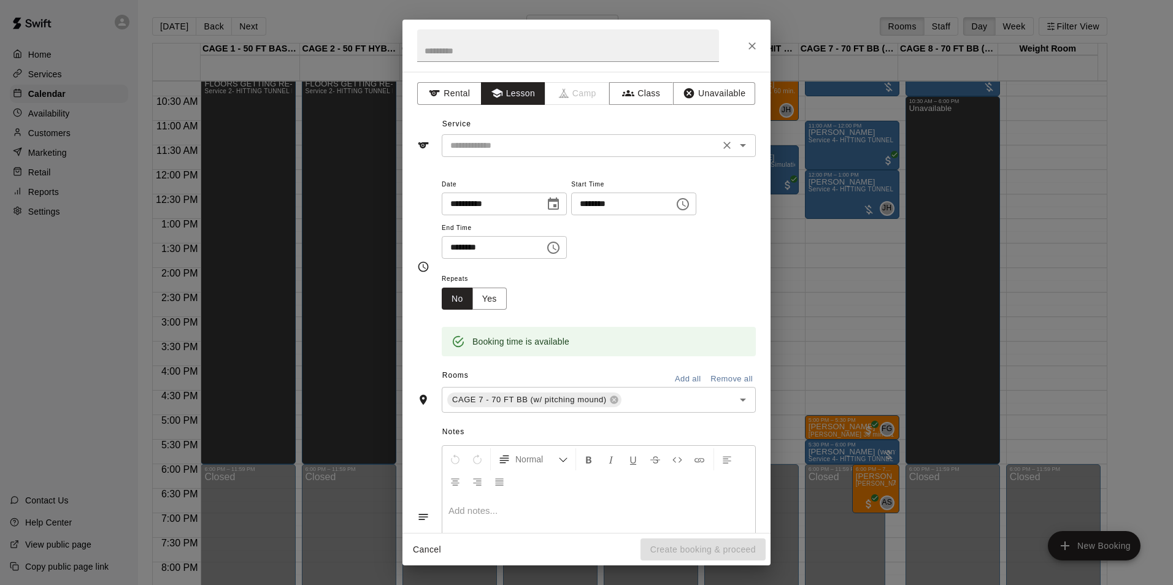
click at [625, 148] on input "text" at bounding box center [580, 145] width 271 height 15
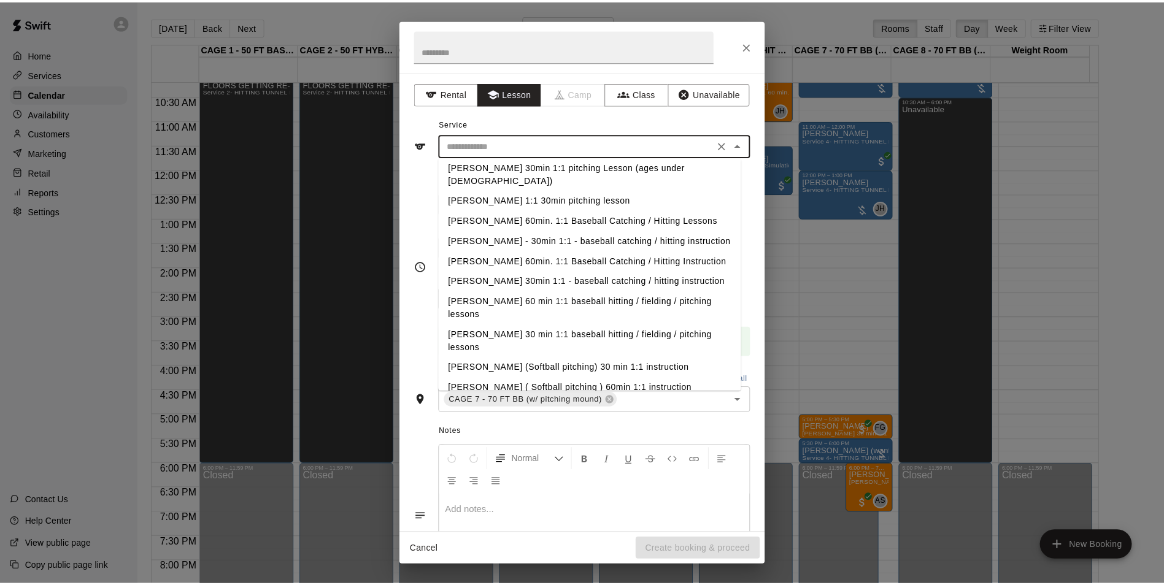
scroll to position [654, 0]
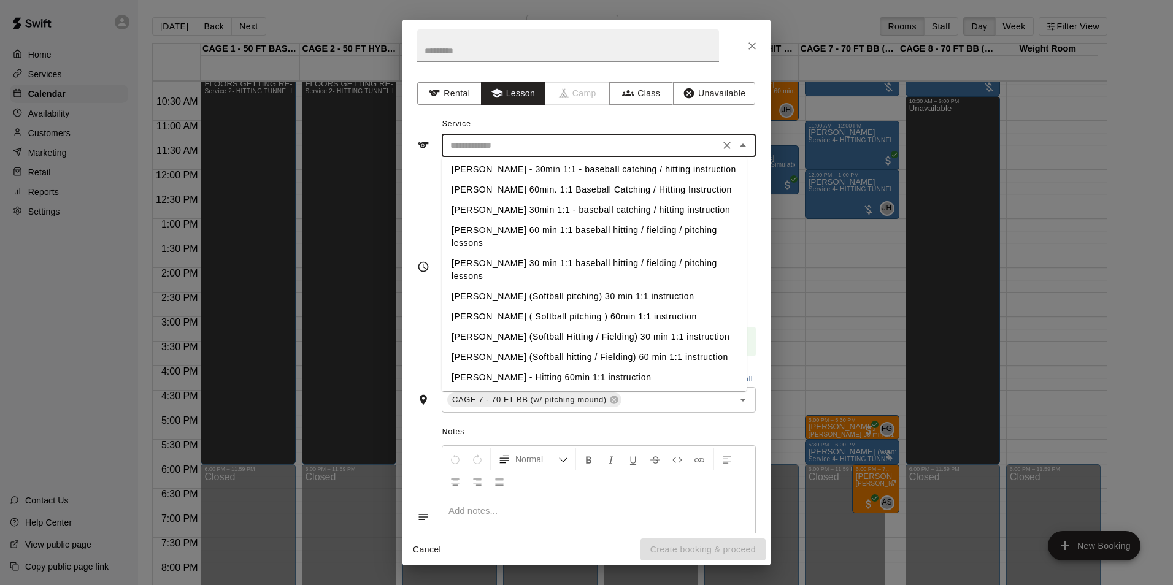
click at [495, 220] on li "[PERSON_NAME] 60 min 1:1 baseball hitting / fielding / pitching lessons" at bounding box center [594, 236] width 305 height 33
type input "**********"
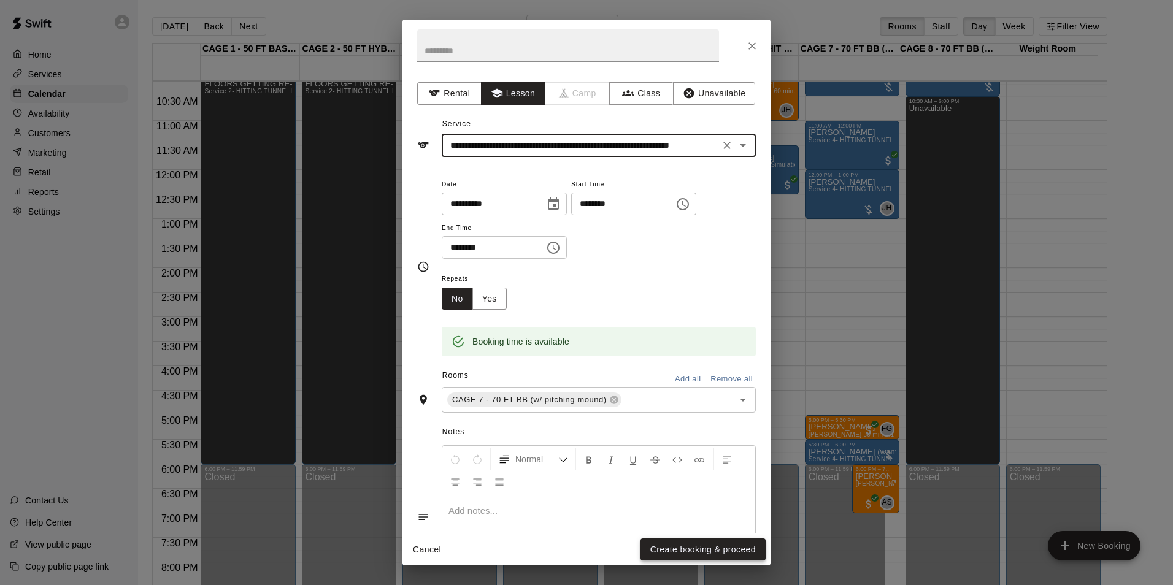
click at [701, 551] on button "Create booking & proceed" at bounding box center [702, 550] width 125 height 23
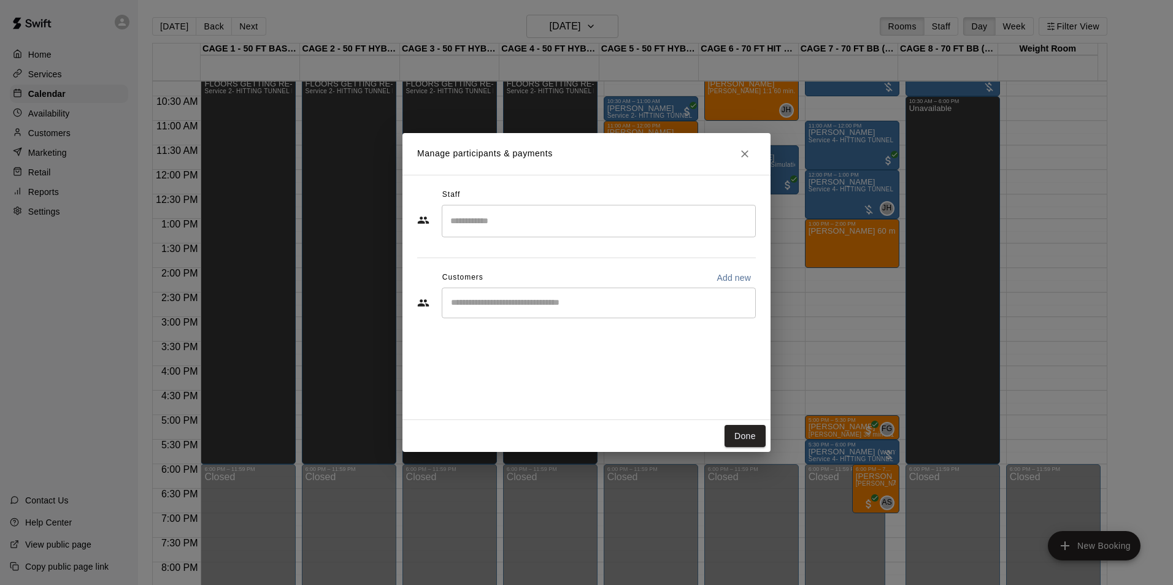
click at [569, 216] on input "Search staff" at bounding box center [598, 220] width 303 height 21
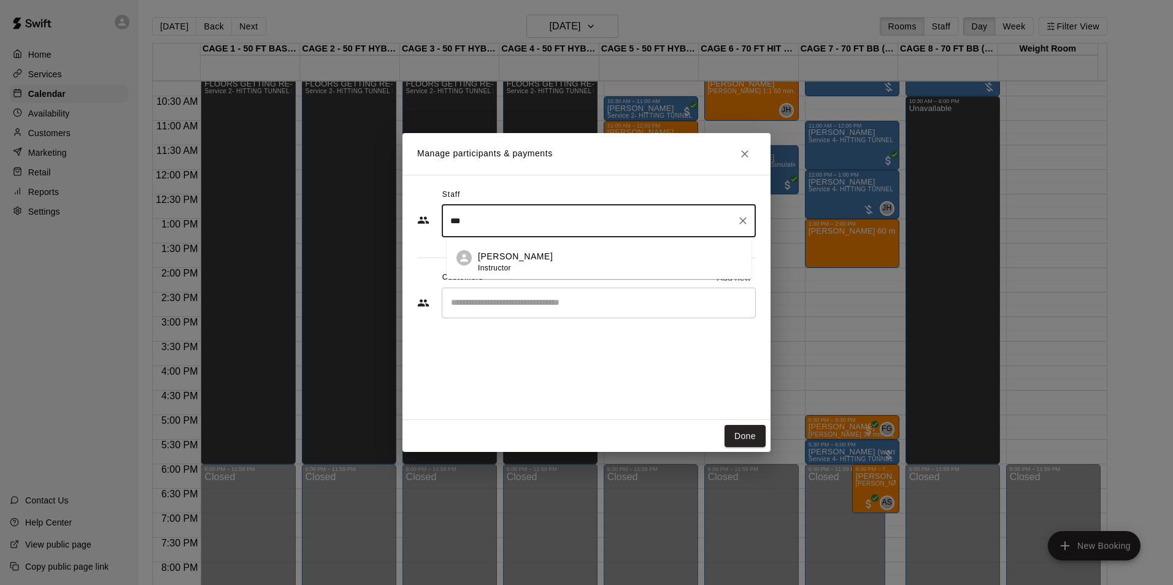
click at [561, 256] on div "Frankie Gulko Instructor" at bounding box center [610, 262] width 264 height 24
type input "***"
click at [755, 440] on button "Done" at bounding box center [744, 436] width 41 height 23
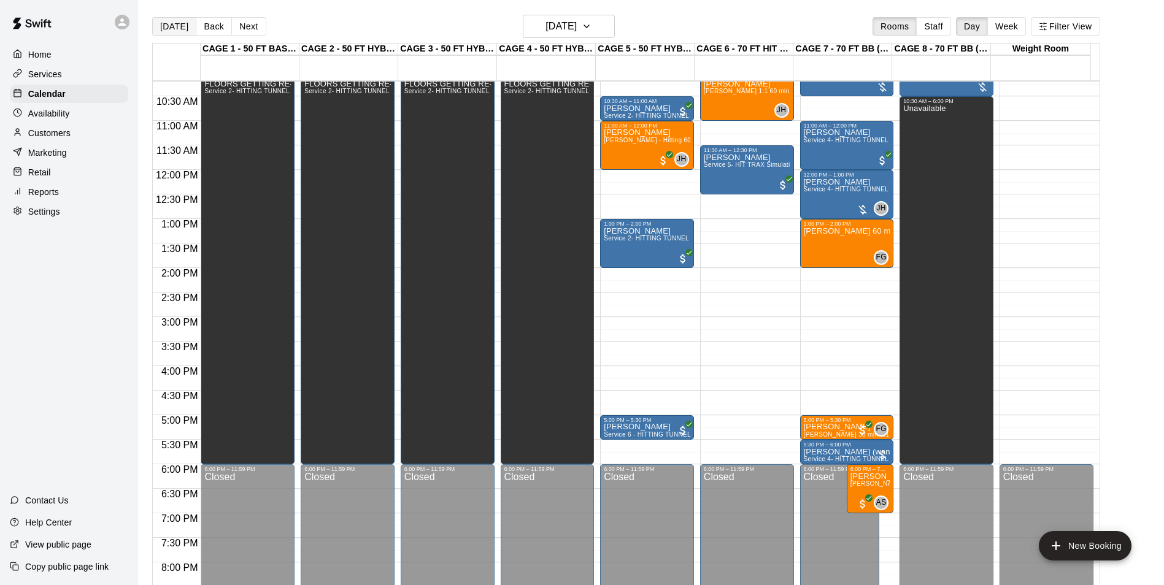
click at [175, 20] on button "[DATE]" at bounding box center [174, 26] width 44 height 18
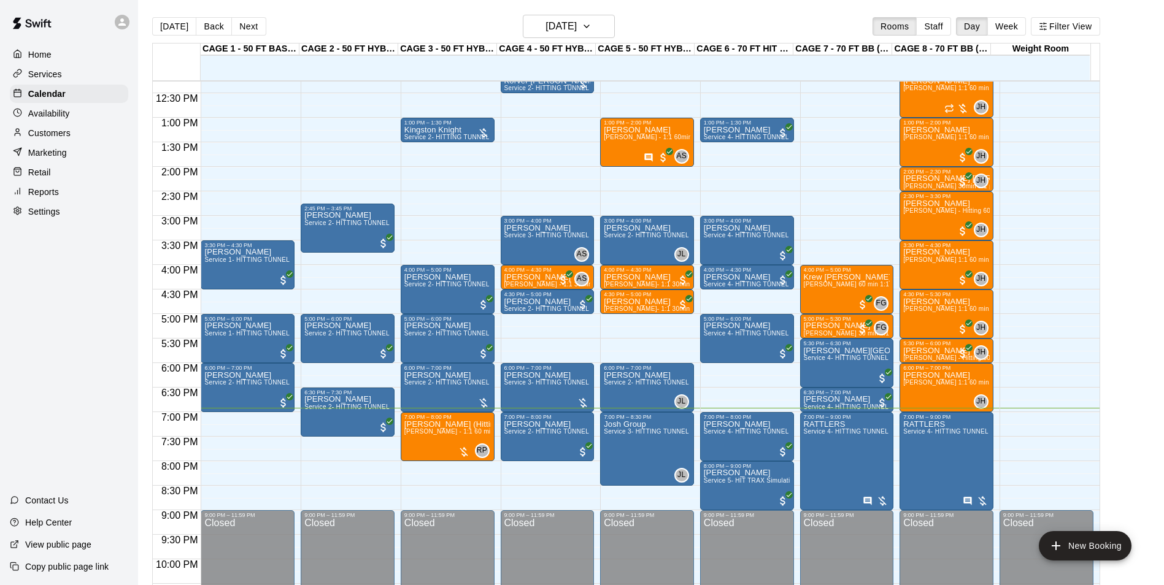
scroll to position [623, 0]
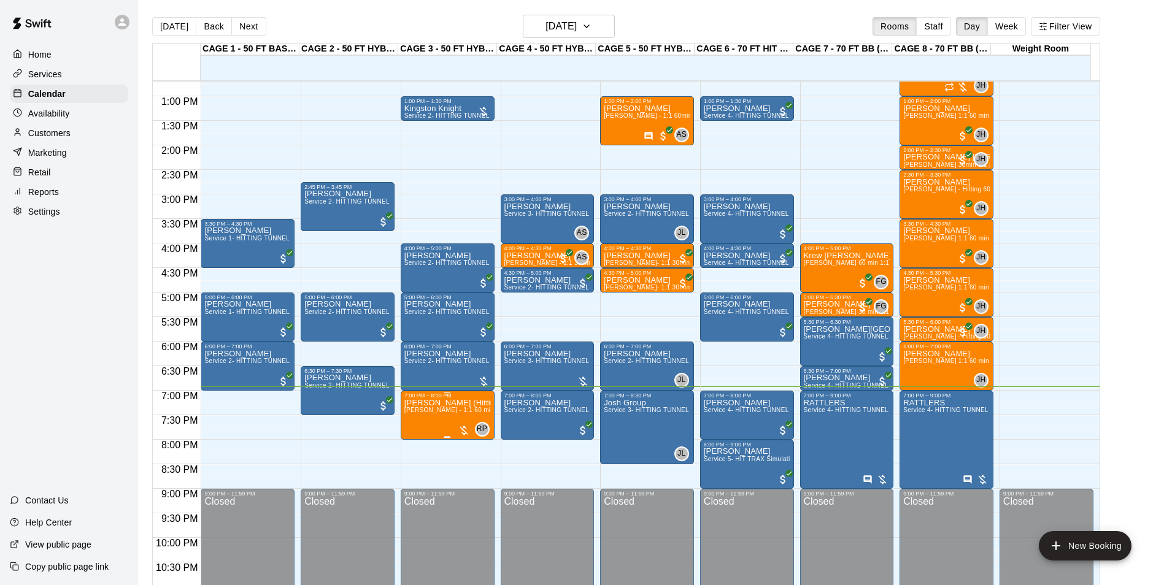
click at [423, 409] on span "[PERSON_NAME] - 1:1 60 min Softball Pitching / Hitting instruction" at bounding box center [502, 410] width 196 height 7
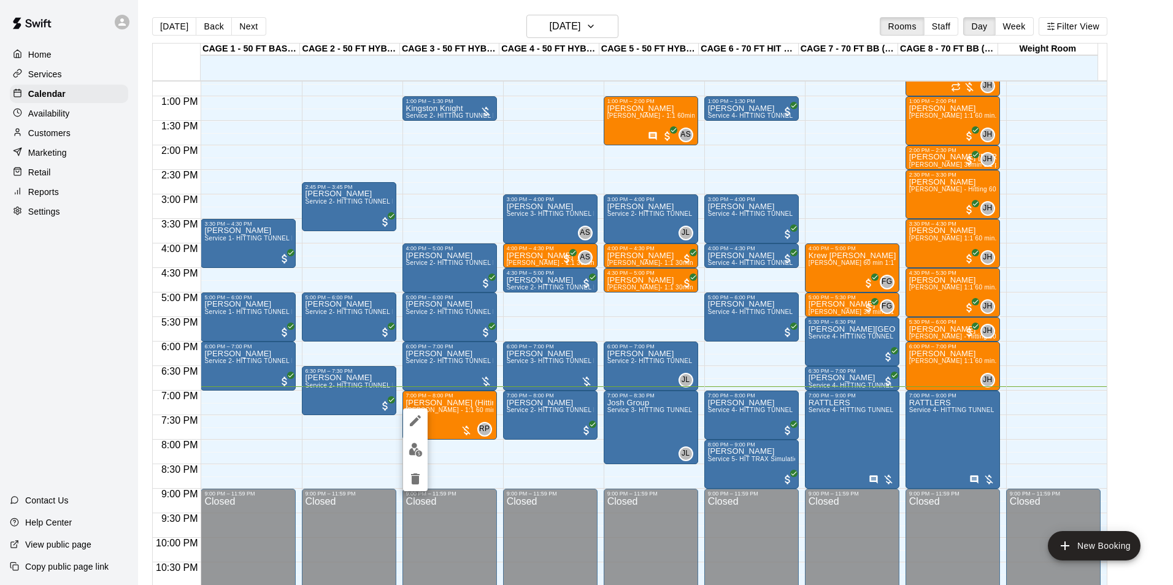
click at [424, 447] on button "edit" at bounding box center [415, 450] width 25 height 24
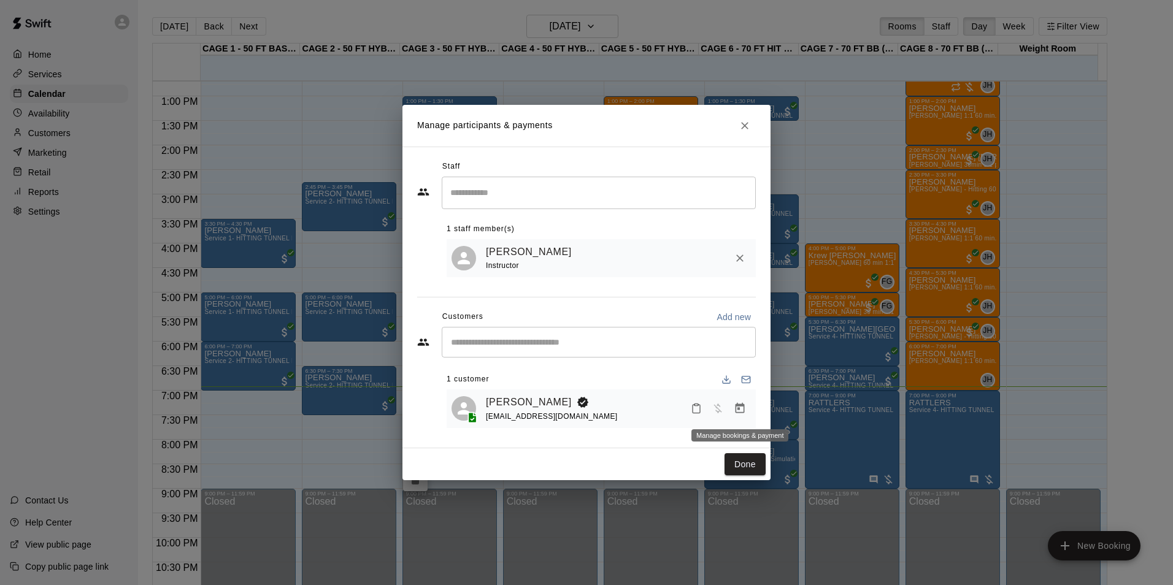
click at [739, 413] on icon "Manage bookings & payment" at bounding box center [739, 408] width 9 height 10
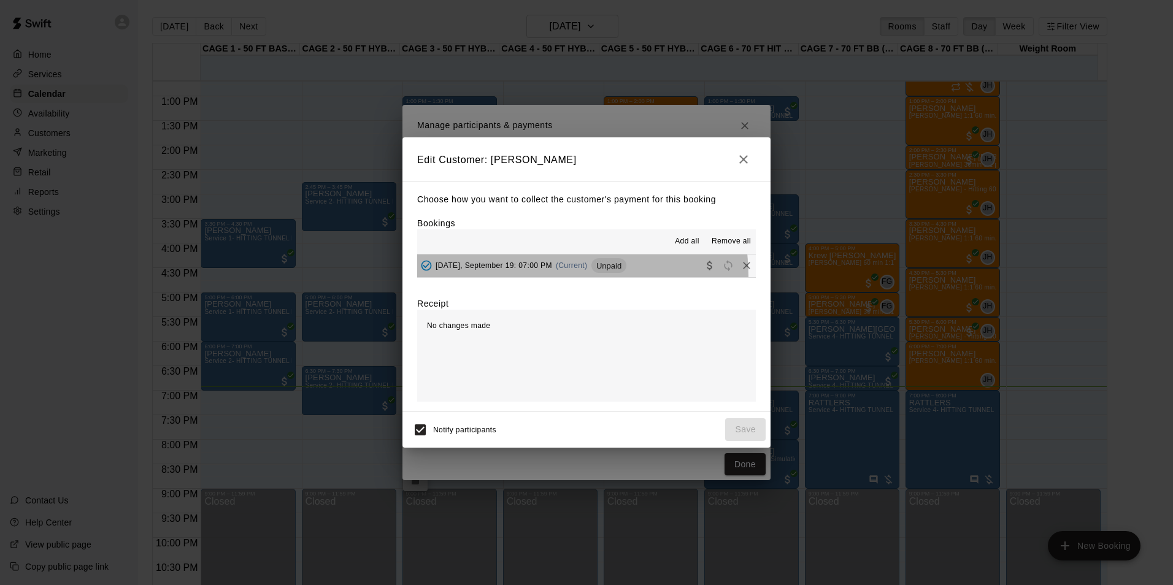
click at [545, 277] on button "Friday, September 19: 07:00 PM (Current) Unpaid" at bounding box center [586, 266] width 339 height 23
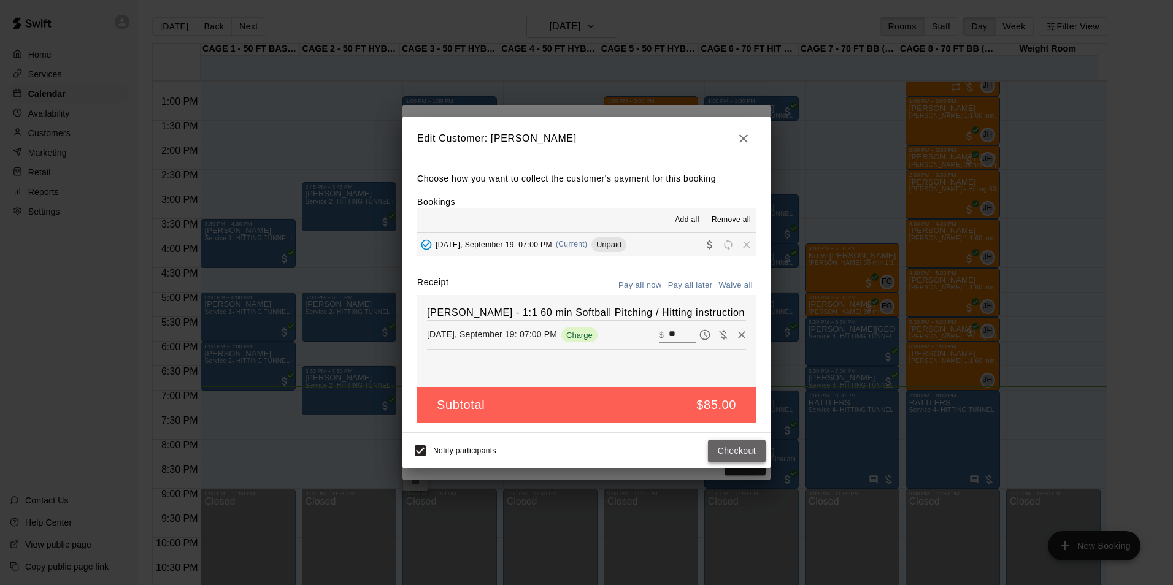
click at [732, 454] on button "Checkout" at bounding box center [737, 451] width 58 height 23
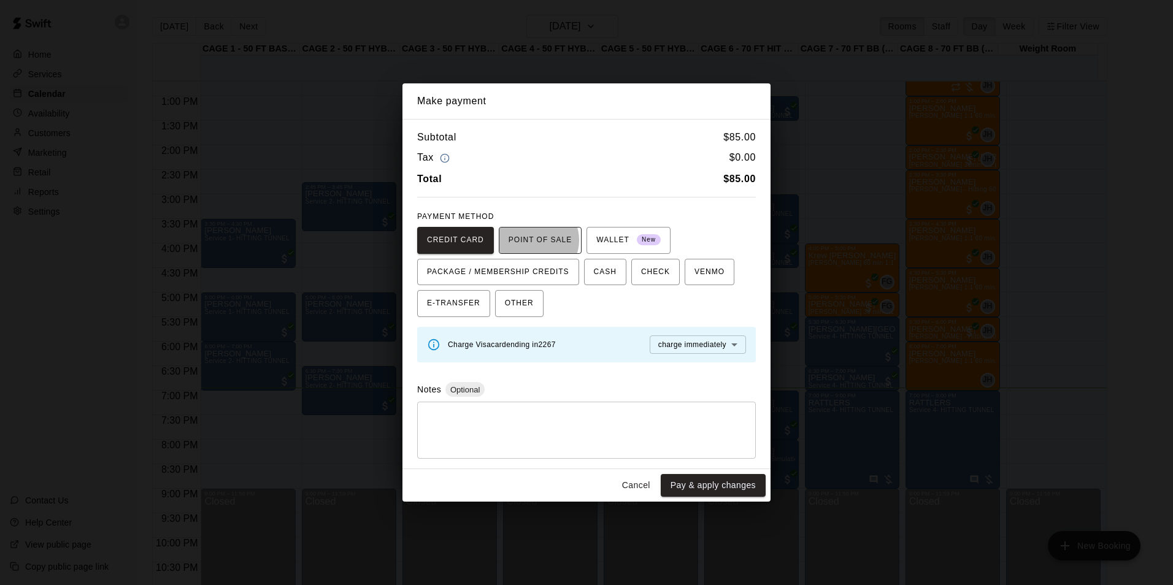
click at [530, 240] on span "POINT OF SALE" at bounding box center [539, 241] width 63 height 20
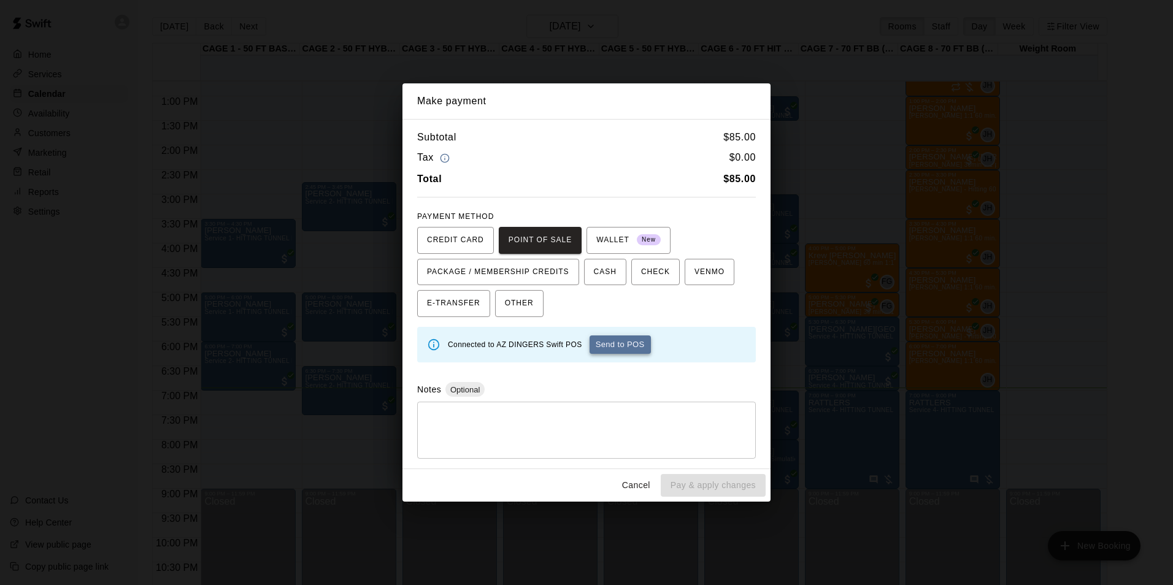
click at [619, 340] on button "Send to POS" at bounding box center [619, 345] width 61 height 18
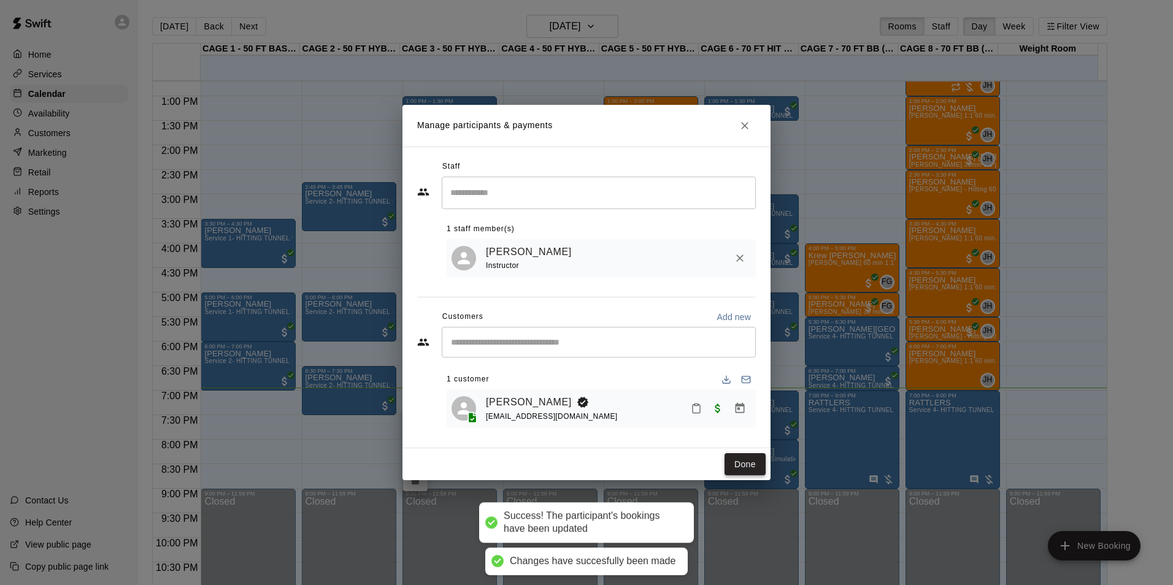
click at [749, 466] on button "Done" at bounding box center [744, 464] width 41 height 23
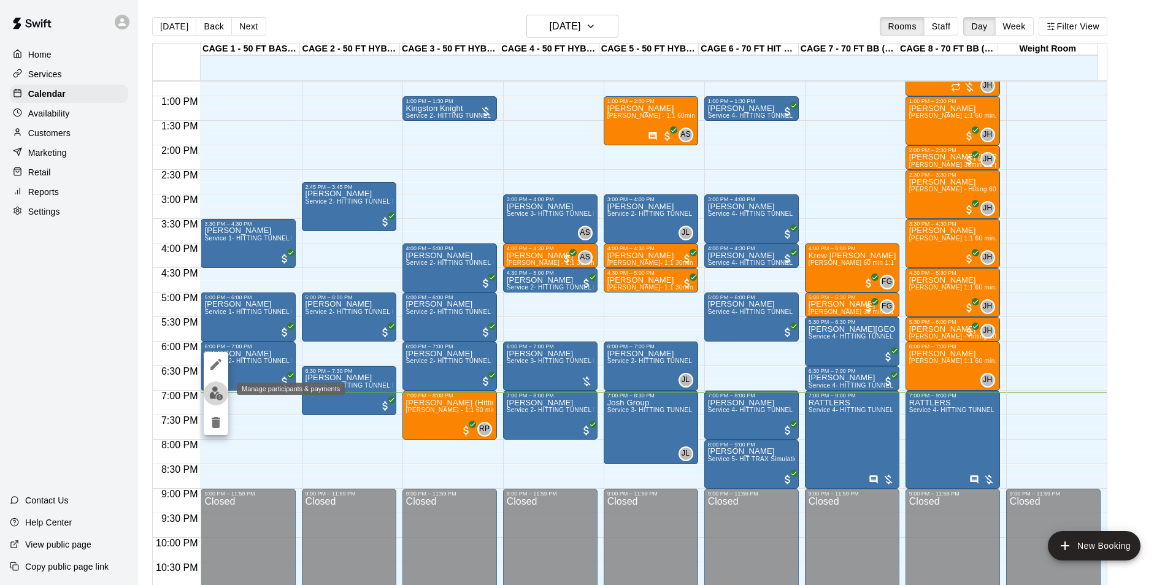
click at [220, 390] on img "edit" at bounding box center [216, 393] width 14 height 14
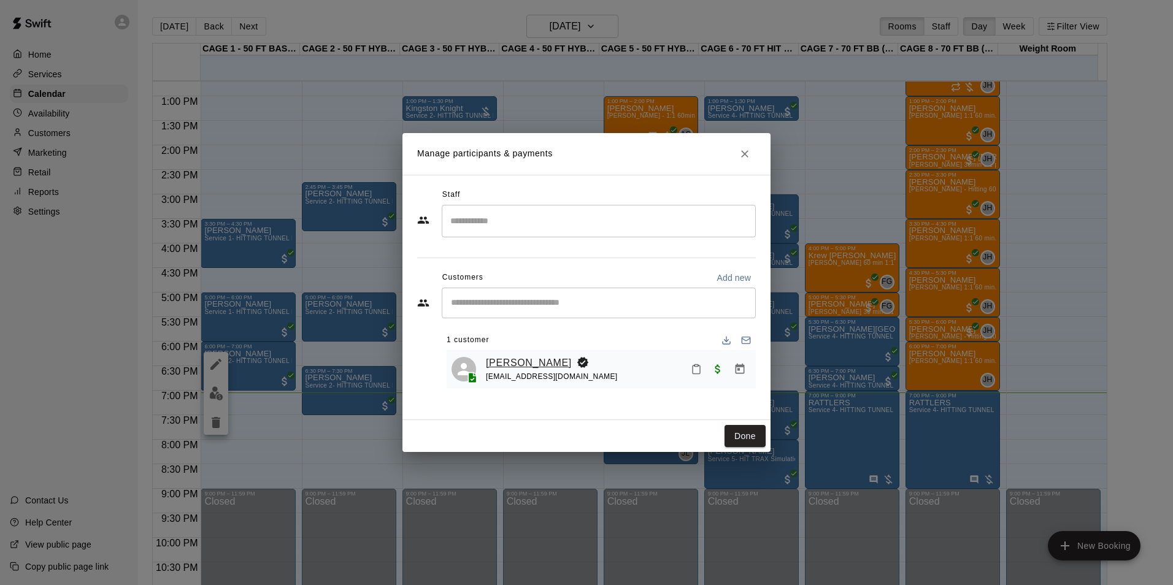
click at [513, 358] on link "[PERSON_NAME]" at bounding box center [529, 363] width 86 height 16
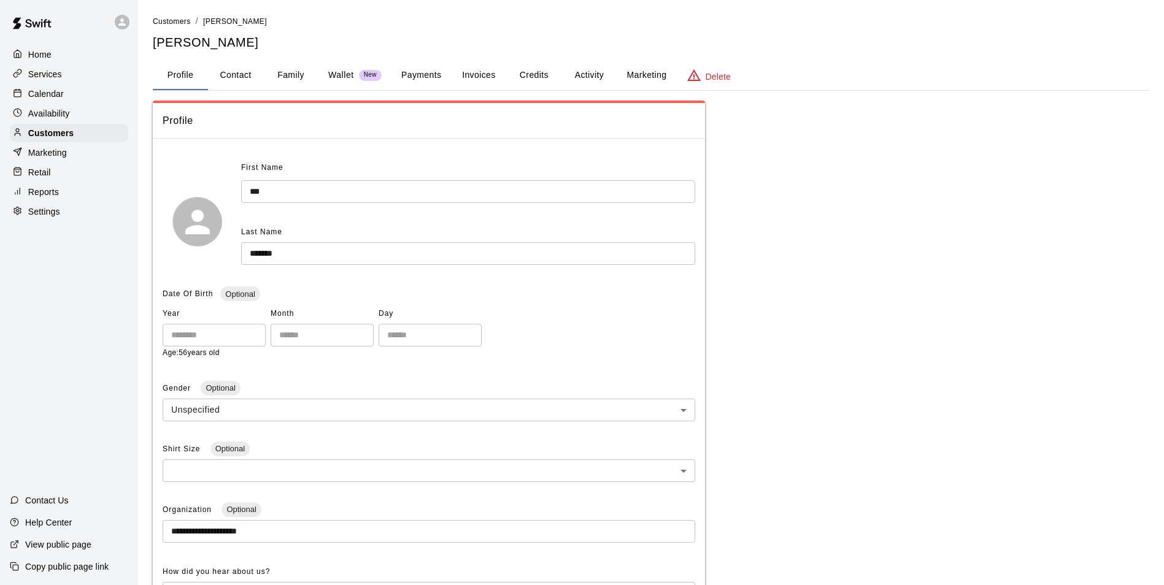
click at [476, 84] on button "Invoices" at bounding box center [478, 75] width 55 height 29
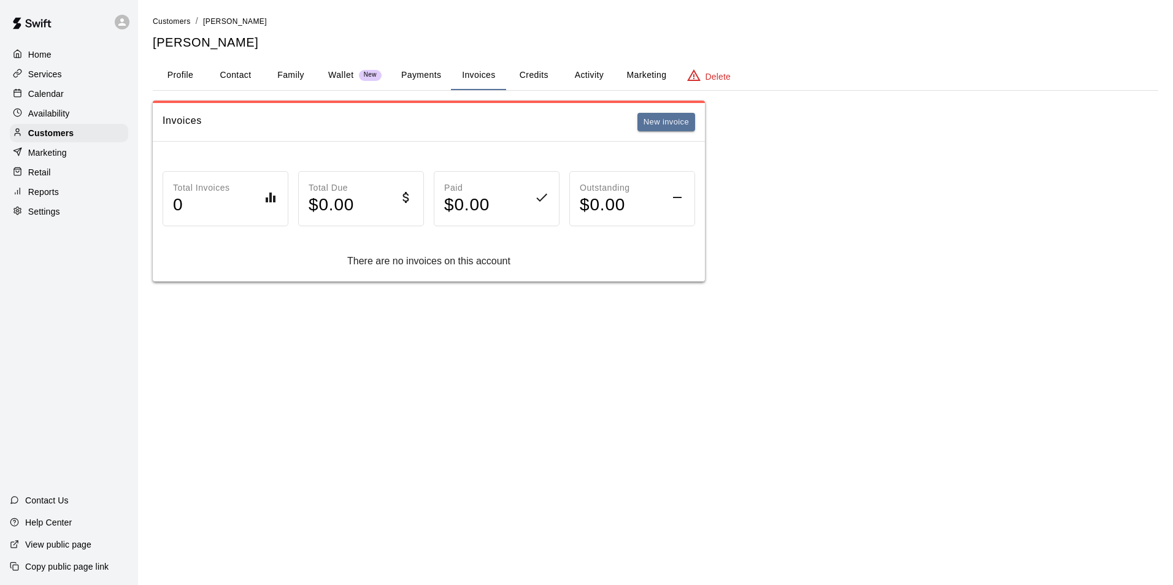
click at [525, 73] on button "Credits" at bounding box center [533, 75] width 55 height 29
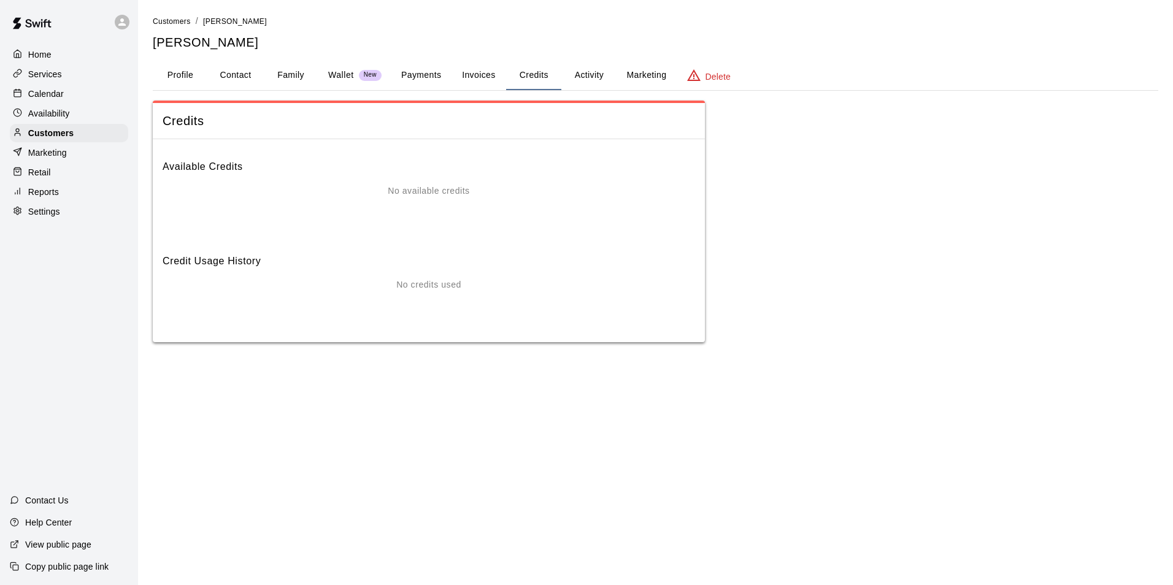
click at [573, 74] on button "Activity" at bounding box center [588, 75] width 55 height 29
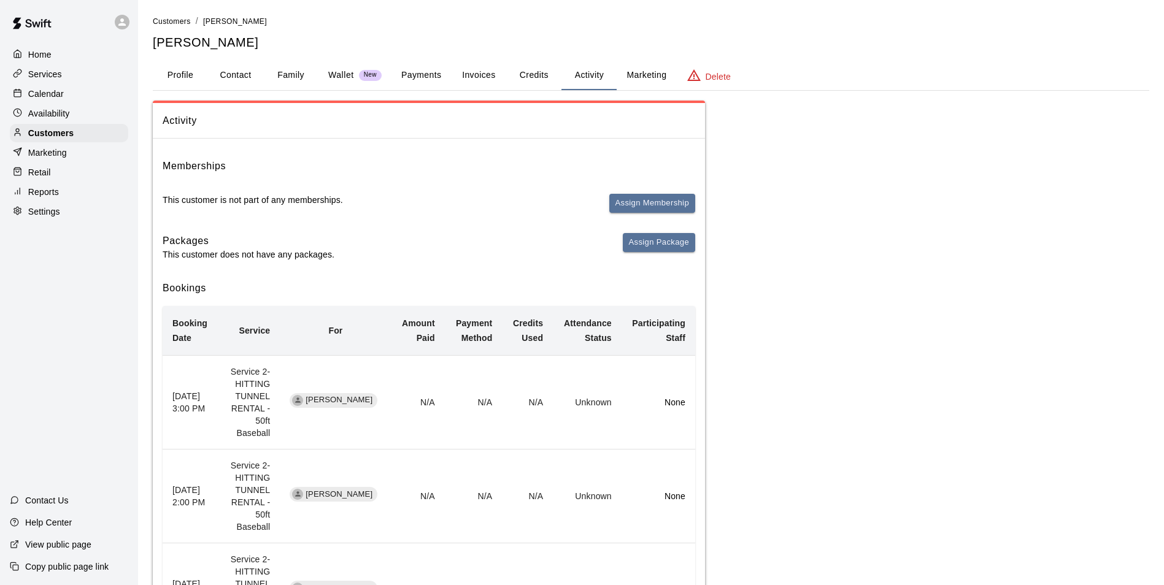
click at [428, 72] on button "Payments" at bounding box center [420, 75] width 59 height 29
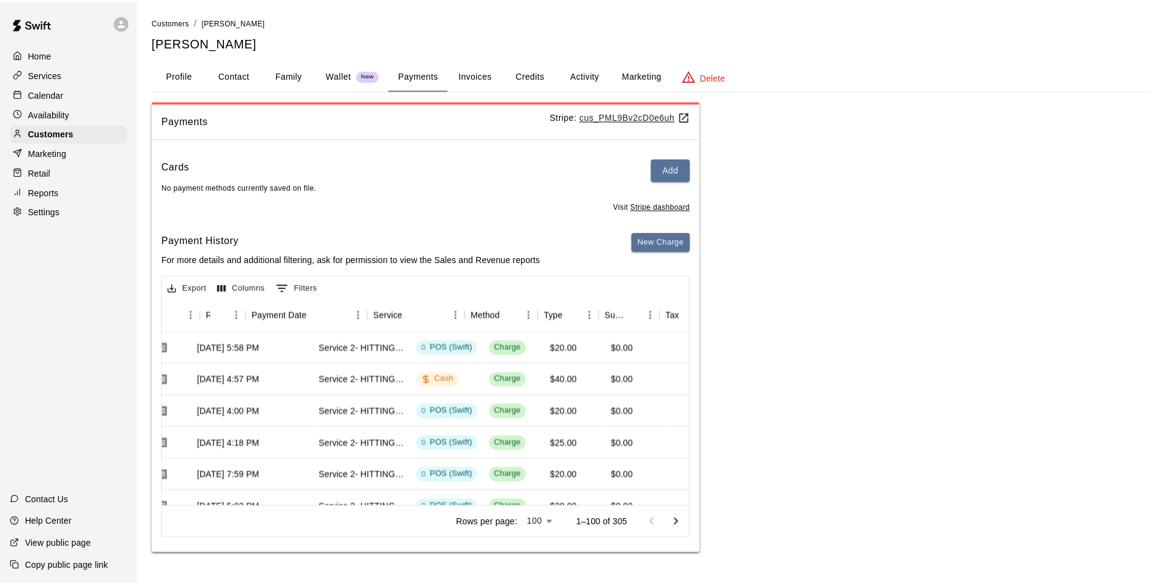
scroll to position [0, 132]
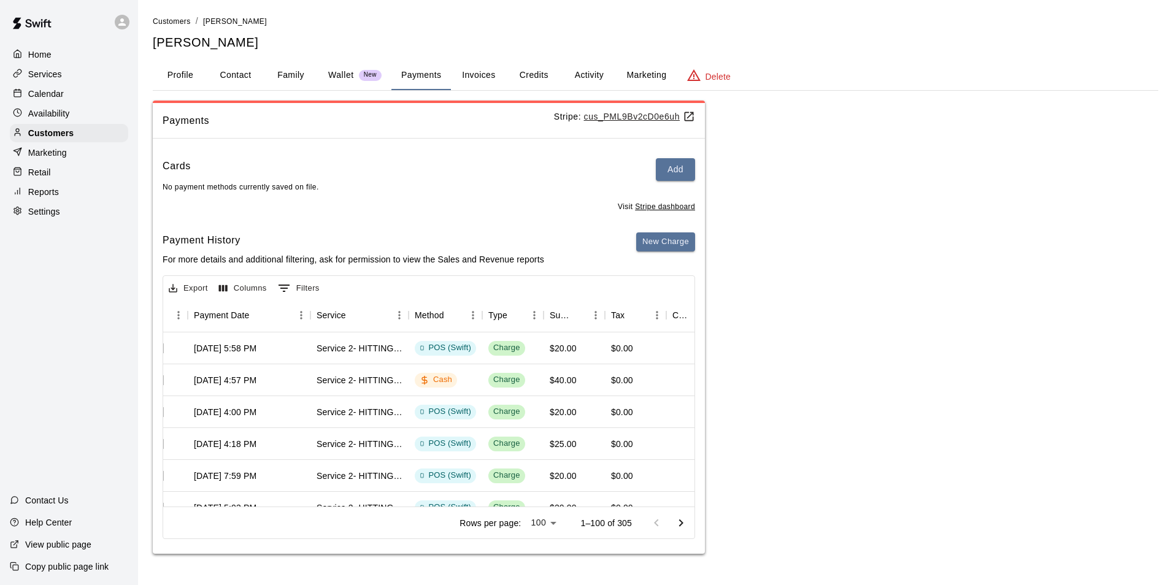
click at [94, 96] on div "Calendar" at bounding box center [69, 94] width 118 height 18
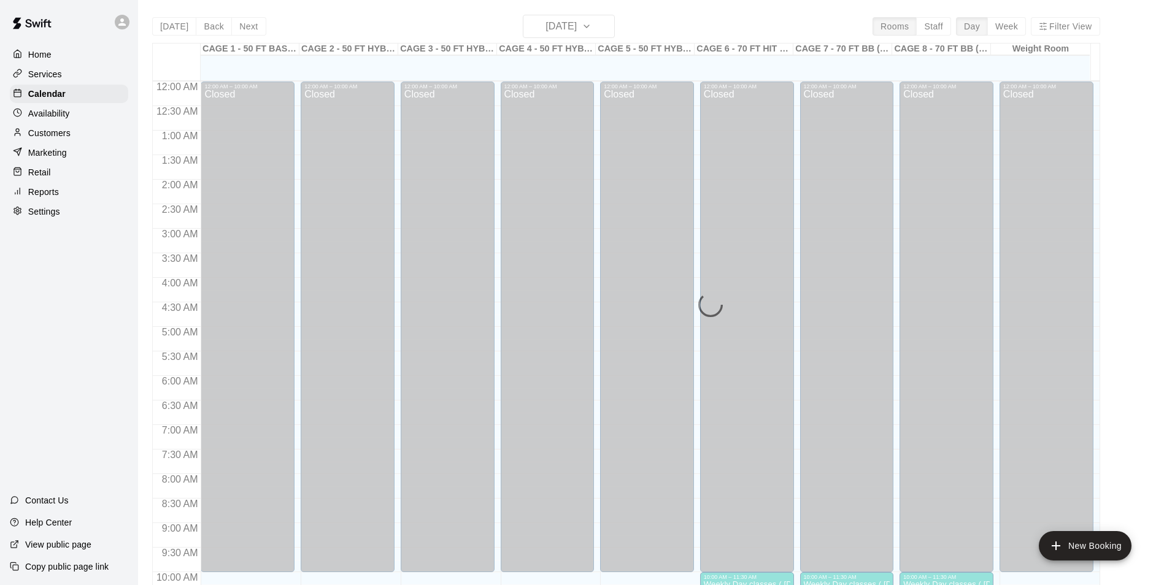
scroll to position [623, 0]
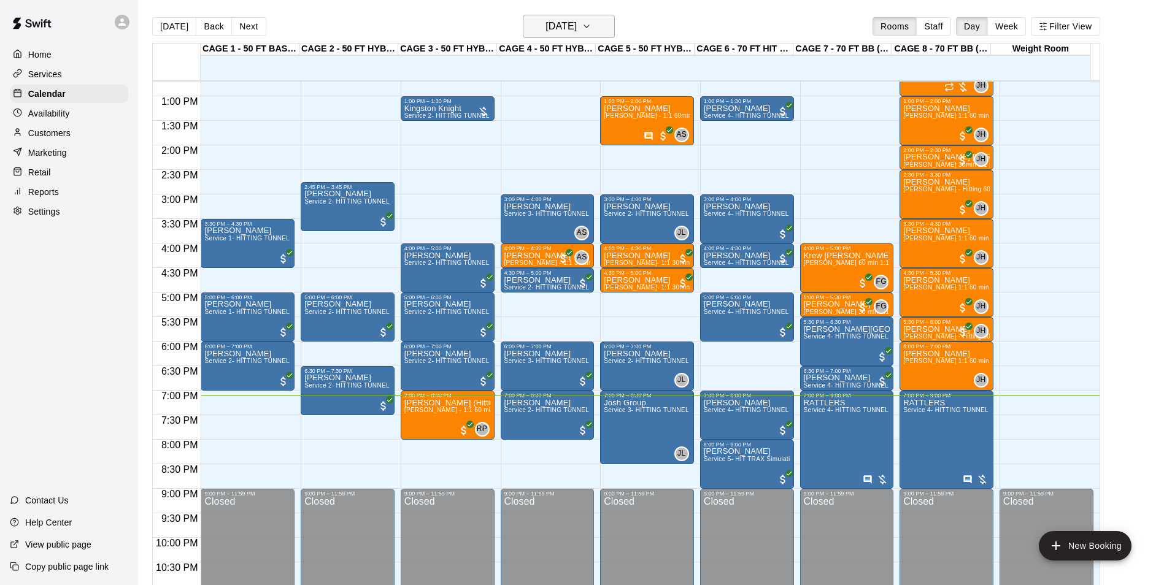
click at [545, 28] on h6 "[DATE]" at bounding box center [560, 26] width 31 height 17
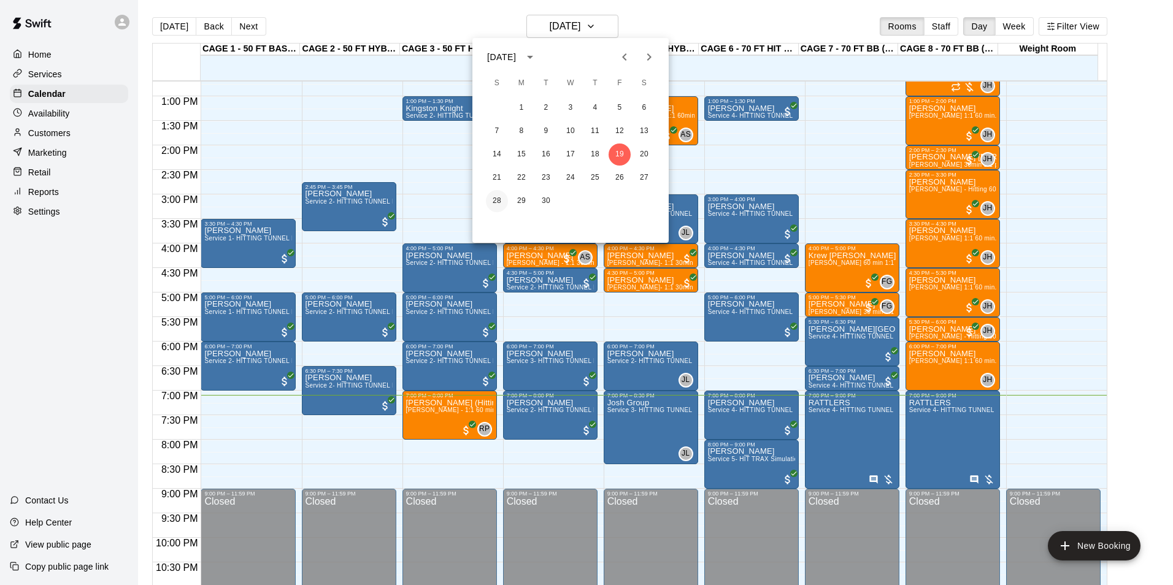
click at [494, 197] on button "28" at bounding box center [497, 201] width 22 height 22
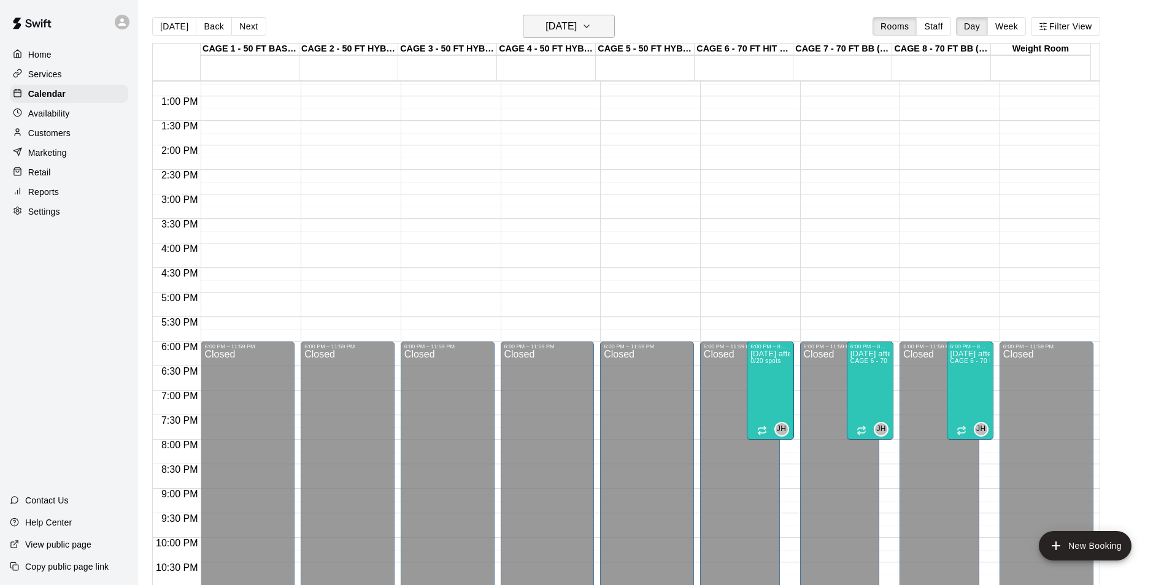
click at [564, 23] on h6 "Sunday Sep 28" at bounding box center [560, 26] width 31 height 17
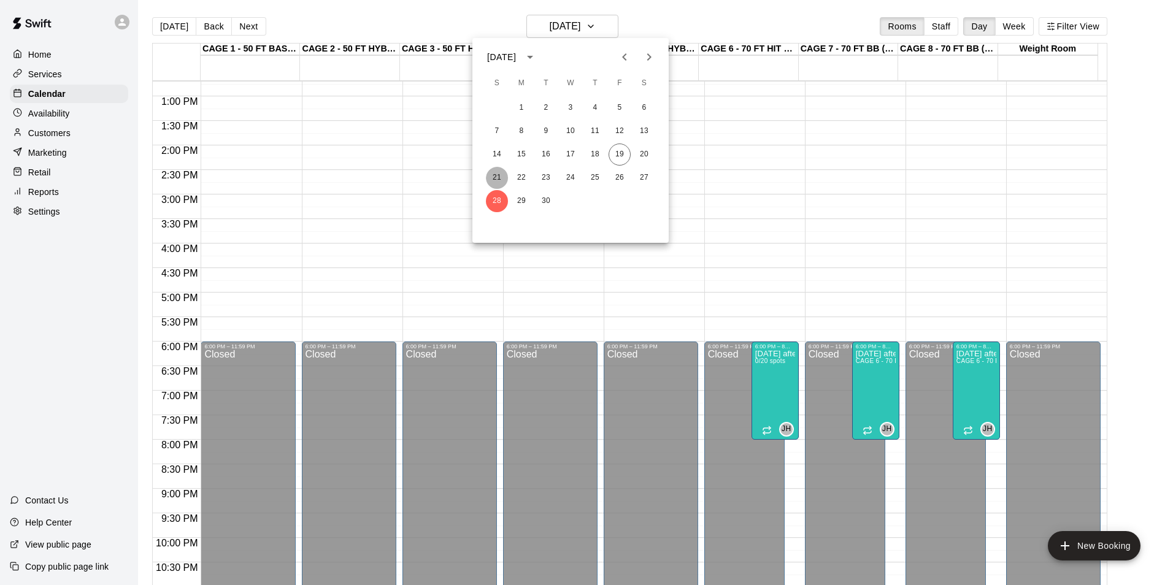
click at [501, 178] on button "21" at bounding box center [497, 178] width 22 height 22
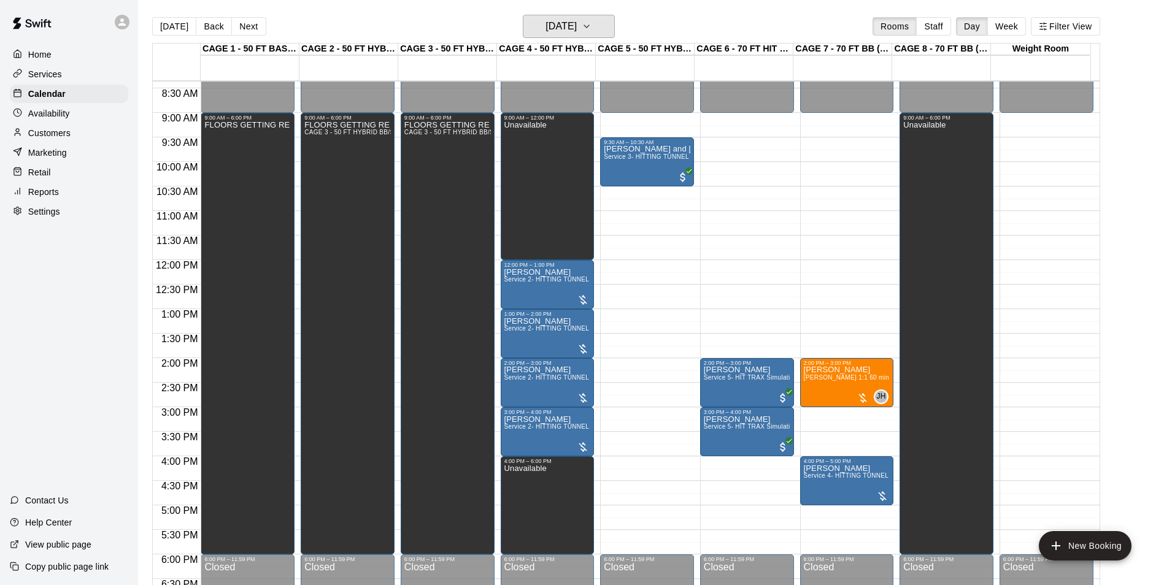
scroll to position [439, 0]
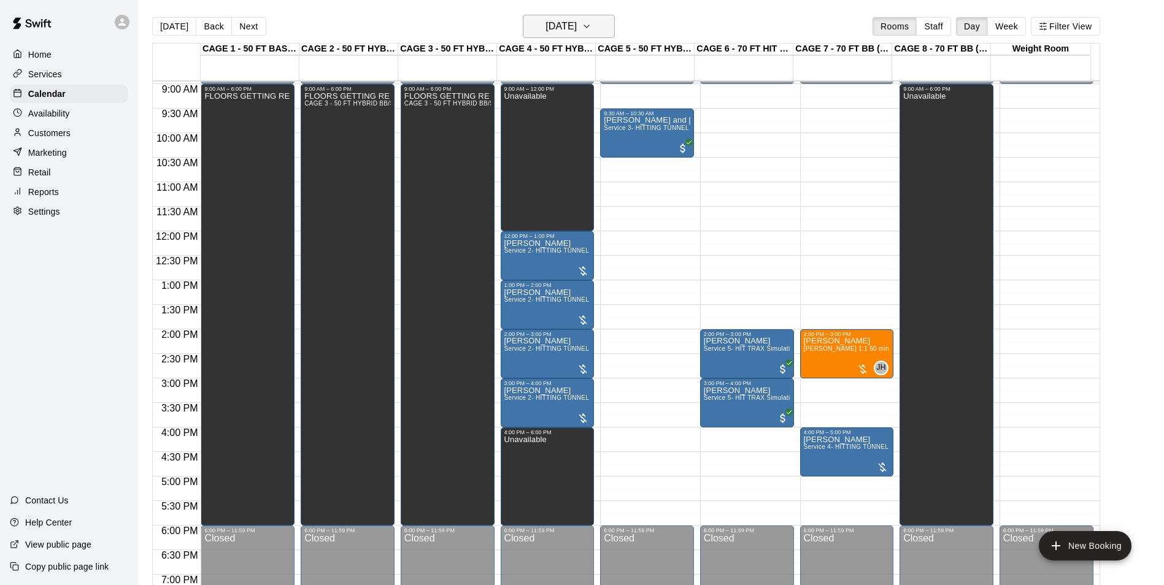
click at [601, 34] on button "Sunday Sep 21" at bounding box center [569, 26] width 92 height 23
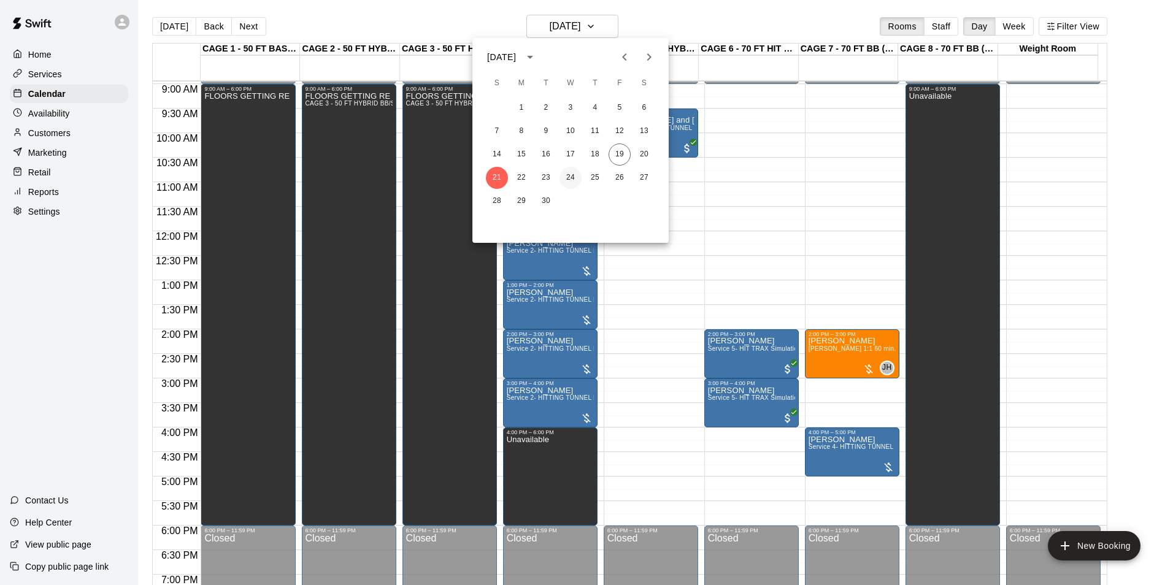
click at [578, 177] on button "24" at bounding box center [570, 178] width 22 height 22
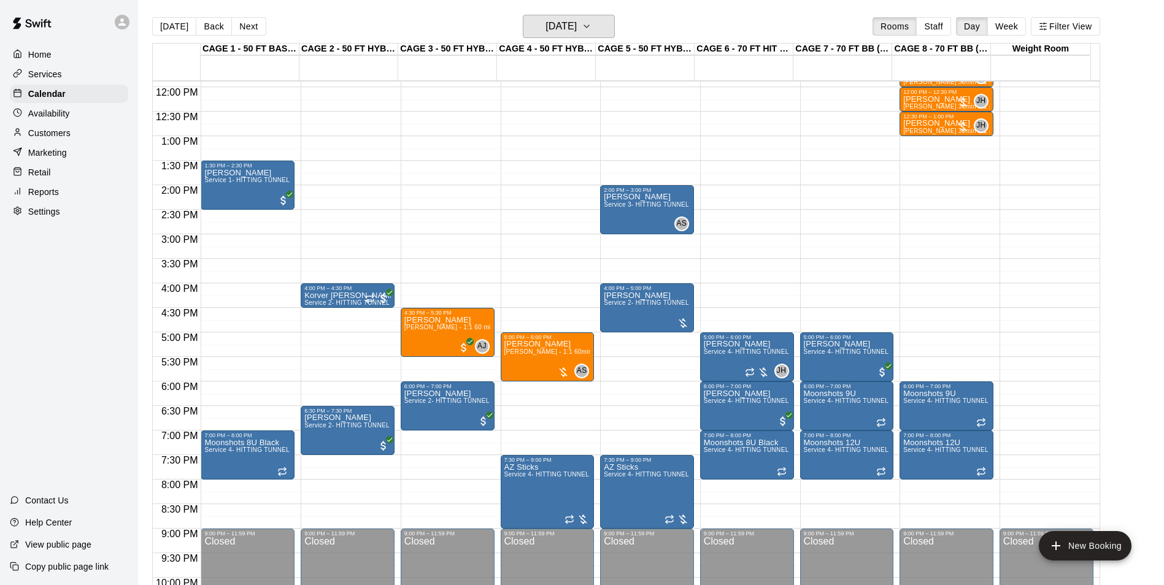
scroll to position [562, 0]
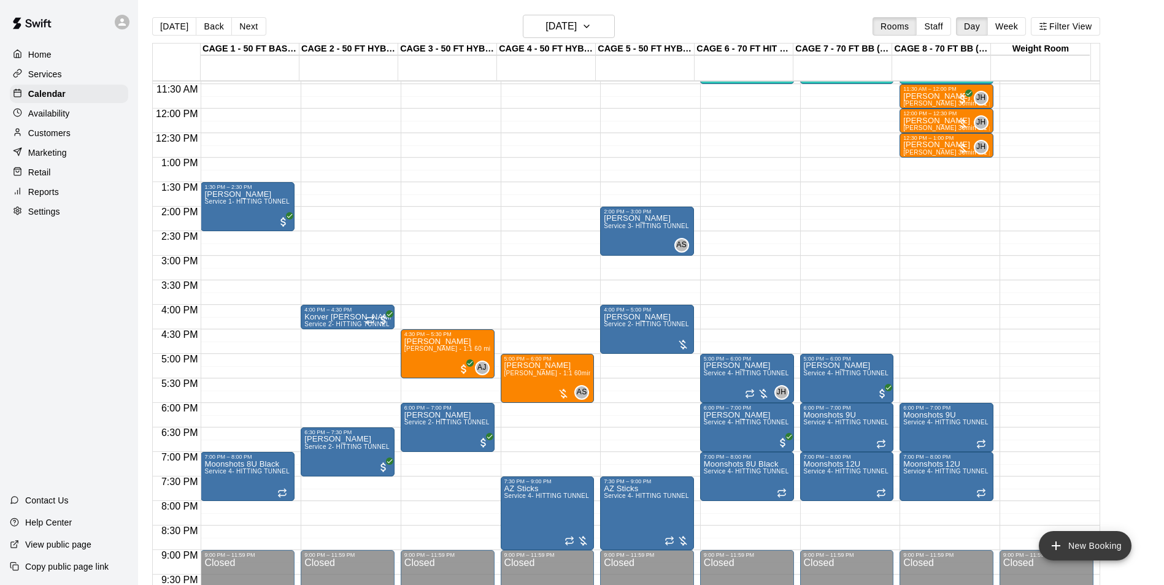
click at [1094, 537] on button "New Booking" at bounding box center [1084, 545] width 93 height 29
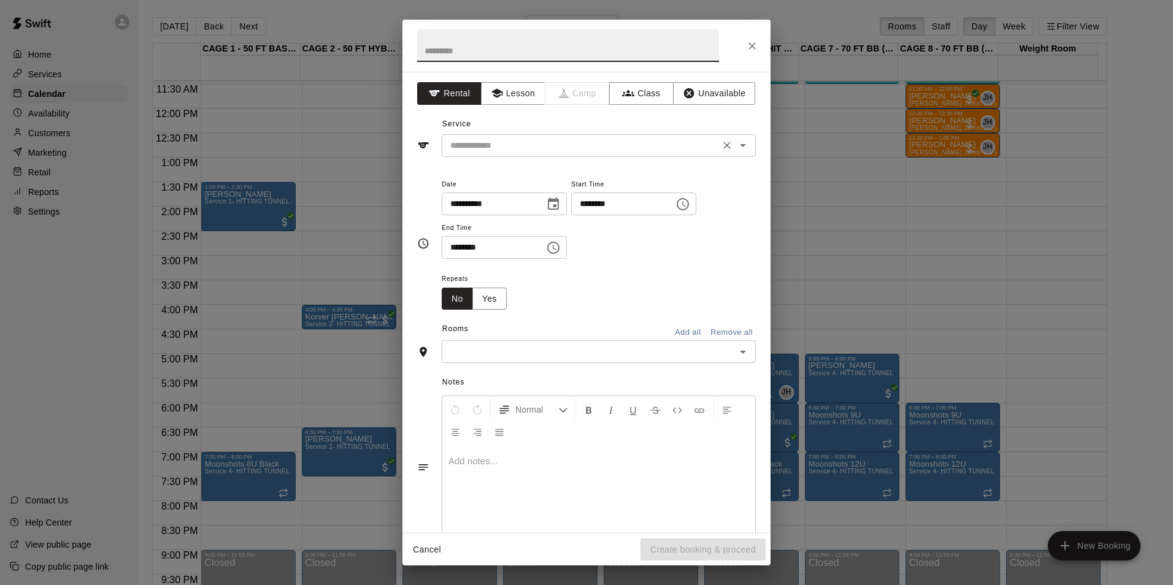
click at [479, 134] on div "​" at bounding box center [599, 145] width 314 height 23
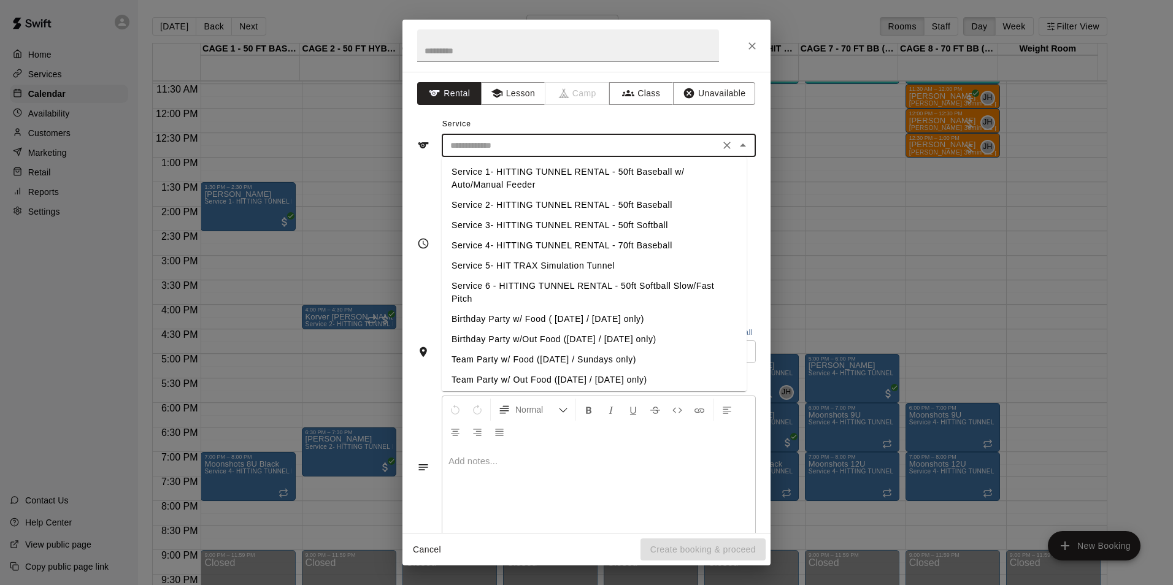
click at [638, 205] on li "Service 2- HITTING TUNNEL RENTAL - 50ft Baseball" at bounding box center [594, 205] width 305 height 20
type input "**********"
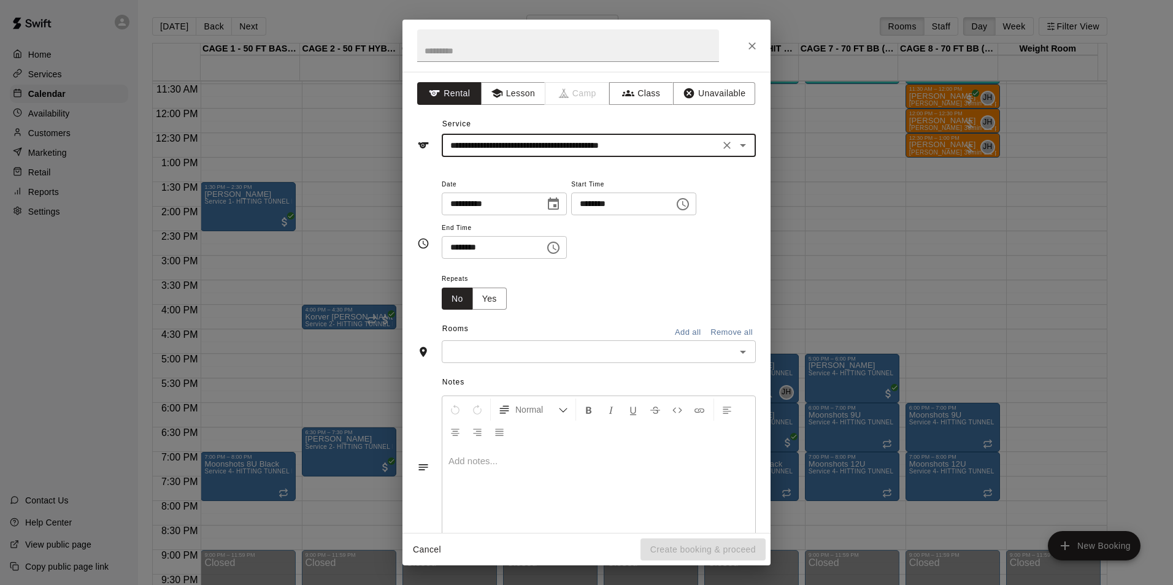
click at [653, 357] on input "text" at bounding box center [588, 351] width 286 height 15
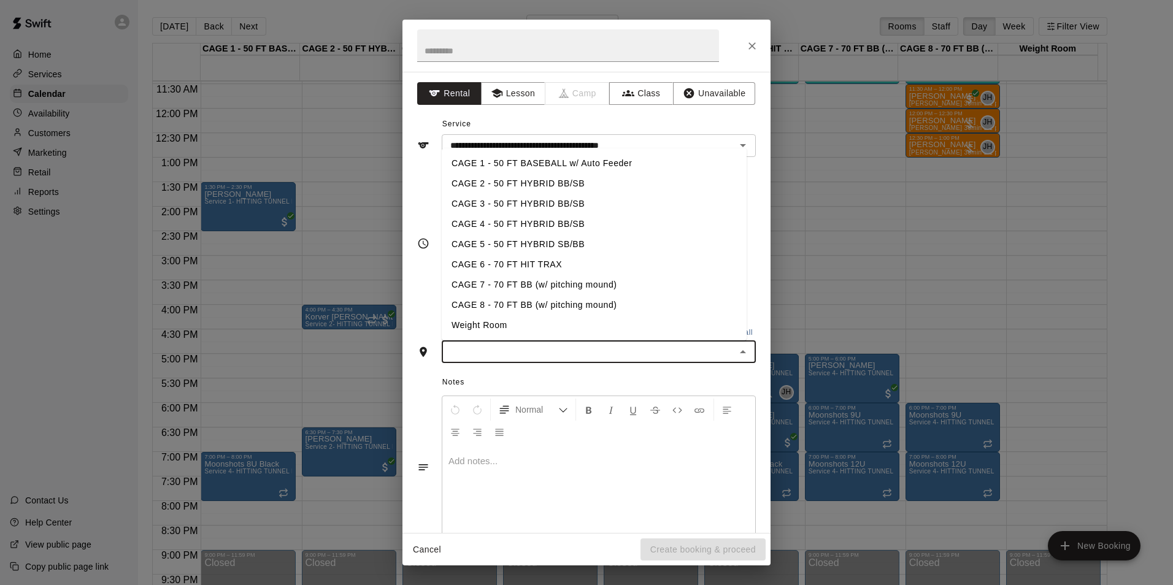
click at [510, 180] on li "CAGE 2 - 50 FT HYBRID BB/SB" at bounding box center [594, 184] width 305 height 20
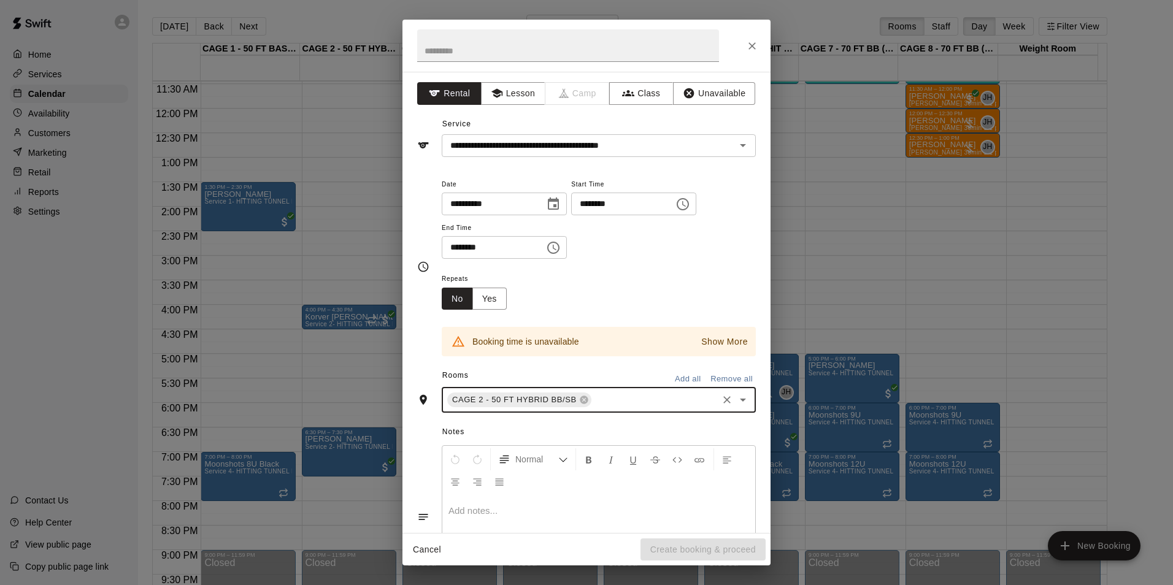
click at [595, 201] on input "********" at bounding box center [618, 204] width 94 height 23
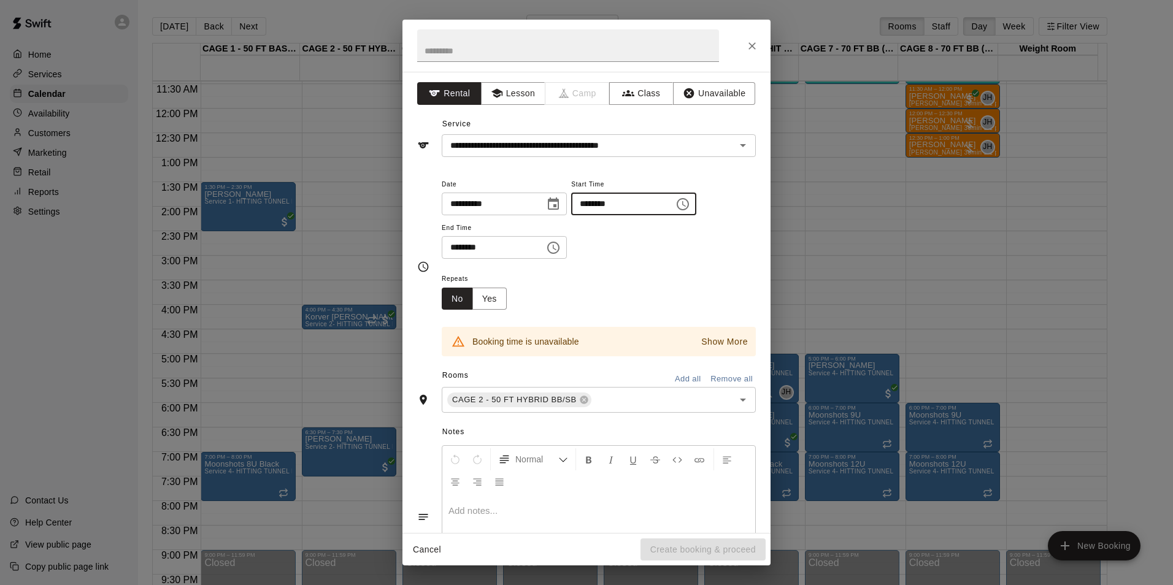
type input "********"
click at [456, 245] on input "********" at bounding box center [489, 247] width 94 height 23
type input "********"
click at [567, 258] on div "******** ​" at bounding box center [504, 247] width 125 height 23
click at [735, 401] on icon "Open" at bounding box center [742, 400] width 15 height 15
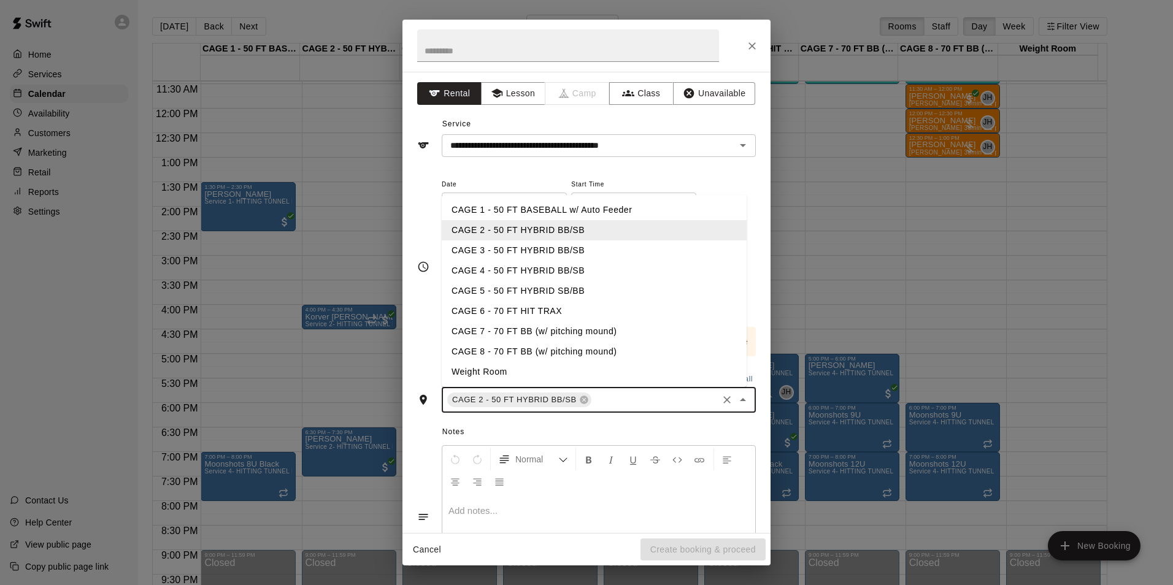
click at [658, 184] on span "Start Time" at bounding box center [633, 185] width 125 height 17
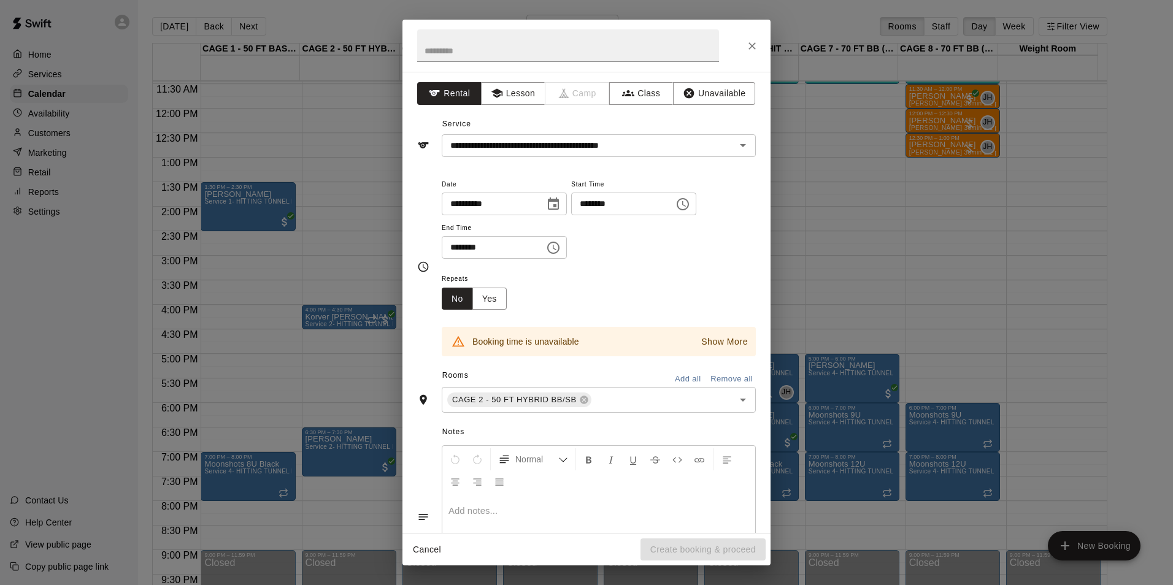
click at [450, 245] on input "********" at bounding box center [489, 247] width 94 height 23
click at [749, 46] on icon "Close" at bounding box center [752, 46] width 12 height 12
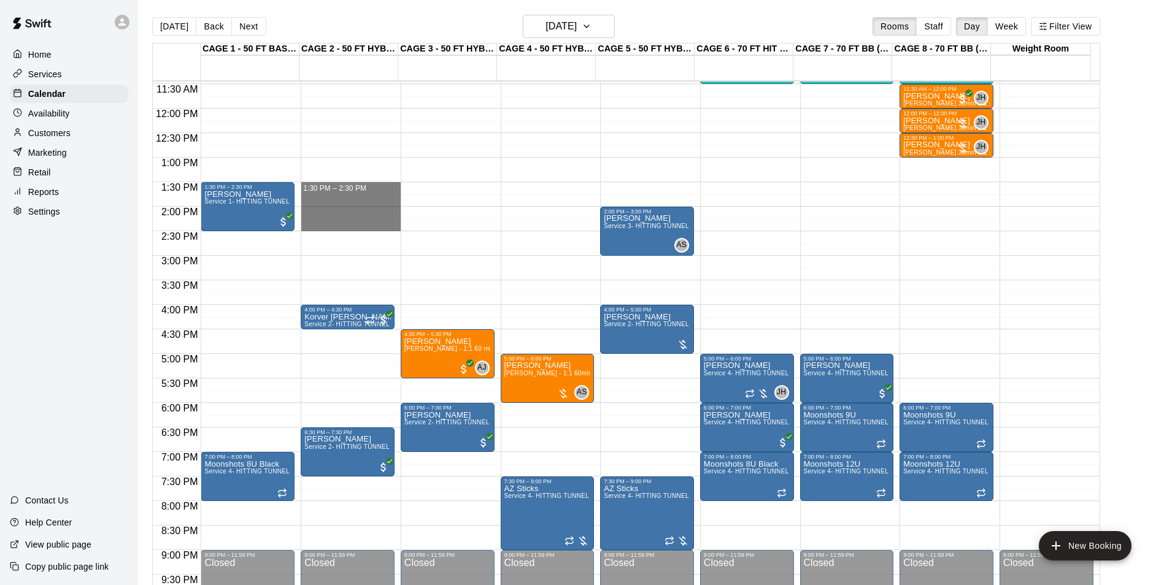
drag, startPoint x: 326, startPoint y: 183, endPoint x: 328, endPoint y: 224, distance: 40.5
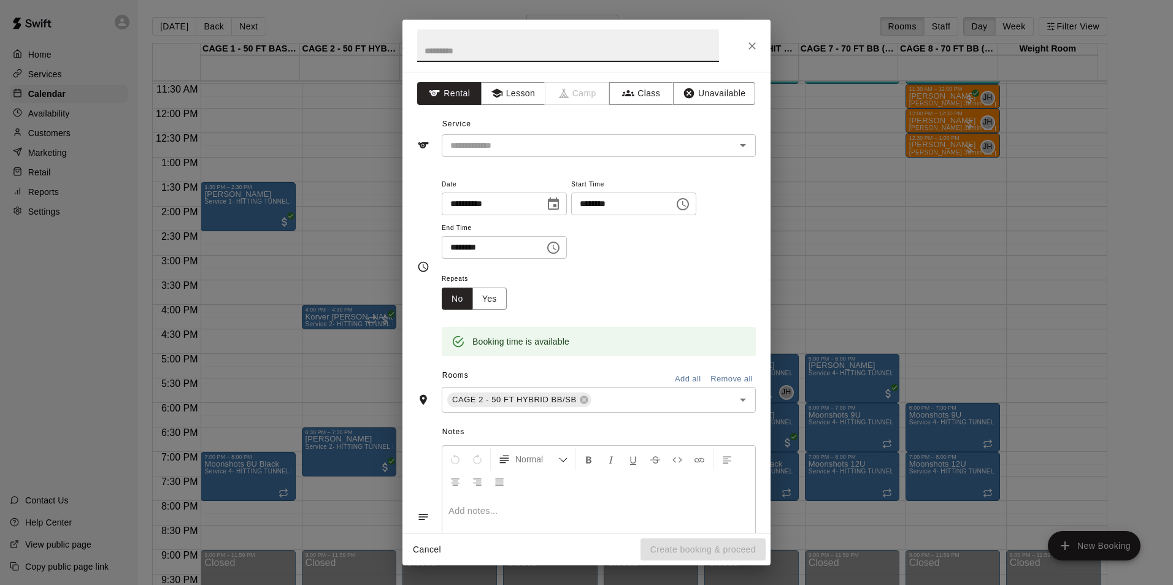
click at [761, 47] on button "Close" at bounding box center [752, 46] width 22 height 22
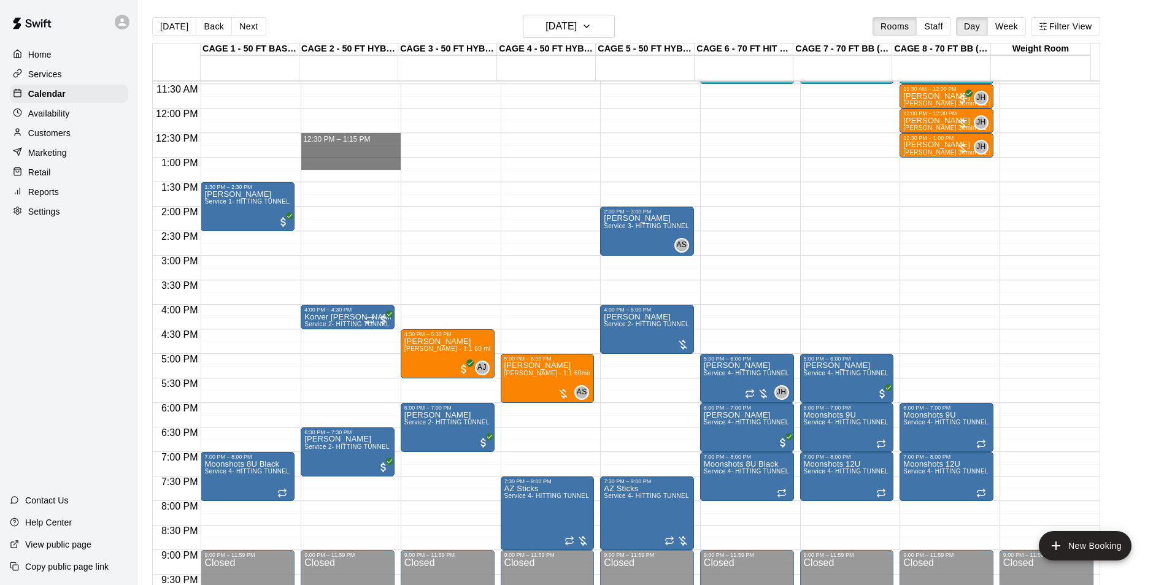
drag, startPoint x: 348, startPoint y: 139, endPoint x: 348, endPoint y: 152, distance: 13.5
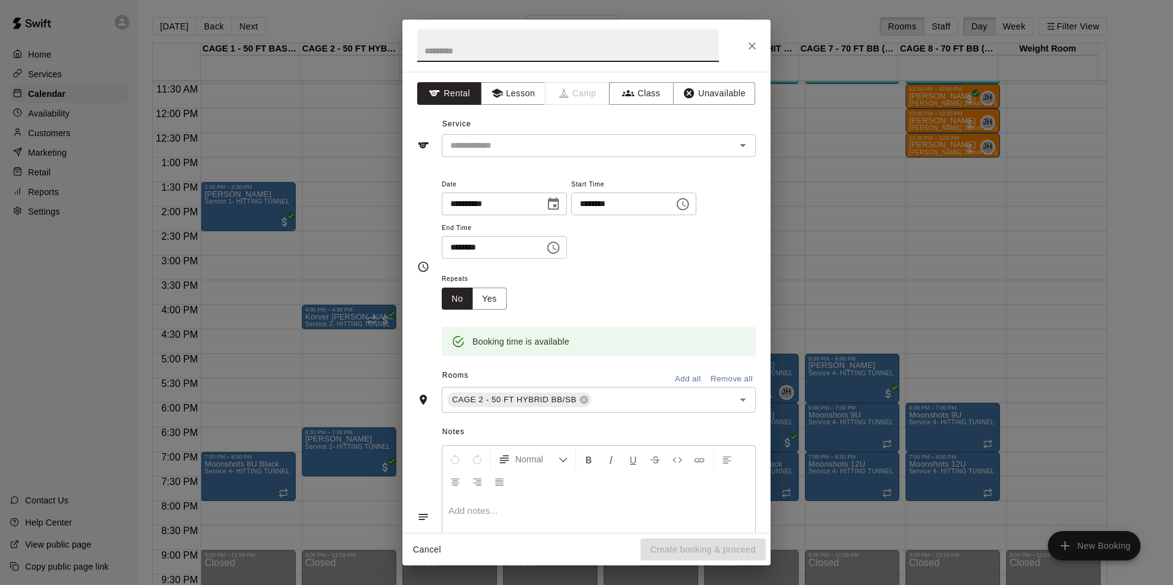
click at [744, 47] on button "Close" at bounding box center [752, 46] width 22 height 22
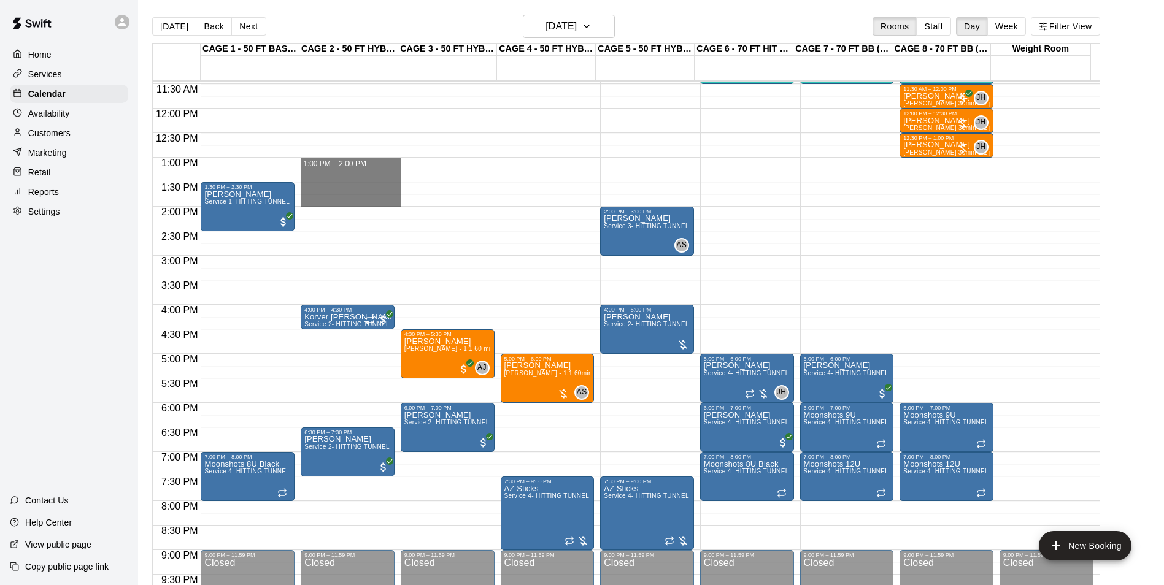
drag, startPoint x: 340, startPoint y: 160, endPoint x: 348, endPoint y: 199, distance: 39.9
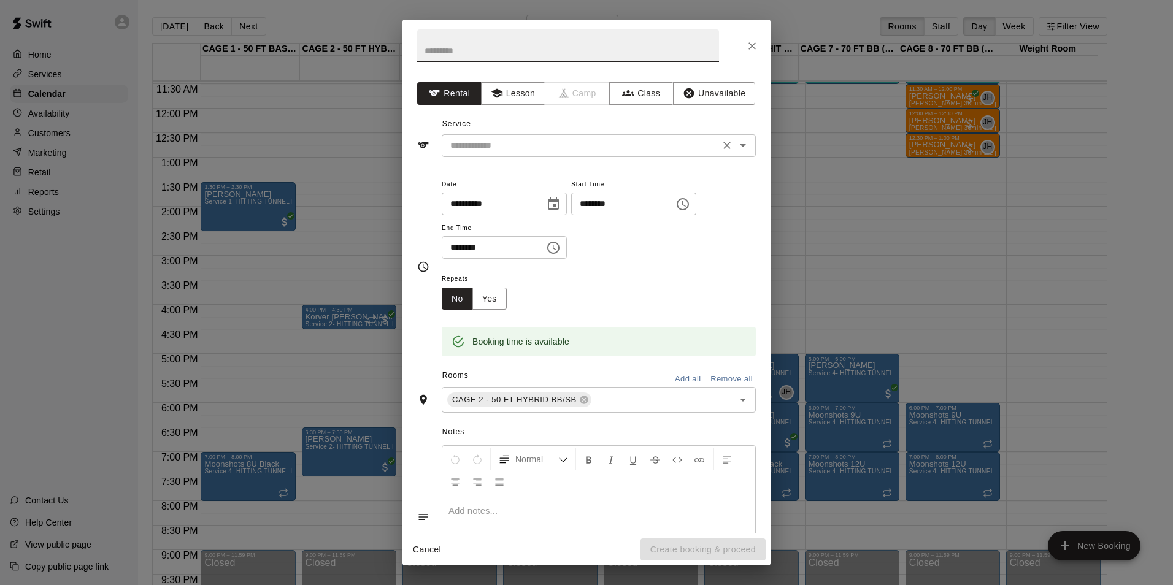
click at [623, 147] on input "text" at bounding box center [580, 145] width 271 height 15
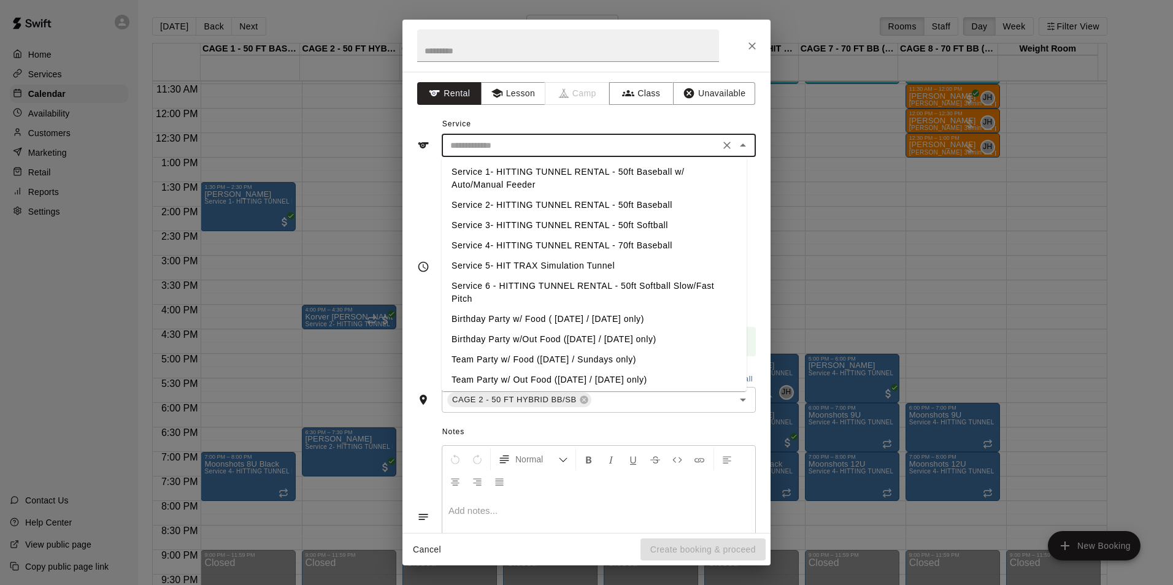
click at [634, 207] on li "Service 2- HITTING TUNNEL RENTAL - 50ft Baseball" at bounding box center [594, 205] width 305 height 20
type input "**********"
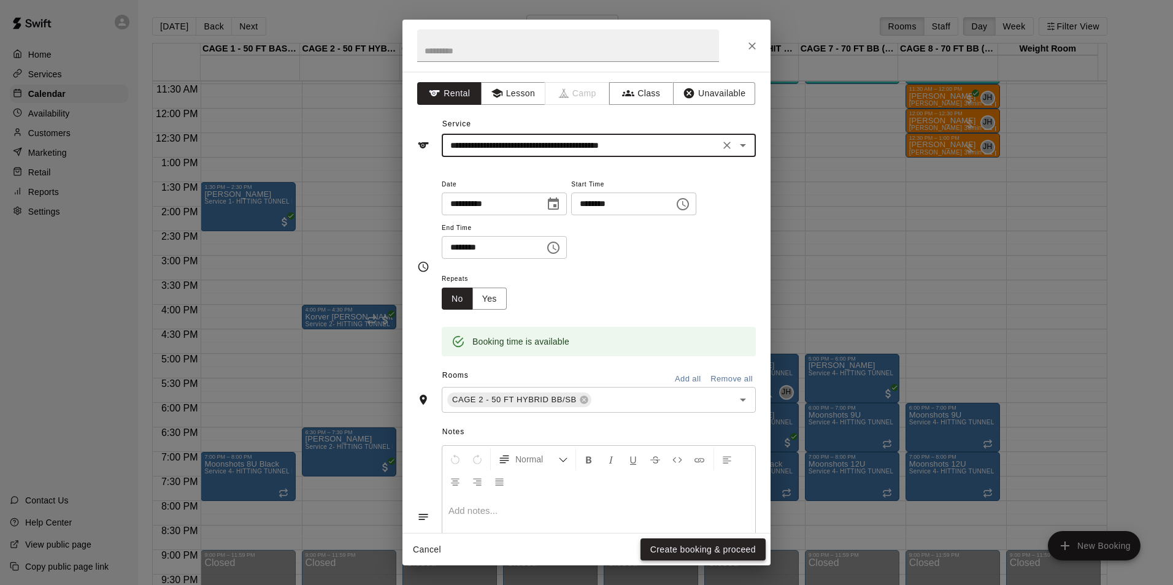
click at [666, 549] on button "Create booking & proceed" at bounding box center [702, 550] width 125 height 23
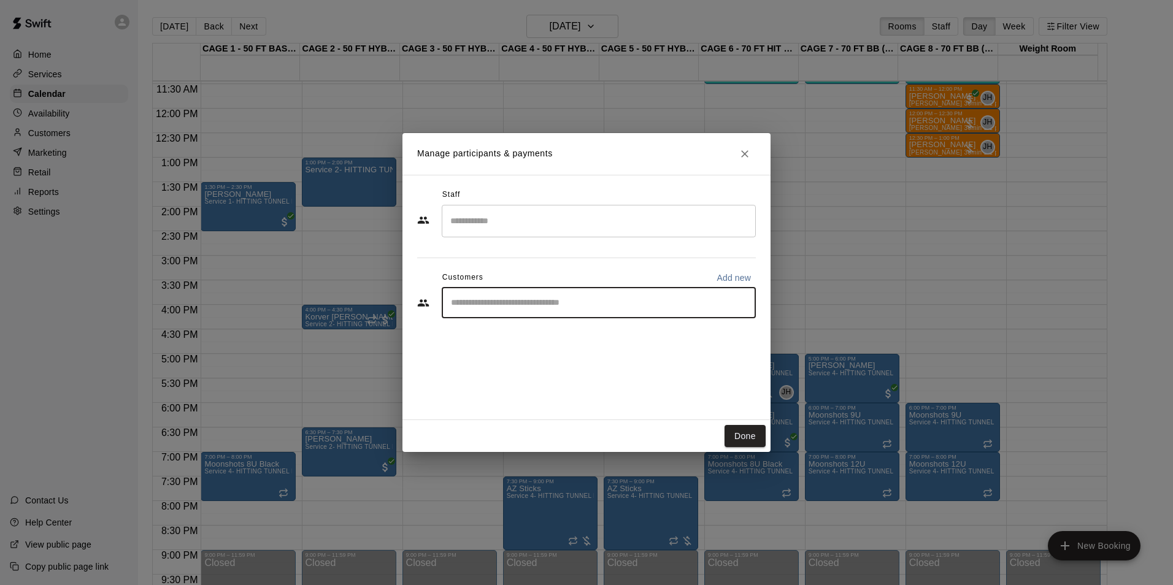
click at [531, 308] on input "Start typing to search customers..." at bounding box center [598, 303] width 303 height 12
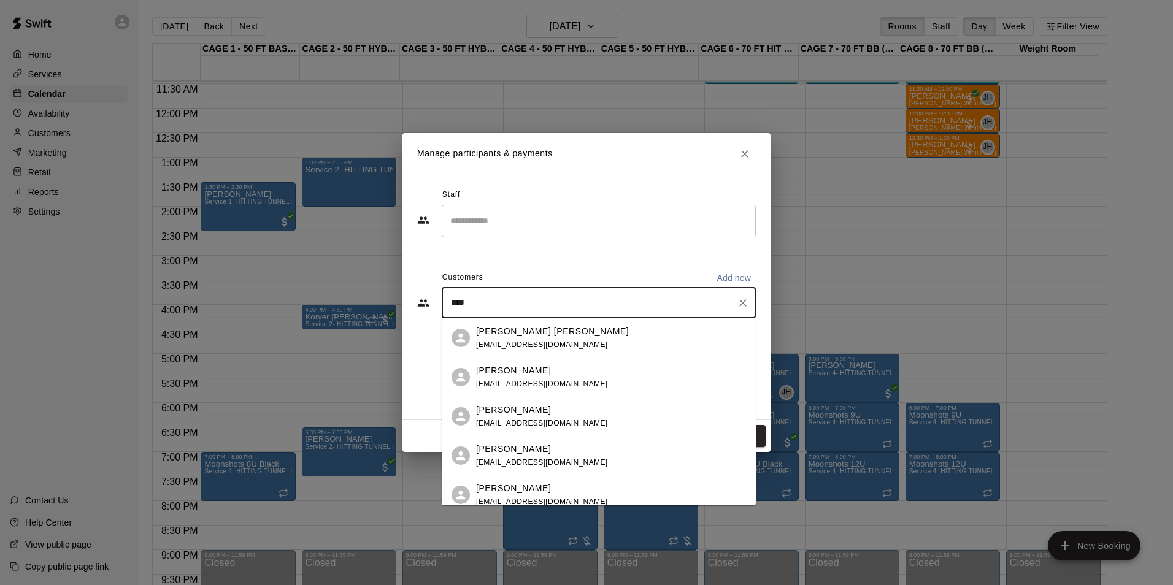
type input "*****"
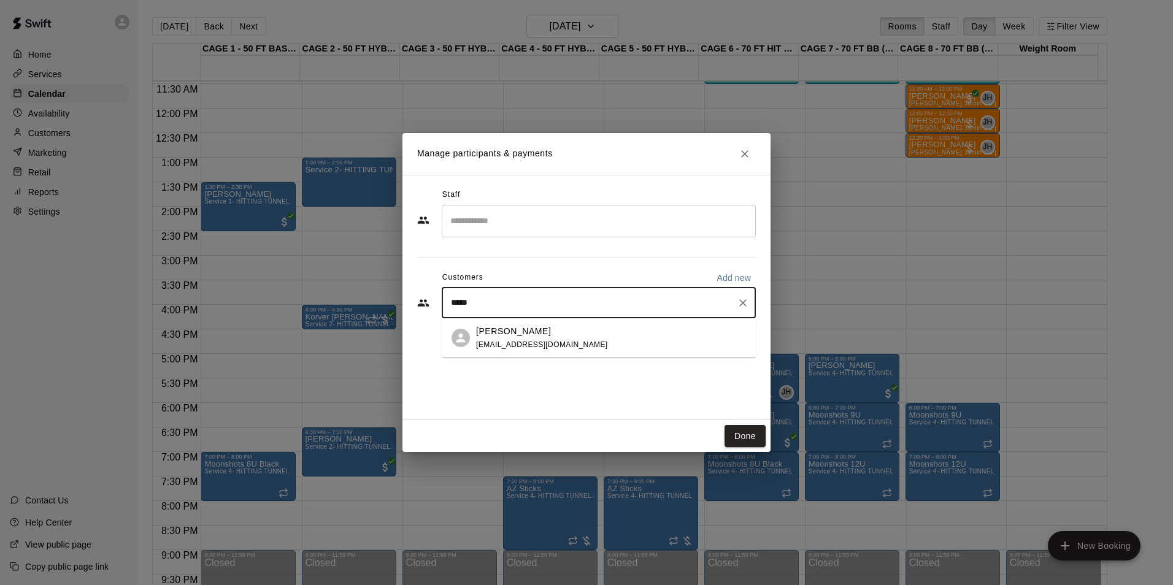
click at [514, 331] on p "[PERSON_NAME]" at bounding box center [513, 331] width 75 height 13
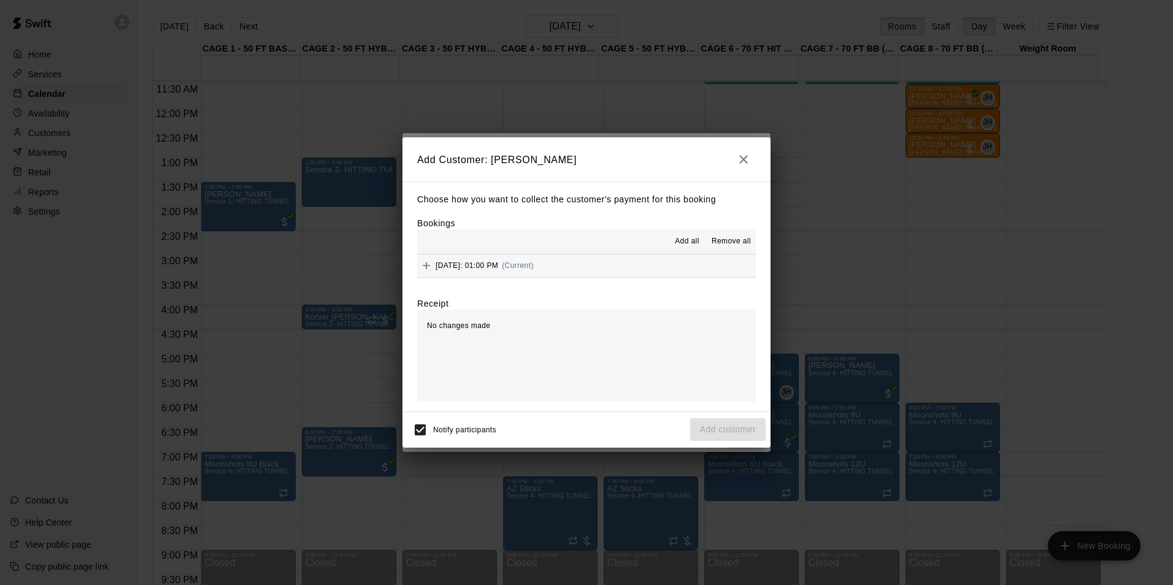
click at [534, 260] on div "Wednesday, September 24: 01:00 PM (Current)" at bounding box center [475, 265] width 117 height 18
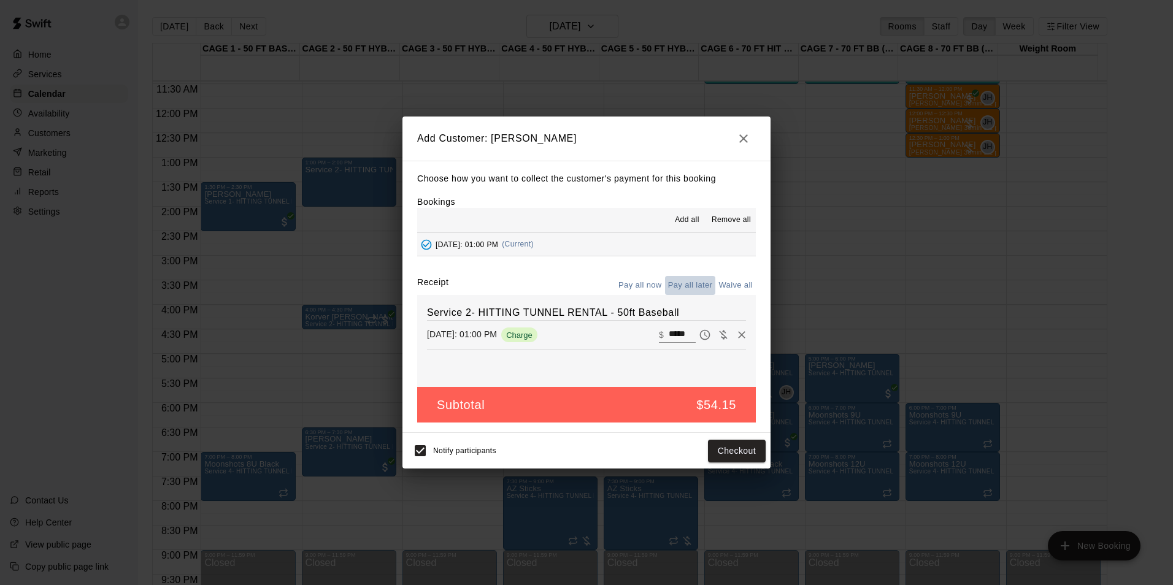
click at [686, 281] on button "Pay all later" at bounding box center [690, 285] width 51 height 19
click at [754, 445] on button "Add customer" at bounding box center [727, 451] width 75 height 23
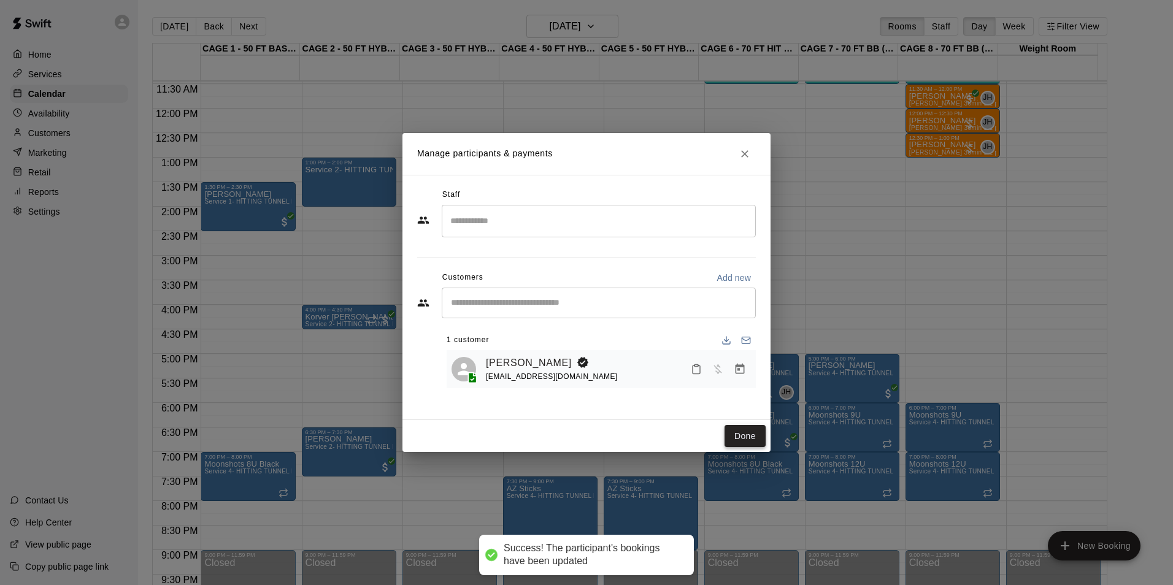
click at [754, 439] on button "Done" at bounding box center [744, 436] width 41 height 23
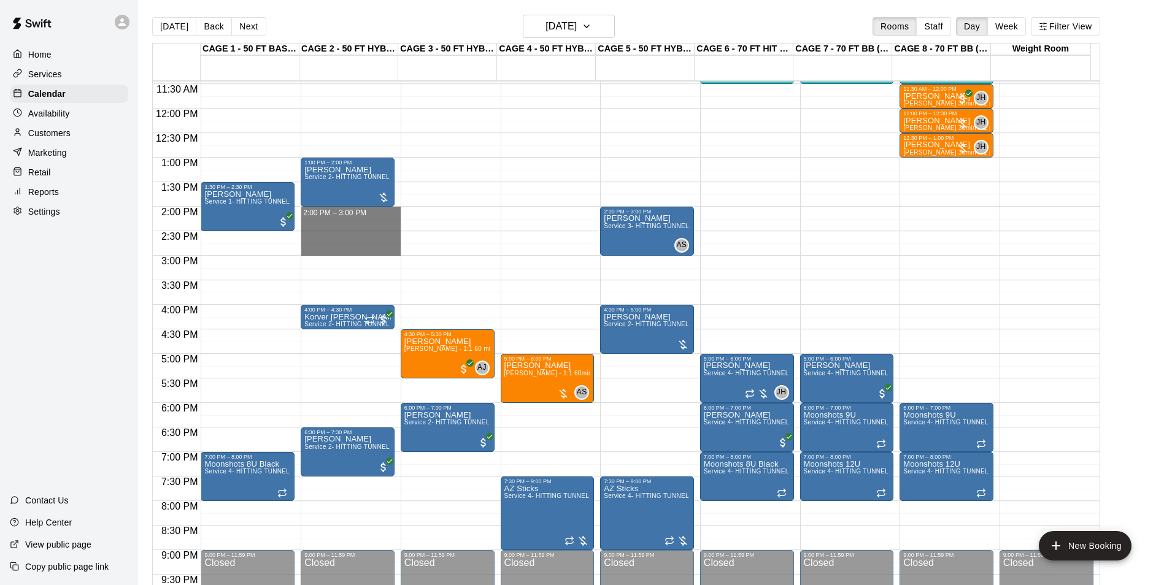
drag, startPoint x: 350, startPoint y: 209, endPoint x: 352, endPoint y: 252, distance: 43.0
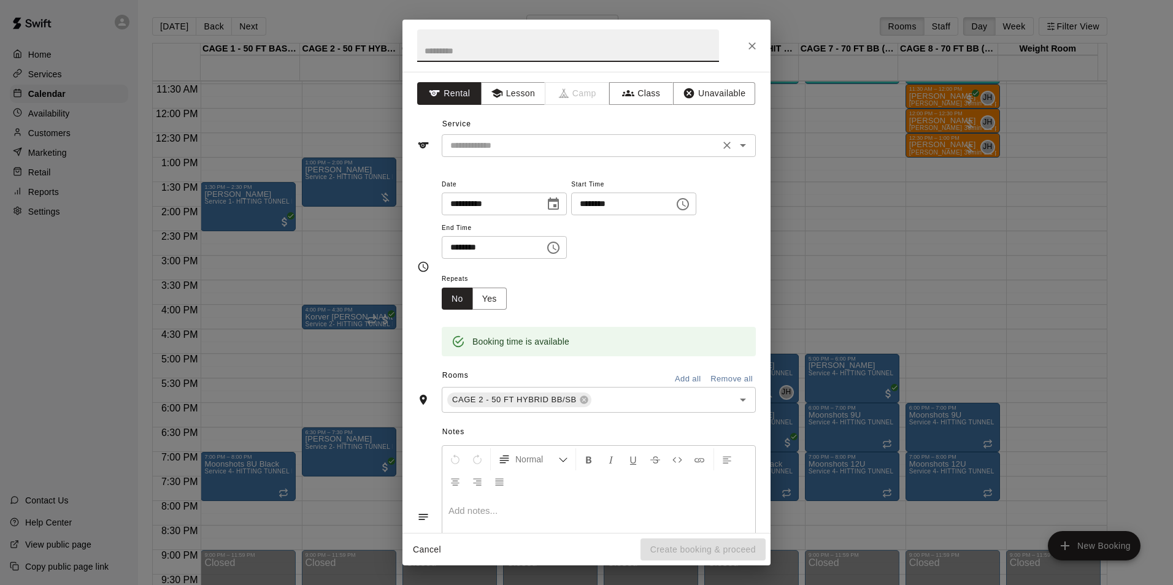
click at [531, 146] on input "text" at bounding box center [580, 145] width 271 height 15
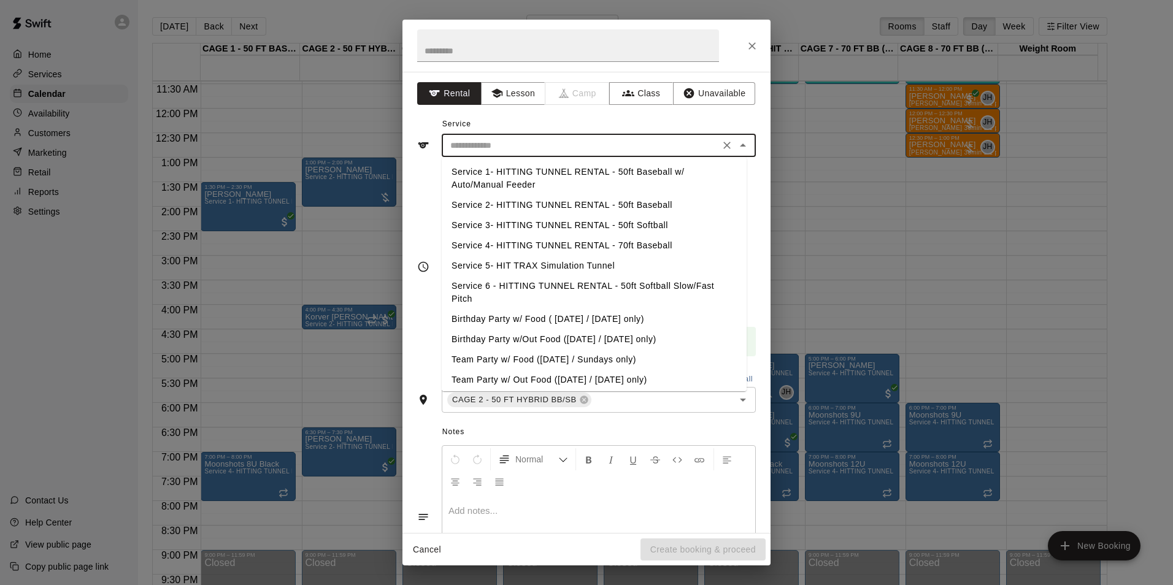
click at [590, 205] on li "Service 2- HITTING TUNNEL RENTAL - 50ft Baseball" at bounding box center [594, 205] width 305 height 20
type input "**********"
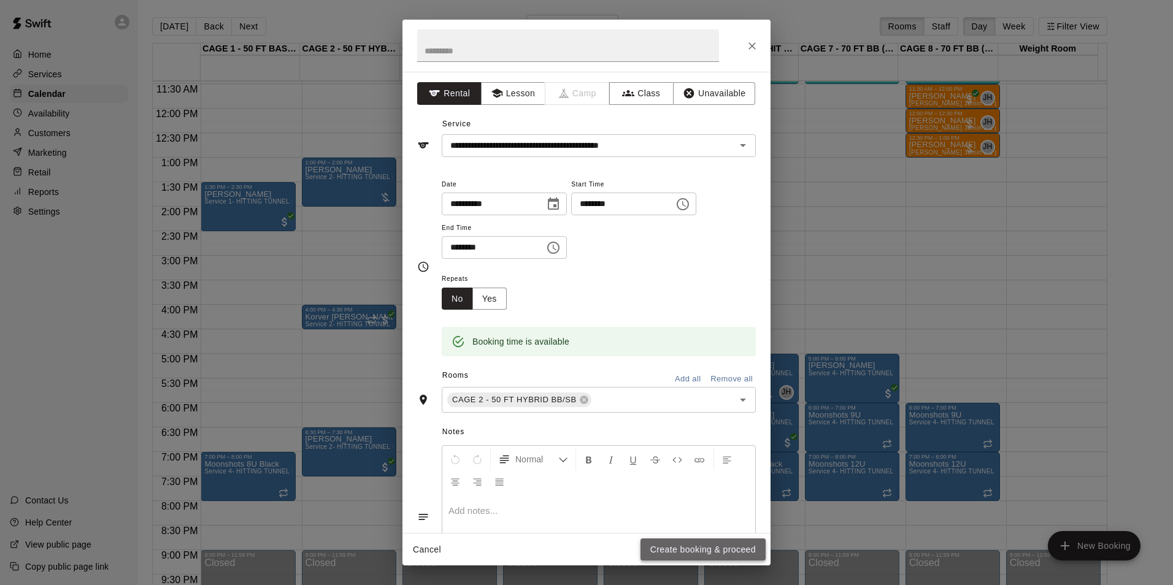
click at [686, 555] on button "Create booking & proceed" at bounding box center [702, 550] width 125 height 23
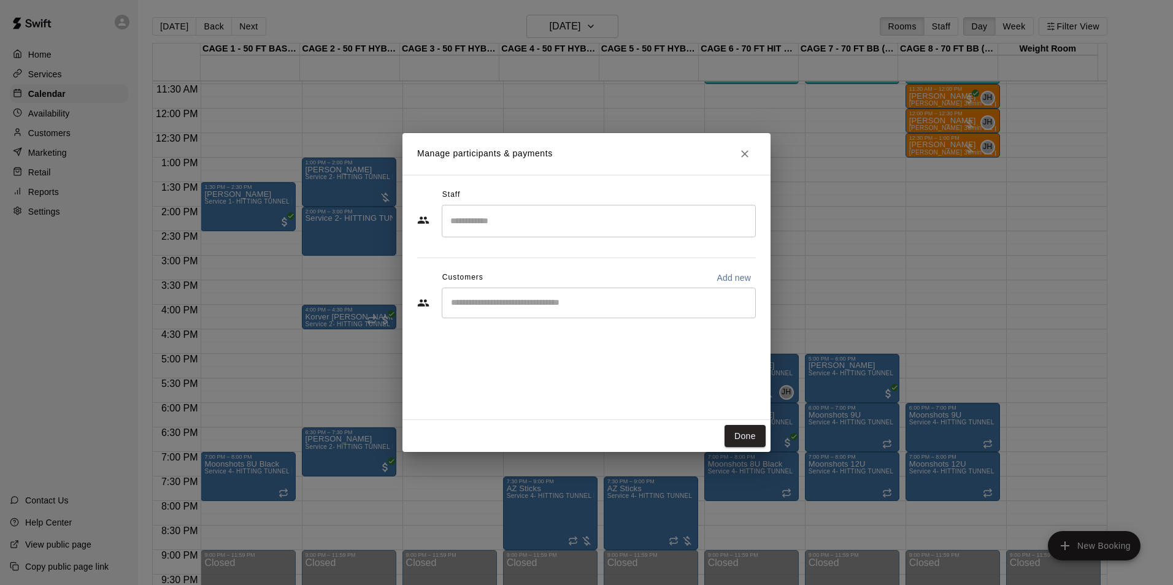
click at [568, 214] on input "Search staff" at bounding box center [598, 220] width 303 height 21
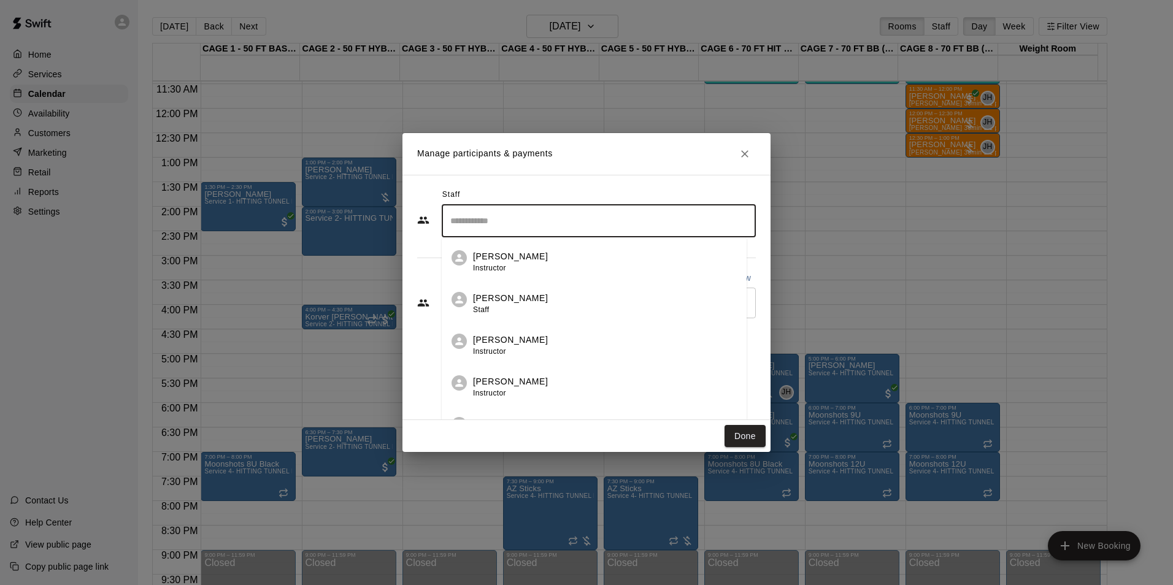
type input "*"
click at [611, 182] on div "Staff ​ Chris Montgomery Instructor Mason Dean Staff Frankie Gulko Instructor N…" at bounding box center [586, 297] width 368 height 245
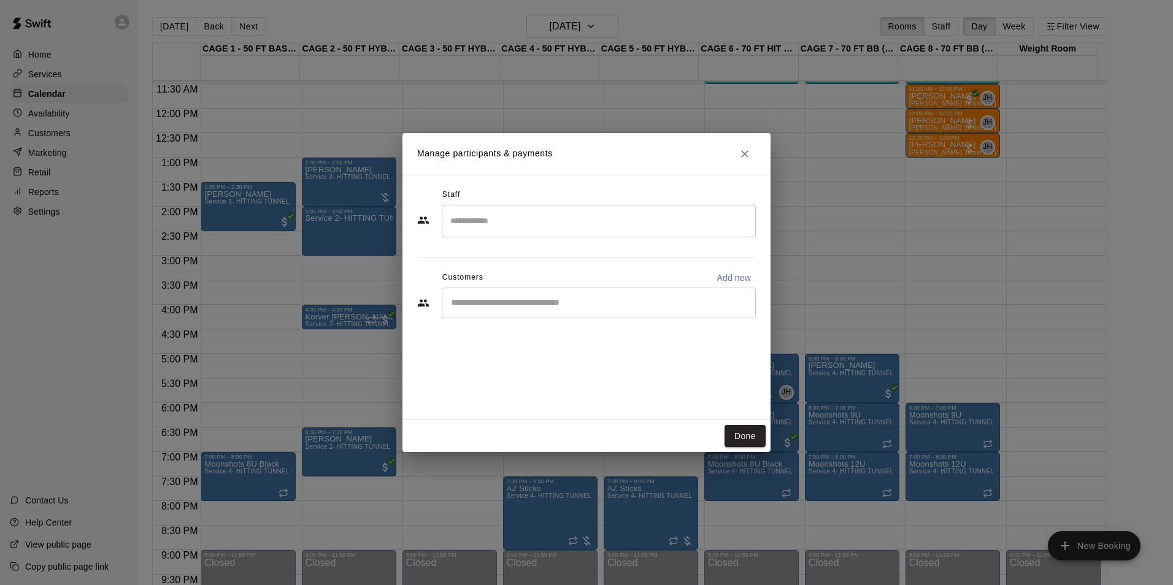
click at [593, 294] on div "​" at bounding box center [599, 303] width 314 height 31
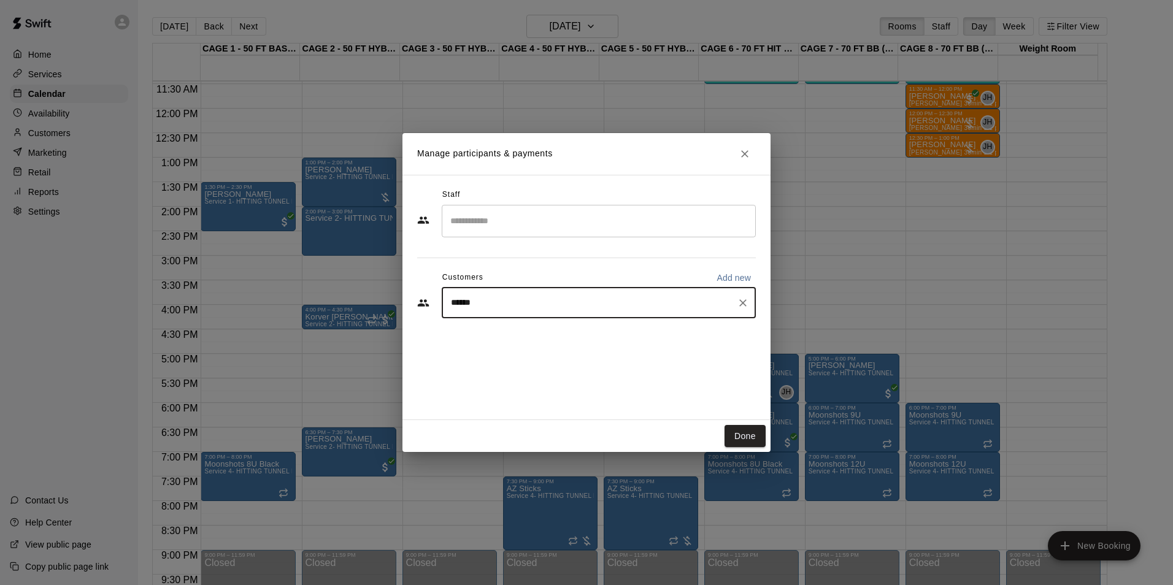
type input "*****"
click at [521, 332] on p "[PERSON_NAME]" at bounding box center [513, 331] width 75 height 13
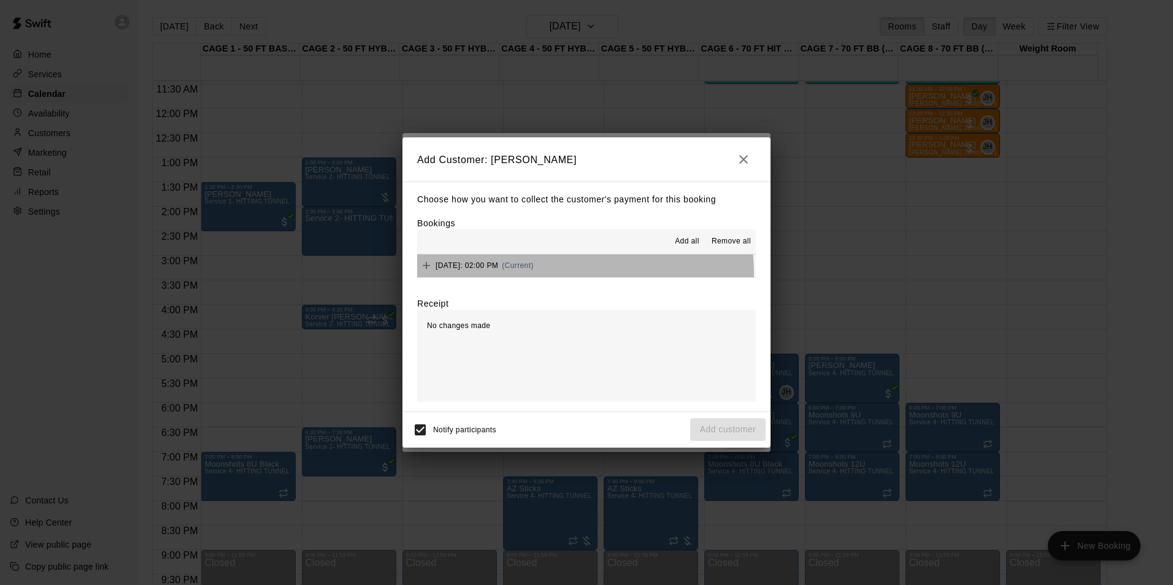
click at [534, 273] on div "Wednesday, September 24: 02:00 PM (Current)" at bounding box center [475, 265] width 117 height 18
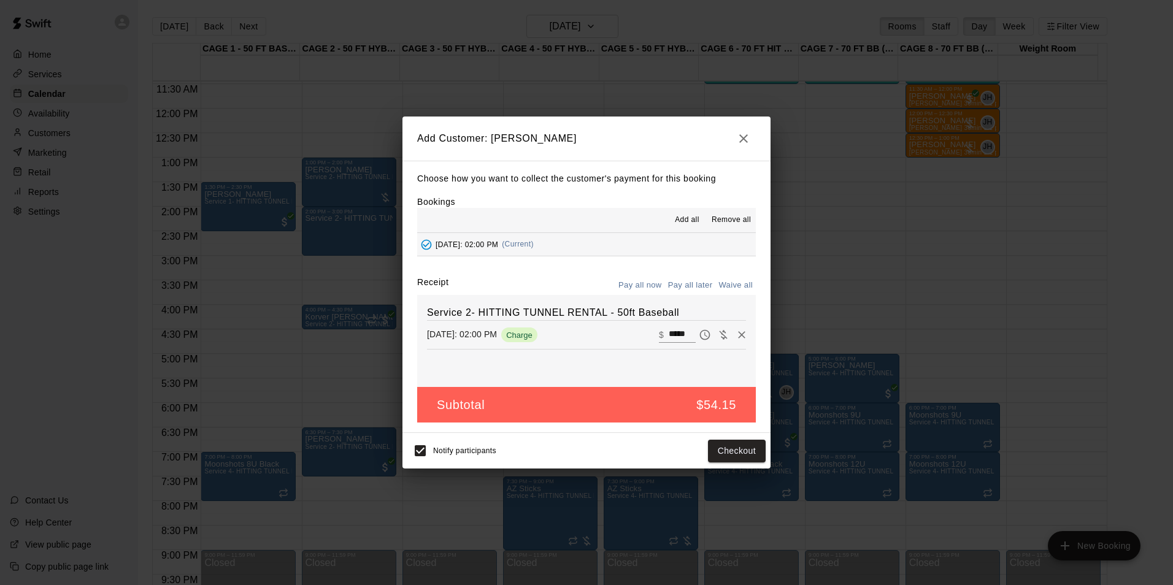
click at [685, 280] on button "Pay all later" at bounding box center [690, 285] width 51 height 19
click at [735, 449] on button "Add customer" at bounding box center [727, 451] width 75 height 23
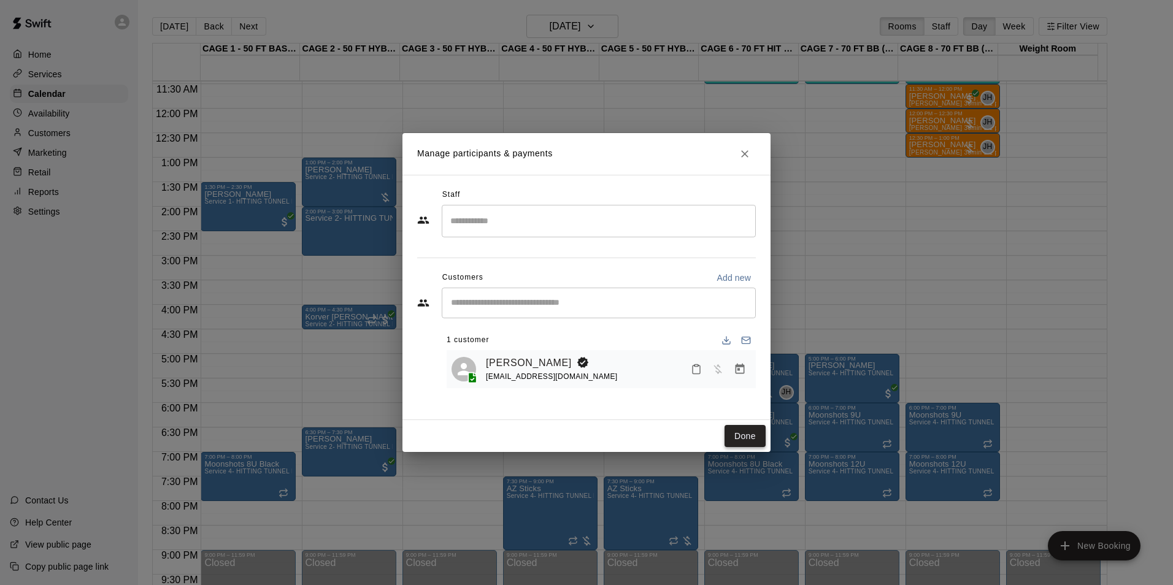
click at [753, 432] on button "Done" at bounding box center [744, 436] width 41 height 23
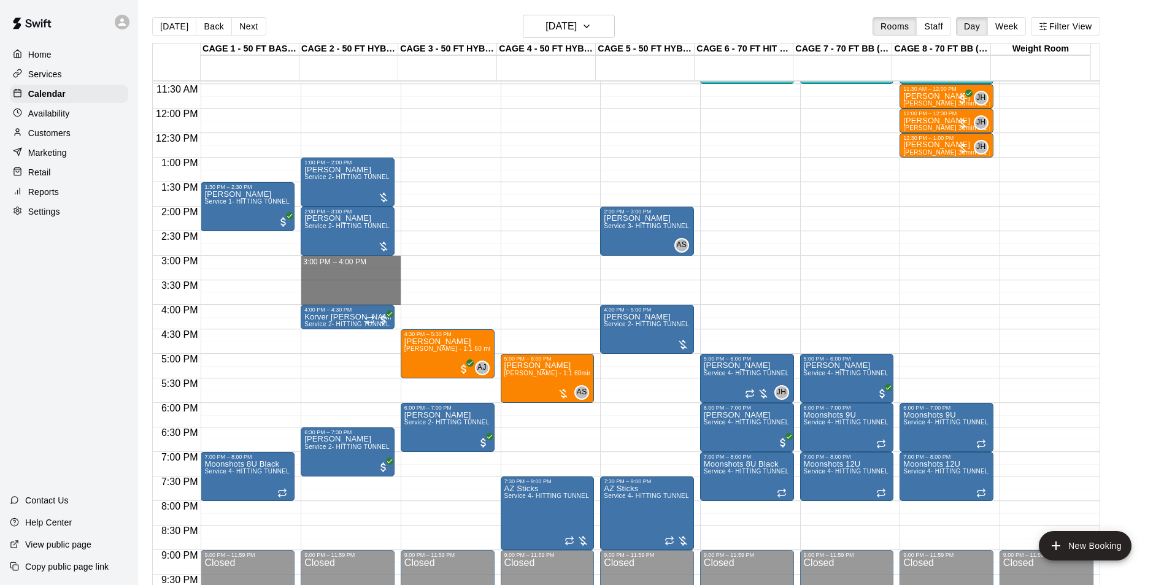
drag, startPoint x: 313, startPoint y: 260, endPoint x: 311, endPoint y: 302, distance: 42.4
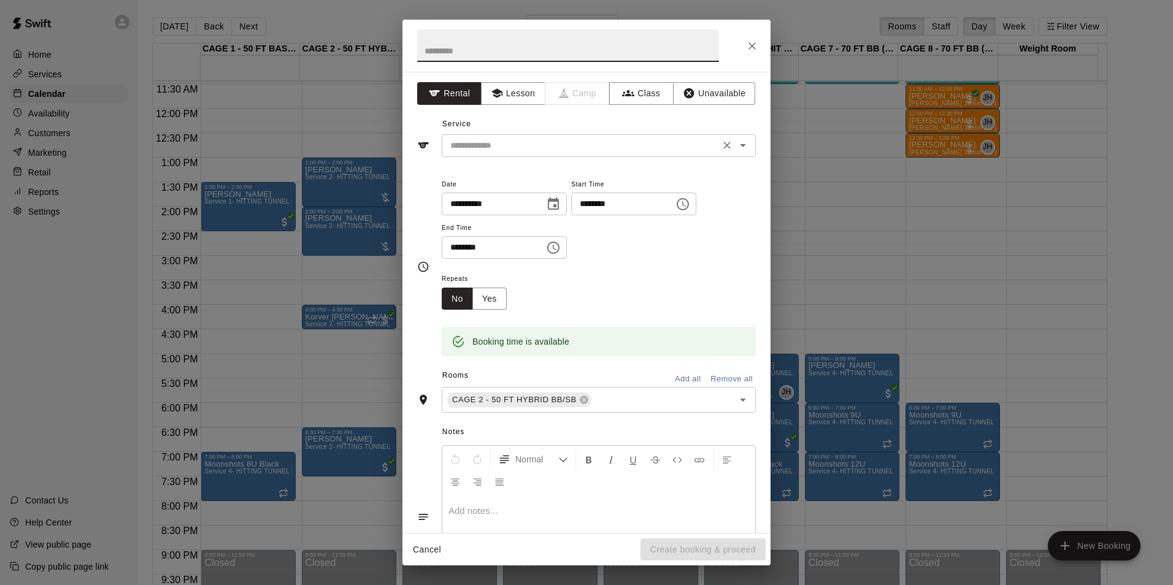
click at [494, 153] on input "text" at bounding box center [580, 145] width 271 height 15
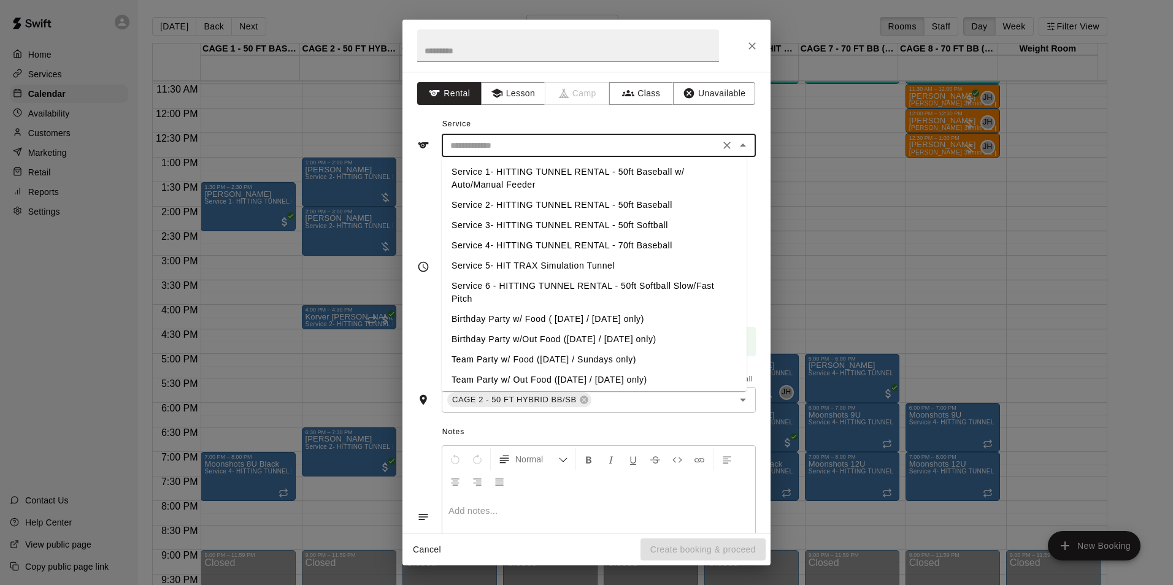
click at [572, 198] on li "Service 2- HITTING TUNNEL RENTAL - 50ft Baseball" at bounding box center [594, 205] width 305 height 20
type input "**********"
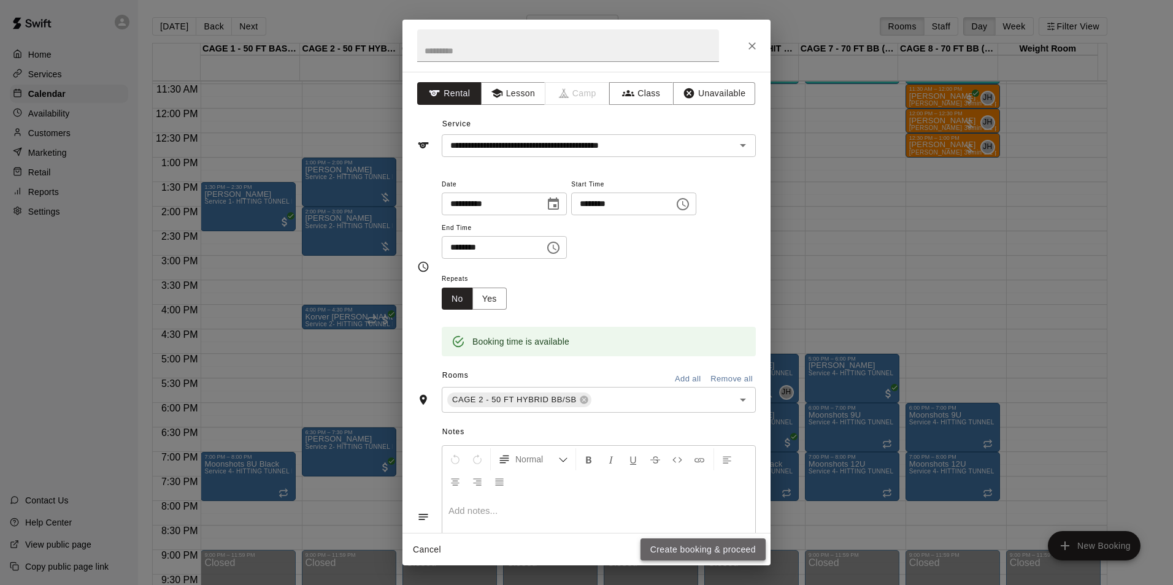
click at [721, 548] on button "Create booking & proceed" at bounding box center [702, 550] width 125 height 23
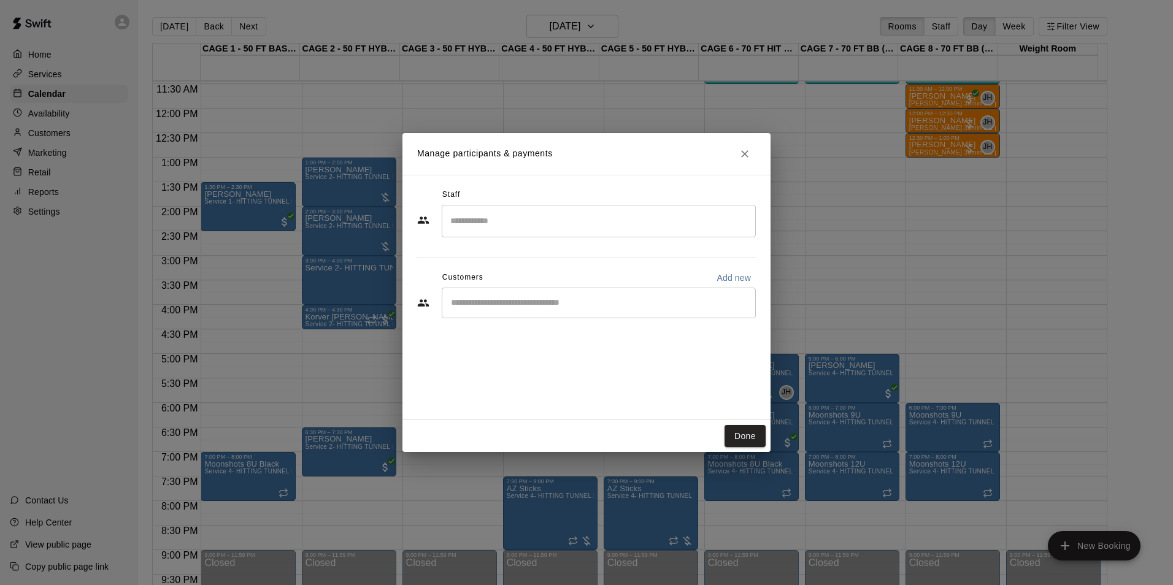
click at [539, 309] on input "Start typing to search customers..." at bounding box center [598, 303] width 303 height 12
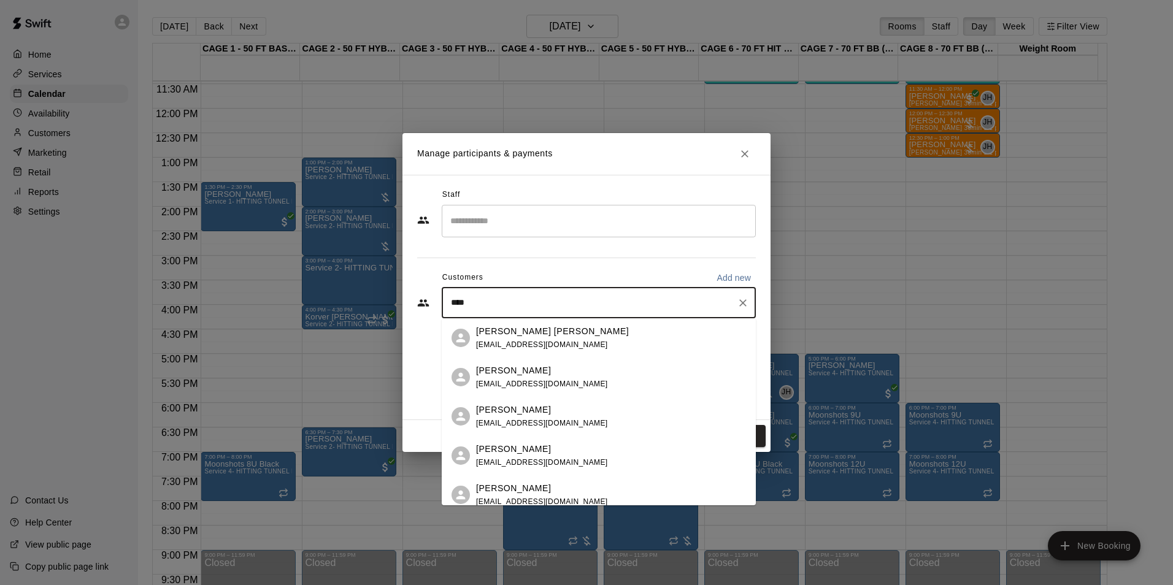
type input "*****"
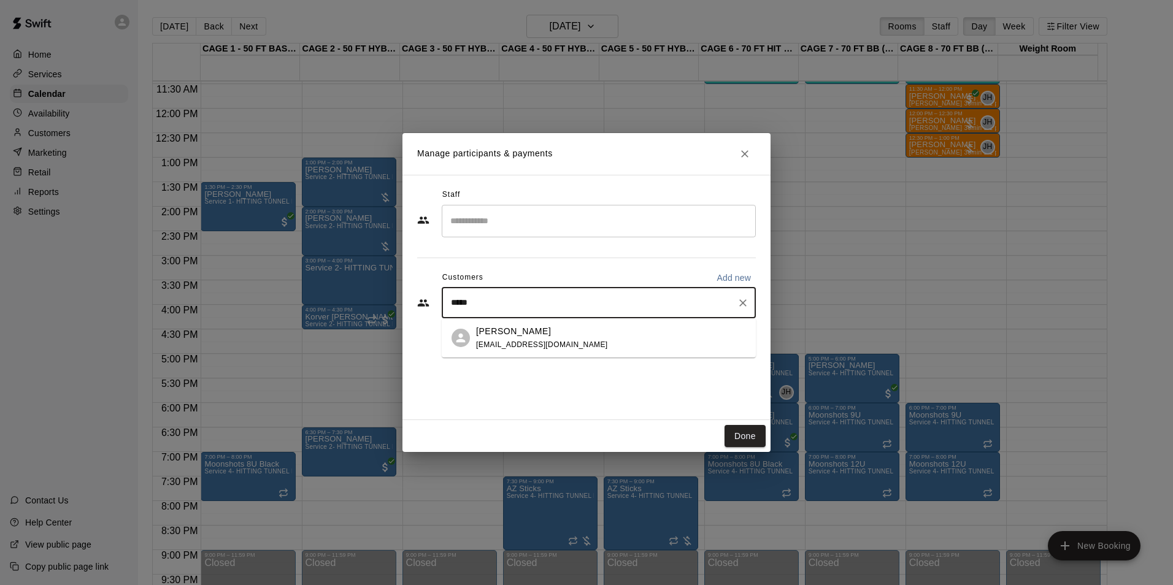
click at [531, 337] on div "[PERSON_NAME]" at bounding box center [542, 331] width 132 height 13
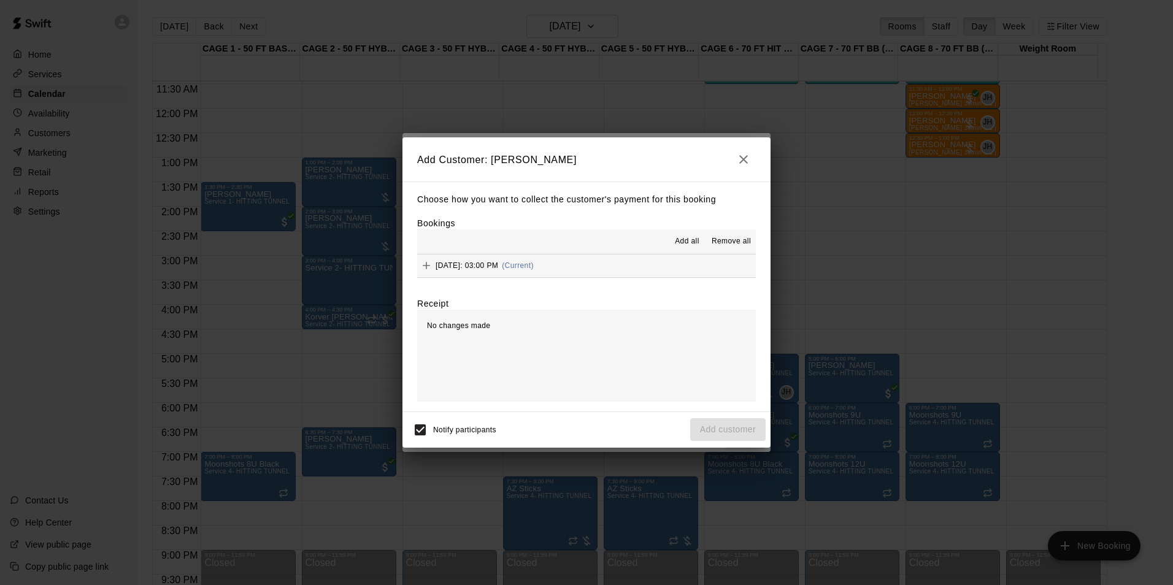
click at [617, 267] on button "Wednesday, September 24: 03:00 PM (Current)" at bounding box center [586, 266] width 339 height 23
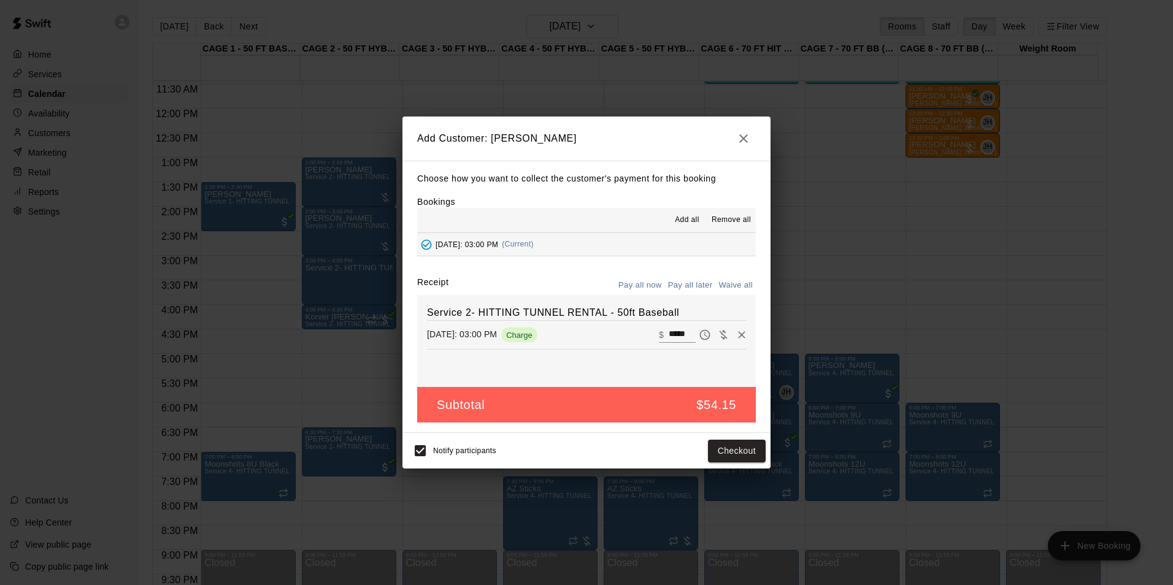
click at [679, 276] on div "Choose how you want to collect the customer's payment for this booking Bookings…" at bounding box center [586, 297] width 368 height 273
click at [677, 284] on button "Pay all later" at bounding box center [690, 285] width 51 height 19
click at [716, 458] on button "Add customer" at bounding box center [727, 451] width 75 height 23
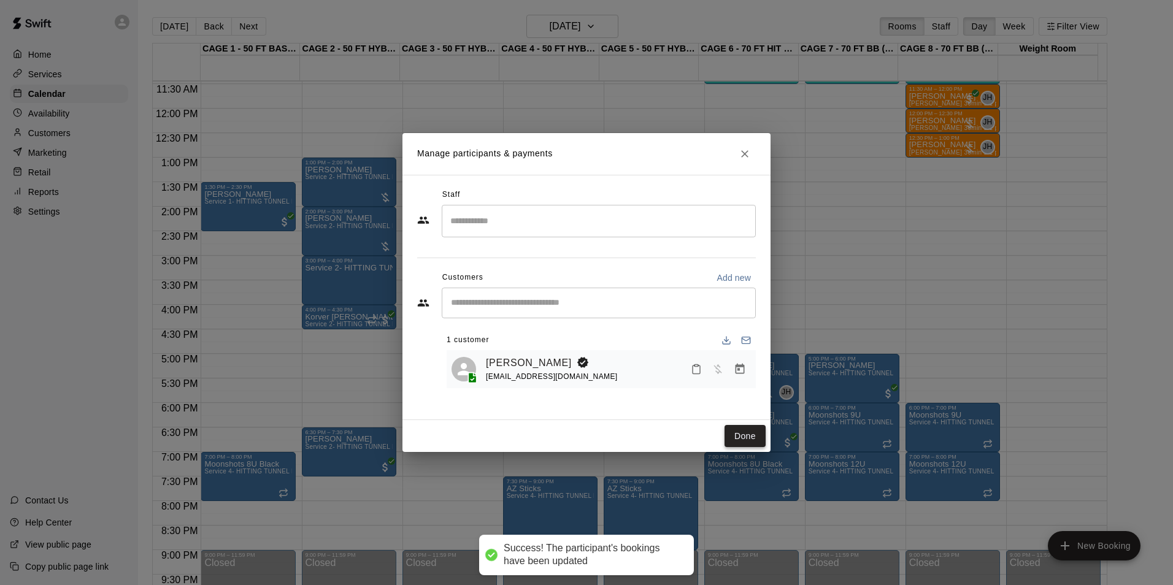
click at [742, 433] on button "Done" at bounding box center [744, 436] width 41 height 23
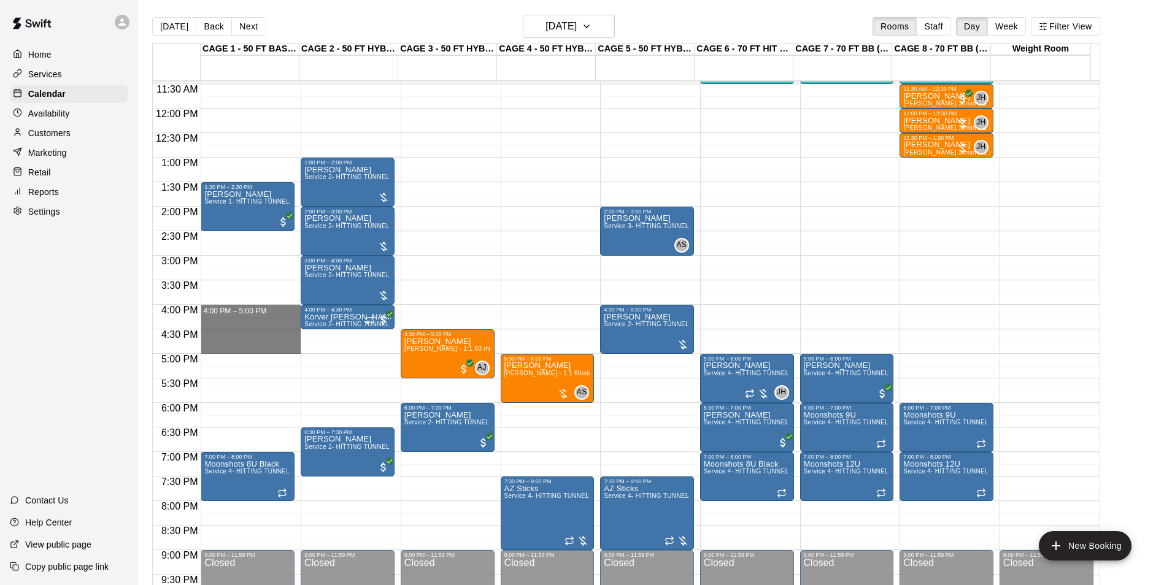
drag, startPoint x: 264, startPoint y: 308, endPoint x: 260, endPoint y: 353, distance: 45.0
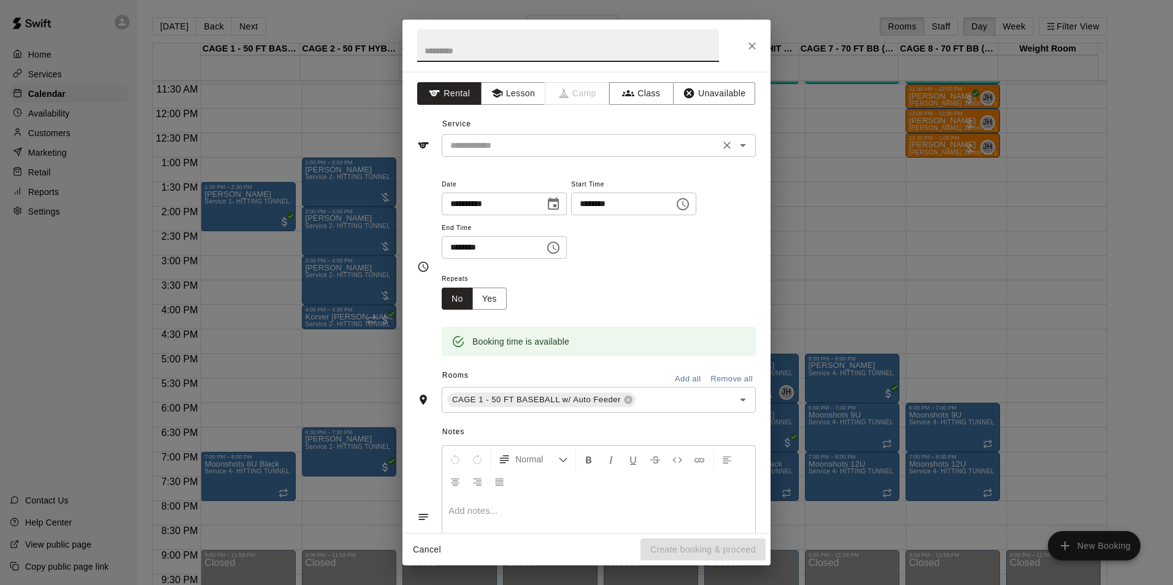
click at [486, 152] on input "text" at bounding box center [580, 145] width 271 height 15
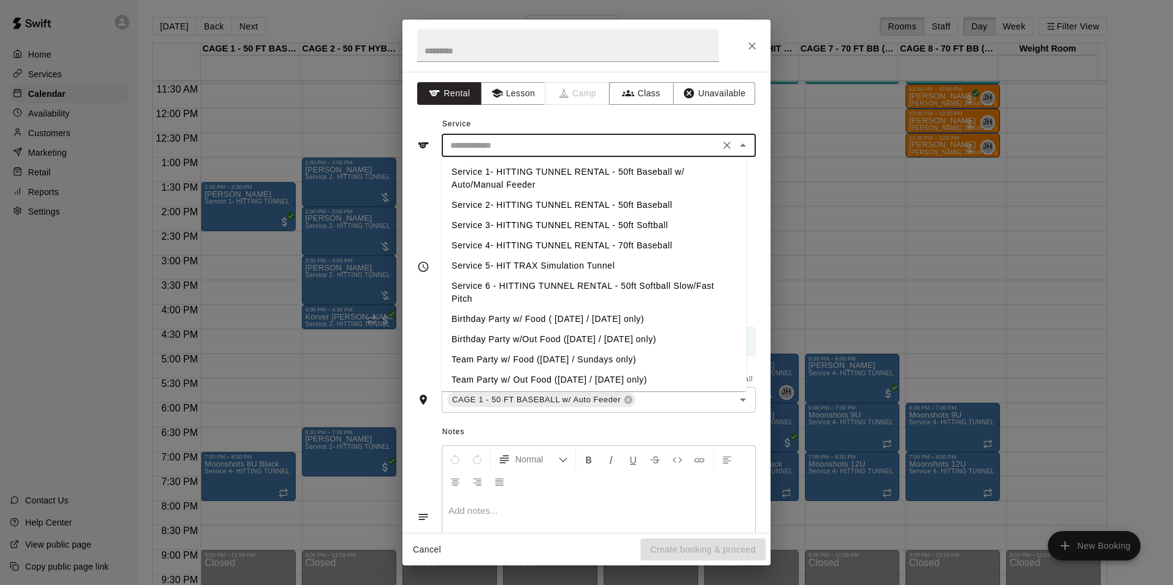
click at [599, 205] on li "Service 2- HITTING TUNNEL RENTAL - 50ft Baseball" at bounding box center [594, 205] width 305 height 20
type input "**********"
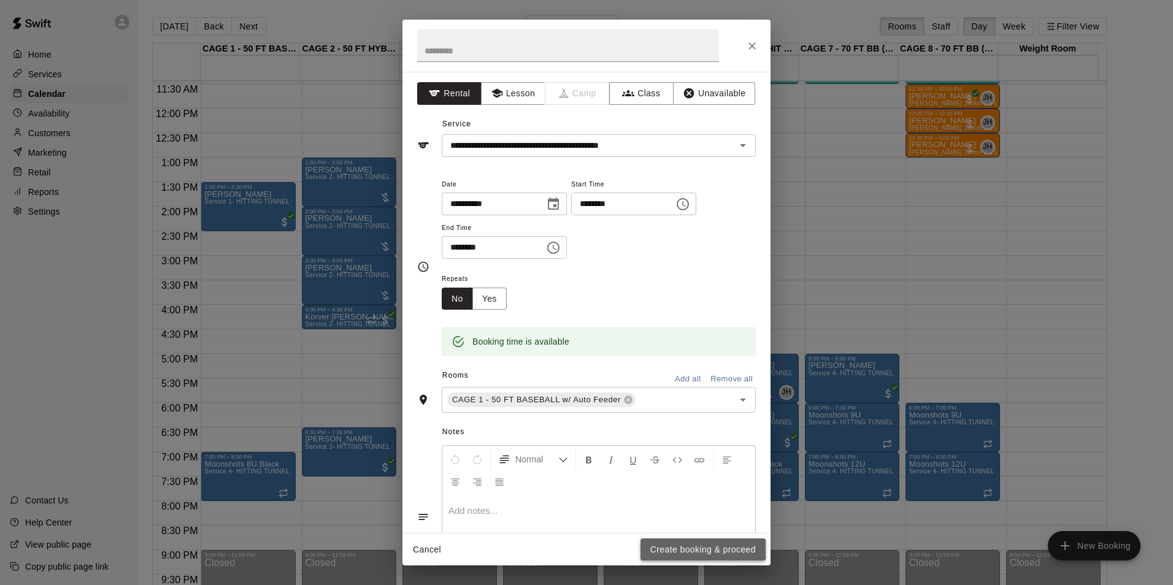
click at [651, 543] on button "Create booking & proceed" at bounding box center [702, 550] width 125 height 23
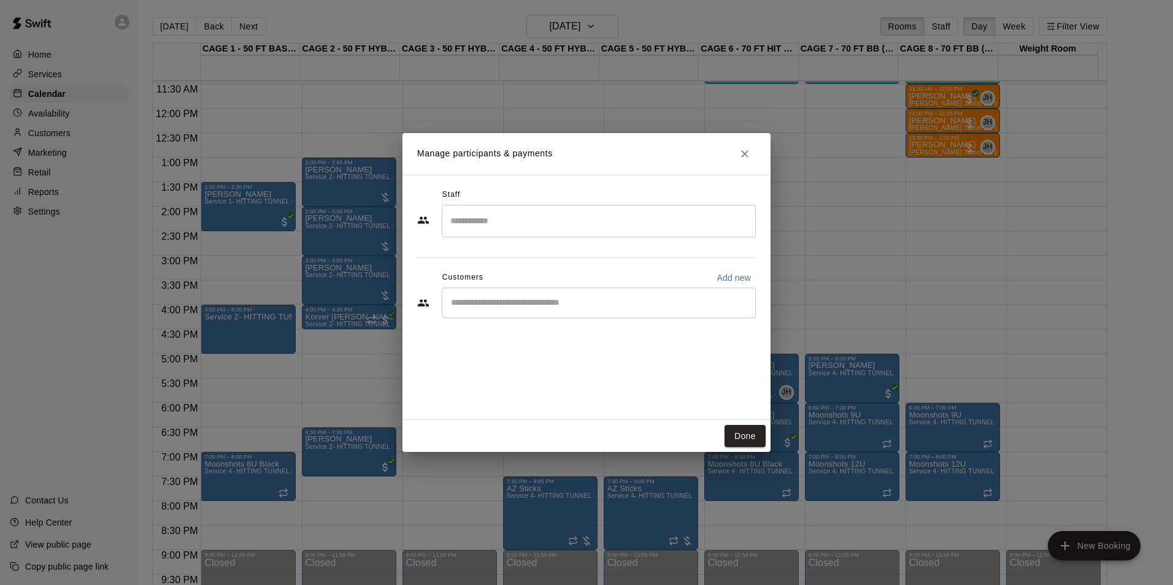
click at [534, 307] on input "Start typing to search customers..." at bounding box center [598, 303] width 303 height 12
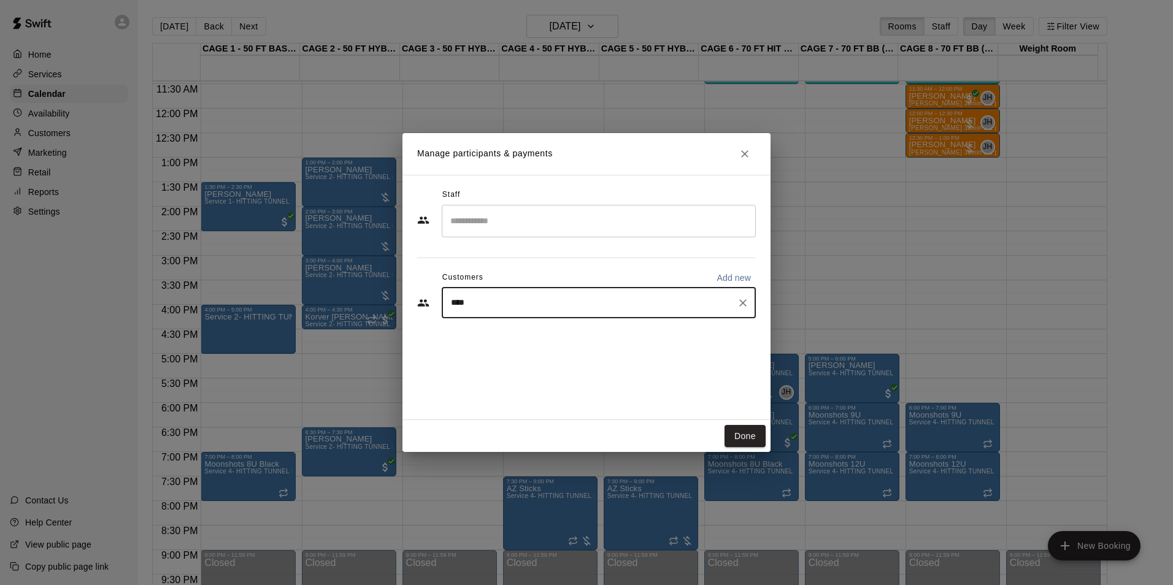
type input "*****"
click at [524, 334] on p "[PERSON_NAME]" at bounding box center [513, 331] width 75 height 13
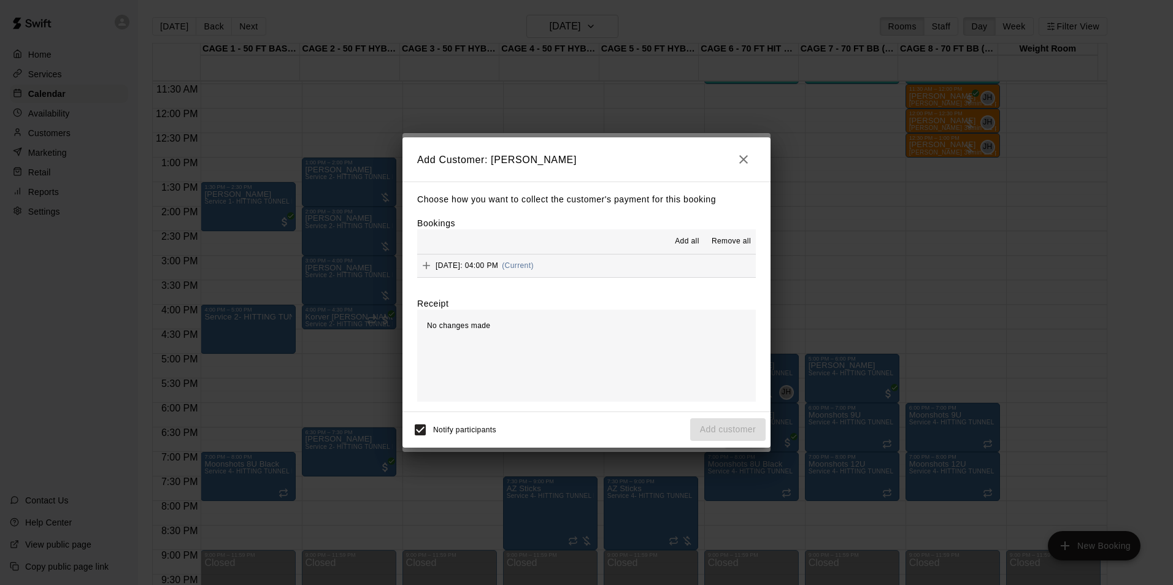
click at [534, 259] on div "Wednesday, September 24: 04:00 PM (Current)" at bounding box center [475, 265] width 117 height 18
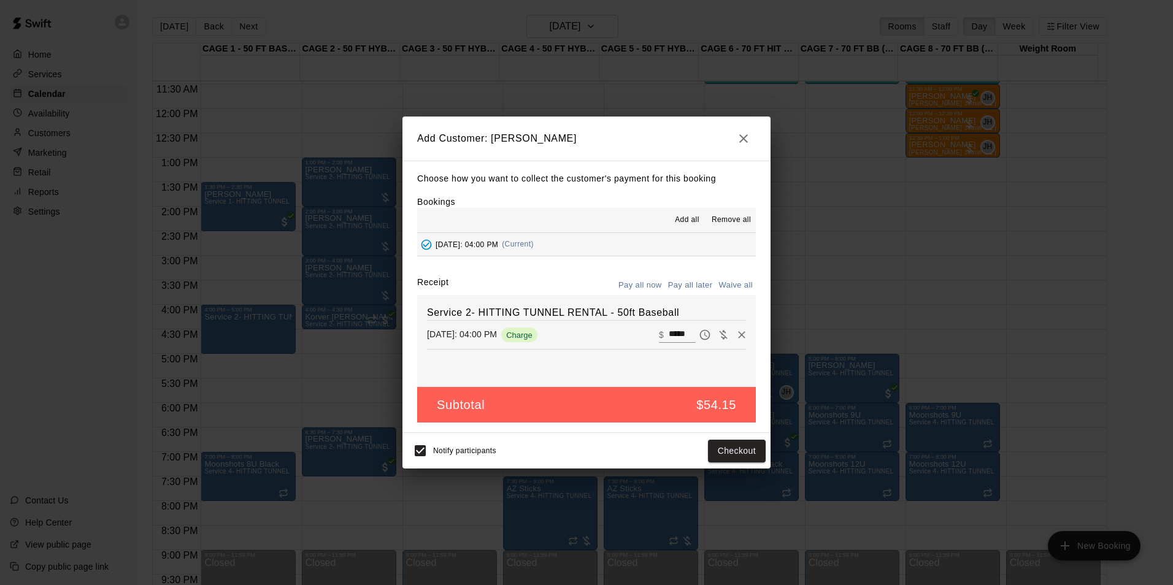
click at [715, 283] on button "Pay all later" at bounding box center [690, 285] width 51 height 19
click at [721, 443] on button "Add customer" at bounding box center [727, 451] width 75 height 23
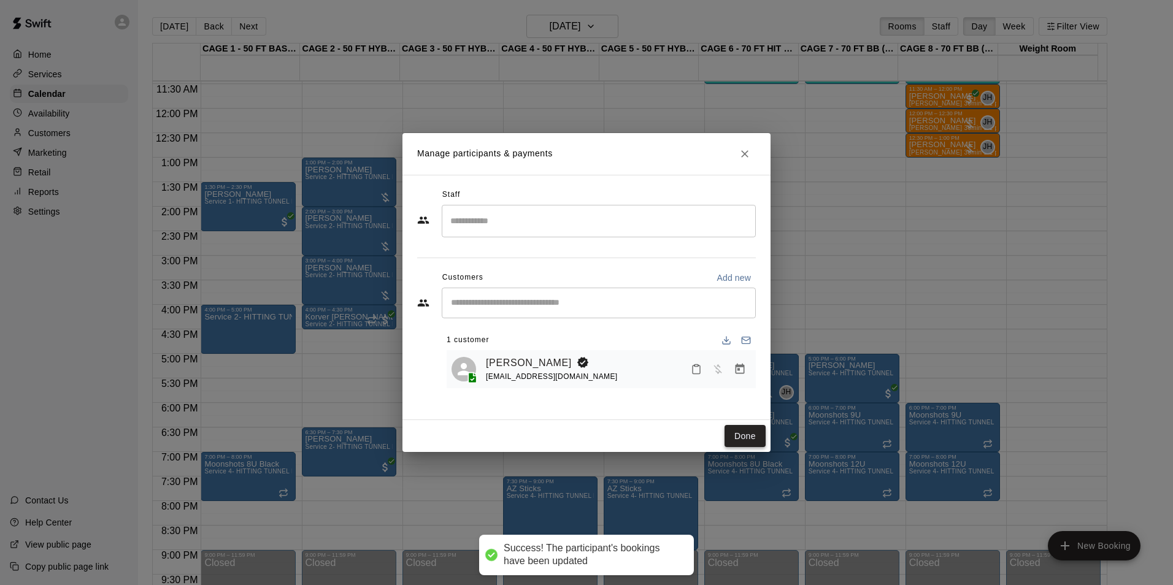
click at [741, 439] on button "Done" at bounding box center [744, 436] width 41 height 23
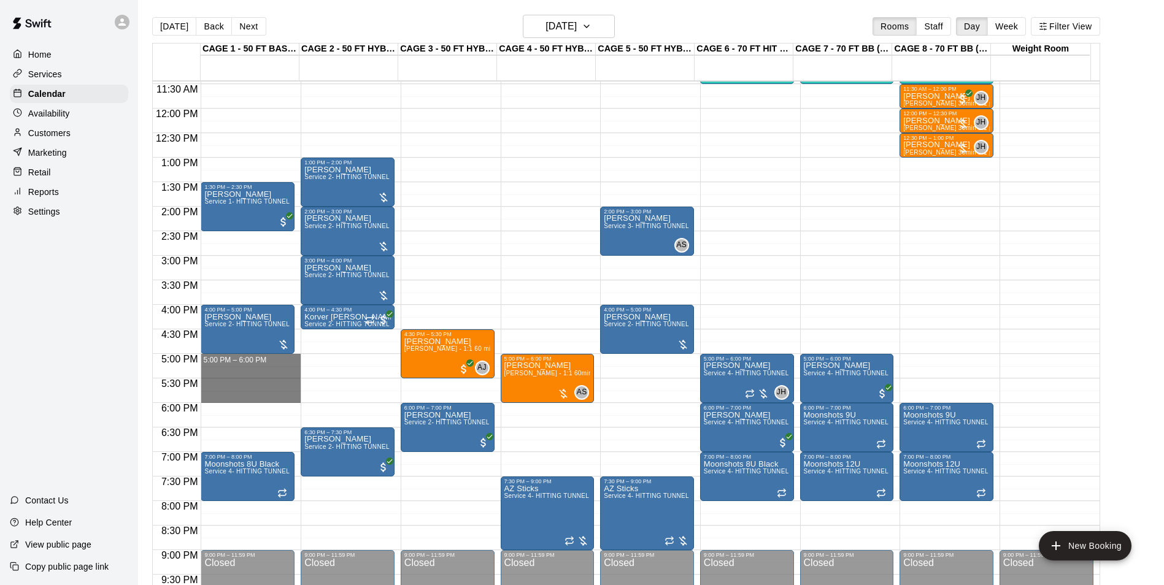
drag, startPoint x: 257, startPoint y: 359, endPoint x: 261, endPoint y: 394, distance: 34.6
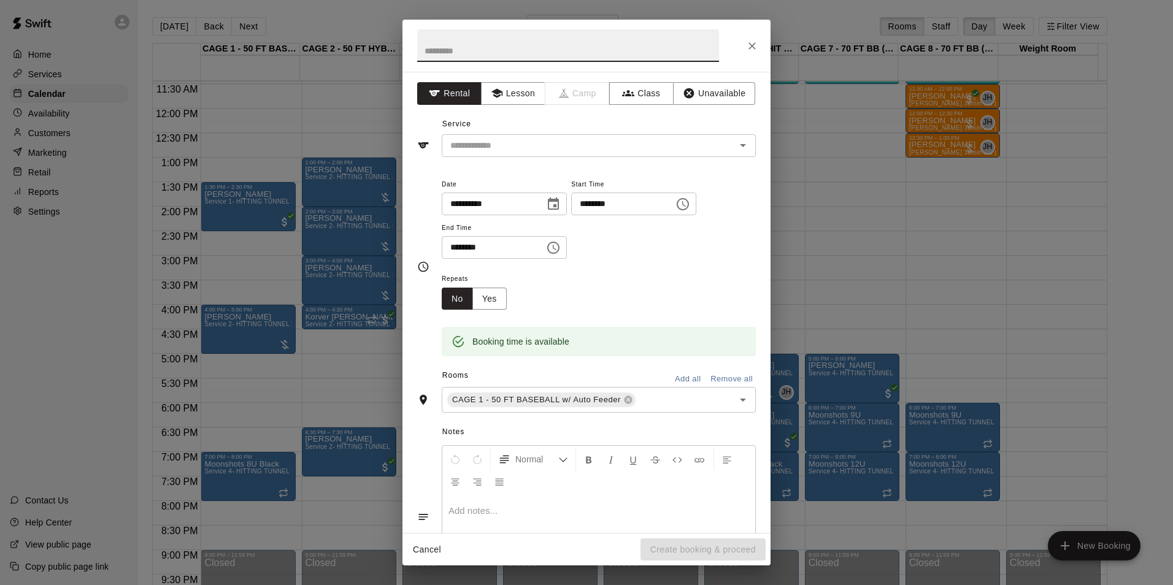
click at [572, 129] on div "Service ​" at bounding box center [586, 136] width 339 height 42
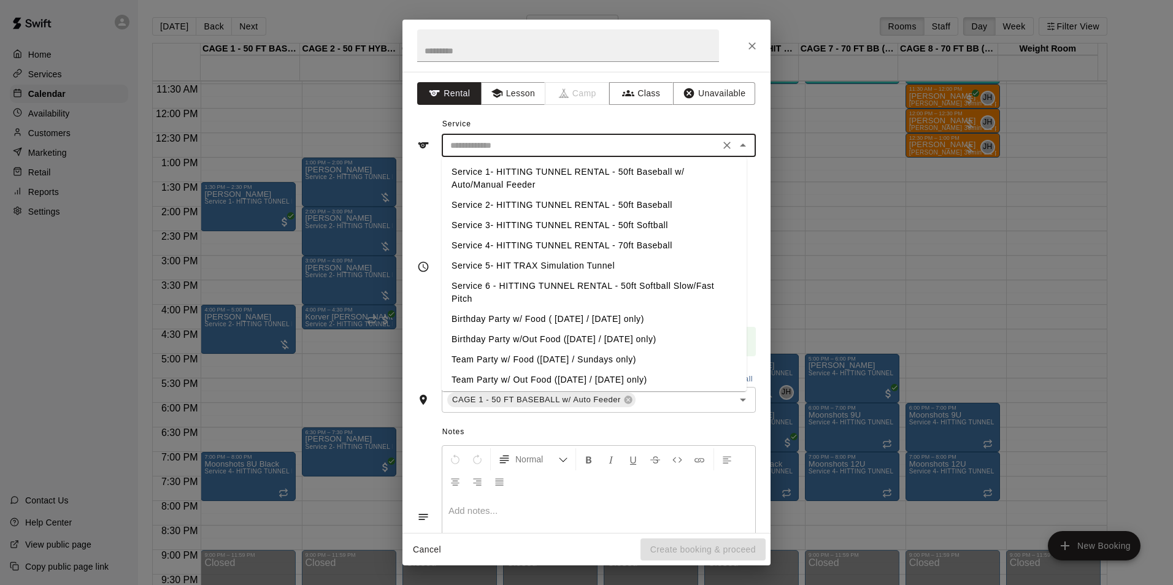
click at [576, 147] on input "text" at bounding box center [580, 145] width 271 height 15
click at [625, 205] on li "Service 2- HITTING TUNNEL RENTAL - 50ft Baseball" at bounding box center [594, 205] width 305 height 20
type input "**********"
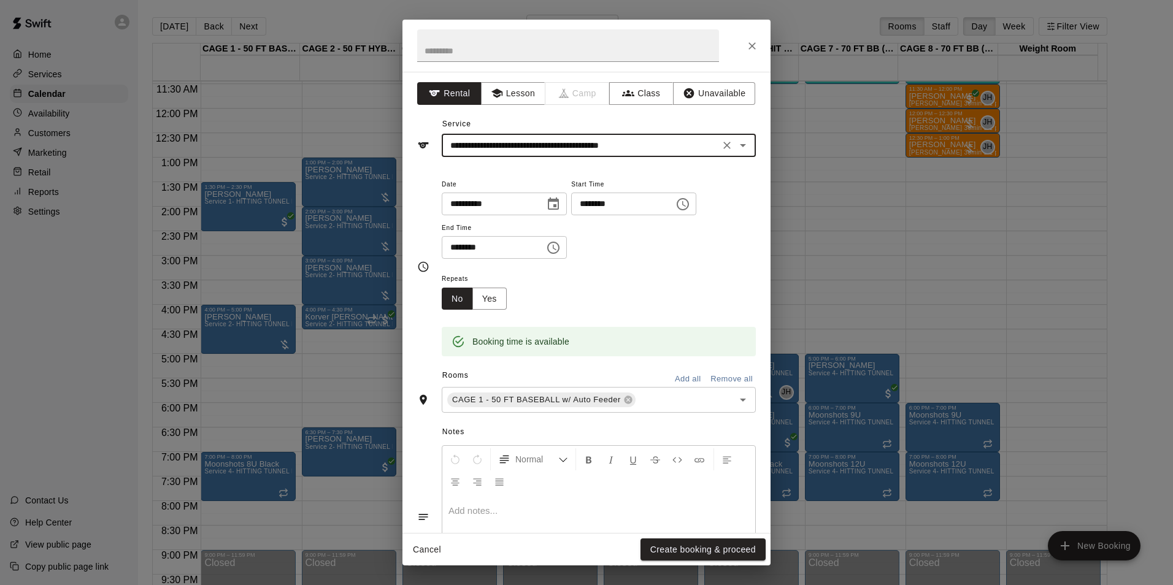
click at [696, 541] on button "Create booking & proceed" at bounding box center [702, 550] width 125 height 23
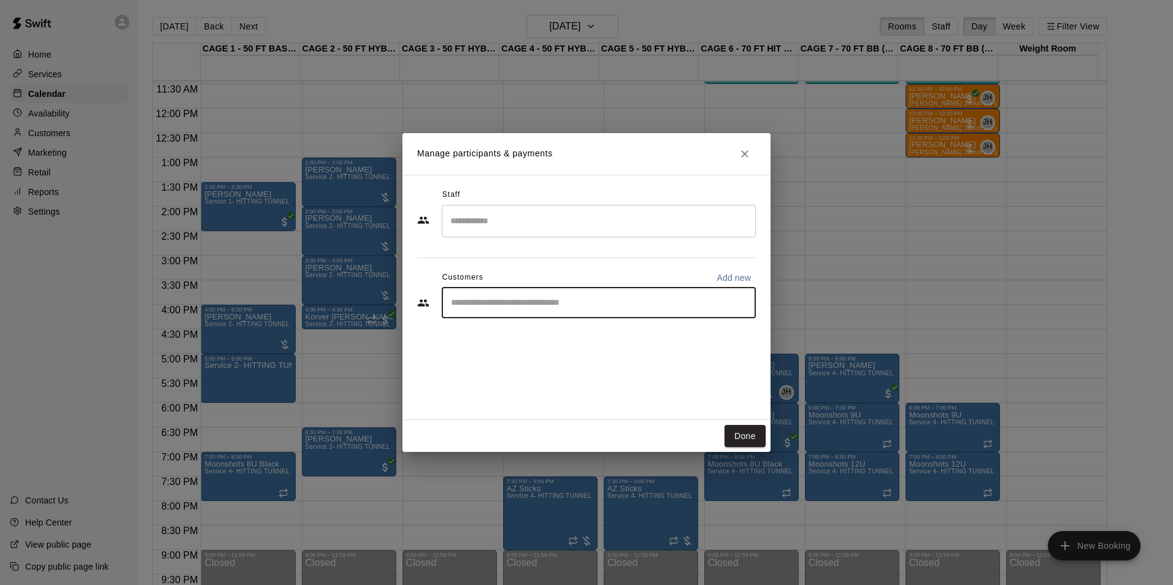
click at [544, 304] on input "Start typing to search customers..." at bounding box center [598, 303] width 303 height 12
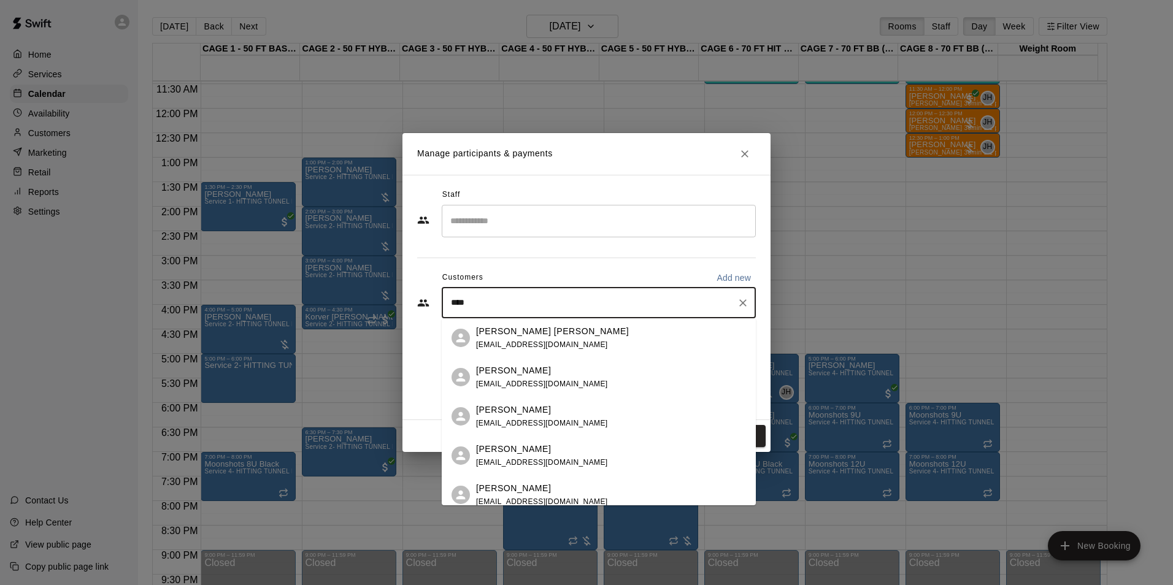
type input "*****"
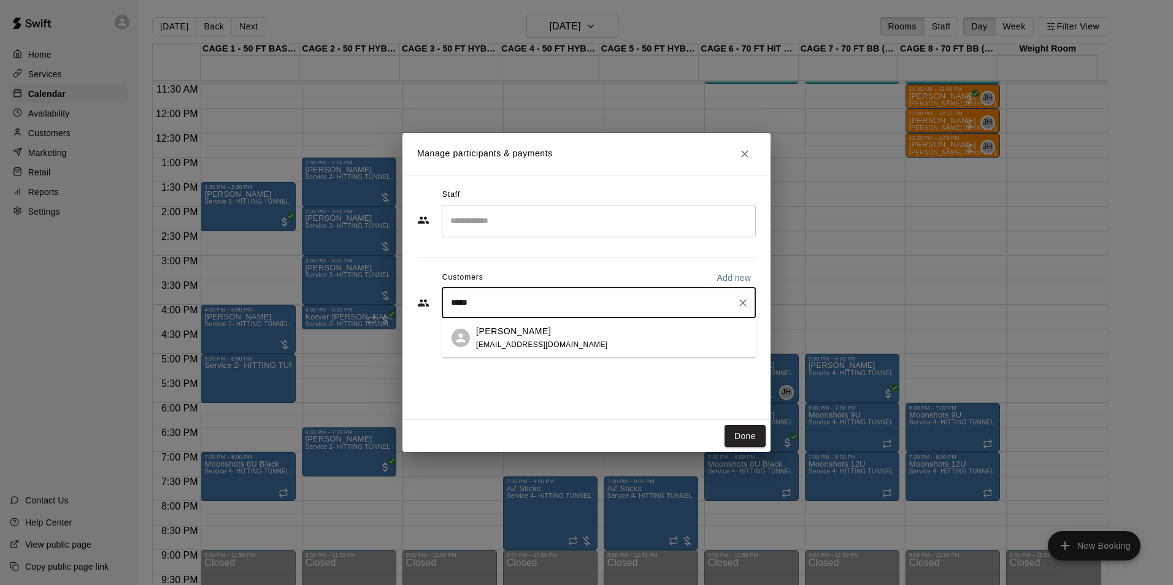
click at [525, 338] on div "Tom Siebert coachtomsiebert@gmail.com" at bounding box center [542, 338] width 132 height 26
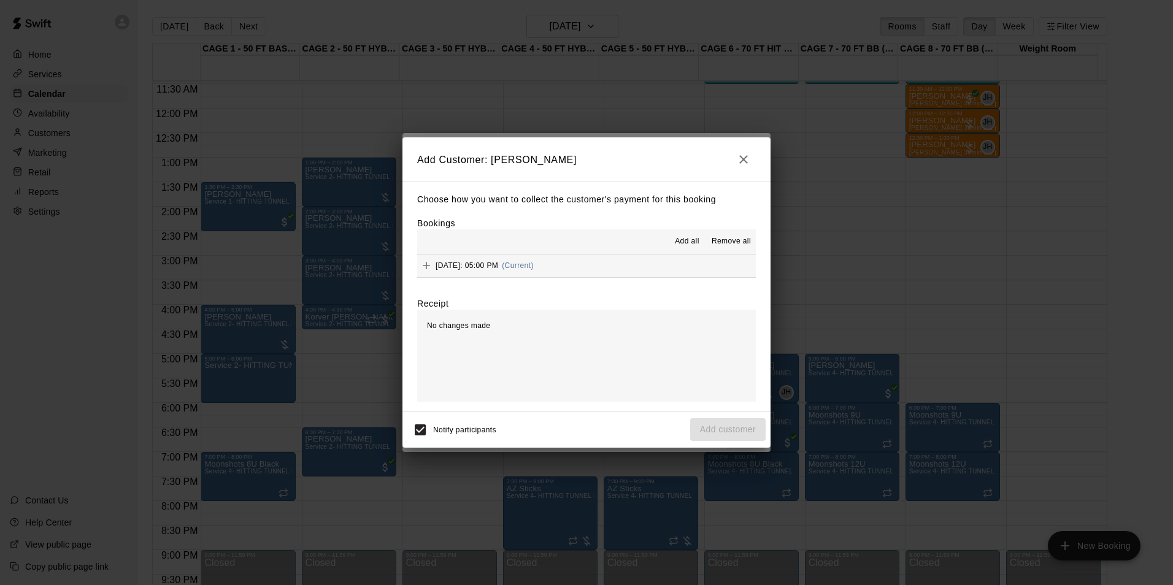
click at [534, 258] on div "Wednesday, September 24: 05:00 PM (Current)" at bounding box center [475, 265] width 117 height 18
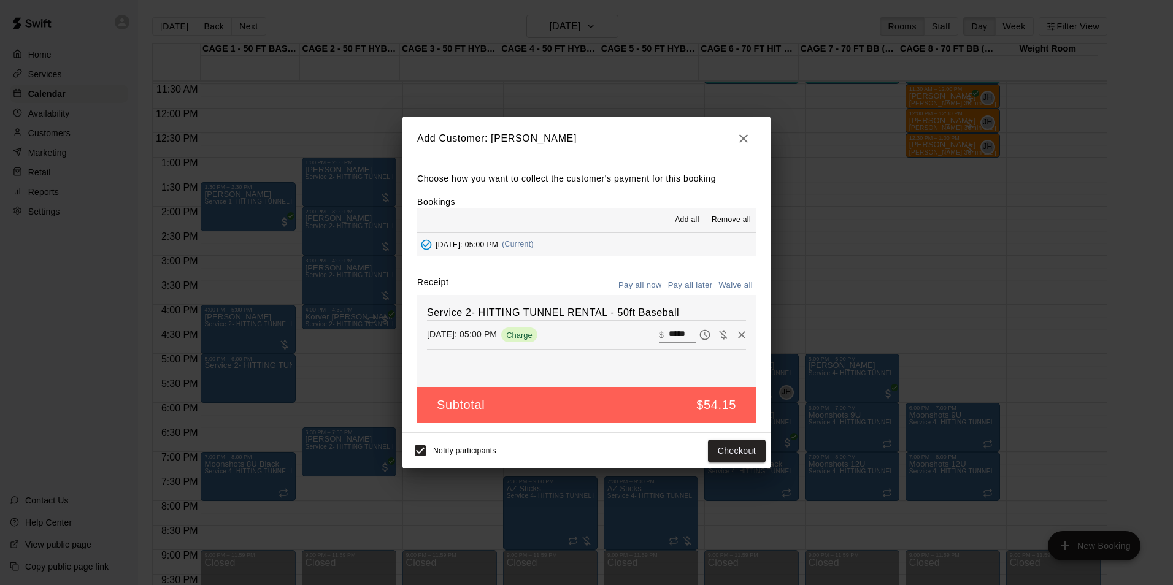
click at [676, 286] on button "Pay all later" at bounding box center [690, 285] width 51 height 19
drag, startPoint x: 732, startPoint y: 452, endPoint x: 756, endPoint y: 458, distance: 24.7
click at [735, 455] on button "Add customer" at bounding box center [727, 451] width 75 height 23
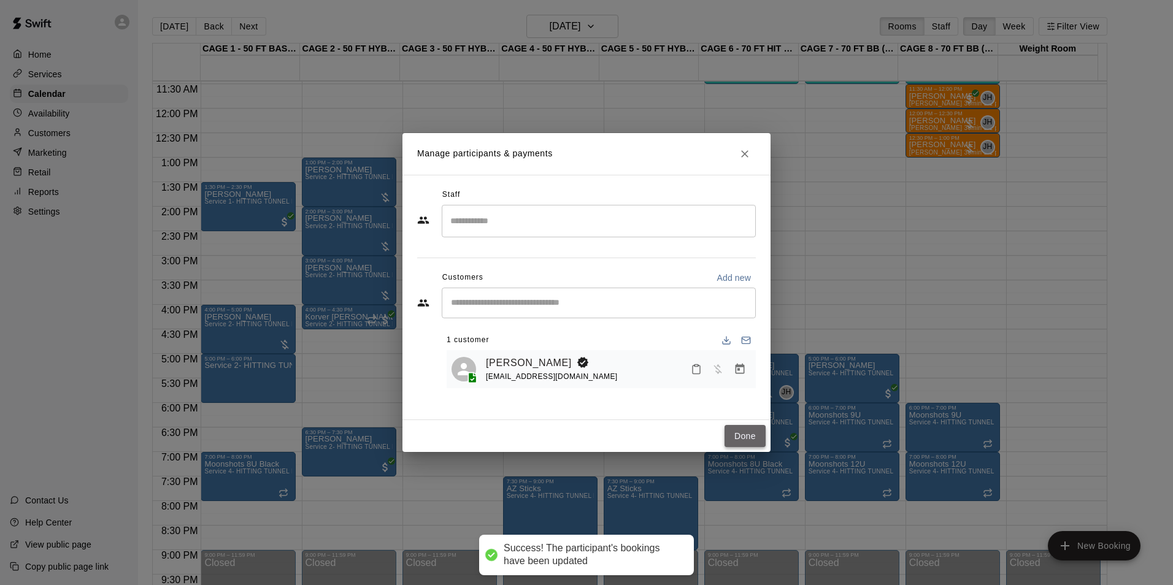
click at [762, 440] on button "Done" at bounding box center [744, 436] width 41 height 23
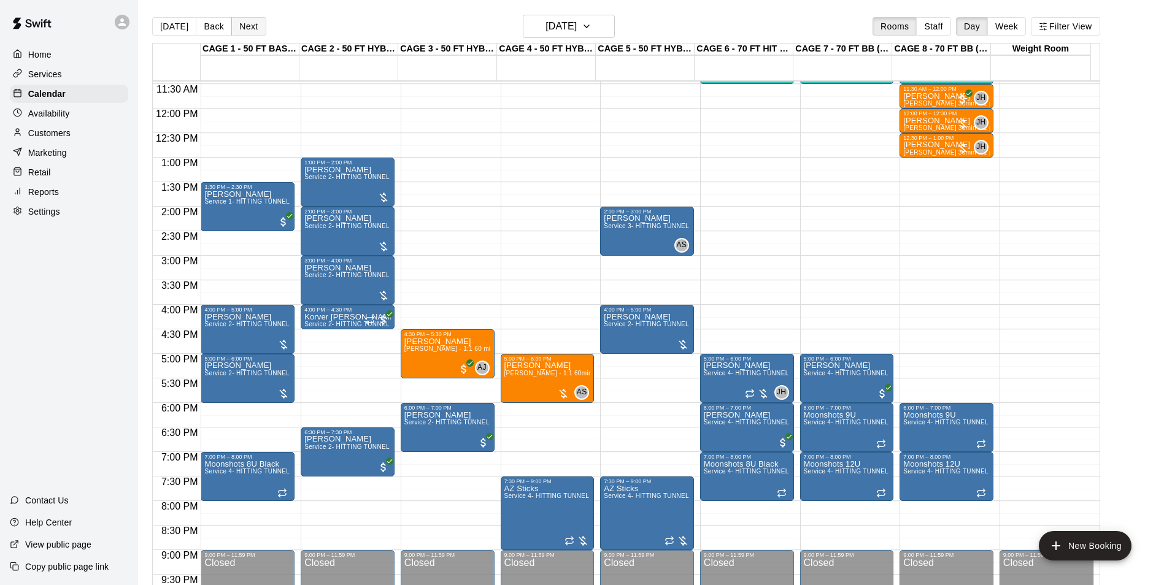
click at [248, 25] on button "Next" at bounding box center [248, 26] width 34 height 18
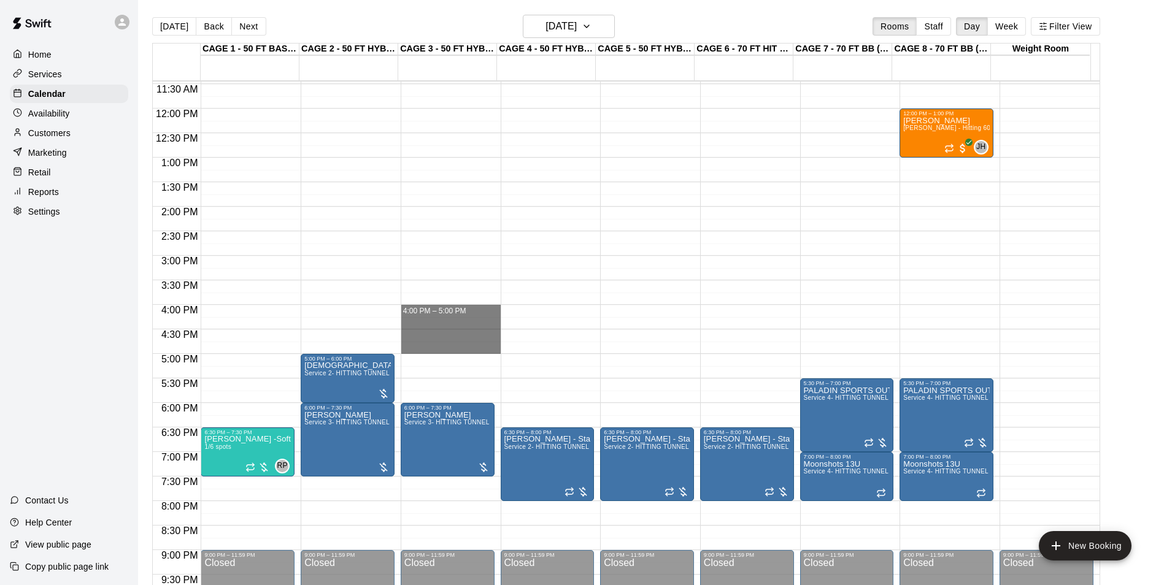
drag, startPoint x: 445, startPoint y: 309, endPoint x: 445, endPoint y: 347, distance: 38.6
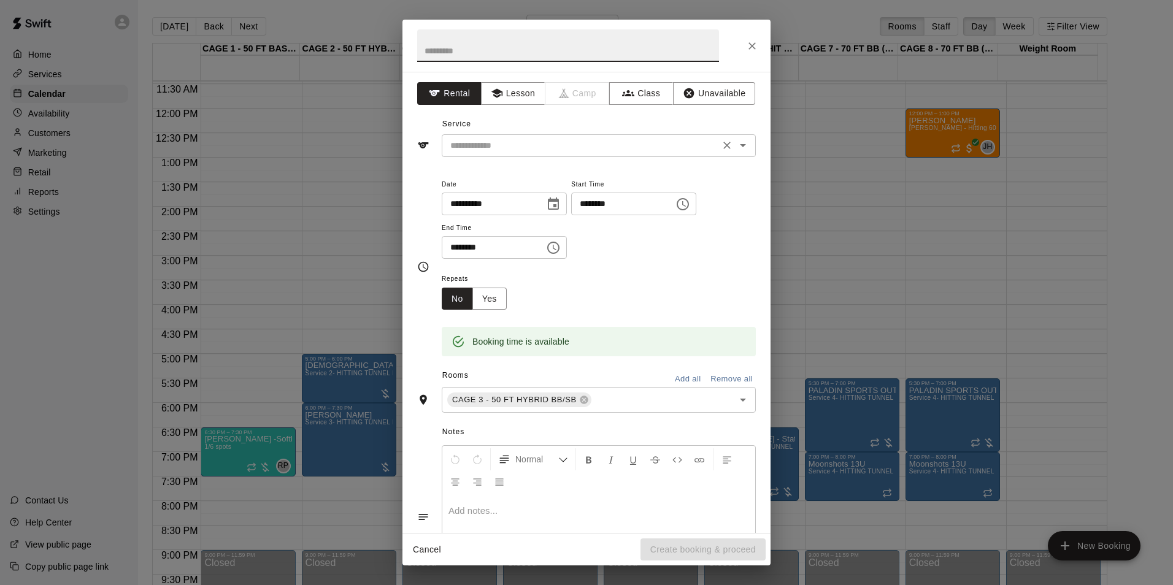
drag, startPoint x: 520, startPoint y: 148, endPoint x: 526, endPoint y: 148, distance: 6.2
click at [525, 147] on input "text" at bounding box center [580, 145] width 271 height 15
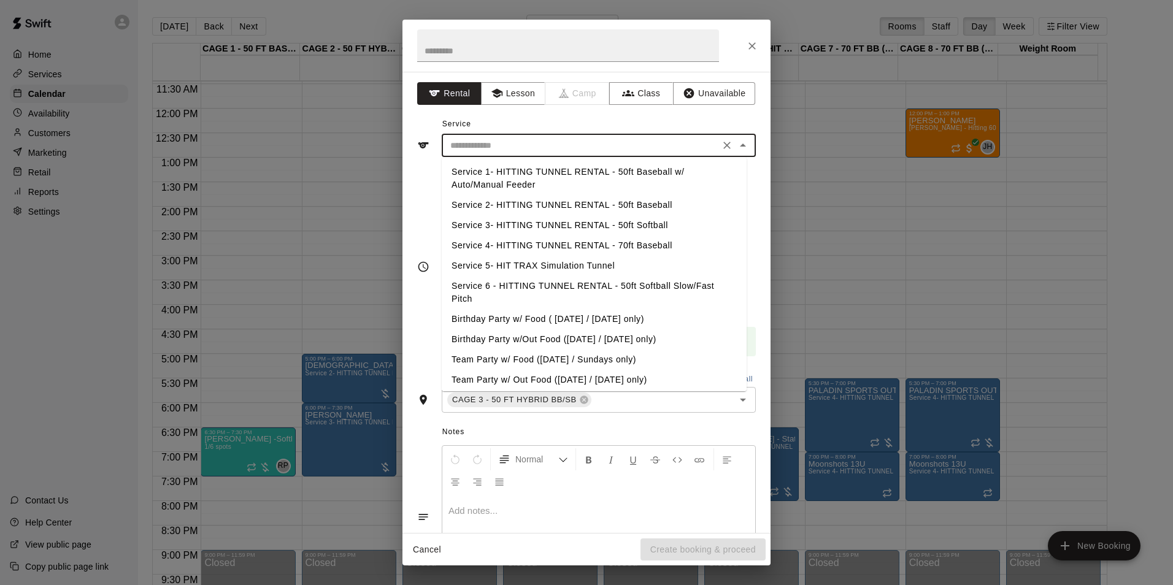
click at [618, 205] on li "Service 2- HITTING TUNNEL RENTAL - 50ft Baseball" at bounding box center [594, 205] width 305 height 20
type input "**********"
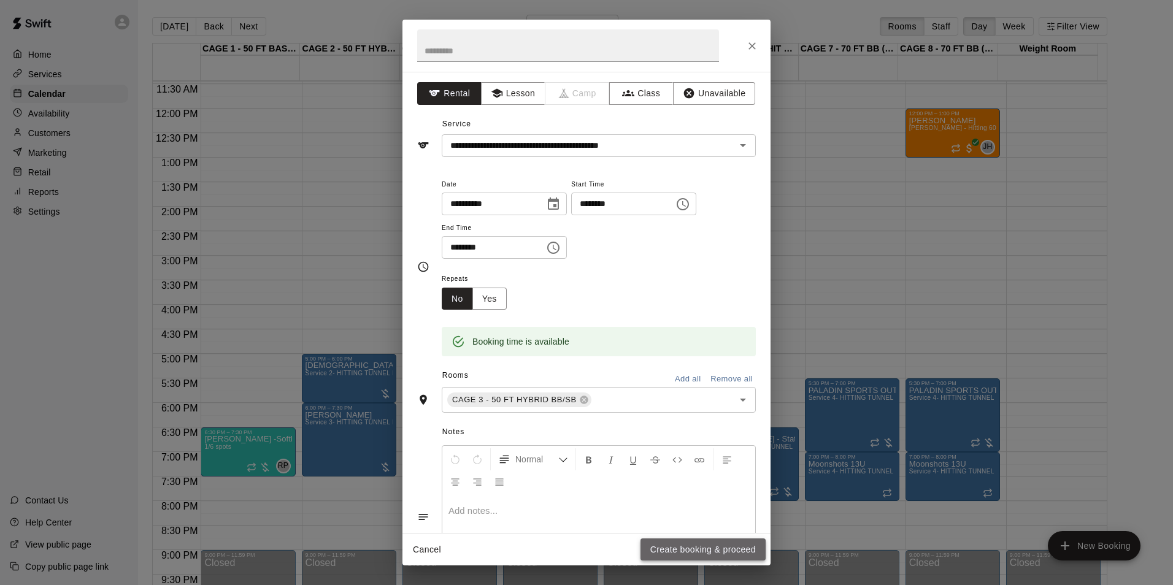
click at [742, 552] on button "Create booking & proceed" at bounding box center [702, 550] width 125 height 23
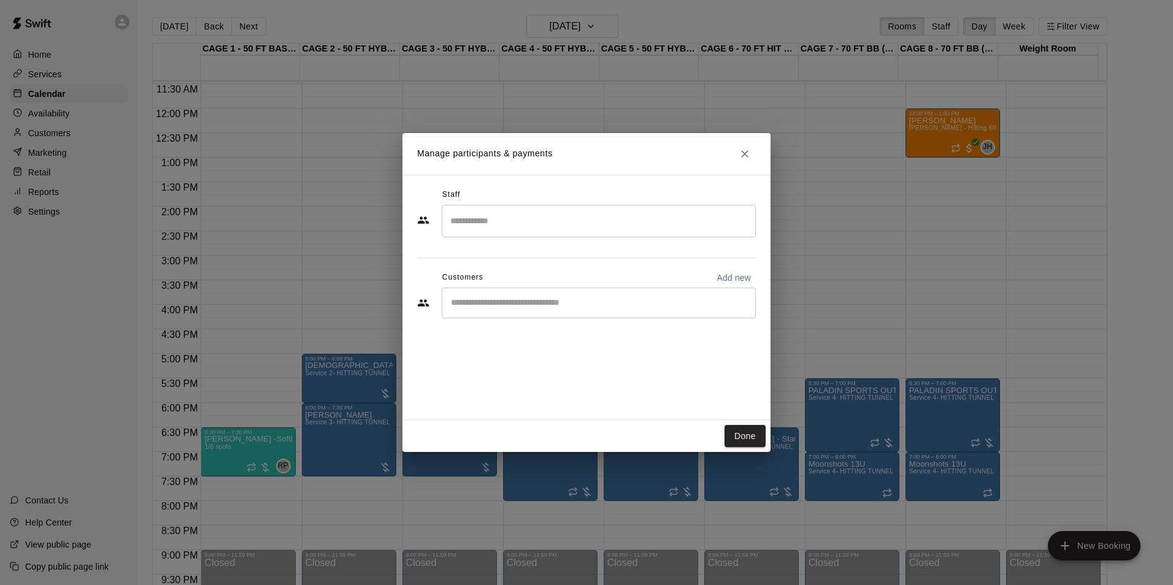
click at [521, 309] on div "​" at bounding box center [599, 303] width 314 height 31
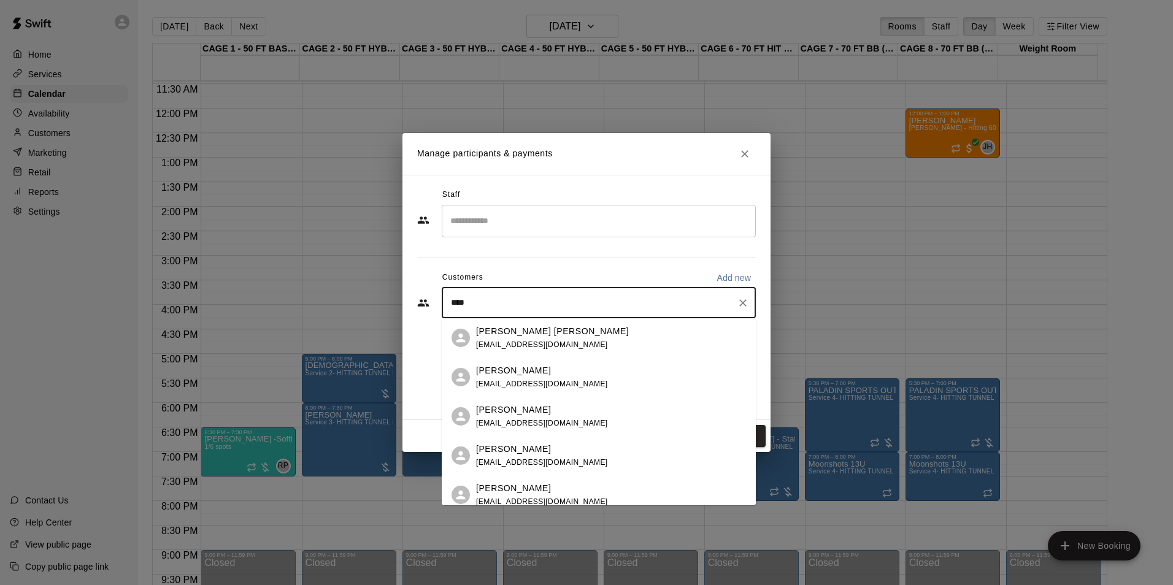
type input "*****"
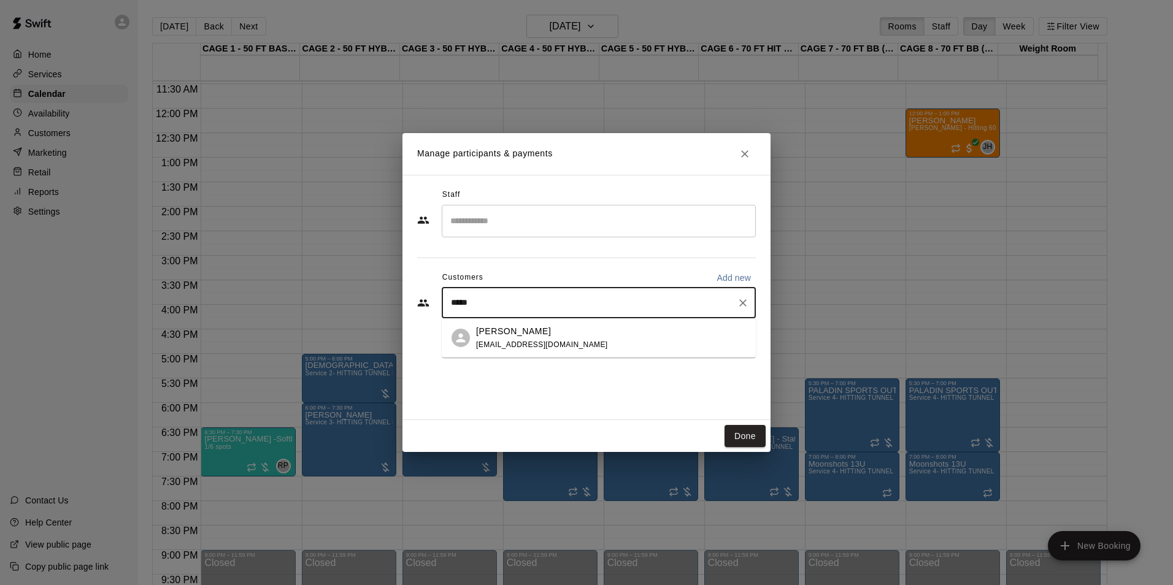
click at [660, 348] on div "Tom Siebert coachtomsiebert@gmail.com" at bounding box center [611, 338] width 270 height 26
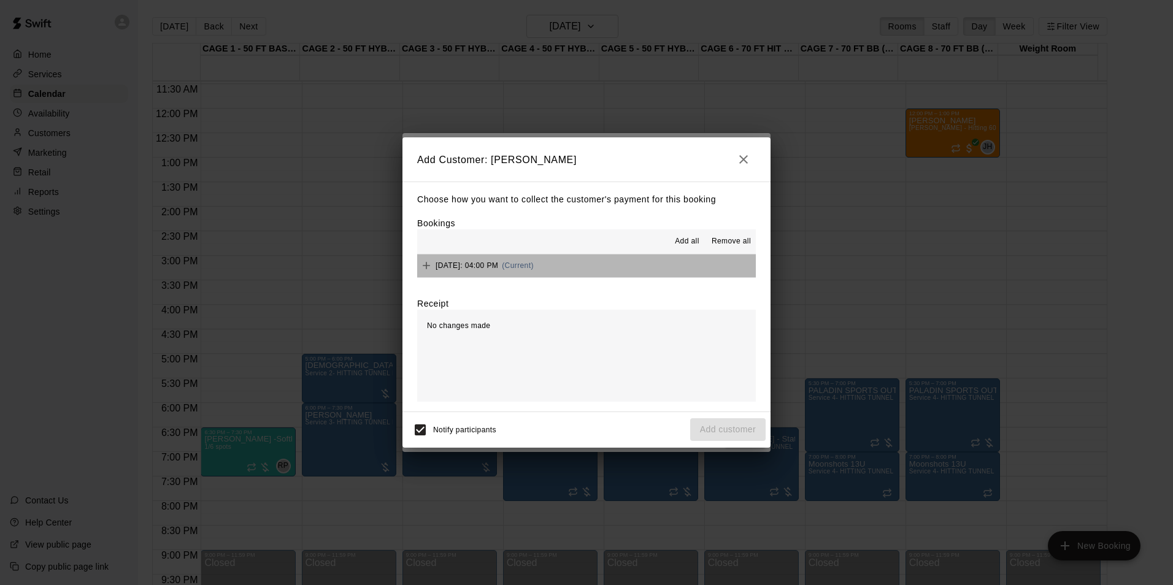
drag, startPoint x: 593, startPoint y: 274, endPoint x: 590, endPoint y: 282, distance: 8.3
click at [591, 278] on div "Thursday, September 25: 04:00 PM (Current)" at bounding box center [586, 266] width 339 height 23
click at [610, 269] on button "Thursday, September 25: 04:00 PM (Current)" at bounding box center [586, 266] width 339 height 23
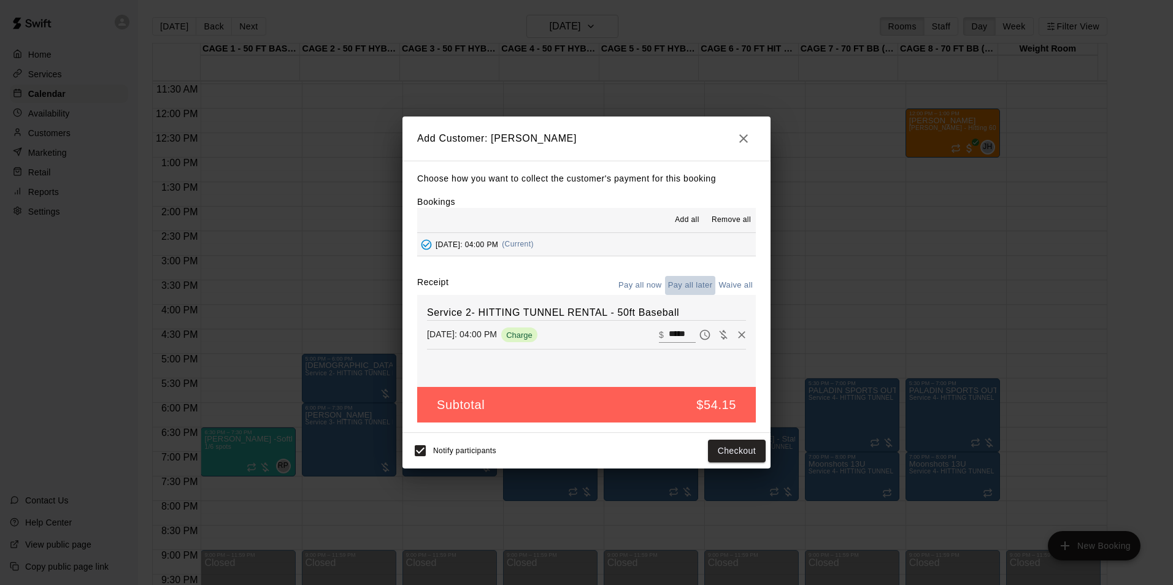
click at [694, 279] on button "Pay all later" at bounding box center [690, 285] width 51 height 19
click at [708, 456] on button "Add customer" at bounding box center [727, 451] width 75 height 23
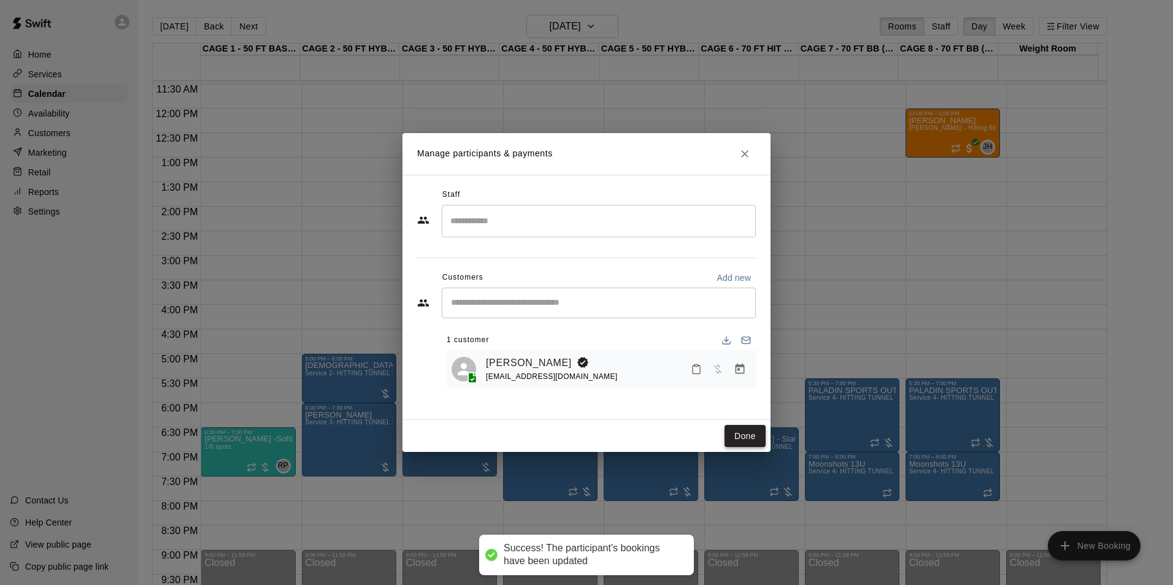
click at [734, 445] on button "Done" at bounding box center [744, 436] width 41 height 23
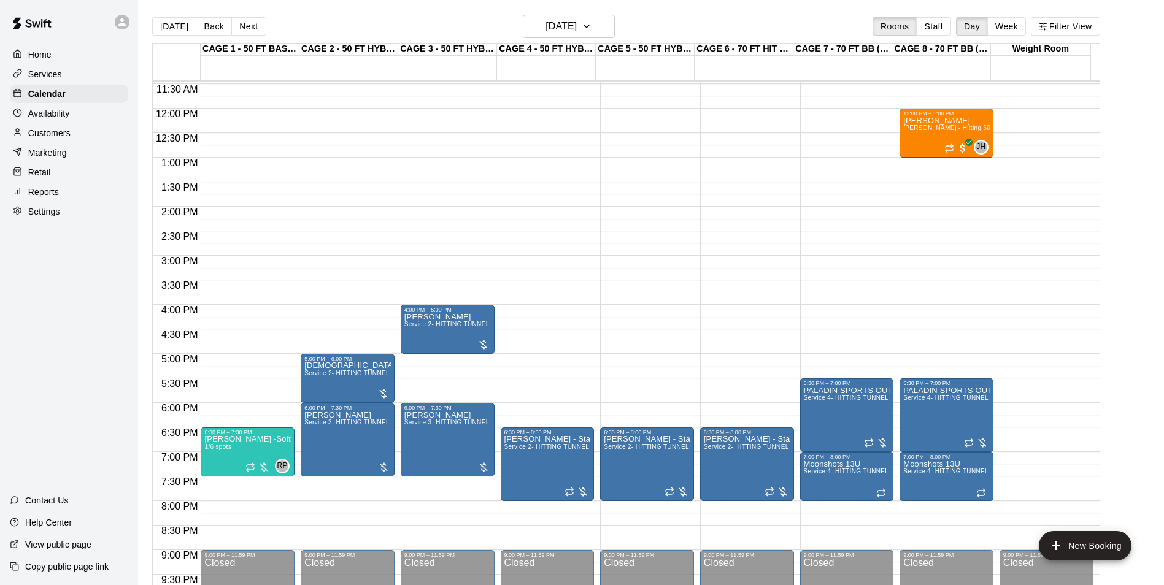
click at [480, 364] on div "12:00 AM – 10:00 AM Closed 4:00 PM – 5:00 PM Tom Siebert Service 2- HITTING TUN…" at bounding box center [448, 109] width 94 height 1178
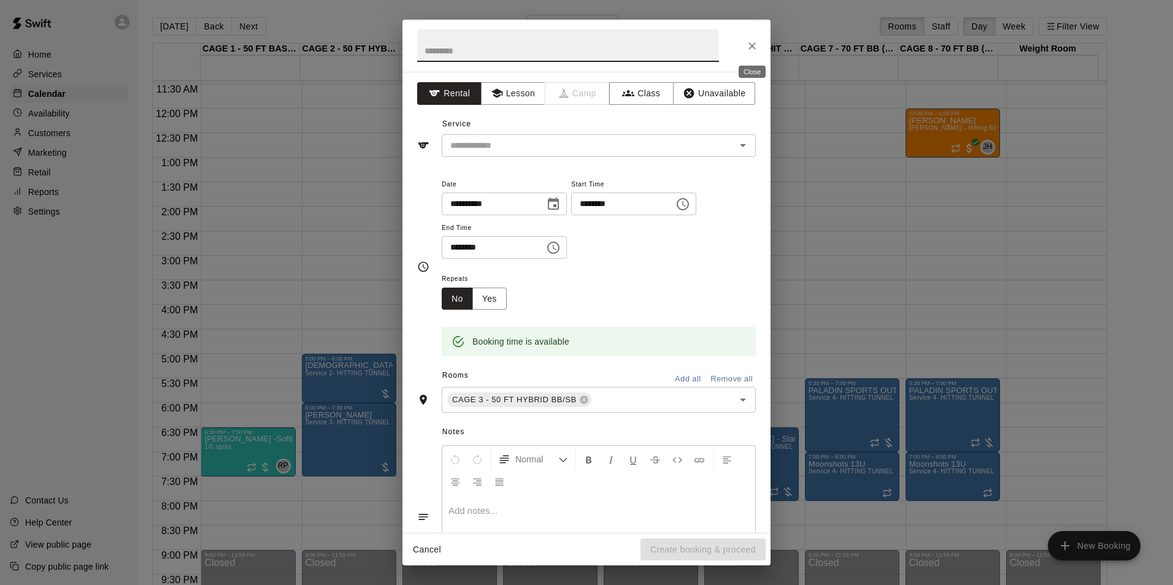
click at [745, 44] on button "Close" at bounding box center [752, 46] width 22 height 22
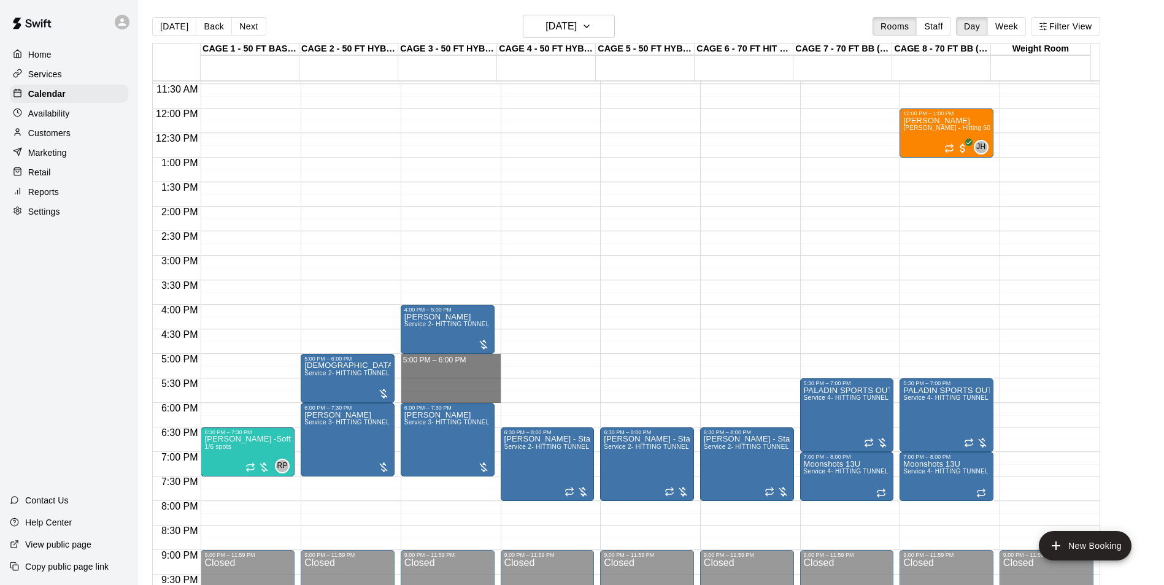
drag, startPoint x: 478, startPoint y: 363, endPoint x: 473, endPoint y: 404, distance: 40.8
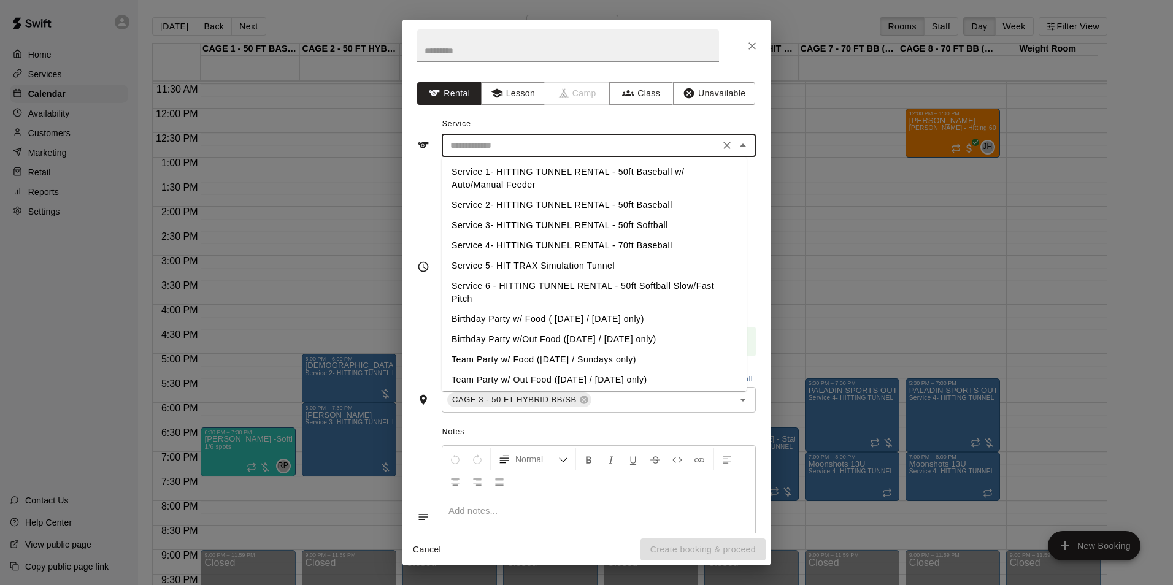
click at [683, 150] on input "text" at bounding box center [580, 145] width 271 height 15
drag, startPoint x: 642, startPoint y: 201, endPoint x: 654, endPoint y: 199, distance: 12.3
click at [653, 202] on li "Service 2- HITTING TUNNEL RENTAL - 50ft Baseball" at bounding box center [594, 205] width 305 height 20
type input "**********"
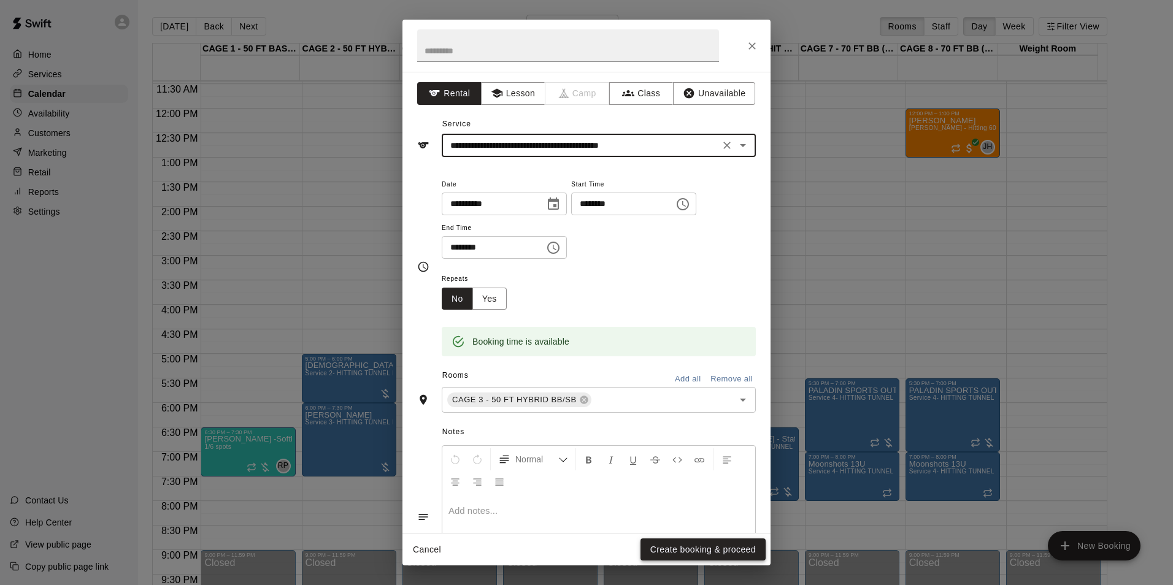
click at [737, 554] on button "Create booking & proceed" at bounding box center [702, 550] width 125 height 23
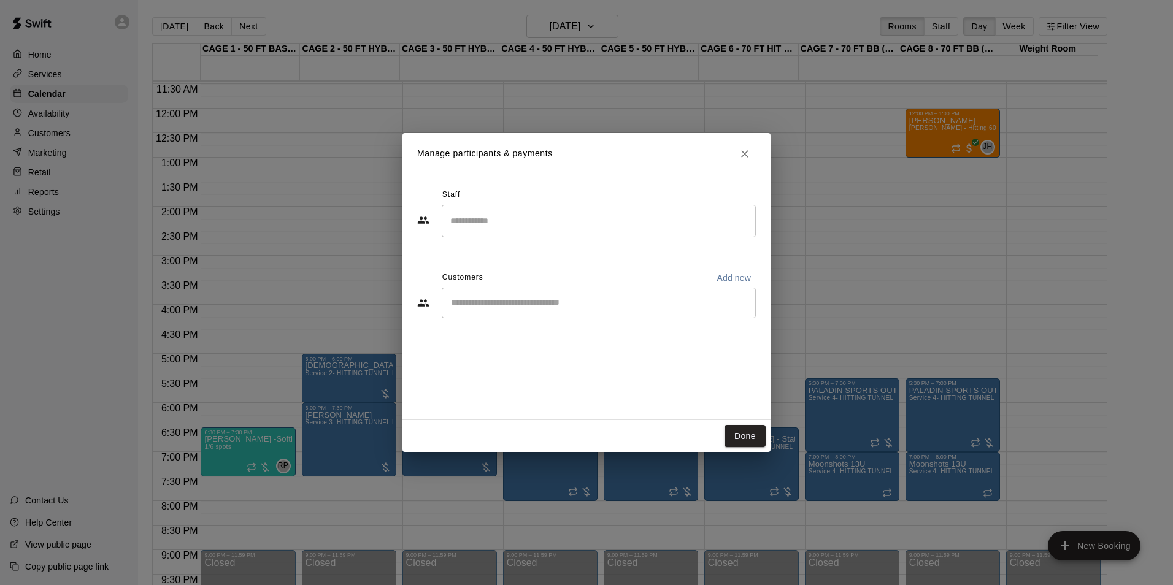
click at [551, 308] on input "Start typing to search customers..." at bounding box center [598, 303] width 303 height 12
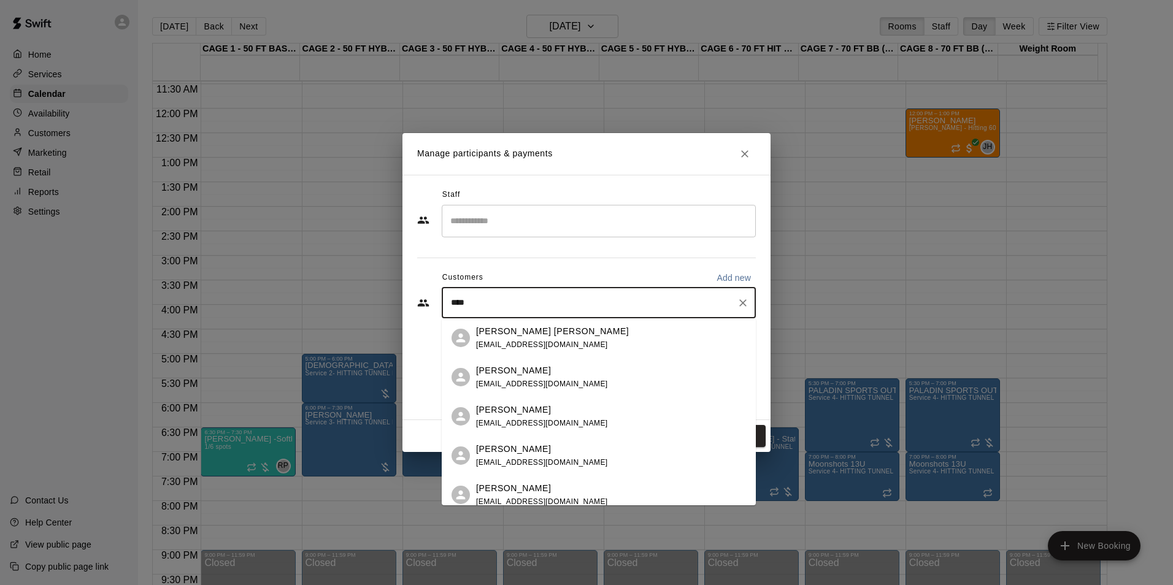
type input "*****"
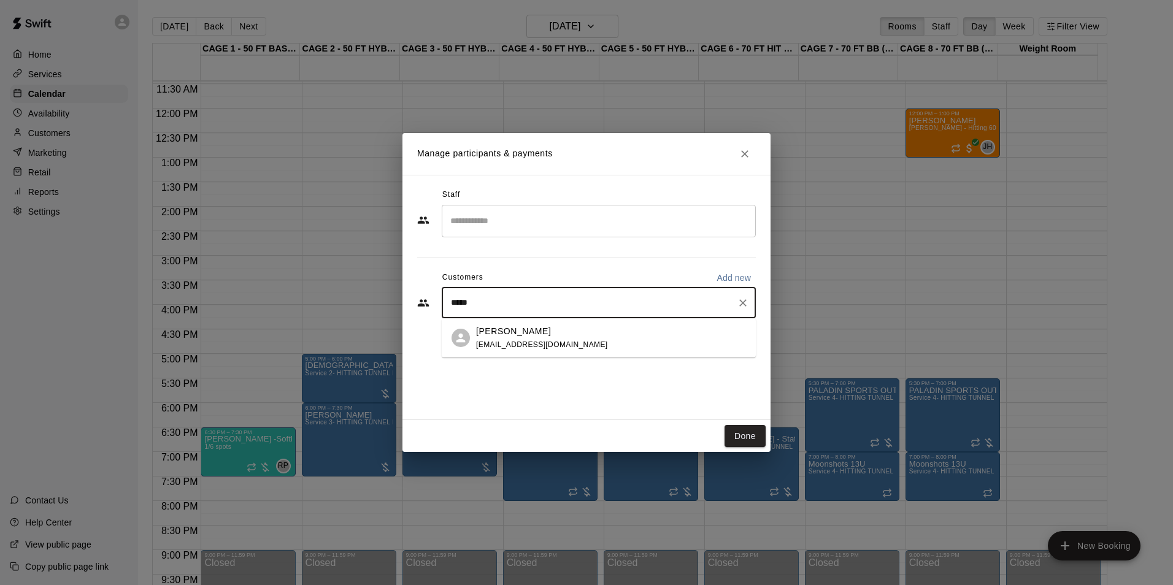
click at [517, 329] on p "[PERSON_NAME]" at bounding box center [513, 331] width 75 height 13
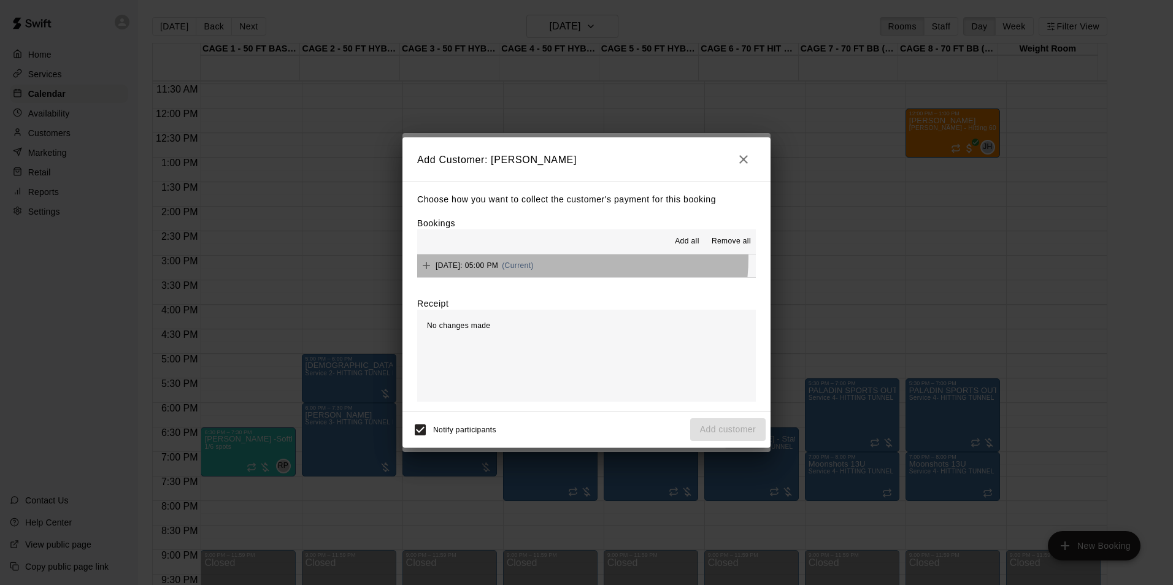
drag, startPoint x: 551, startPoint y: 258, endPoint x: 550, endPoint y: 247, distance: 11.1
click at [551, 253] on div "Add all Remove all Thursday, September 25: 05:00 PM (Current)" at bounding box center [586, 253] width 339 height 48
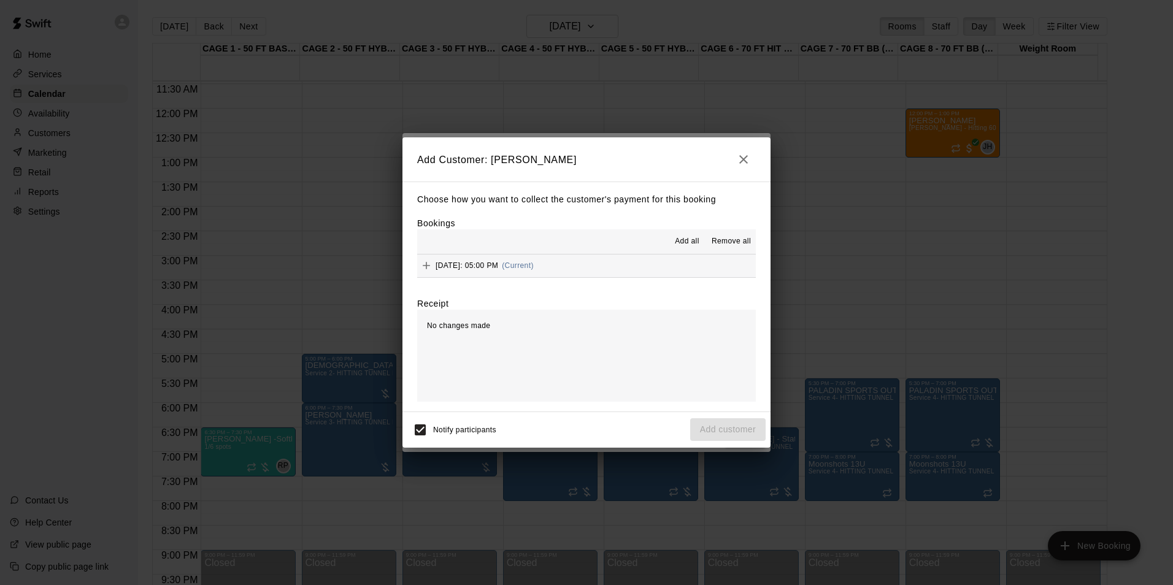
click at [642, 261] on button "Thursday, September 25: 05:00 PM (Current)" at bounding box center [586, 266] width 339 height 23
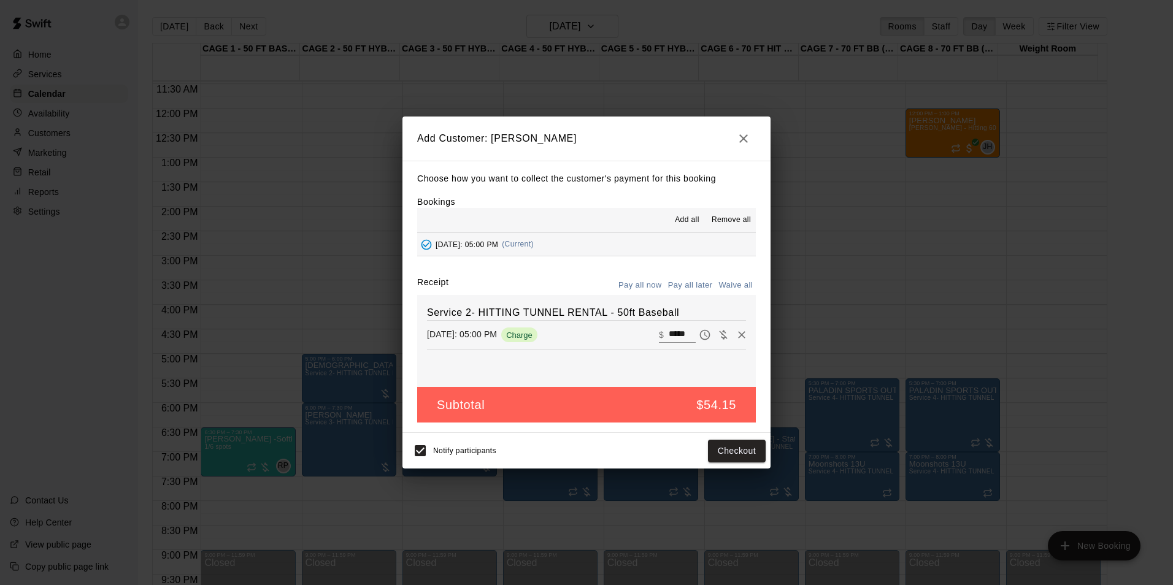
click at [693, 284] on button "Pay all later" at bounding box center [690, 285] width 51 height 19
click at [732, 448] on button "Add customer" at bounding box center [727, 451] width 75 height 23
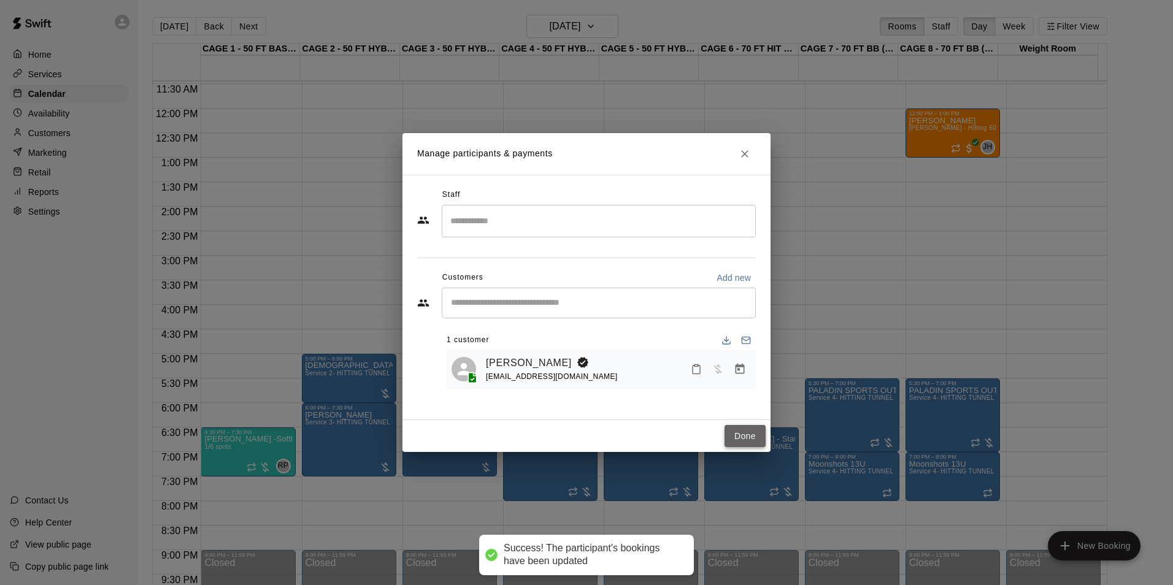
click at [732, 432] on button "Done" at bounding box center [744, 436] width 41 height 23
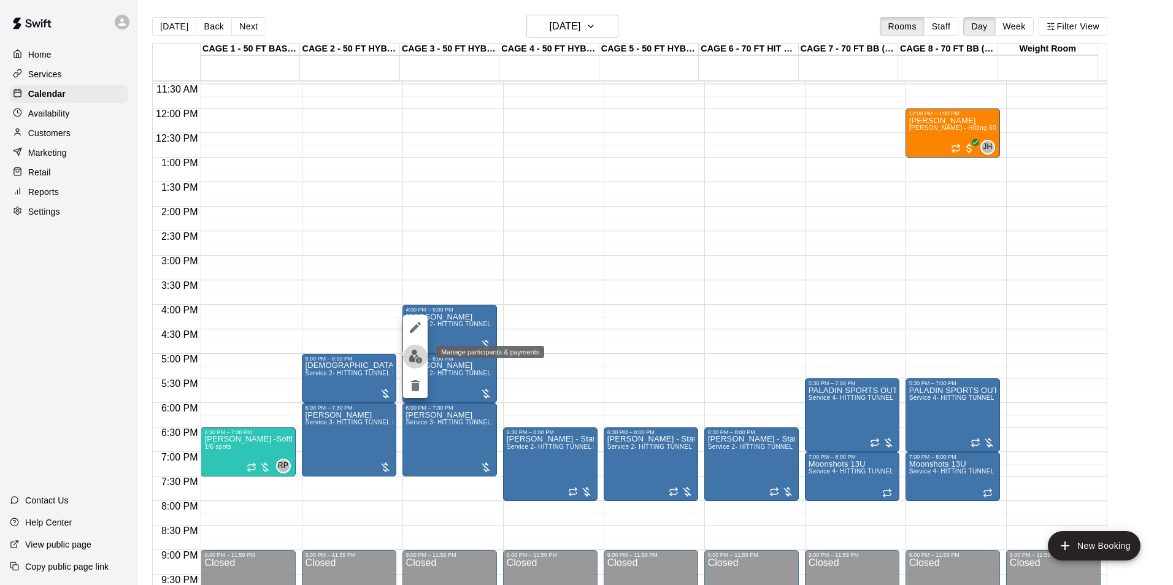
click at [418, 352] on img "edit" at bounding box center [416, 357] width 14 height 14
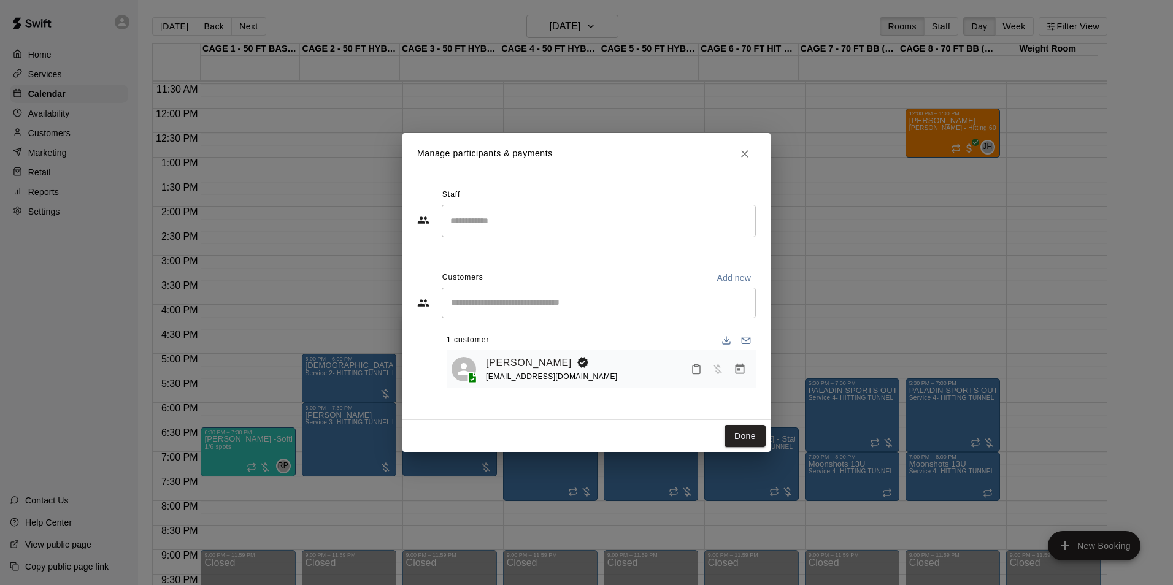
click at [534, 368] on link "[PERSON_NAME]" at bounding box center [529, 363] width 86 height 16
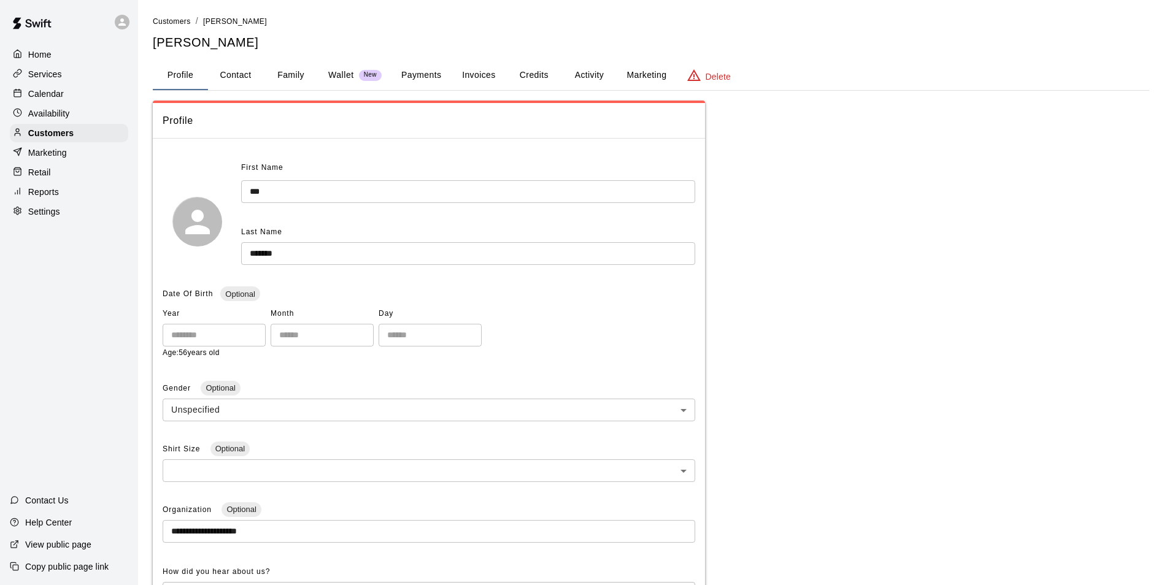
click at [248, 77] on button "Contact" at bounding box center [235, 75] width 55 height 29
select select "**"
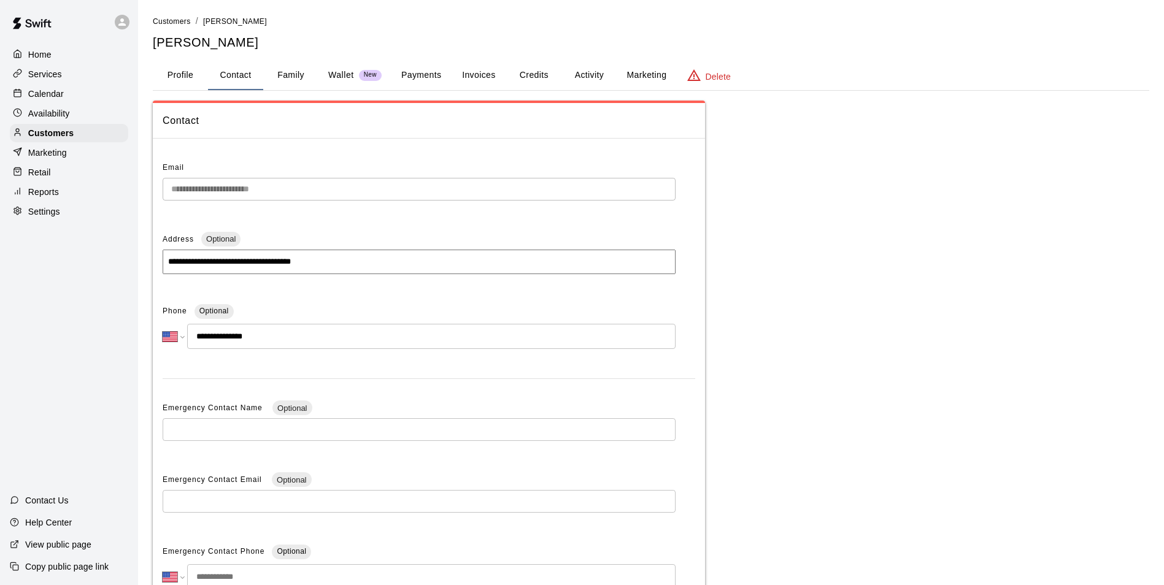
click at [50, 94] on p "Calendar" at bounding box center [46, 94] width 36 height 12
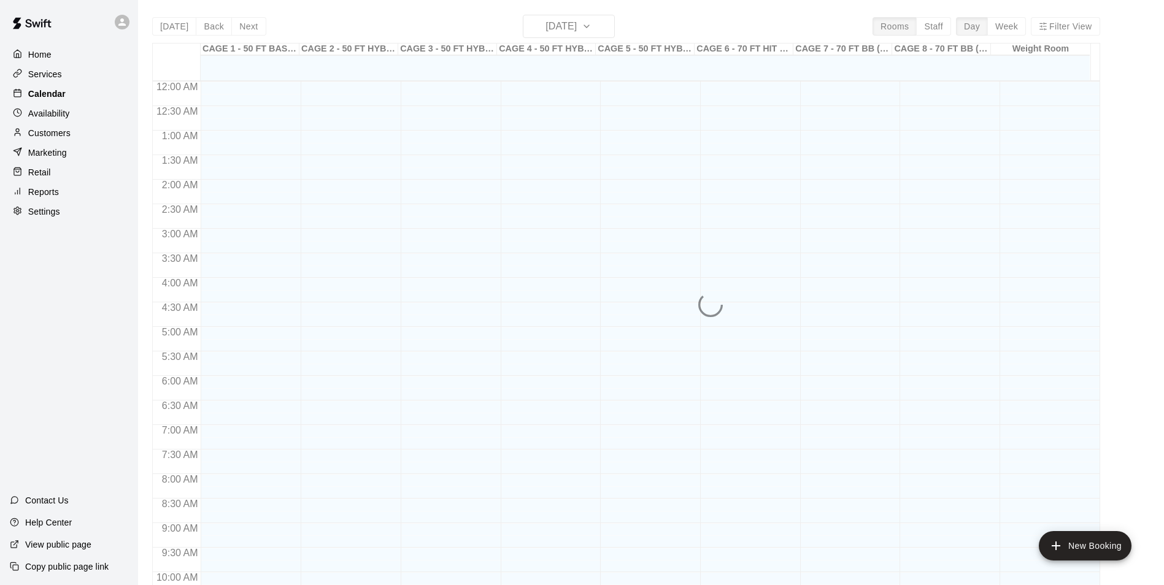
scroll to position [623, 0]
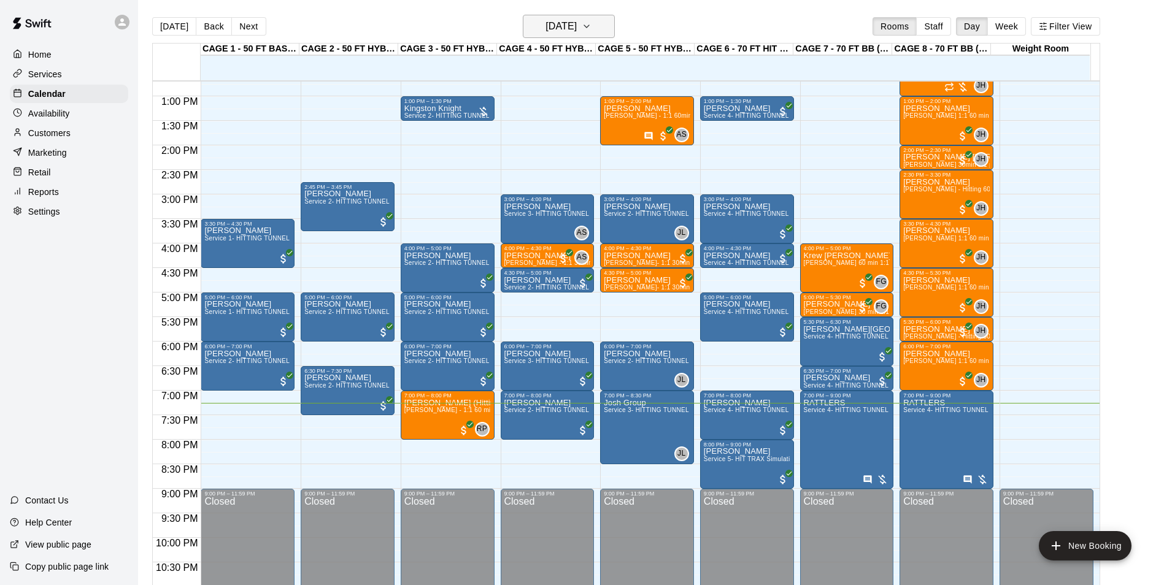
click at [554, 19] on h6 "[DATE]" at bounding box center [560, 26] width 31 height 17
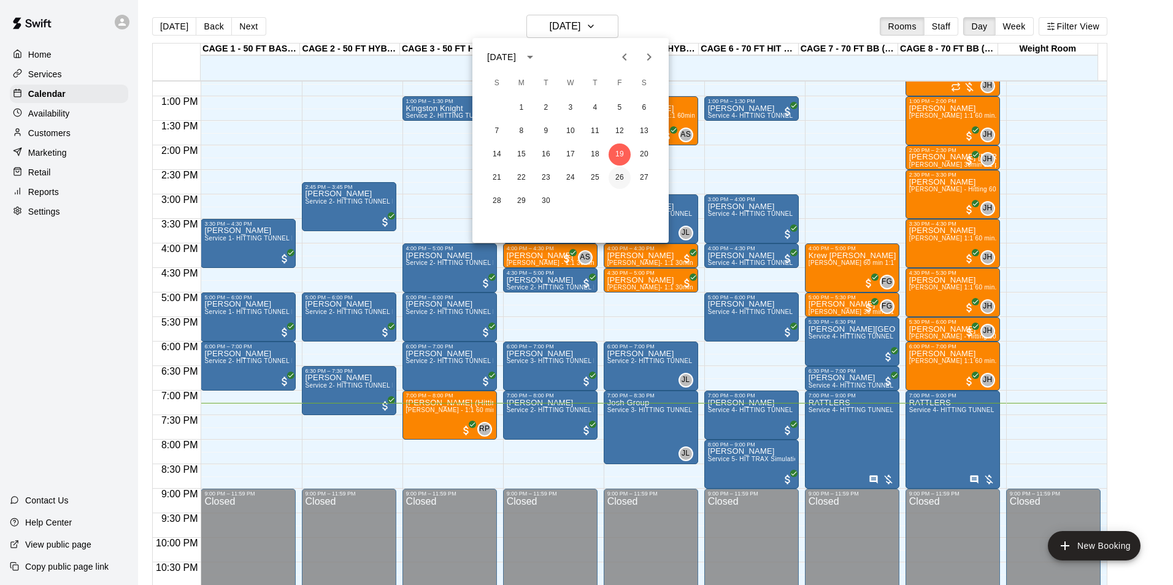
click at [619, 171] on button "26" at bounding box center [619, 178] width 22 height 22
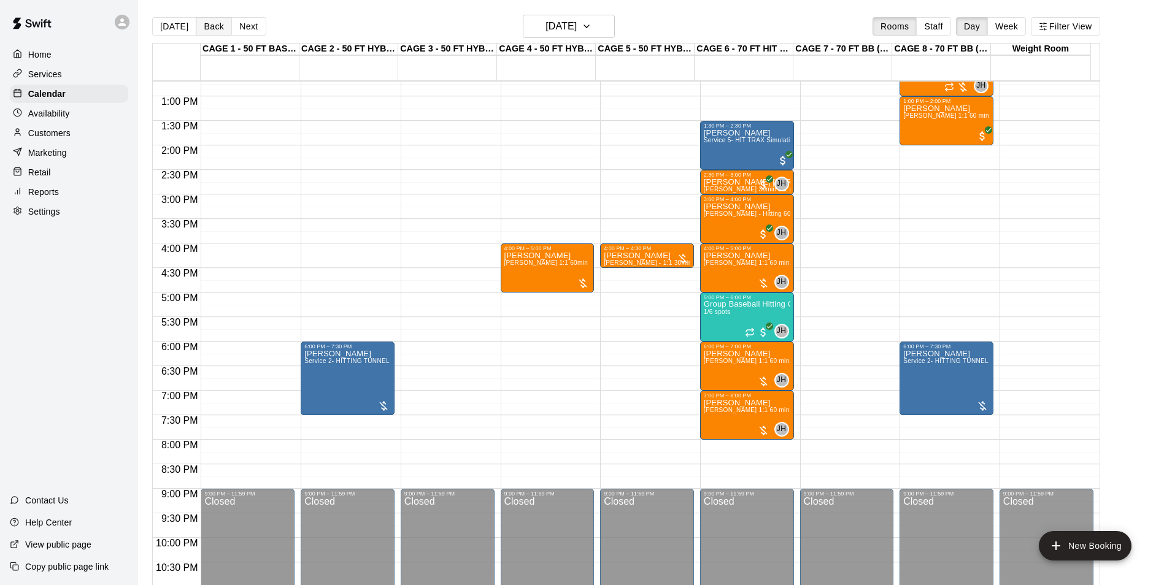
click at [218, 29] on button "Back" at bounding box center [214, 26] width 36 height 18
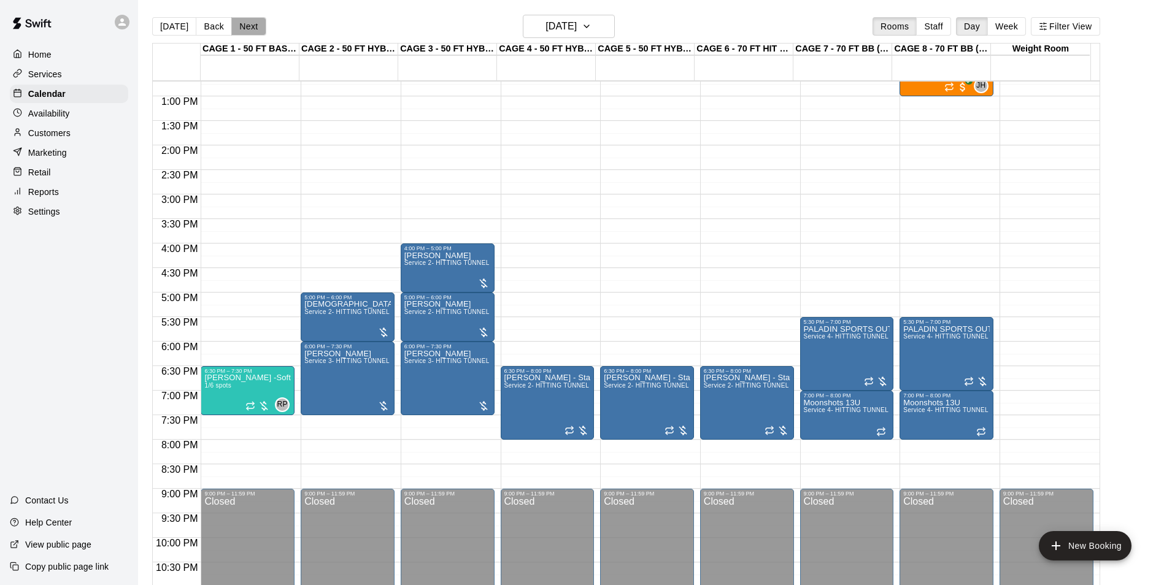
click at [249, 30] on button "Next" at bounding box center [248, 26] width 34 height 18
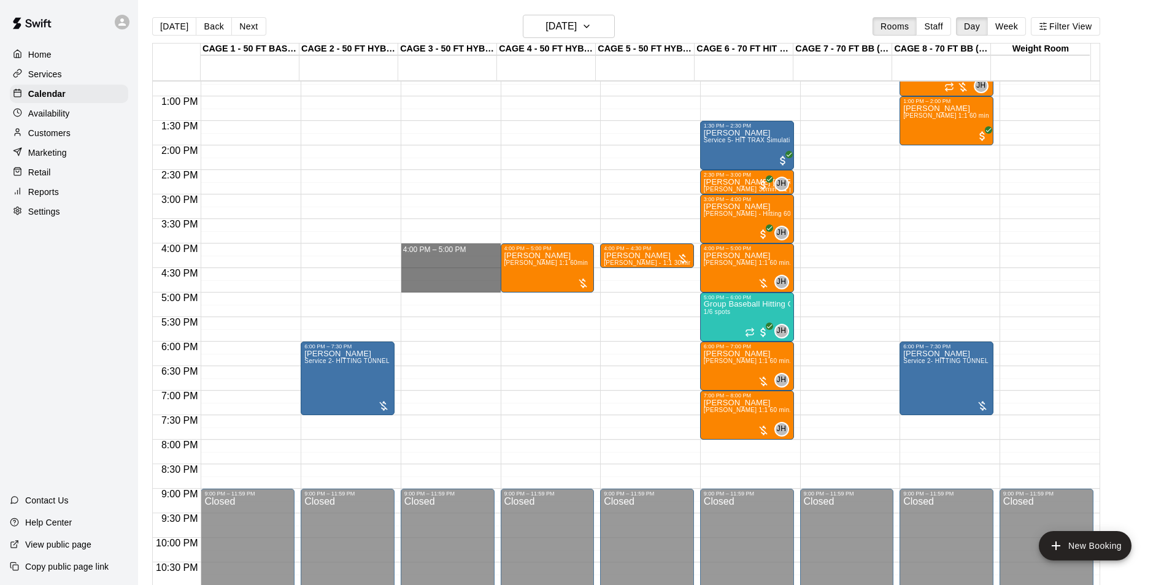
drag, startPoint x: 431, startPoint y: 250, endPoint x: 431, endPoint y: 282, distance: 32.5
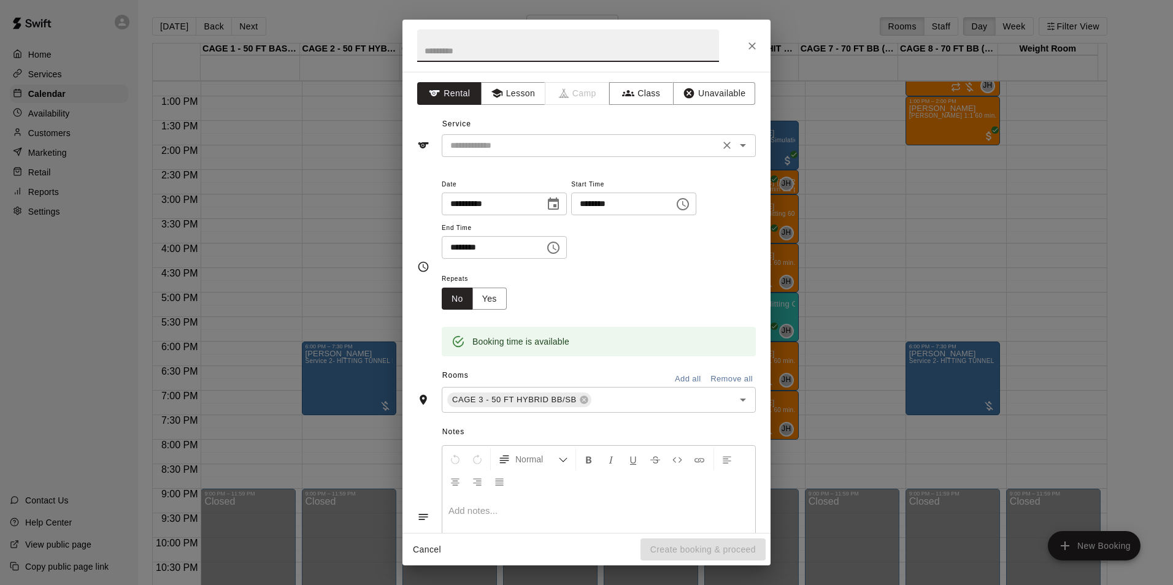
click at [471, 150] on input "text" at bounding box center [580, 145] width 271 height 15
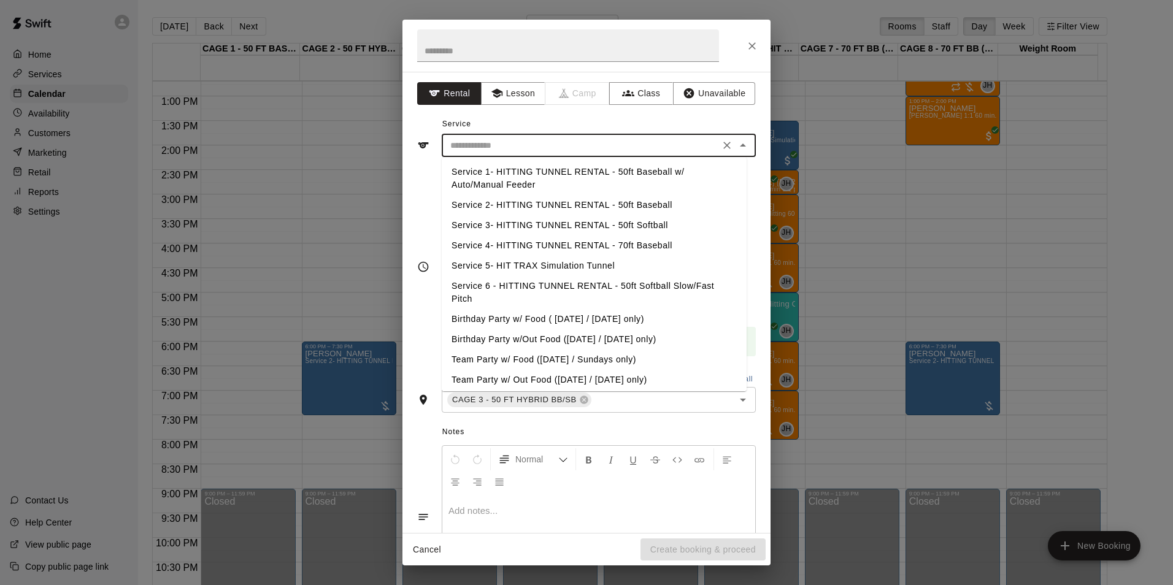
click at [591, 202] on li "Service 2- HITTING TUNNEL RENTAL - 50ft Baseball" at bounding box center [594, 205] width 305 height 20
type input "**********"
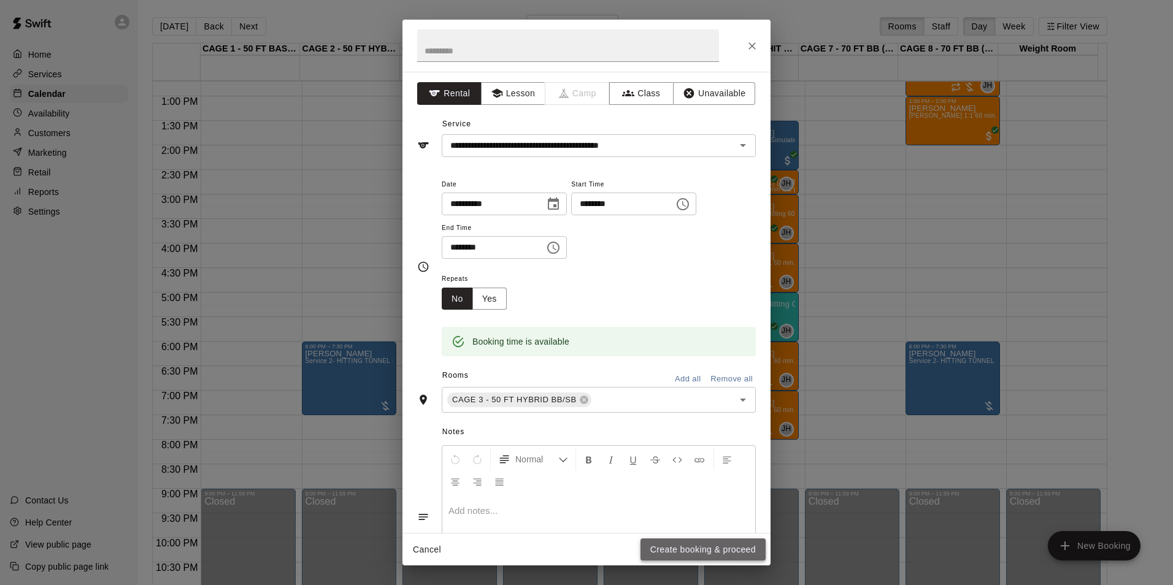
click at [724, 546] on button "Create booking & proceed" at bounding box center [702, 550] width 125 height 23
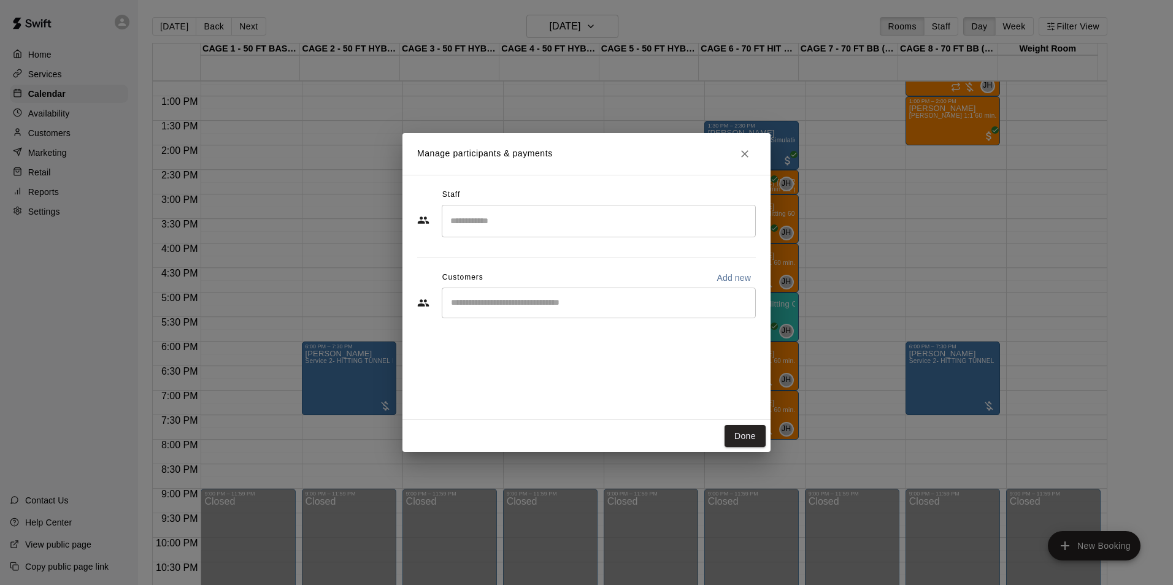
click at [536, 315] on div "​" at bounding box center [599, 303] width 314 height 31
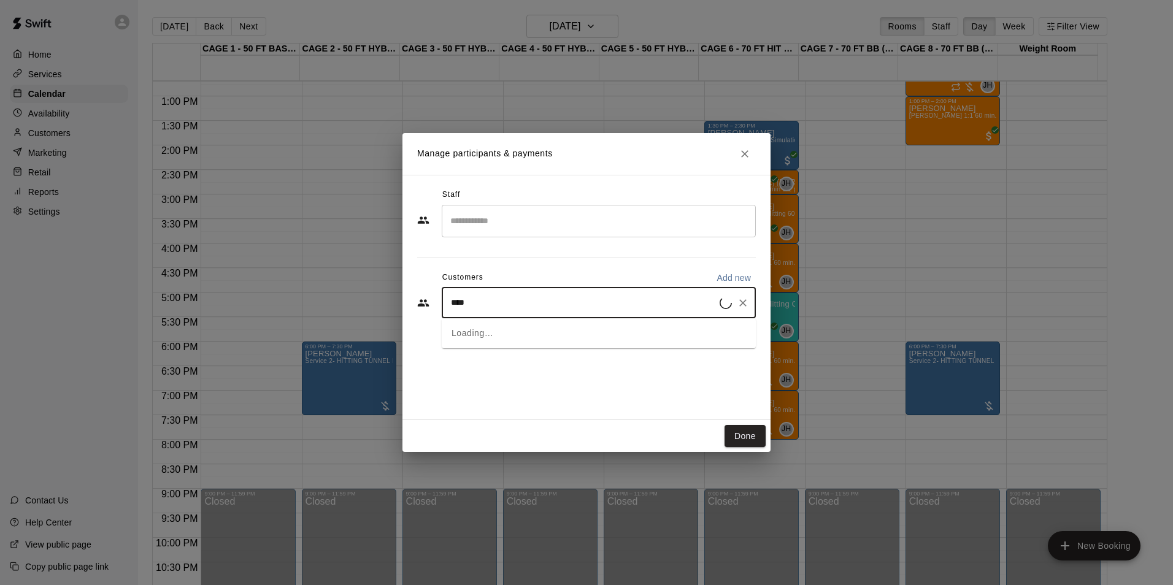
type input "*****"
click at [529, 340] on span "coachtomsiebert@gmail.com" at bounding box center [542, 344] width 132 height 9
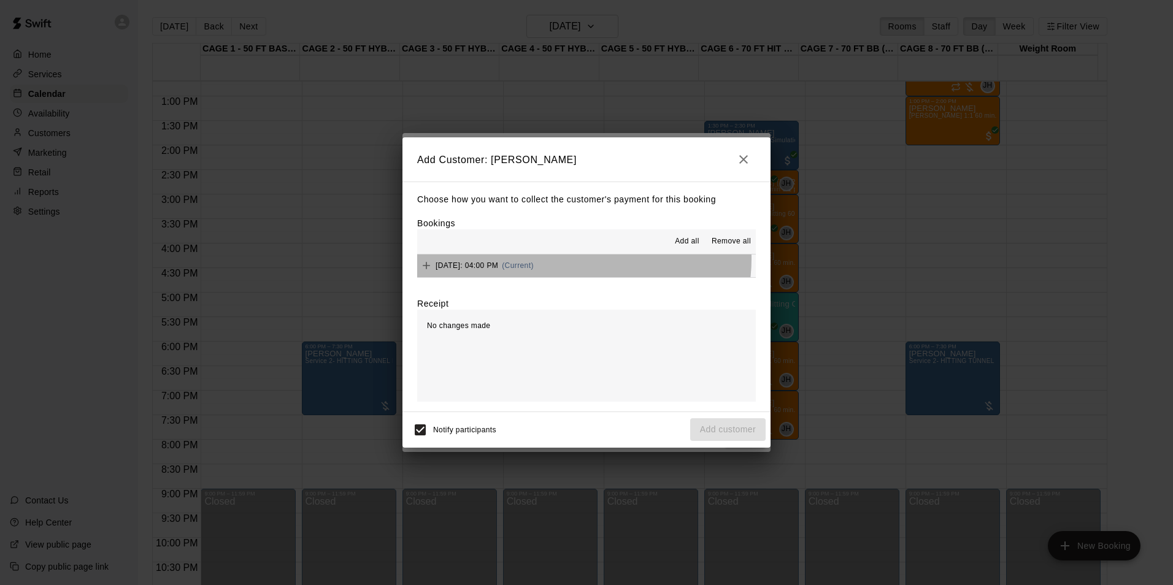
click at [583, 259] on button "Friday, September 26: 04:00 PM (Current)" at bounding box center [586, 266] width 339 height 23
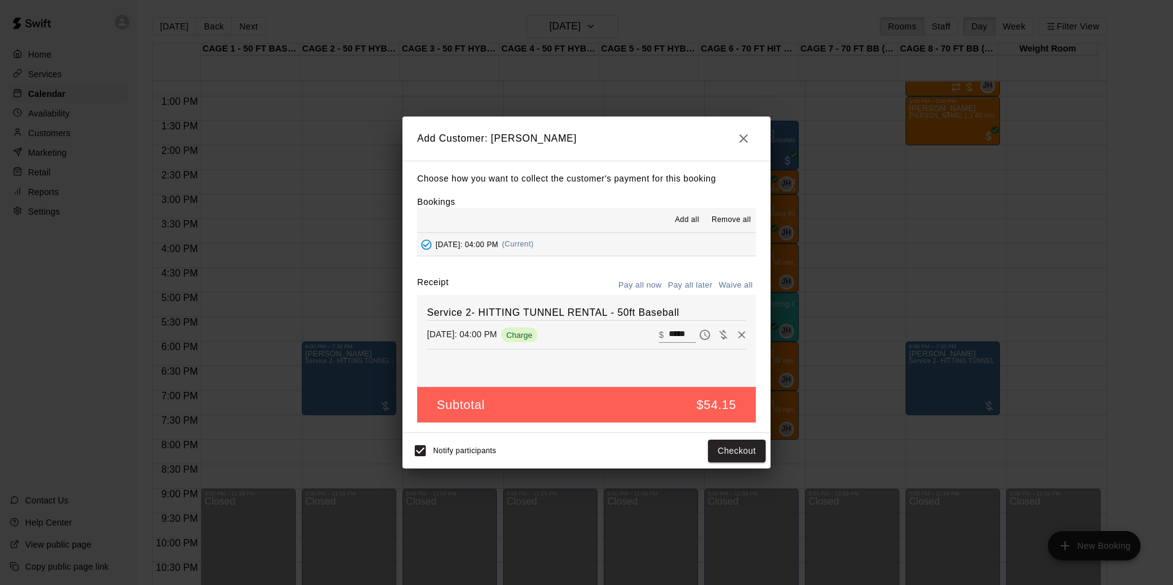
click at [697, 283] on button "Pay all later" at bounding box center [690, 285] width 51 height 19
click at [745, 450] on button "Add customer" at bounding box center [727, 451] width 75 height 23
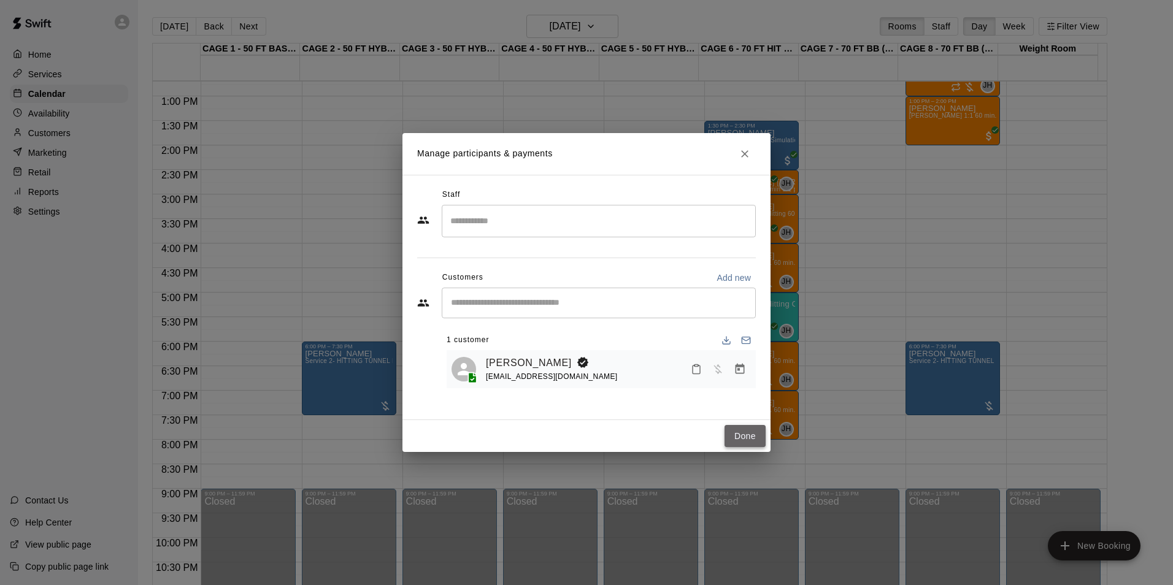
click at [734, 426] on button "Done" at bounding box center [744, 436] width 41 height 23
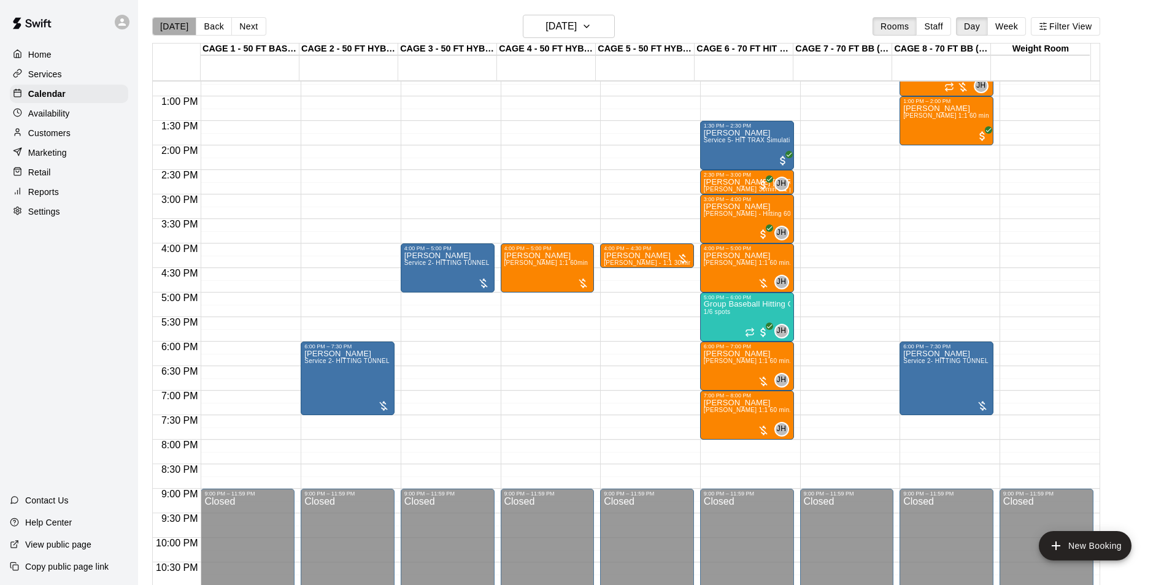
click at [181, 21] on button "[DATE]" at bounding box center [174, 26] width 44 height 18
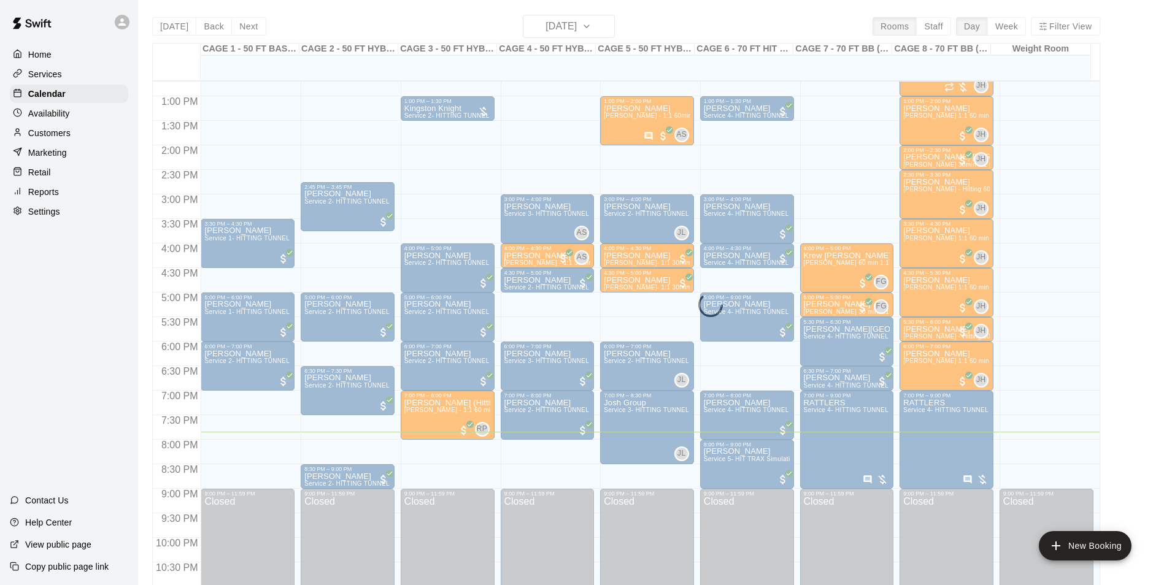
click at [173, 24] on div "Today Back Next Friday Sep 19 Rooms Staff Day Week Filter View CAGE 1 - 50 FT B…" at bounding box center [626, 307] width 948 height 585
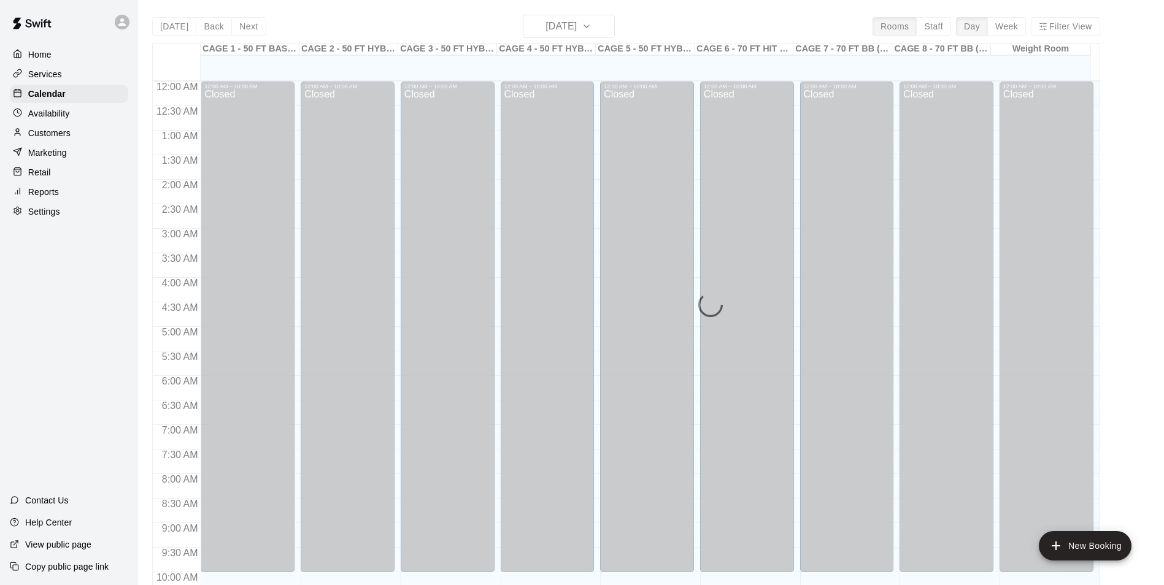
scroll to position [623, 0]
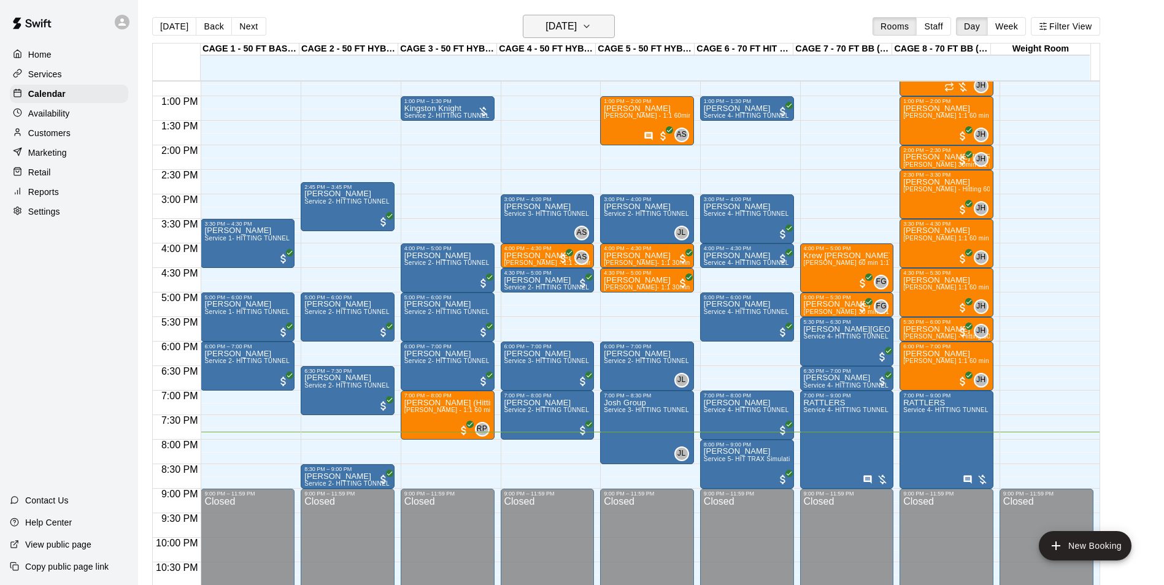
click at [577, 29] on h6 "[DATE]" at bounding box center [560, 26] width 31 height 17
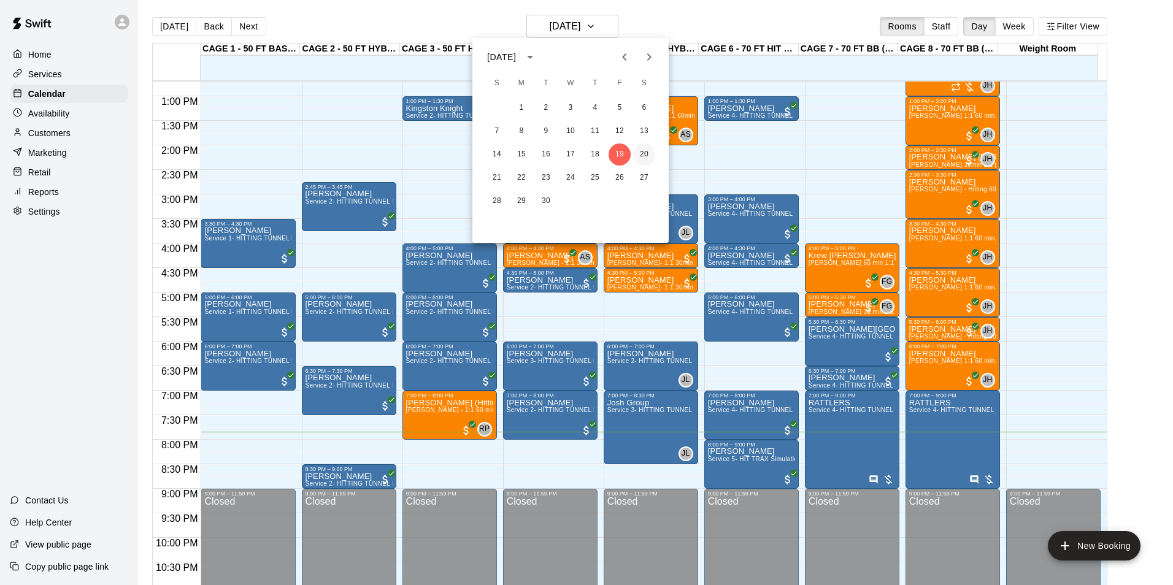
click at [648, 154] on button "20" at bounding box center [644, 155] width 22 height 22
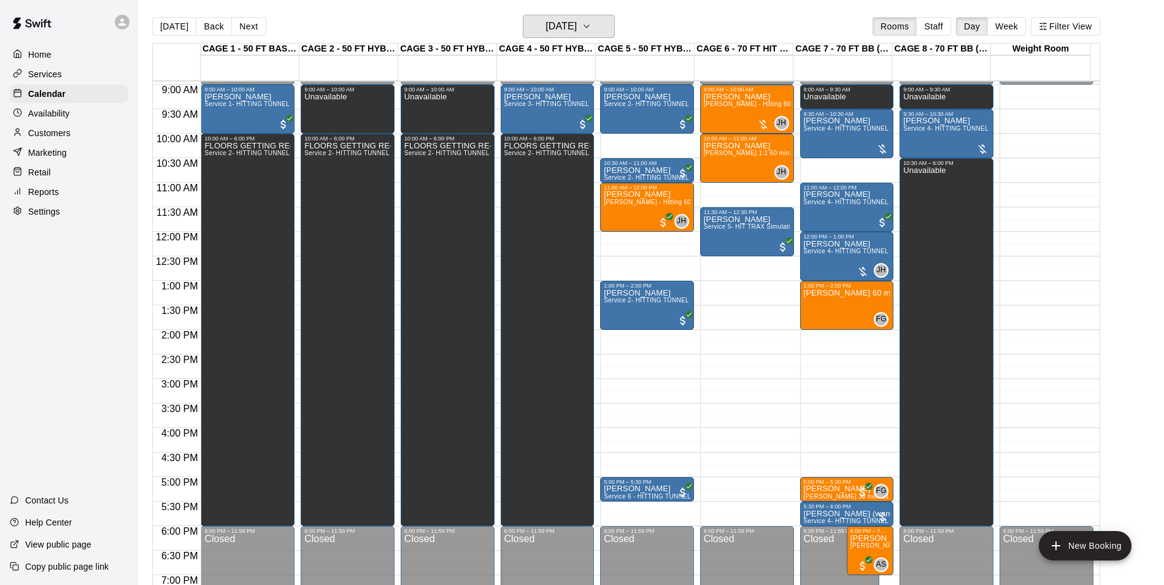
scroll to position [439, 0]
drag, startPoint x: 737, startPoint y: 187, endPoint x: 737, endPoint y: 201, distance: 13.5
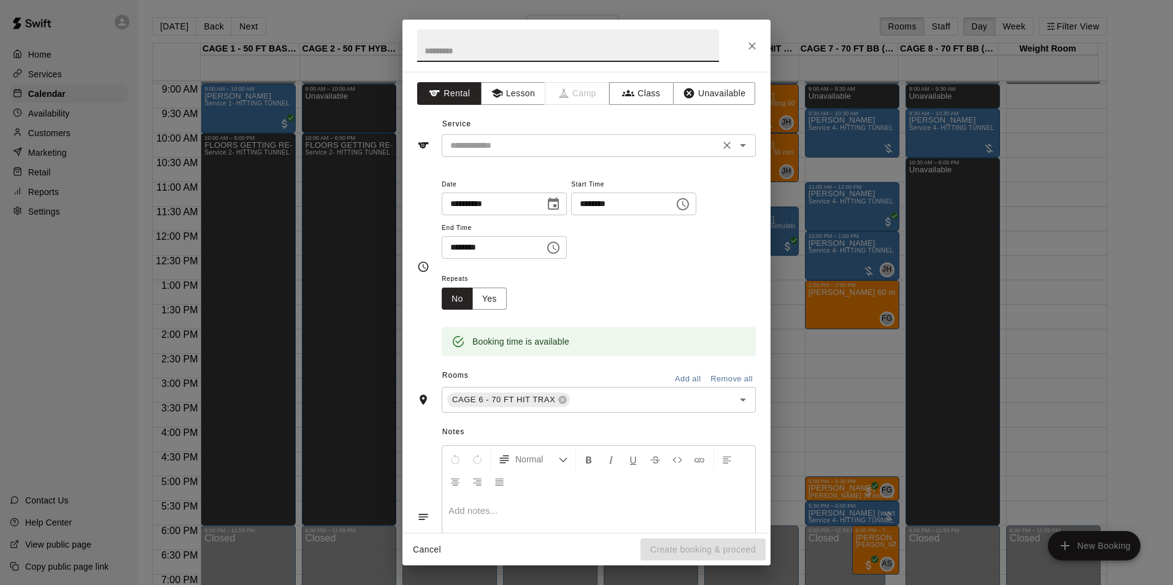
click at [590, 142] on input "text" at bounding box center [580, 145] width 271 height 15
click at [577, 115] on div "Service ​" at bounding box center [586, 136] width 339 height 42
click at [510, 98] on button "Lesson" at bounding box center [513, 93] width 64 height 23
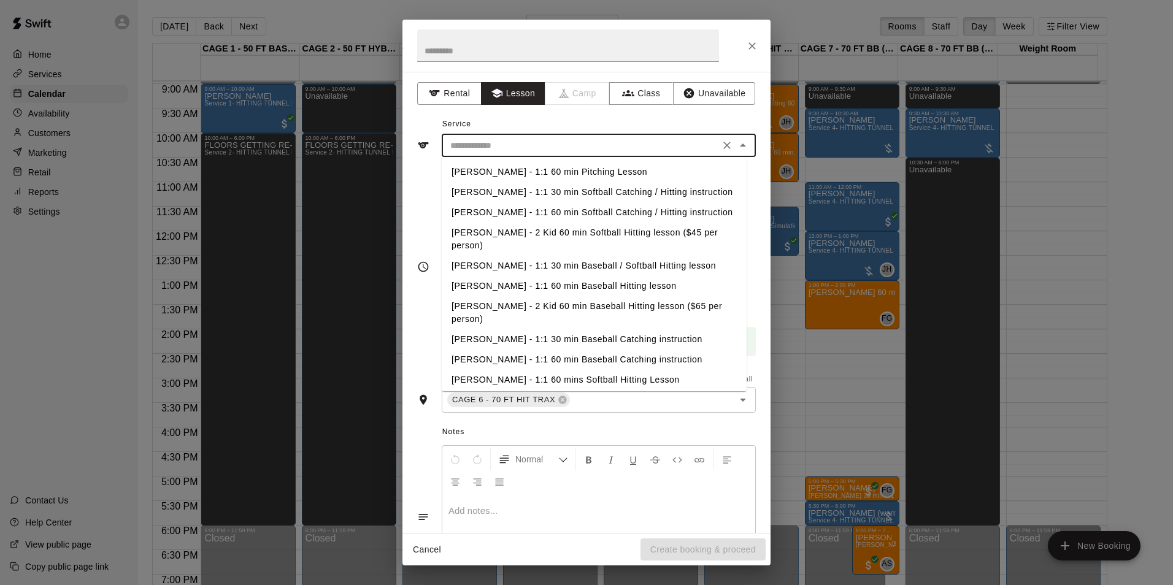
click at [507, 153] on input "text" at bounding box center [580, 145] width 271 height 15
click at [447, 89] on button "Rental" at bounding box center [449, 93] width 64 height 23
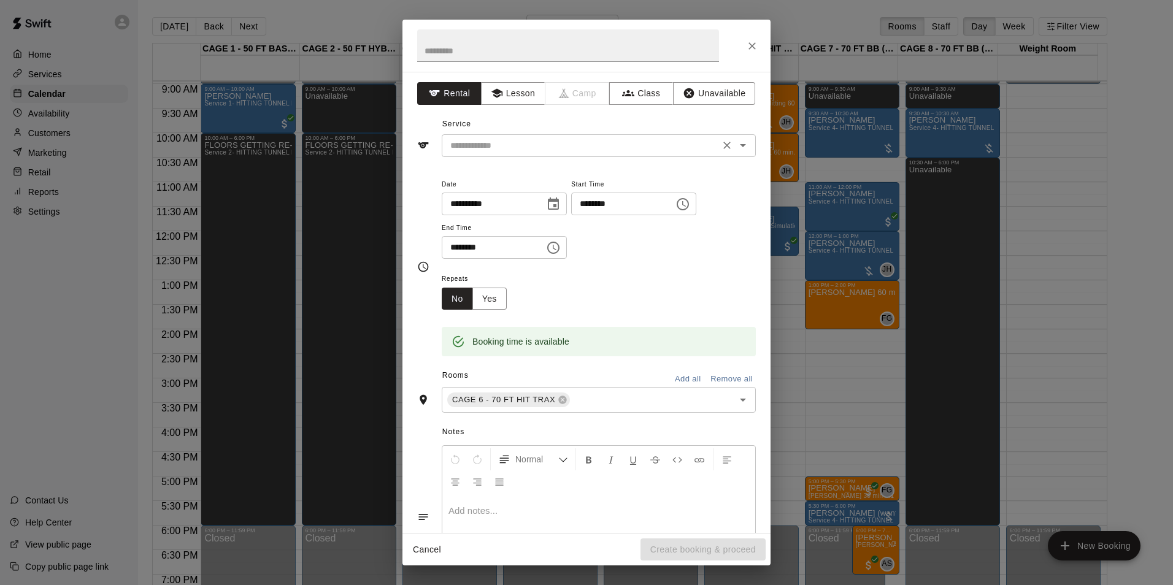
click at [537, 141] on input "text" at bounding box center [580, 145] width 271 height 15
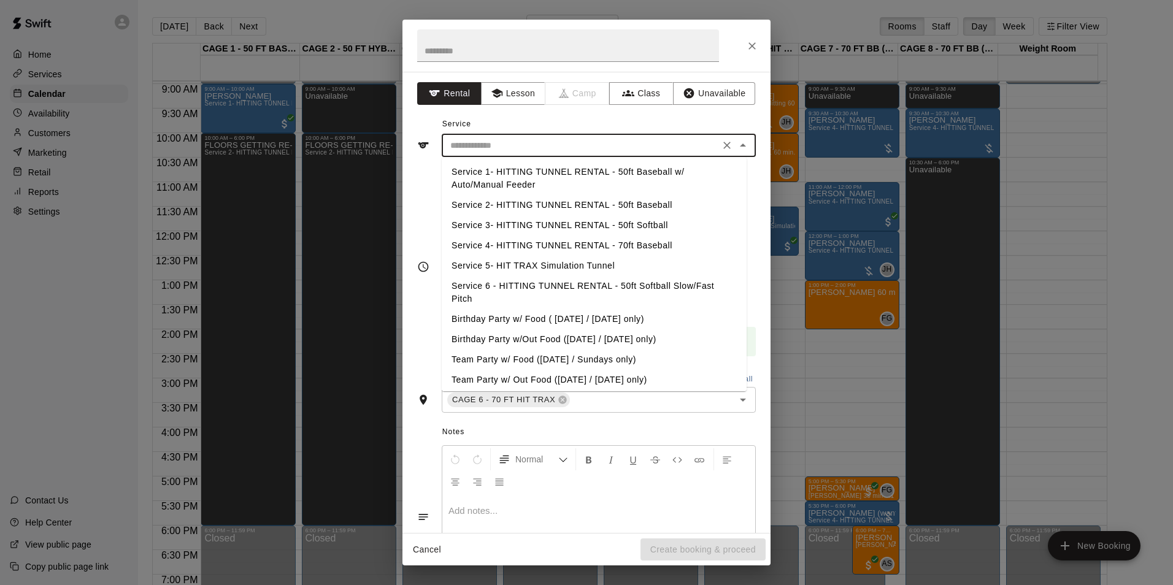
click at [618, 246] on li "Service 4- HITTING TUNNEL RENTAL - 70ft Baseball" at bounding box center [594, 246] width 305 height 20
type input "**********"
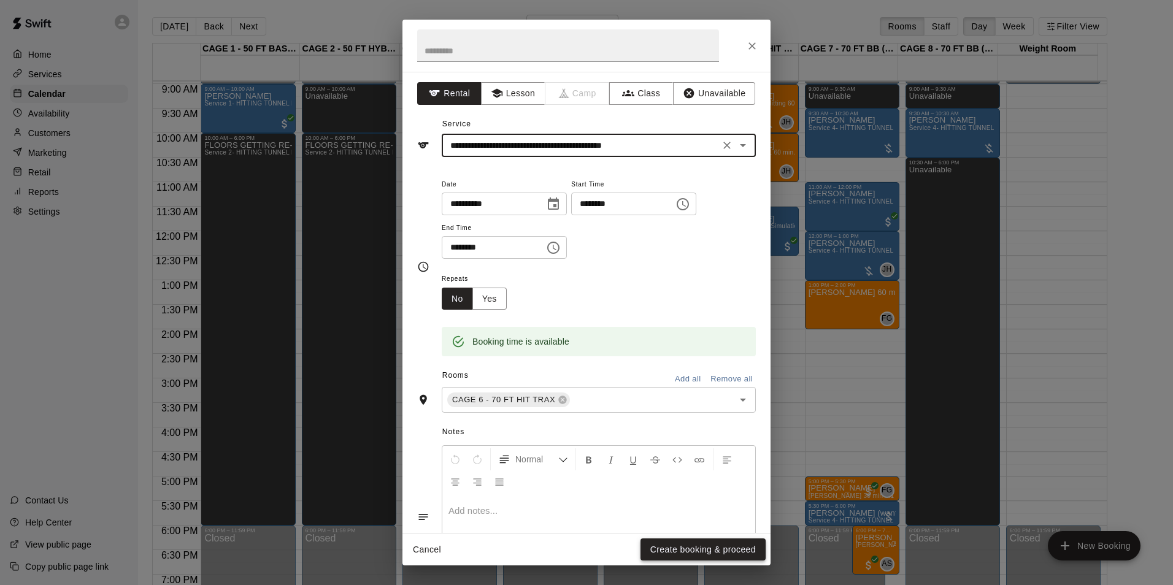
click at [726, 555] on button "Create booking & proceed" at bounding box center [702, 550] width 125 height 23
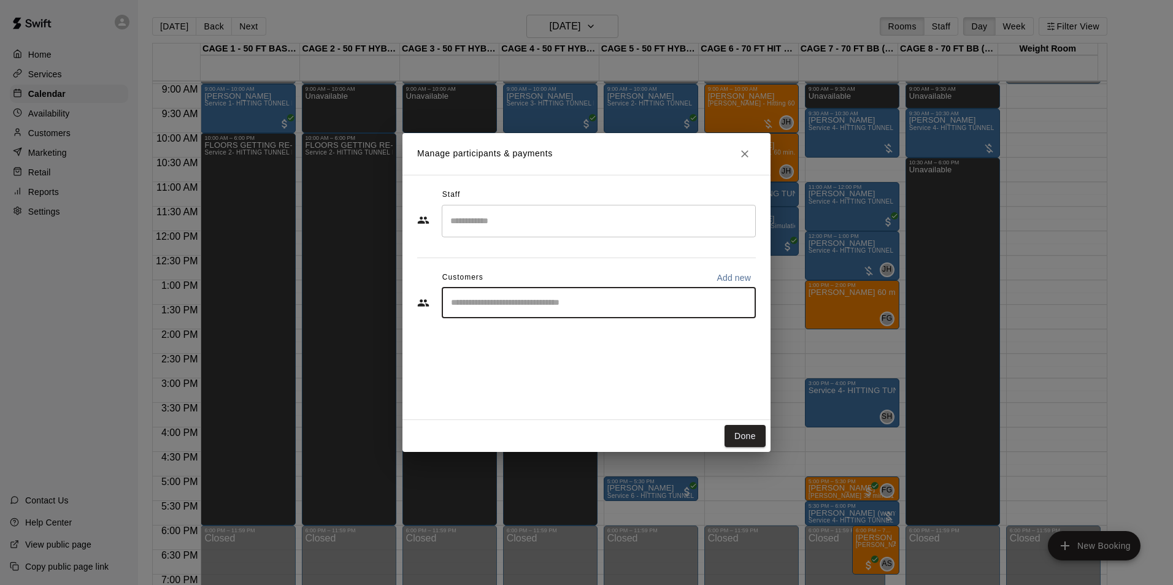
click at [559, 307] on input "Start typing to search customers..." at bounding box center [598, 303] width 303 height 12
type input "*******"
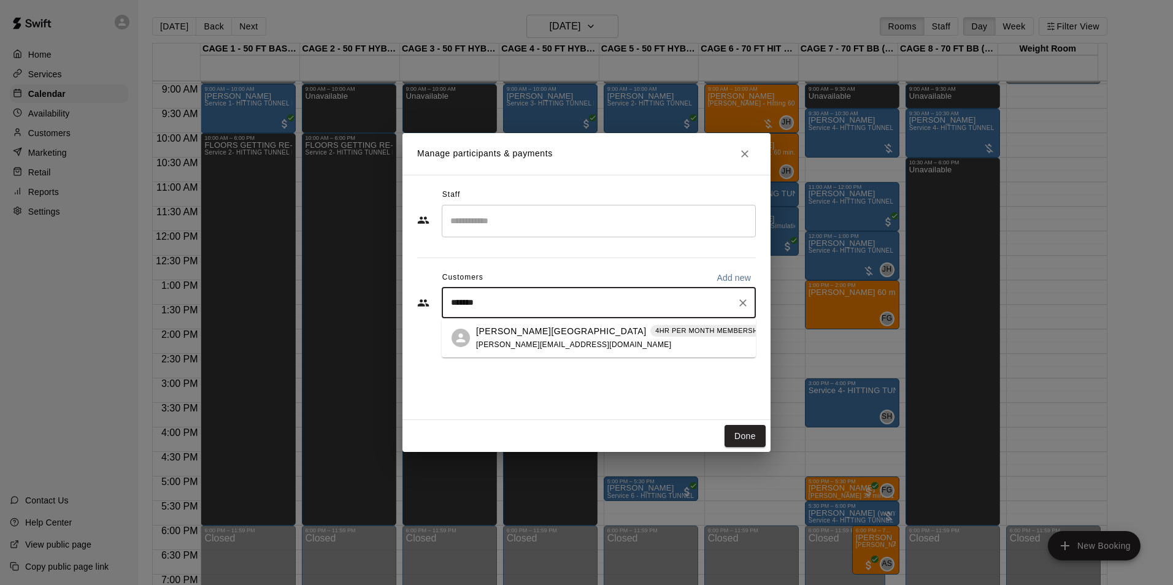
click at [599, 340] on div "[PERSON_NAME] 4HR PER MONTH MEMBERSHIP -ESA PROGRAM (MONTHLY OR QUARTERLY OR AN…" at bounding box center [723, 338] width 494 height 26
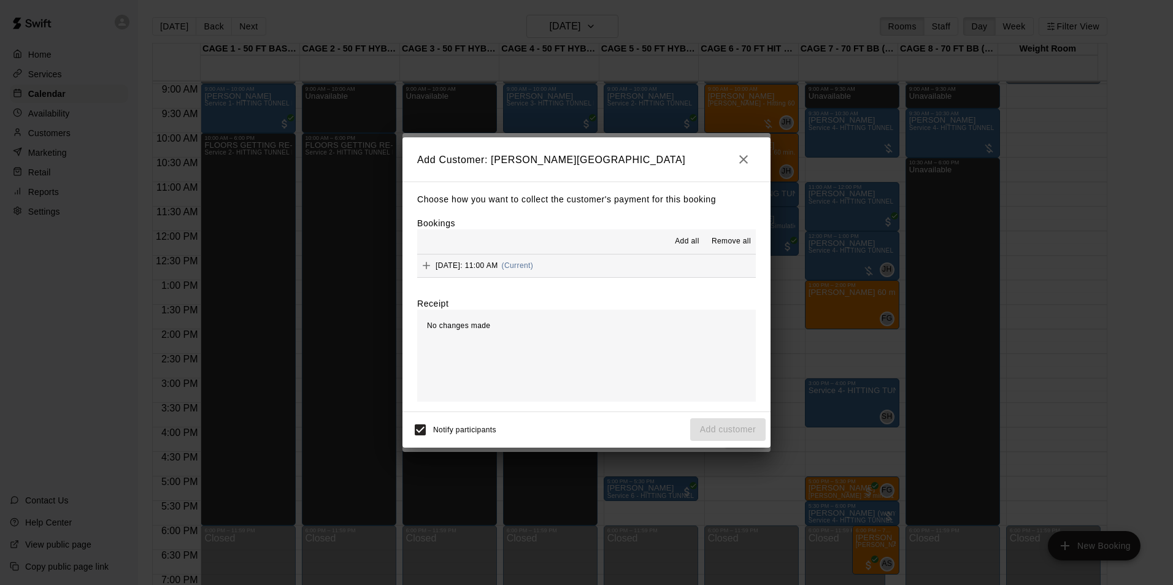
click at [527, 274] on div "[DATE]: 11:00 AM (Current)" at bounding box center [475, 265] width 116 height 18
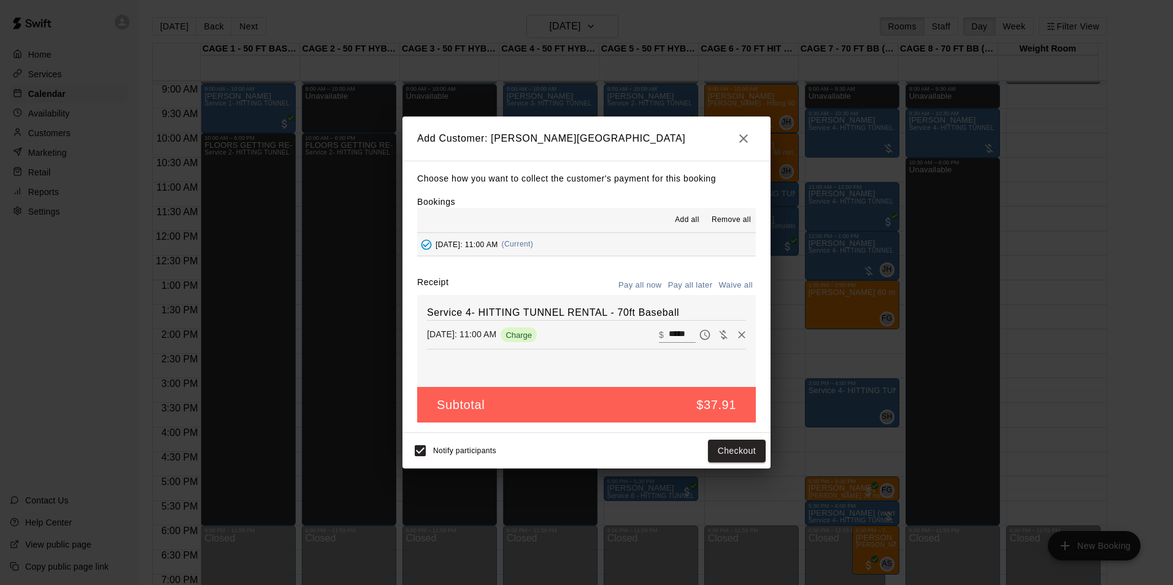
click at [702, 282] on button "Pay all later" at bounding box center [690, 285] width 51 height 19
click at [722, 453] on button "Add customer" at bounding box center [727, 451] width 75 height 23
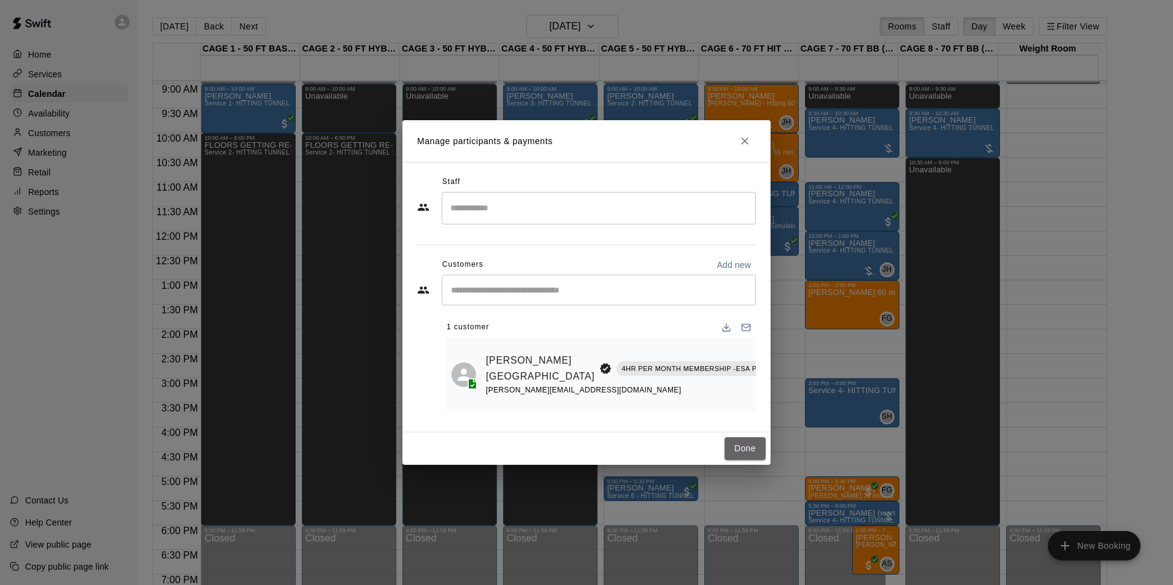
click at [727, 451] on button "Done" at bounding box center [744, 448] width 41 height 23
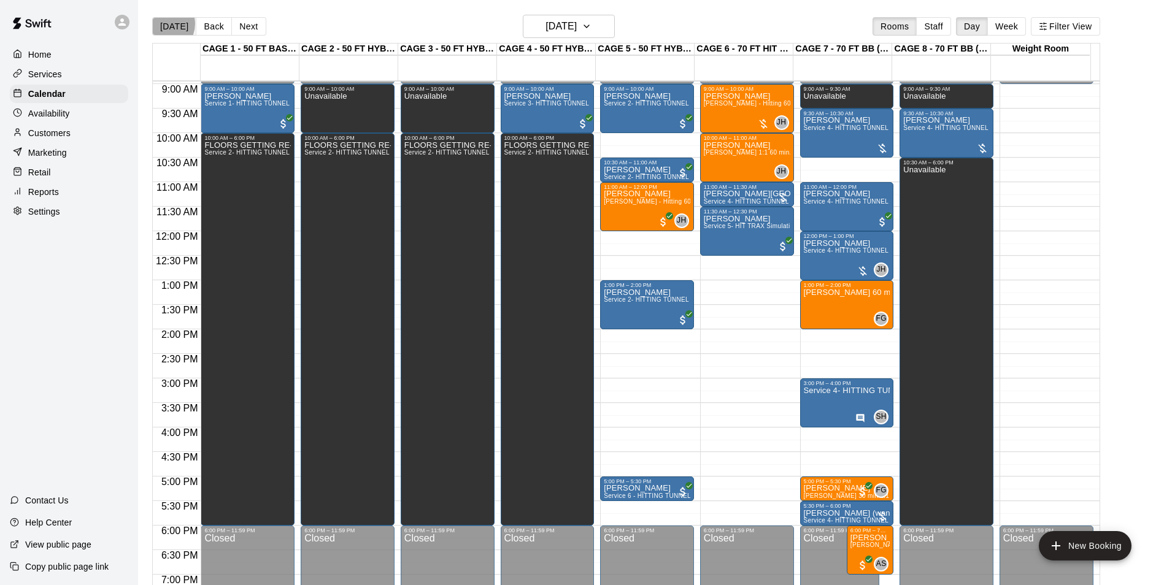
click at [164, 25] on button "[DATE]" at bounding box center [174, 26] width 44 height 18
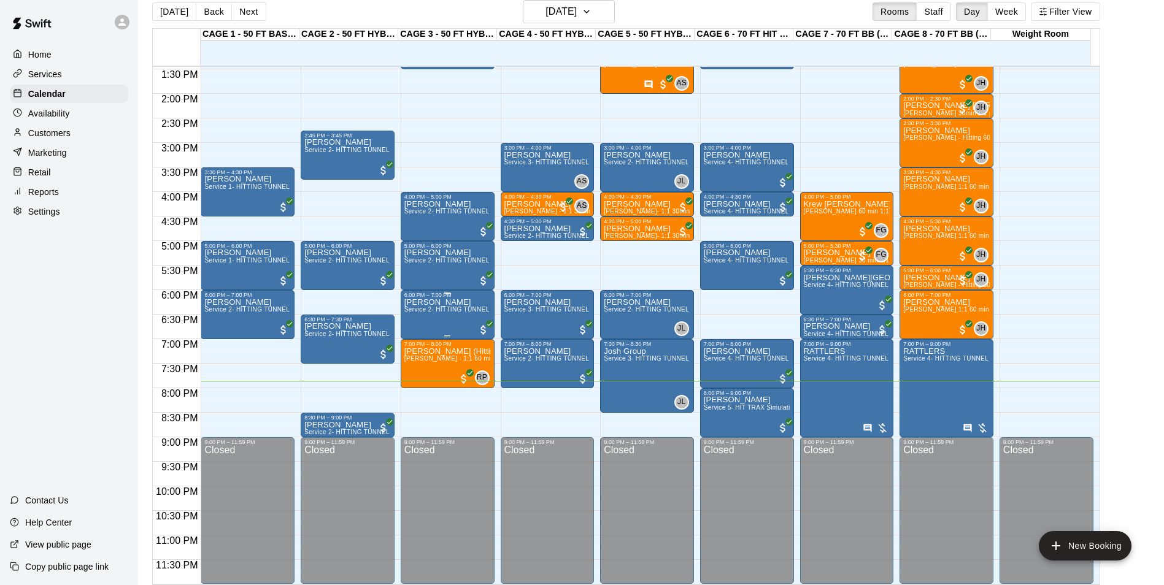
scroll to position [20, 0]
